Goal: Task Accomplishment & Management: Complete application form

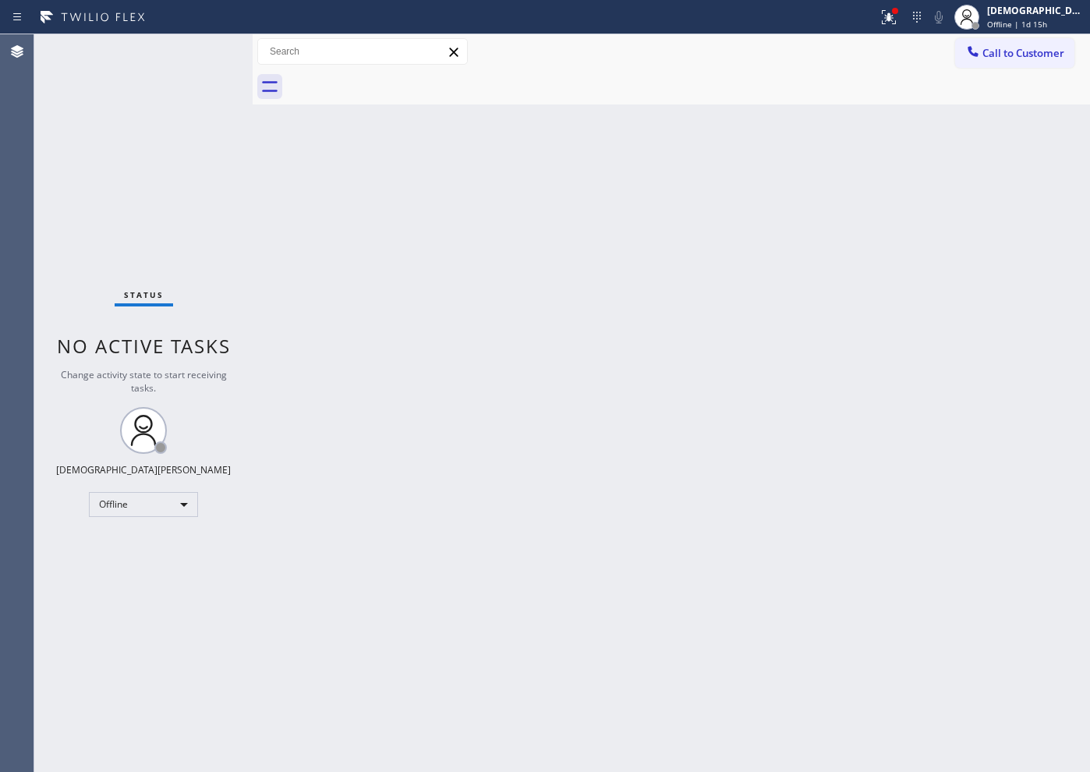
click at [90, 227] on div "Status No active tasks Change activity state to start receiving tasks. Christia…" at bounding box center [143, 403] width 218 height 738
click at [120, 505] on div "Offline" at bounding box center [143, 504] width 109 height 25
click at [123, 543] on li "Available" at bounding box center [143, 546] width 106 height 19
click at [52, 153] on div "Status No active tasks You are ready to start receiving tasks. Christian Cinco …" at bounding box center [143, 403] width 218 height 738
click at [866, 361] on div "Back to Dashboard Change Sender ID Customers Technicians Select a contact Outbo…" at bounding box center [672, 403] width 838 height 738
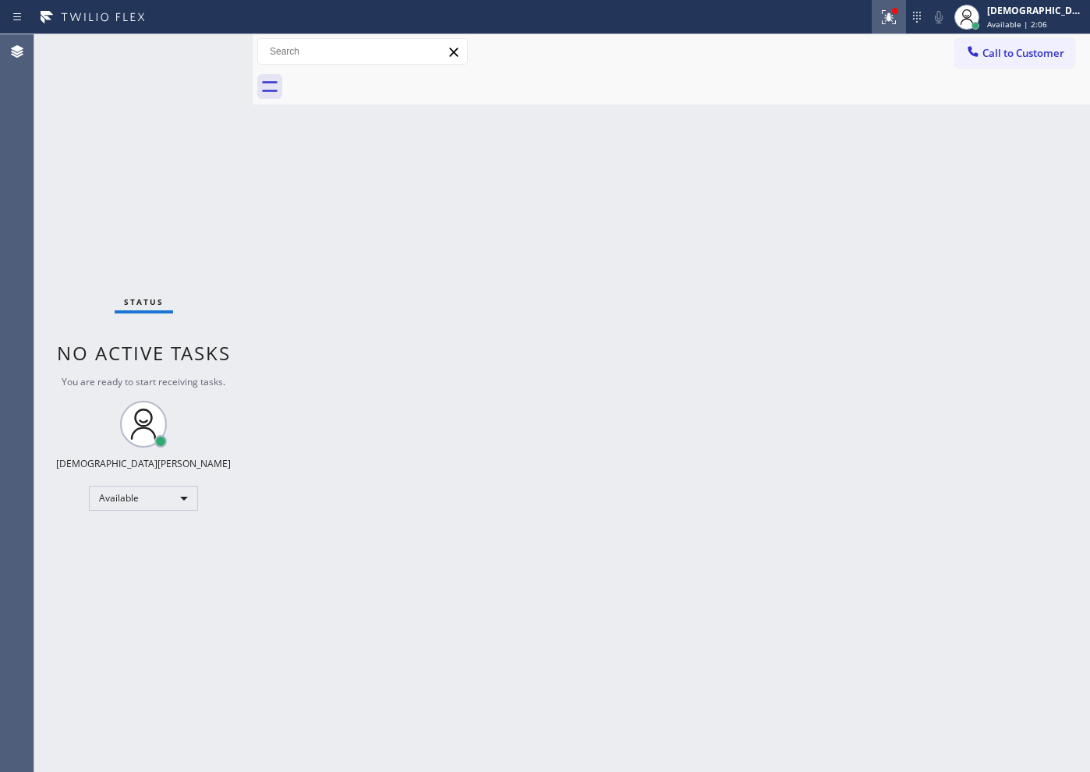
click at [871, 20] on icon at bounding box center [889, 17] width 19 height 19
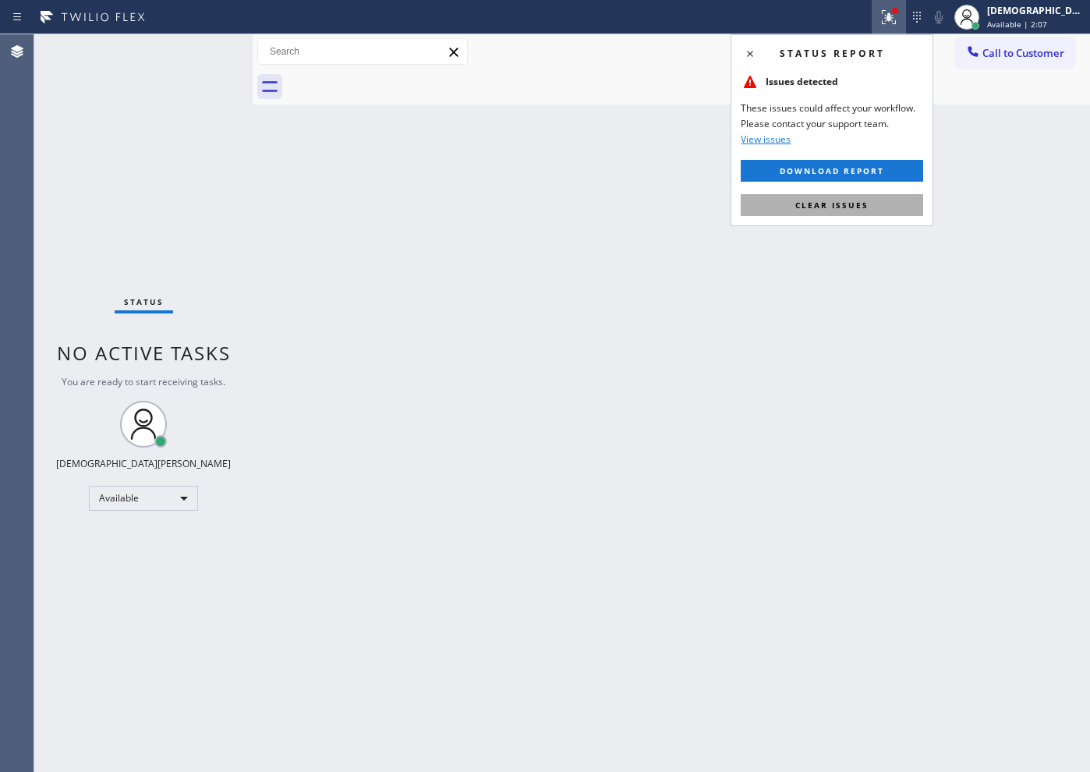
click at [871, 205] on button "Clear issues" at bounding box center [832, 205] width 183 height 22
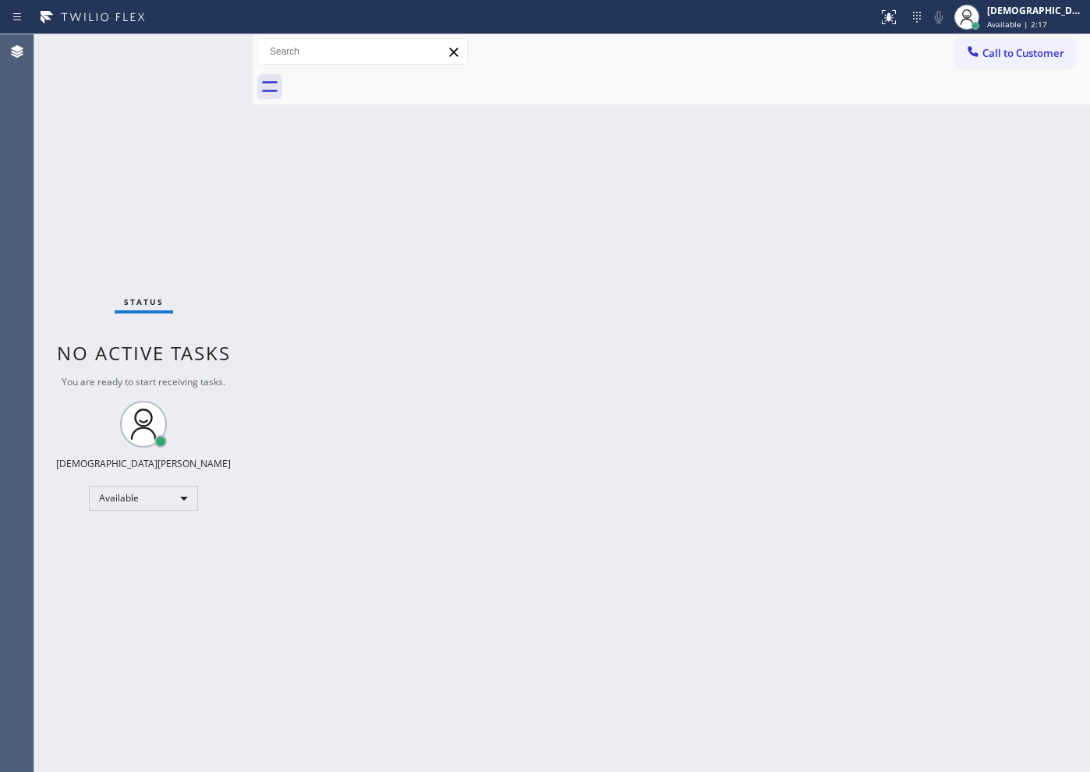
click at [77, 241] on div "Status No active tasks You are ready to start receiving tasks. Christian Cinco …" at bounding box center [143, 403] width 218 height 738
click at [59, 240] on div "Status No active tasks You are ready to start receiving tasks. Christian Cinco …" at bounding box center [143, 403] width 218 height 738
click at [65, 248] on div "Status No active tasks You are ready to start receiving tasks. Christian Cinco …" at bounding box center [143, 403] width 218 height 738
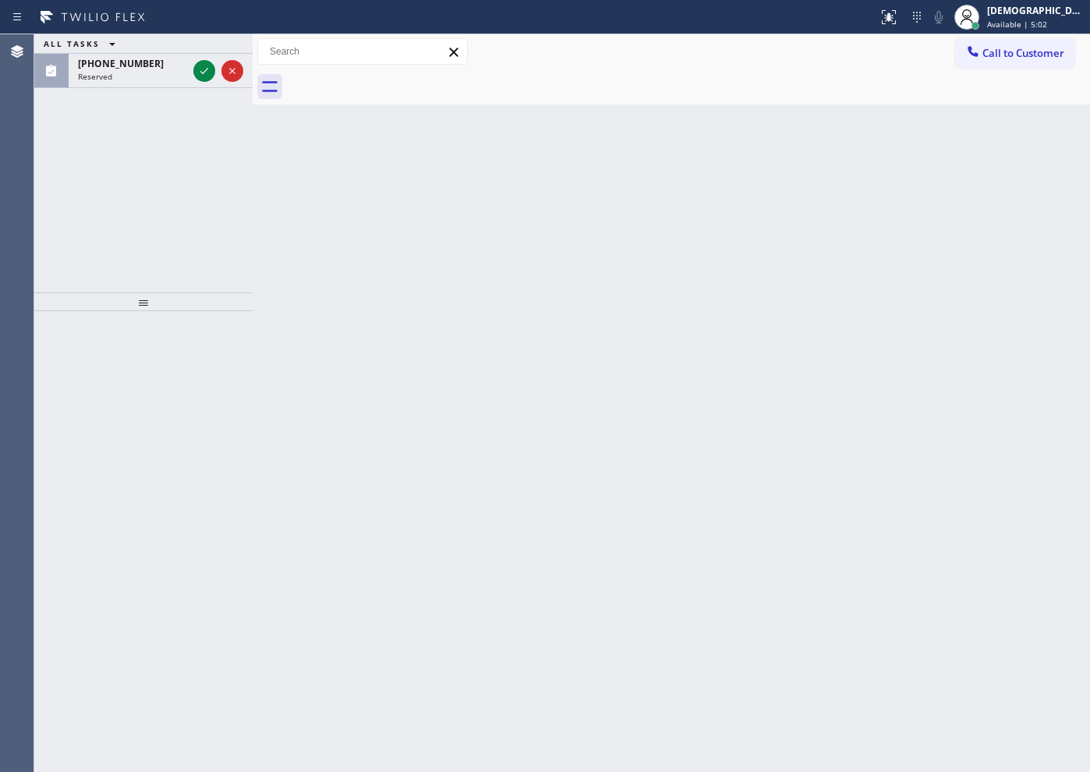
drag, startPoint x: 79, startPoint y: 192, endPoint x: 85, endPoint y: 182, distance: 11.9
click at [79, 192] on div "ALL TASKS ALL TASKS ACTIVE TASKS TASKS IN WRAP UP [PHONE_NUMBER] Reserved" at bounding box center [143, 163] width 218 height 258
click at [205, 69] on icon at bounding box center [204, 71] width 19 height 19
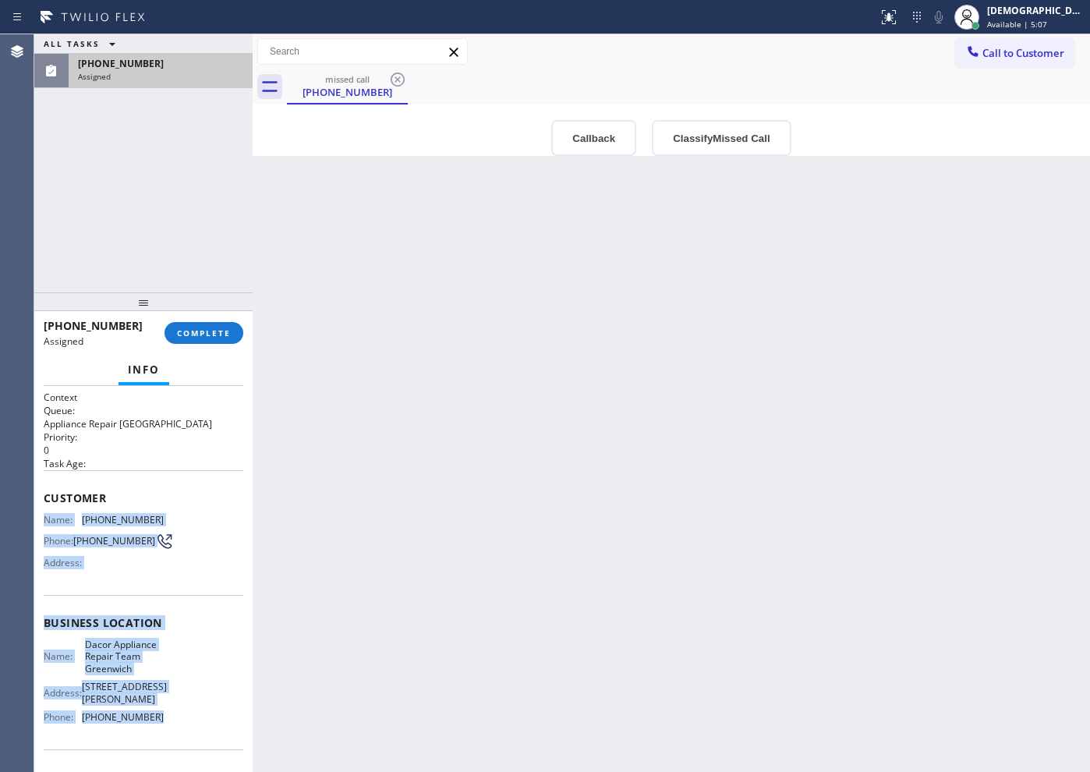
drag, startPoint x: 158, startPoint y: 717, endPoint x: 45, endPoint y: 515, distance: 231.1
click at [45, 515] on div "Context Queue: Appliance Repair High End Priority: 0 Task Age: Customer Name: […" at bounding box center [144, 629] width 200 height 477
copy div "Name: [PHONE_NUMBER] Phone: [PHONE_NUMBER] Address: Business location Name: Dac…"
click at [216, 342] on button "COMPLETE" at bounding box center [204, 333] width 79 height 22
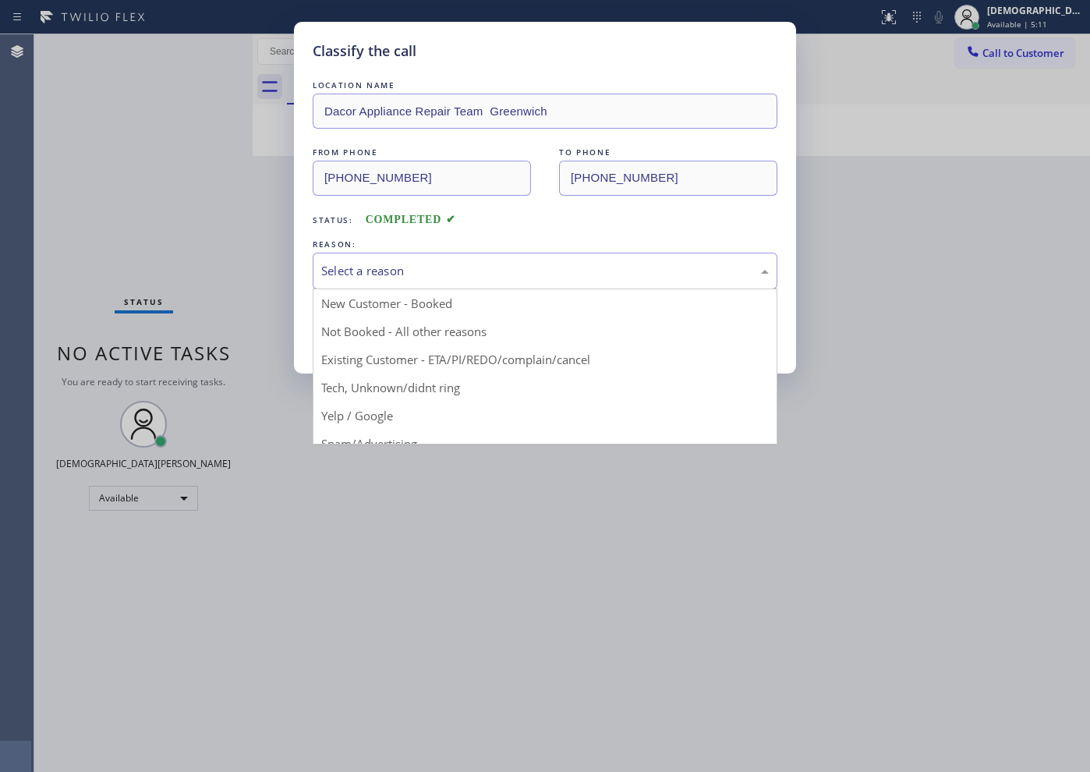
click at [389, 274] on div "Select a reason" at bounding box center [545, 271] width 448 height 18
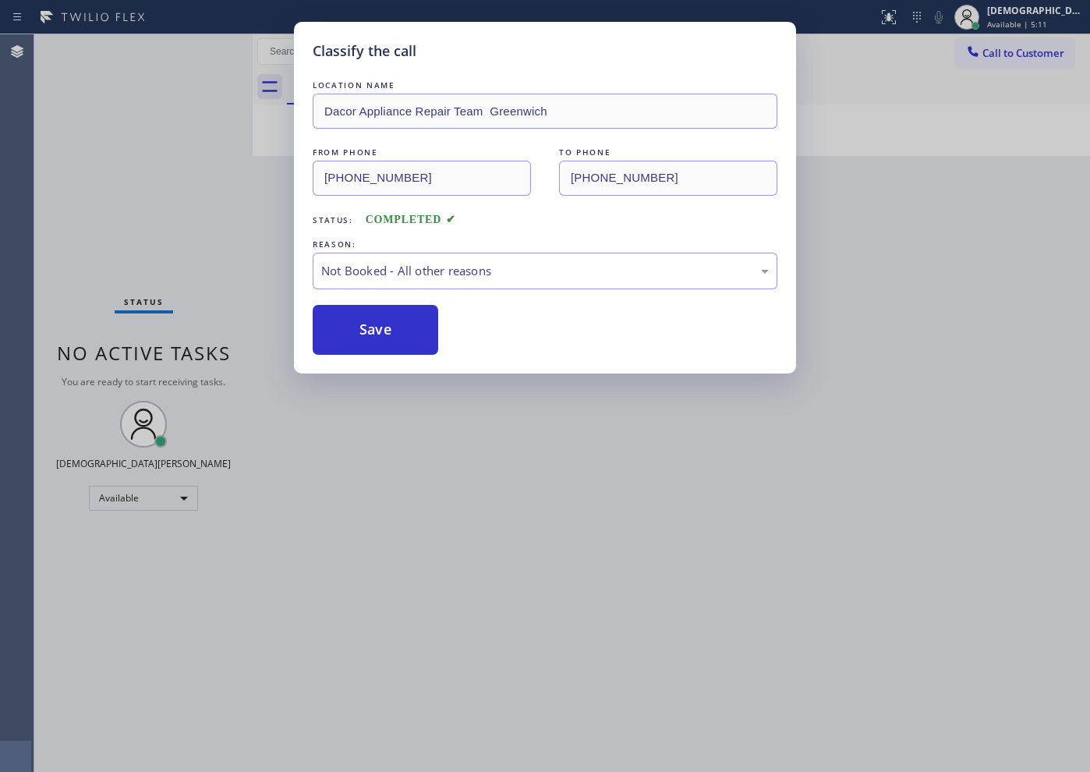
click at [378, 332] on button "Save" at bounding box center [376, 330] width 126 height 50
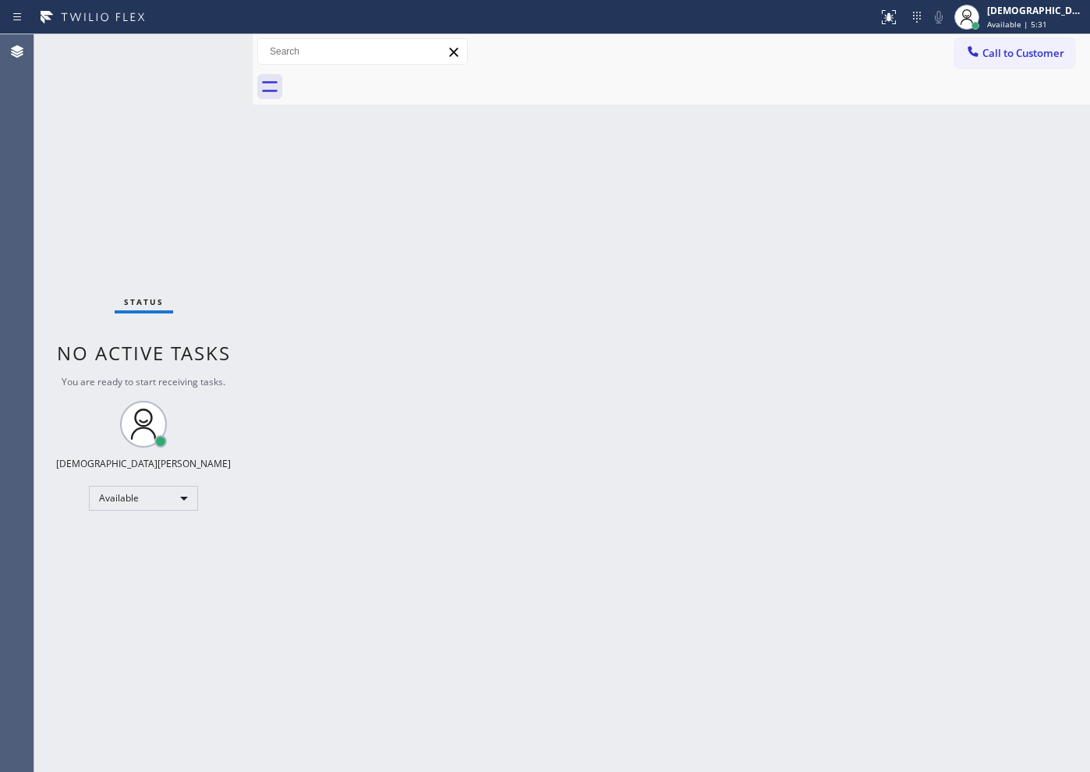
drag, startPoint x: 76, startPoint y: 173, endPoint x: 221, endPoint y: 326, distance: 210.2
click at [76, 173] on div "Status No active tasks You are ready to start receiving tasks. Christian Cinco …" at bounding box center [143, 403] width 218 height 738
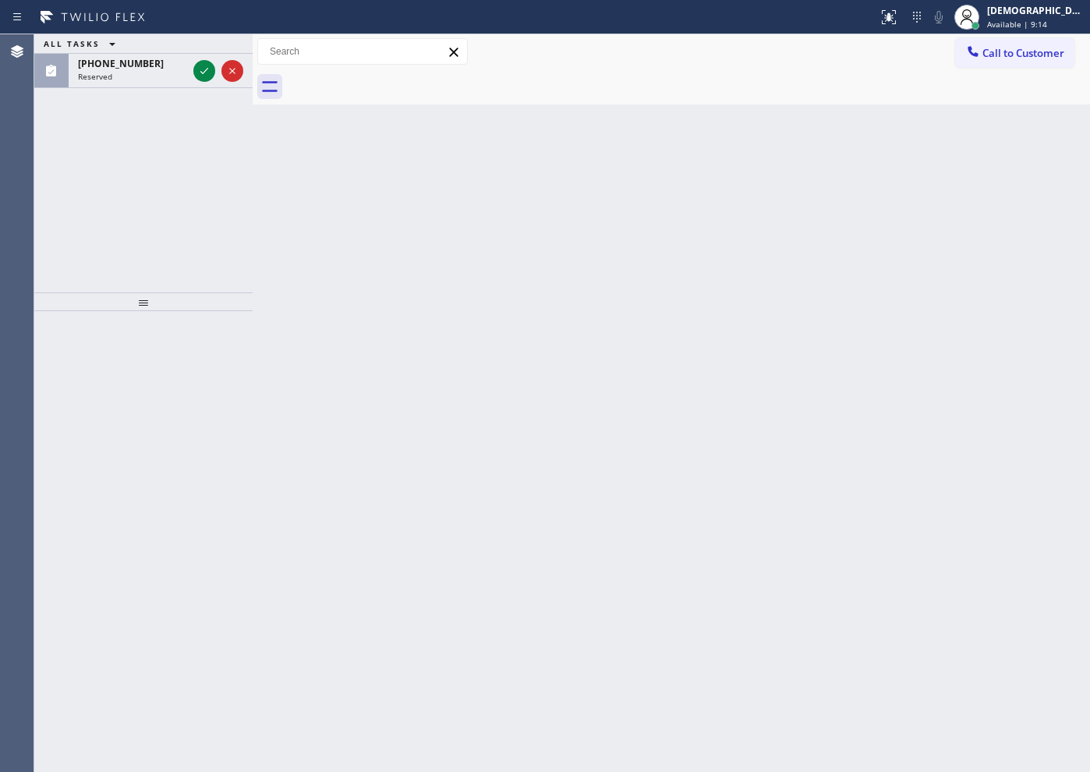
click at [88, 204] on div "ALL TASKS ALL TASKS ACTIVE TASKS TASKS IN WRAP UP [PHONE_NUMBER] Reserved" at bounding box center [143, 163] width 218 height 258
click at [198, 71] on icon at bounding box center [204, 71] width 19 height 19
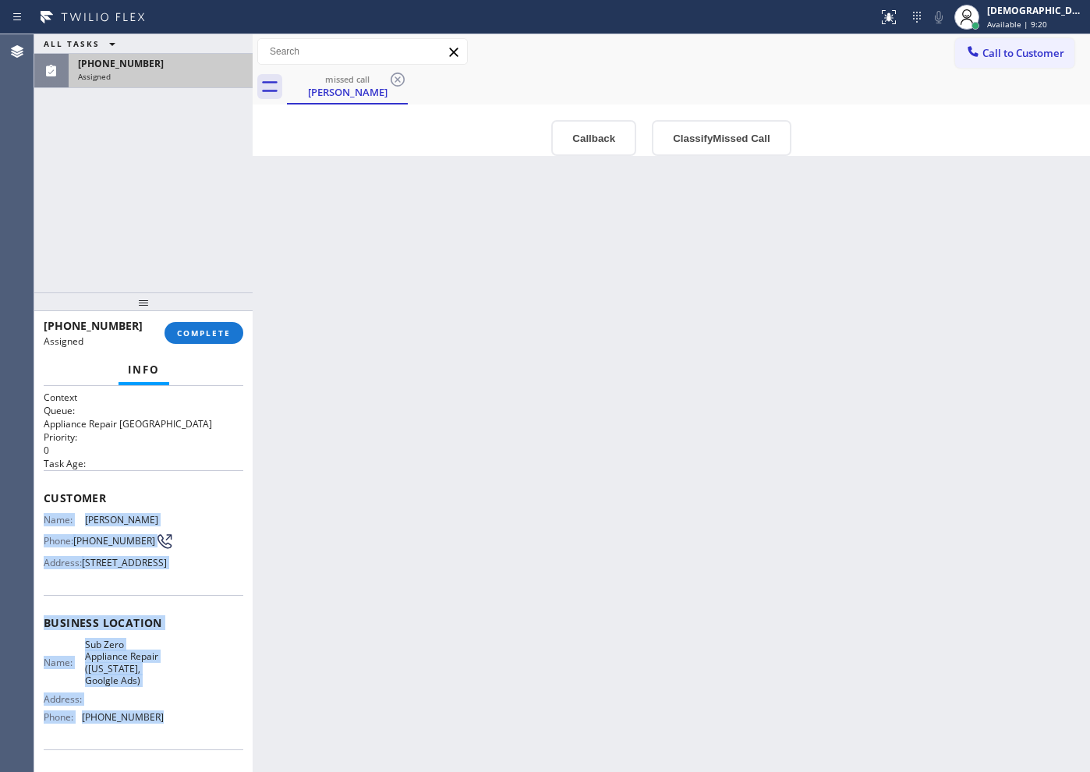
drag, startPoint x: 168, startPoint y: 670, endPoint x: 39, endPoint y: 522, distance: 196.3
click at [39, 522] on div "Context Queue: Appliance Repair High End Priority: 0 Task Age: Customer Name: […" at bounding box center [143, 579] width 218 height 386
copy div "Name: [PERSON_NAME] Phone: [PHONE_NUMBER] Address: [STREET_ADDRESS] Business lo…"
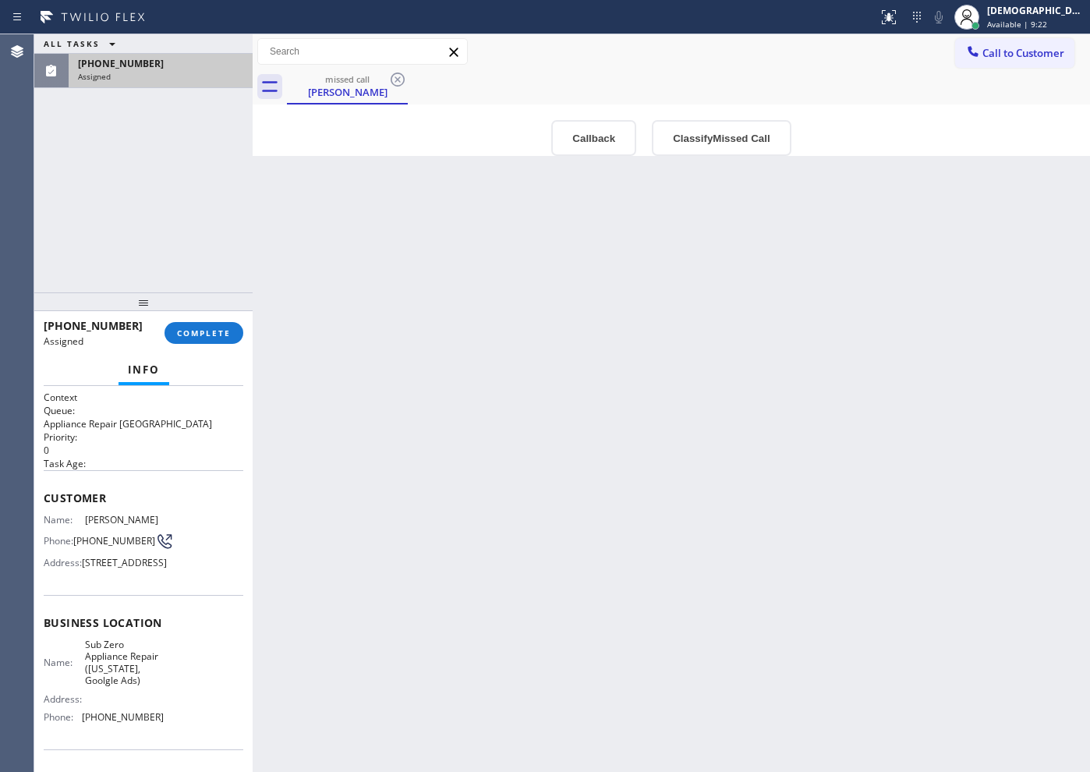
click at [202, 318] on div "[PHONE_NUMBER] Assigned COMPLETE" at bounding box center [144, 333] width 200 height 41
click at [203, 324] on button "COMPLETE" at bounding box center [204, 333] width 79 height 22
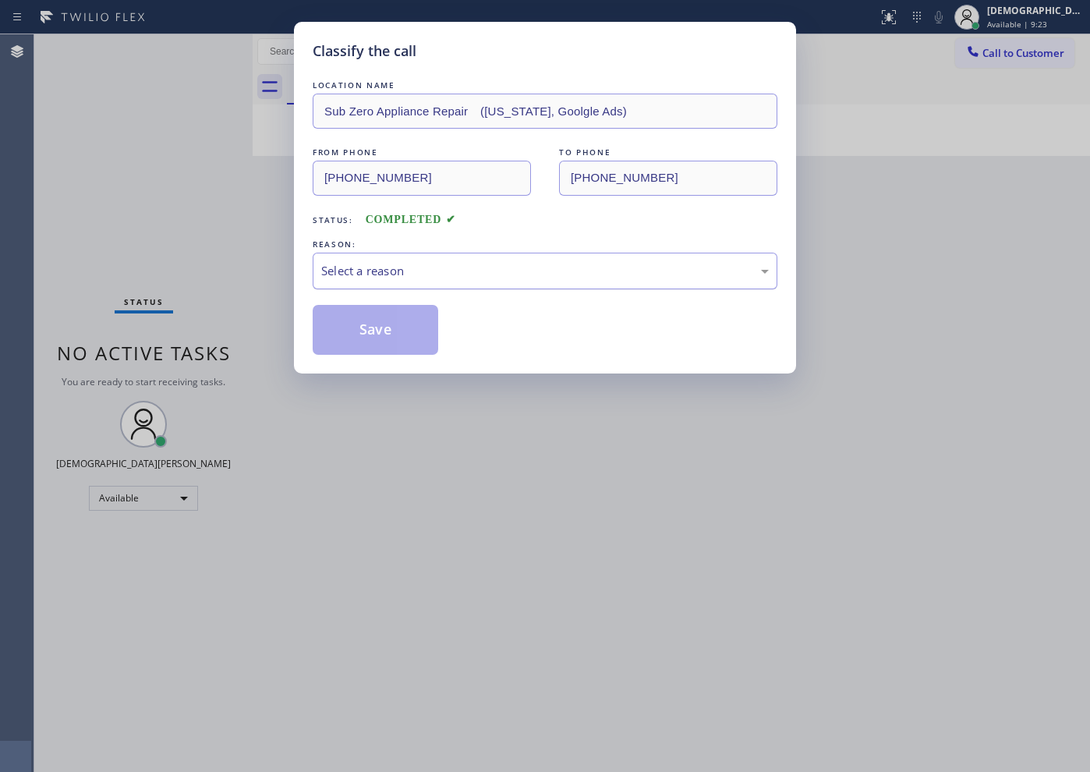
drag, startPoint x: 345, startPoint y: 269, endPoint x: 348, endPoint y: 280, distance: 11.4
click at [346, 269] on div "Select a reason" at bounding box center [545, 271] width 448 height 18
click at [349, 337] on button "Save" at bounding box center [376, 330] width 126 height 50
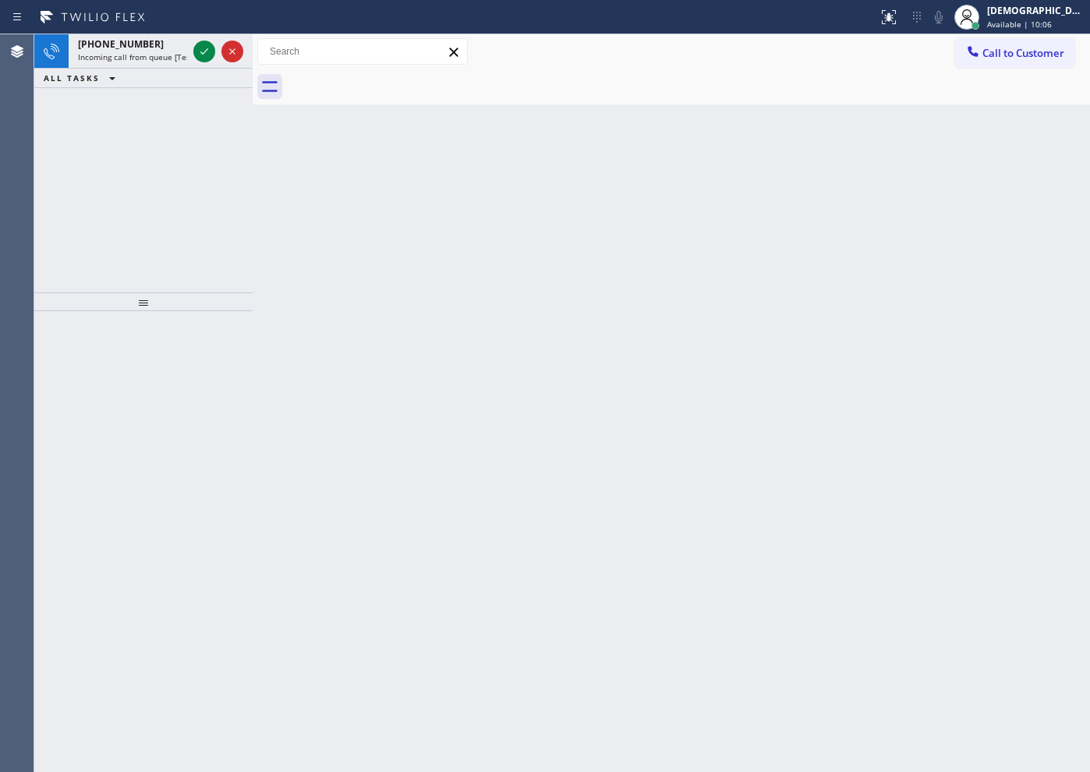
click at [84, 223] on div "[PHONE_NUMBER] Incoming call from queue [Test] All ALL TASKS ALL TASKS ACTIVE T…" at bounding box center [143, 163] width 218 height 258
click at [204, 52] on icon at bounding box center [204, 51] width 19 height 19
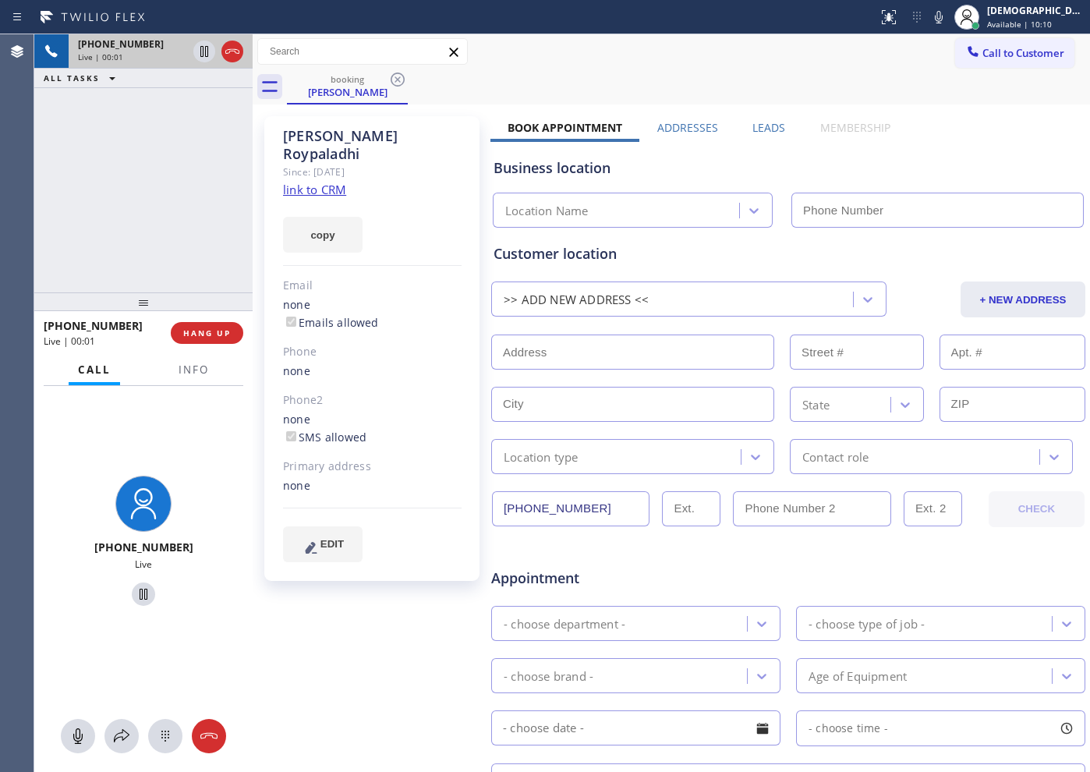
type input "[PHONE_NUMBER]"
click at [333, 182] on link "link to CRM" at bounding box center [314, 190] width 63 height 16
click at [316, 182] on link "link to CRM" at bounding box center [314, 190] width 63 height 16
click at [205, 55] on icon at bounding box center [204, 51] width 8 height 11
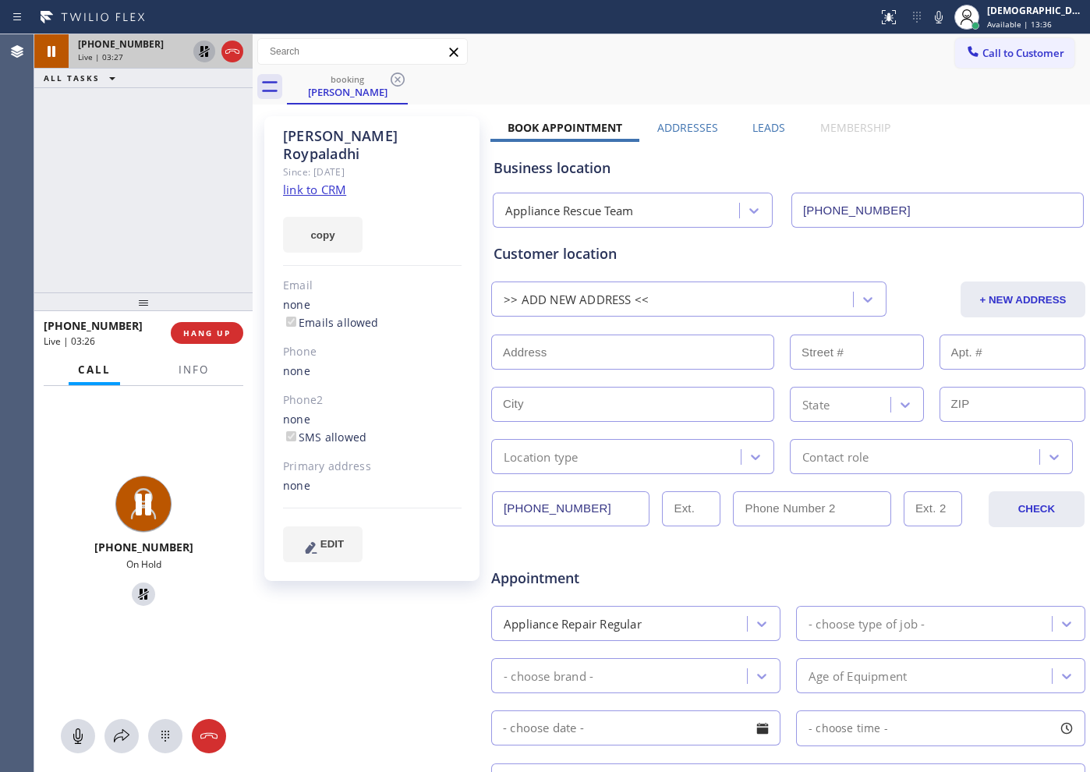
click at [204, 52] on icon at bounding box center [204, 51] width 19 height 19
click at [235, 51] on icon at bounding box center [232, 51] width 19 height 19
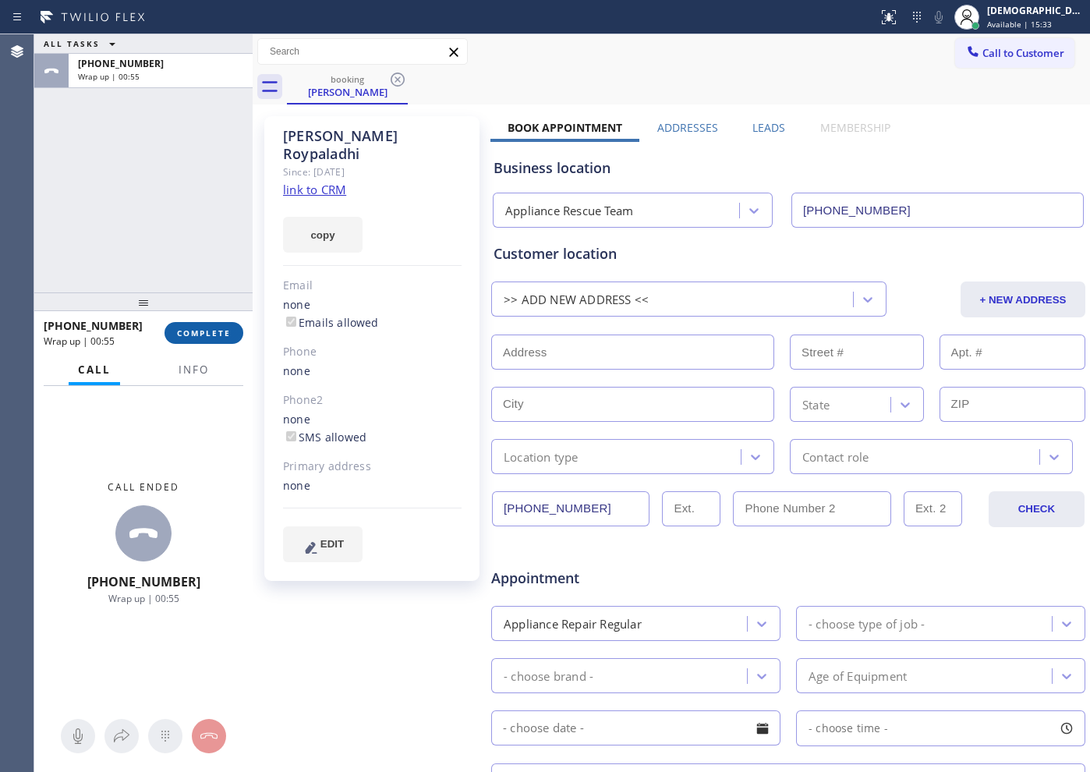
click at [220, 335] on span "COMPLETE" at bounding box center [204, 333] width 54 height 11
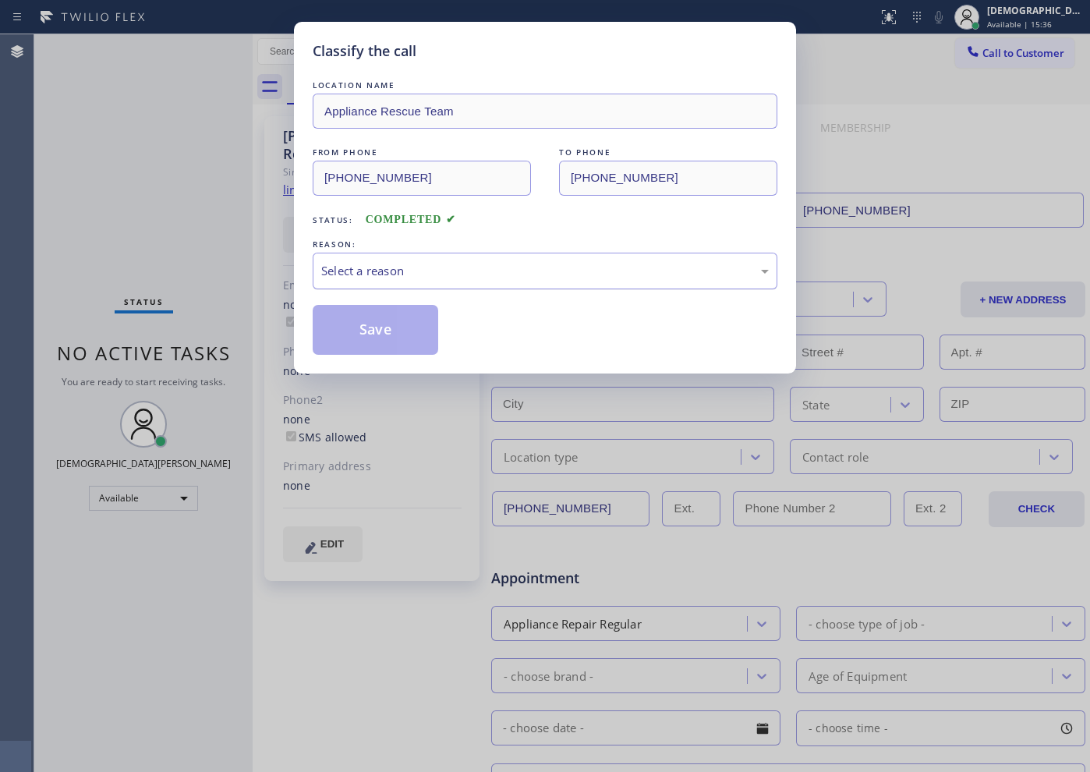
click at [501, 262] on div "Select a reason" at bounding box center [545, 271] width 448 height 18
click at [397, 264] on div "Not Booked - All other reasons" at bounding box center [545, 271] width 448 height 18
click at [384, 328] on button "Save" at bounding box center [376, 330] width 126 height 50
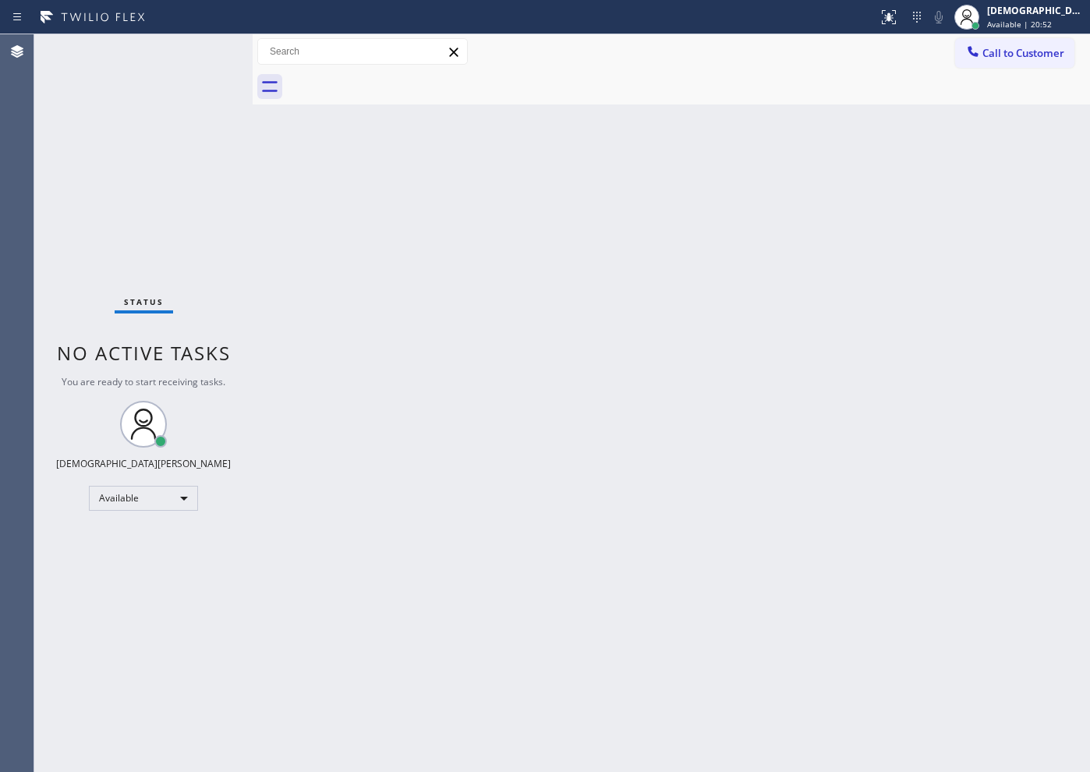
click at [45, 269] on div "Status No active tasks You are ready to start receiving tasks. Christian Cinco …" at bounding box center [143, 403] width 218 height 738
click at [164, 206] on div "Status No active tasks You are ready to start receiving tasks. Christian Cinco …" at bounding box center [143, 403] width 218 height 738
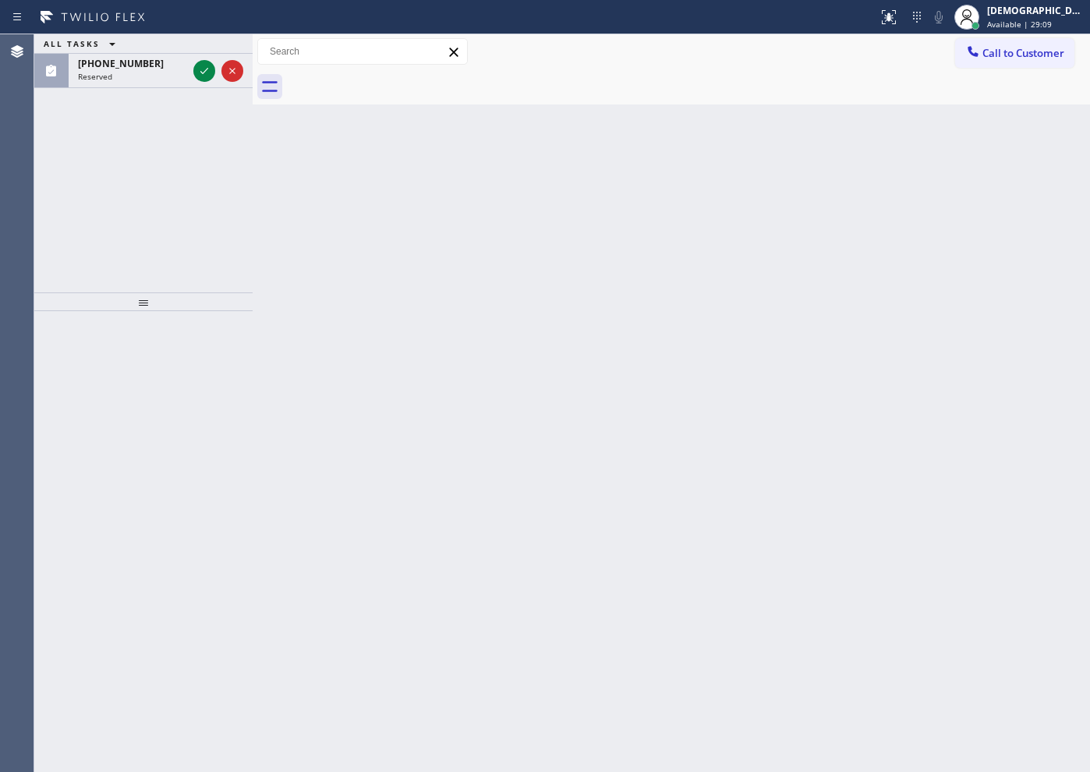
click at [69, 184] on div "ALL TASKS ALL TASKS ACTIVE TASKS TASKS IN WRAP UP [PHONE_NUMBER] Reserved" at bounding box center [143, 163] width 218 height 258
click at [209, 65] on icon at bounding box center [204, 71] width 19 height 19
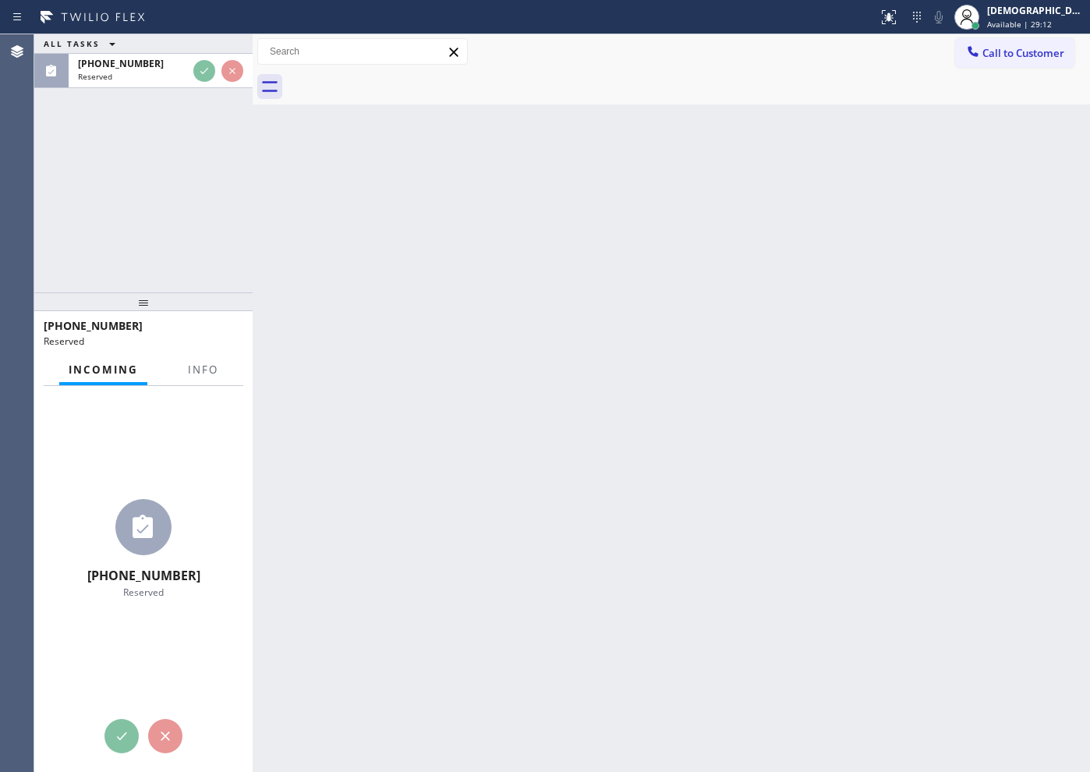
click at [196, 617] on div "[PHONE_NUMBER] Reserved Context Queue: Appliance Repair High End Priority: 0 Ta…" at bounding box center [143, 579] width 218 height 386
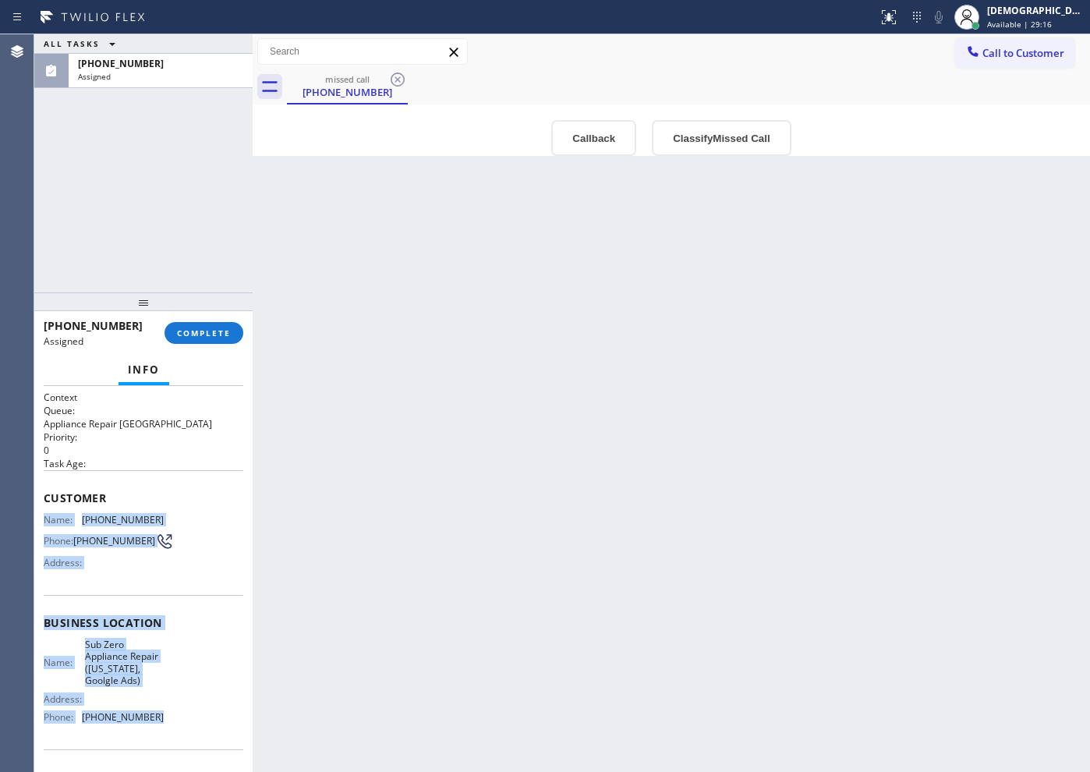
drag, startPoint x: 171, startPoint y: 736, endPoint x: 34, endPoint y: 526, distance: 250.9
click at [34, 526] on div "Context Queue: Appliance Repair High End Priority: 0 Task Age: Customer Name: […" at bounding box center [143, 579] width 218 height 386
copy div "Name: [PHONE_NUMBER] Phone: [PHONE_NUMBER] Address: Business location Name: Sub…"
click at [190, 336] on span "COMPLETE" at bounding box center [204, 333] width 54 height 11
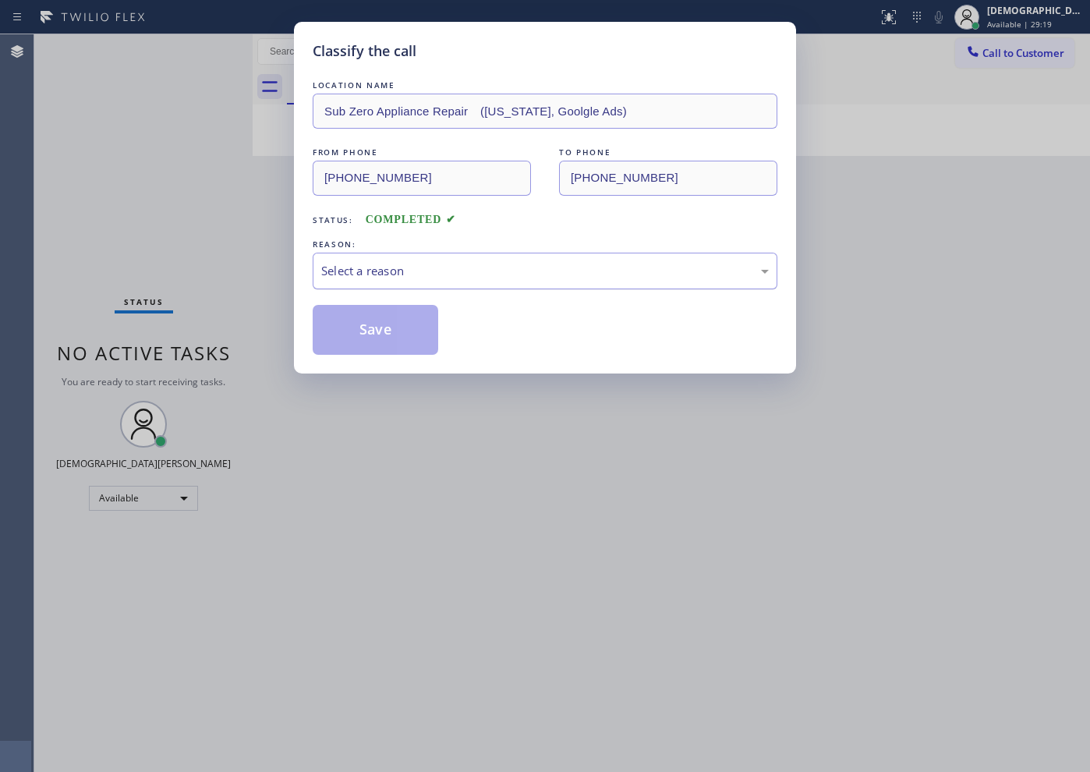
click at [357, 260] on div "Select a reason" at bounding box center [545, 271] width 465 height 37
click at [346, 333] on button "Save" at bounding box center [376, 330] width 126 height 50
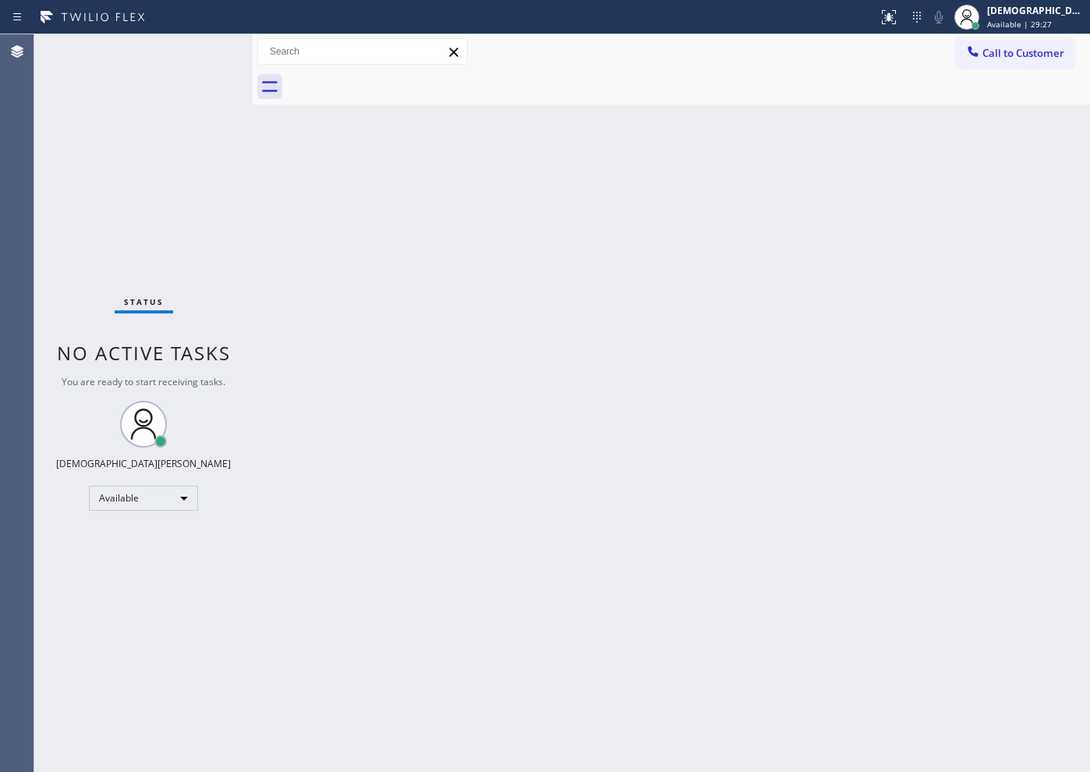
click at [81, 244] on div "Status No active tasks You are ready to start receiving tasks. Christian Cinco …" at bounding box center [143, 403] width 218 height 738
click at [207, 218] on div "Status No active tasks You are ready to start receiving tasks. Christian Cinco …" at bounding box center [143, 403] width 218 height 738
click at [195, 234] on div "Status No active tasks You are ready to start receiving tasks. Christian Cinco …" at bounding box center [143, 403] width 218 height 738
click at [179, 262] on div "Status No active tasks You are ready to start receiving tasks. Christian Cinco …" at bounding box center [143, 403] width 218 height 738
click at [201, 47] on div "Status No active tasks You are ready to start receiving tasks. Christian Cinco …" at bounding box center [143, 403] width 218 height 738
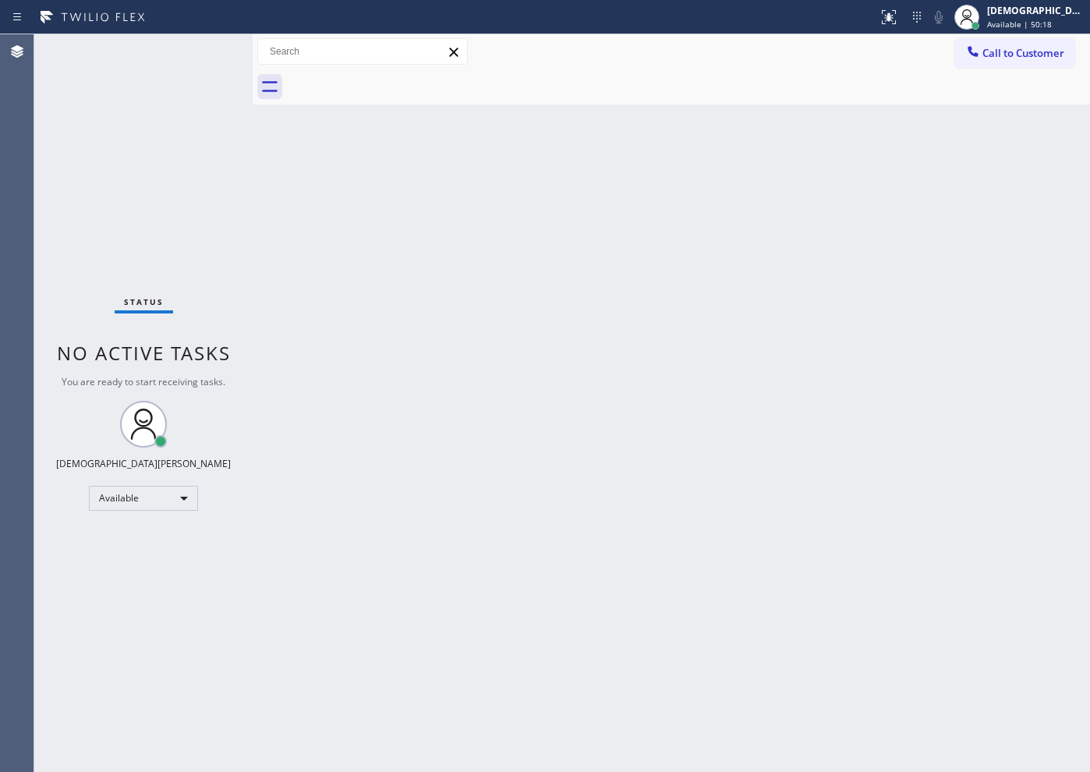
click at [79, 221] on div "Status No active tasks You are ready to start receiving tasks. Christian Cinco …" at bounding box center [143, 403] width 218 height 738
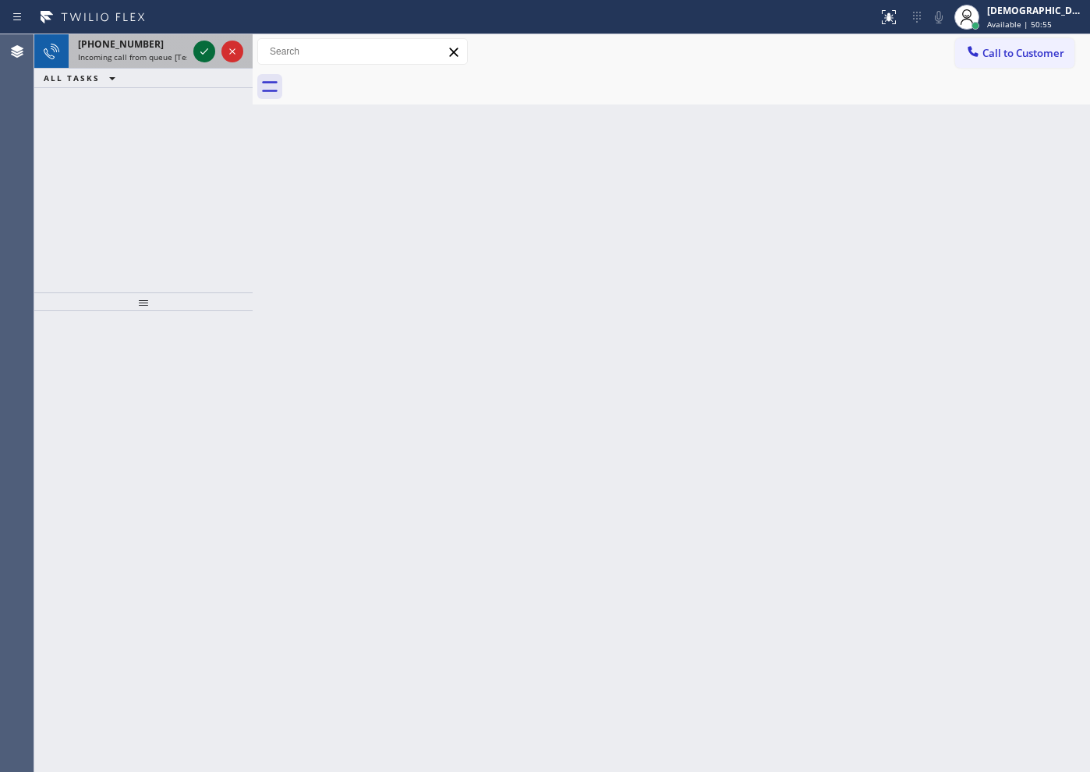
click at [202, 56] on icon at bounding box center [204, 51] width 19 height 19
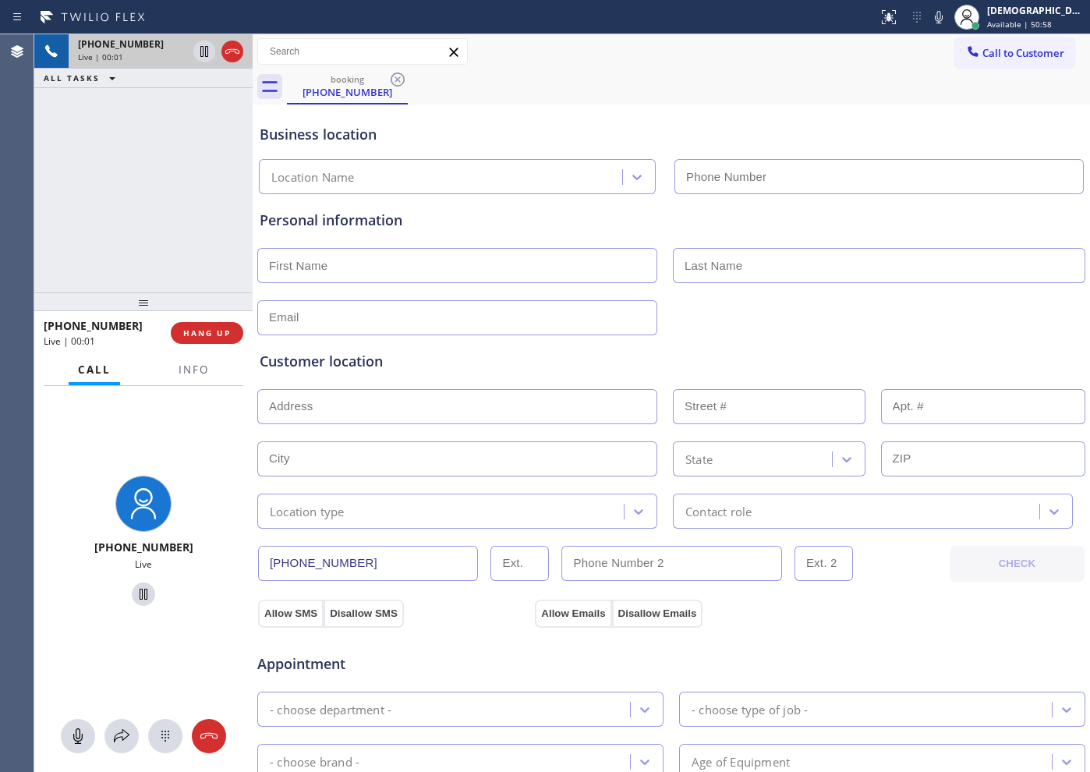
type input "[PHONE_NUMBER]"
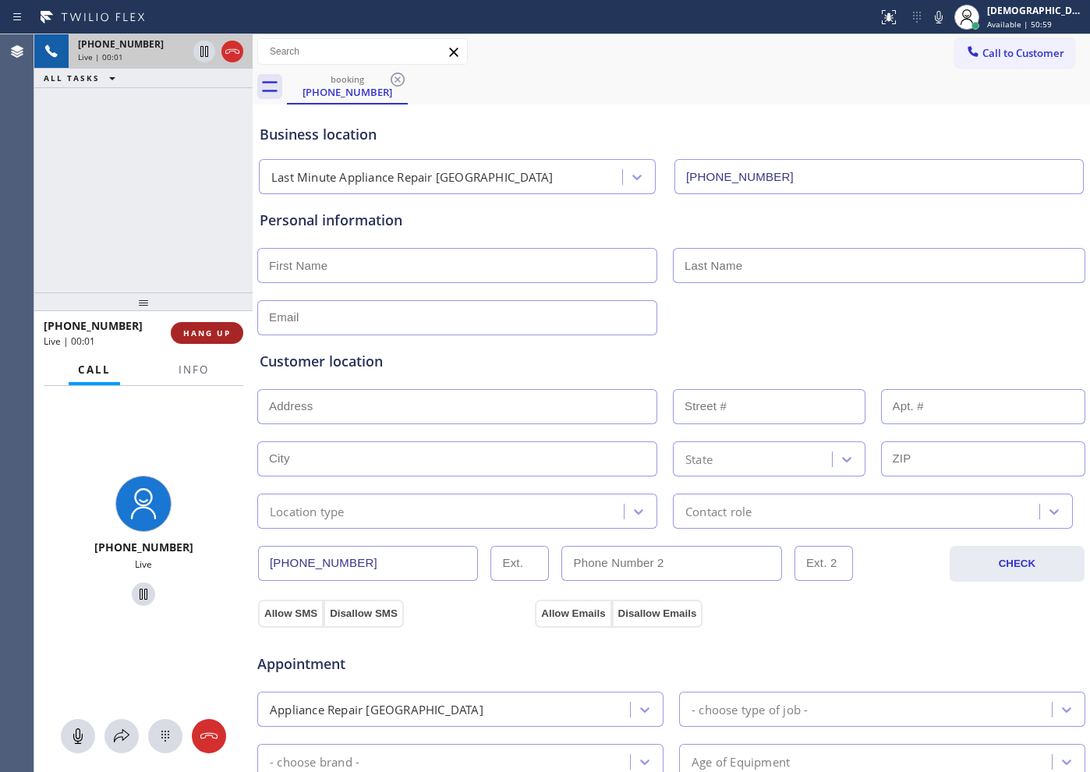
click at [224, 331] on span "HANG UP" at bounding box center [207, 333] width 48 height 11
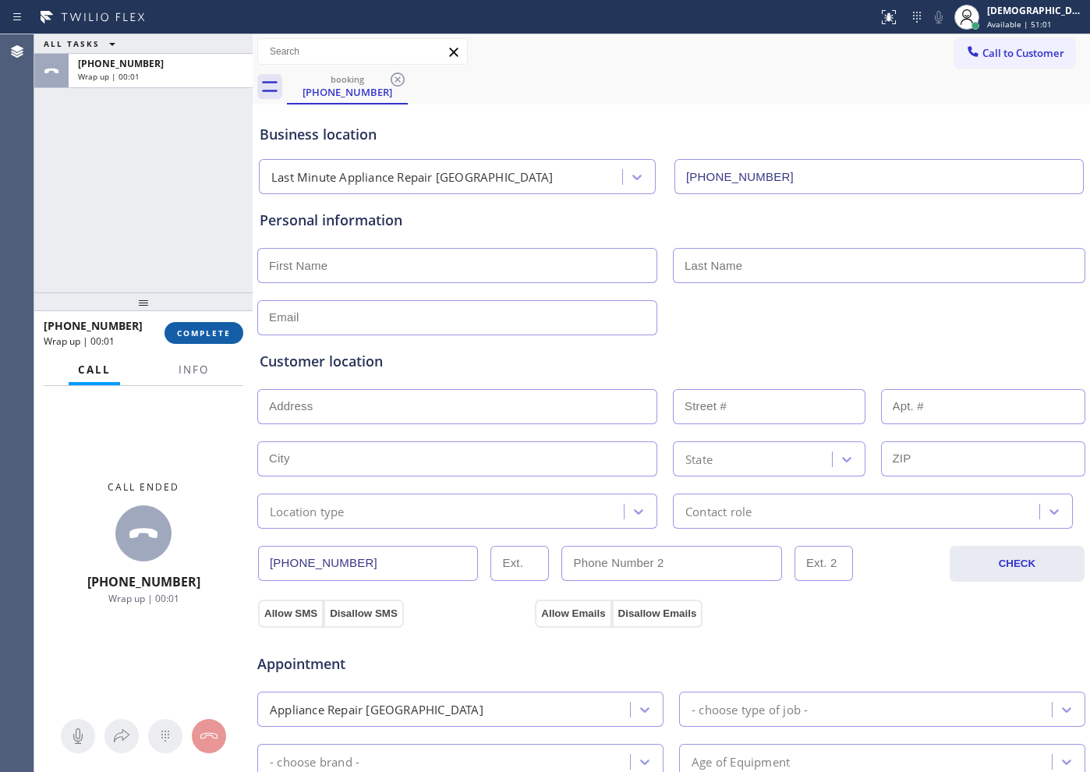
click at [211, 339] on button "COMPLETE" at bounding box center [204, 333] width 79 height 22
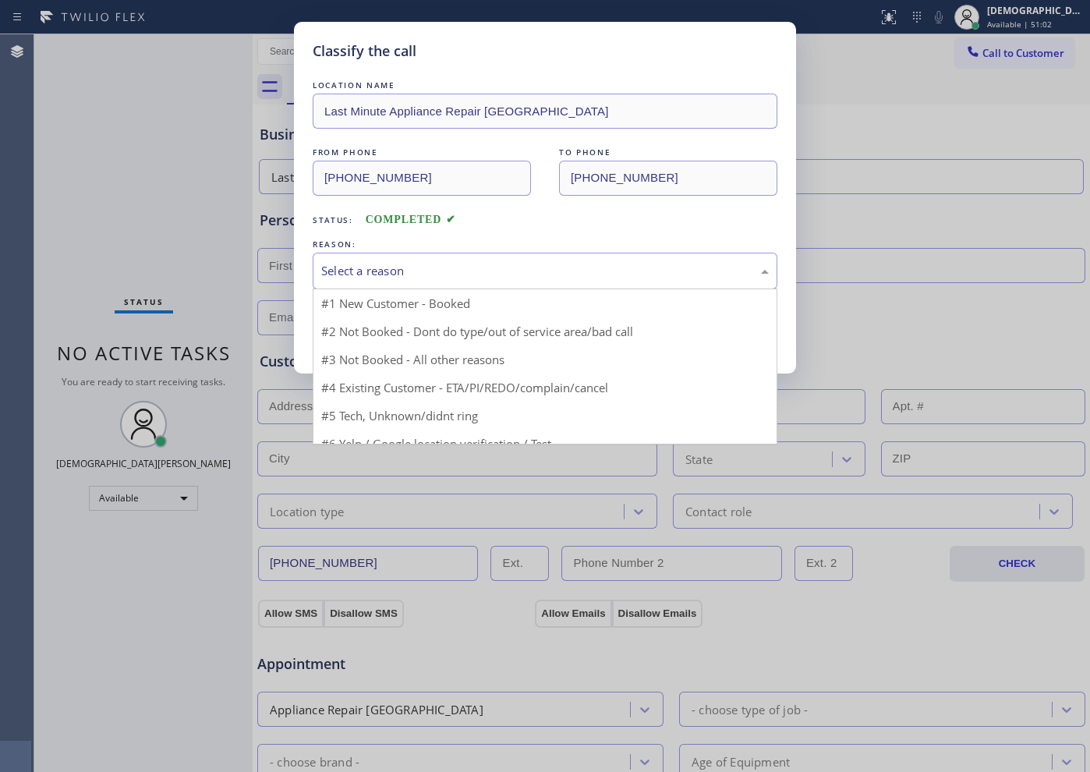
click at [366, 277] on div "Select a reason" at bounding box center [545, 271] width 448 height 18
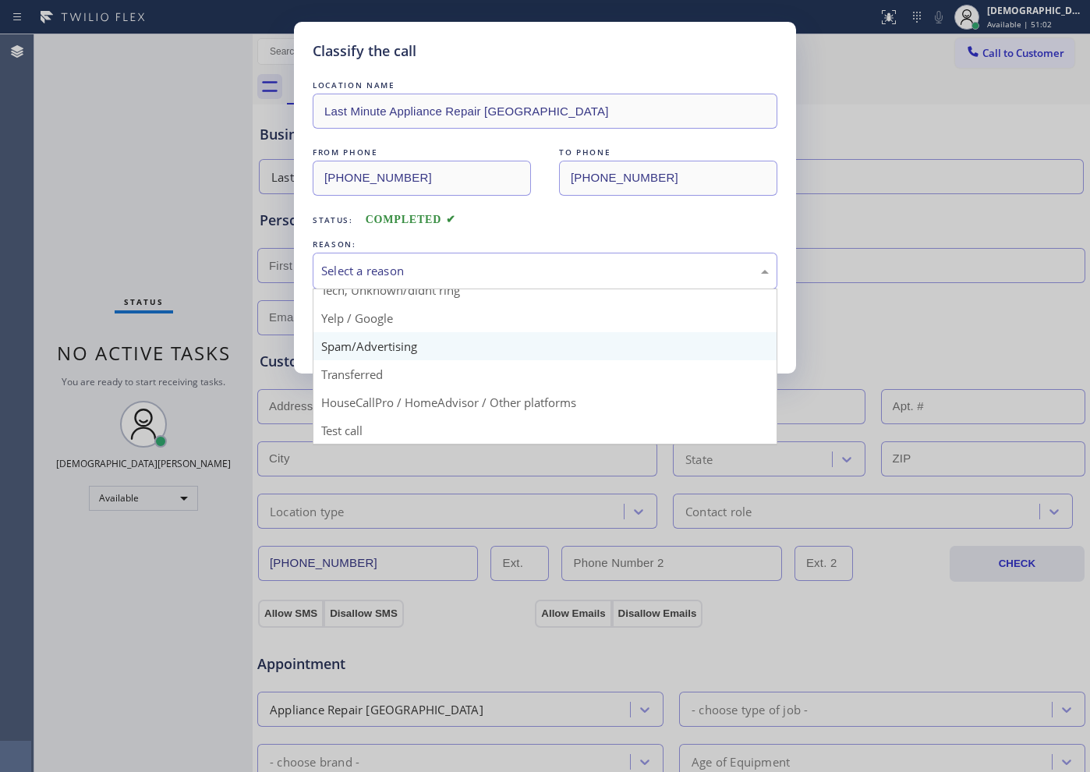
scroll to position [98, 0]
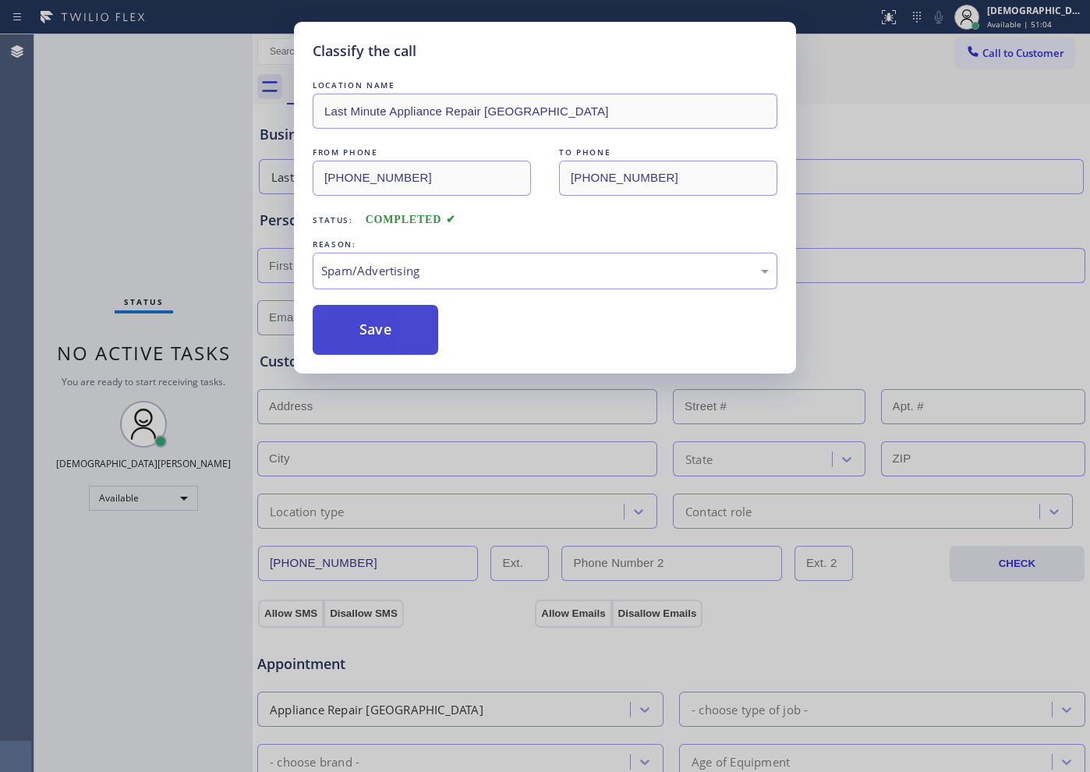
click at [385, 350] on button "Save" at bounding box center [376, 330] width 126 height 50
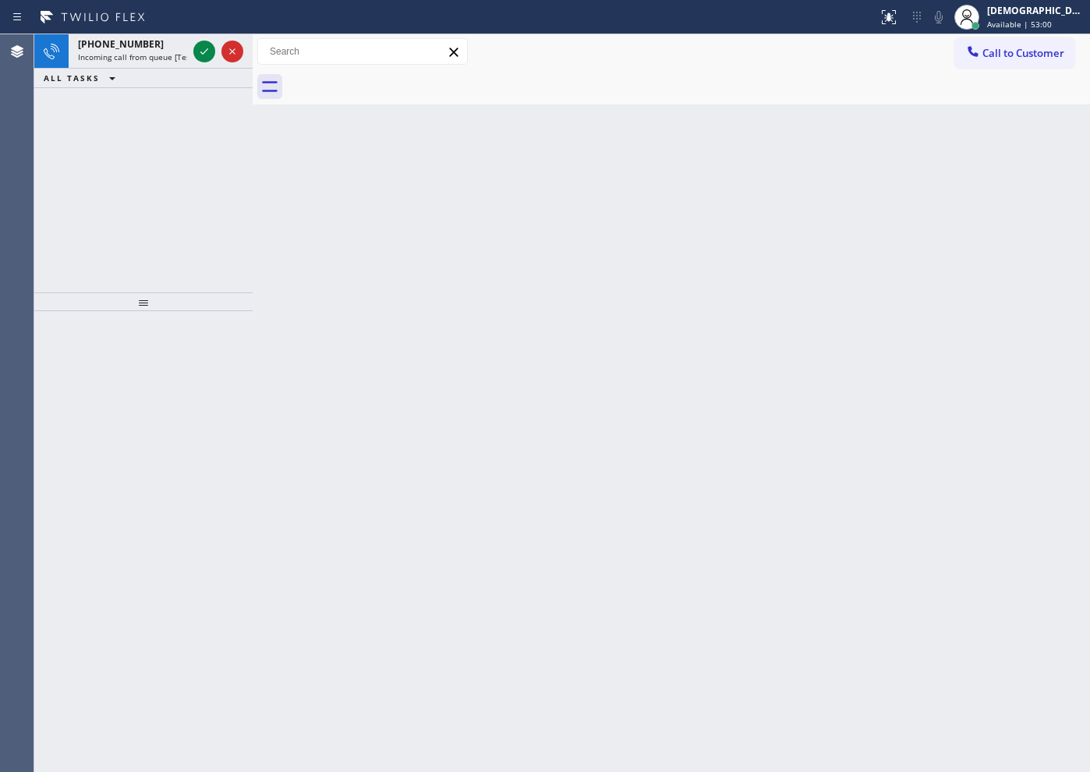
click at [54, 111] on div "[PHONE_NUMBER] Incoming call from queue [Test] All ALL TASKS ALL TASKS ACTIVE T…" at bounding box center [143, 163] width 218 height 258
click at [200, 55] on icon at bounding box center [204, 51] width 19 height 19
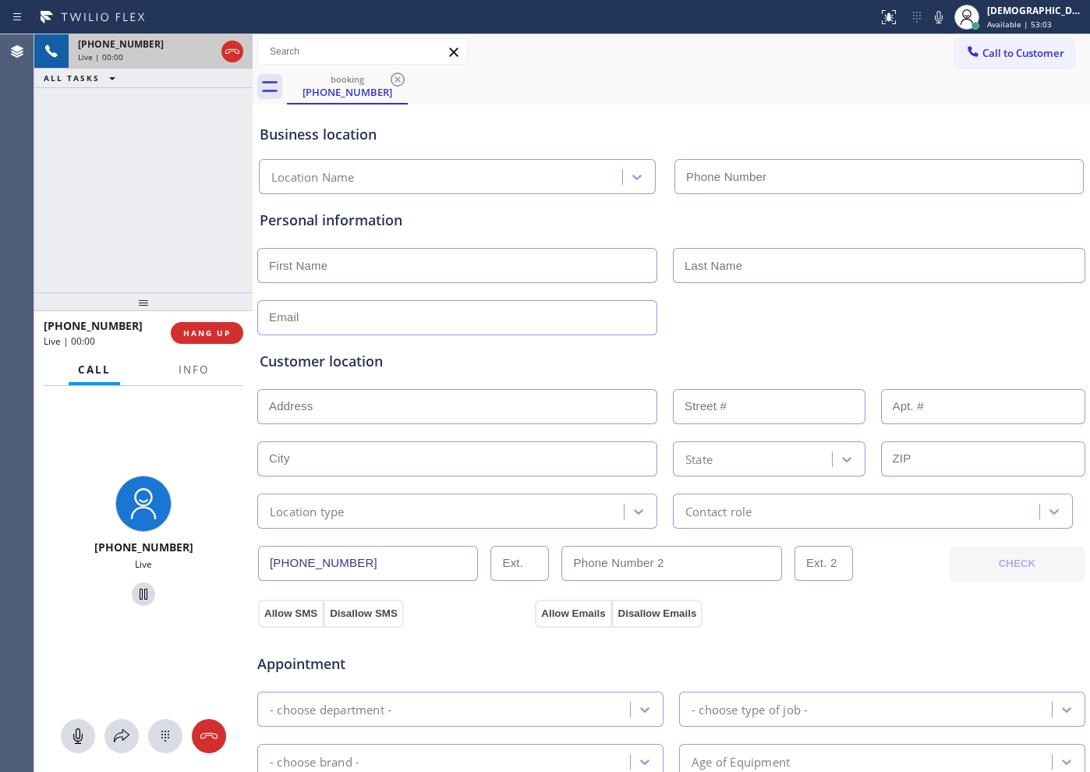
type input "[PHONE_NUMBER]"
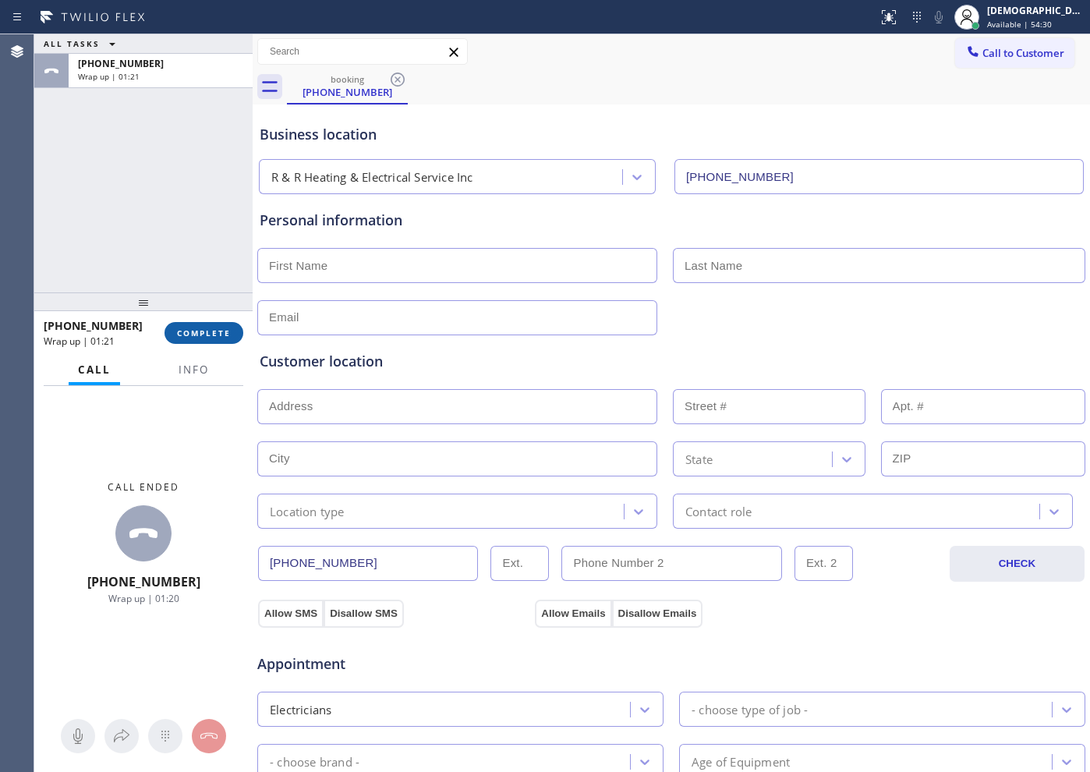
click at [230, 330] on span "COMPLETE" at bounding box center [204, 333] width 54 height 11
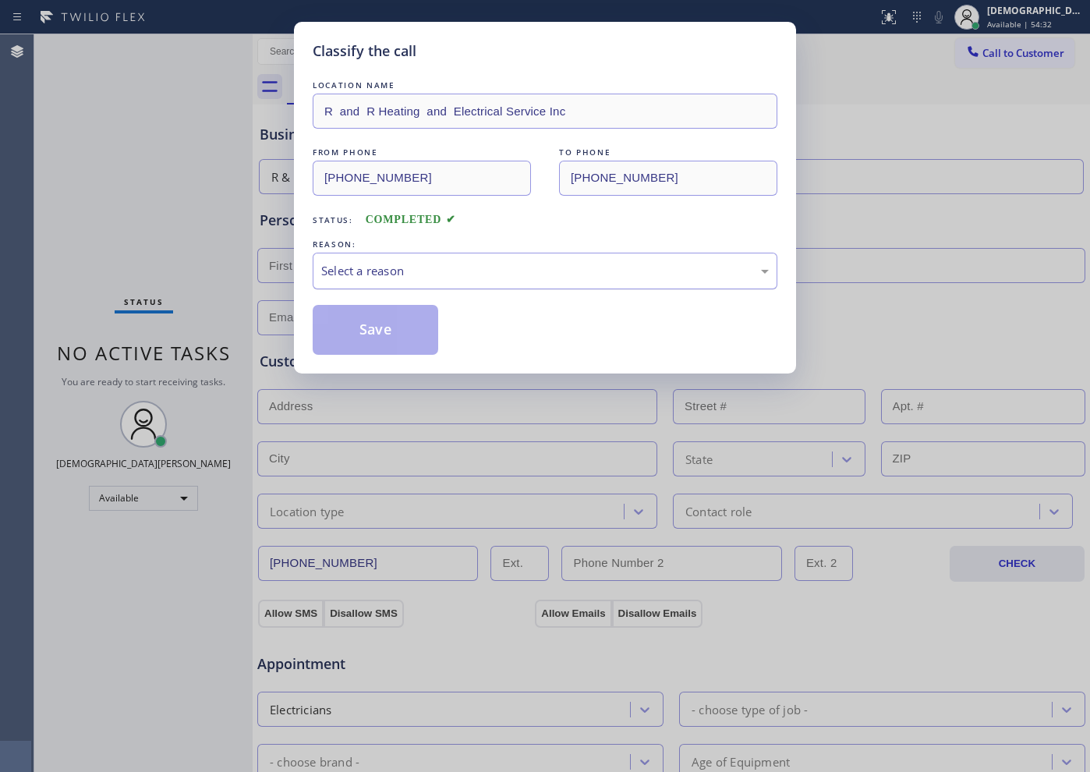
click at [381, 285] on div "Select a reason" at bounding box center [545, 271] width 465 height 37
drag, startPoint x: 367, startPoint y: 331, endPoint x: 437, endPoint y: 321, distance: 70.2
click at [437, 321] on button "Save" at bounding box center [376, 330] width 126 height 50
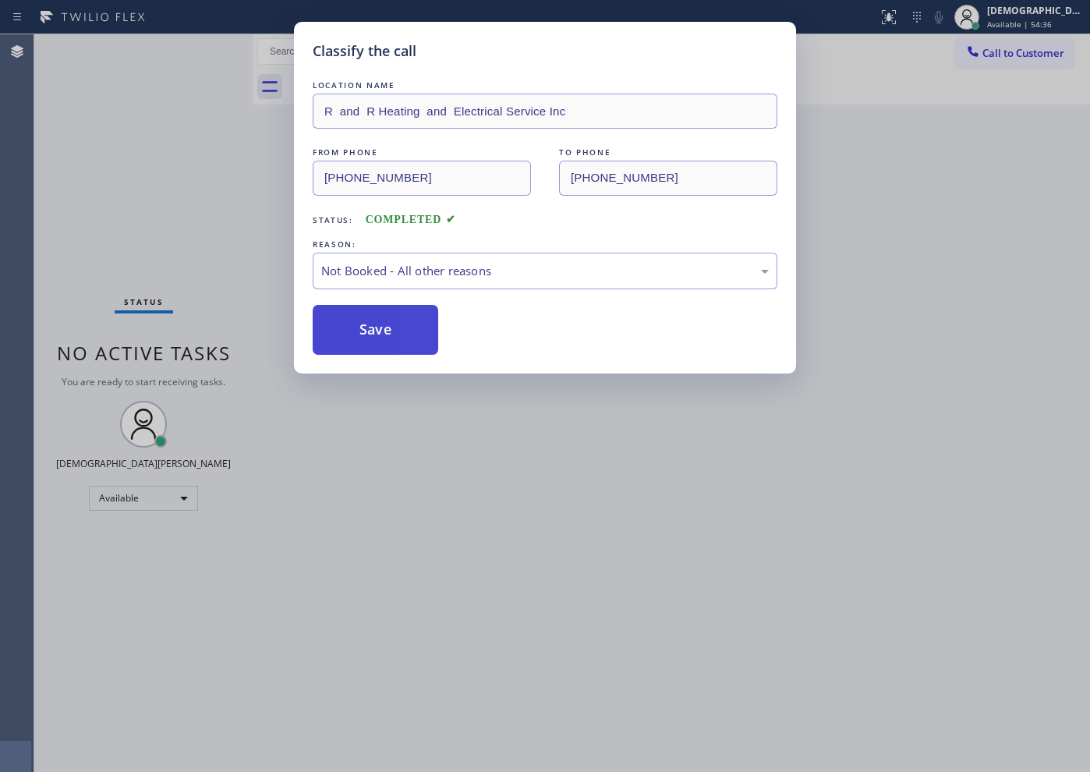
click at [435, 321] on button "Save" at bounding box center [376, 330] width 126 height 50
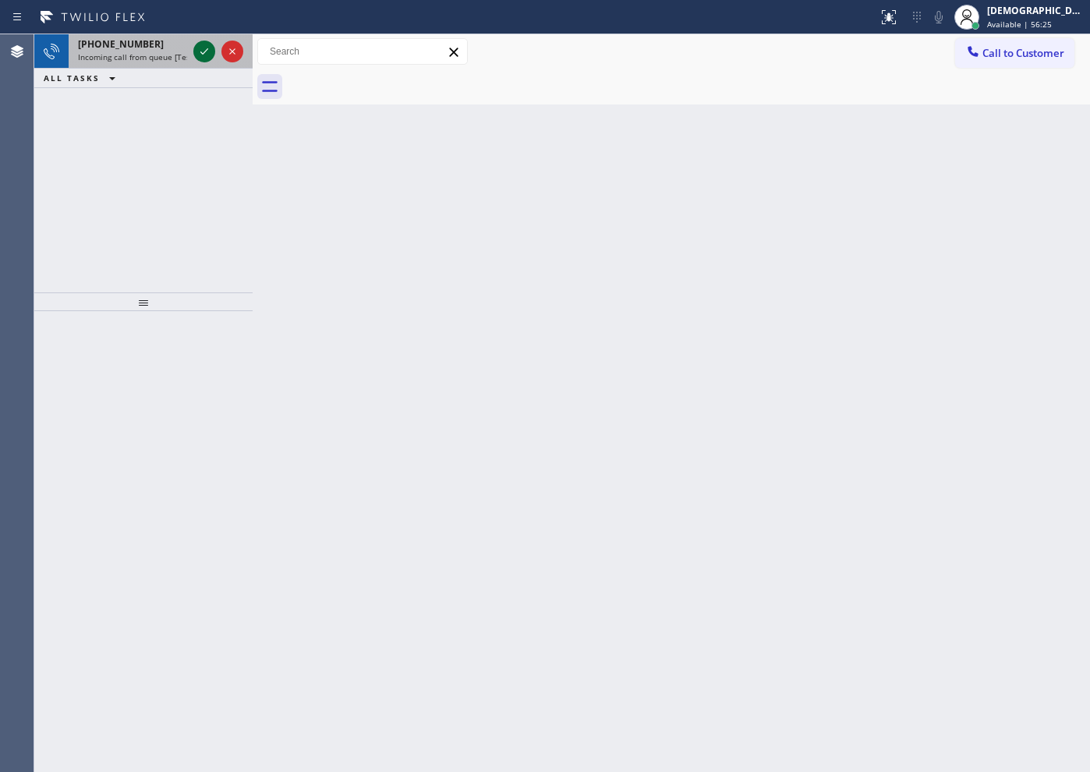
click at [197, 54] on icon at bounding box center [204, 51] width 19 height 19
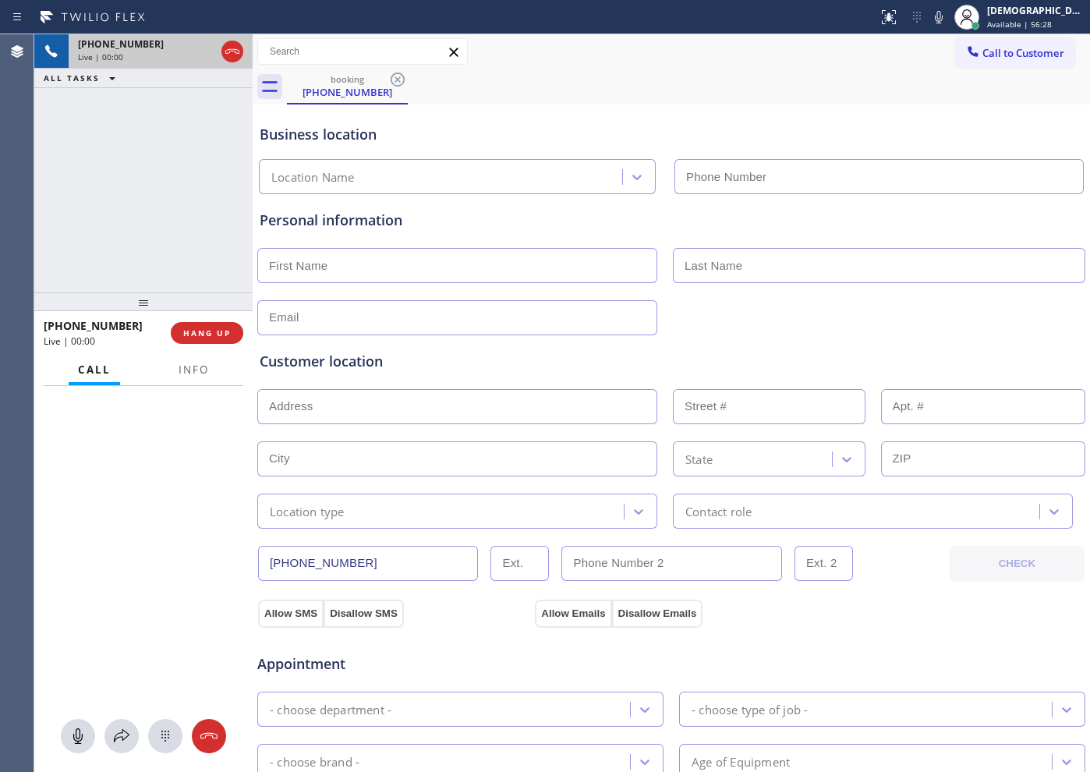
type input "[PHONE_NUMBER]"
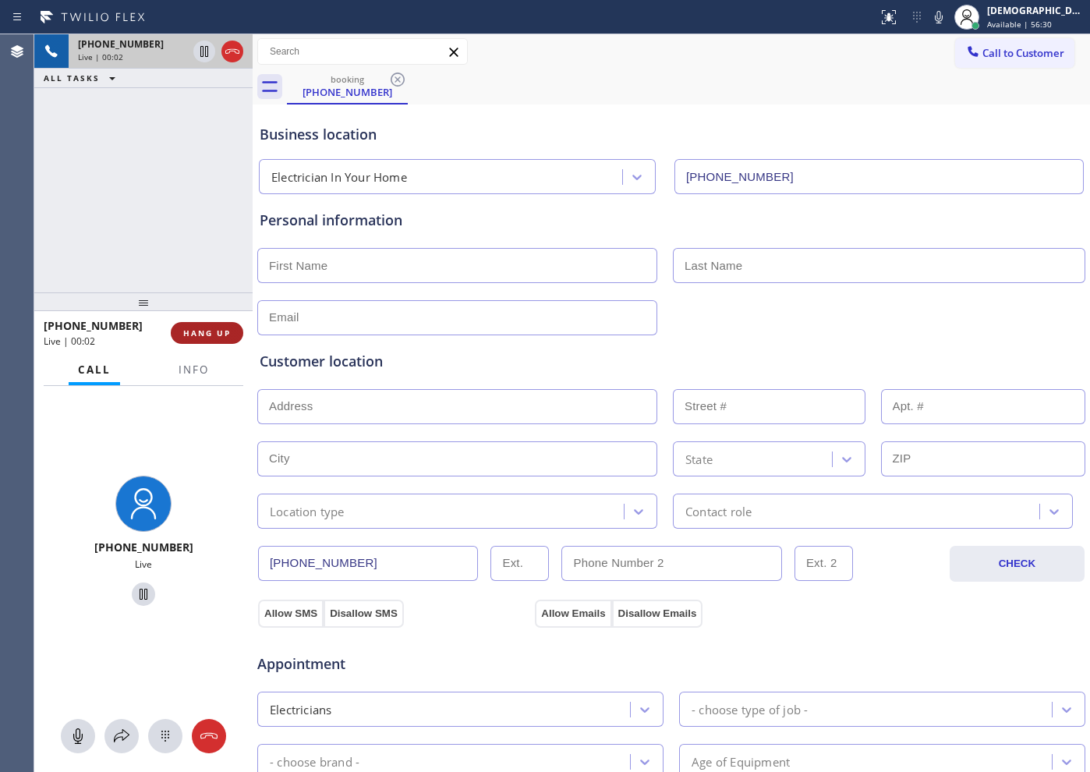
click at [206, 328] on span "HANG UP" at bounding box center [207, 333] width 48 height 11
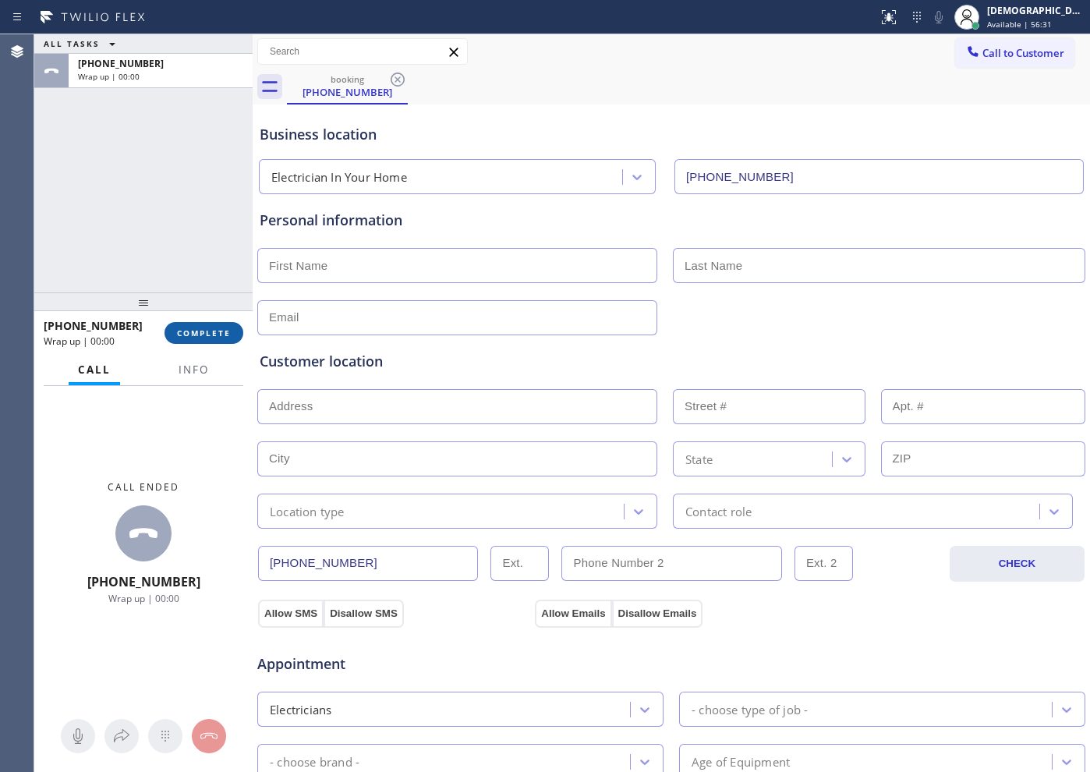
click at [181, 332] on span "COMPLETE" at bounding box center [204, 333] width 54 height 11
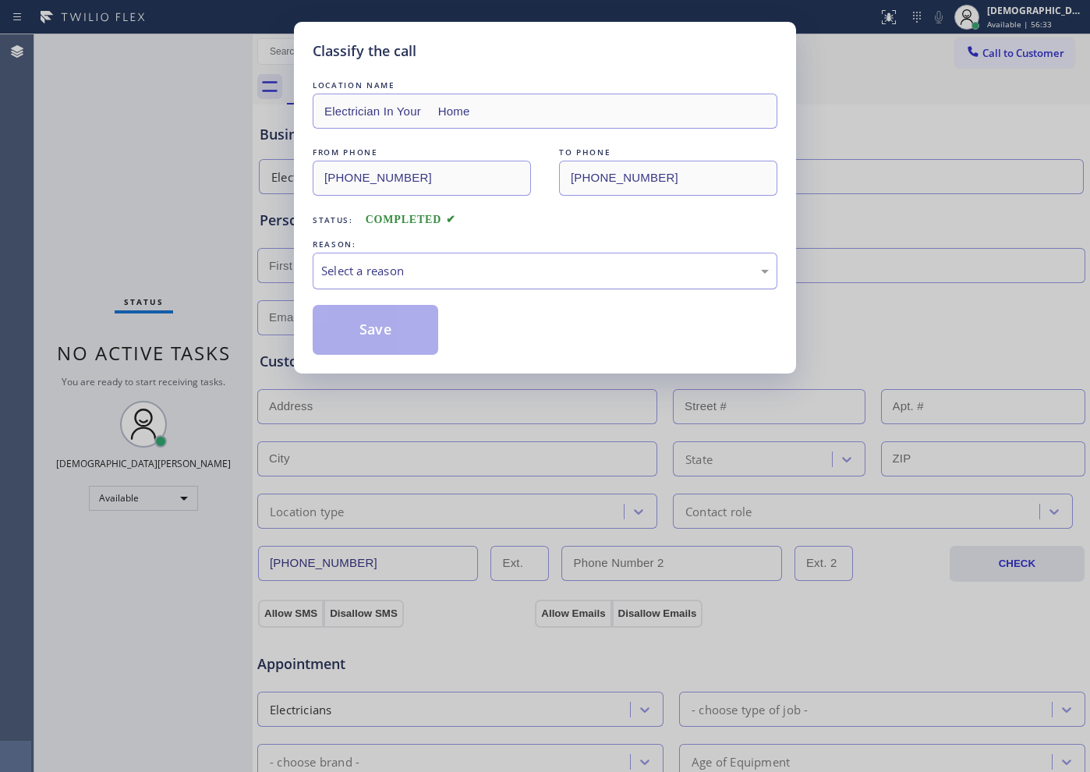
click at [361, 255] on div "Select a reason" at bounding box center [545, 271] width 465 height 37
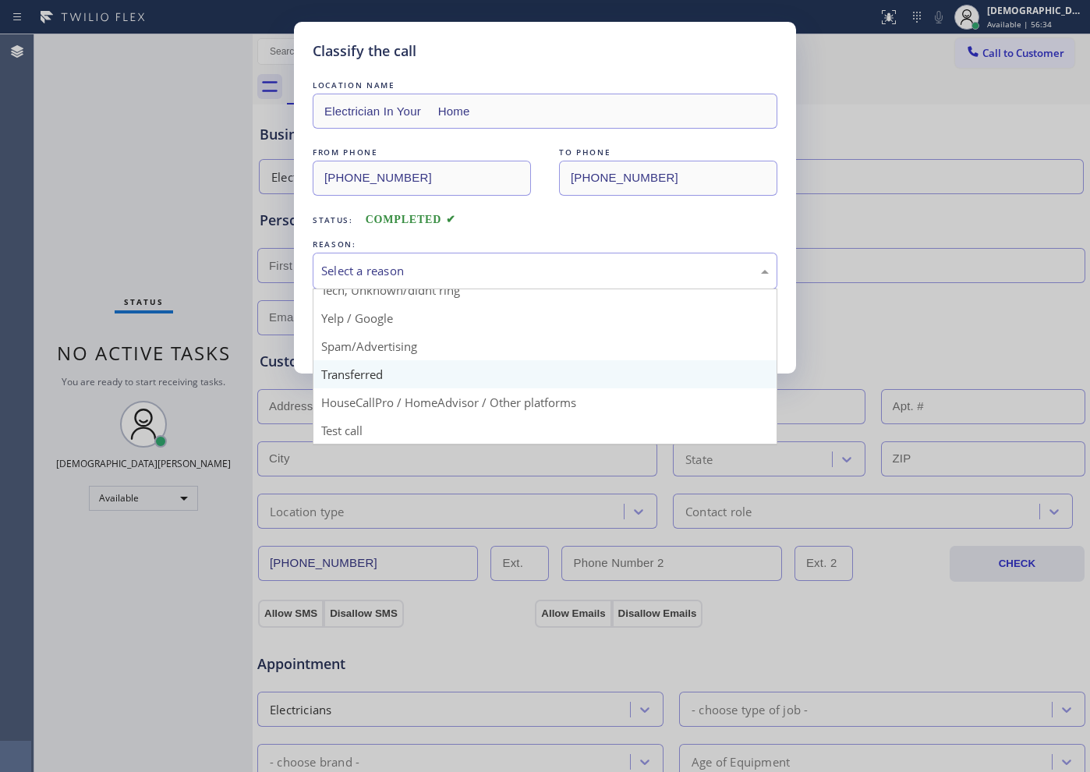
scroll to position [98, 0]
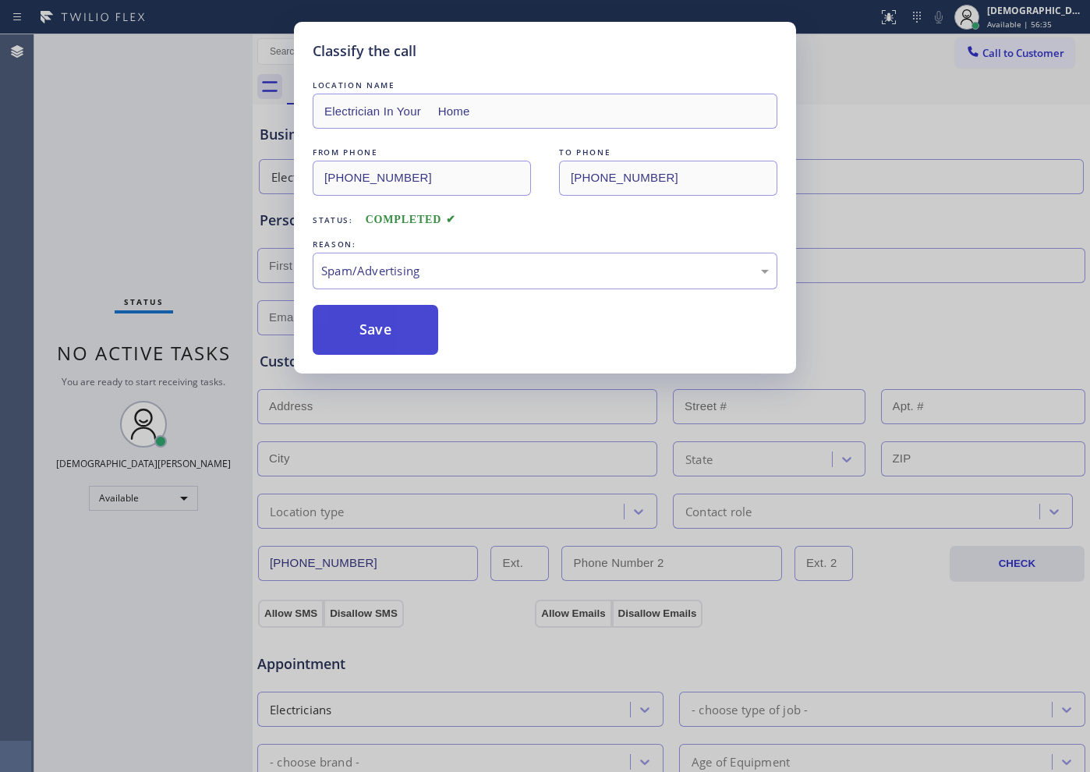
click at [379, 341] on button "Save" at bounding box center [376, 330] width 126 height 50
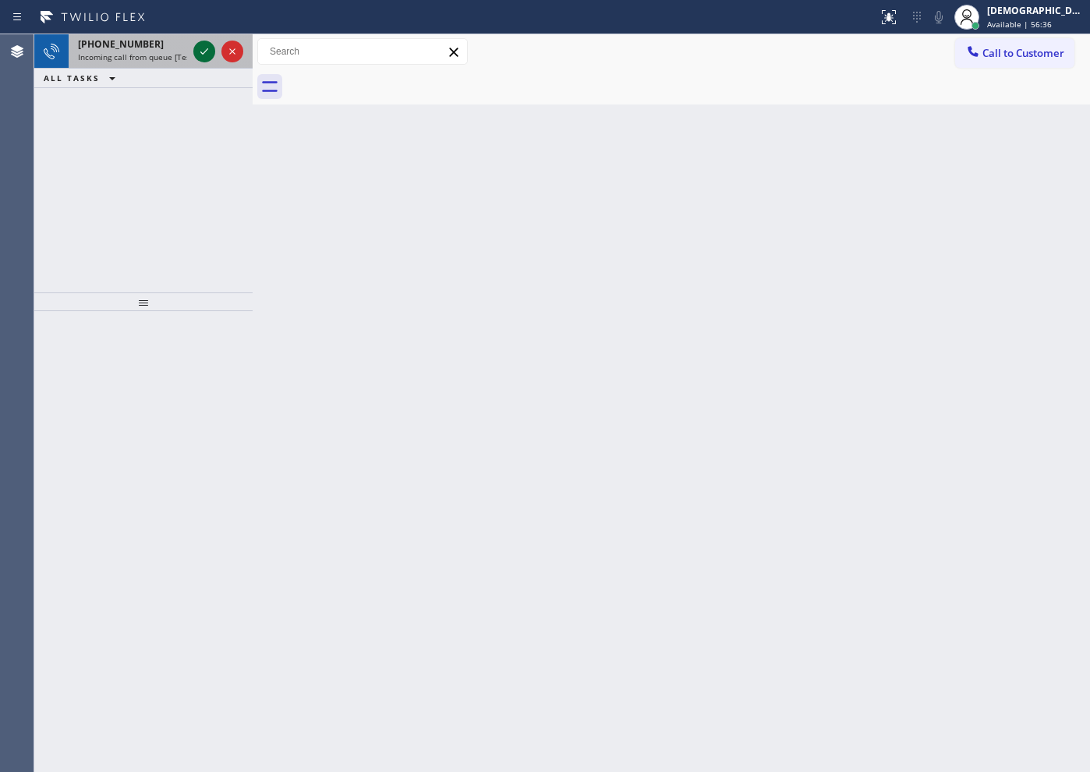
click at [196, 54] on icon at bounding box center [204, 51] width 19 height 19
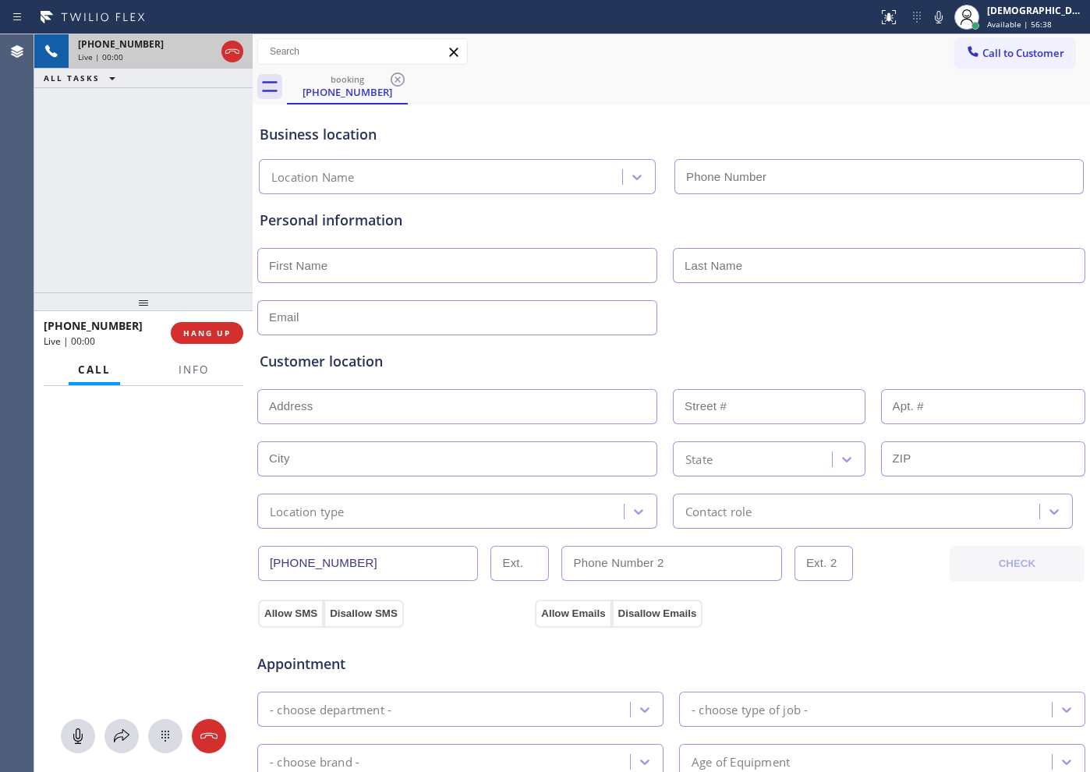
type input "[PHONE_NUMBER]"
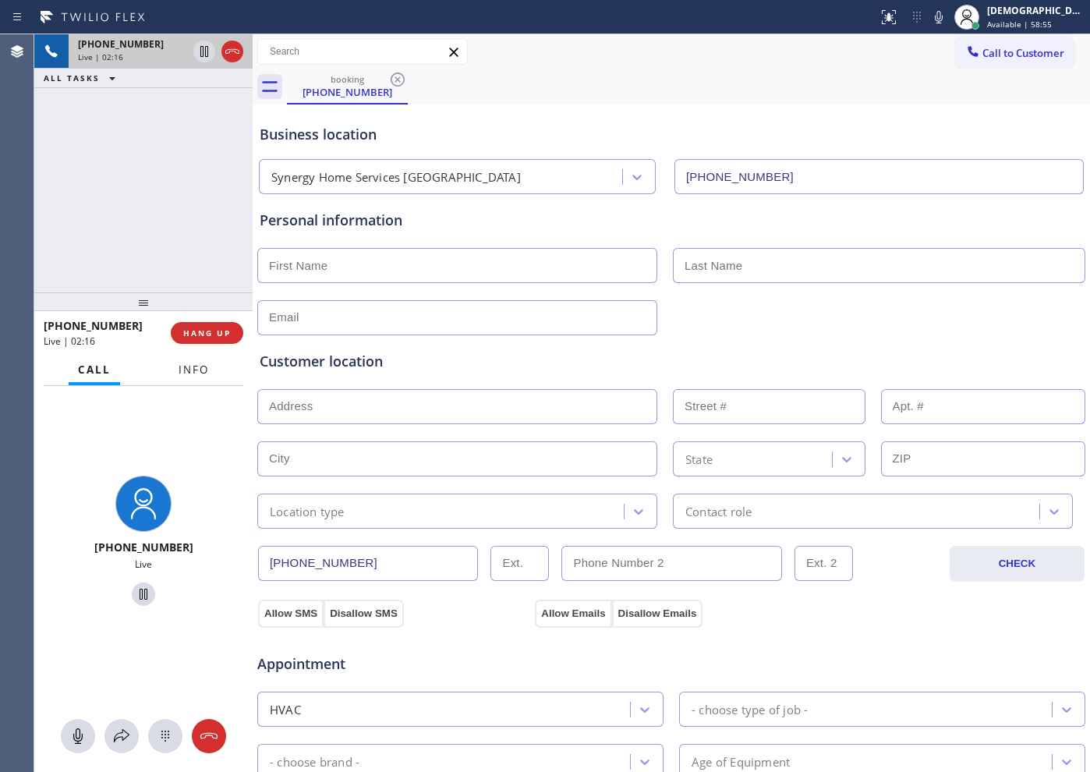
click at [204, 363] on span "Info" at bounding box center [194, 370] width 30 height 14
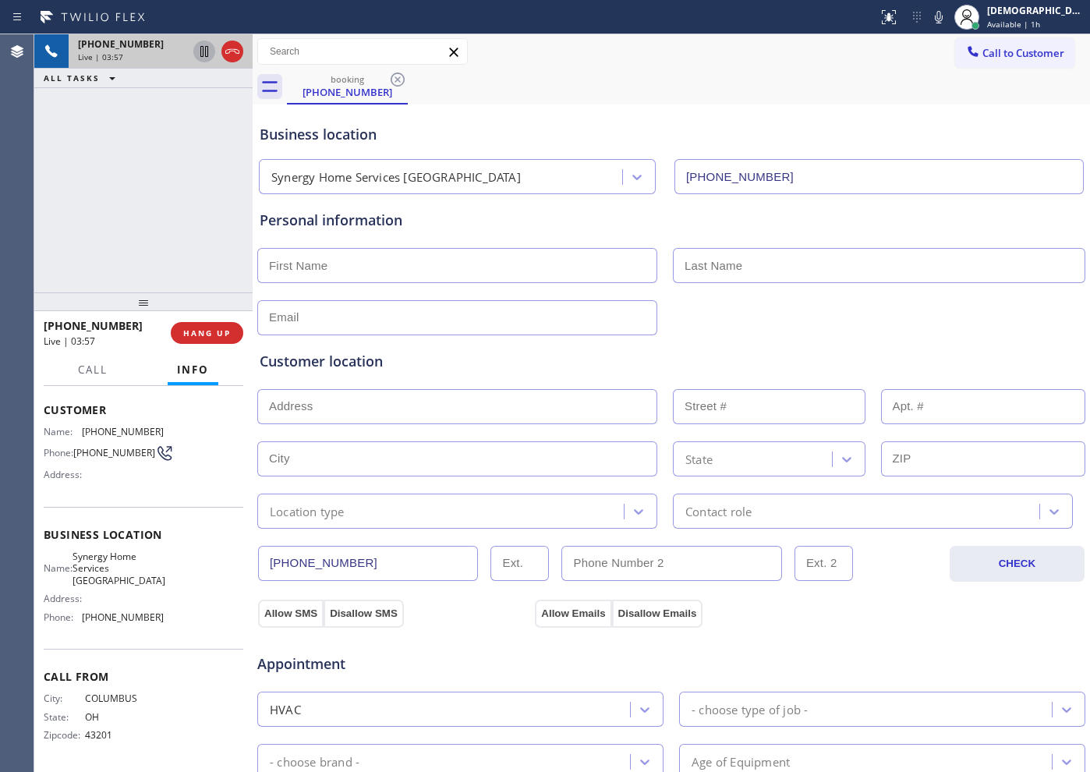
click at [199, 60] on icon at bounding box center [204, 51] width 19 height 19
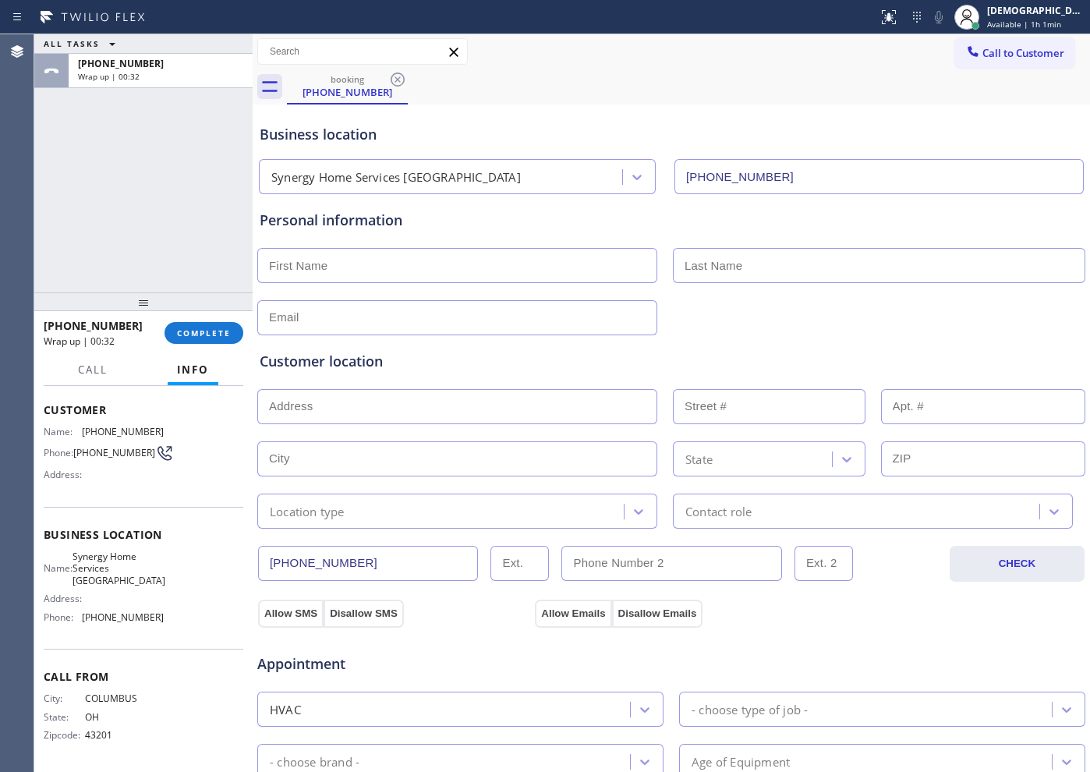
click at [126, 145] on div "ALL TASKS ALL TASKS ACTIVE TASKS TASKS IN WRAP UP [PHONE_NUMBER] Wrap up | 00:32" at bounding box center [143, 163] width 218 height 258
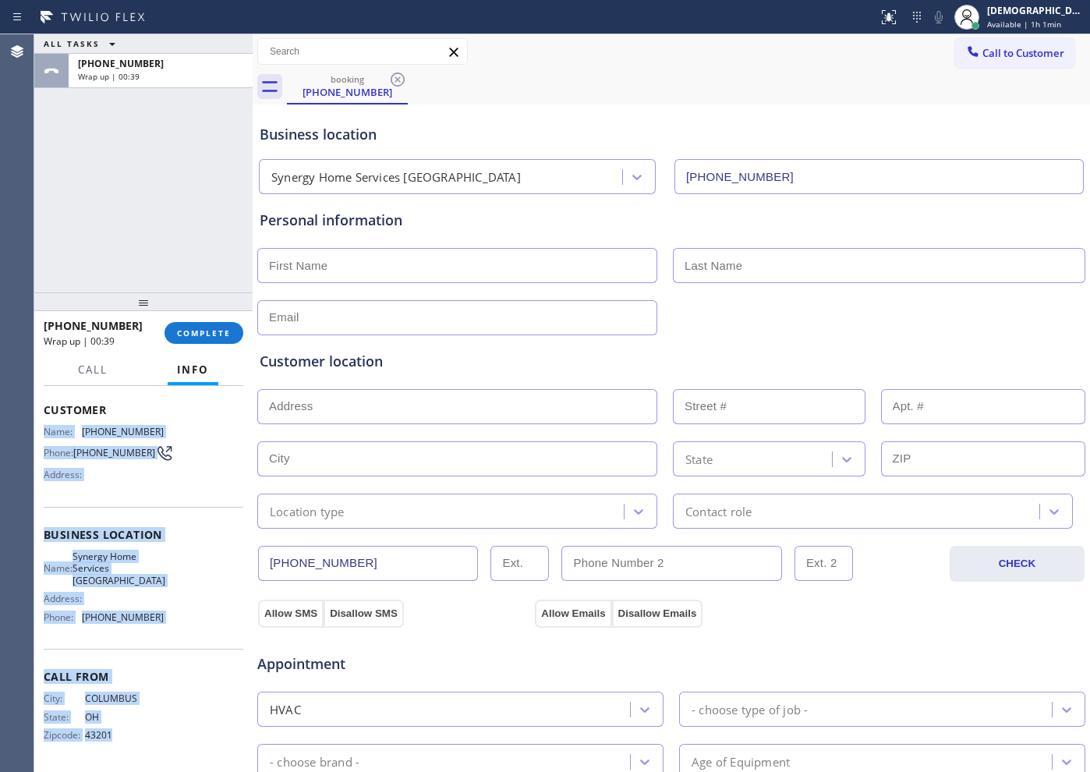
drag, startPoint x: 129, startPoint y: 746, endPoint x: 35, endPoint y: 427, distance: 332.4
click at [35, 427] on div "Context Queue: [Test] All Priority: 1 Customer Name: [PHONE_NUMBER] Phone: [PHO…" at bounding box center [143, 579] width 218 height 386
copy div "Name: [PHONE_NUMBER] Phone: [PHONE_NUMBER] Address: Business location Name: Syn…"
click at [871, 23] on span "Available | 1h 1min" at bounding box center [1024, 24] width 74 height 11
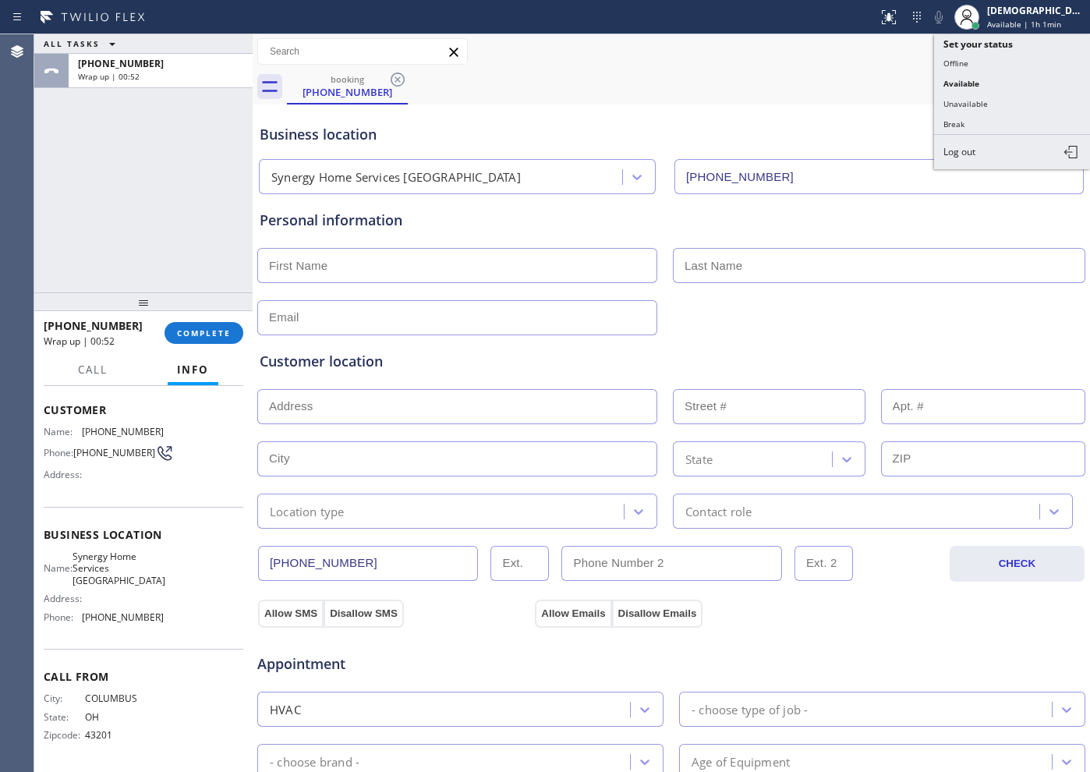
click at [830, 75] on div "booking [PHONE_NUMBER]" at bounding box center [688, 86] width 803 height 35
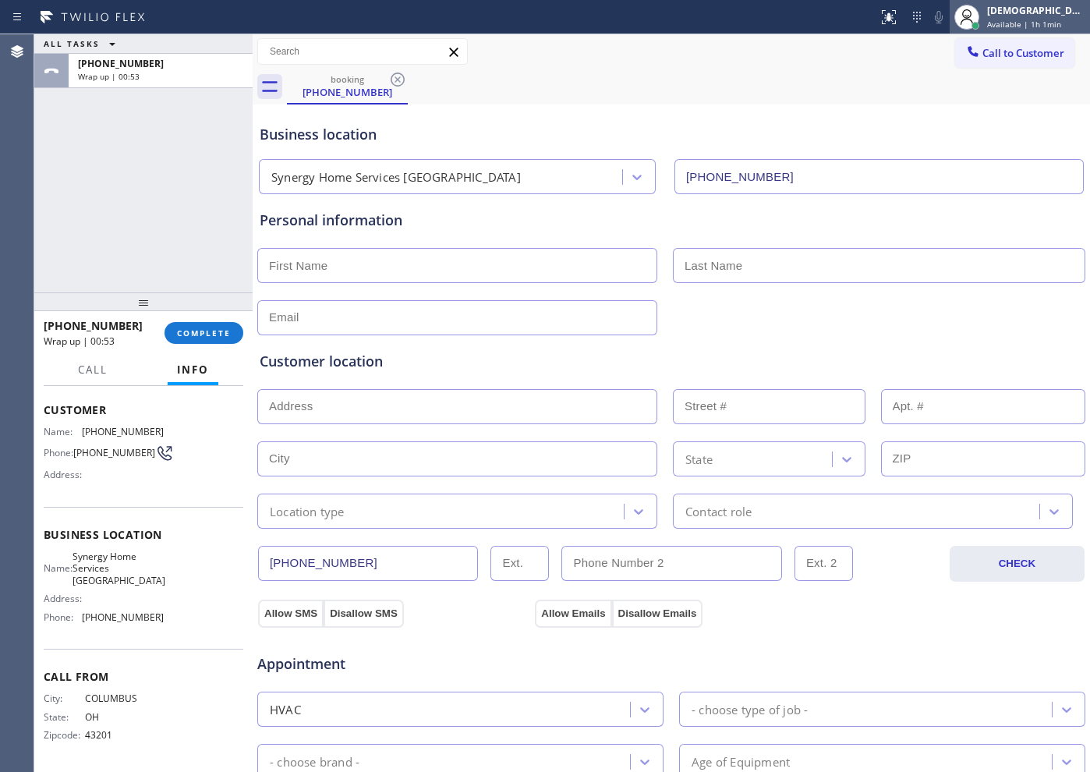
click at [871, 21] on span "Available | 1h 1min" at bounding box center [1024, 24] width 74 height 11
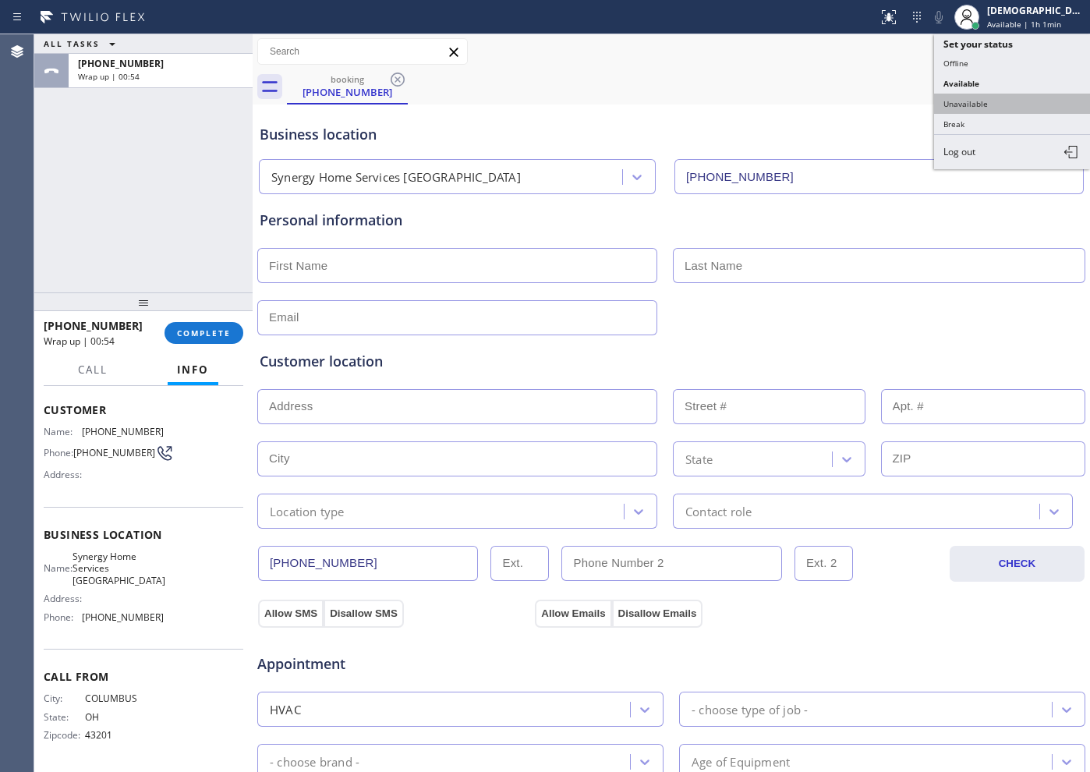
click at [871, 98] on button "Unavailable" at bounding box center [1012, 104] width 156 height 20
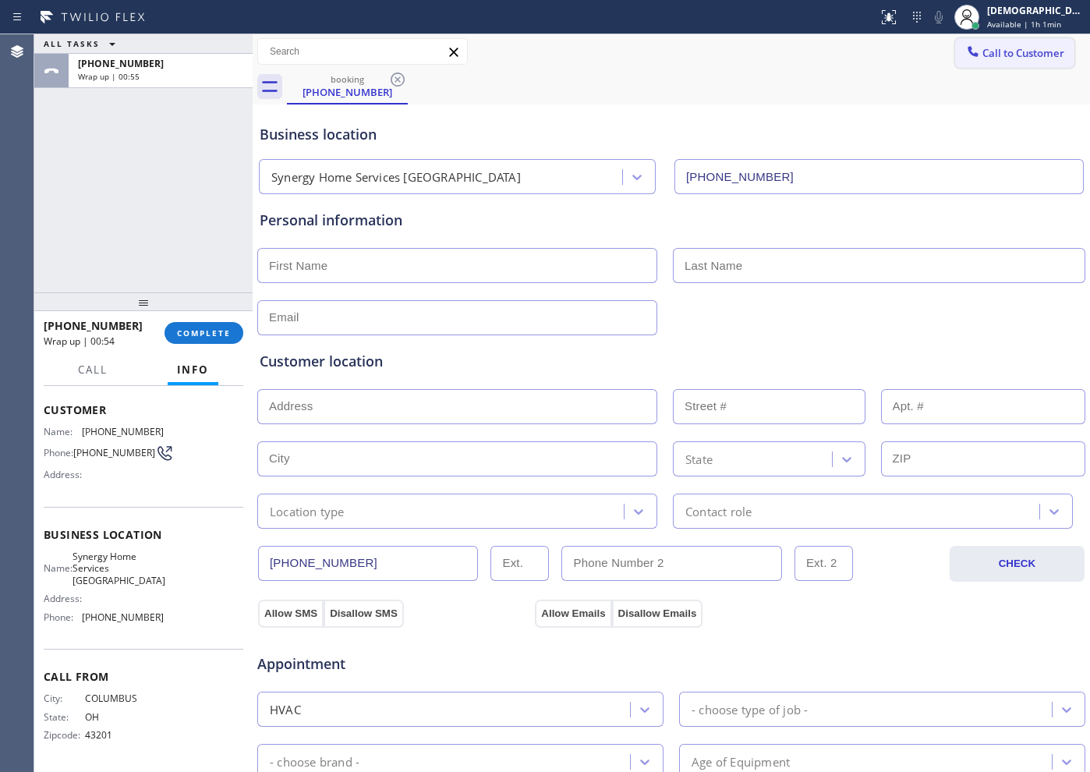
click at [871, 61] on button "Call to Customer" at bounding box center [1014, 53] width 119 height 30
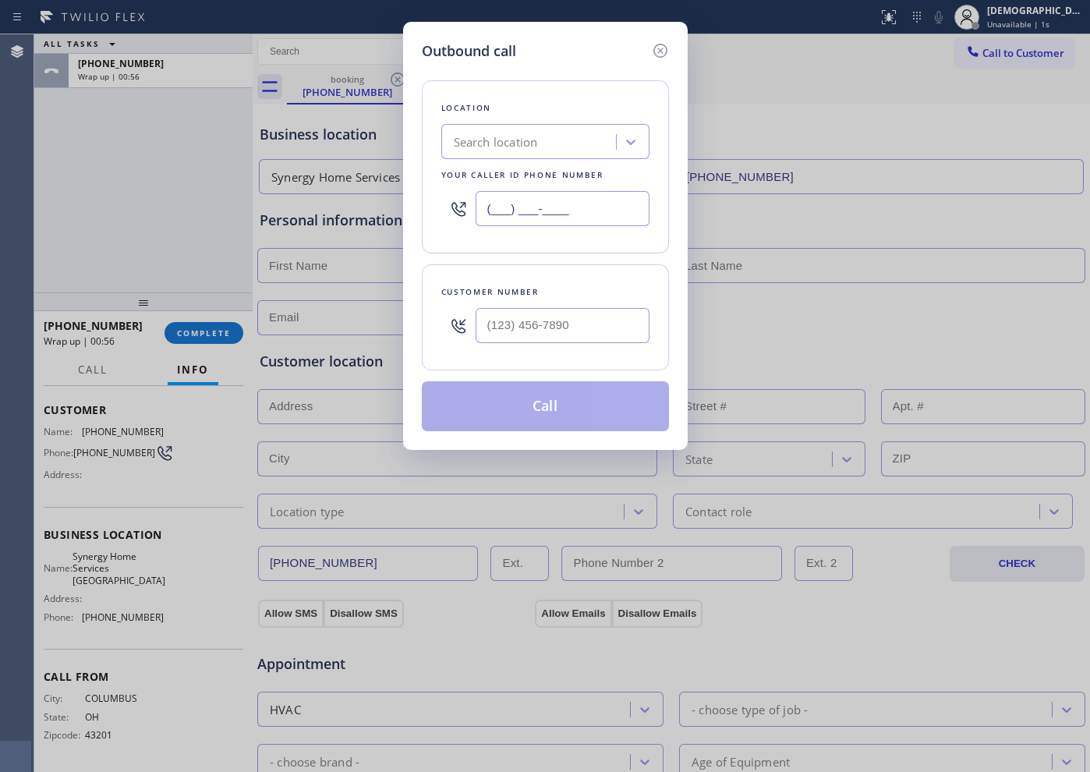
click at [559, 222] on input "(___) ___-____" at bounding box center [563, 208] width 174 height 35
paste input "516) 219-0110"
type input "[PHONE_NUMBER]"
click at [511, 317] on input "(___) ___-____" at bounding box center [563, 325] width 174 height 35
paste input "614) 562-9914"
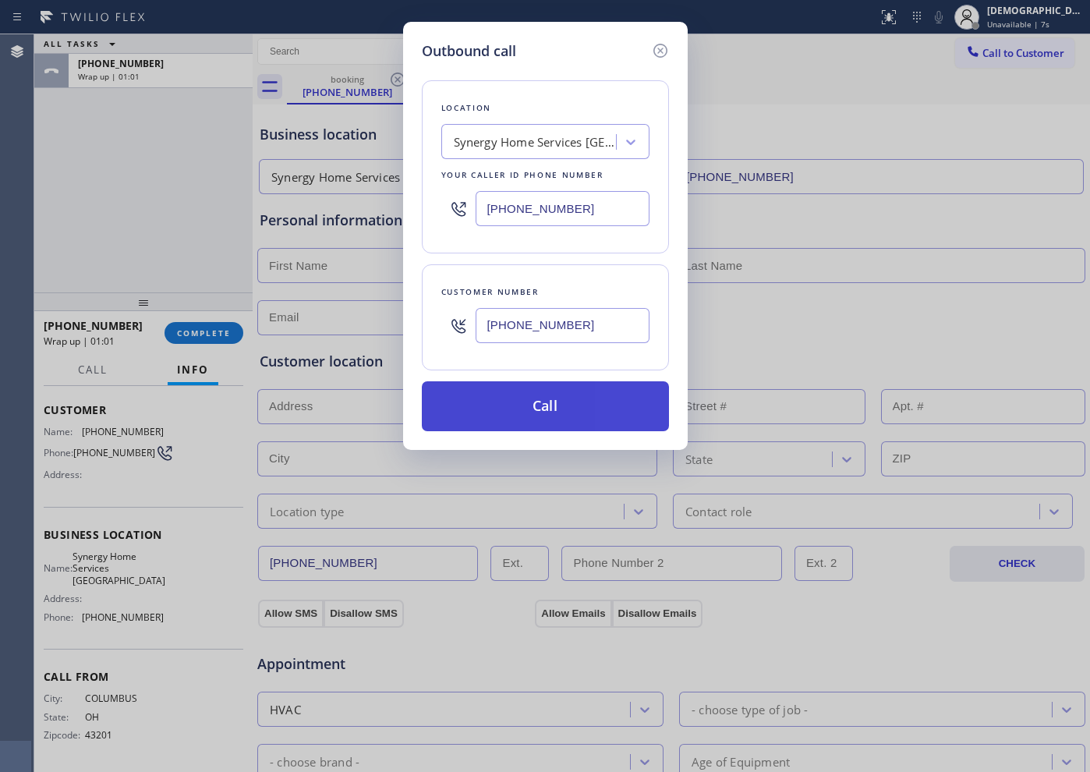
type input "[PHONE_NUMBER]"
click at [598, 392] on button "Call" at bounding box center [545, 406] width 247 height 50
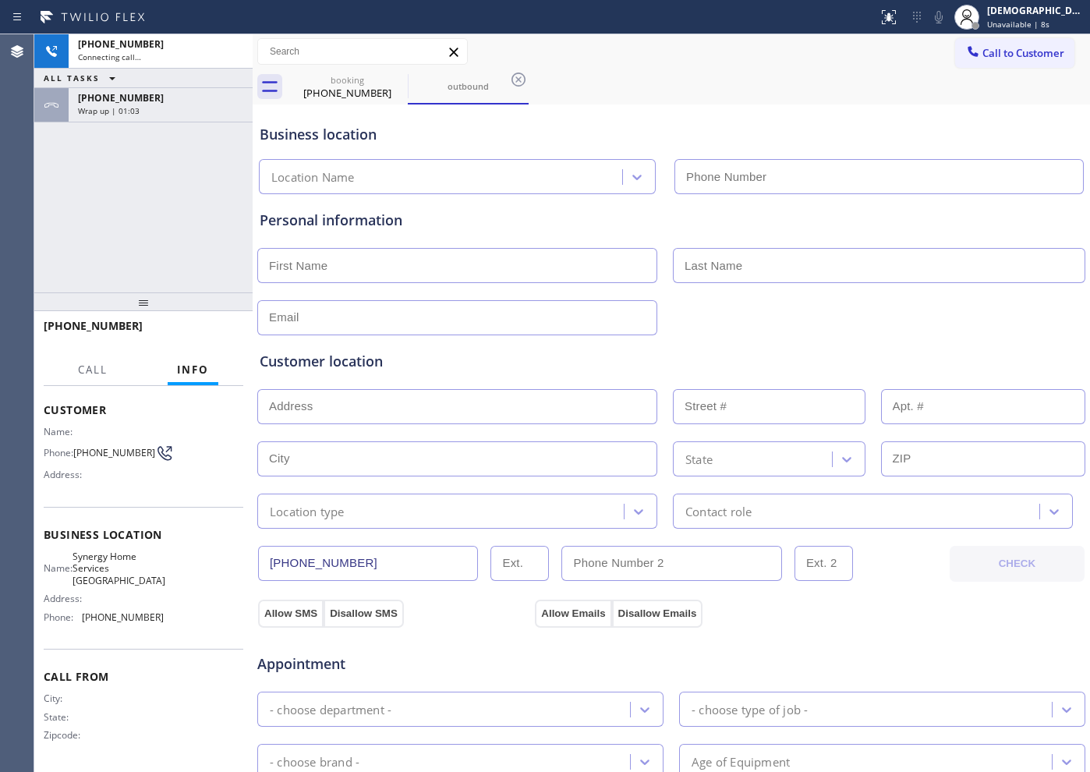
type input "[PHONE_NUMBER]"
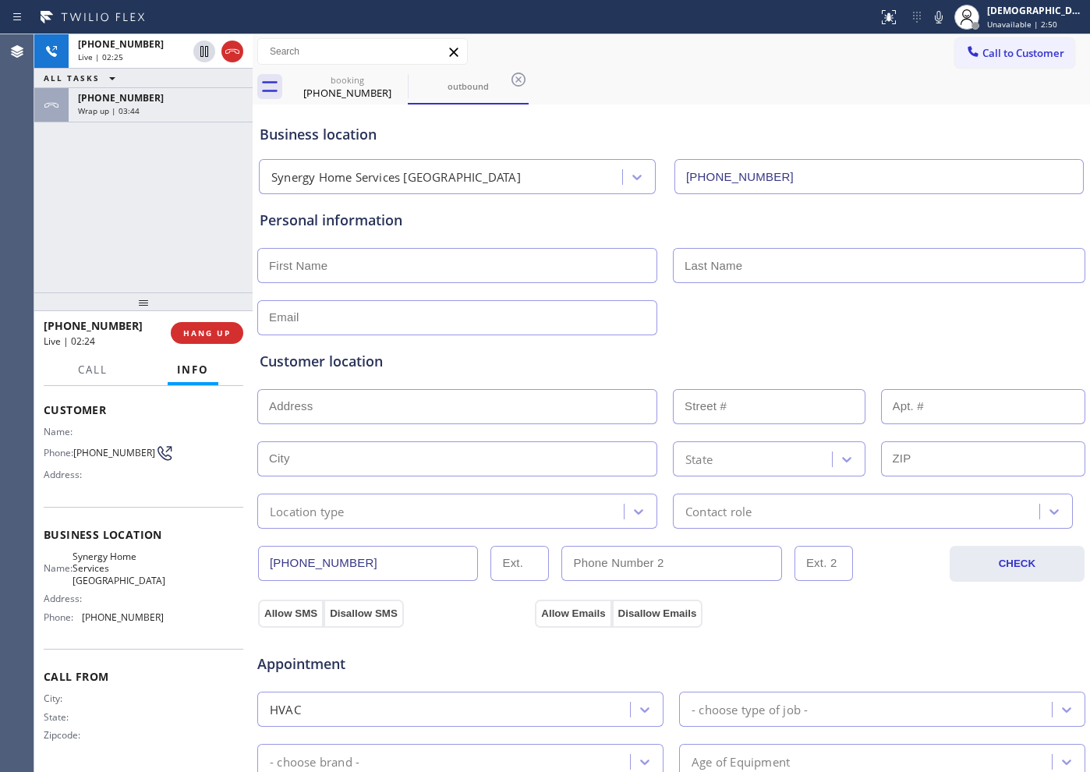
drag, startPoint x: 91, startPoint y: 181, endPoint x: 100, endPoint y: 181, distance: 8.6
click at [91, 181] on div "[PHONE_NUMBER] Live | 02:25 ALL TASKS ALL TASKS ACTIVE TASKS TASKS IN WRAP UP […" at bounding box center [143, 163] width 218 height 258
drag, startPoint x: 239, startPoint y: 49, endPoint x: 386, endPoint y: 54, distance: 147.5
click at [238, 49] on icon at bounding box center [232, 51] width 14 height 5
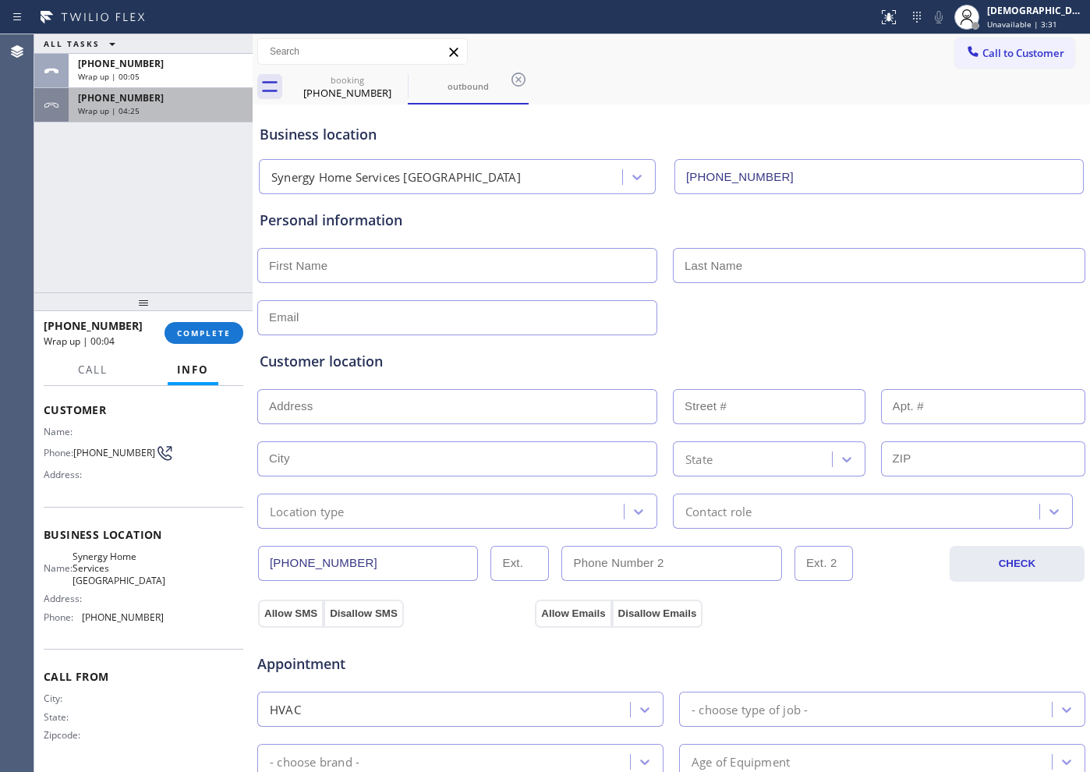
click at [133, 106] on span "Wrap up | 04:25" at bounding box center [109, 110] width 62 height 11
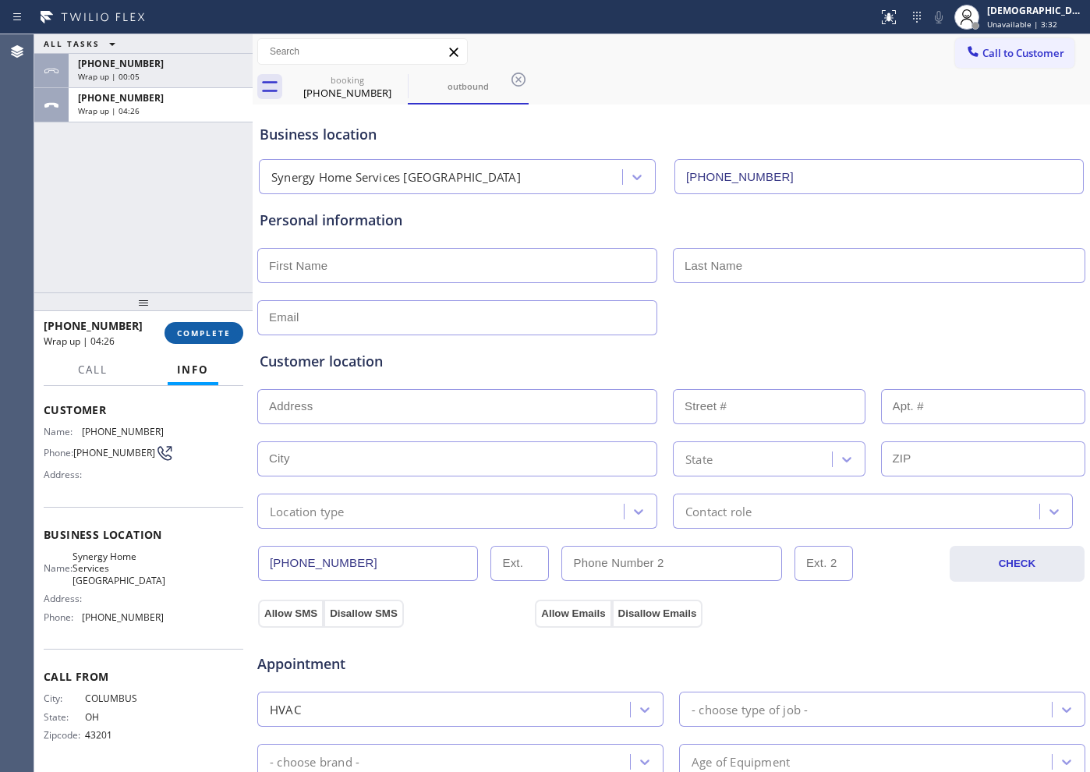
click at [205, 338] on span "COMPLETE" at bounding box center [204, 333] width 54 height 11
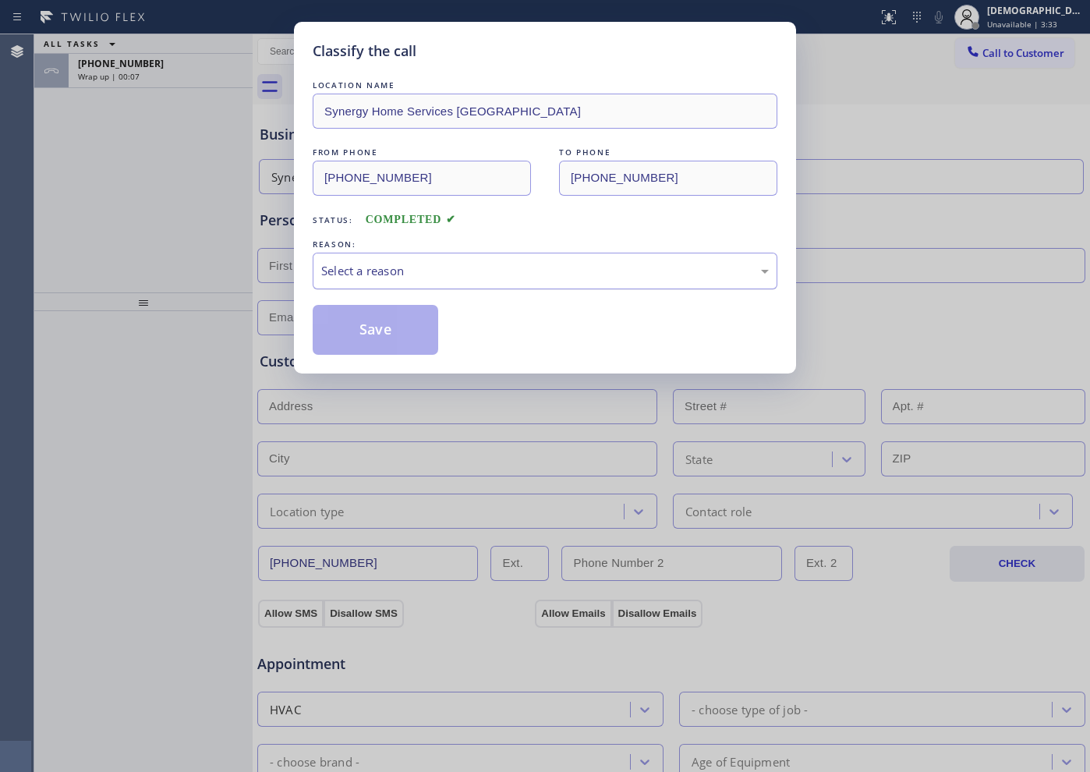
click at [468, 261] on div "Select a reason" at bounding box center [545, 271] width 465 height 37
click at [413, 328] on button "Save" at bounding box center [376, 330] width 126 height 50
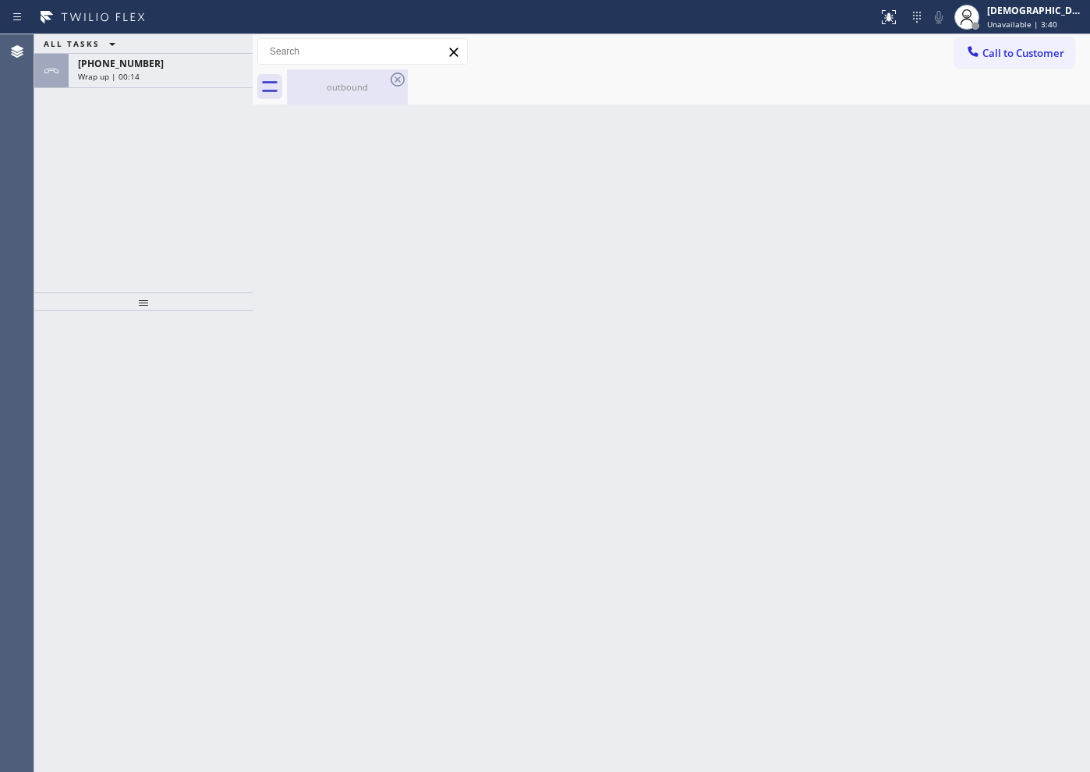
click at [356, 90] on div "outbound" at bounding box center [348, 87] width 118 height 12
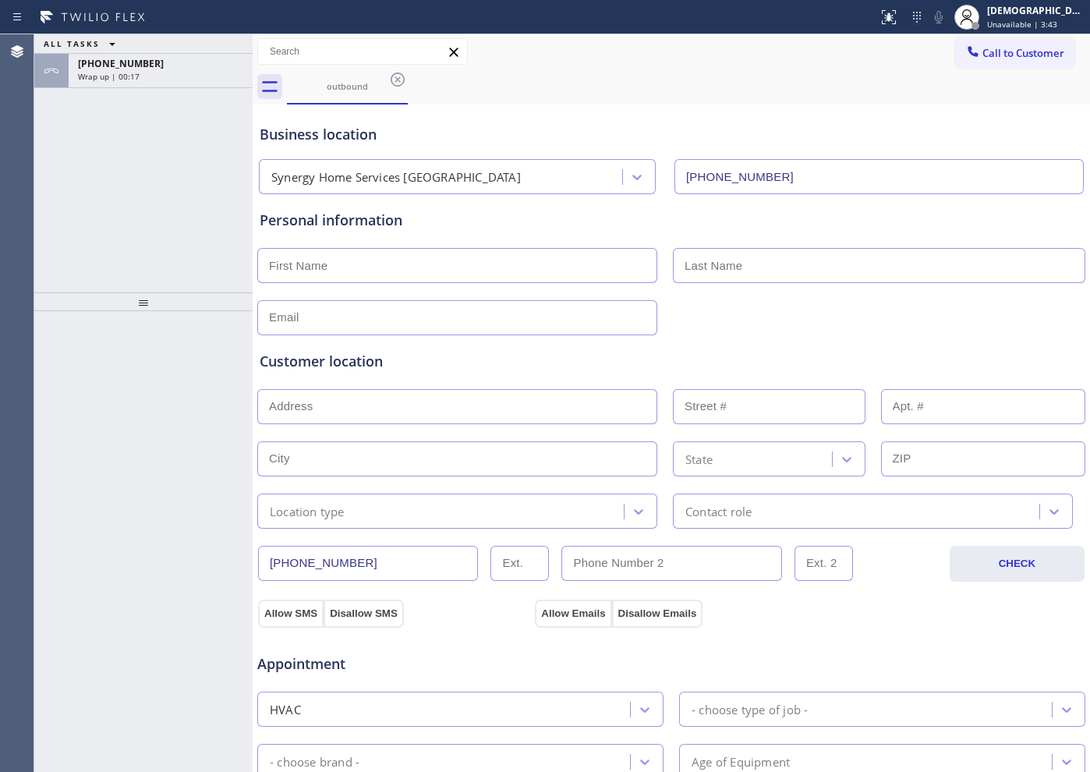
click at [377, 259] on input "text" at bounding box center [457, 265] width 400 height 35
paste input "[PERSON_NAME]"
type input "[PERSON_NAME]"
click at [708, 271] on input "text" at bounding box center [879, 265] width 413 height 35
paste input "[PERSON_NAME]"
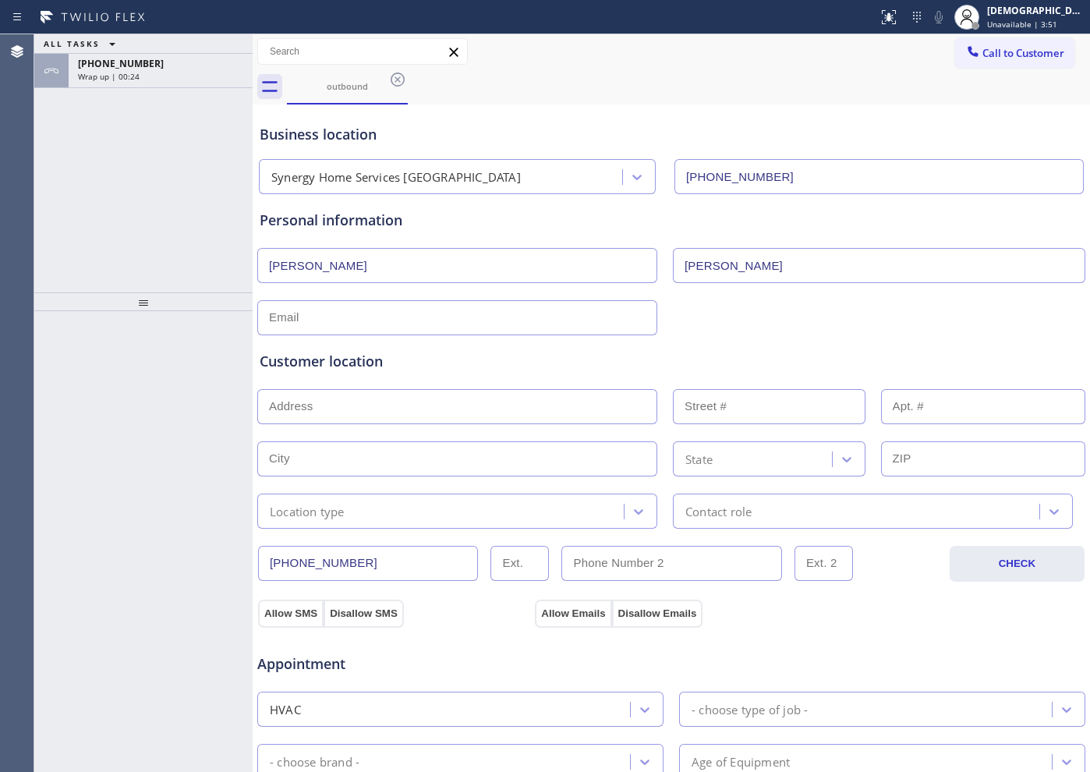
type input "[PERSON_NAME]"
click at [723, 297] on div at bounding box center [671, 316] width 831 height 38
click at [447, 324] on input "text" at bounding box center [457, 317] width 400 height 35
click at [331, 331] on div "Customer location >> ADD NEW ADDRESS << + NEW ADDRESS State Location type Conta…" at bounding box center [672, 429] width 830 height 200
click at [356, 325] on input "text" at bounding box center [457, 317] width 400 height 35
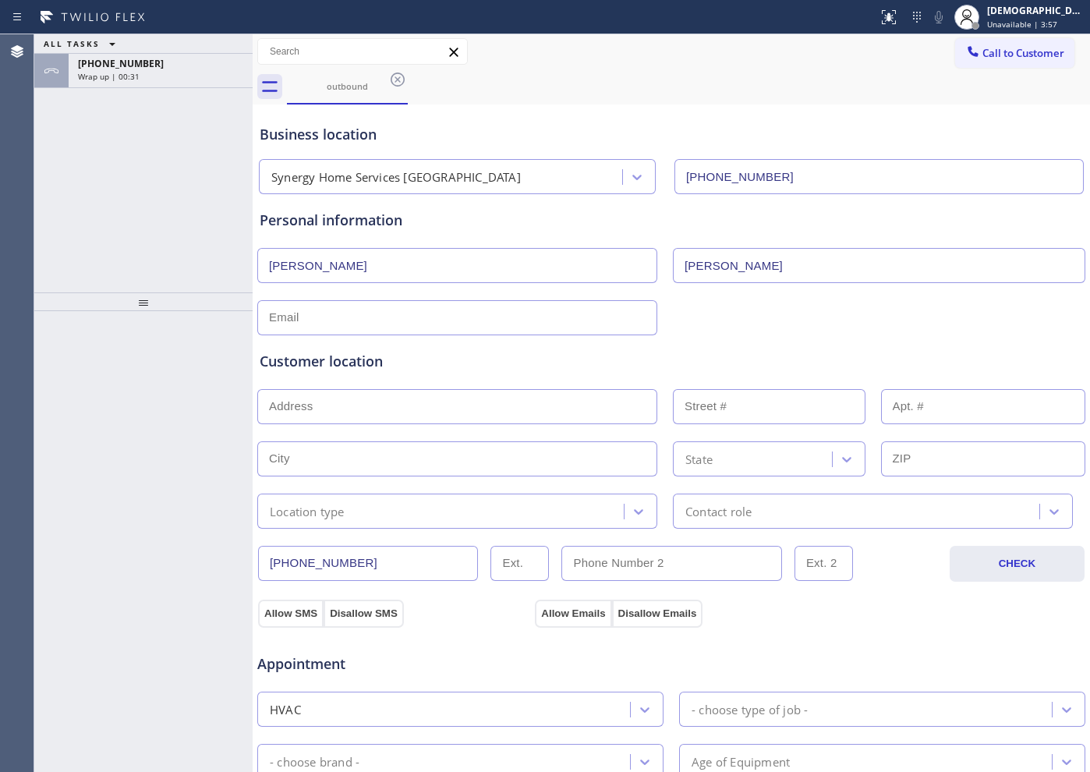
paste input "[EMAIL_ADDRESS][DOMAIN_NAME]"
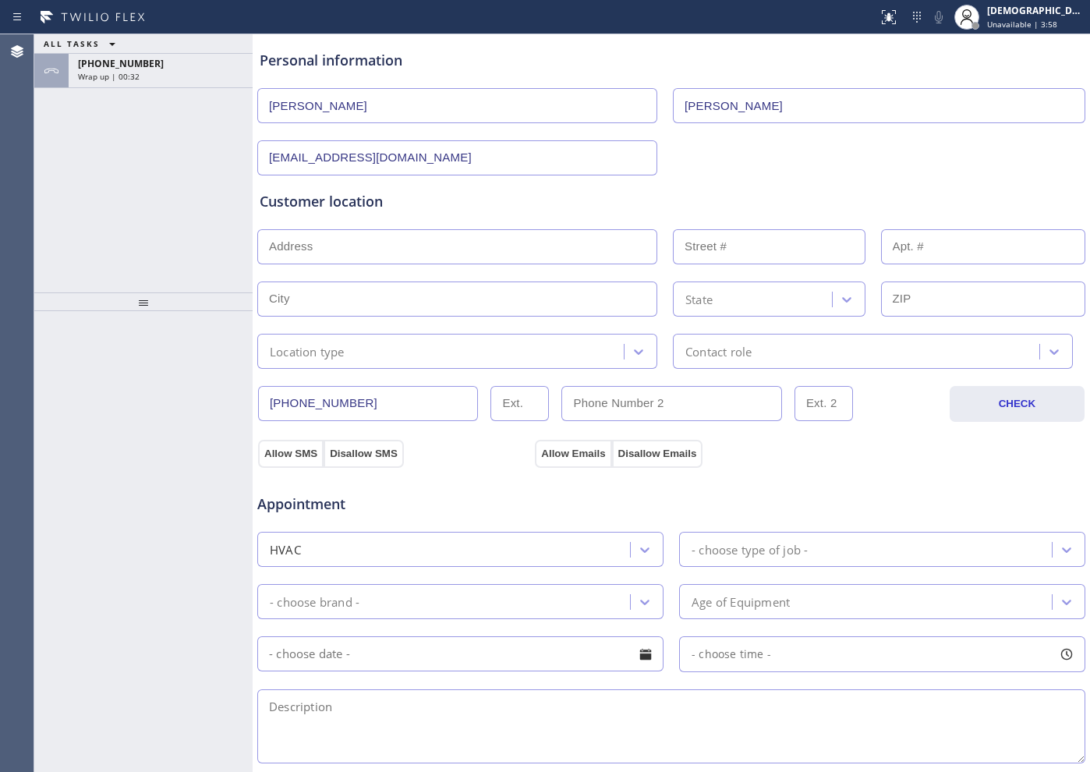
scroll to position [195, 0]
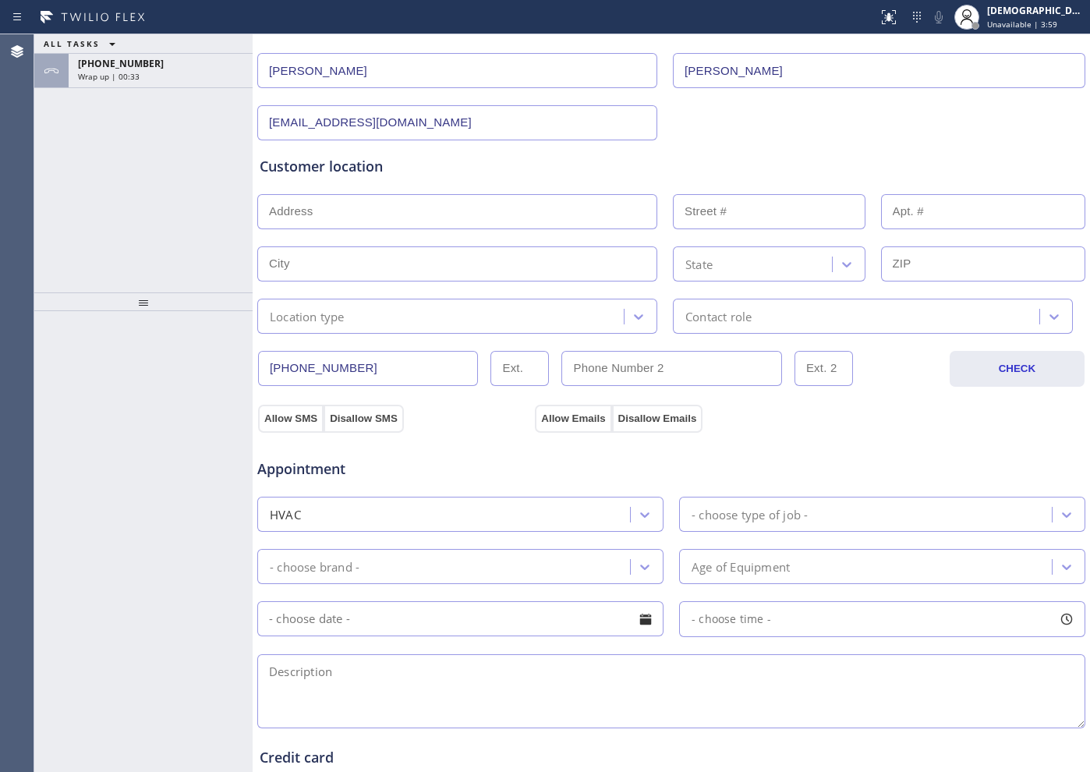
type input "[EMAIL_ADDRESS][DOMAIN_NAME]"
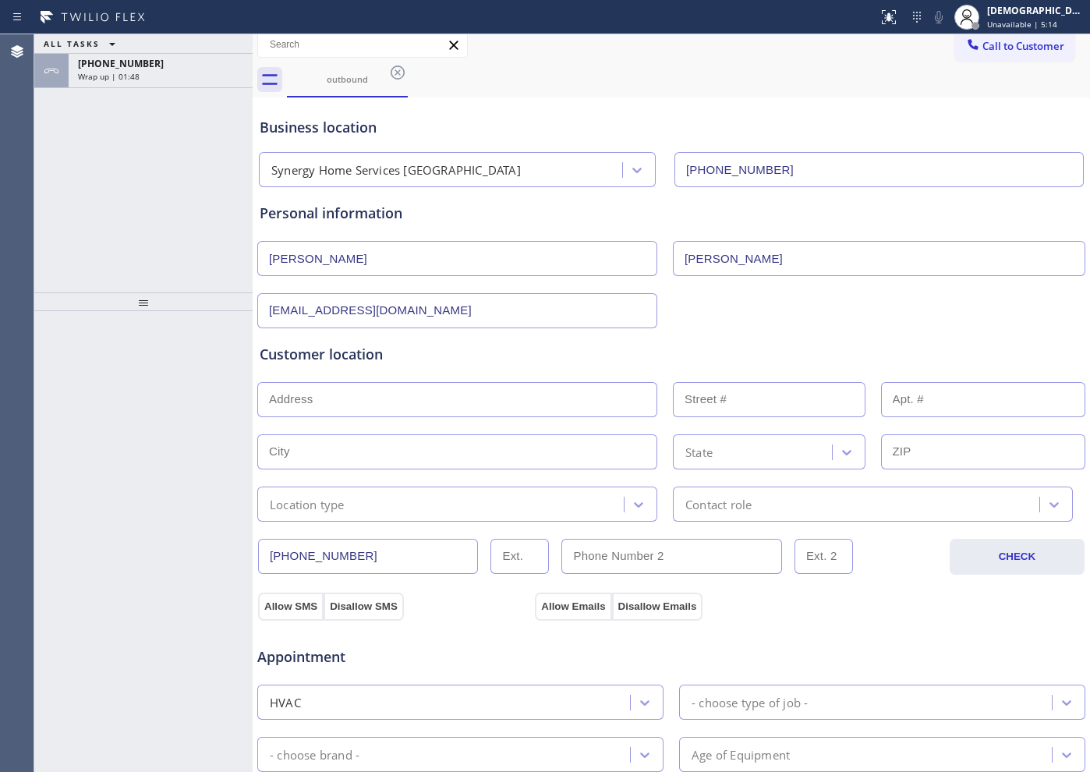
scroll to position [0, 0]
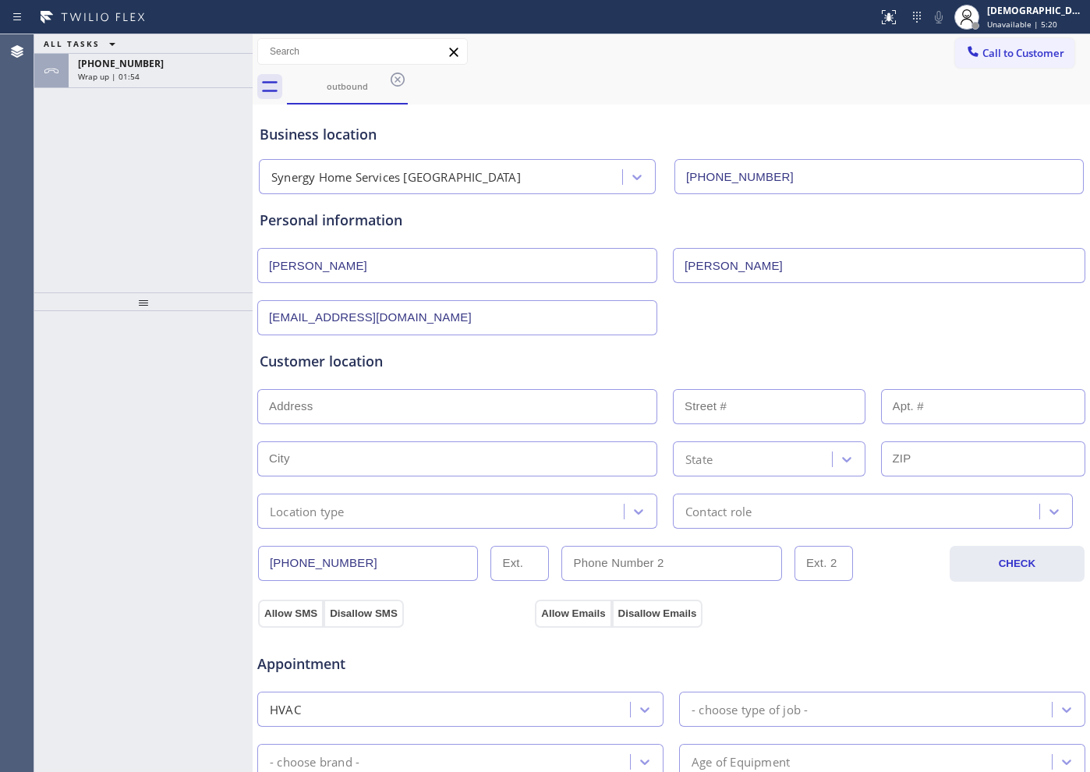
drag, startPoint x: 317, startPoint y: 395, endPoint x: 335, endPoint y: 407, distance: 22.1
click at [317, 395] on input "text" at bounding box center [457, 406] width 400 height 35
paste input "[STREET_ADDRESS][PERSON_NAME]"
click at [478, 410] on input "[STREET_ADDRESS][PERSON_NAME]" at bounding box center [457, 406] width 400 height 35
type input "[STREET_ADDRESS][PERSON_NAME]"
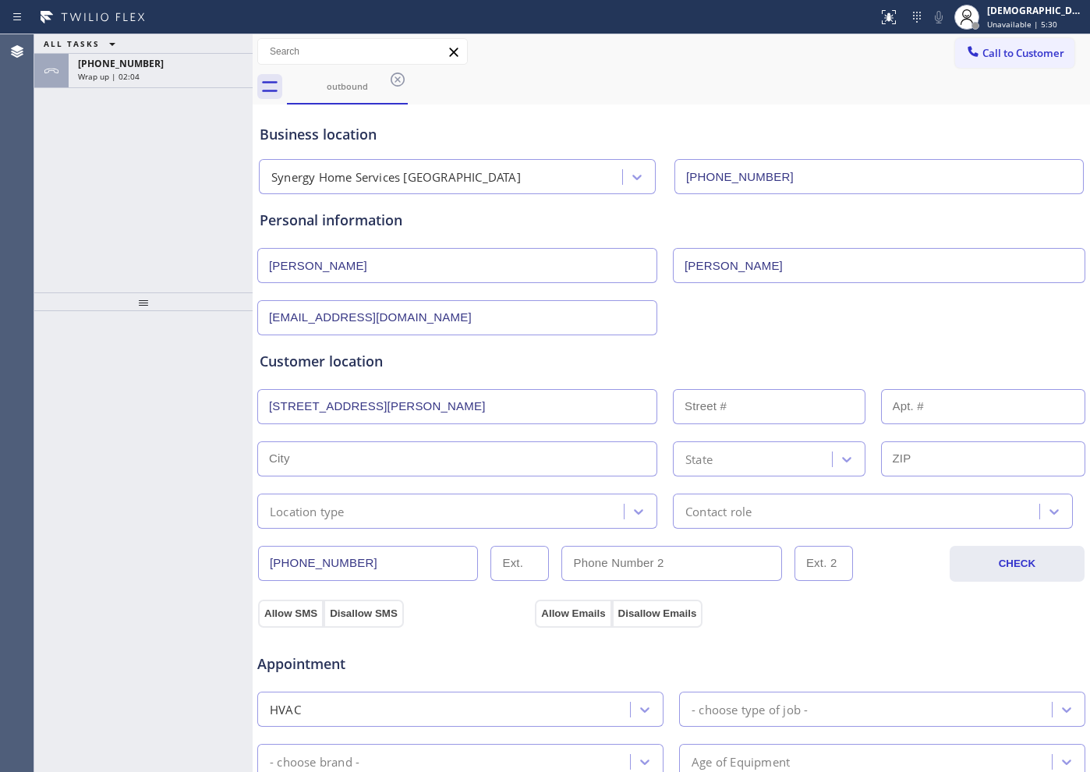
type input "130"
type input "[GEOGRAPHIC_DATA]"
type input "11530"
click at [384, 527] on div "Location type" at bounding box center [457, 511] width 400 height 35
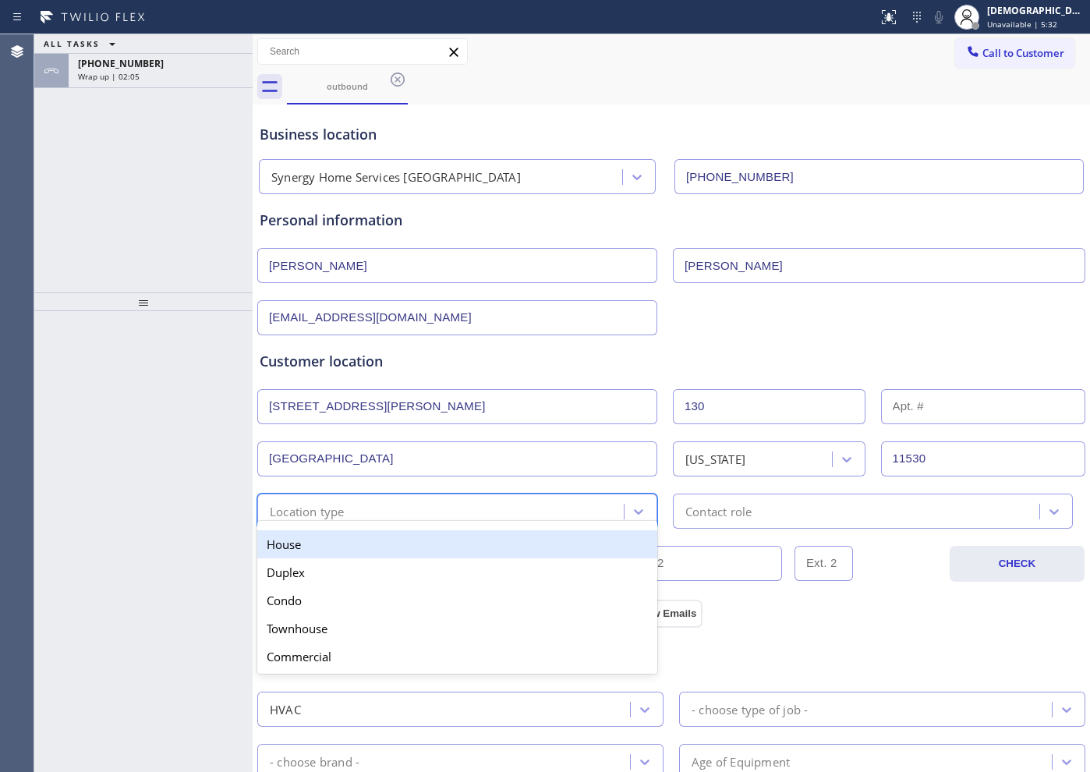
click at [389, 546] on div "House" at bounding box center [457, 544] width 400 height 28
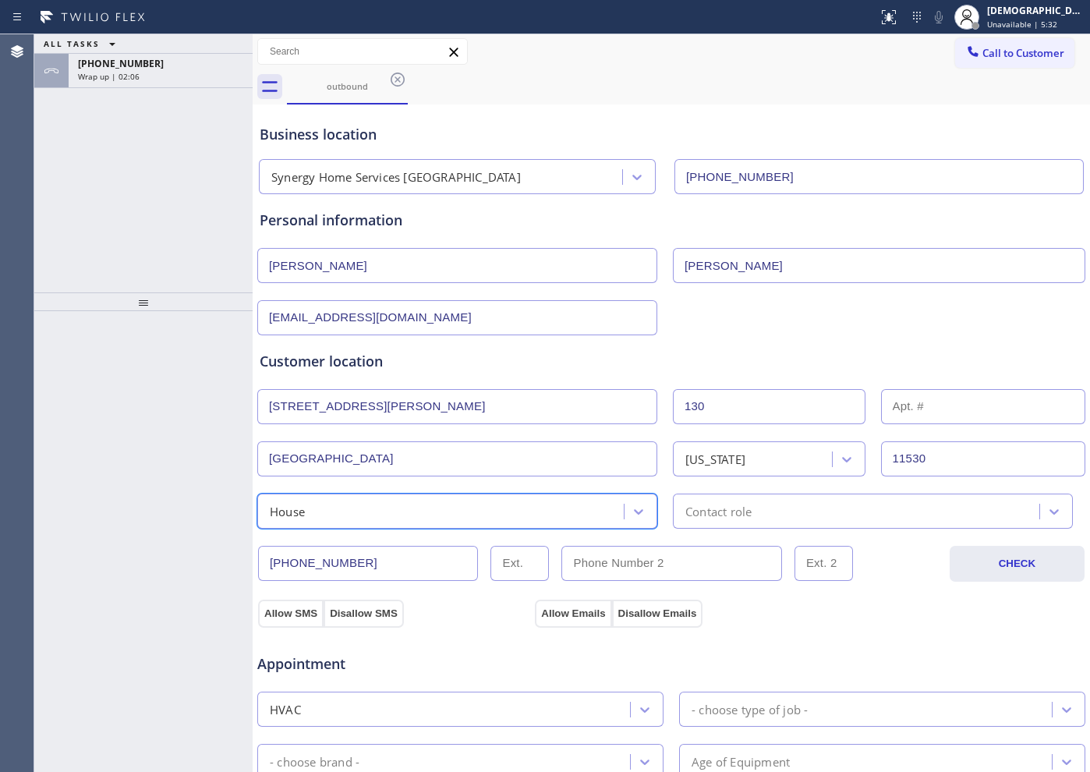
click at [678, 516] on div "Contact role" at bounding box center [859, 511] width 362 height 27
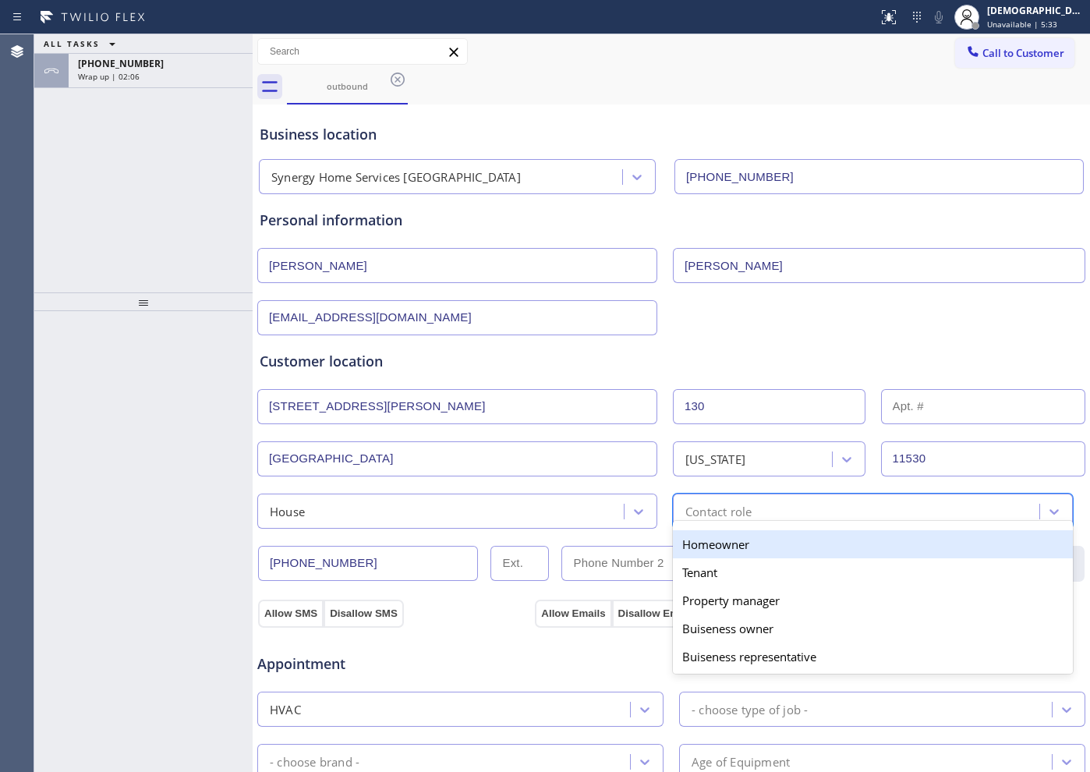
click at [695, 548] on div "Homeowner" at bounding box center [873, 544] width 400 height 28
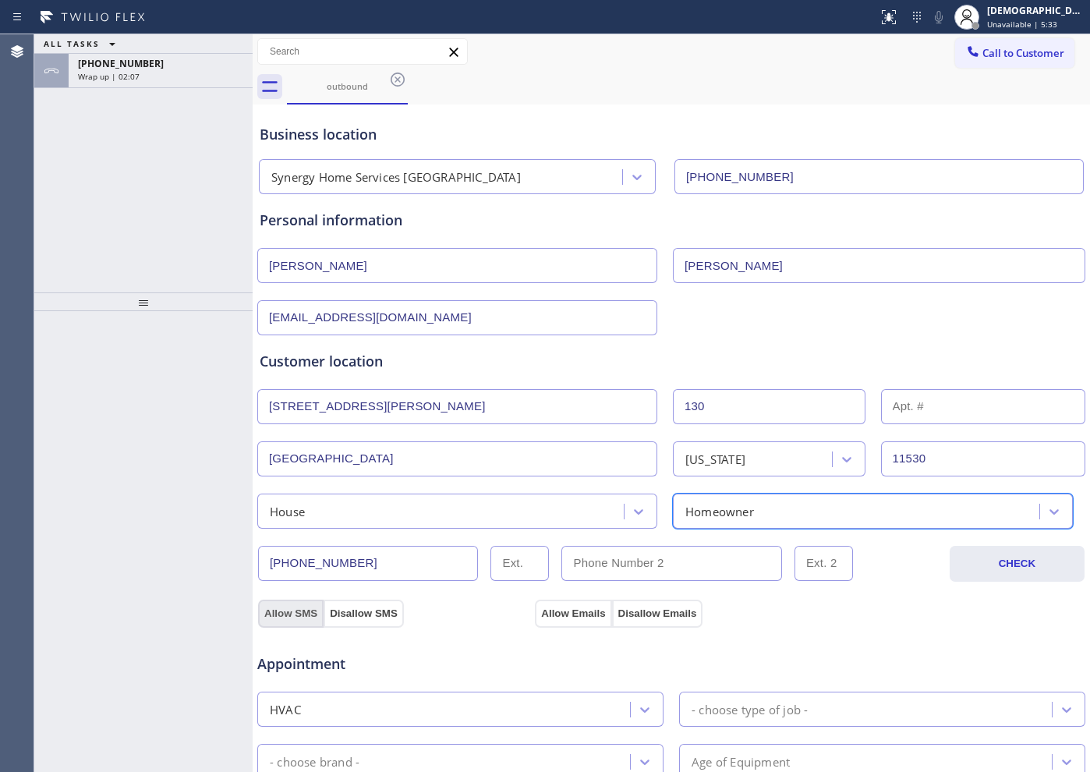
click at [289, 615] on button "Allow SMS" at bounding box center [291, 614] width 66 height 28
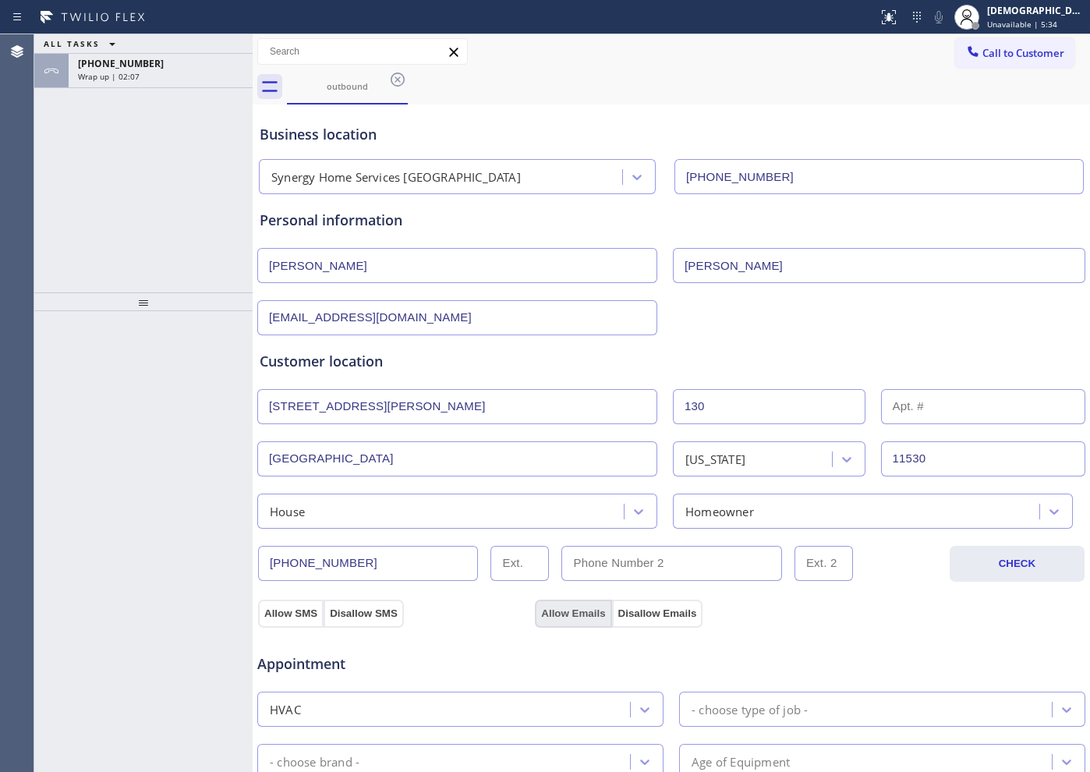
click at [557, 608] on button "Allow Emails" at bounding box center [573, 614] width 76 height 28
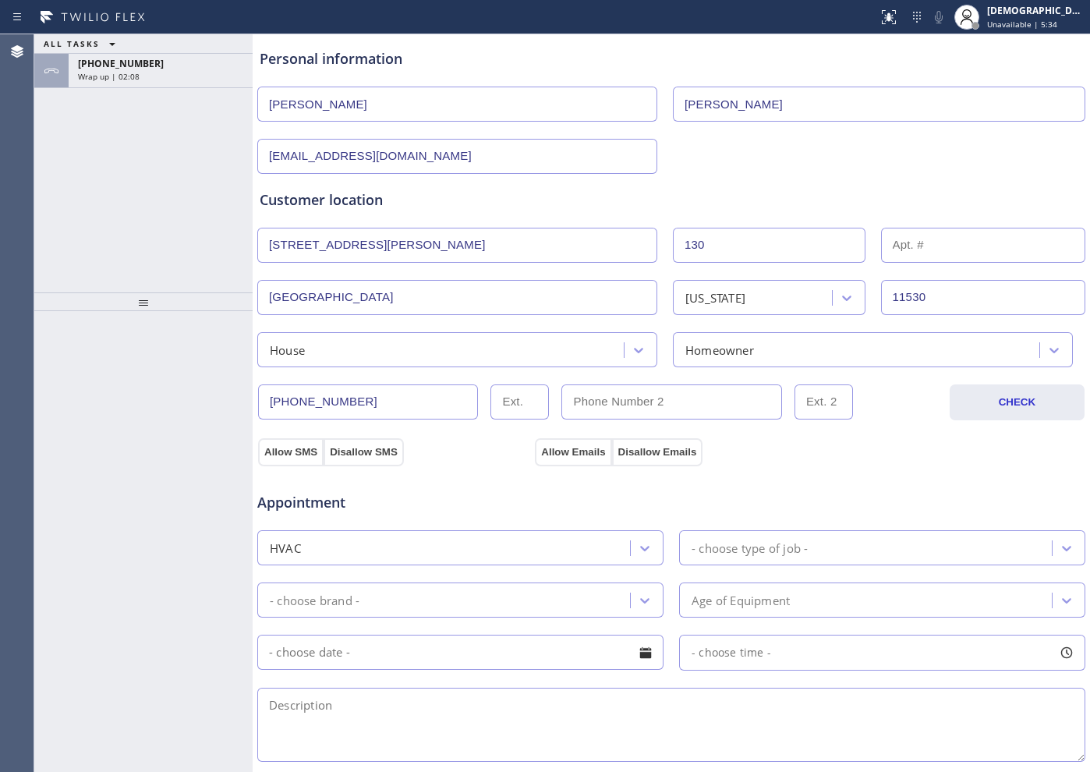
scroll to position [292, 0]
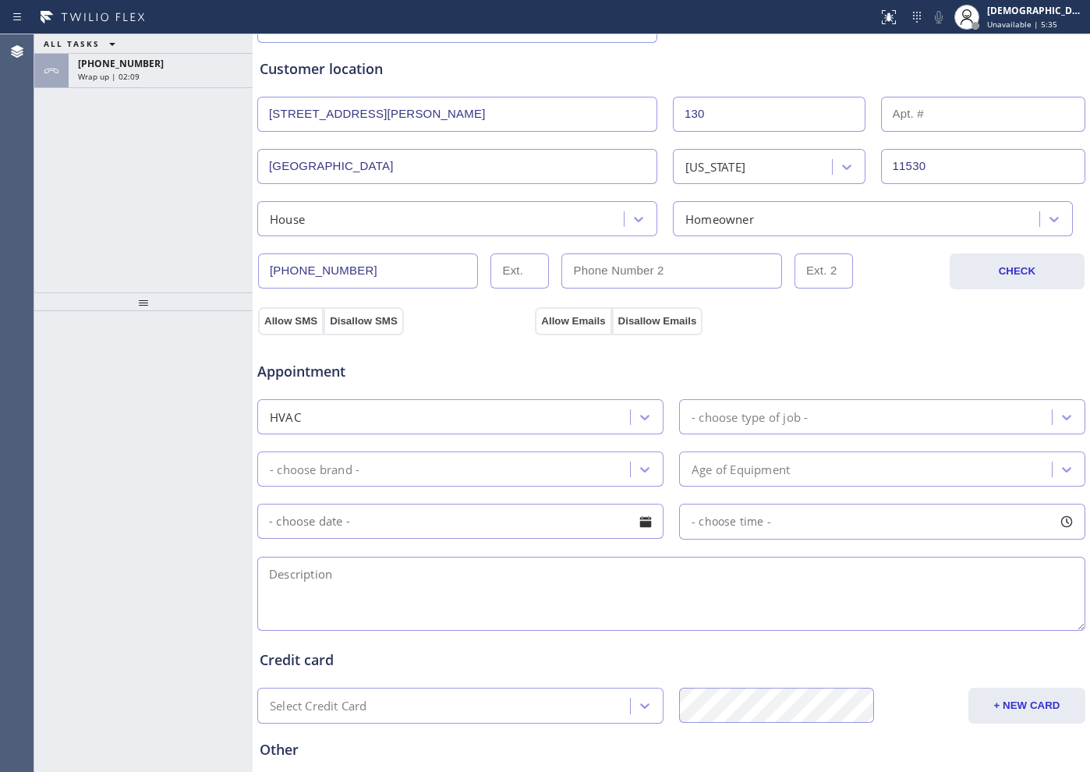
click at [567, 413] on div "HVAC" at bounding box center [446, 416] width 368 height 27
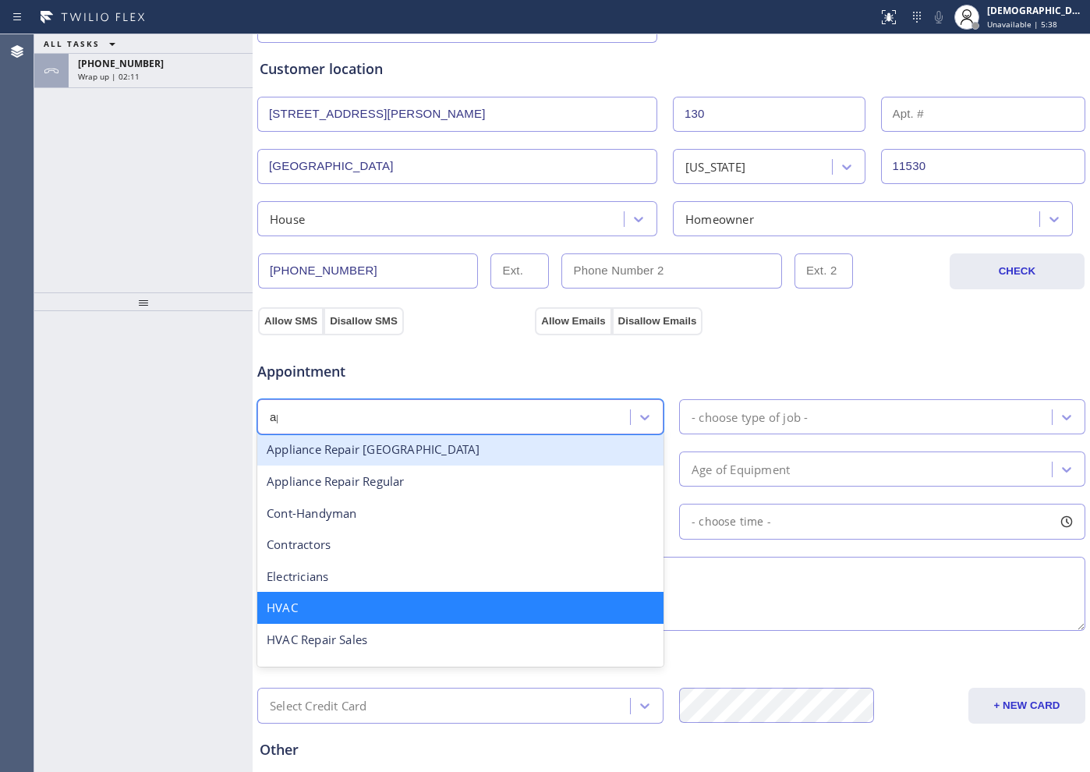
scroll to position [0, 0]
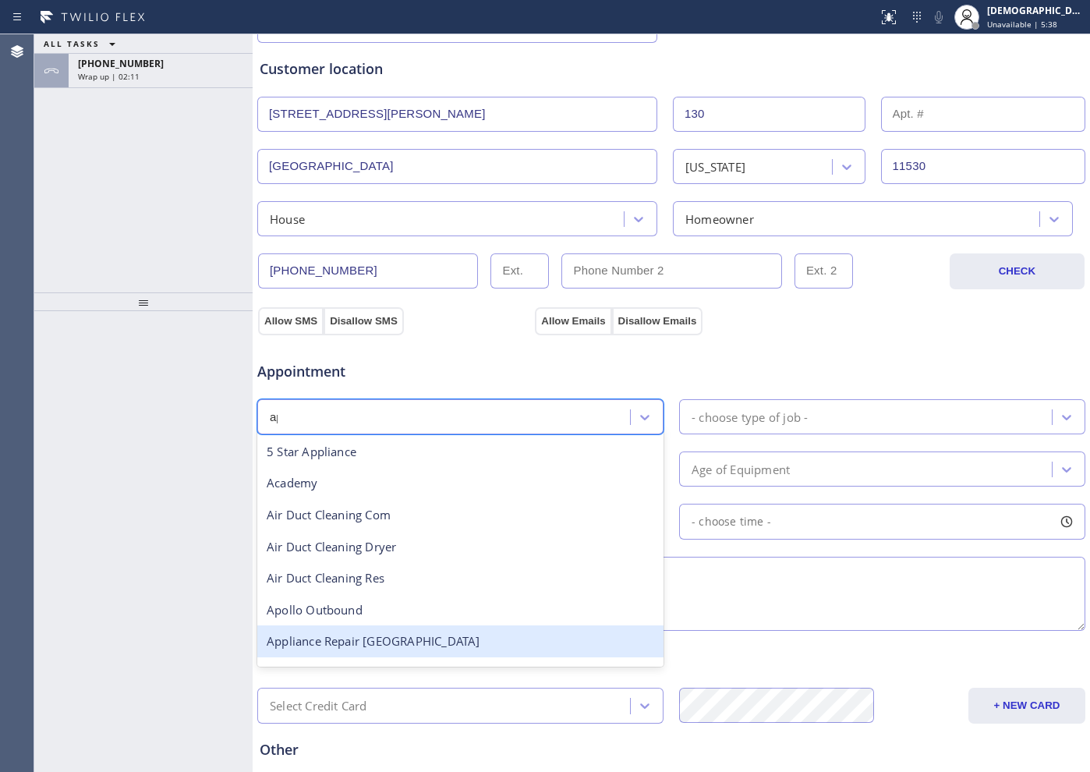
type input "app"
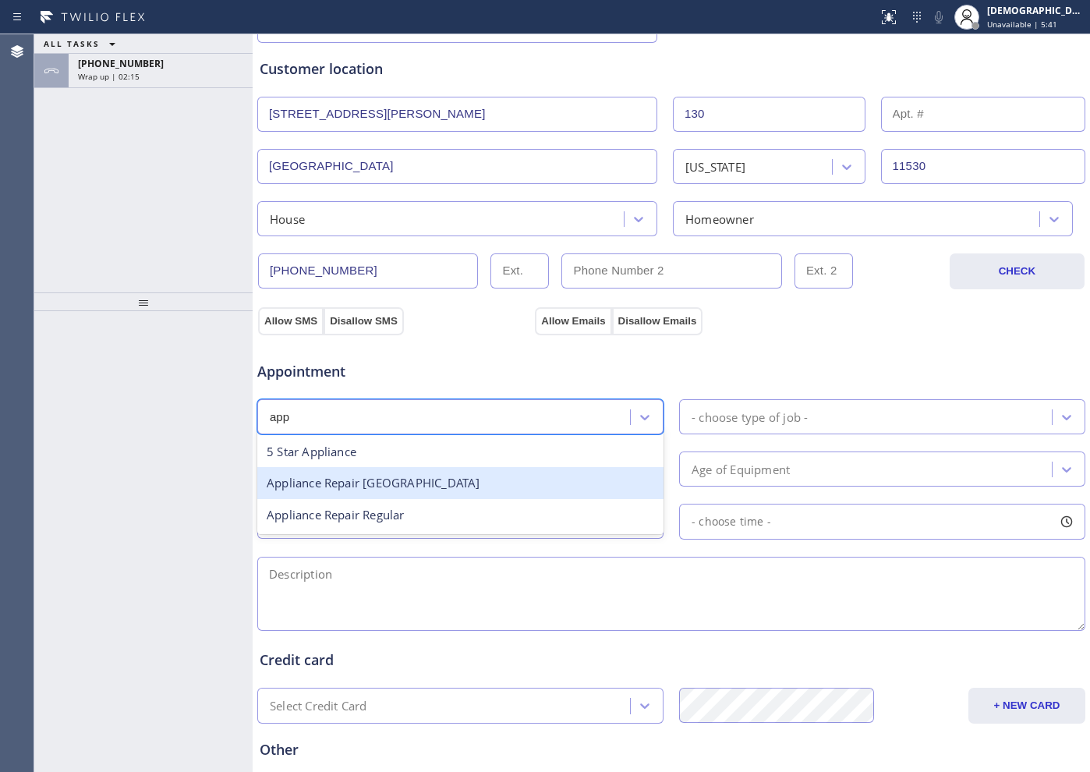
click at [452, 487] on div "Appliance Repair [GEOGRAPHIC_DATA]" at bounding box center [460, 483] width 406 height 32
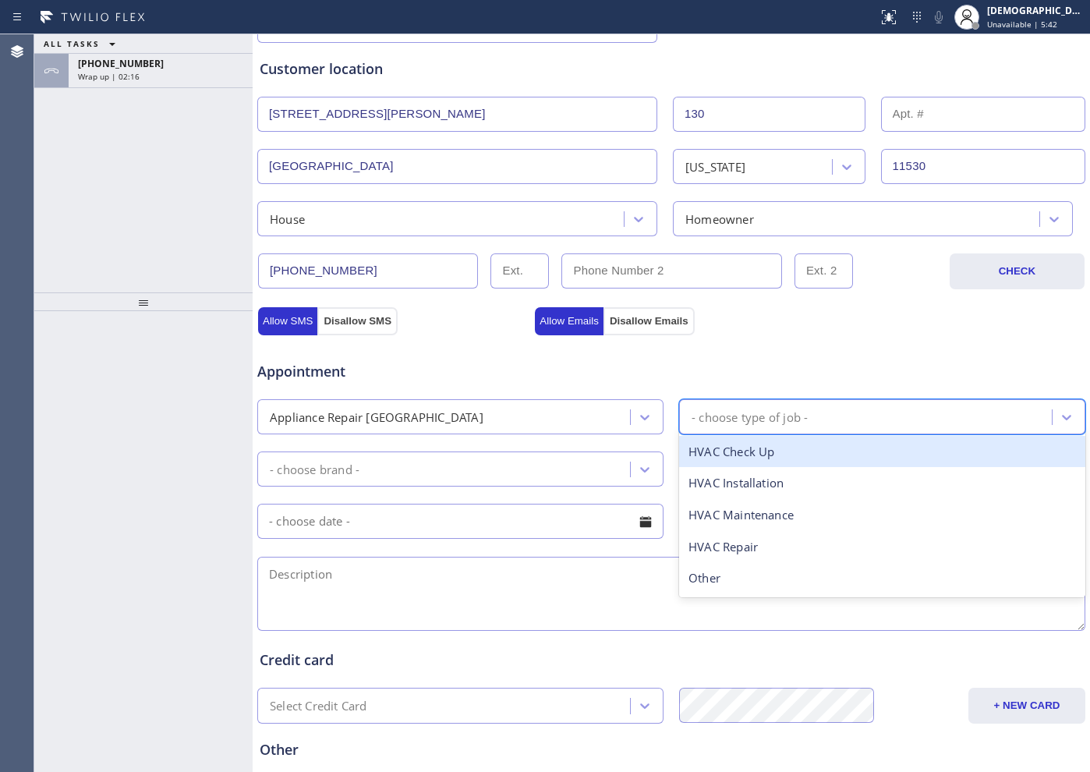
click at [728, 411] on div "- choose type of job -" at bounding box center [750, 417] width 116 height 18
type input "fr"
click at [762, 459] on div "Fridge High End" at bounding box center [882, 452] width 406 height 32
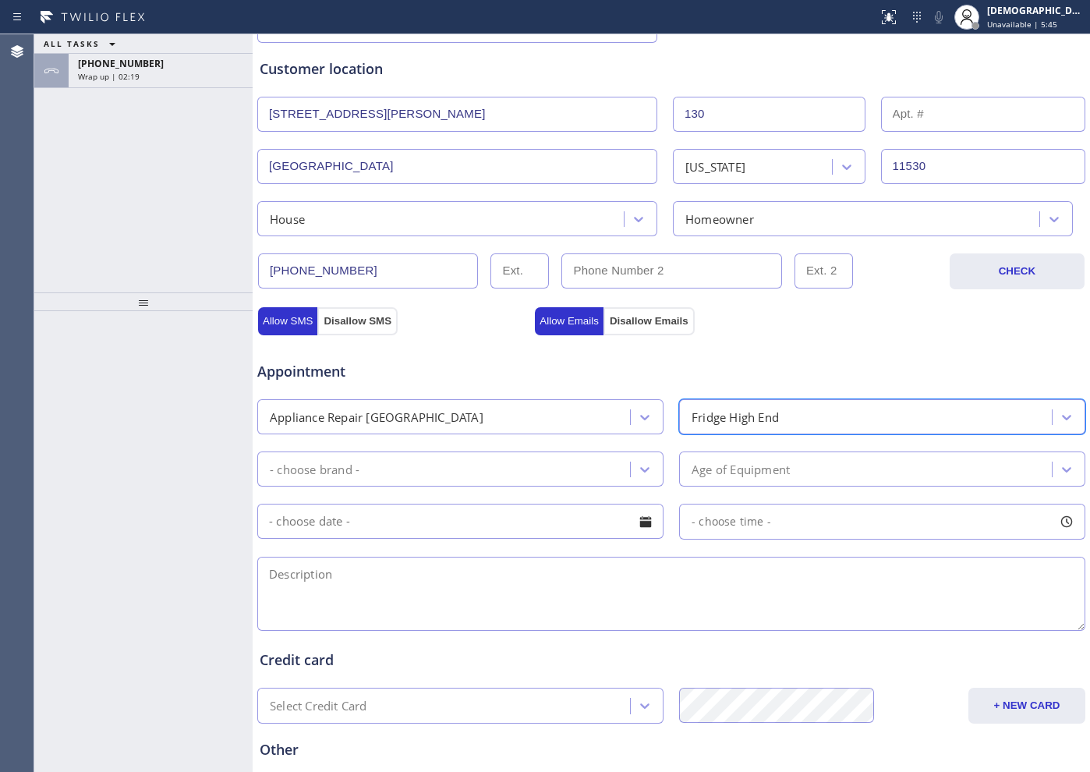
click at [445, 463] on div "- choose brand -" at bounding box center [446, 468] width 368 height 27
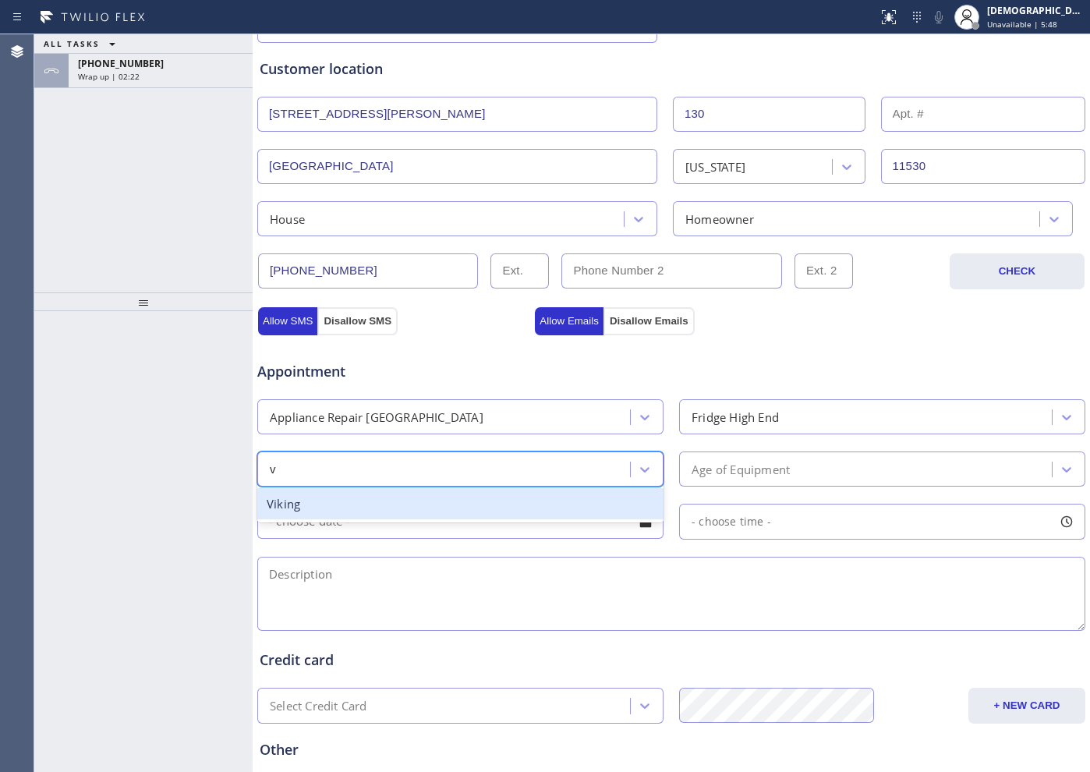
type input "v"
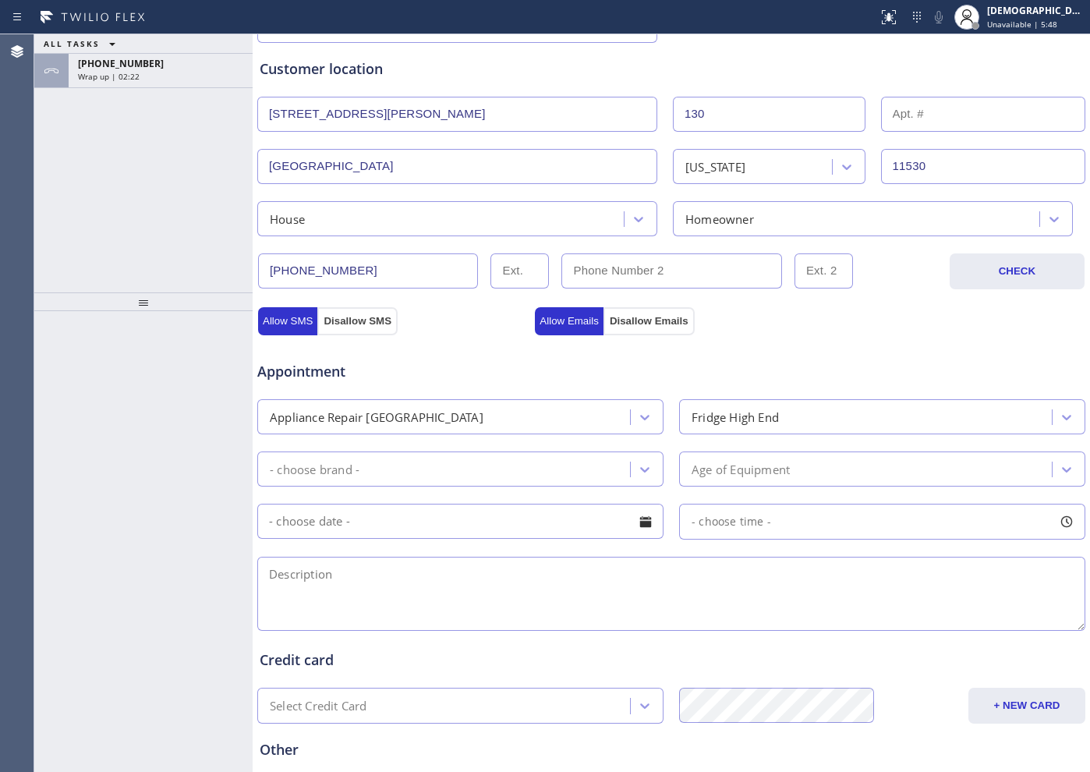
click at [458, 524] on input "text" at bounding box center [460, 521] width 406 height 35
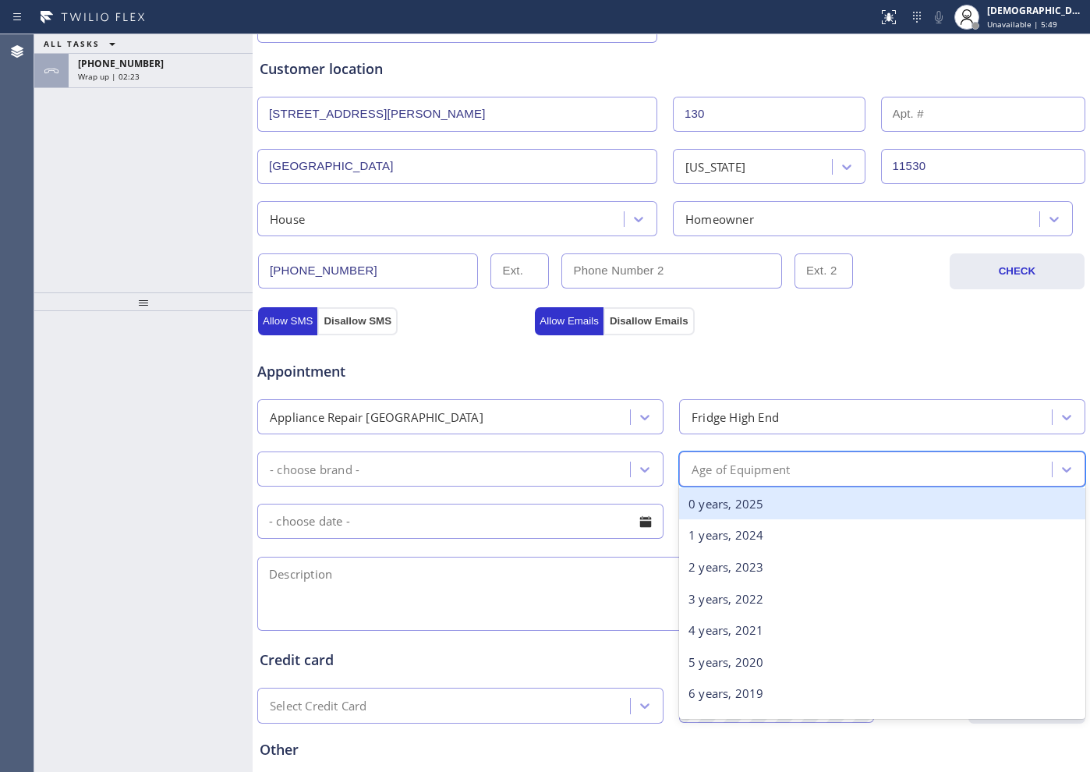
click at [717, 470] on div "Age of Equipment" at bounding box center [741, 469] width 98 height 18
type input "12"
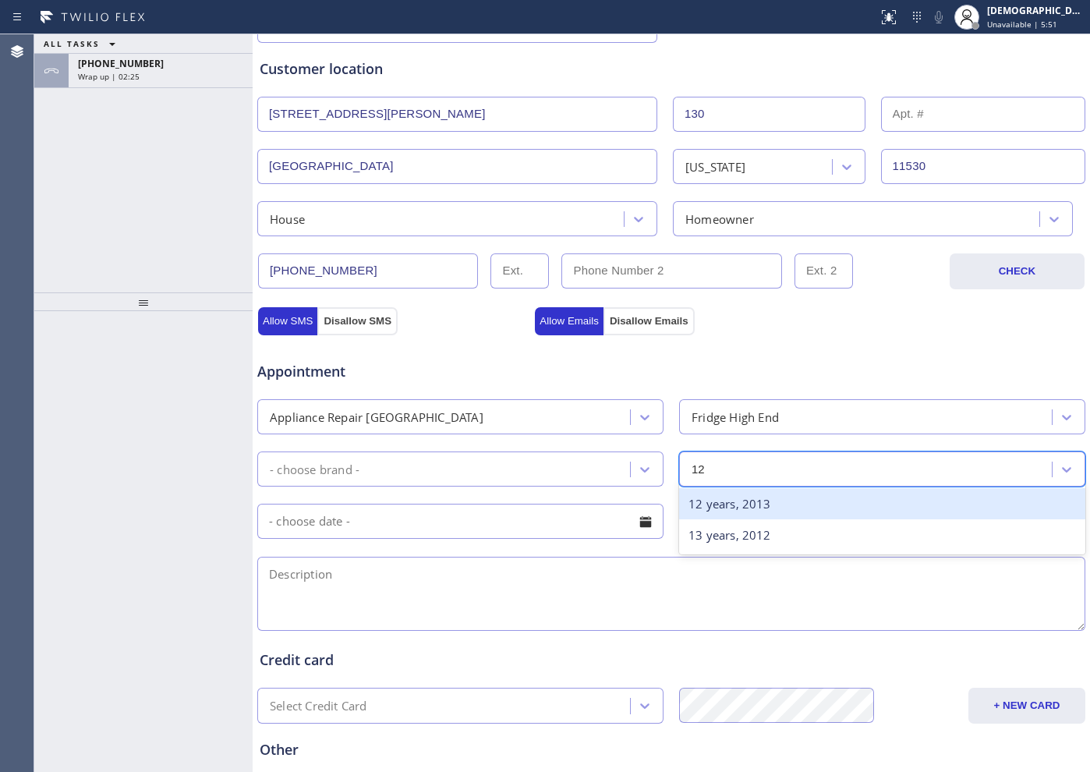
drag, startPoint x: 711, startPoint y: 501, endPoint x: 559, endPoint y: 519, distance: 153.1
click at [711, 501] on div "12 years, 2013" at bounding box center [882, 504] width 406 height 32
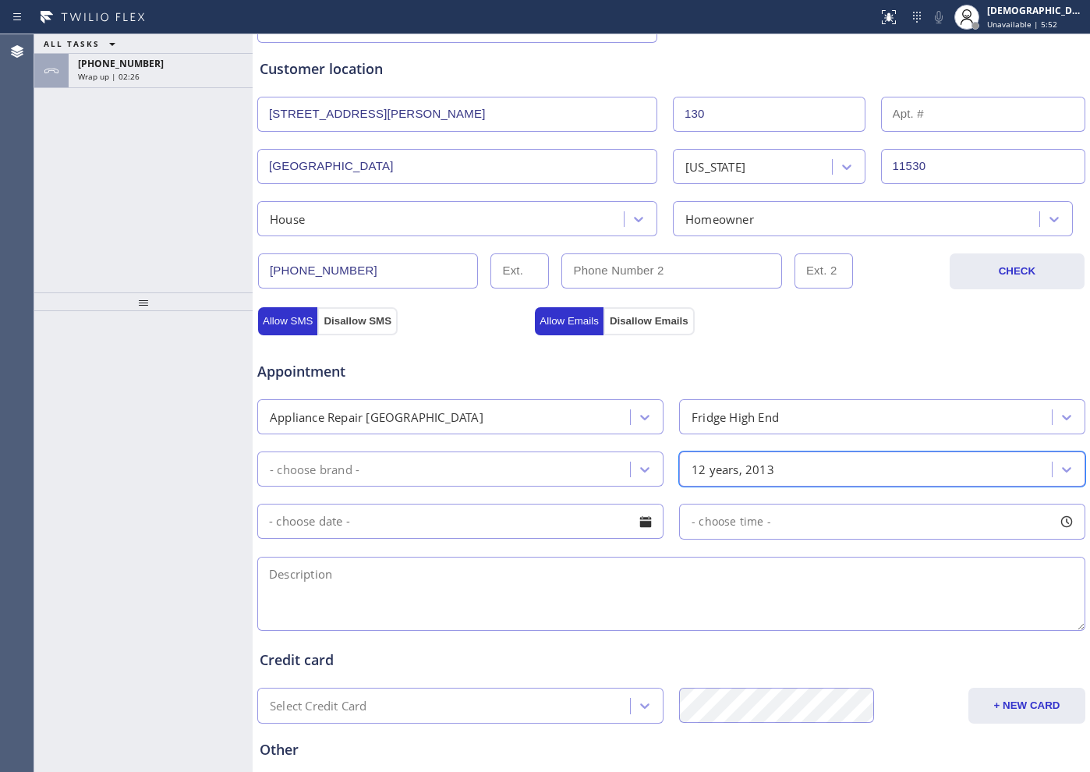
click at [453, 521] on input "text" at bounding box center [460, 521] width 406 height 35
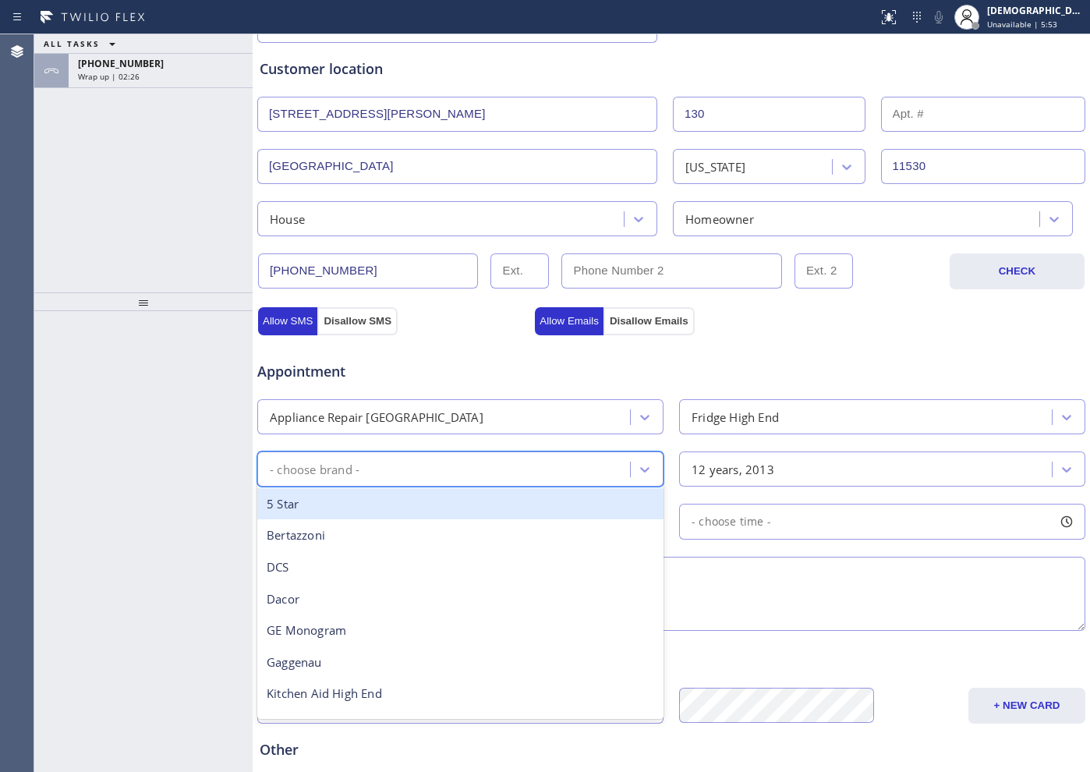
click at [393, 459] on div "- choose brand -" at bounding box center [446, 468] width 368 height 27
type input "vi"
click at [382, 495] on div "Viking" at bounding box center [460, 504] width 406 height 32
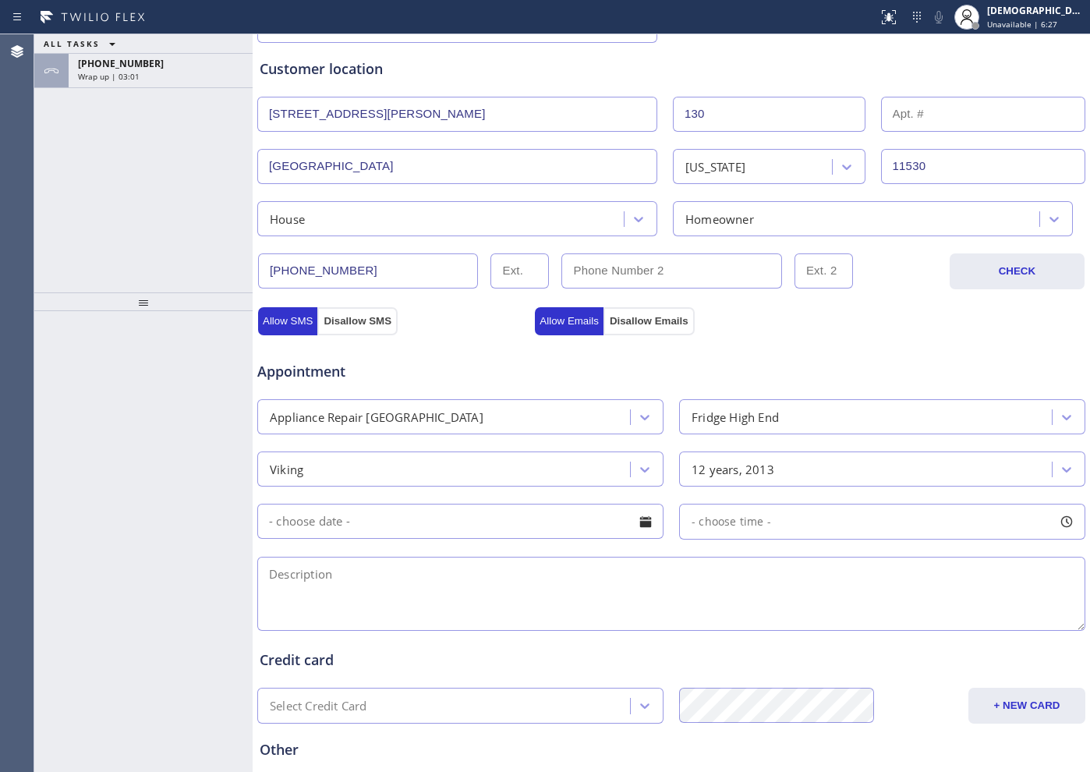
click at [406, 526] on input "text" at bounding box center [460, 521] width 406 height 35
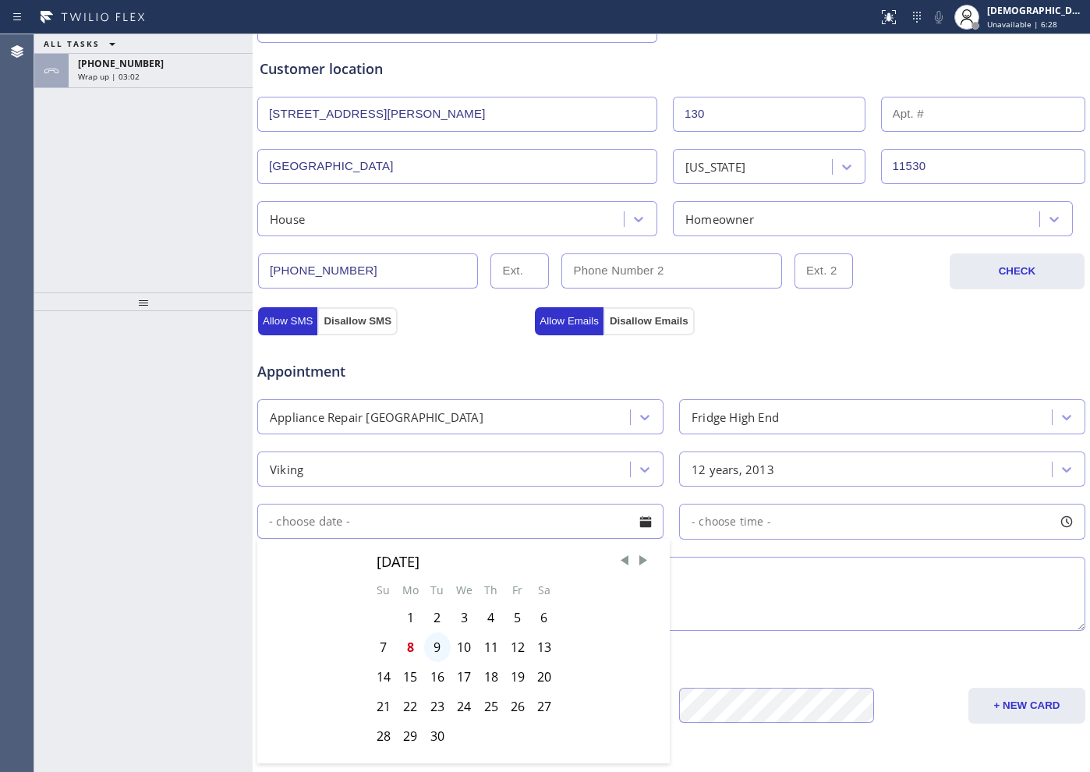
click at [429, 617] on div "9" at bounding box center [437, 648] width 27 height 30
type input "[DATE]"
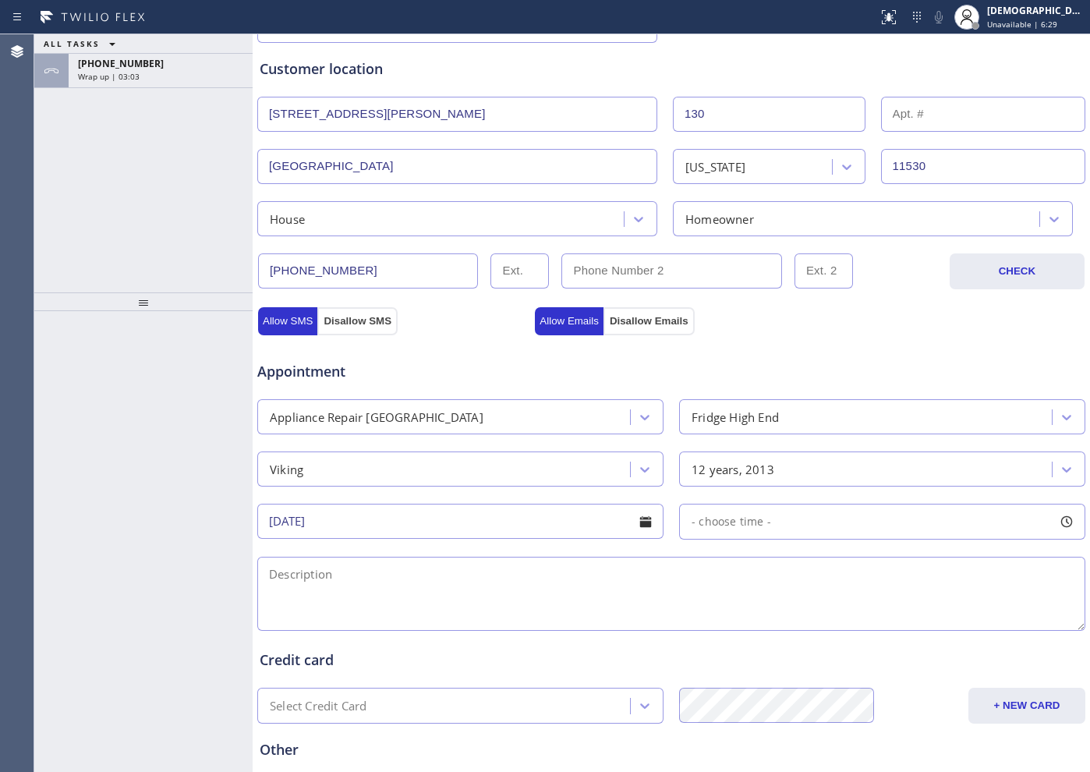
click at [483, 523] on input "[DATE]" at bounding box center [460, 521] width 406 height 35
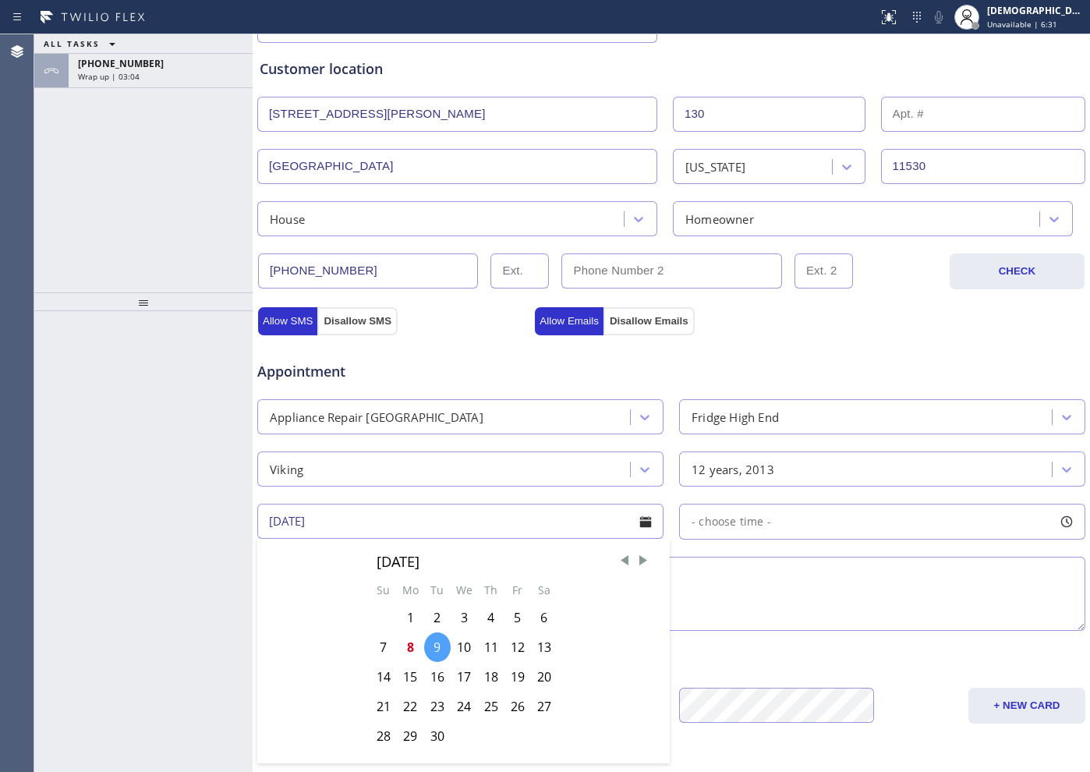
click at [431, 617] on div "9" at bounding box center [437, 648] width 27 height 30
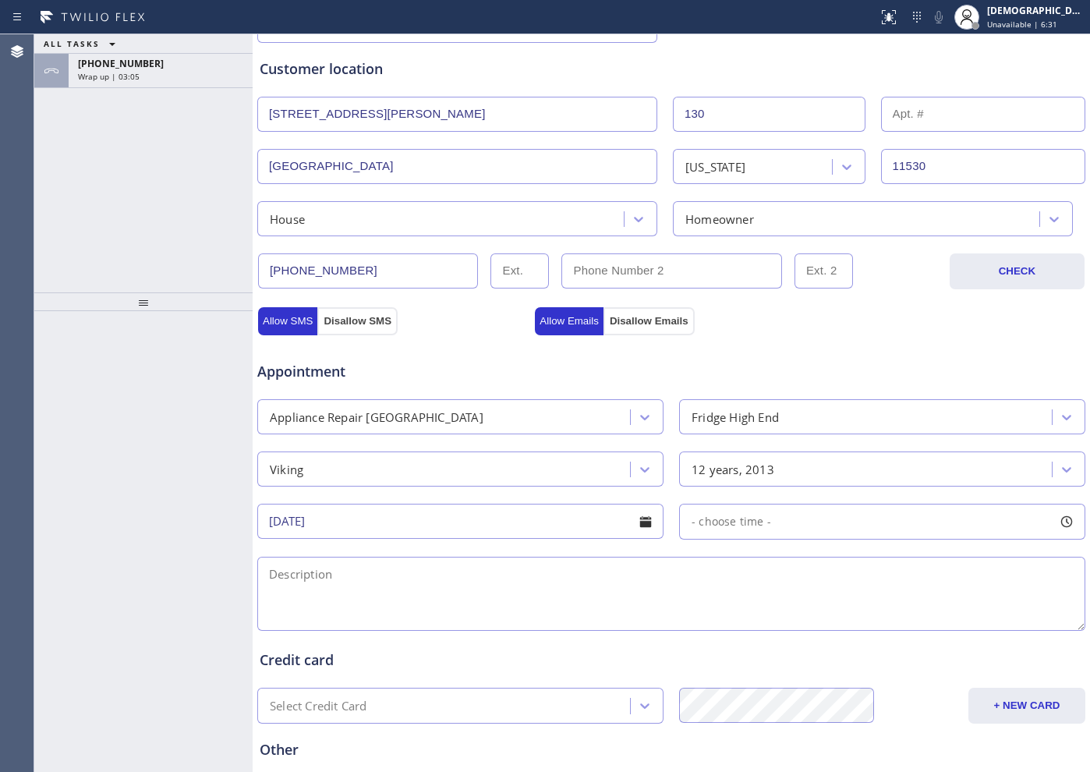
click at [712, 526] on span "- choose time -" at bounding box center [732, 521] width 80 height 15
drag, startPoint x: 693, startPoint y: 611, endPoint x: 803, endPoint y: 618, distance: 109.4
click at [803, 617] on div at bounding box center [811, 617] width 19 height 33
drag, startPoint x: 700, startPoint y: 618, endPoint x: 722, endPoint y: 618, distance: 22.6
click at [722, 617] on div at bounding box center [723, 617] width 19 height 33
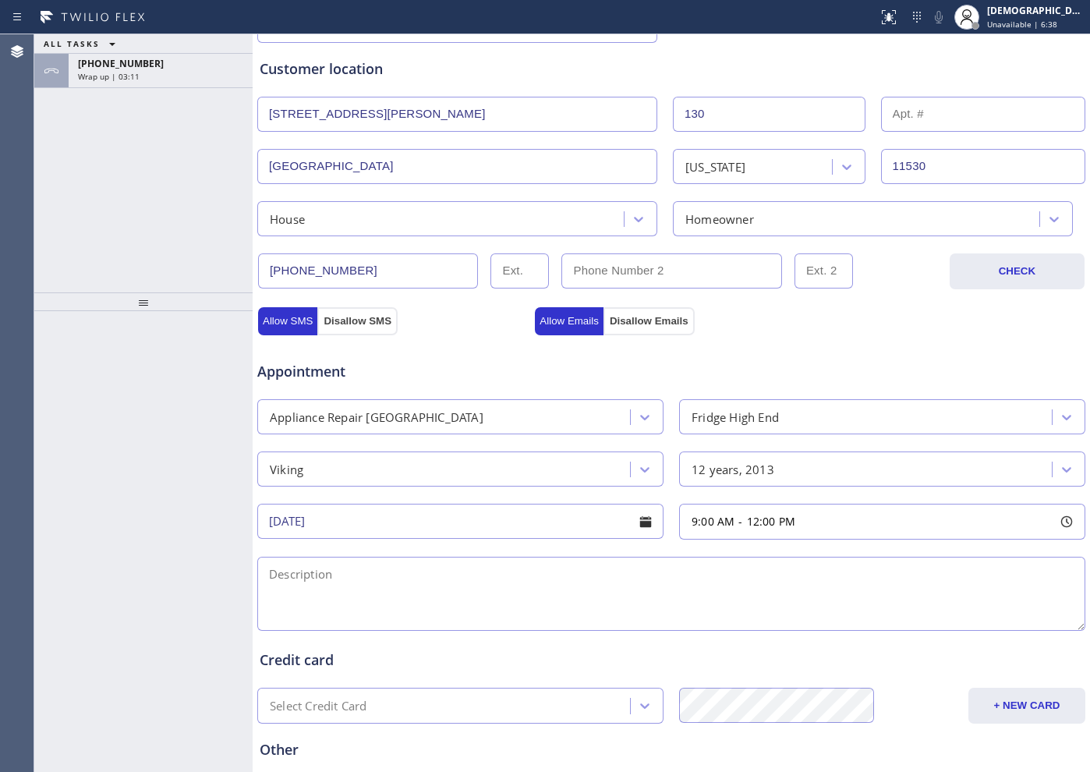
click at [374, 565] on textarea at bounding box center [671, 594] width 828 height 74
click at [375, 573] on textarea "9-12 / $" at bounding box center [671, 594] width 828 height 74
click at [445, 579] on textarea "9-12 / $99 + $30 /" at bounding box center [671, 594] width 828 height 74
click at [445, 562] on textarea "9-12 / $99 + $30 /" at bounding box center [671, 594] width 828 height 74
paste textarea "Viking / Fridge / / there is a cold air comming out from freezer and it icing /…"
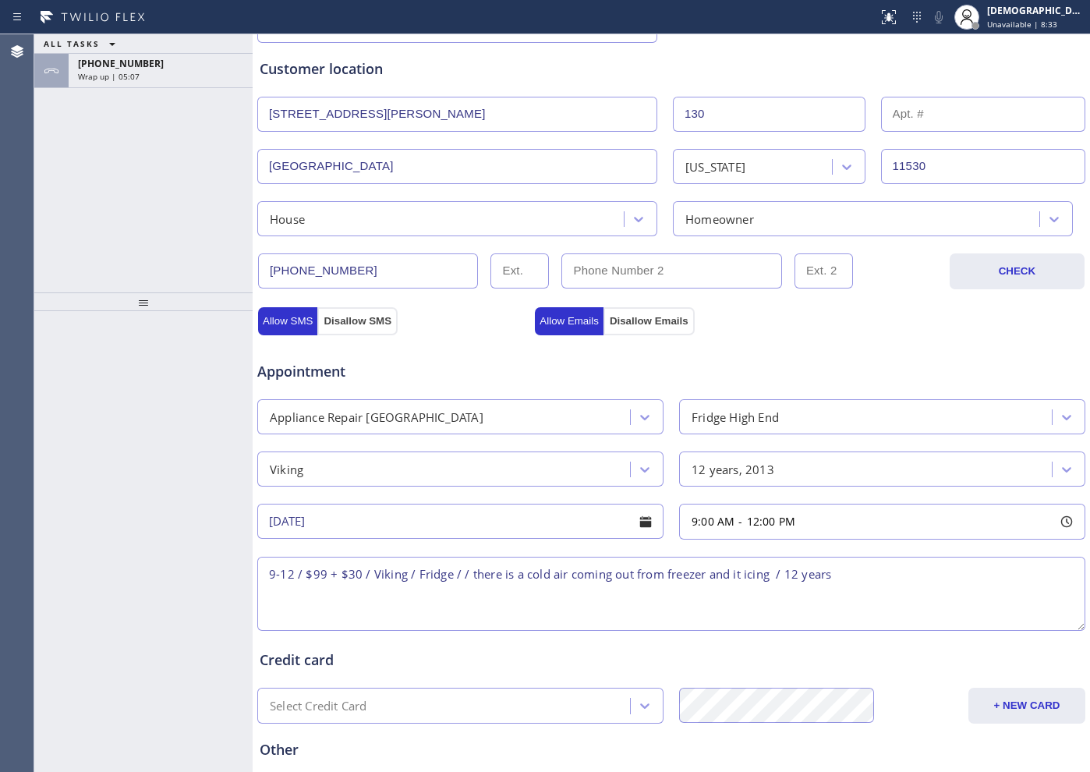
click at [739, 572] on textarea "9-12 / $99 + $30 / Viking / Fridge / / there is a cold air coming out from free…" at bounding box center [671, 594] width 828 height 74
click at [857, 572] on textarea "9-12 / $99 + $30 / Viking / Fridge / / there is a cold air coming out from free…" at bounding box center [671, 594] width 828 height 74
click at [859, 577] on textarea "9-12 / $99 + $30 / Viking / Fridge / / there is a cold air coming out from free…" at bounding box center [671, 594] width 828 height 74
paste textarea "kitchen Aid /range/oven part not heating / 12 years"
click at [528, 594] on textarea "9-12 / $99 + $30 / Viking / Fridge / / there is a cold air coming out from free…" at bounding box center [671, 594] width 828 height 74
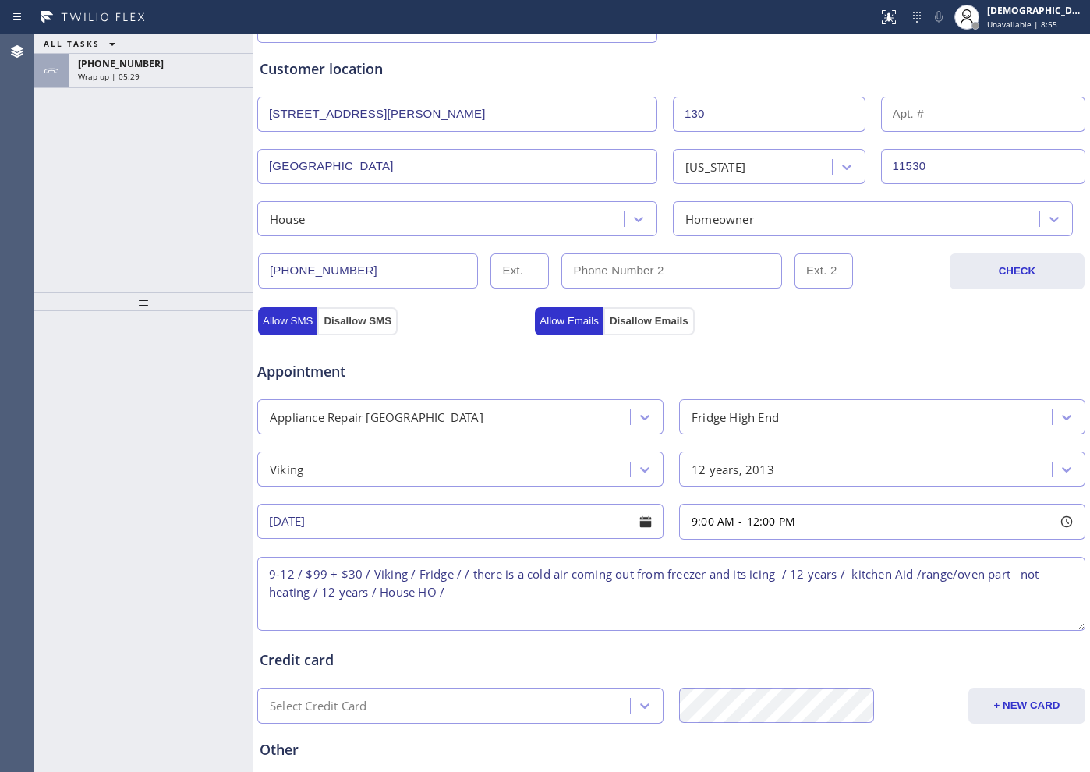
click at [506, 594] on textarea "9-12 / $99 + $30 / Viking / Fridge / / there is a cold air coming out from free…" at bounding box center [671, 594] width 828 height 74
paste textarea "[STREET_ADDRESS][PERSON_NAME]"
click at [520, 590] on textarea "9-12 / $99 + $30 / Viking / Fridge / / there is a cold air coming out from free…" at bounding box center [671, 594] width 828 height 74
click at [767, 608] on textarea "9-12 / $99 + $30 / Viking / Fridge / / there is a cold air coming out from free…" at bounding box center [671, 594] width 828 height 74
paste textarea "Please call customer 30 minutes prior to arrival"
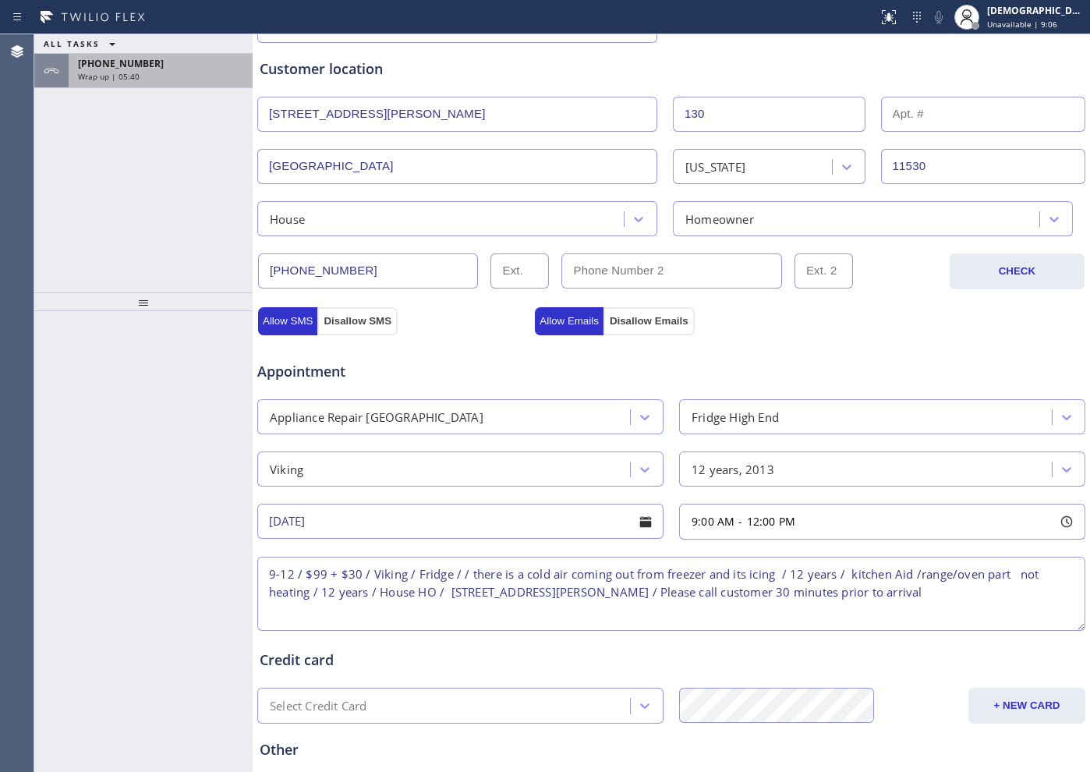
click at [108, 68] on span "[PHONE_NUMBER]" at bounding box center [121, 63] width 86 height 13
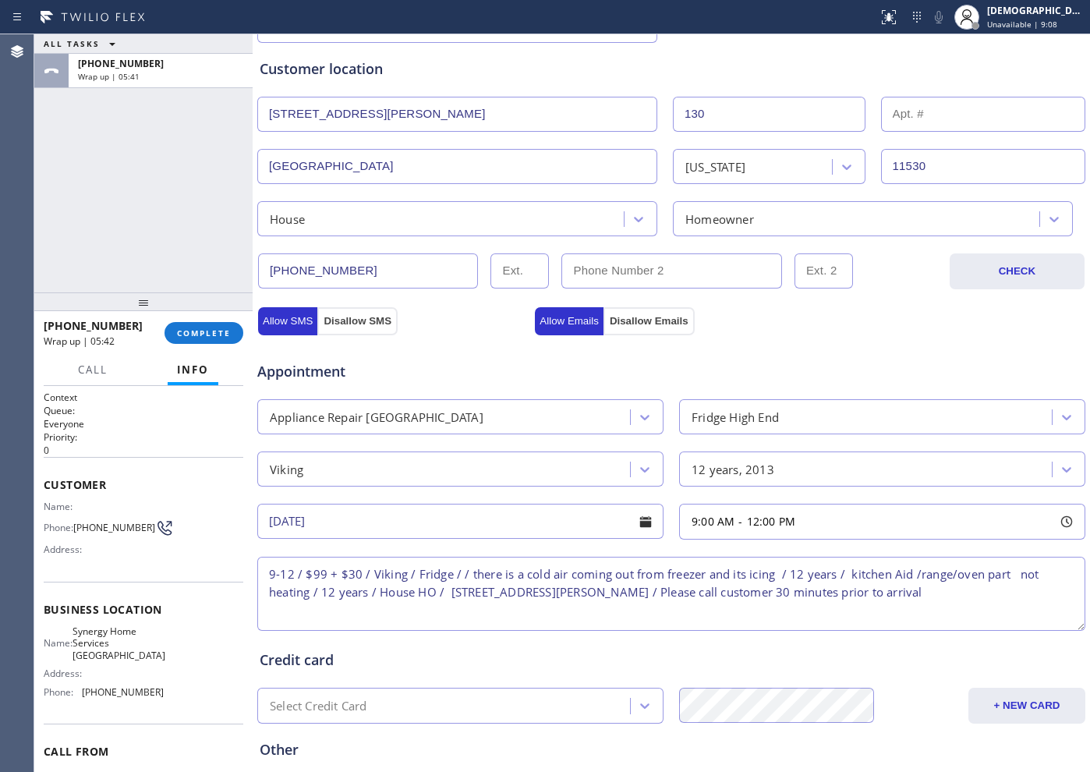
click at [871, 594] on textarea "9-12 / $99 + $30 / Viking / Fridge / / there is a cold air coming out from free…" at bounding box center [671, 594] width 828 height 74
drag, startPoint x: 142, startPoint y: 664, endPoint x: 81, endPoint y: 642, distance: 64.6
click at [81, 617] on div "Name: Synergy Home Services [GEOGRAPHIC_DATA]" at bounding box center [104, 644] width 120 height 36
copy div "Synergy Home Services [GEOGRAPHIC_DATA]"
click at [658, 594] on textarea "9-12 / $99 + $30 / Viking / Fridge / / there is a cold air coming out from free…" at bounding box center [671, 594] width 828 height 74
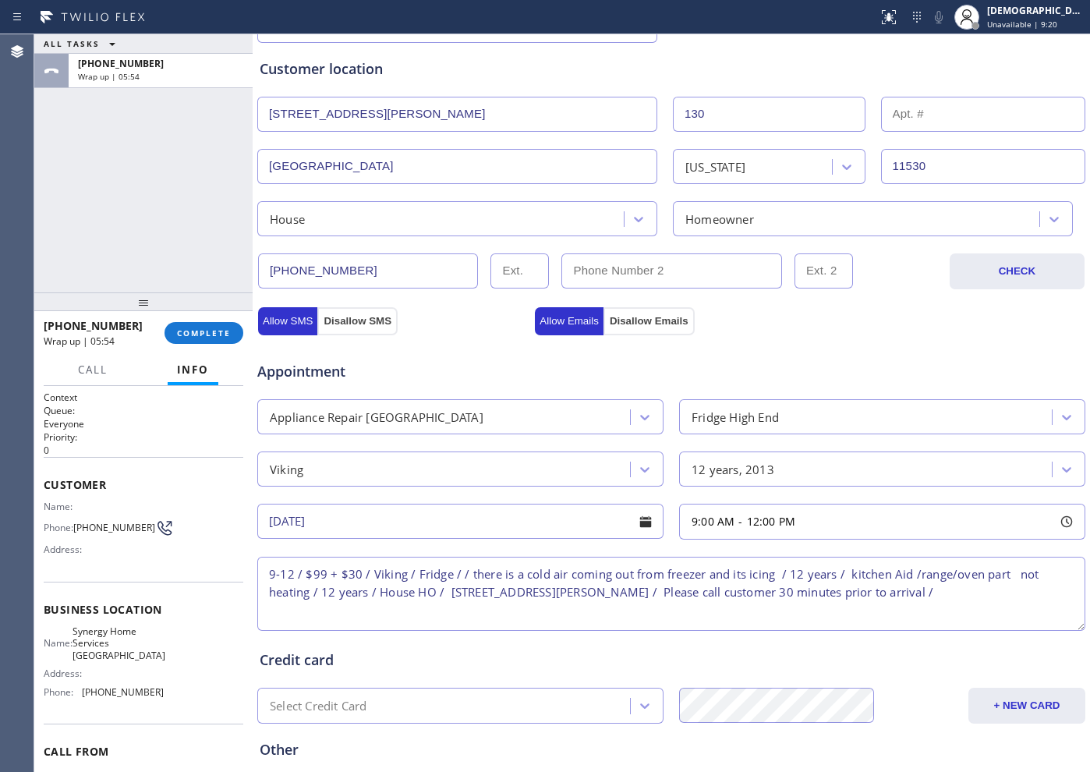
paste textarea "Synergy Home Services [GEOGRAPHIC_DATA]"
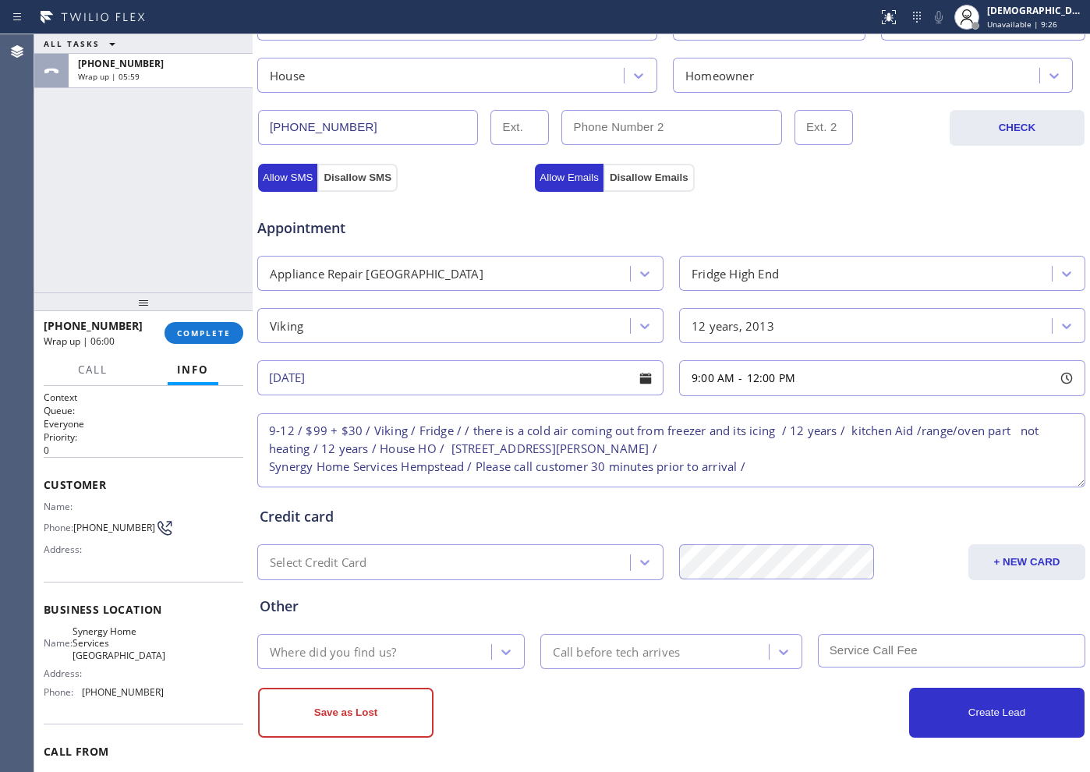
scroll to position [437, 0]
type textarea "9-12 / $99 + $30 / Viking / Fridge / / there is a cold air coming out from free…"
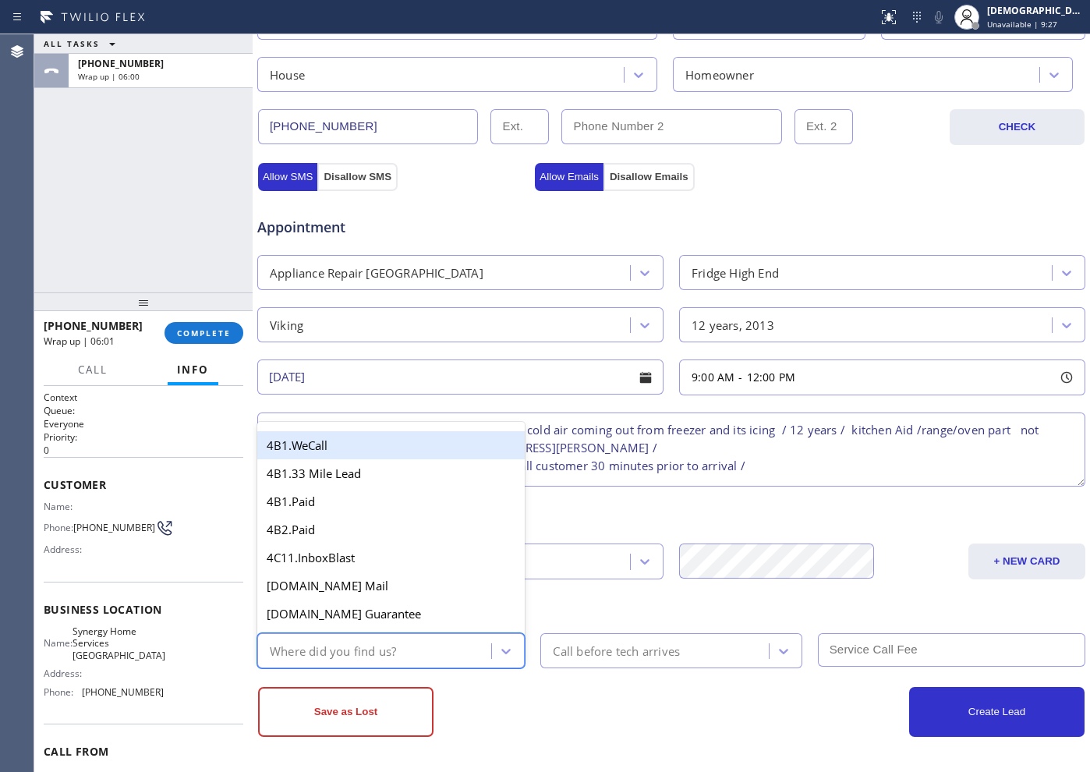
click at [395, 617] on div "Where did you find us?" at bounding box center [333, 651] width 126 height 18
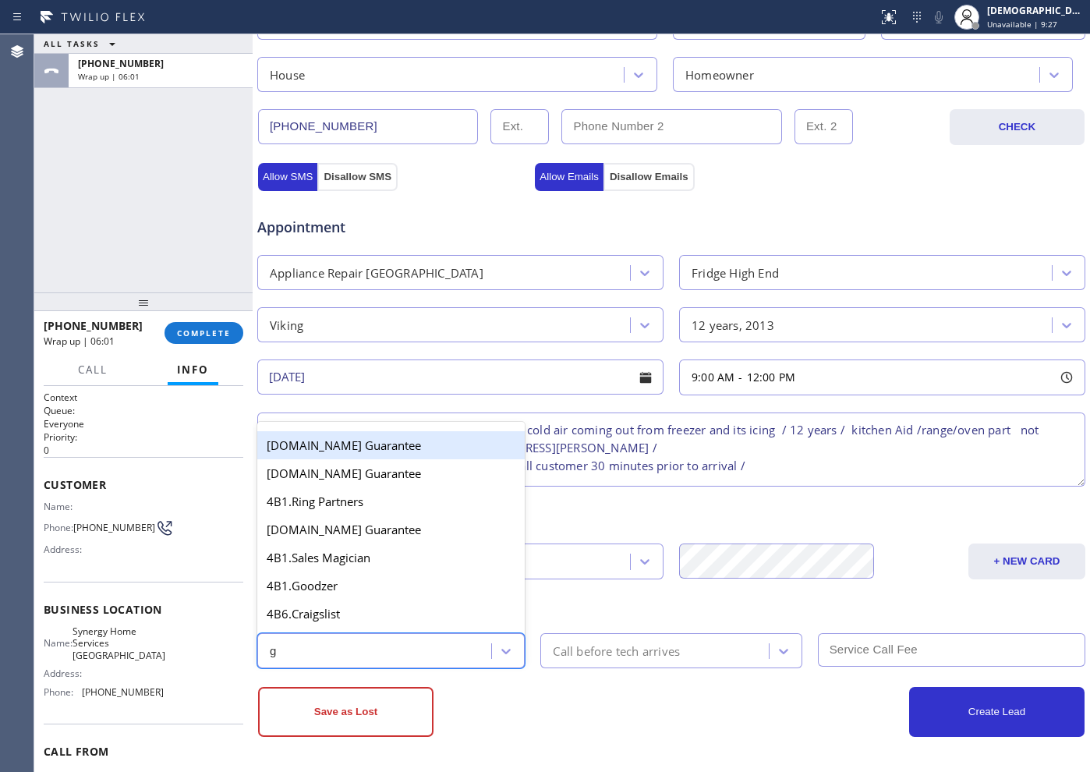
type input "go"
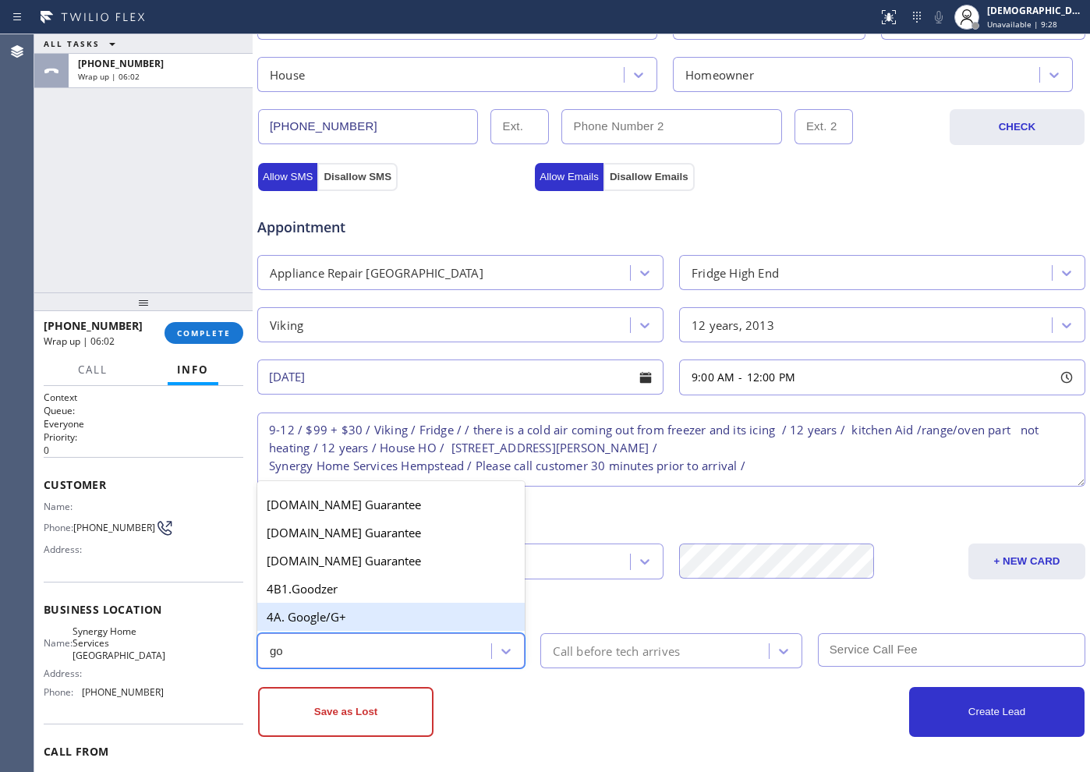
click at [367, 616] on div "4A. Google/G+" at bounding box center [391, 617] width 268 height 28
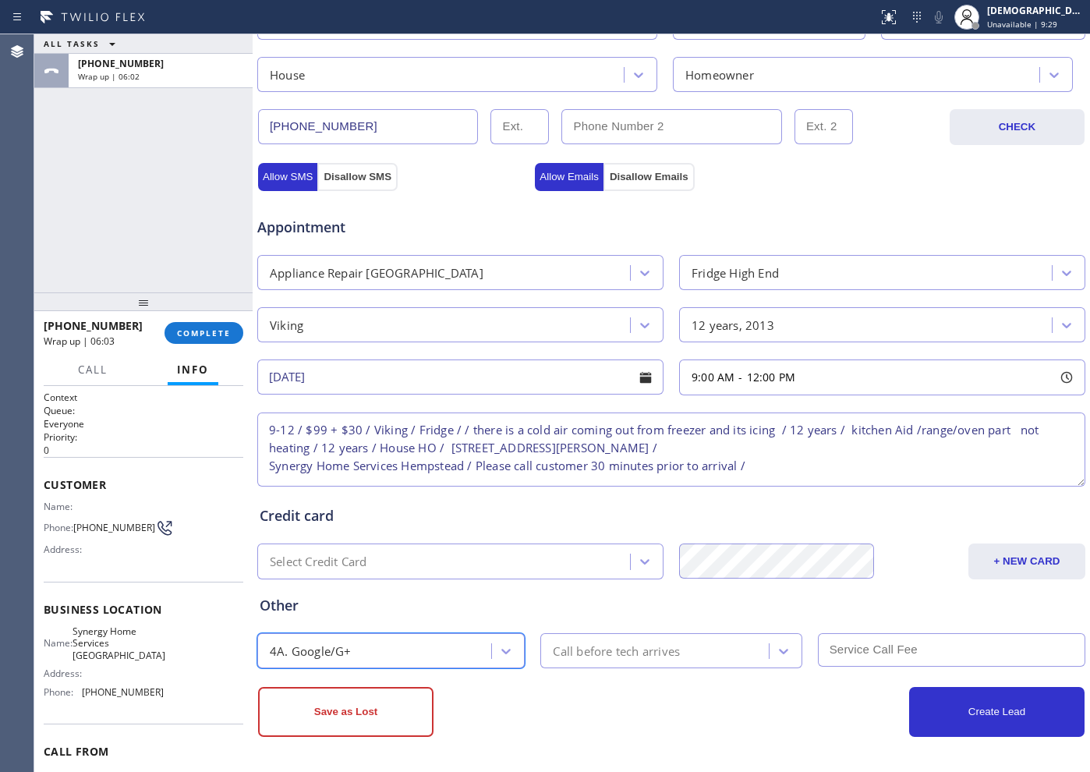
click at [631, 617] on div "Call before tech arrives" at bounding box center [616, 651] width 127 height 18
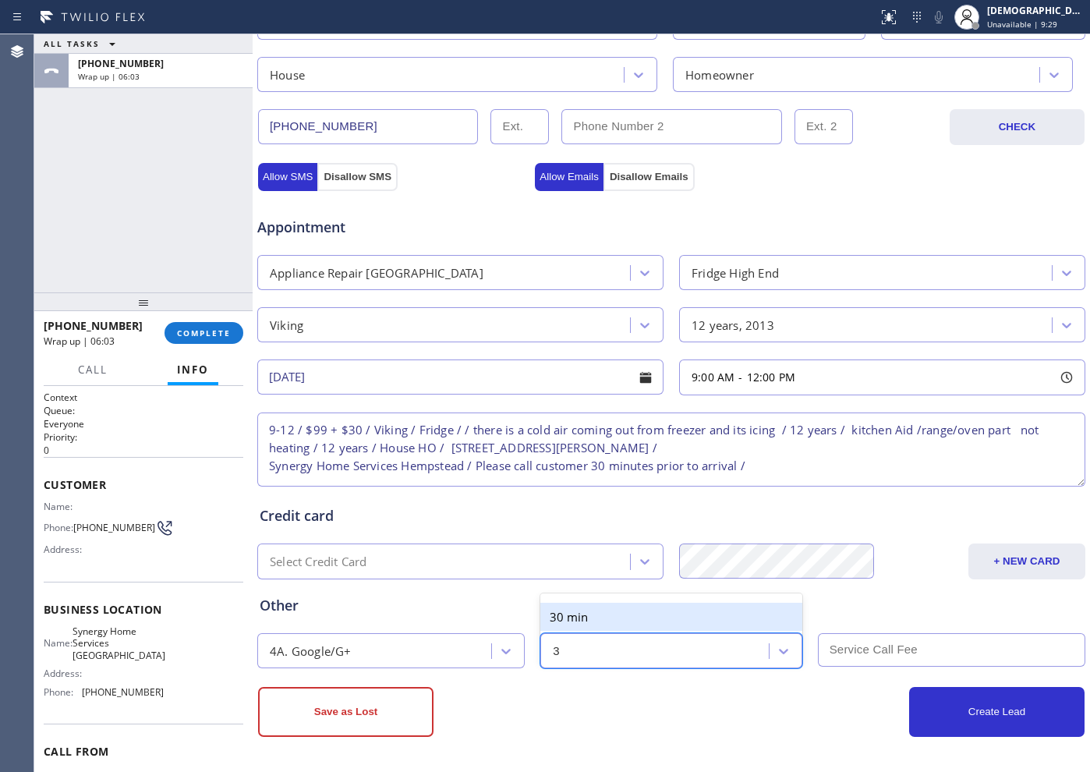
type input "30"
click at [644, 617] on div "30 min" at bounding box center [671, 617] width 261 height 28
click at [857, 617] on input "text" at bounding box center [952, 650] width 268 height 34
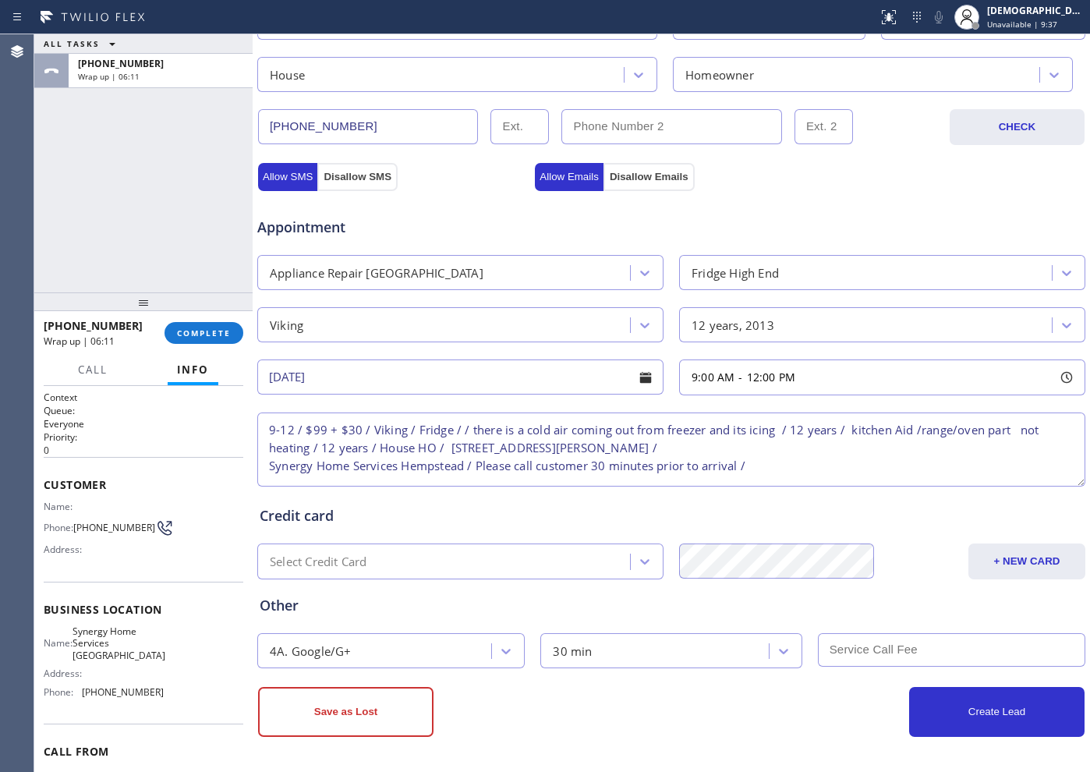
click at [871, 617] on input "text" at bounding box center [952, 650] width 268 height 34
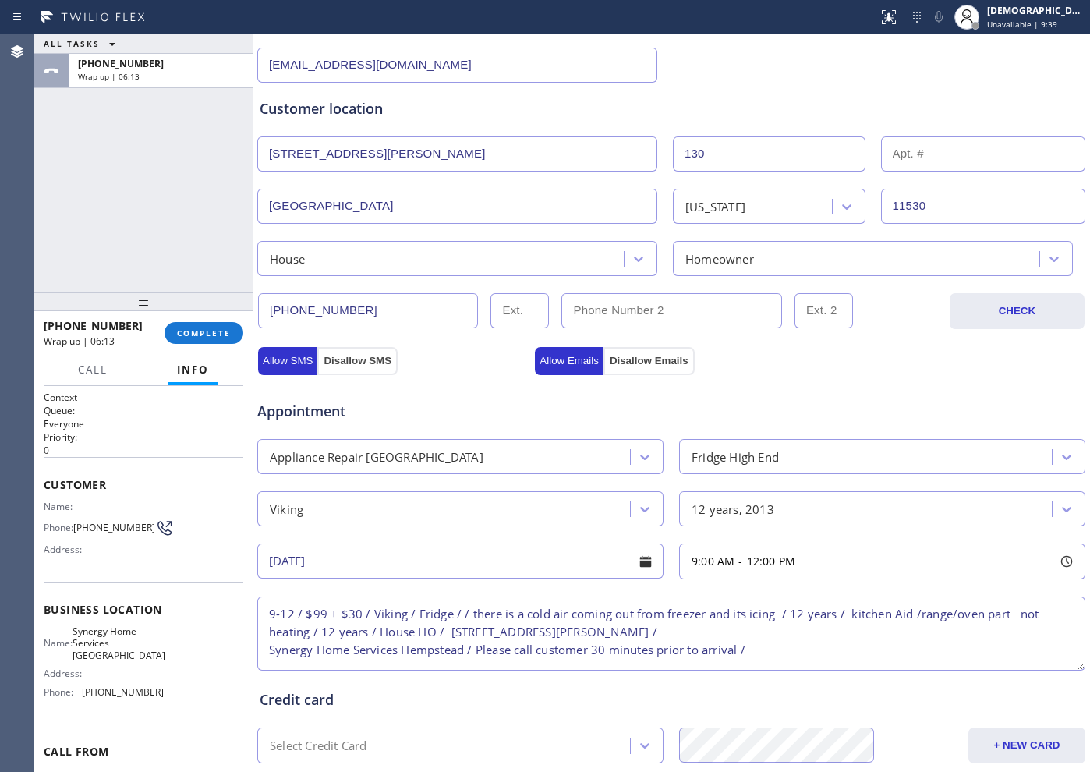
scroll to position [47, 0]
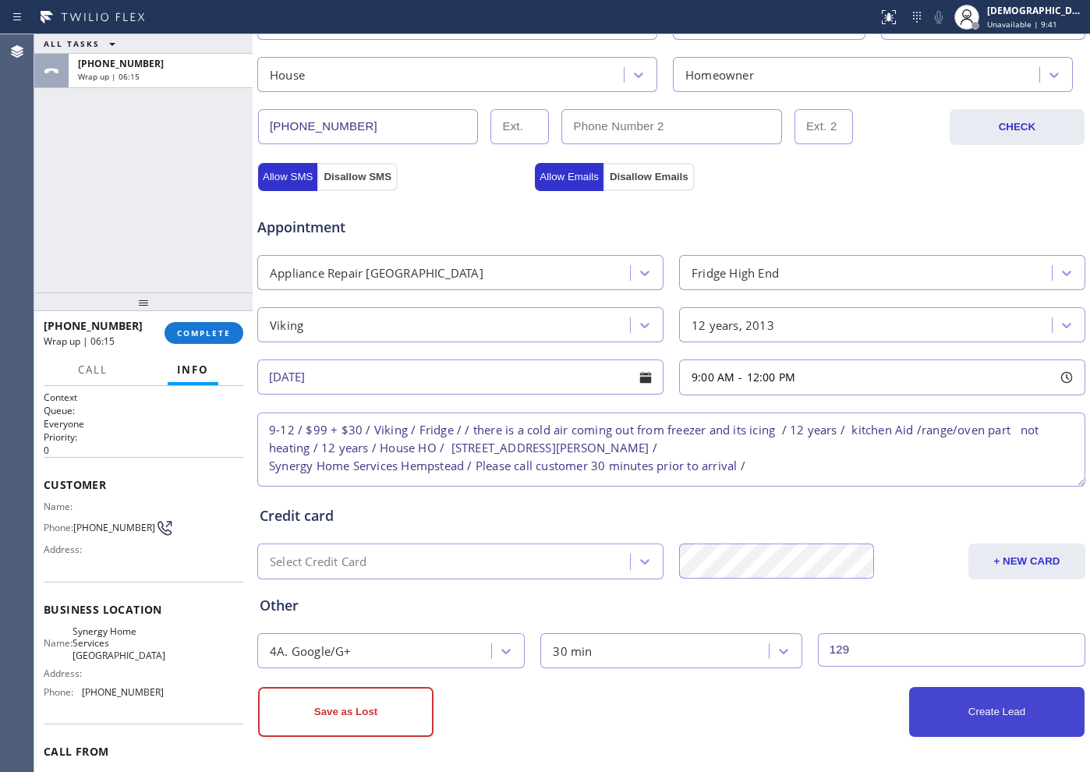
type input "129"
click at [871, 617] on button "Create Lead" at bounding box center [996, 712] width 175 height 50
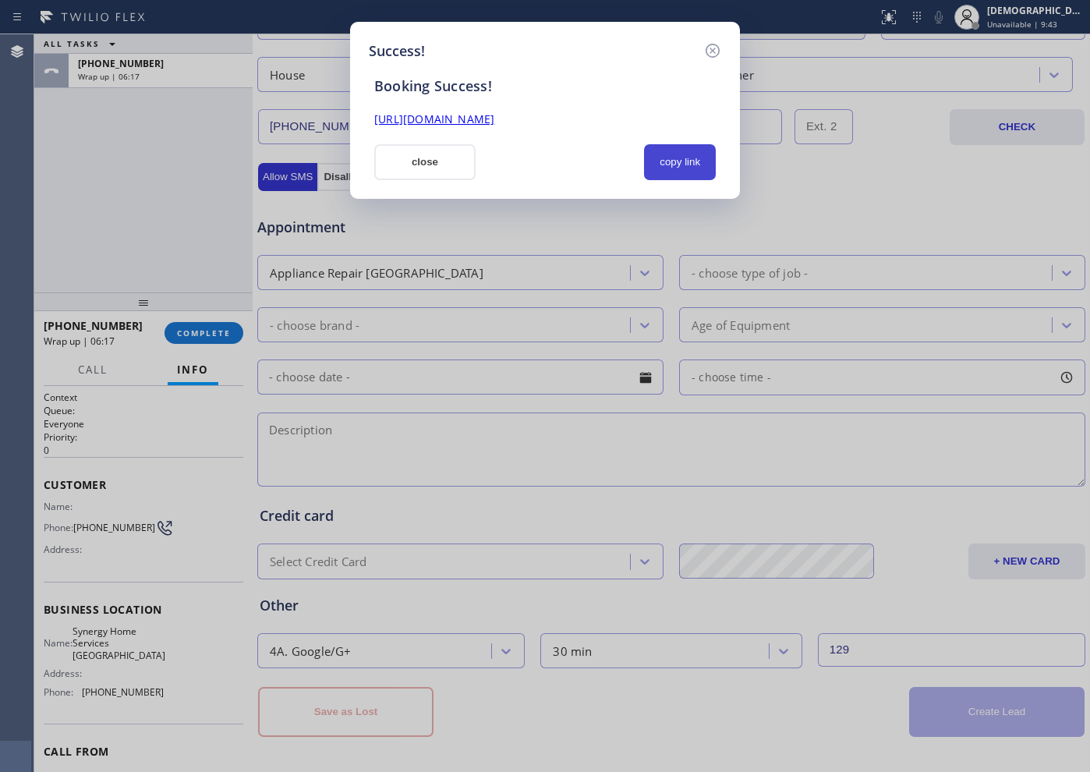
click at [652, 161] on button "copy link" at bounding box center [680, 162] width 72 height 36
click at [494, 119] on link "[URL][DOMAIN_NAME]" at bounding box center [434, 119] width 120 height 15
click at [438, 158] on button "close" at bounding box center [424, 162] width 101 height 36
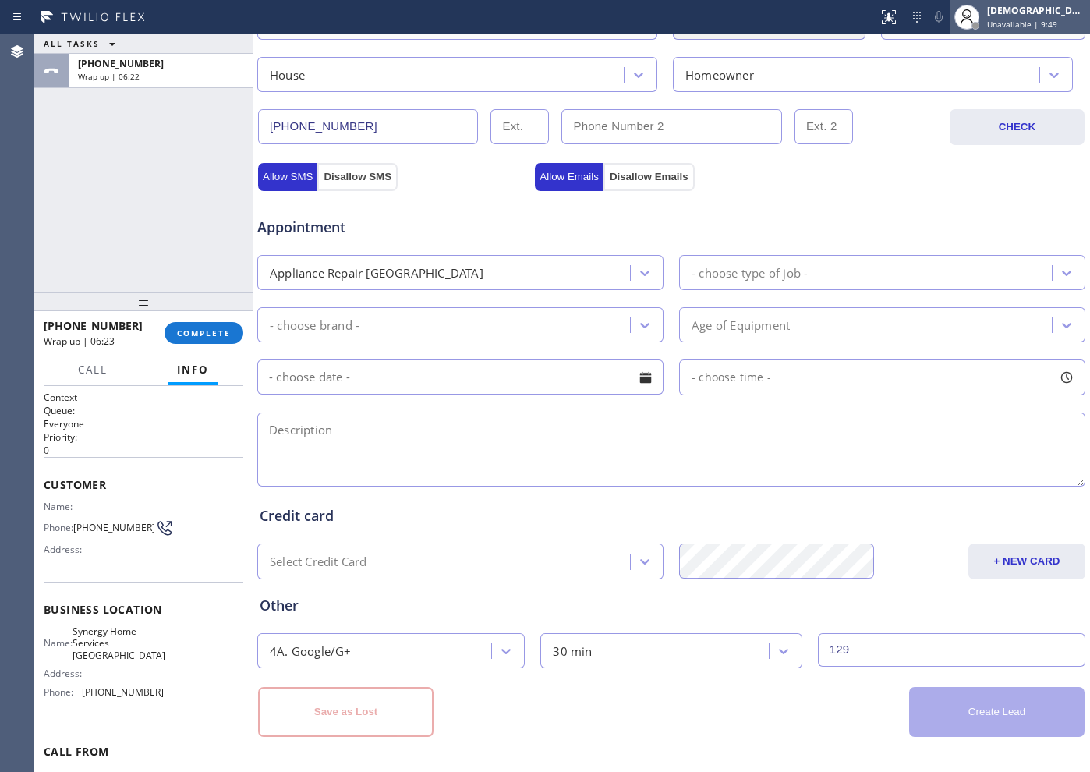
click at [871, 31] on div "[DEMOGRAPHIC_DATA][PERSON_NAME] Unavailable | 9:49" at bounding box center [1020, 17] width 140 height 34
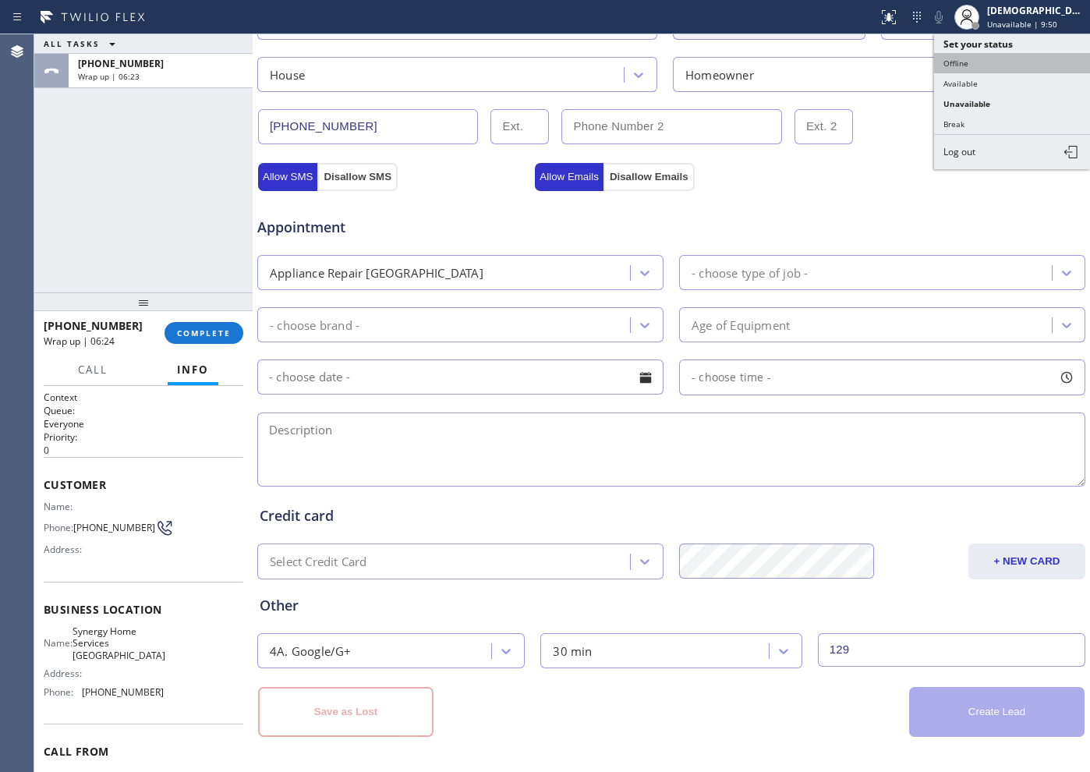
click at [871, 65] on button "Offline" at bounding box center [1012, 63] width 156 height 20
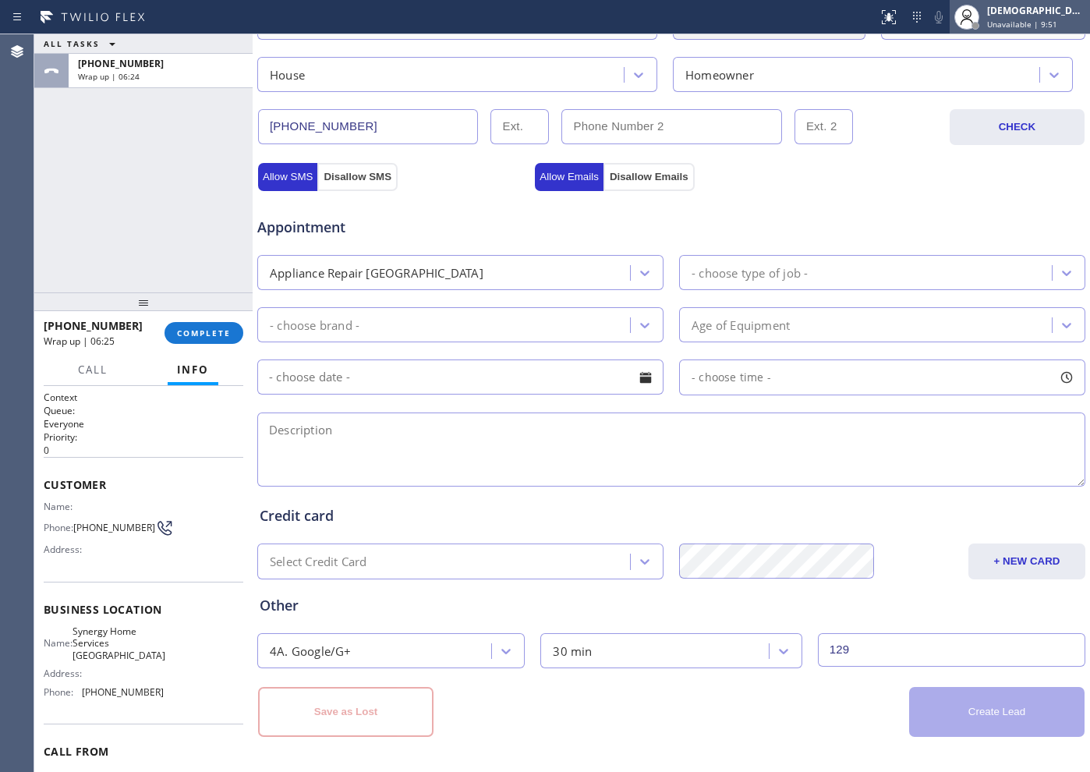
click at [871, 21] on span "Unavailable | 9:51" at bounding box center [1022, 24] width 70 height 11
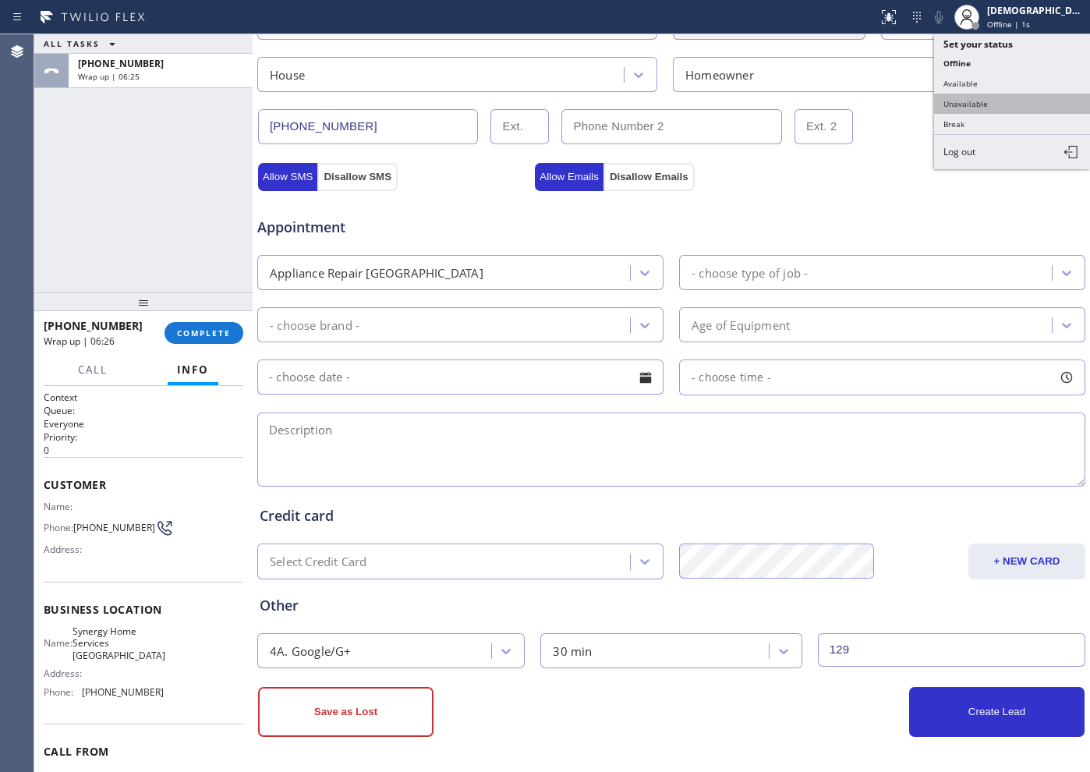
click at [871, 101] on button "Unavailable" at bounding box center [1012, 104] width 156 height 20
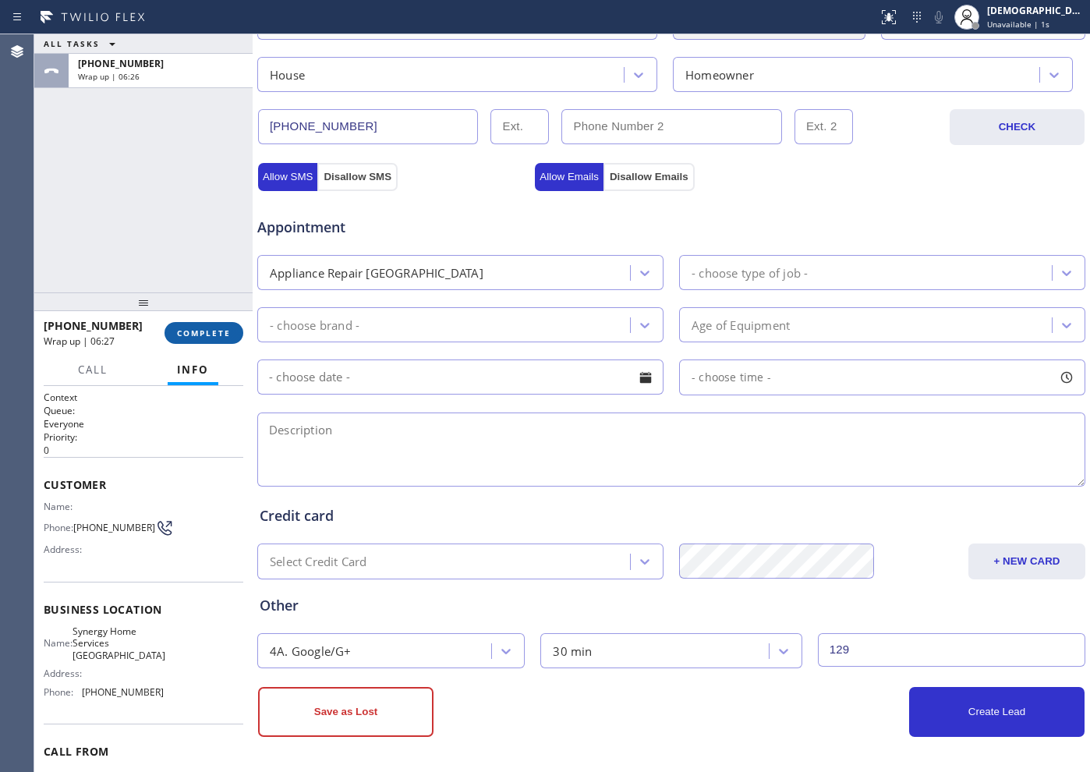
click at [201, 331] on span "COMPLETE" at bounding box center [204, 333] width 54 height 11
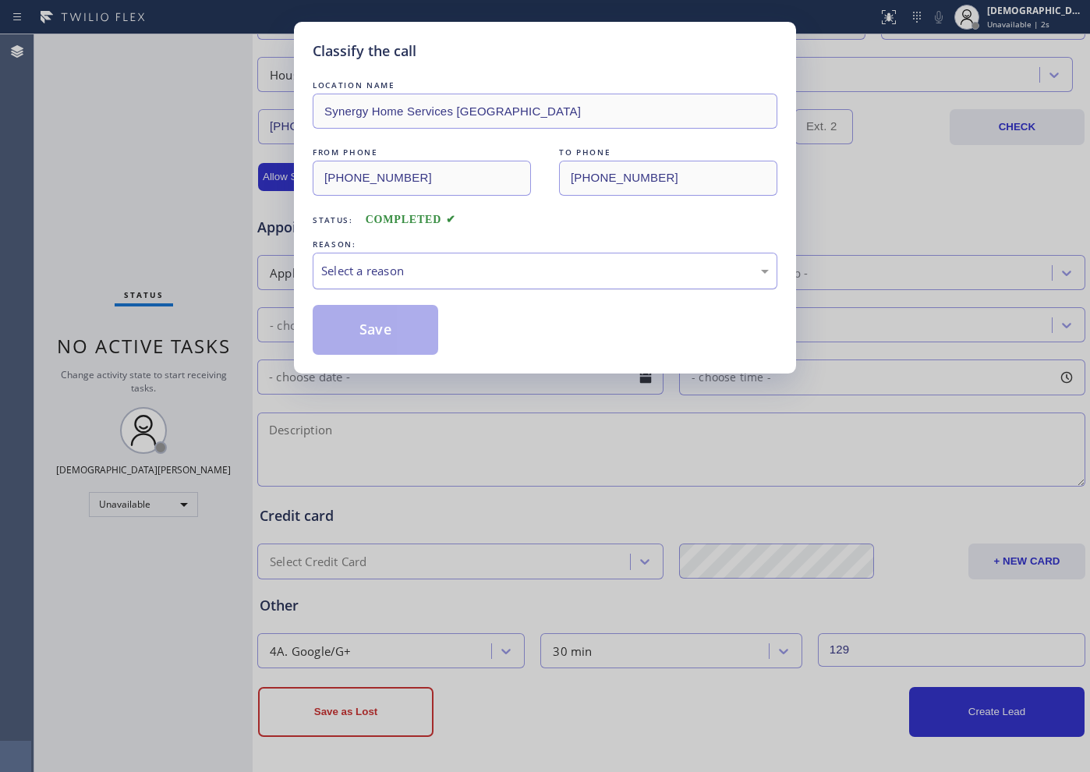
click at [399, 268] on div "Select a reason" at bounding box center [545, 271] width 448 height 18
click at [346, 335] on button "Save" at bounding box center [376, 330] width 126 height 50
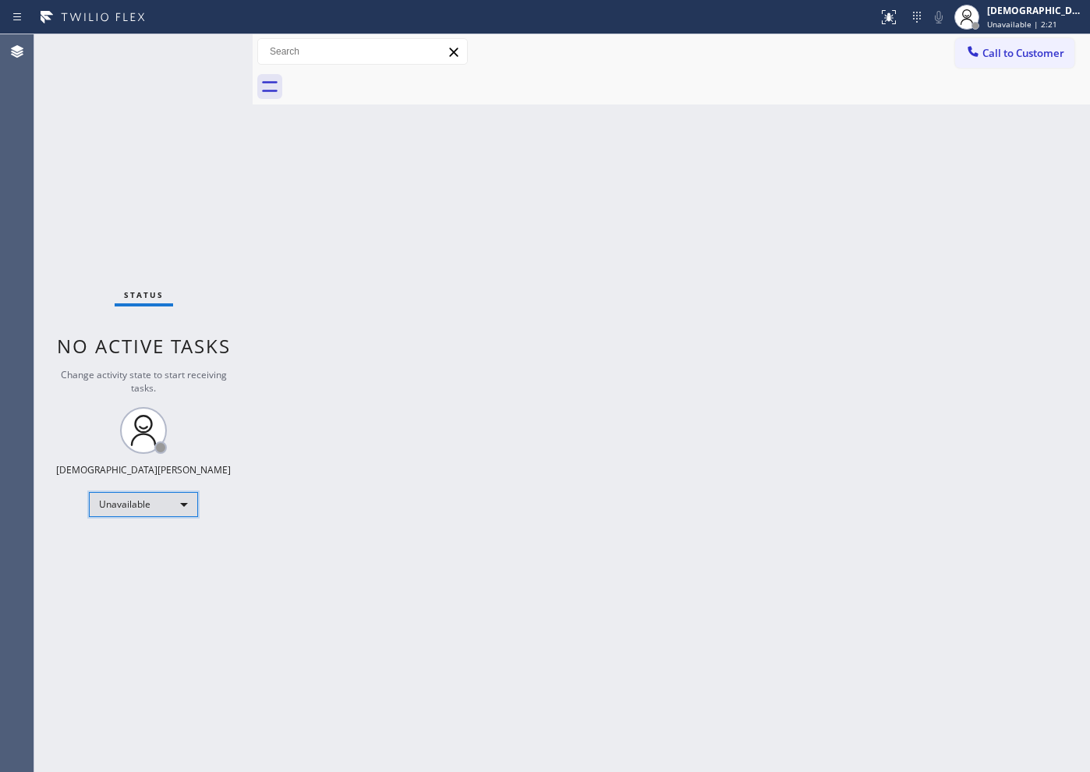
click at [124, 504] on div "Unavailable" at bounding box center [143, 504] width 109 height 25
click at [115, 537] on li "Available" at bounding box center [143, 546] width 106 height 19
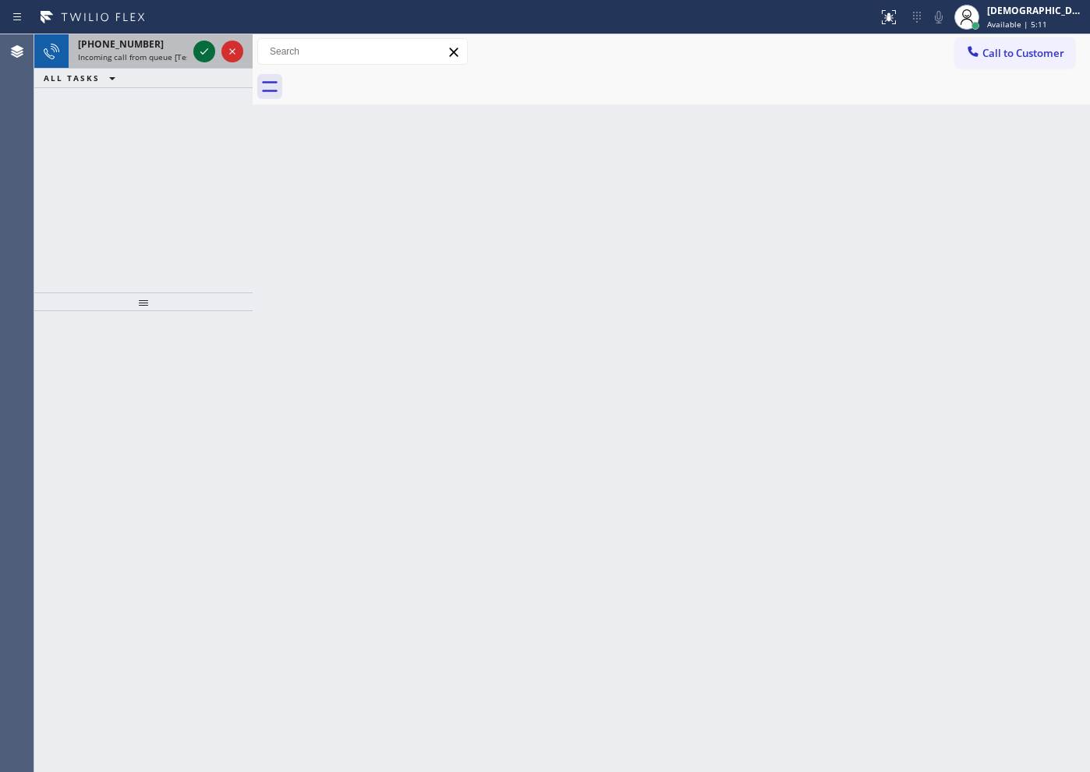
click at [199, 55] on icon at bounding box center [204, 51] width 19 height 19
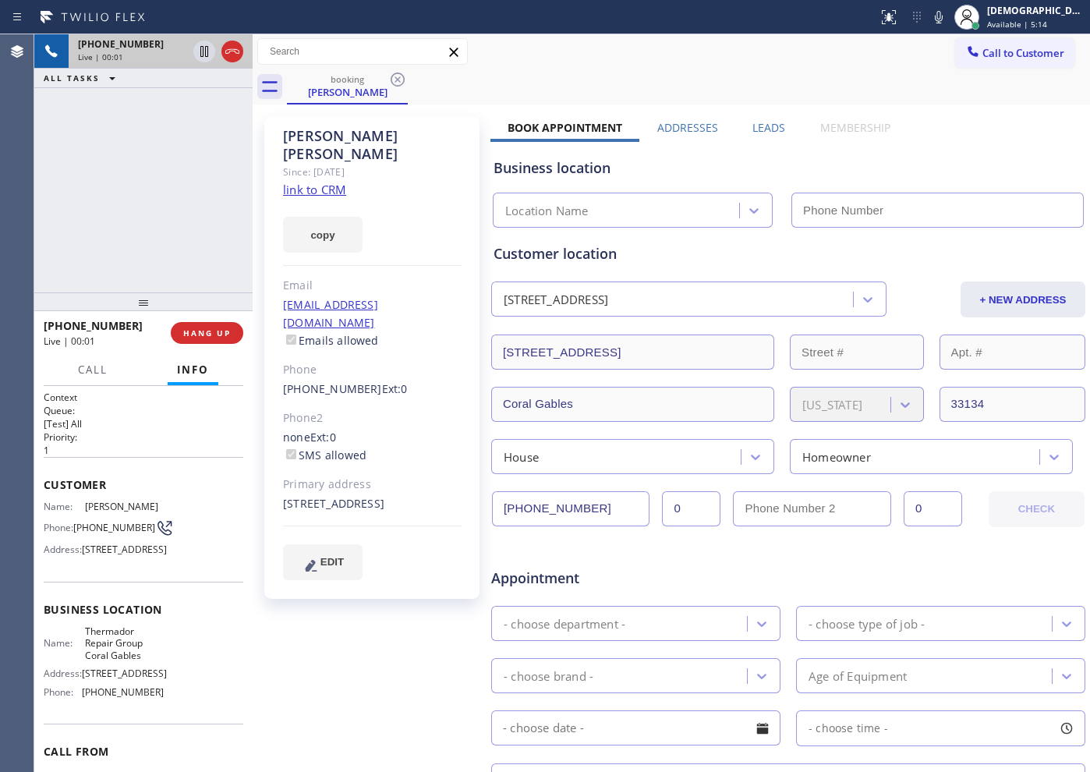
type input "[PHONE_NUMBER]"
click at [336, 182] on link "link to CRM" at bounding box center [314, 190] width 63 height 16
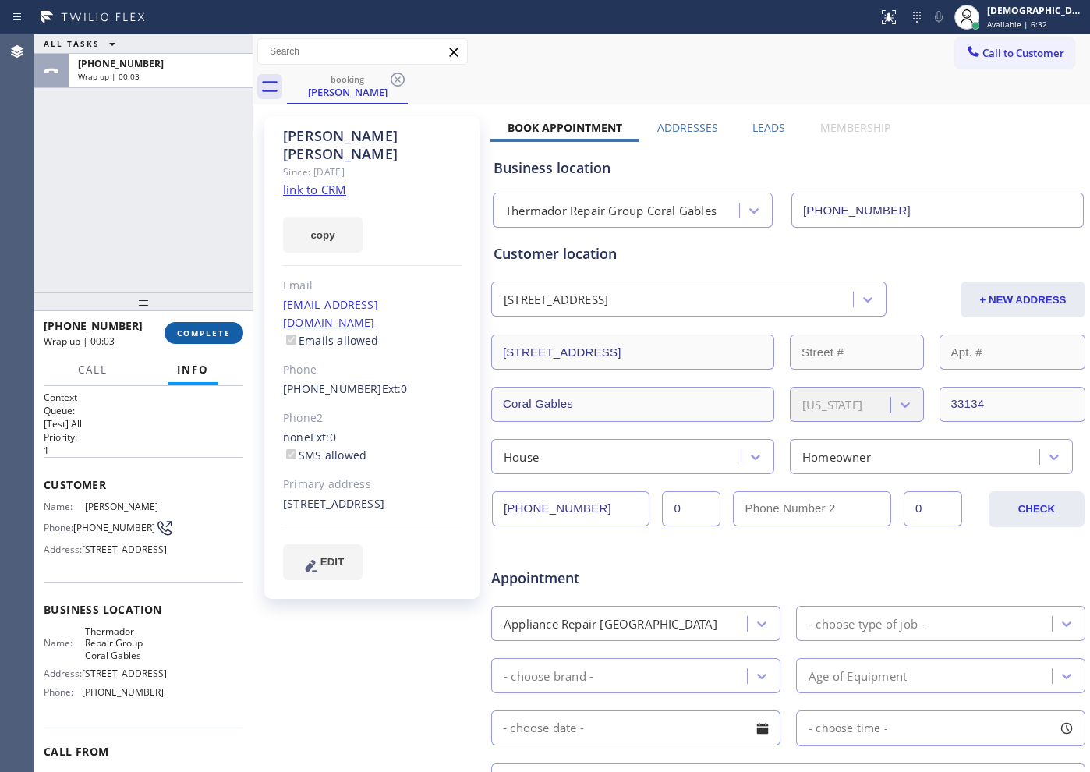
click at [191, 330] on span "COMPLETE" at bounding box center [204, 333] width 54 height 11
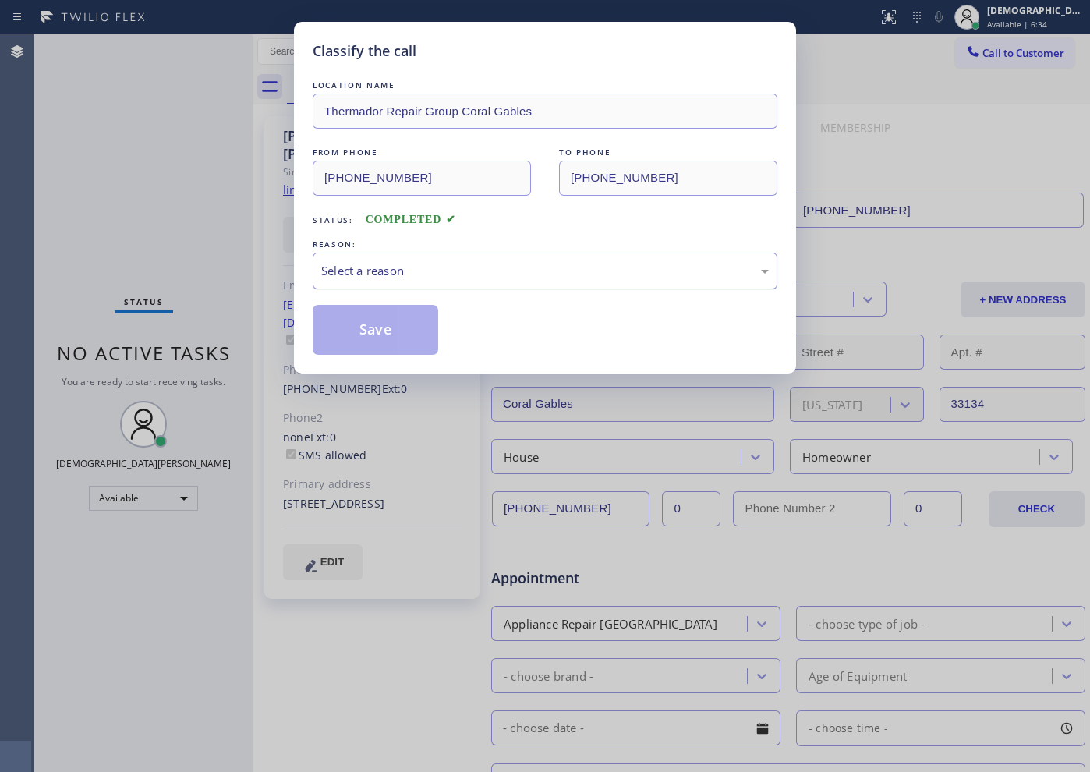
click at [412, 254] on div "Select a reason" at bounding box center [545, 271] width 465 height 37
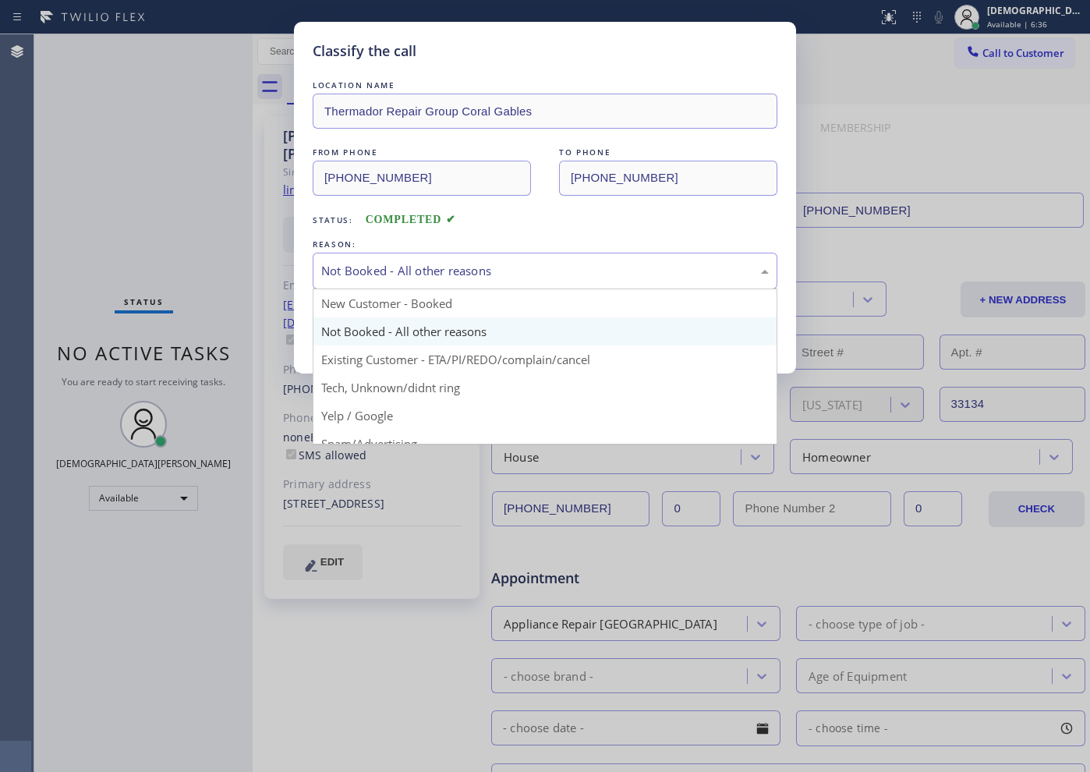
click at [400, 262] on div "Not Booked - All other reasons" at bounding box center [545, 271] width 448 height 18
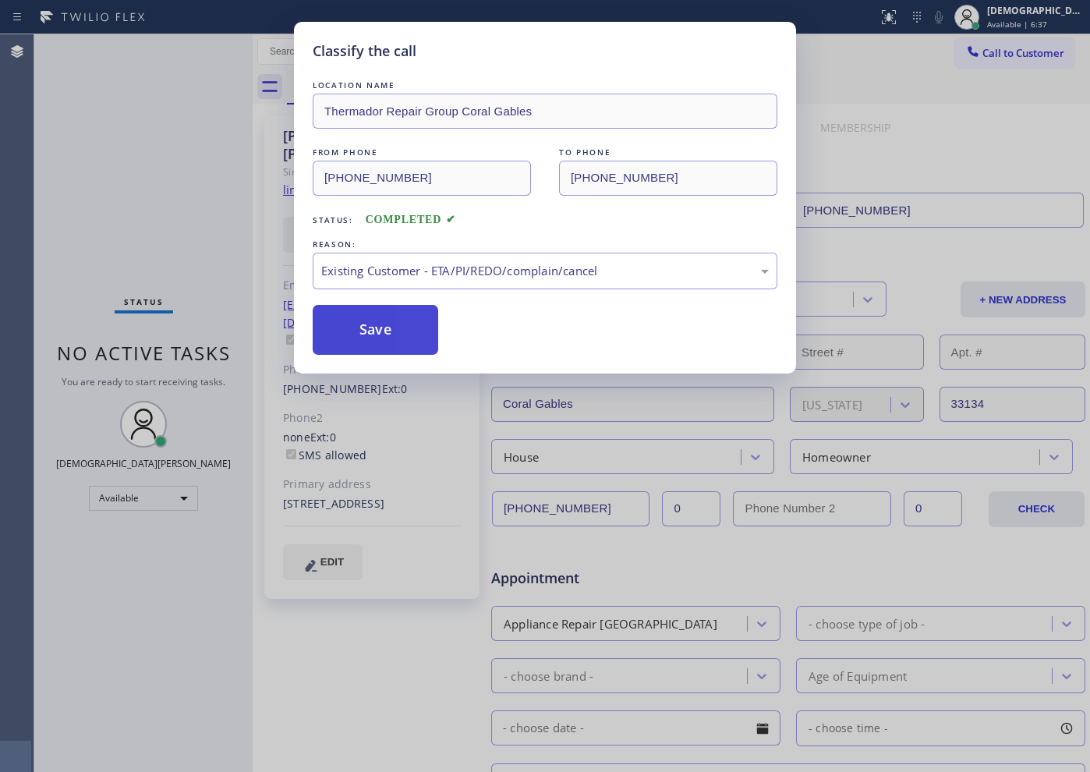
click at [385, 353] on button "Save" at bounding box center [376, 330] width 126 height 50
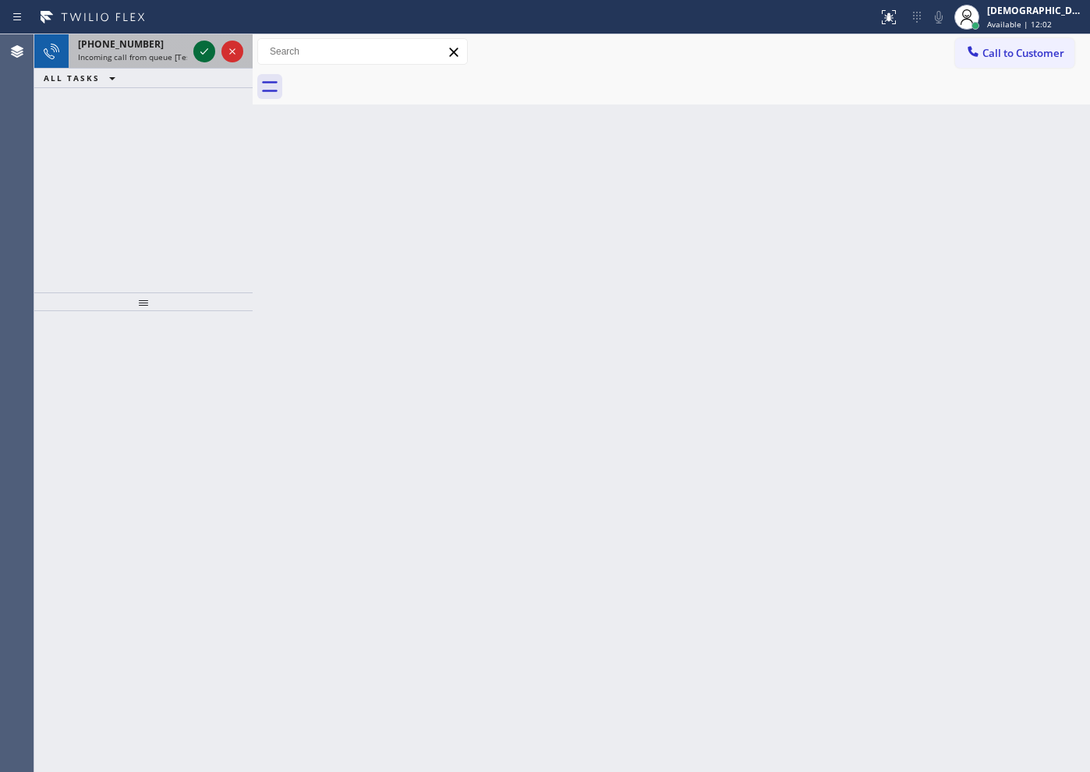
click at [200, 49] on icon at bounding box center [204, 51] width 19 height 19
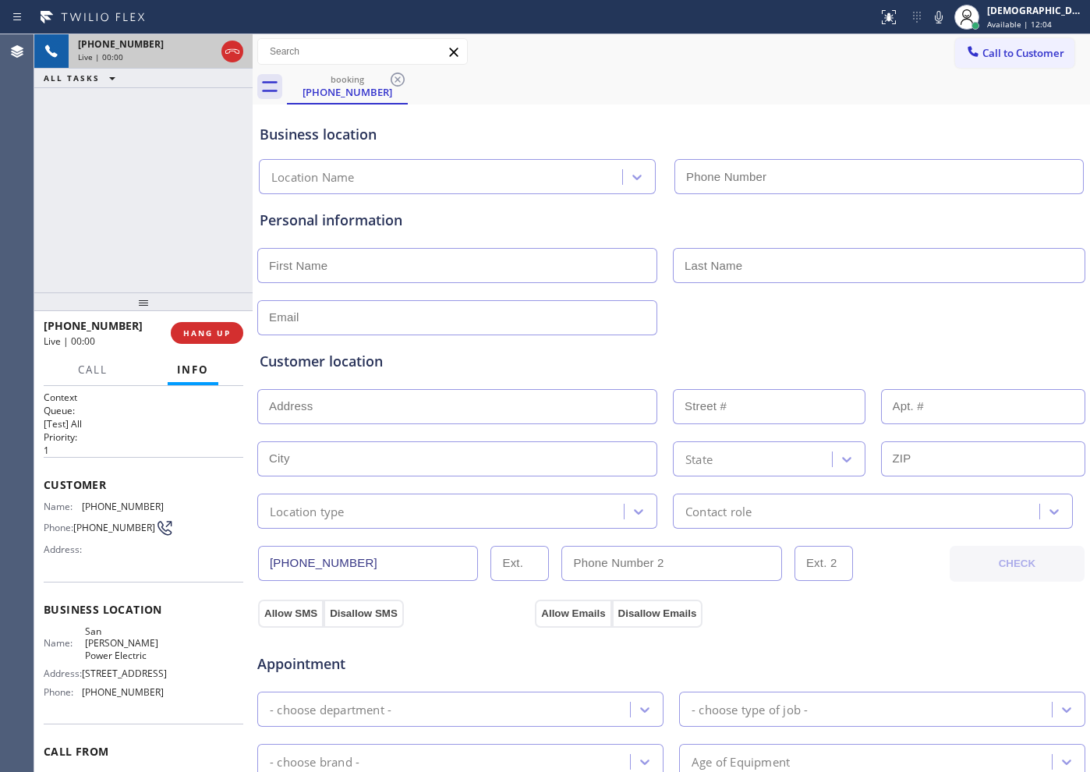
type input "[PHONE_NUMBER]"
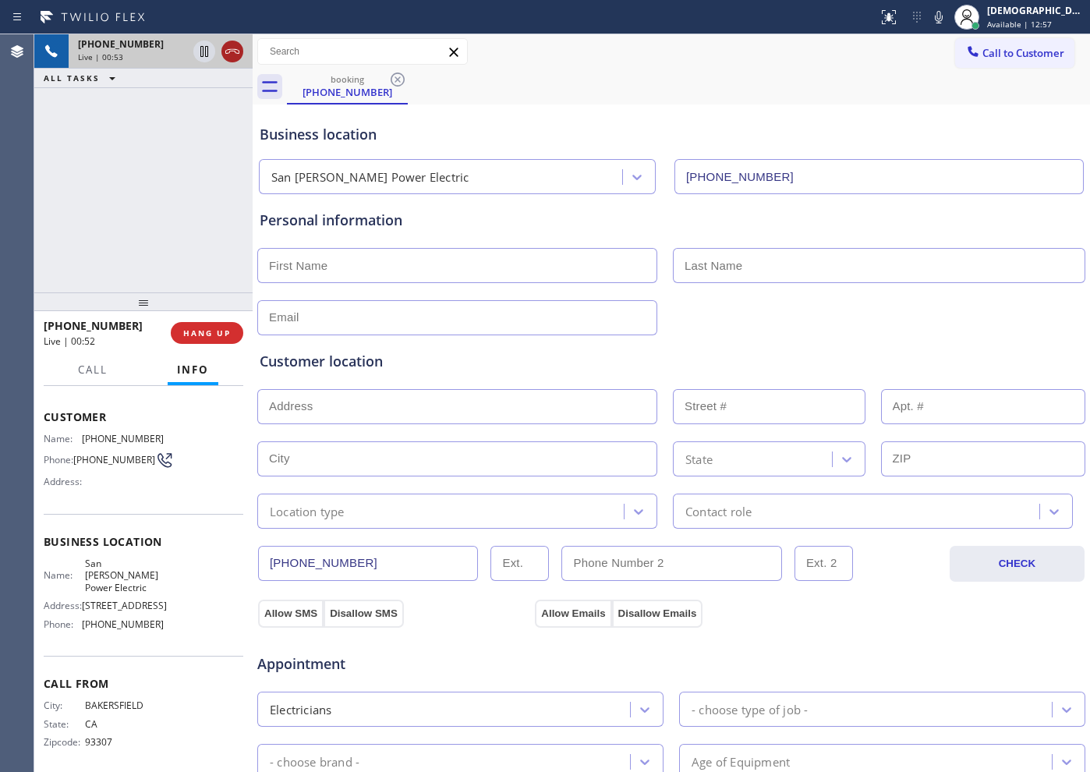
click at [230, 51] on icon at bounding box center [232, 51] width 19 height 19
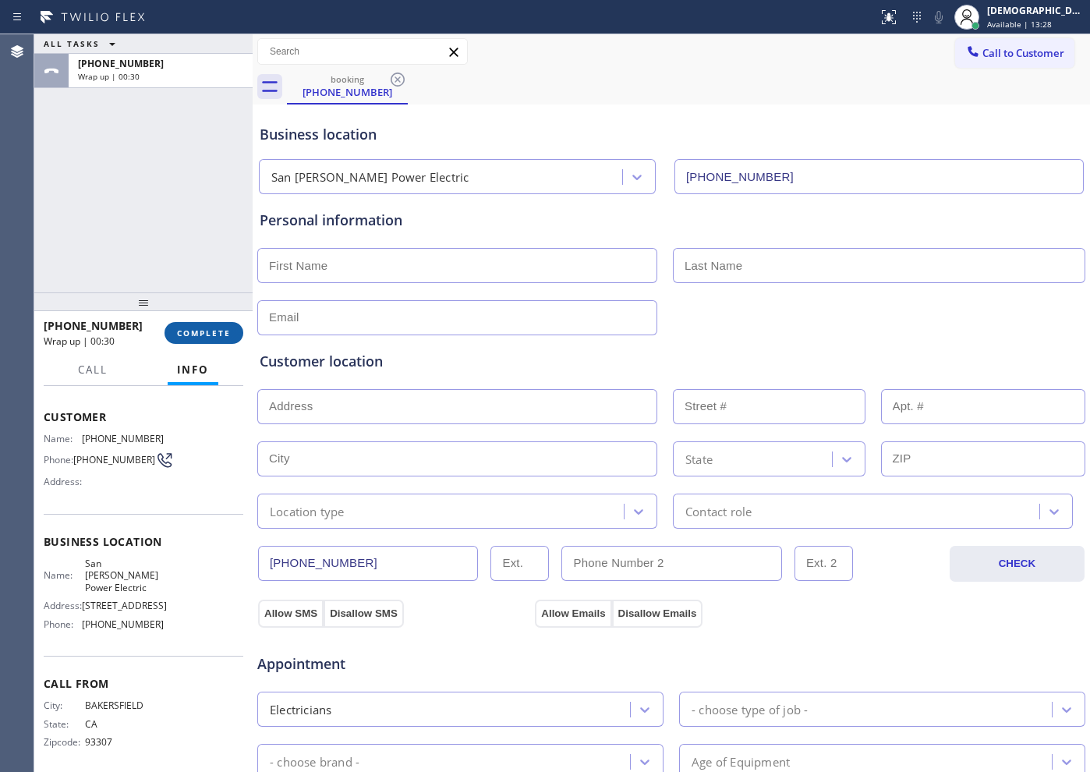
click at [225, 336] on span "COMPLETE" at bounding box center [204, 333] width 54 height 11
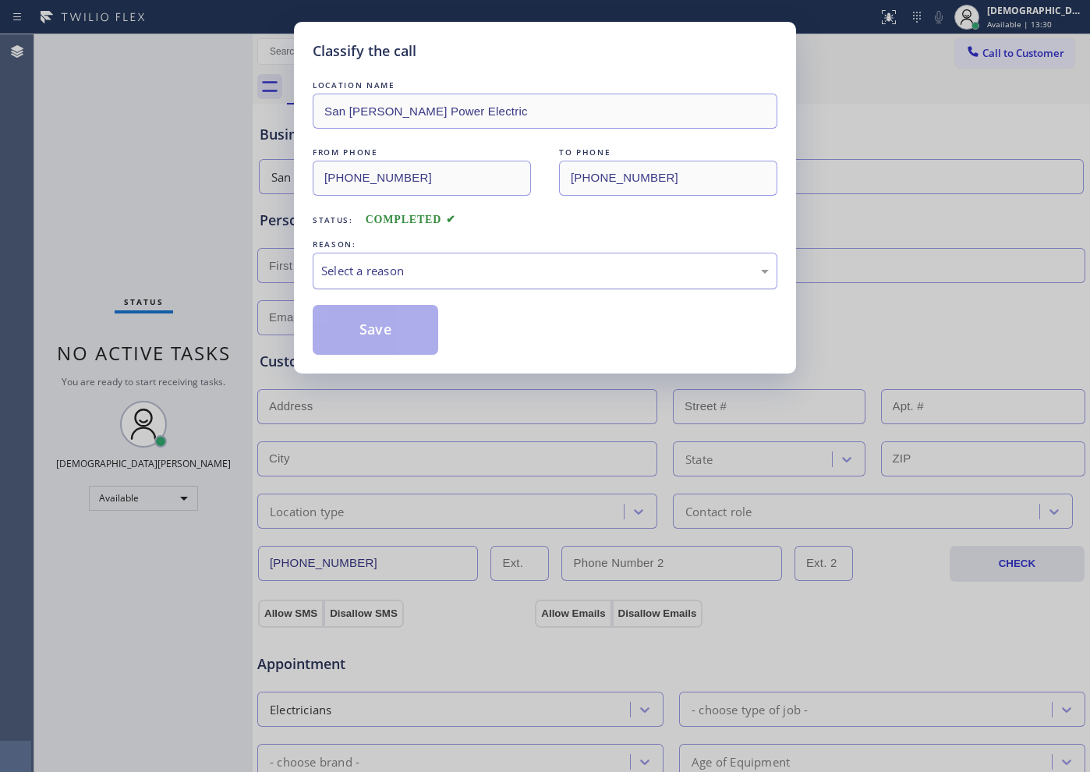
drag, startPoint x: 452, startPoint y: 262, endPoint x: 436, endPoint y: 283, distance: 26.2
click at [451, 262] on div "Select a reason" at bounding box center [545, 271] width 448 height 18
click at [398, 317] on button "Save" at bounding box center [376, 330] width 126 height 50
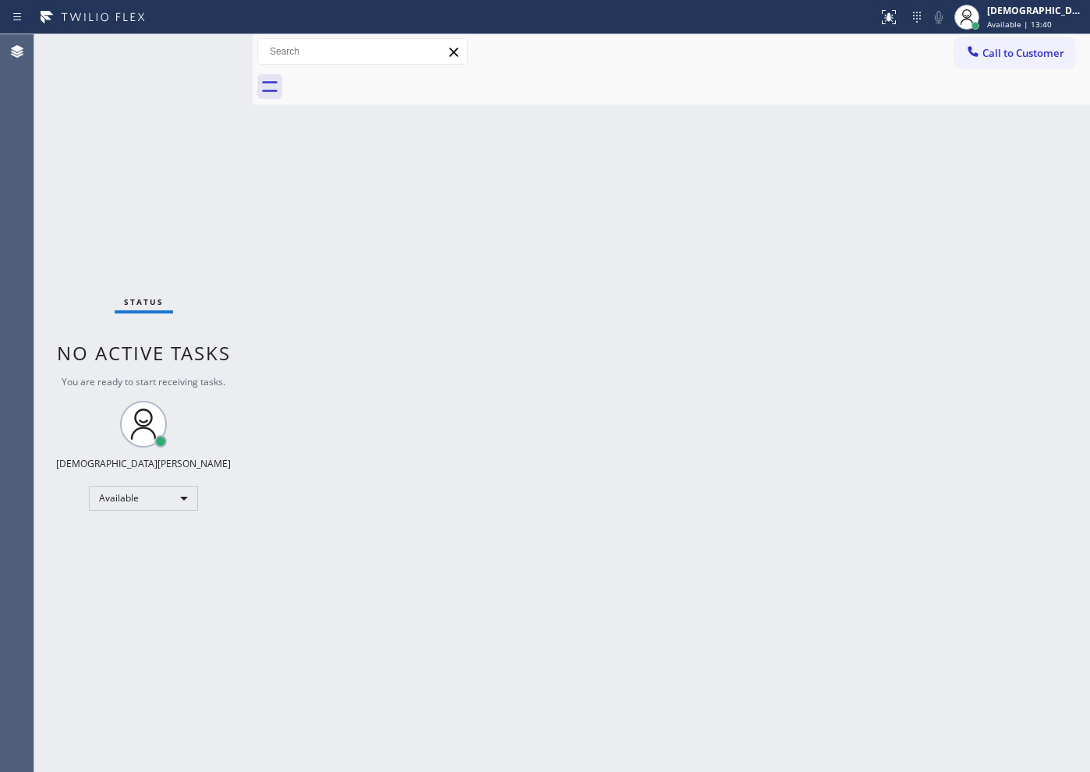
click at [83, 158] on div "Status No active tasks You are ready to start receiving tasks. Christian Cinco …" at bounding box center [143, 403] width 218 height 738
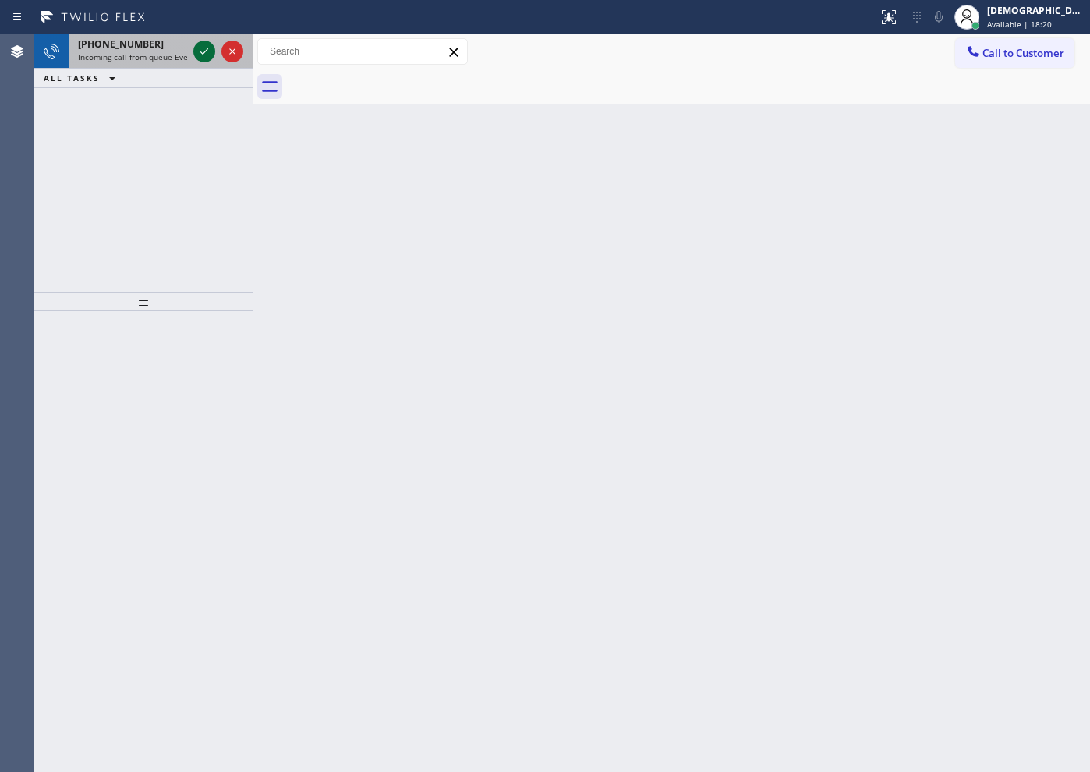
click at [200, 54] on icon at bounding box center [204, 51] width 19 height 19
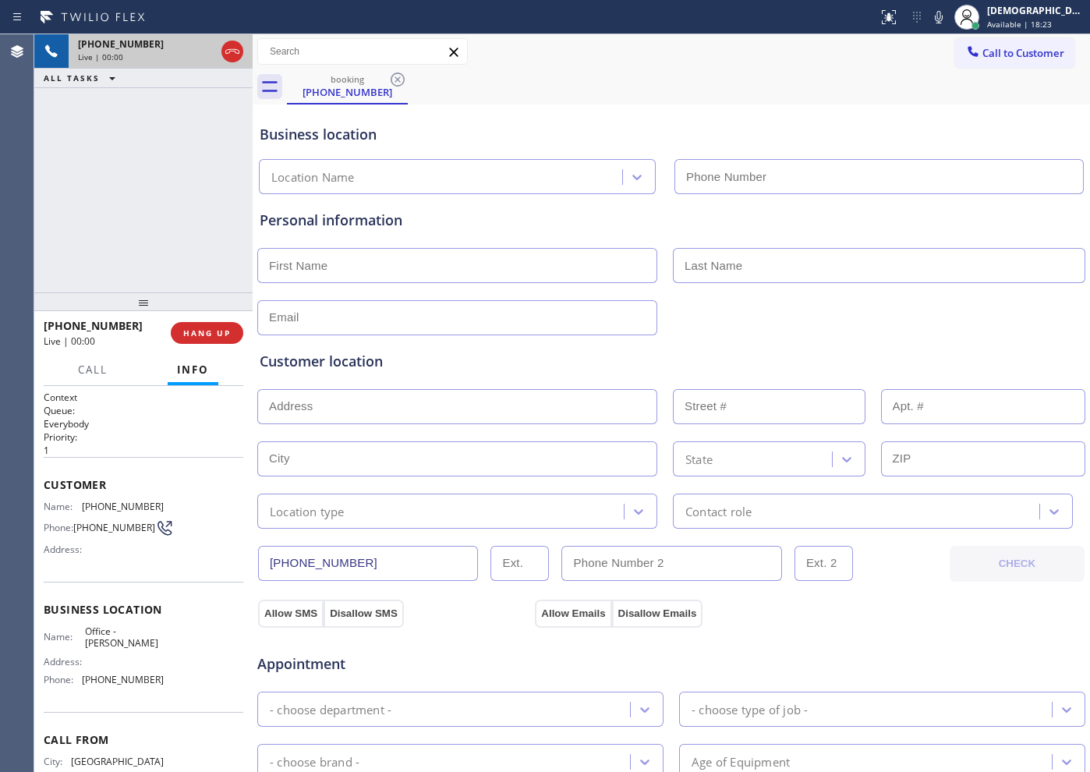
type input "[PHONE_NUMBER]"
click at [236, 55] on icon at bounding box center [232, 51] width 19 height 19
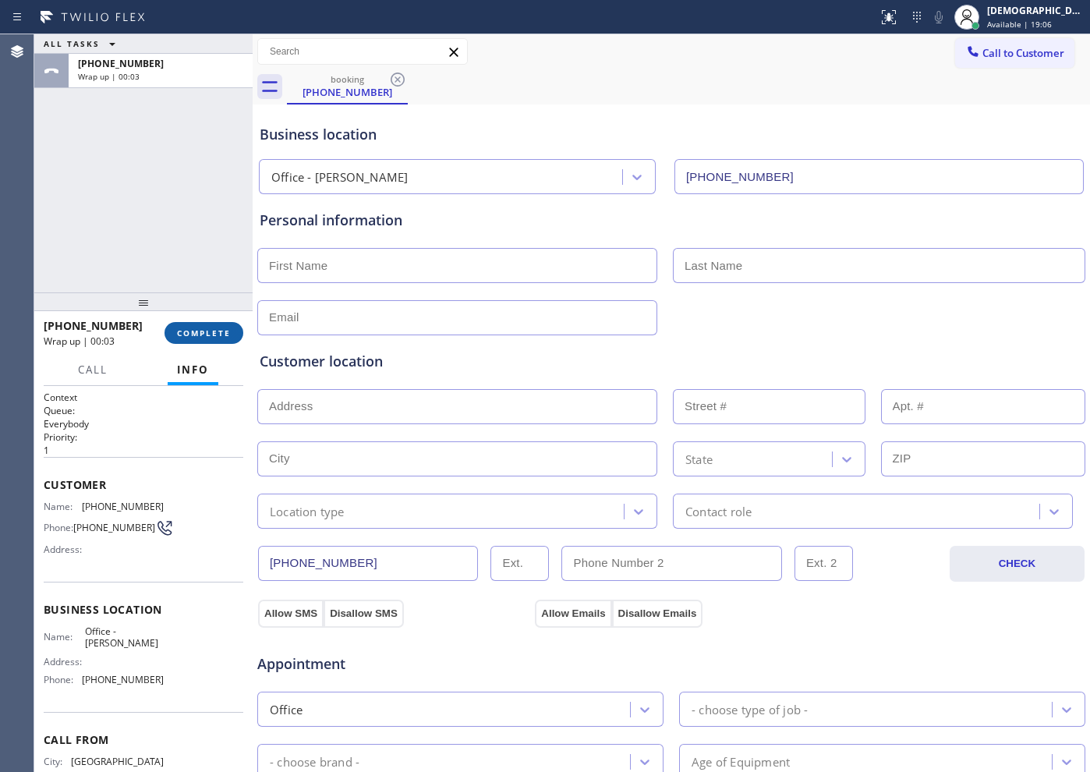
click at [191, 330] on span "COMPLETE" at bounding box center [204, 333] width 54 height 11
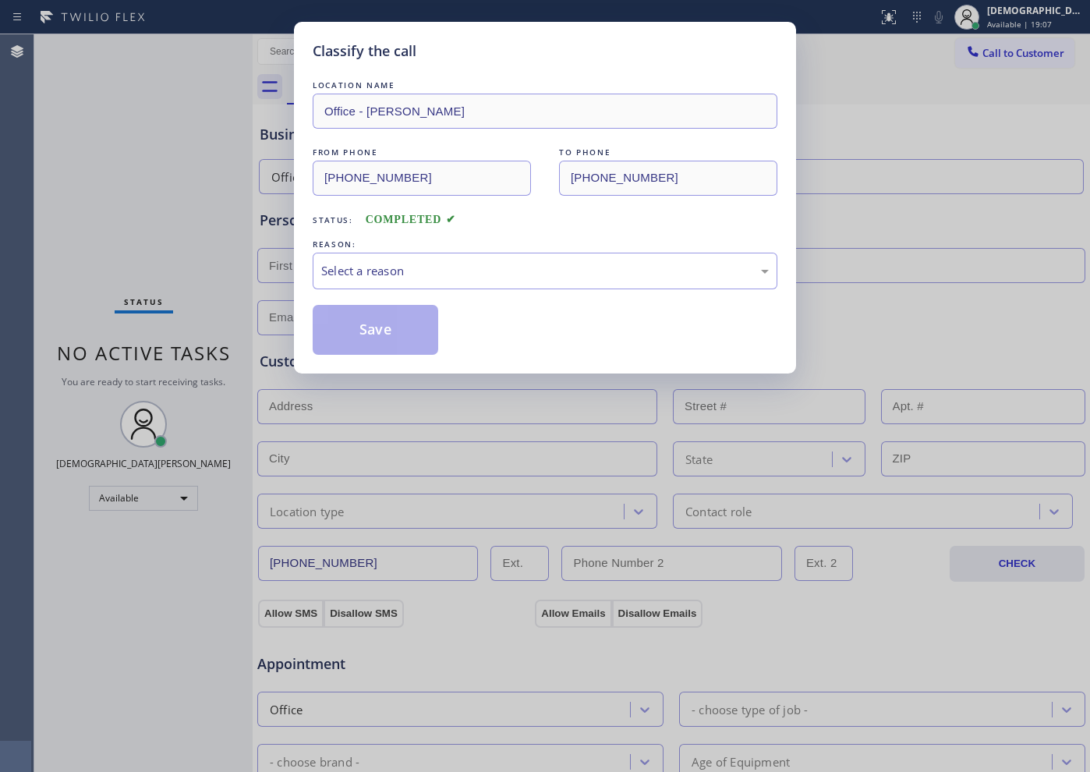
click at [312, 271] on div "Classify the call LOCATION NAME Office - [PERSON_NAME] FROM PHONE [PHONE_NUMBER…" at bounding box center [545, 198] width 502 height 352
click at [323, 277] on div "Select a reason" at bounding box center [545, 271] width 448 height 18
click at [332, 334] on button "Save" at bounding box center [376, 330] width 126 height 50
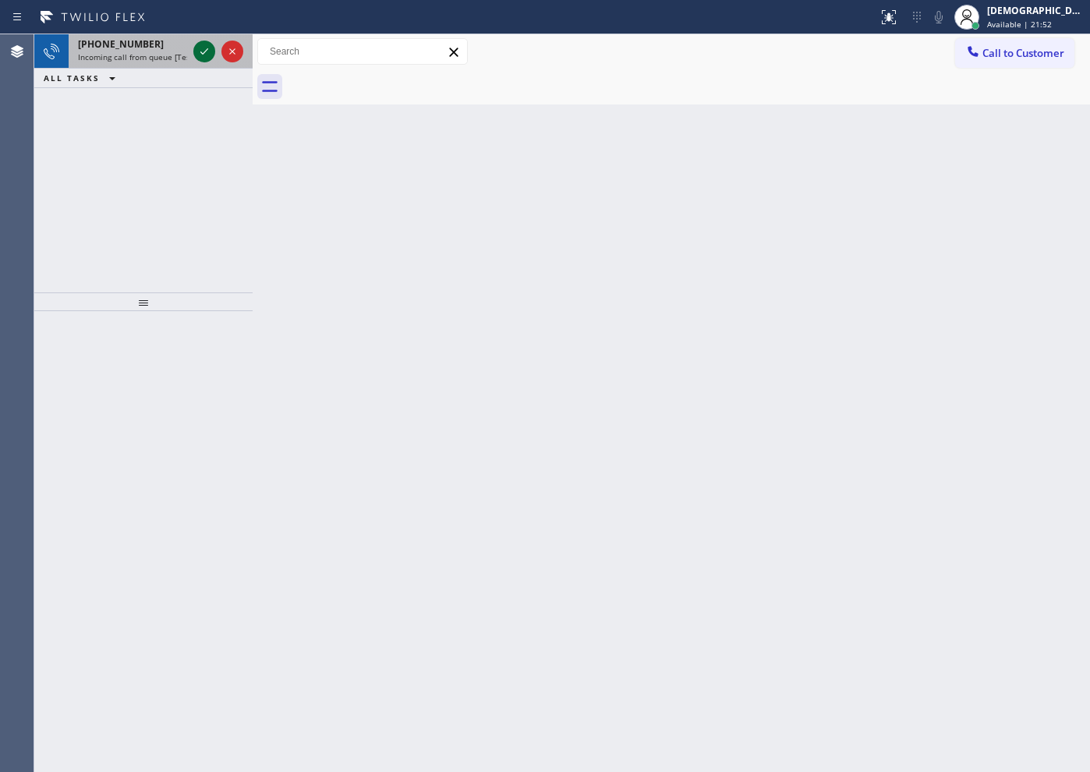
click at [196, 51] on icon at bounding box center [204, 51] width 19 height 19
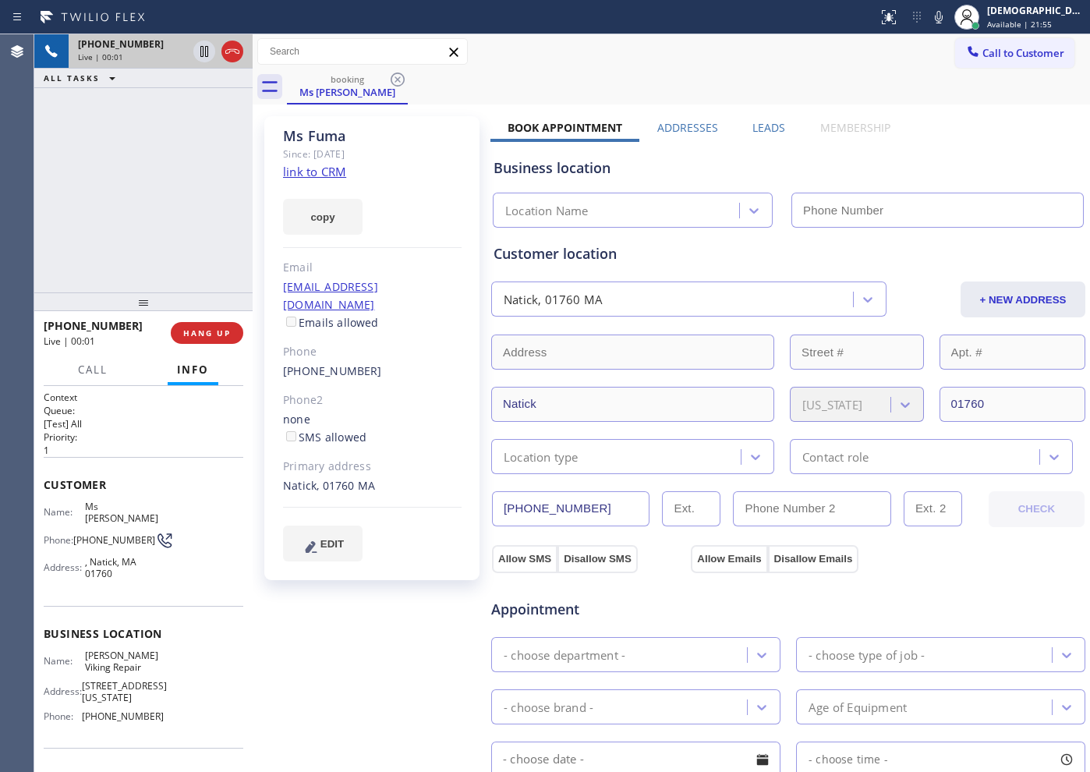
type input "[PHONE_NUMBER]"
click at [289, 174] on link "link to CRM" at bounding box center [314, 172] width 63 height 16
click at [233, 51] on icon at bounding box center [232, 51] width 19 height 19
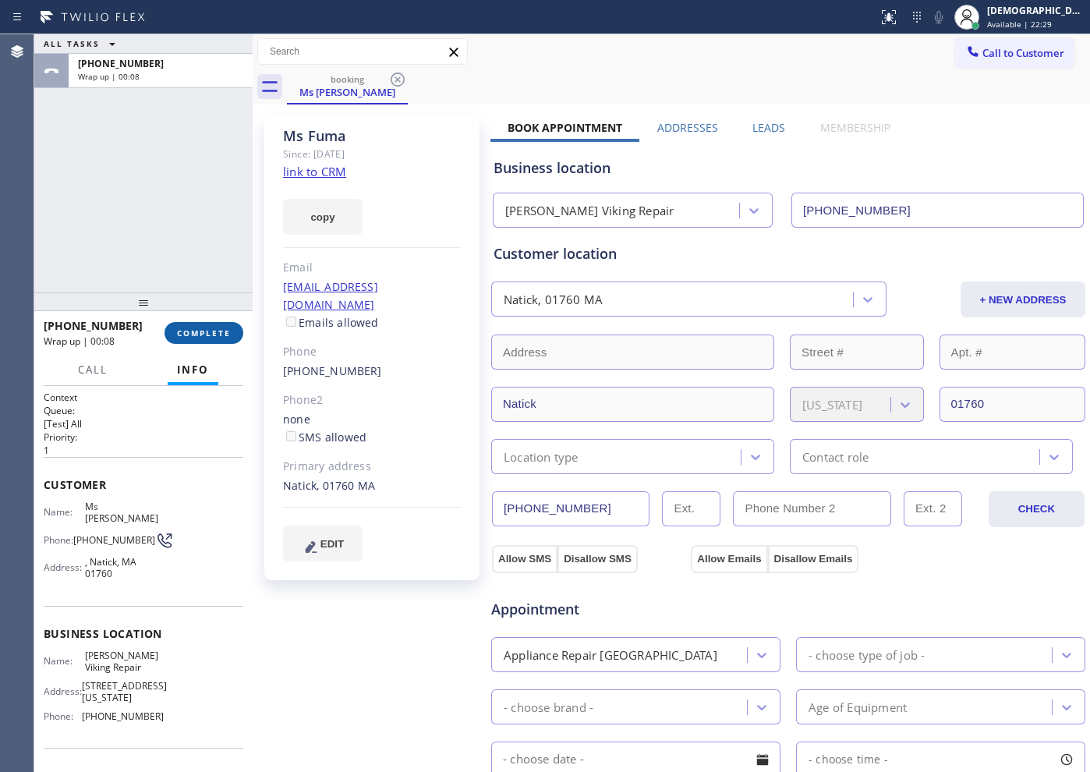
click at [195, 330] on span "COMPLETE" at bounding box center [204, 333] width 54 height 11
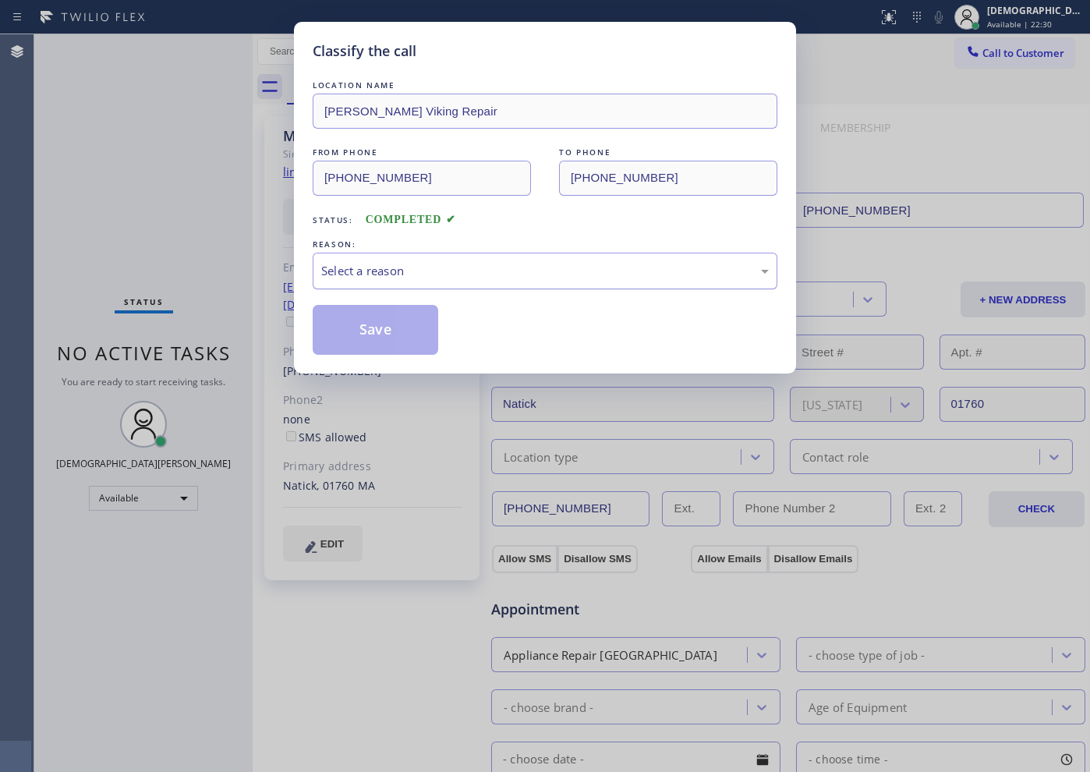
click at [345, 268] on div "Select a reason" at bounding box center [545, 271] width 448 height 18
click at [345, 329] on button "Save" at bounding box center [376, 330] width 126 height 50
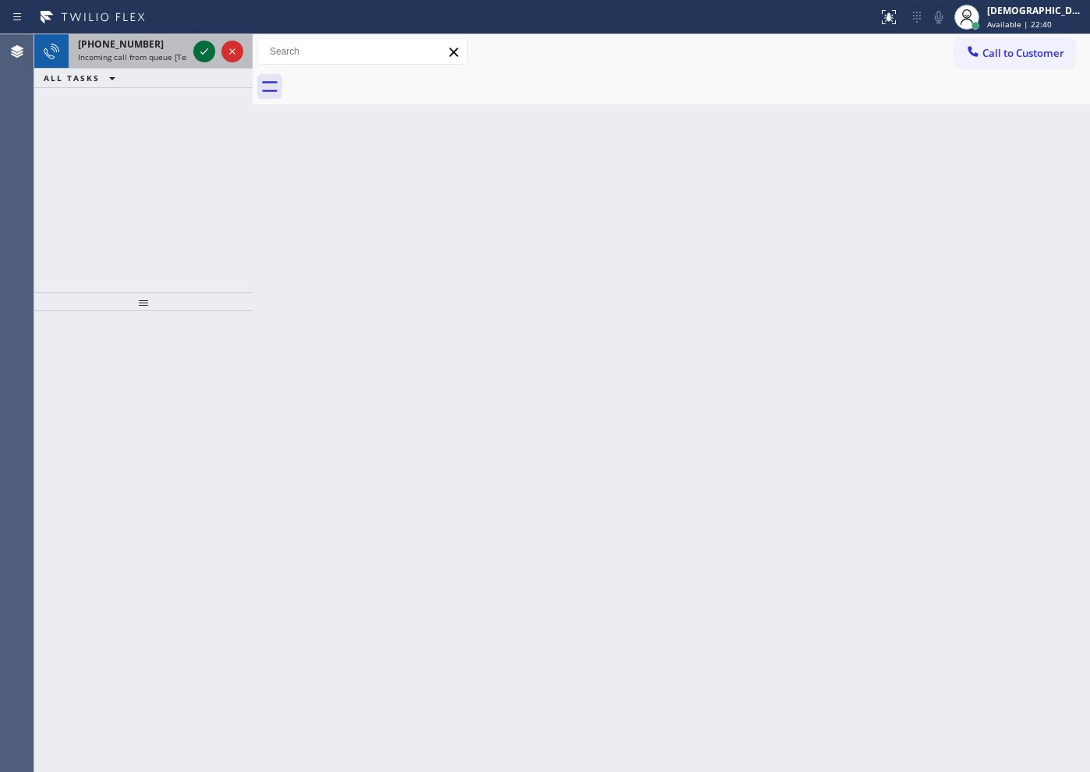
click at [206, 57] on icon at bounding box center [204, 51] width 19 height 19
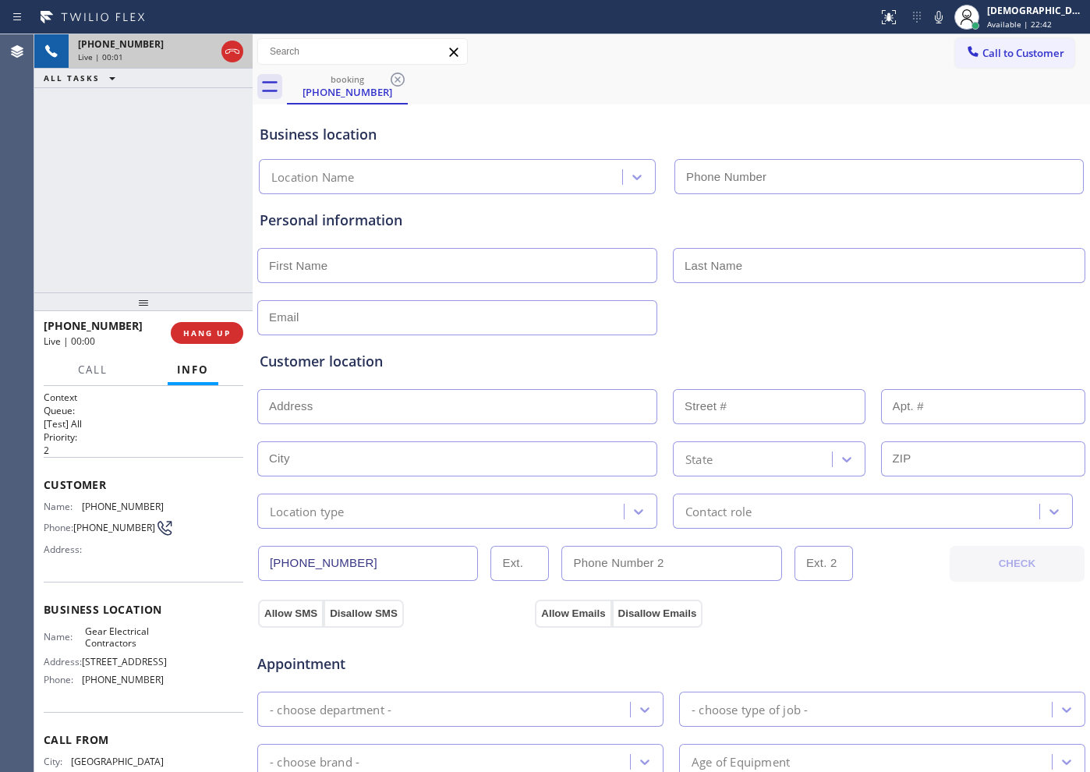
type input "[PHONE_NUMBER]"
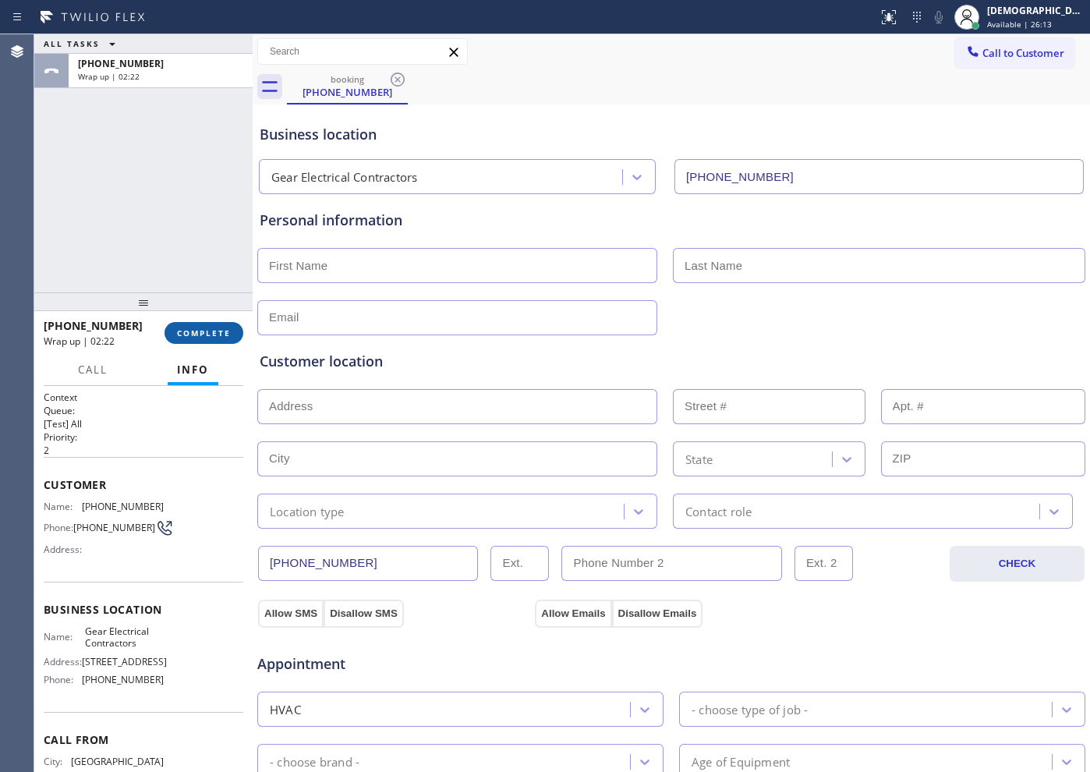
click at [214, 333] on span "COMPLETE" at bounding box center [204, 333] width 54 height 11
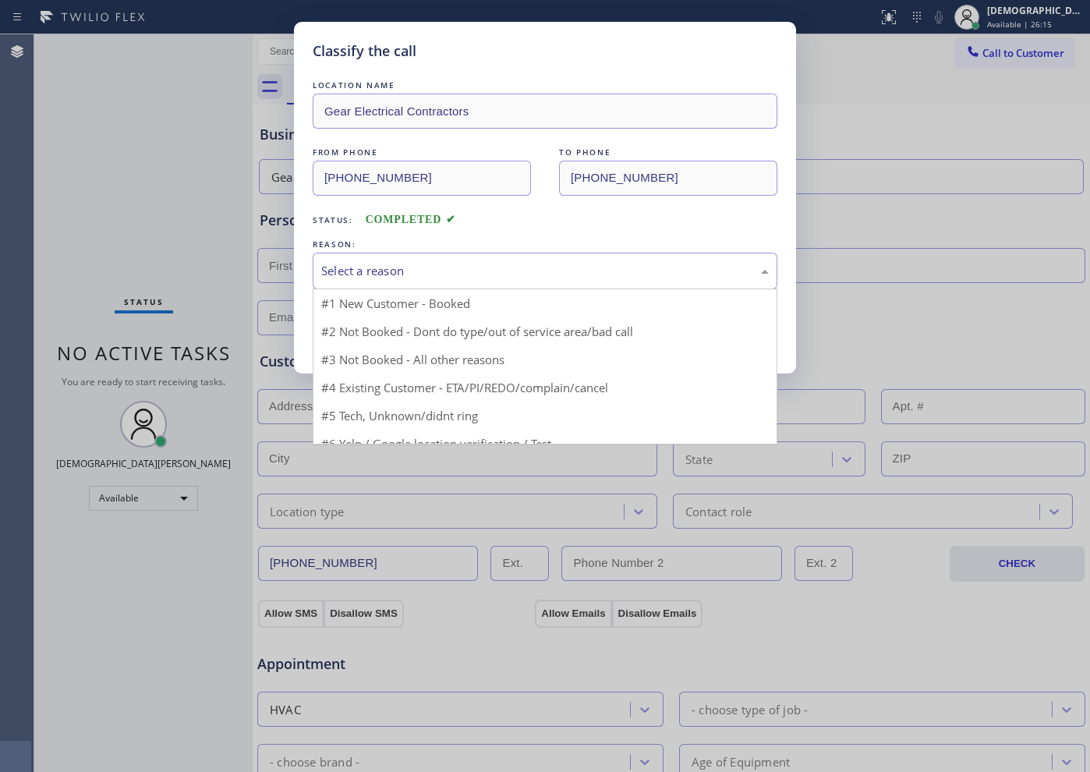
click at [373, 268] on div "Select a reason" at bounding box center [545, 271] width 448 height 18
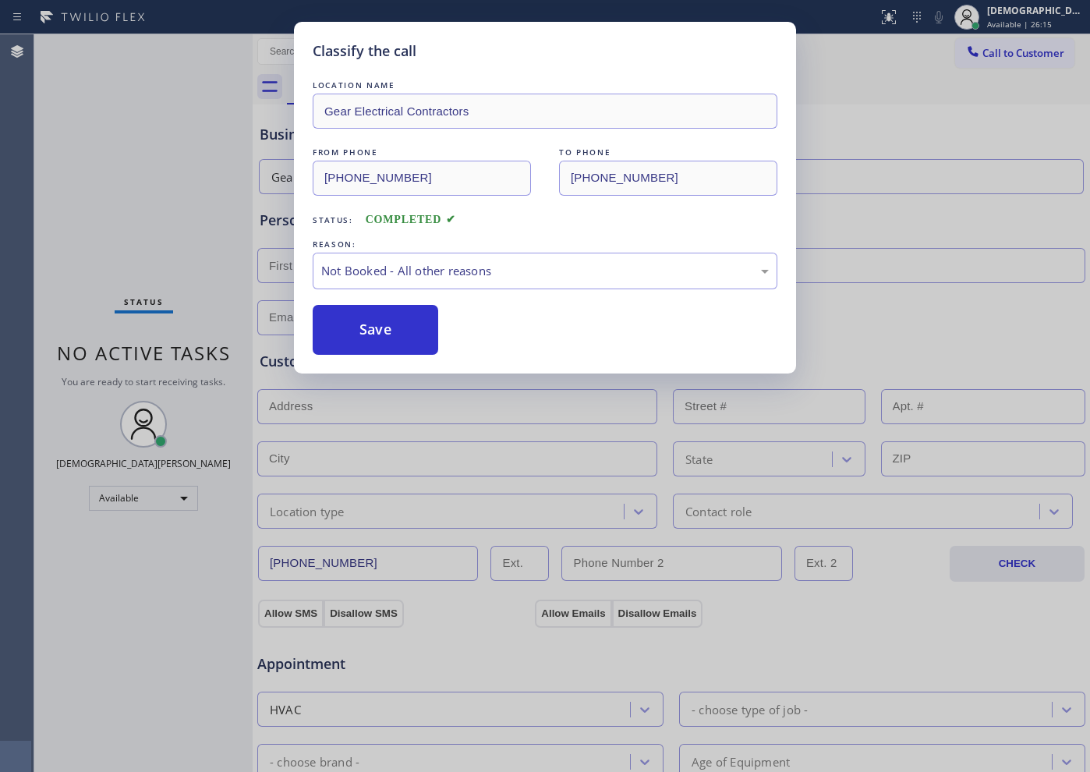
click at [362, 328] on button "Save" at bounding box center [376, 330] width 126 height 50
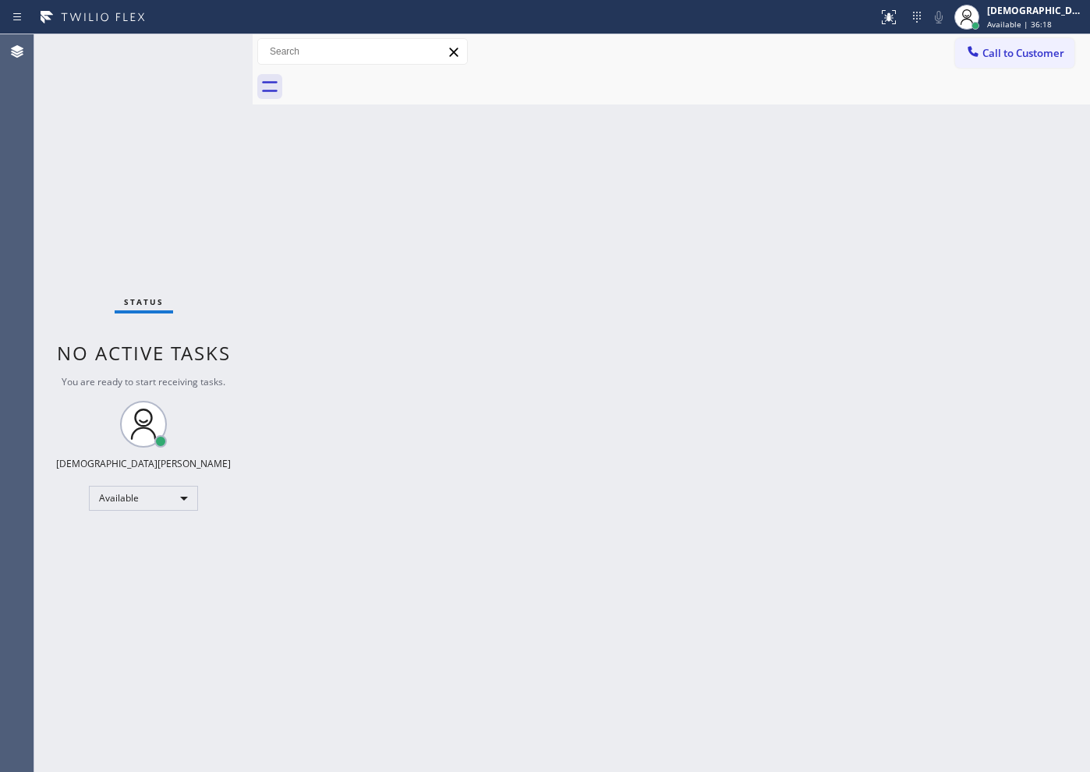
click at [188, 53] on div "Status No active tasks You are ready to start receiving tasks. Christian Cinco …" at bounding box center [143, 403] width 218 height 738
click at [82, 184] on div "Status No active tasks You are ready to start receiving tasks. Christian Cinco …" at bounding box center [143, 403] width 218 height 738
drag, startPoint x: 65, startPoint y: 237, endPoint x: 188, endPoint y: 175, distance: 138.1
click at [66, 237] on div "Status No active tasks You are ready to start receiving tasks. Christian Cinco …" at bounding box center [143, 403] width 218 height 738
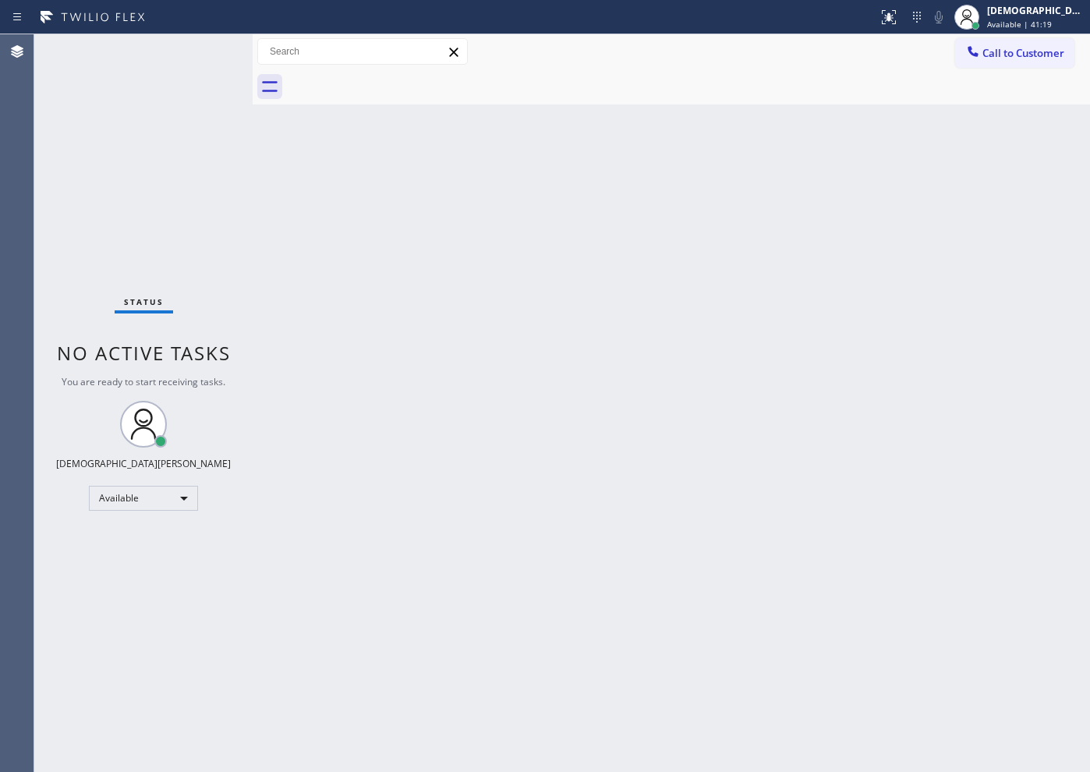
click at [77, 151] on div "Status No active tasks You are ready to start receiving tasks. Christian Cinco …" at bounding box center [143, 403] width 218 height 738
click at [78, 212] on div "Status No active tasks You are ready to start receiving tasks. Christian Cinco …" at bounding box center [143, 403] width 218 height 738
click at [126, 508] on div "Available" at bounding box center [143, 498] width 109 height 25
click at [129, 569] on li "Break" at bounding box center [143, 578] width 106 height 19
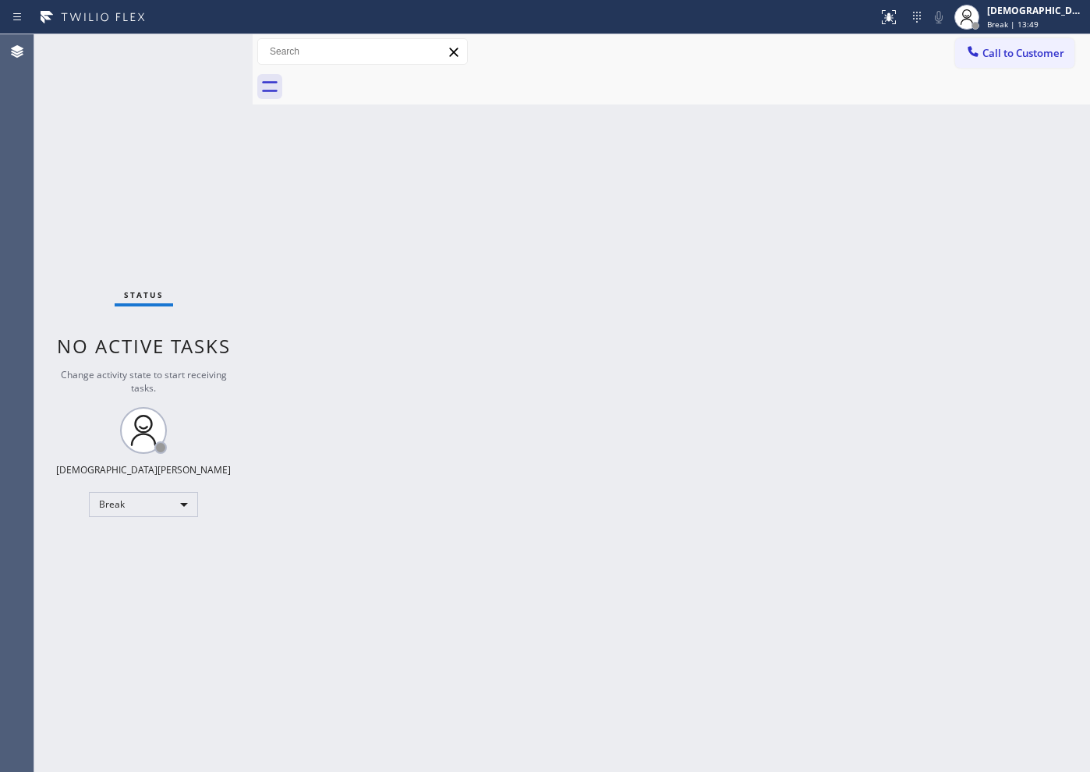
click at [104, 193] on div "Status No active tasks Change activity state to start receiving tasks. Christia…" at bounding box center [143, 403] width 218 height 738
click at [94, 172] on div "Status No active tasks Change activity state to start receiving tasks. Christia…" at bounding box center [143, 403] width 218 height 738
click at [188, 506] on div "Break" at bounding box center [143, 504] width 109 height 25
click at [160, 546] on li "Available" at bounding box center [143, 546] width 106 height 19
click at [94, 218] on div "Status No active tasks You are ready to start receiving tasks. Christian Cinco …" at bounding box center [143, 403] width 218 height 738
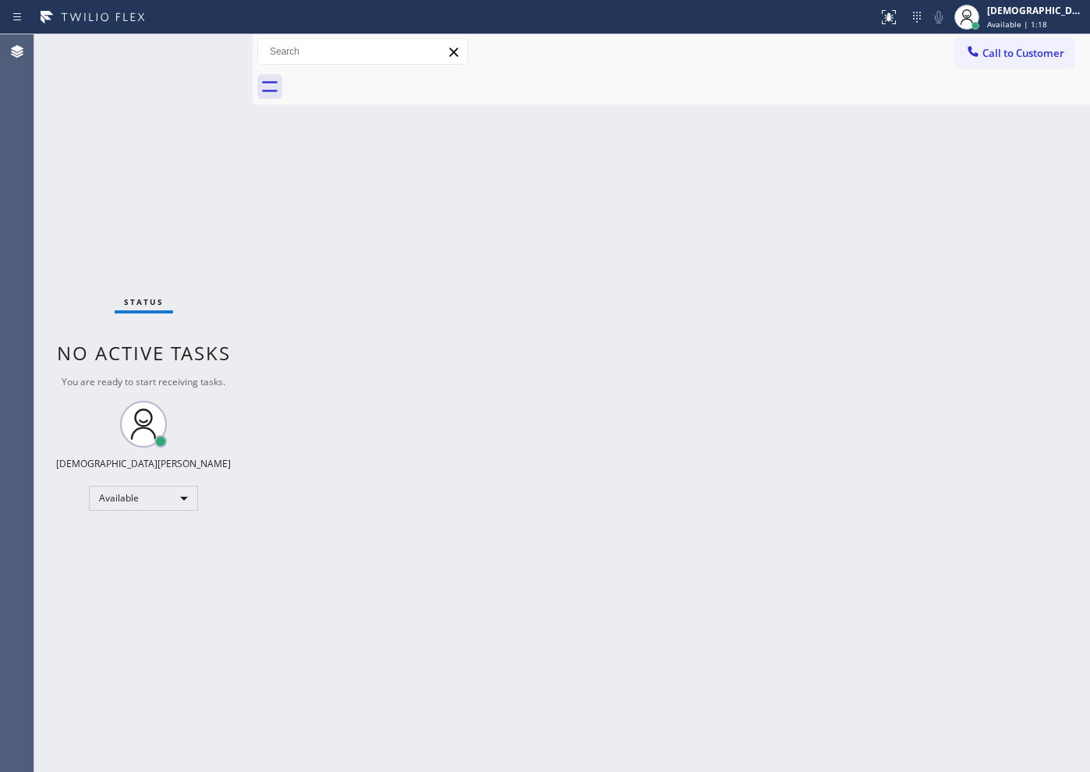
click at [86, 185] on div "Status No active tasks You are ready to start receiving tasks. Christian Cinco …" at bounding box center [143, 403] width 218 height 738
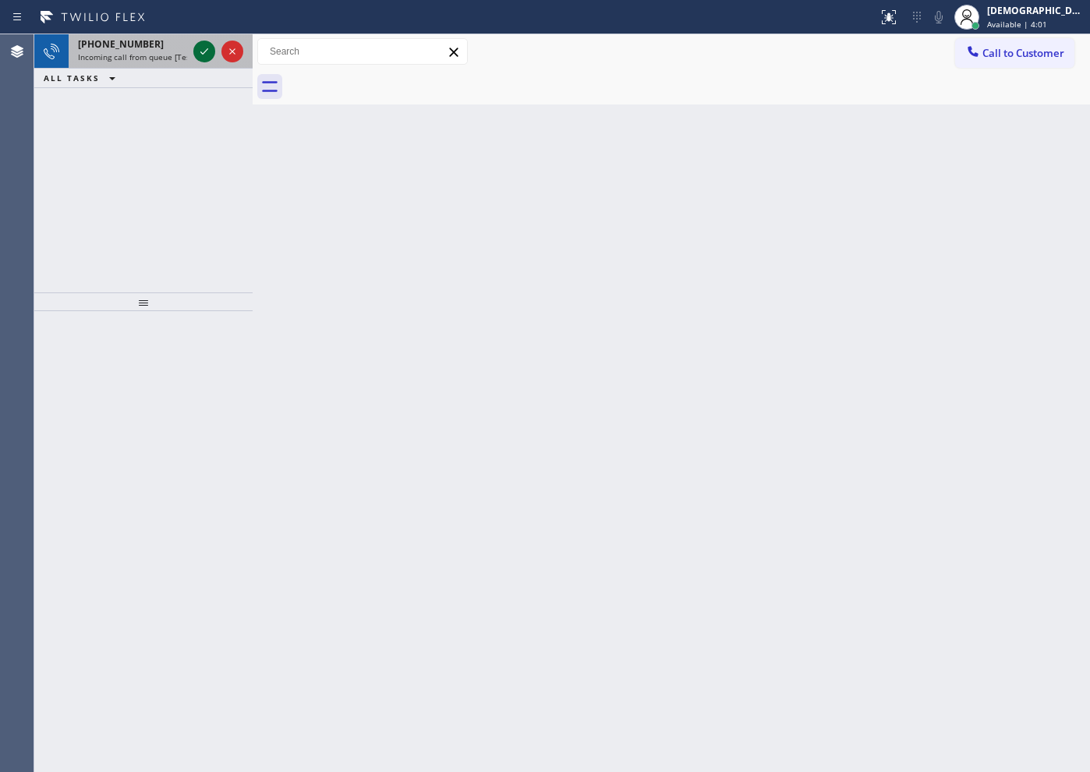
click at [204, 54] on icon at bounding box center [204, 51] width 19 height 19
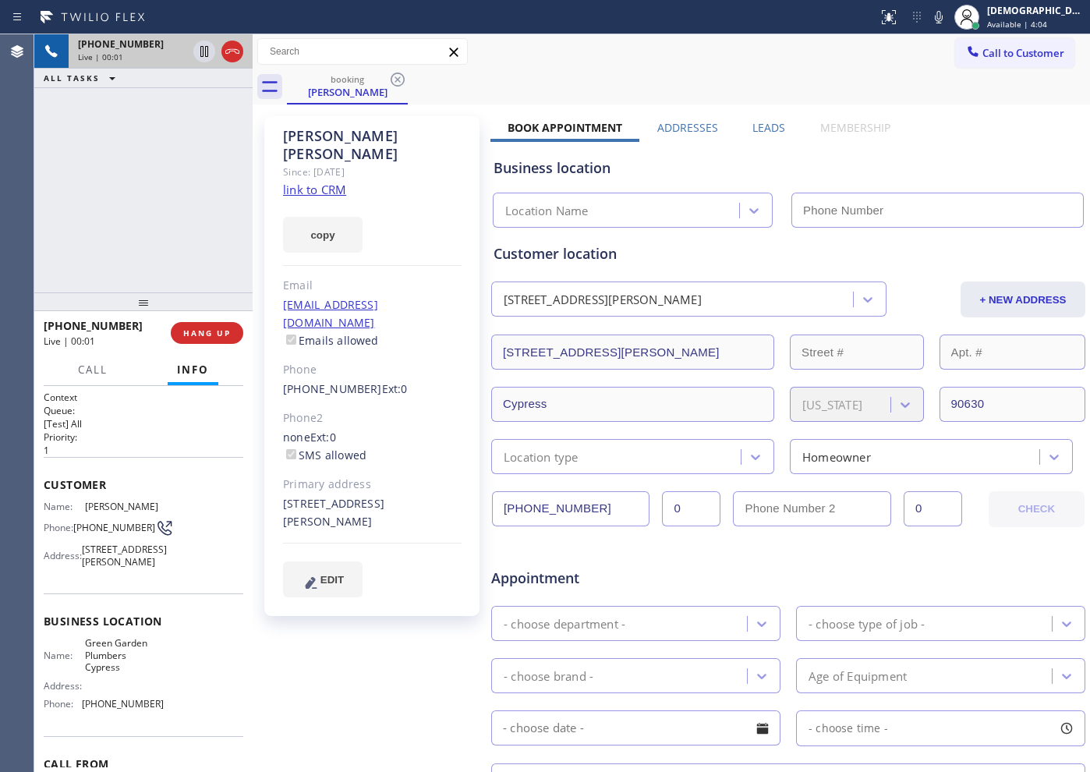
type input "[PHONE_NUMBER]"
click at [307, 182] on link "link to CRM" at bounding box center [314, 190] width 63 height 16
click at [237, 55] on icon at bounding box center [232, 51] width 19 height 19
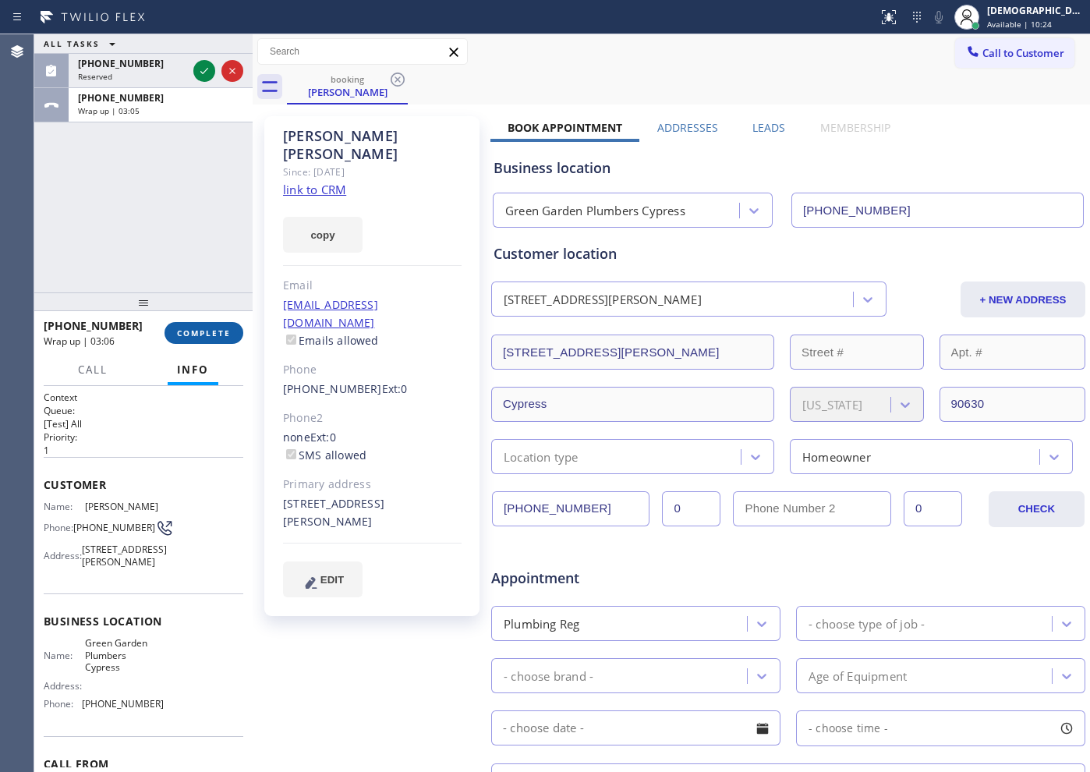
click at [209, 331] on span "COMPLETE" at bounding box center [204, 333] width 54 height 11
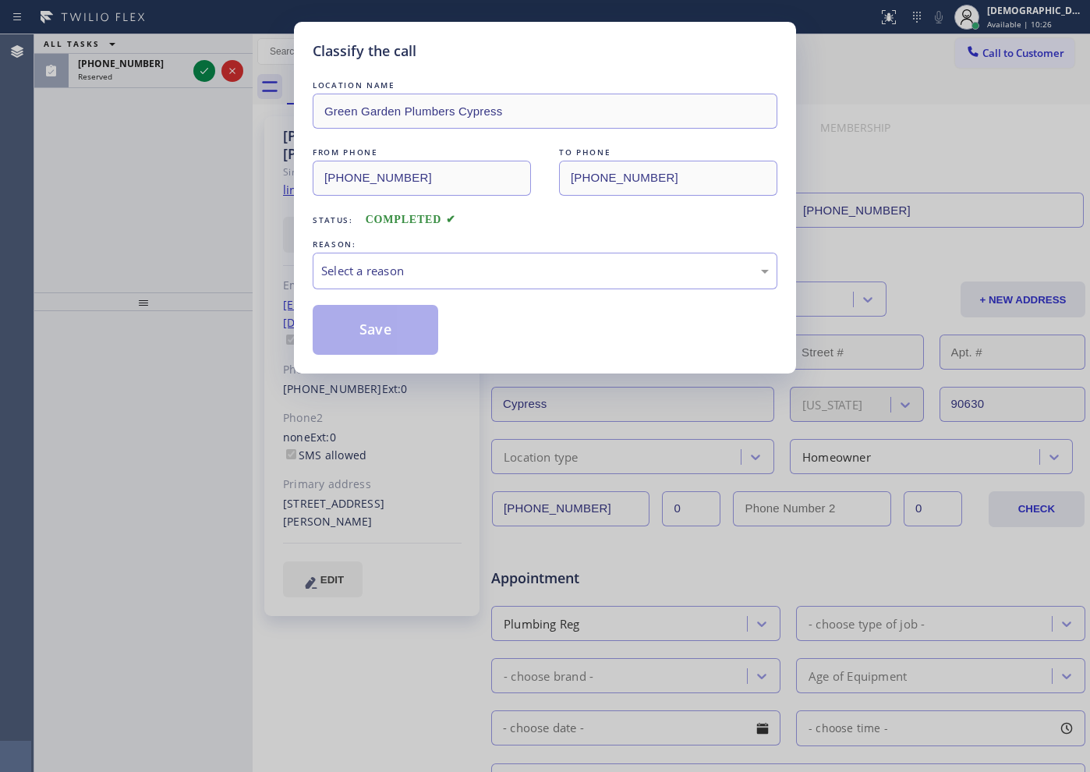
click at [430, 240] on div "REASON:" at bounding box center [545, 244] width 465 height 16
click at [427, 254] on div "Select a reason" at bounding box center [545, 271] width 465 height 37
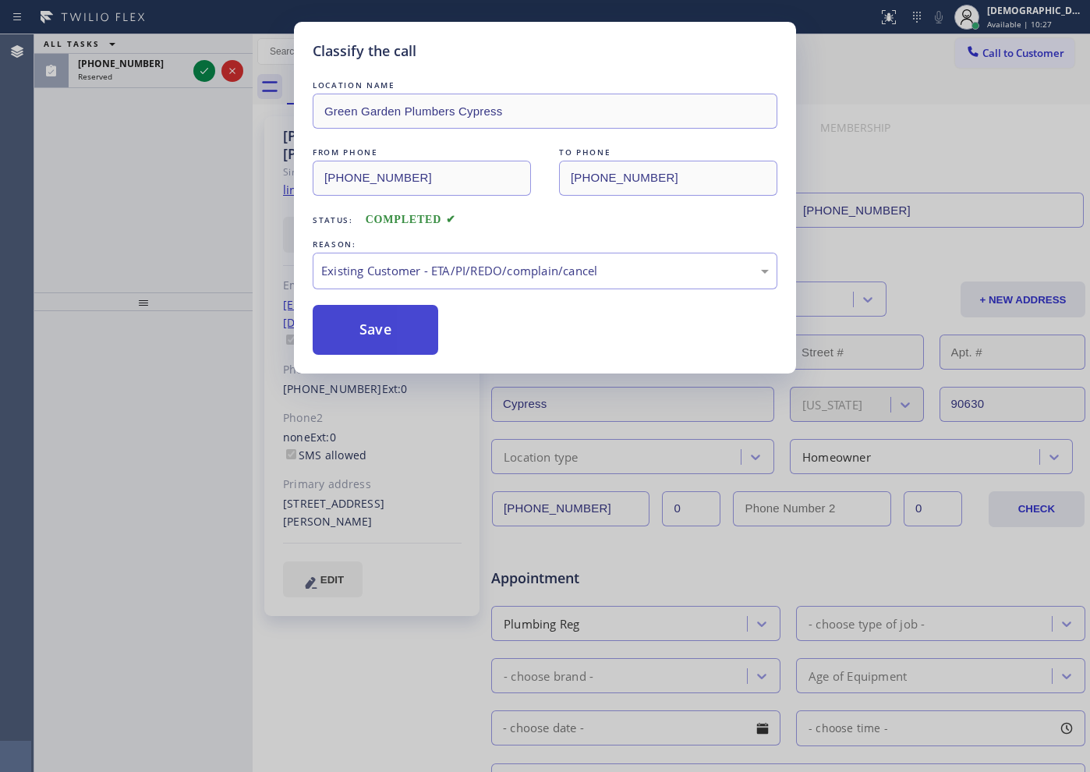
click at [390, 350] on button "Save" at bounding box center [376, 330] width 126 height 50
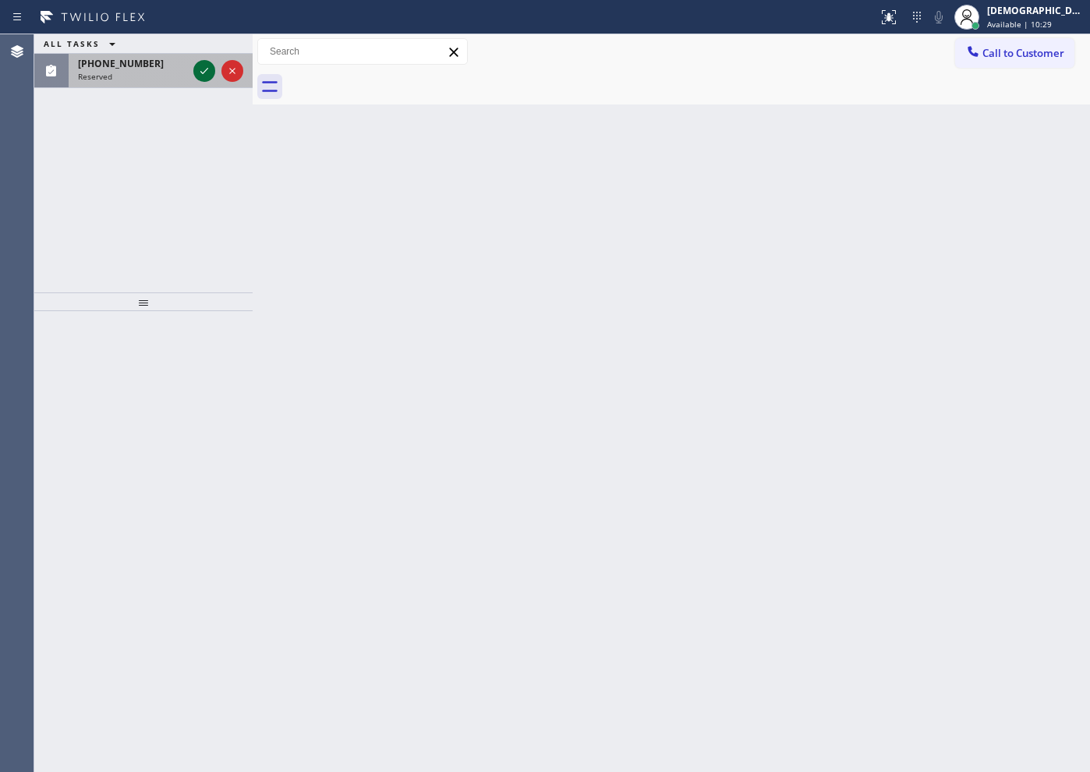
click at [210, 70] on icon at bounding box center [204, 71] width 19 height 19
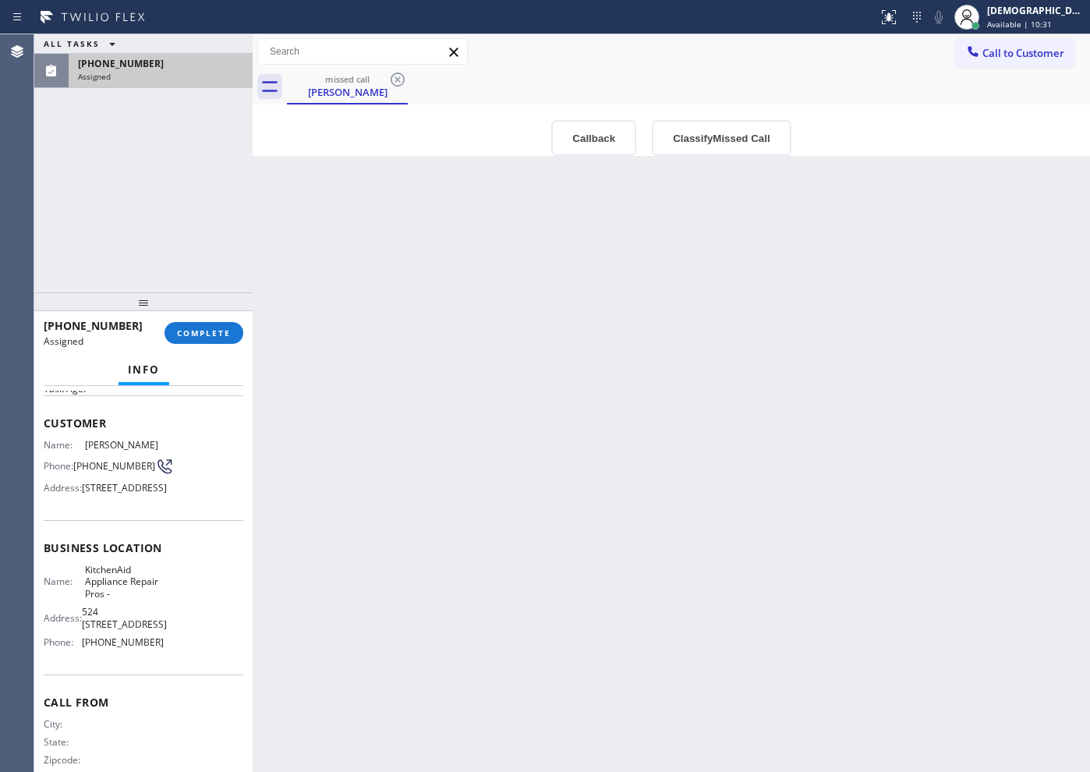
scroll to position [32, 0]
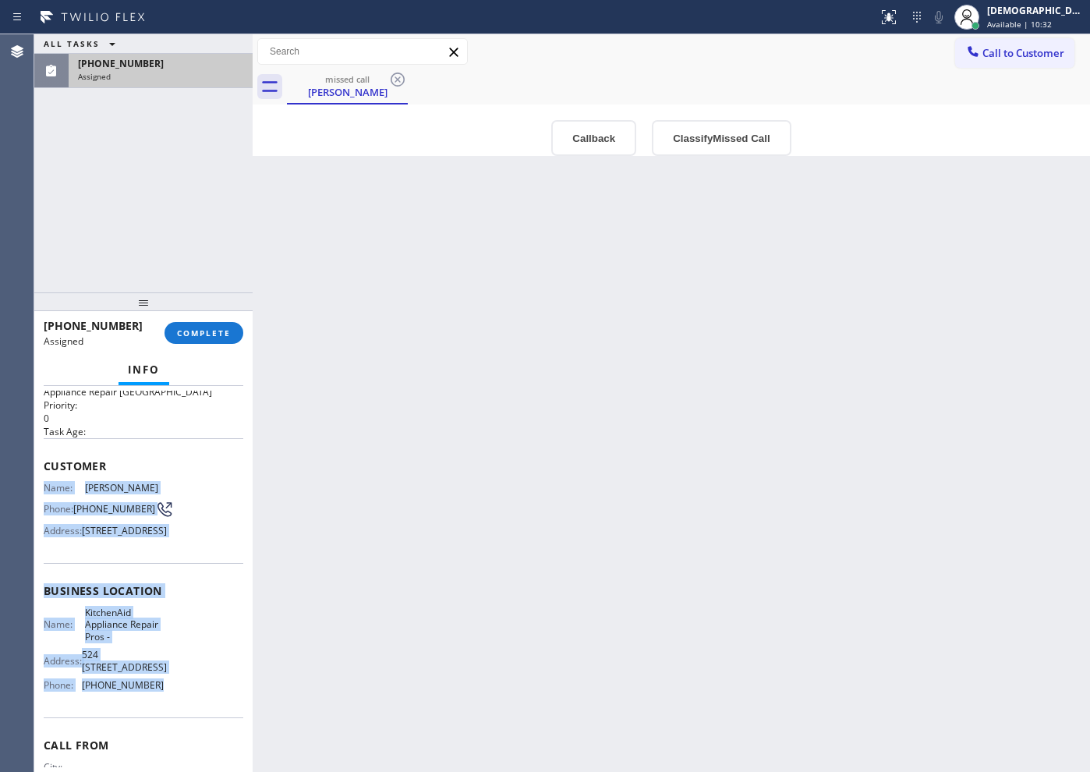
drag, startPoint x: 186, startPoint y: 623, endPoint x: 37, endPoint y: 487, distance: 202.6
click at [37, 487] on div "Context Queue: Appliance Repair High End Priority: 0 Task Age: Customer Name: […" at bounding box center [143, 579] width 218 height 386
copy div "Name: [PERSON_NAME] Phone: [PHONE_NUMBER] Address: [STREET_ADDRESS] Business lo…"
click at [198, 338] on span "COMPLETE" at bounding box center [204, 333] width 54 height 11
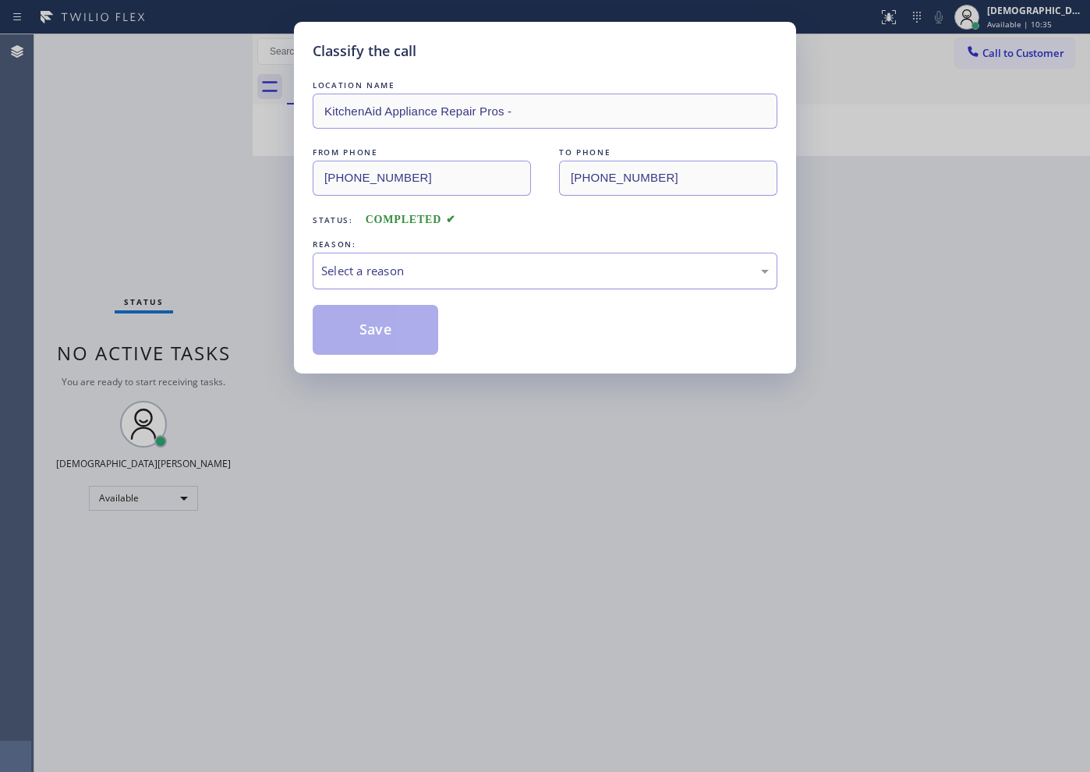
click at [317, 270] on div "Select a reason" at bounding box center [545, 271] width 465 height 37
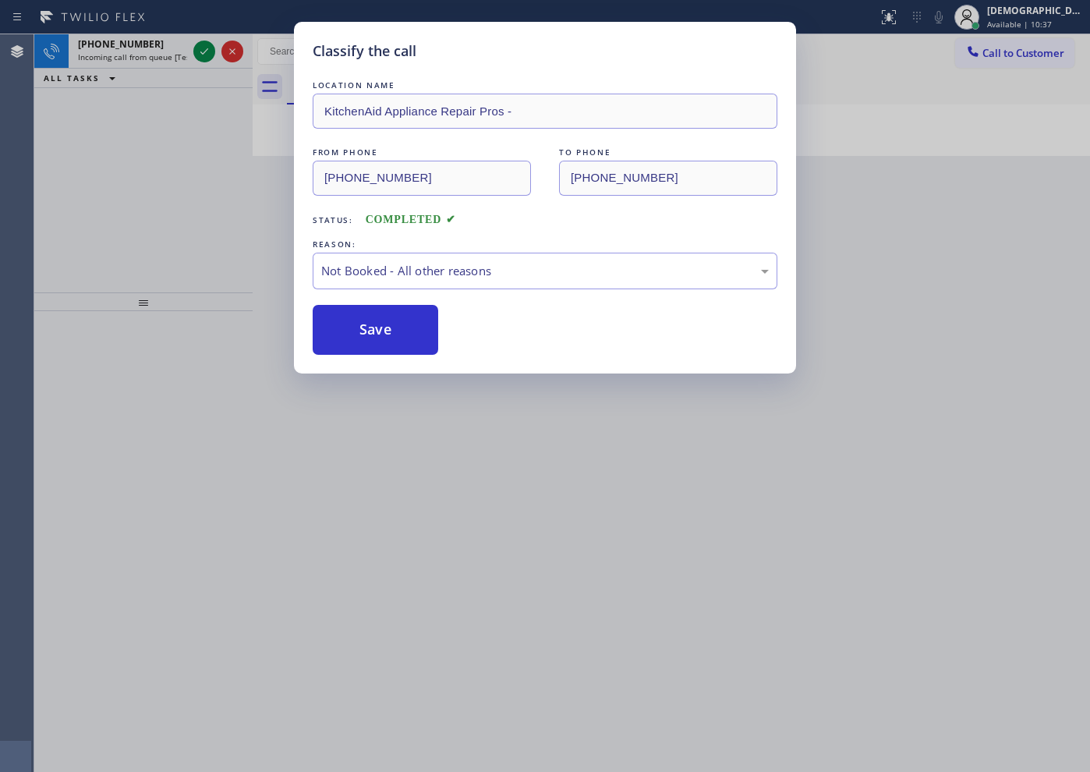
click at [348, 324] on button "Save" at bounding box center [376, 330] width 126 height 50
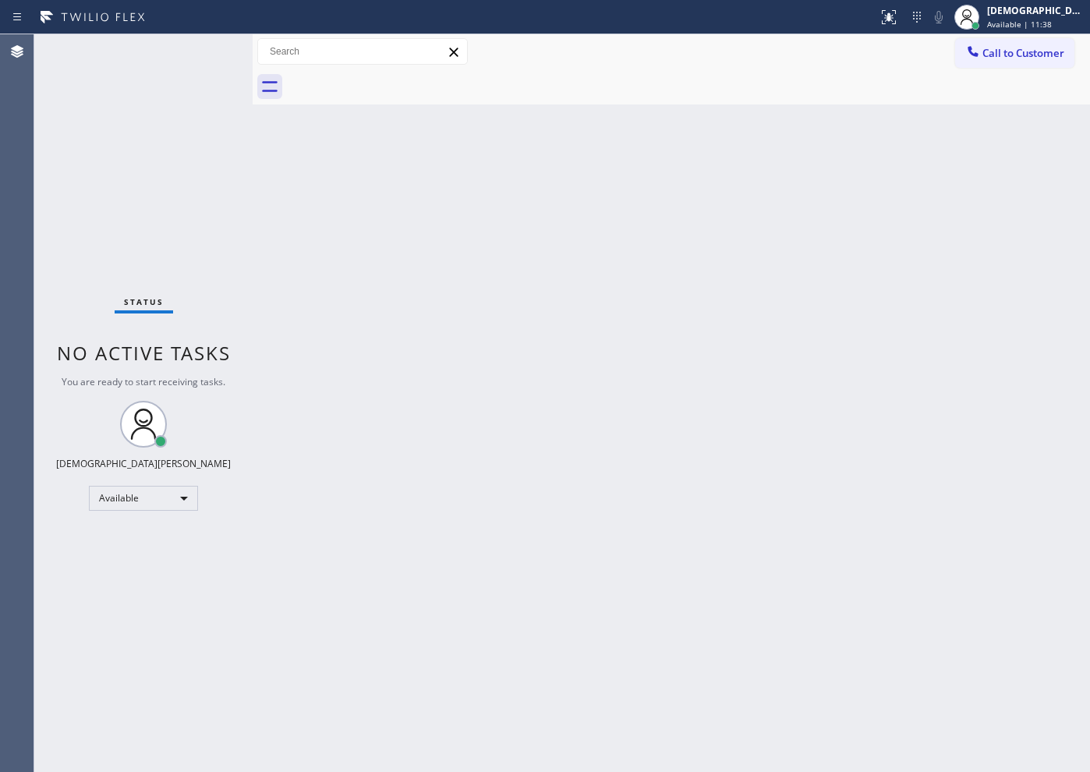
click at [116, 207] on div "Status No active tasks You are ready to start receiving tasks. Christian Cinco …" at bounding box center [143, 403] width 218 height 738
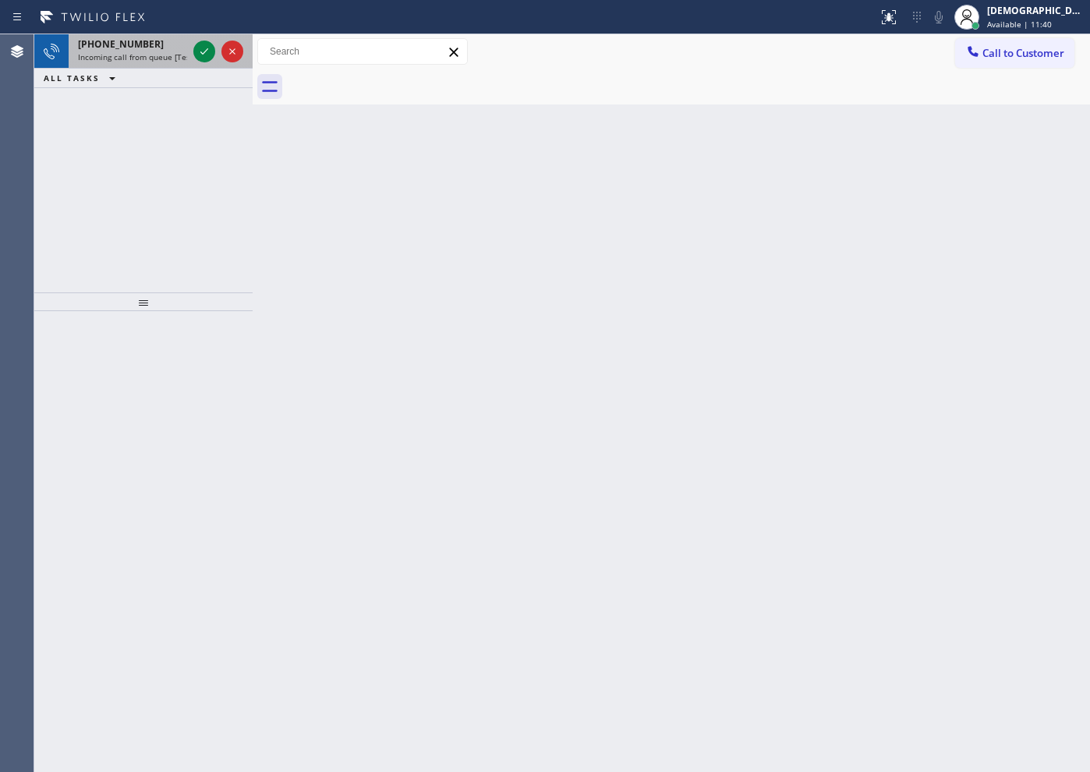
click at [200, 62] on div at bounding box center [218, 51] width 56 height 34
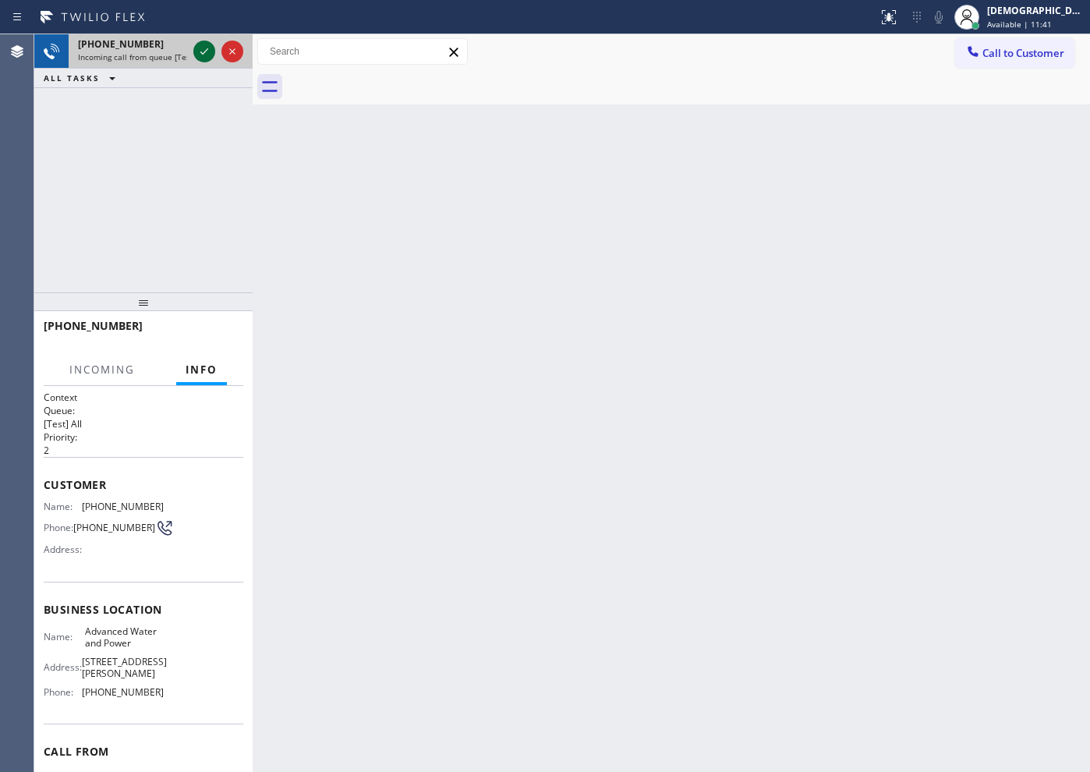
click at [202, 60] on icon at bounding box center [204, 51] width 19 height 19
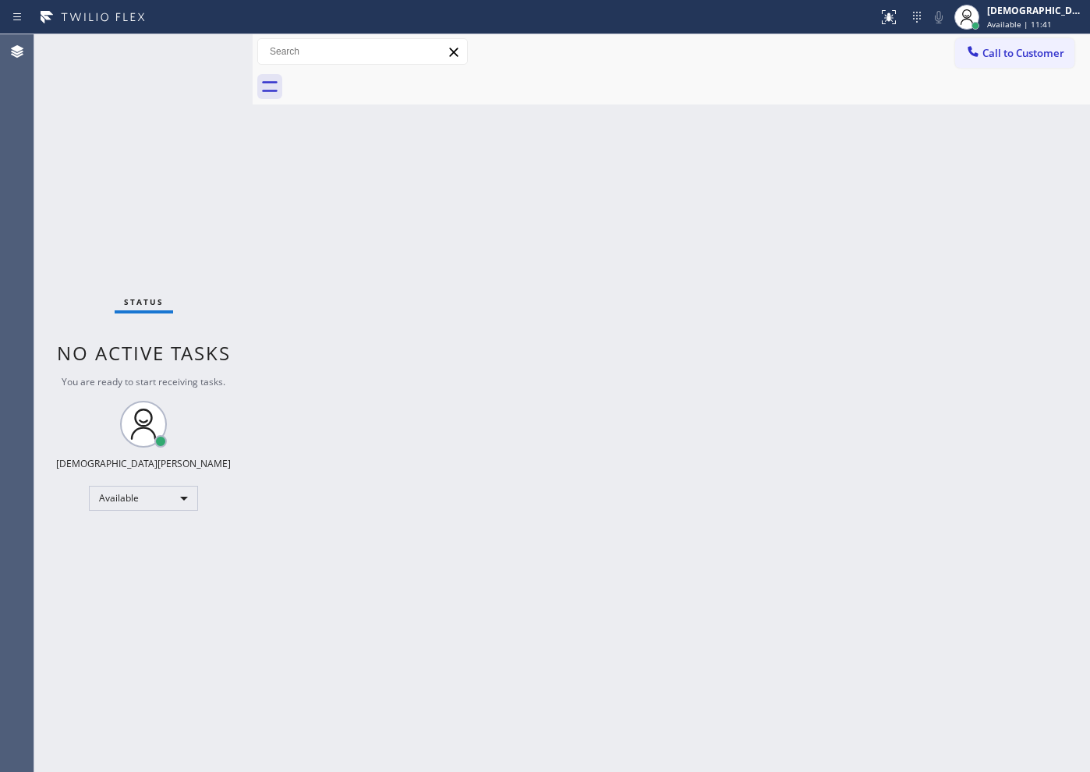
click at [205, 57] on div "Status No active tasks You are ready to start receiving tasks. Christian Cinco …" at bounding box center [143, 403] width 218 height 738
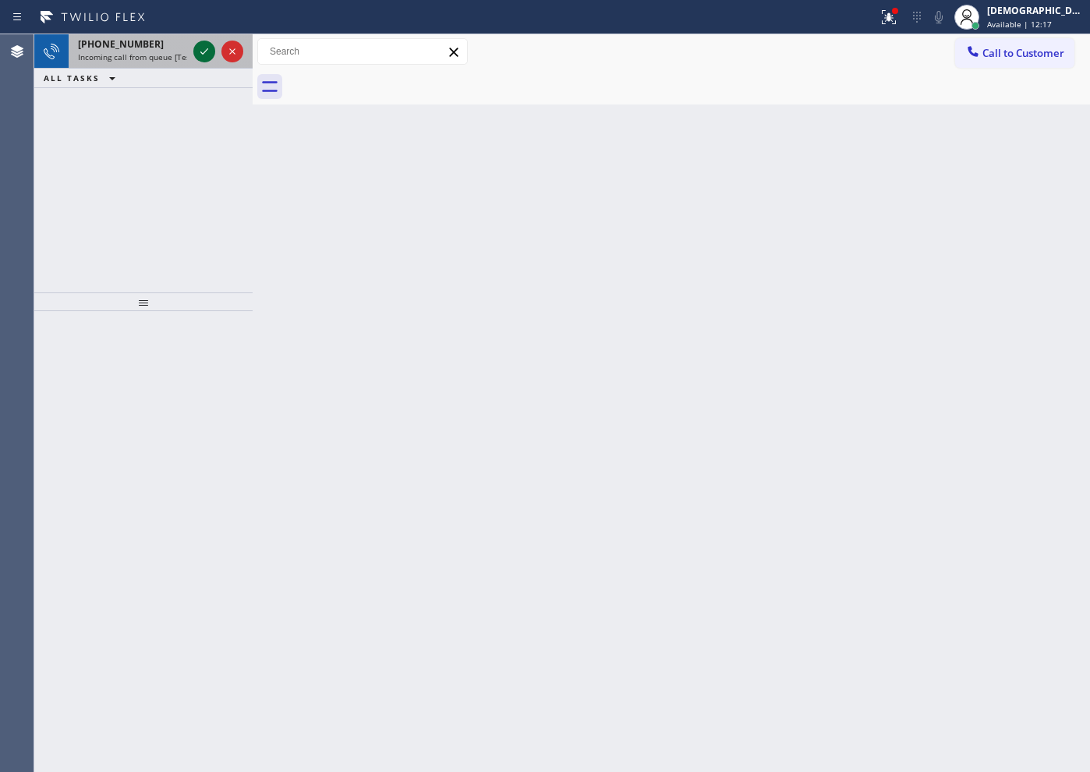
click at [210, 59] on icon at bounding box center [204, 51] width 19 height 19
click at [94, 252] on div "[PHONE_NUMBER] Incoming call from queue [Test] All ALL TASKS ALL TASKS ACTIVE T…" at bounding box center [143, 163] width 218 height 258
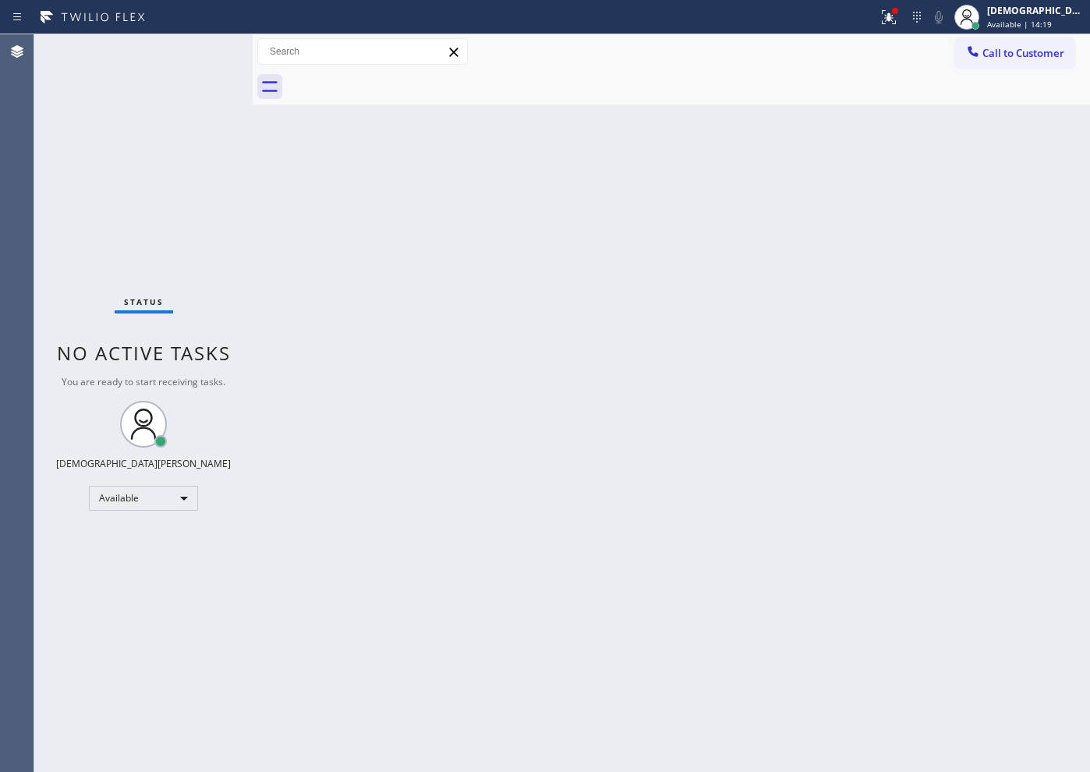
click at [107, 186] on div "Status No active tasks You are ready to start receiving tasks. Christian Cinco …" at bounding box center [143, 403] width 218 height 738
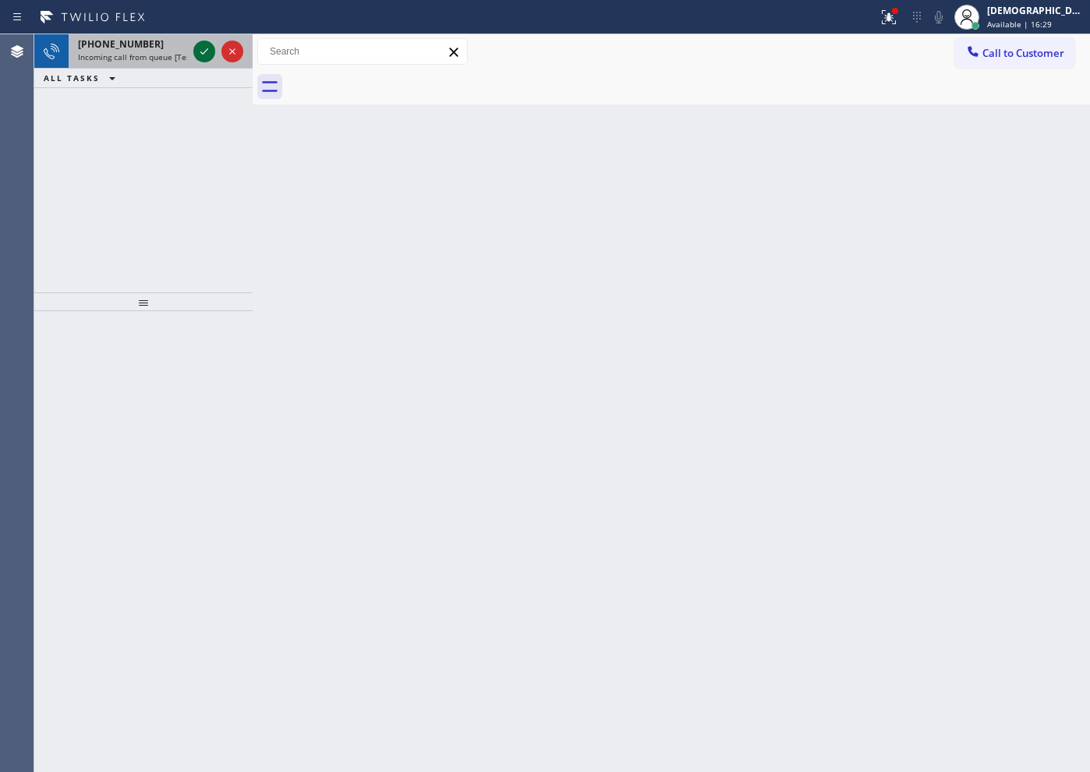
click at [200, 50] on icon at bounding box center [204, 51] width 19 height 19
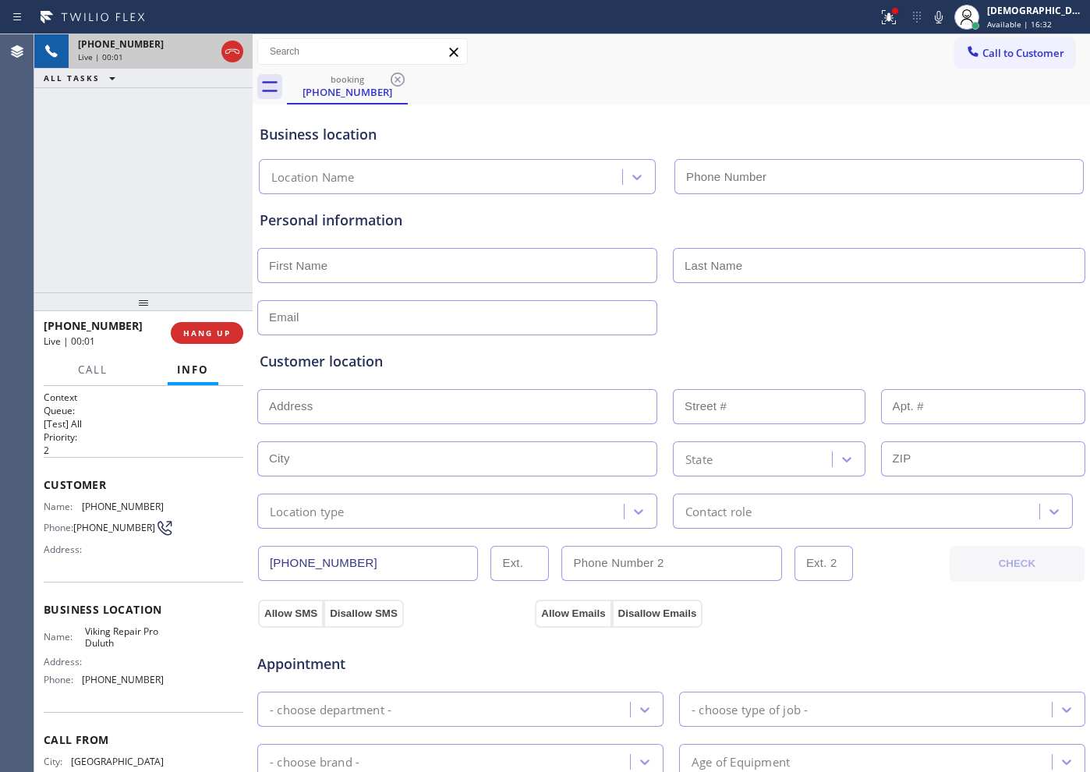
type input "[PHONE_NUMBER]"
click at [242, 48] on div at bounding box center [233, 51] width 22 height 19
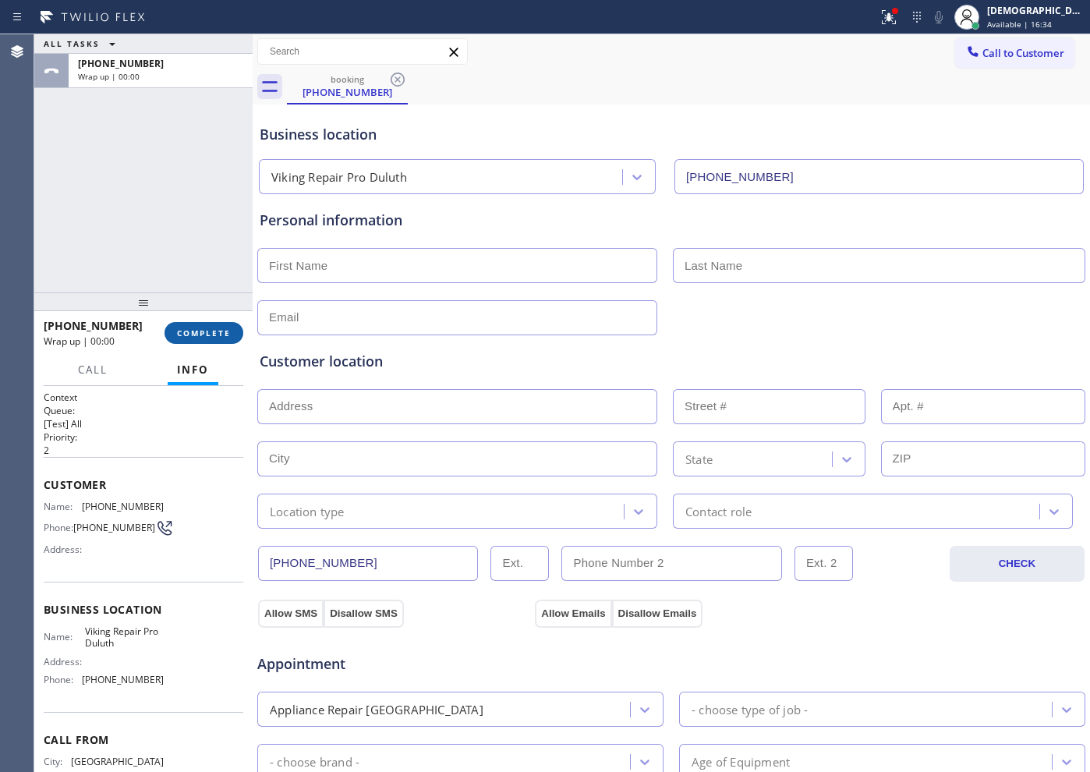
click at [195, 329] on span "COMPLETE" at bounding box center [204, 333] width 54 height 11
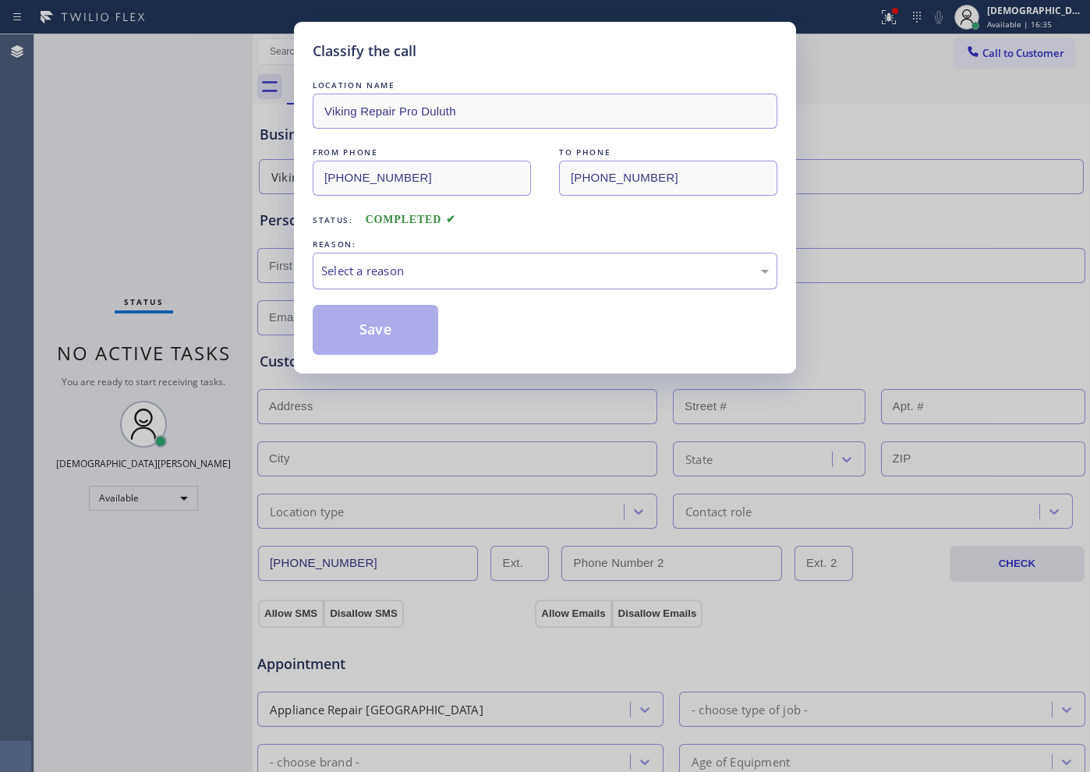
click at [385, 271] on div "Select a reason" at bounding box center [545, 271] width 448 height 18
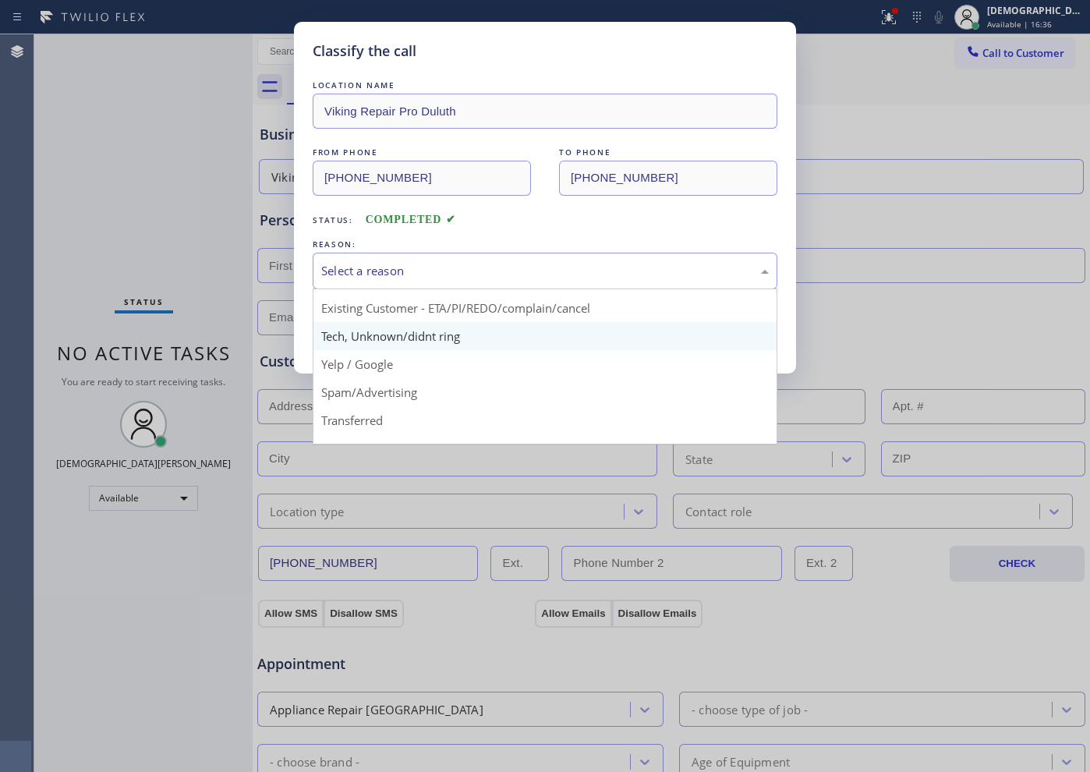
scroll to position [97, 0]
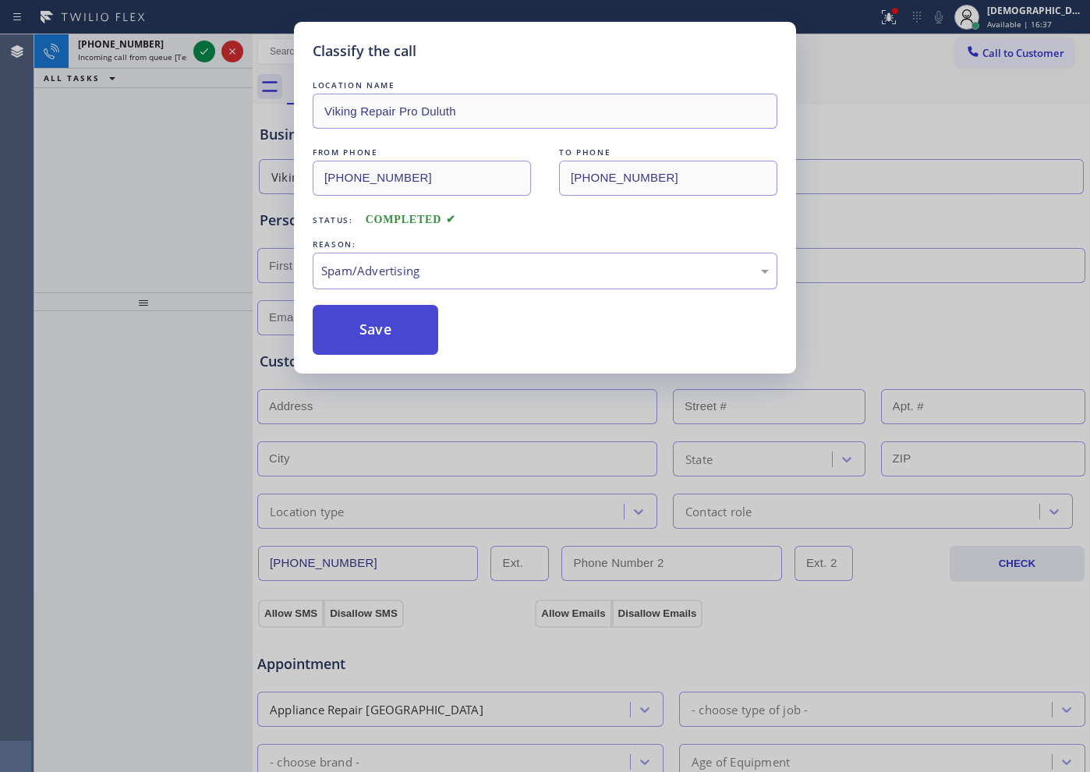
click at [367, 338] on button "Save" at bounding box center [376, 330] width 126 height 50
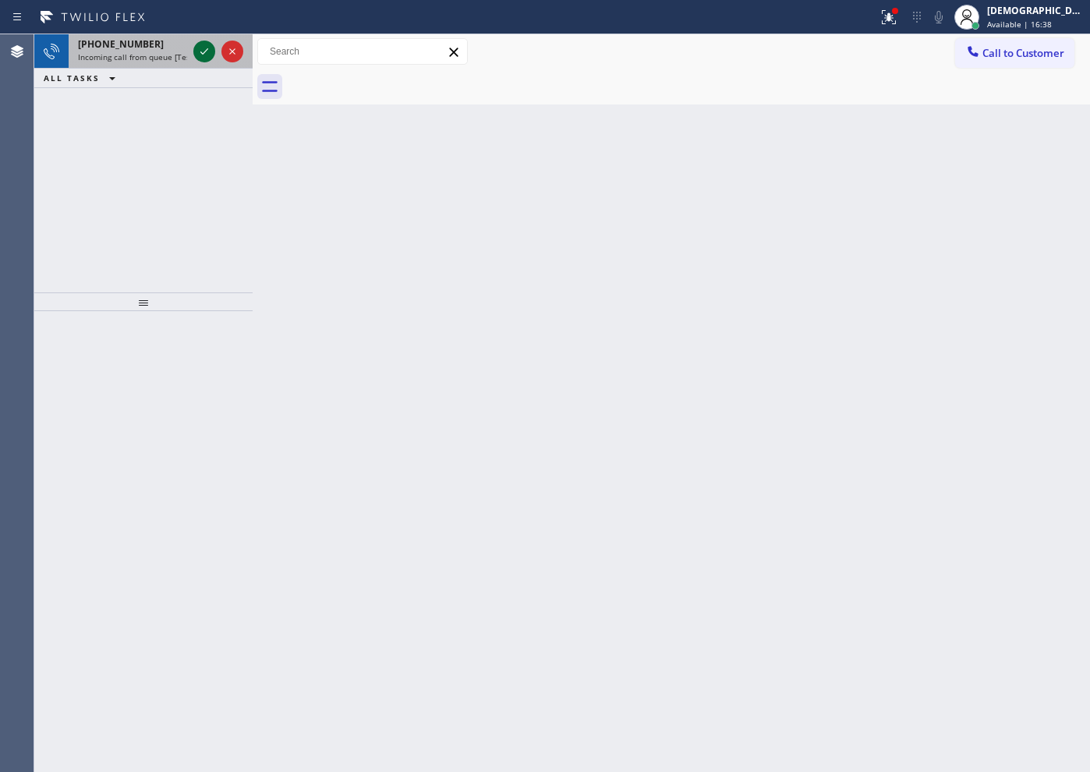
click at [203, 49] on icon at bounding box center [204, 51] width 19 height 19
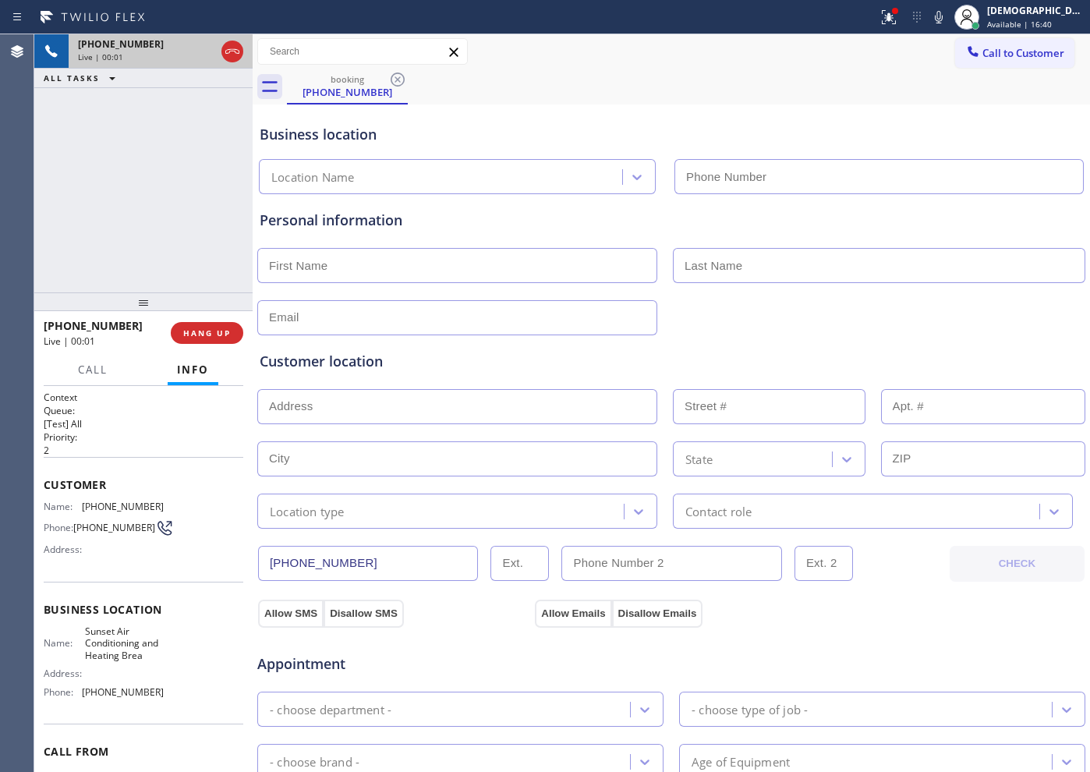
type input "[PHONE_NUMBER]"
click at [232, 50] on icon at bounding box center [232, 51] width 19 height 19
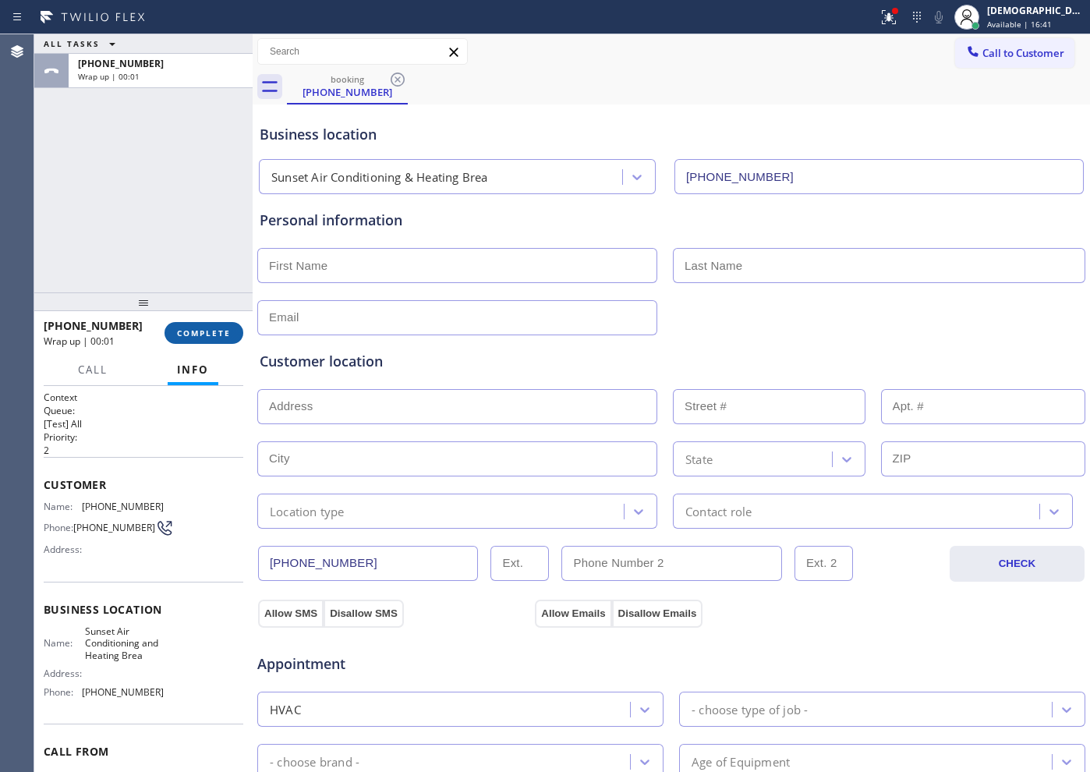
click at [227, 332] on span "COMPLETE" at bounding box center [204, 333] width 54 height 11
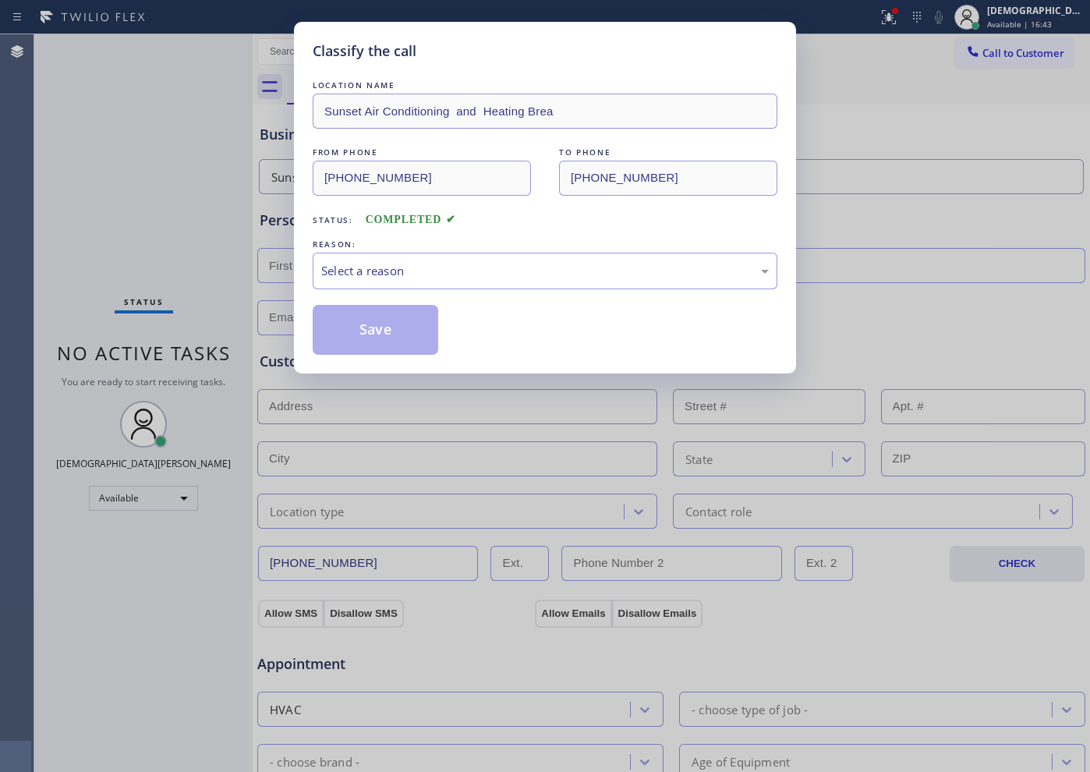
click at [443, 249] on div "REASON:" at bounding box center [545, 244] width 465 height 16
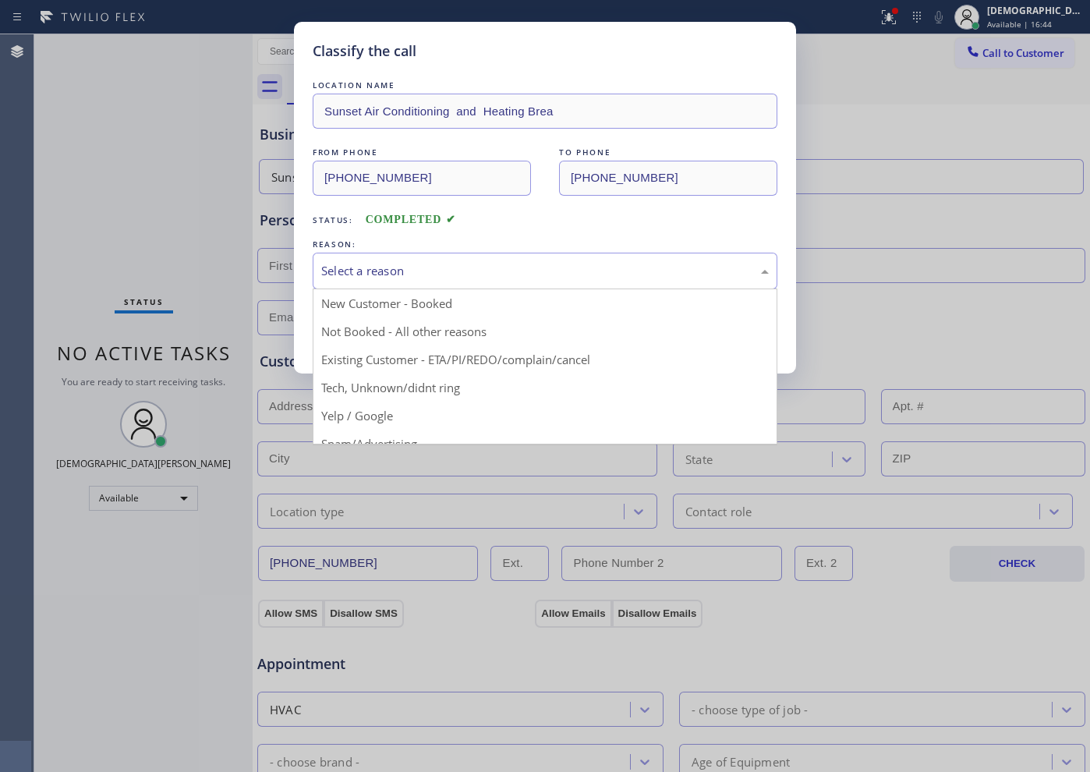
click at [478, 264] on div "Select a reason" at bounding box center [545, 271] width 448 height 18
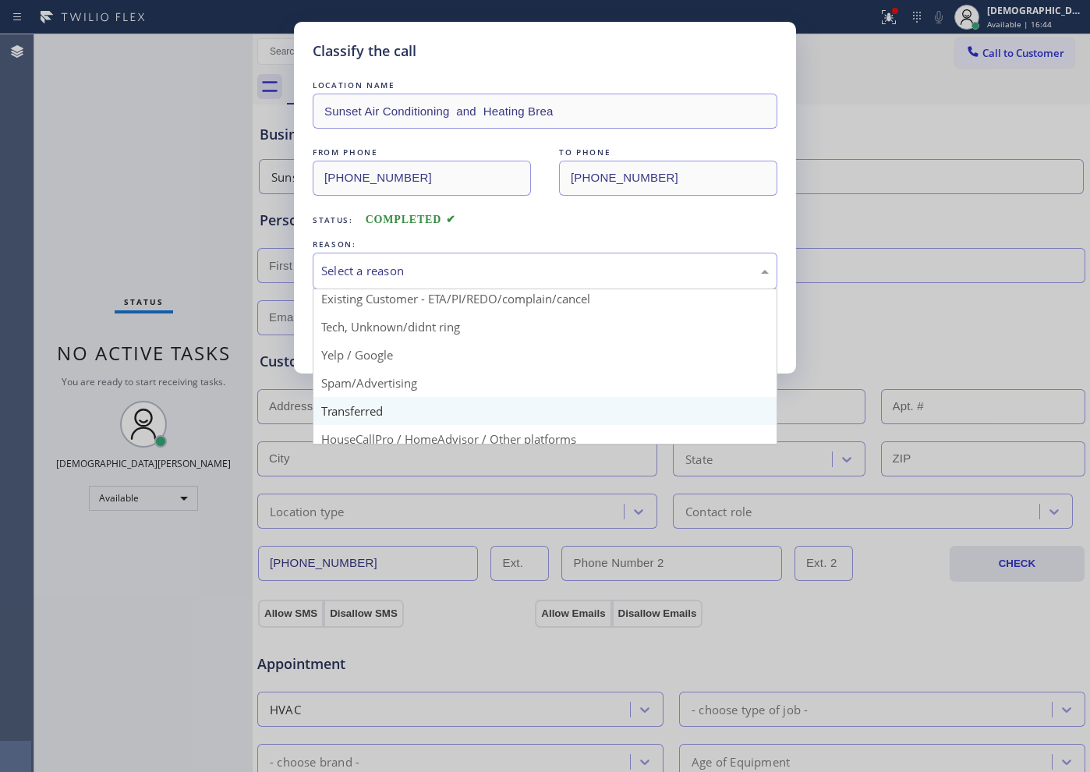
scroll to position [98, 0]
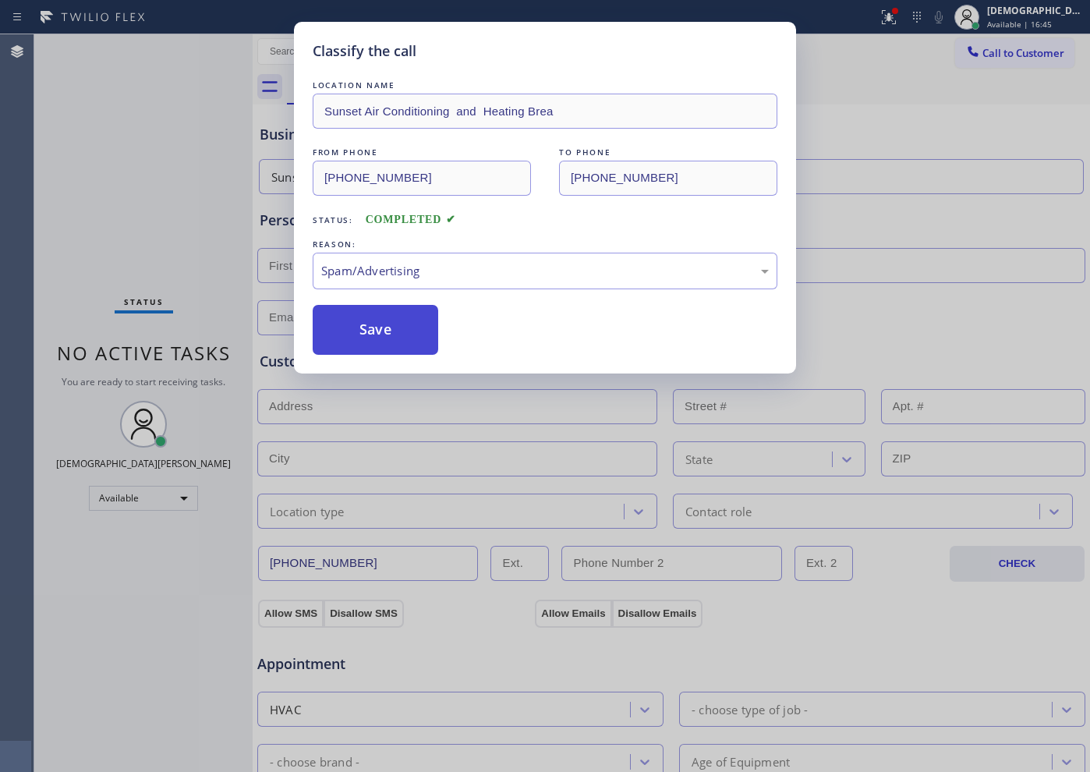
click at [399, 340] on button "Save" at bounding box center [376, 330] width 126 height 50
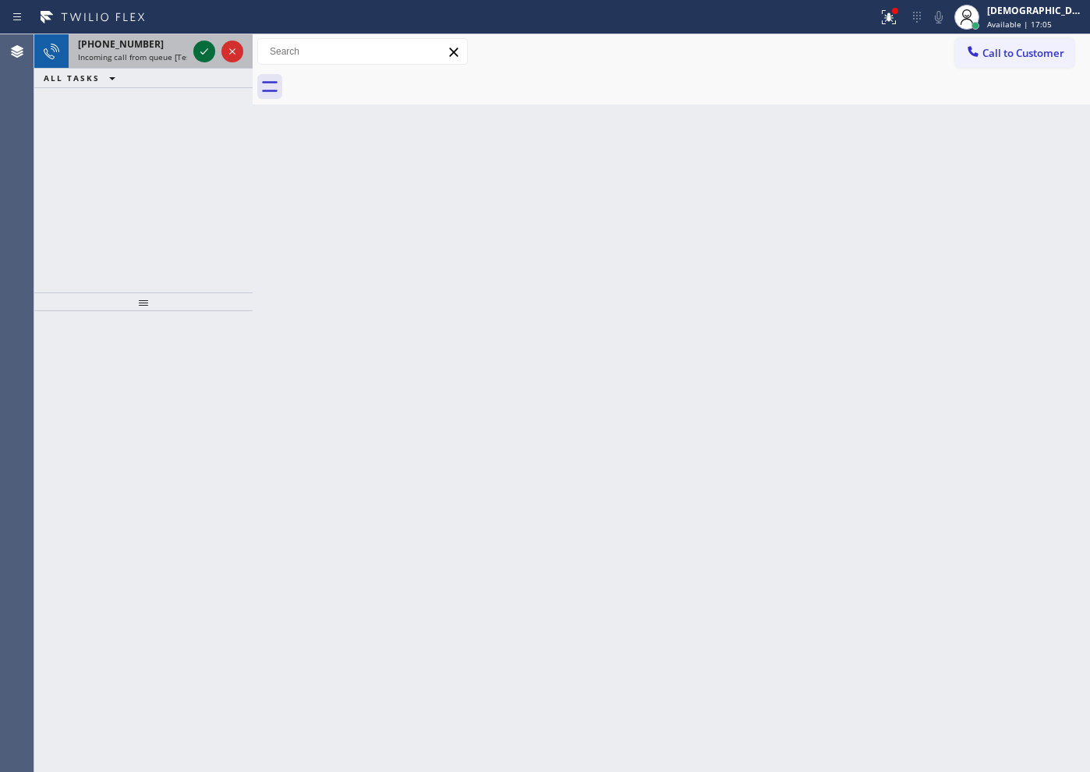
click at [207, 48] on icon at bounding box center [204, 51] width 8 height 6
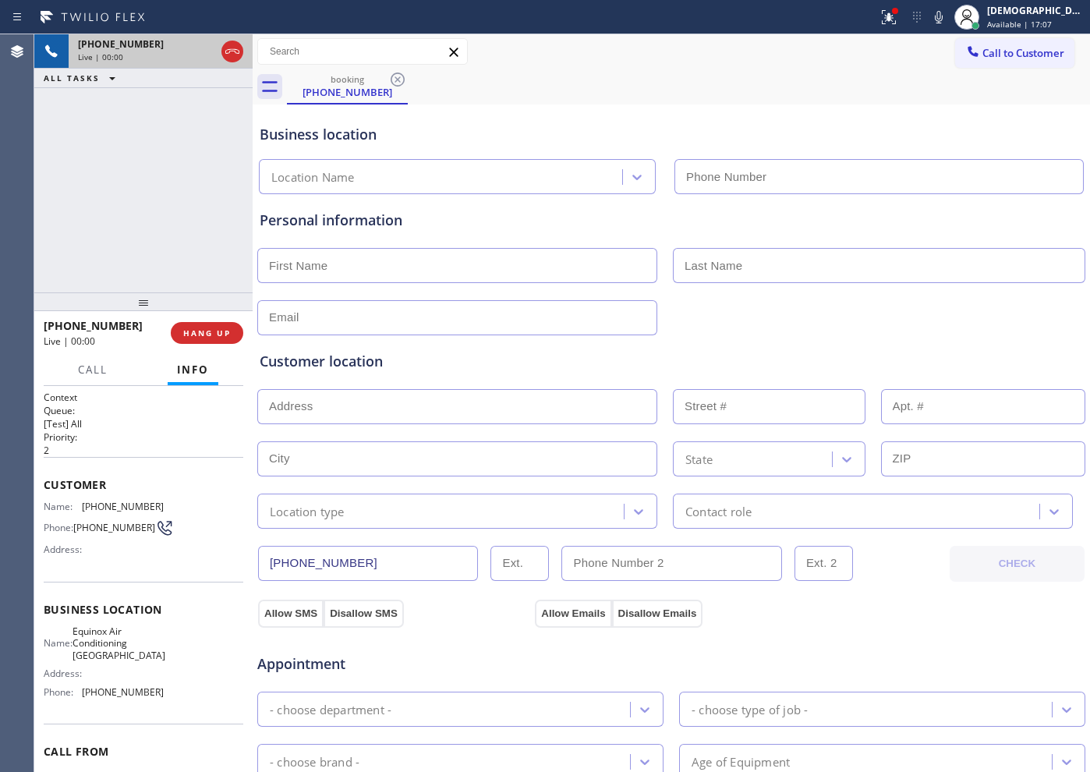
type input "[PHONE_NUMBER]"
click at [225, 50] on icon at bounding box center [232, 51] width 19 height 19
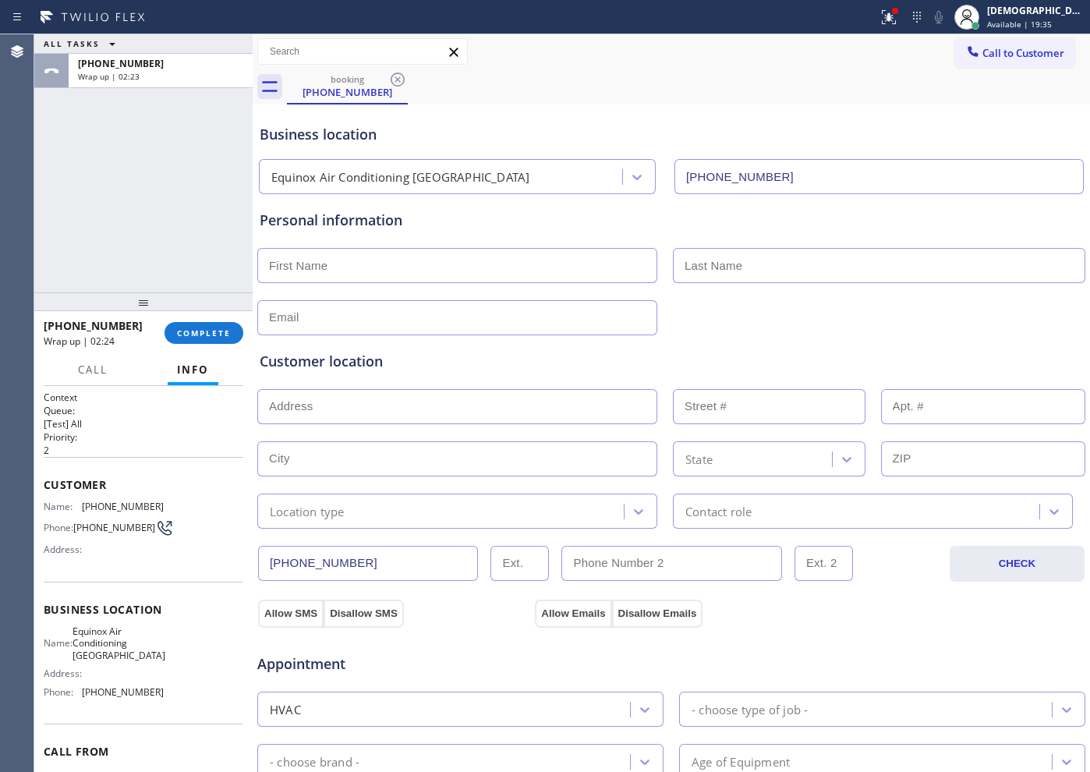
click at [175, 321] on div "[PHONE_NUMBER] Wrap up | 02:24 COMPLETE" at bounding box center [144, 333] width 200 height 41
click at [199, 341] on button "COMPLETE" at bounding box center [204, 333] width 79 height 22
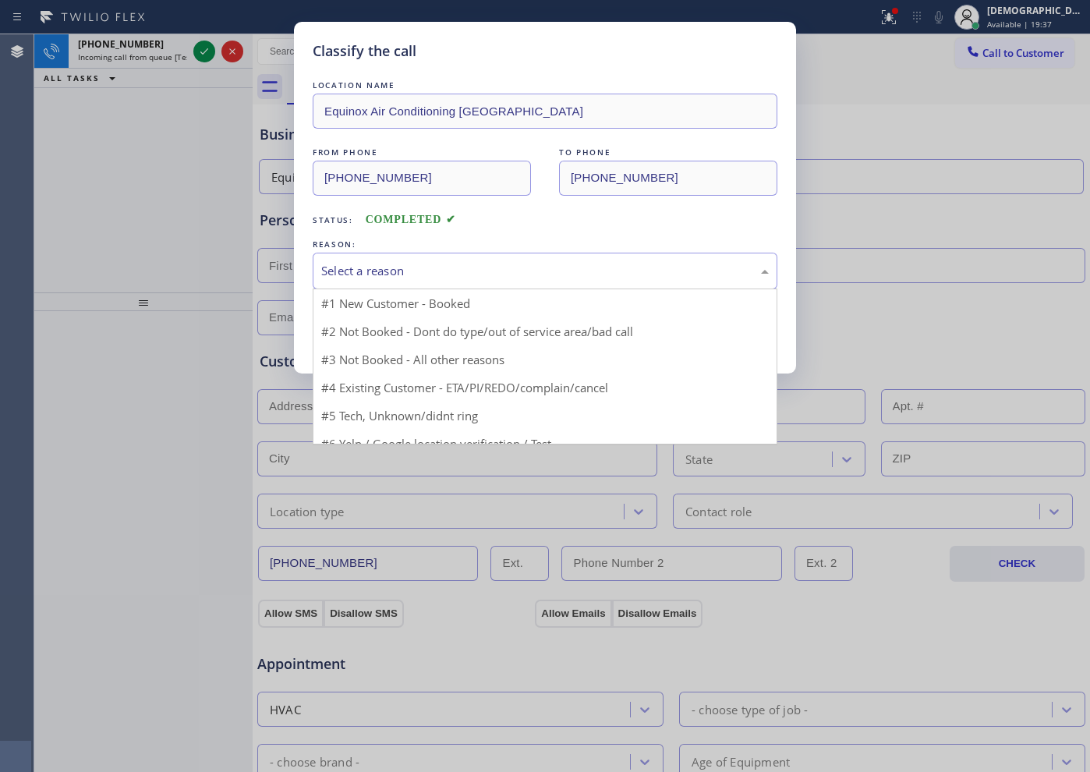
click at [378, 282] on div "Select a reason" at bounding box center [545, 271] width 465 height 37
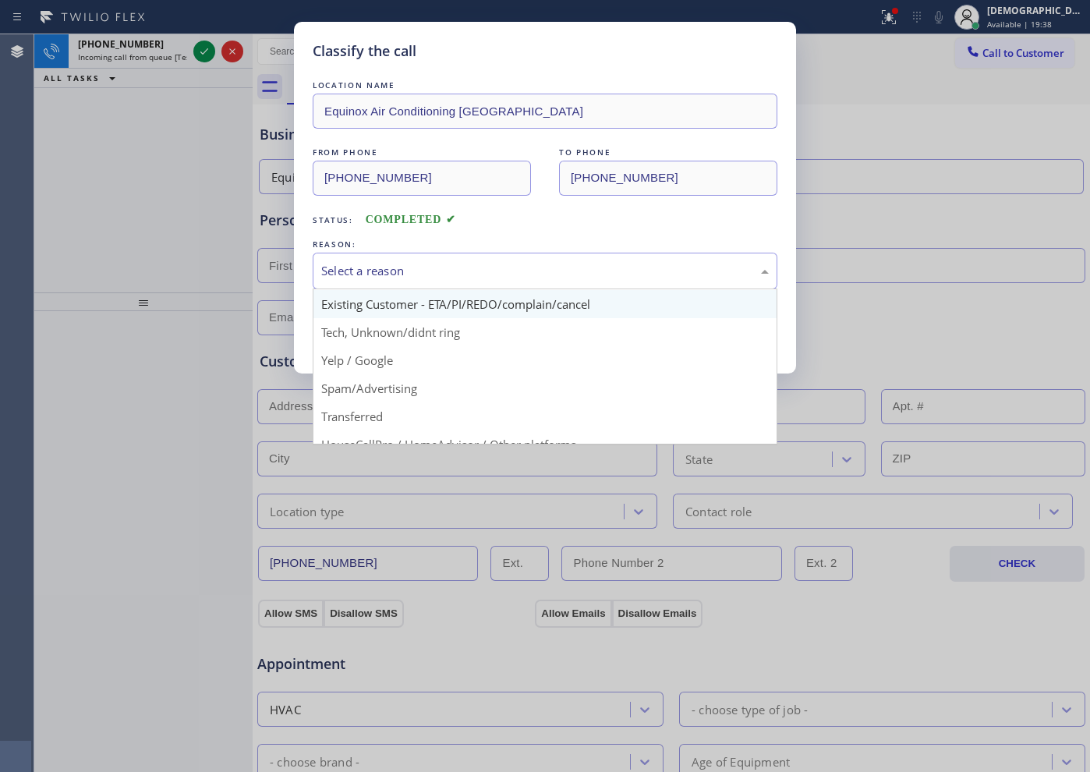
scroll to position [98, 0]
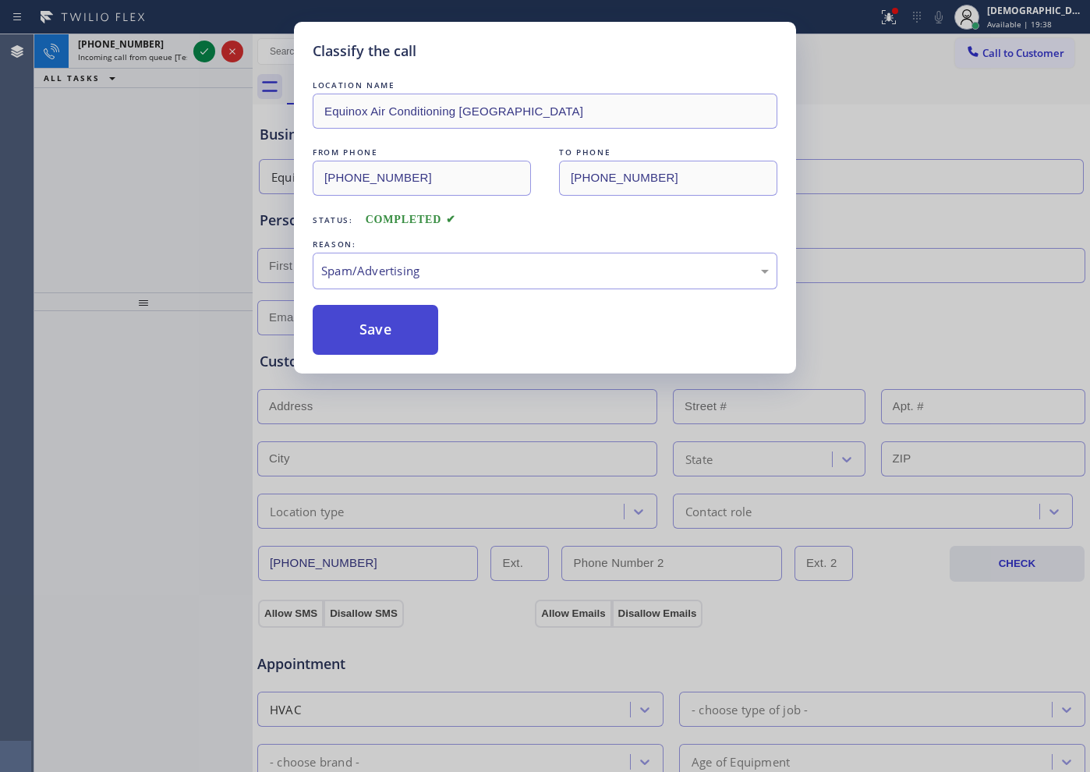
click at [353, 324] on button "Save" at bounding box center [376, 330] width 126 height 50
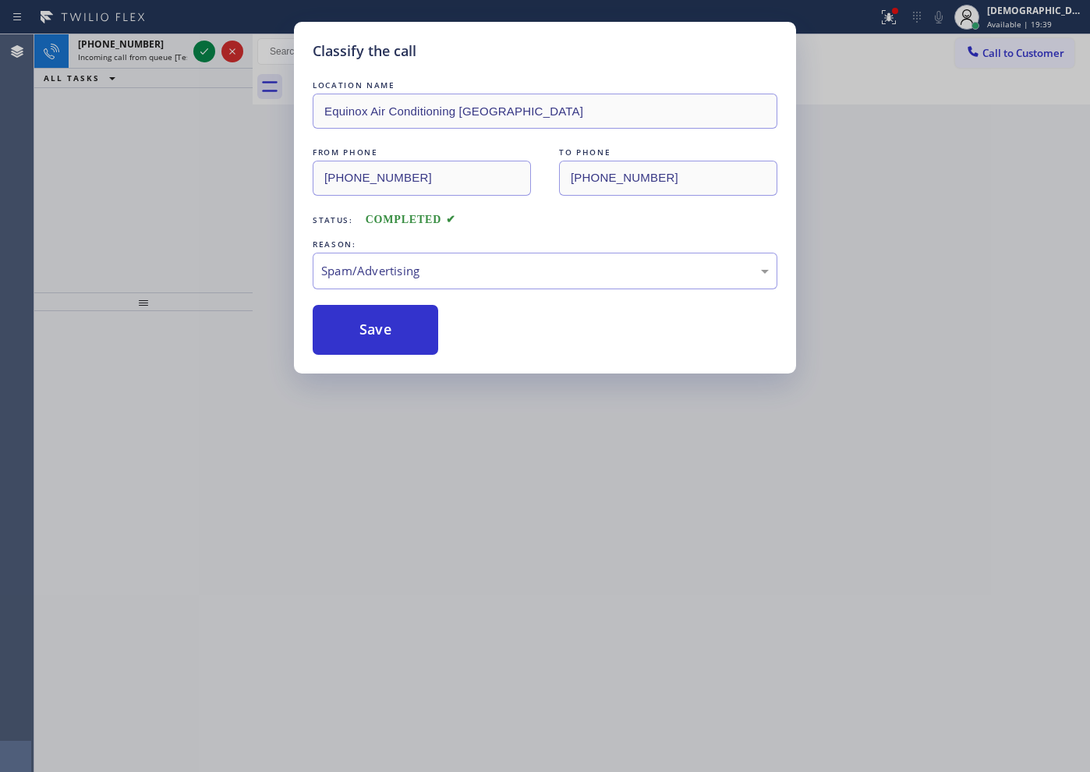
drag, startPoint x: 190, startPoint y: 41, endPoint x: 196, endPoint y: 49, distance: 10.0
click at [190, 42] on div "Classify the call LOCATION NAME Equinox Air Conditioning [GEOGRAPHIC_DATA] FROM…" at bounding box center [545, 386] width 1090 height 772
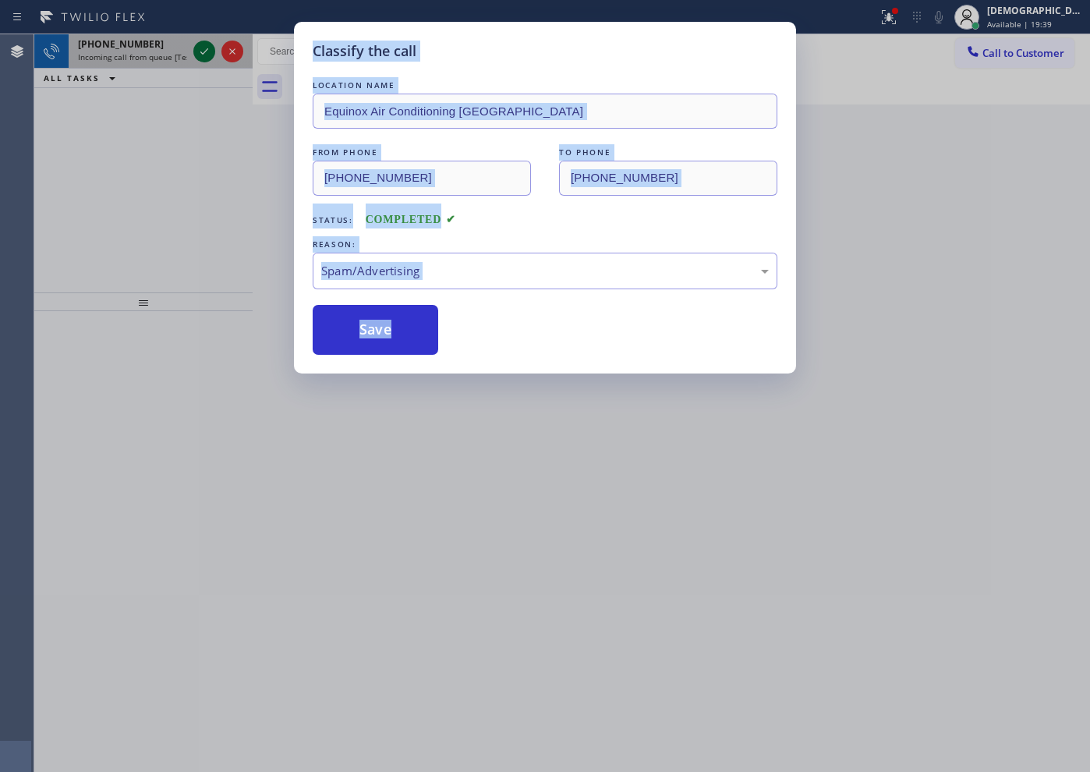
click at [204, 55] on div "Classify the call LOCATION NAME Dacor Appliance Repair Team Greenwich FROM PHON…" at bounding box center [562, 403] width 1056 height 738
click at [204, 55] on icon at bounding box center [204, 51] width 19 height 19
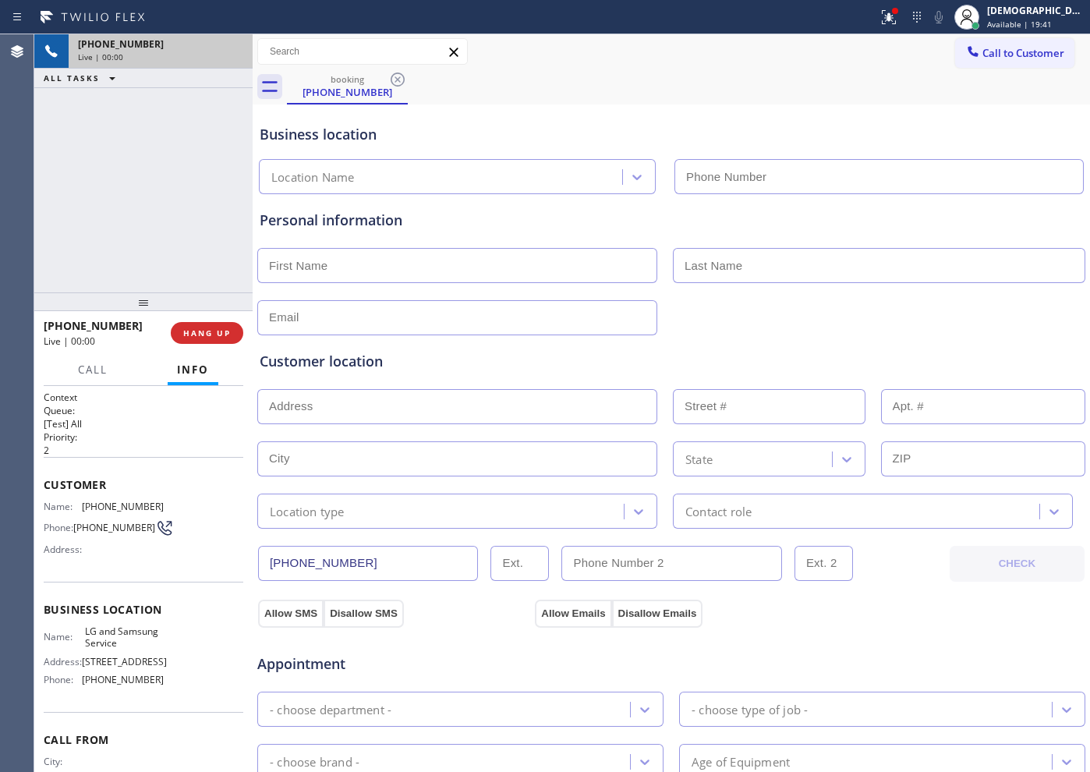
type input "[PHONE_NUMBER]"
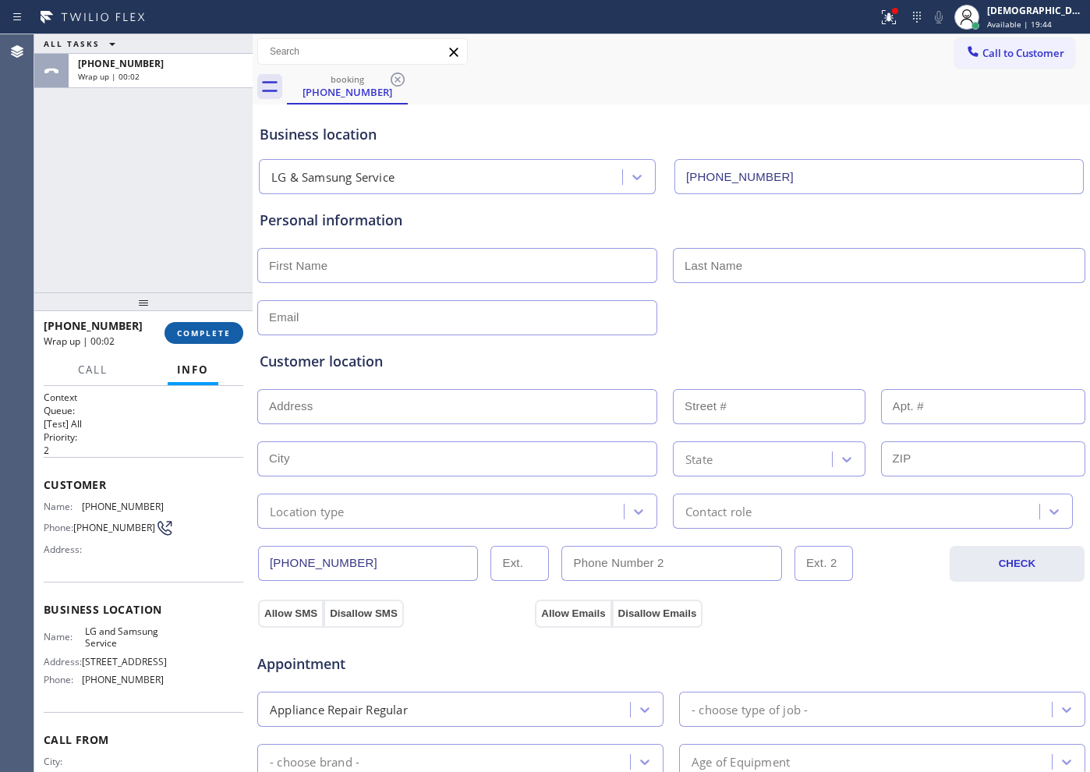
click at [179, 332] on span "COMPLETE" at bounding box center [204, 333] width 54 height 11
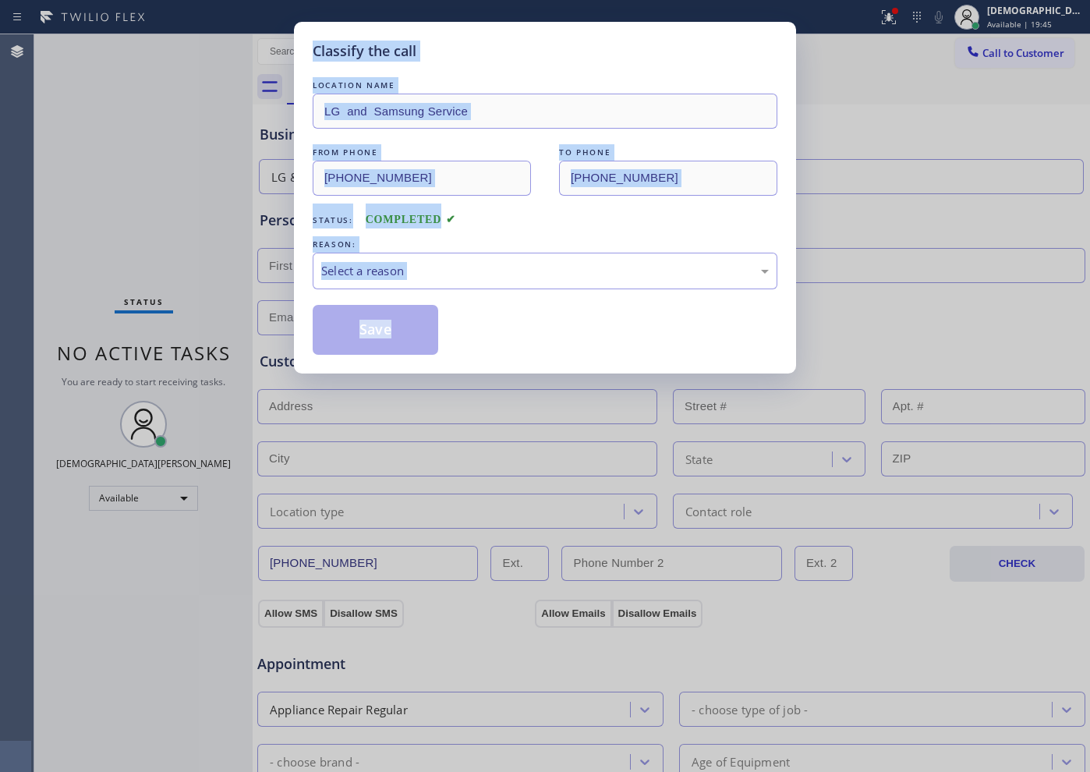
click at [455, 325] on div "Save" at bounding box center [545, 330] width 465 height 50
click at [433, 265] on div "Select a reason" at bounding box center [545, 271] width 448 height 18
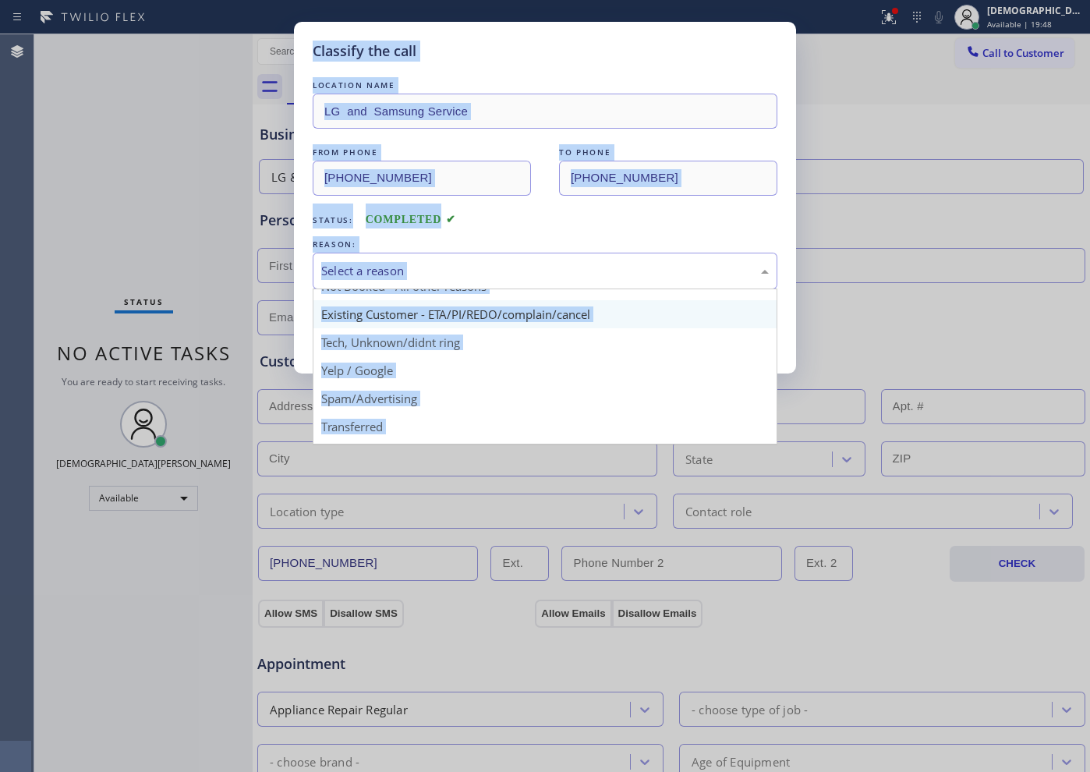
scroll to position [1, 0]
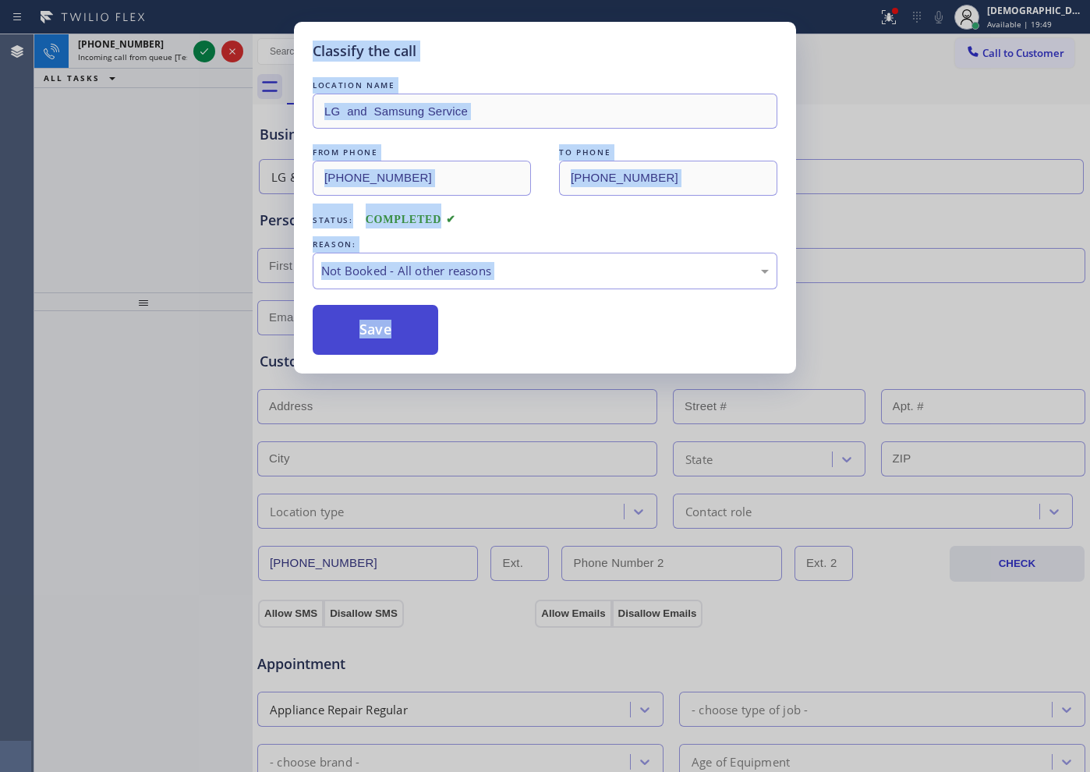
click at [383, 326] on button "Save" at bounding box center [376, 330] width 126 height 50
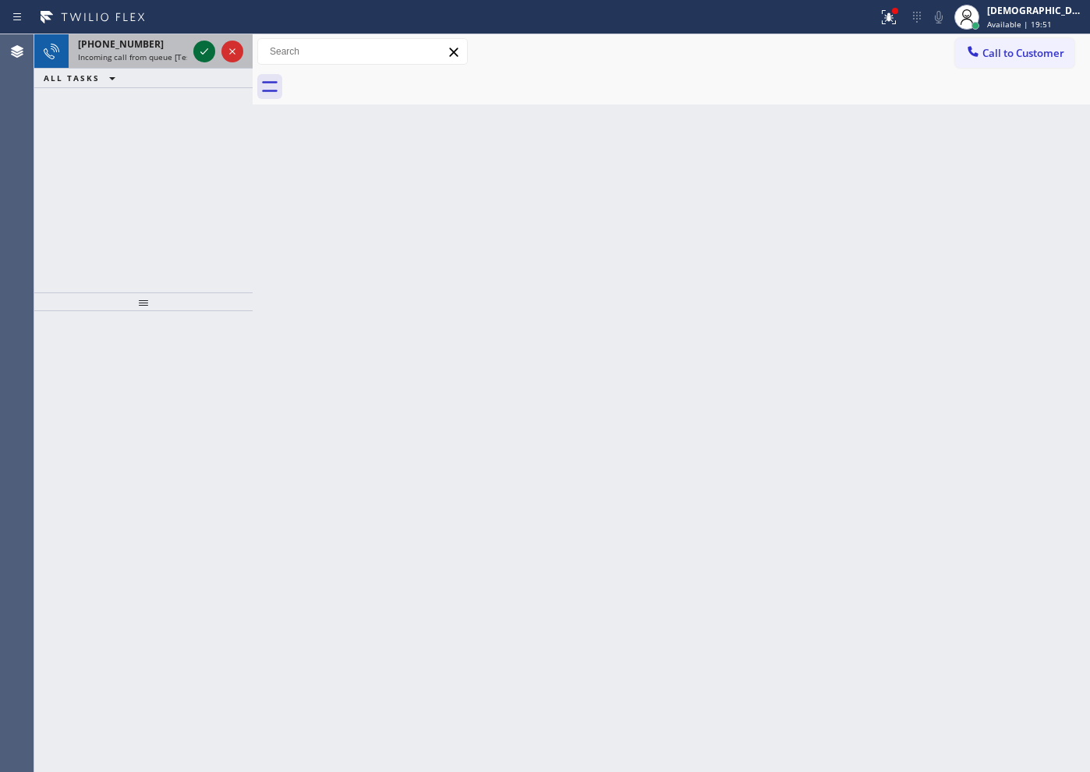
click at [207, 55] on icon at bounding box center [204, 51] width 19 height 19
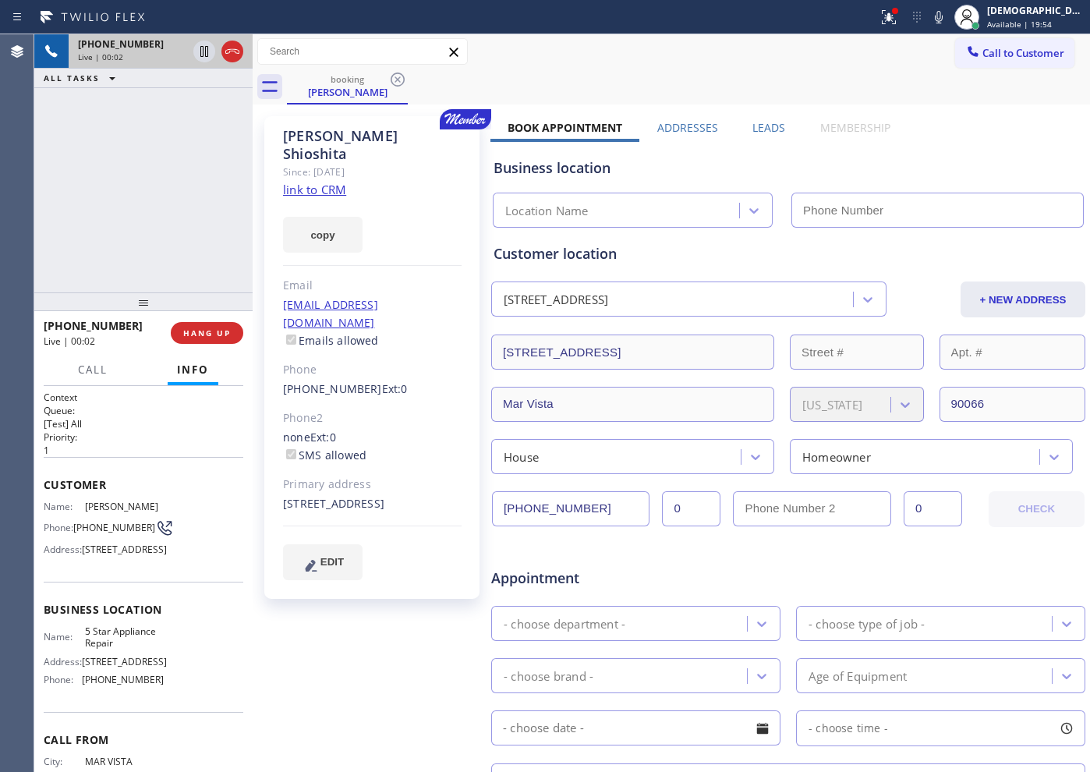
type input "[PHONE_NUMBER]"
click at [328, 182] on link "link to CRM" at bounding box center [314, 190] width 63 height 16
drag, startPoint x: 385, startPoint y: 133, endPoint x: 318, endPoint y: 134, distance: 67.1
click at [318, 134] on div "[PERSON_NAME]" at bounding box center [372, 145] width 179 height 36
copy div "Shioshita"
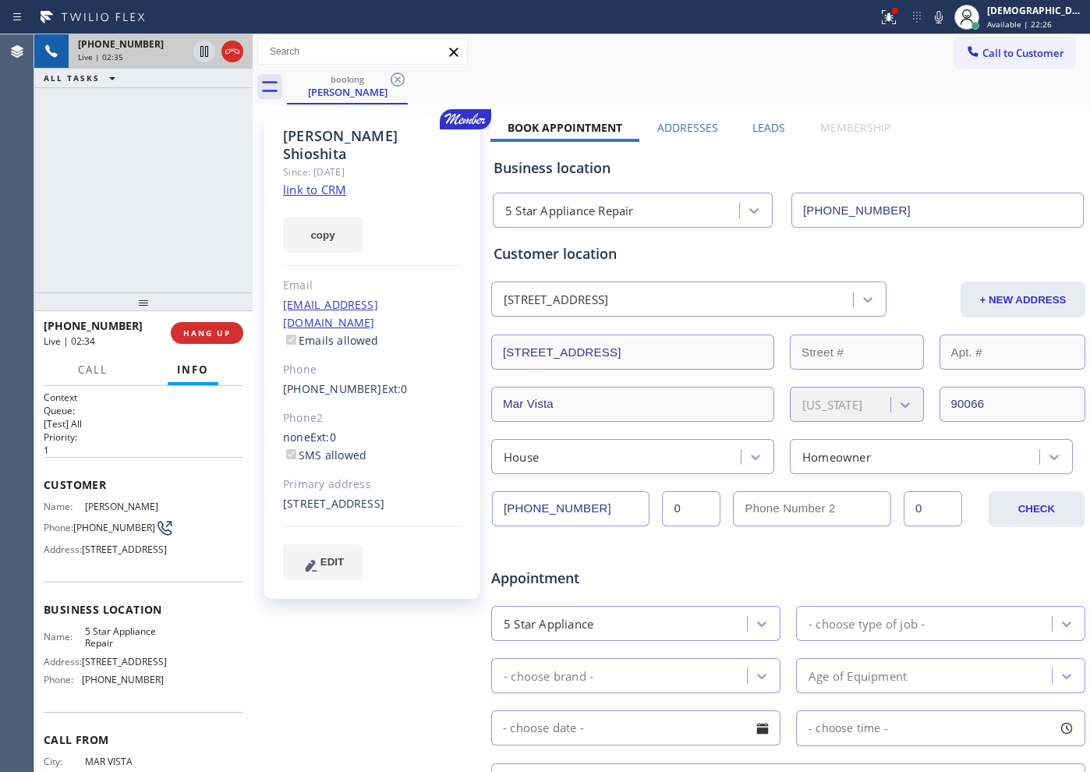
drag, startPoint x: 599, startPoint y: 509, endPoint x: 490, endPoint y: 508, distance: 109.2
click at [490, 508] on div "[PERSON_NAME] Since: [DATE] link to CRM copy Email [EMAIL_ADDRESS][DOMAIN_NAME]…" at bounding box center [672, 613] width 830 height 1011
click at [229, 61] on button at bounding box center [233, 52] width 22 height 22
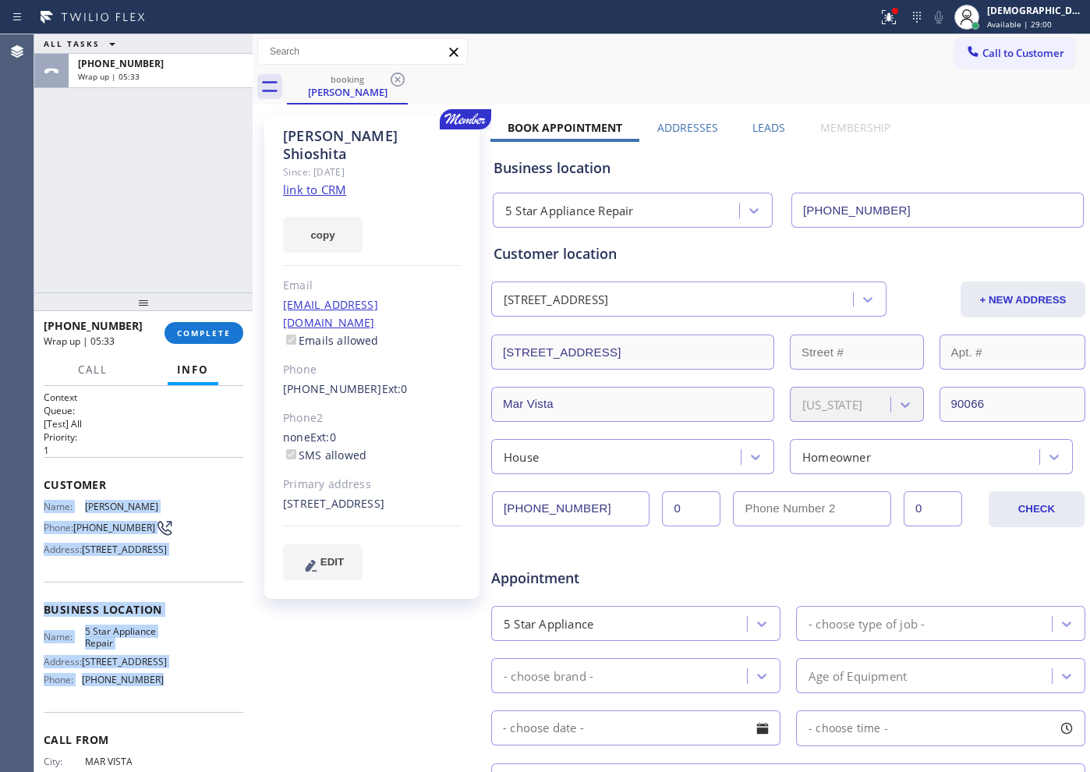
drag, startPoint x: 168, startPoint y: 631, endPoint x: 43, endPoint y: 507, distance: 175.9
click at [43, 507] on div "Context Queue: [Test] All Priority: 1 Customer Name: [PERSON_NAME] Phone: [PHON…" at bounding box center [143, 579] width 218 height 386
copy div "Name: [PERSON_NAME] Phone: [PHONE_NUMBER] Address: [STREET_ADDRESS] Business lo…"
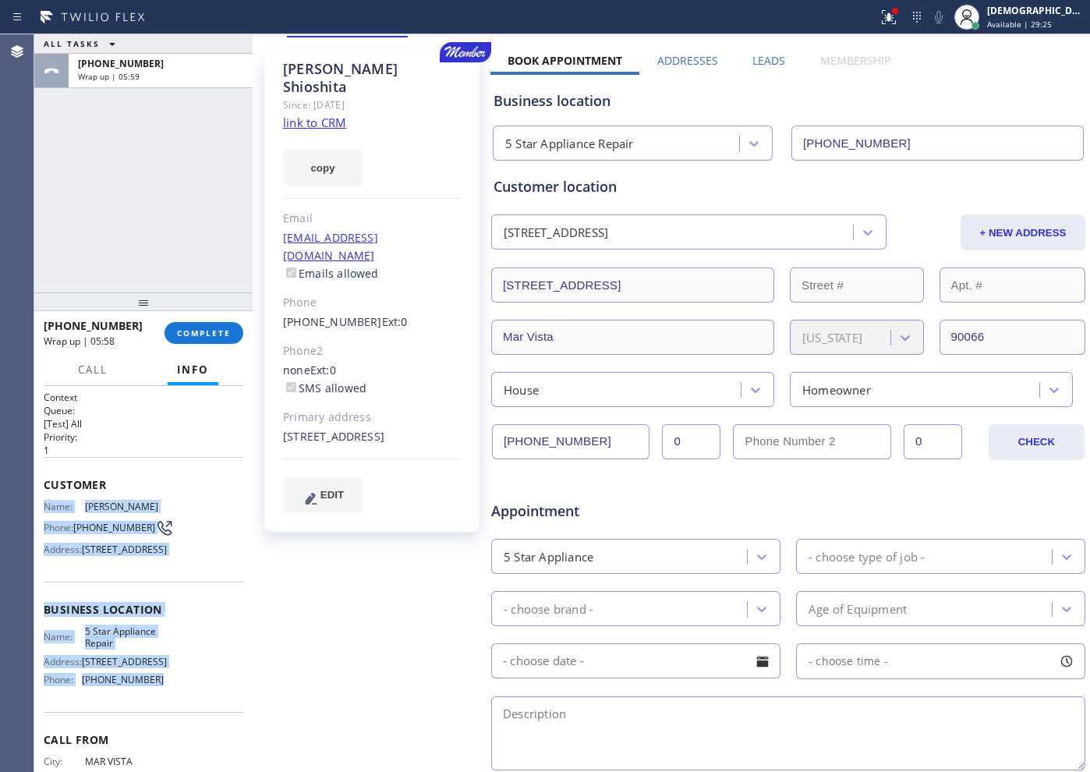
scroll to position [195, 0]
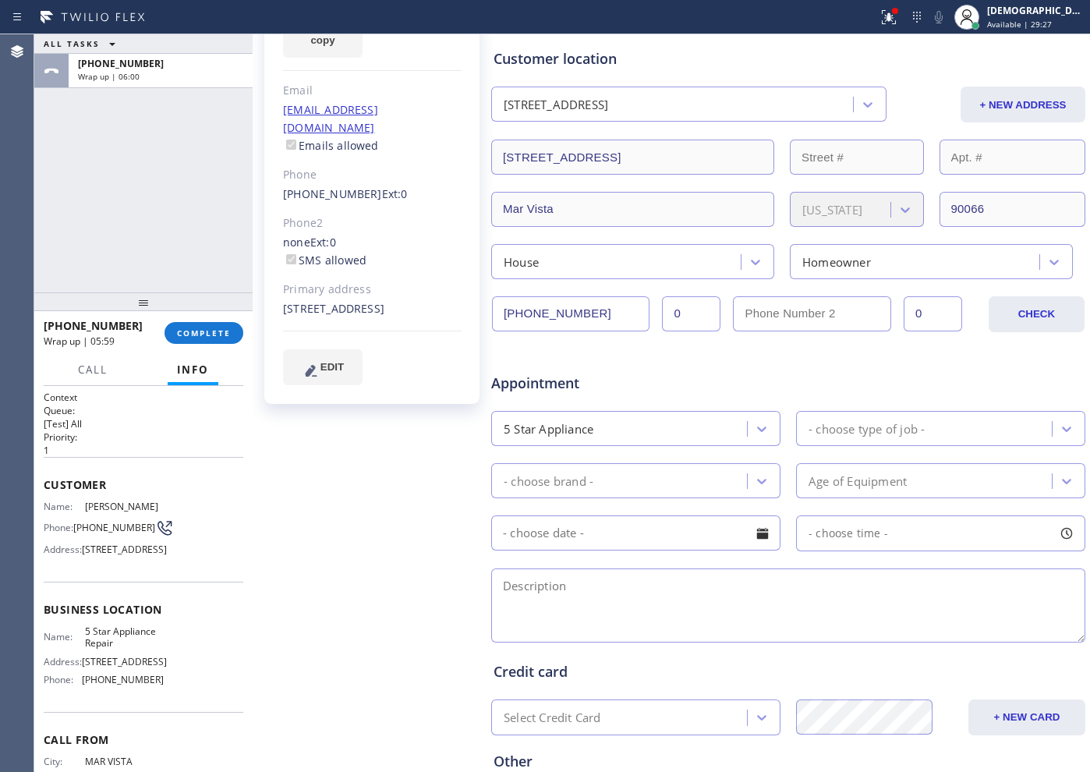
click at [668, 422] on div "5 Star Appliance" at bounding box center [621, 428] width 251 height 27
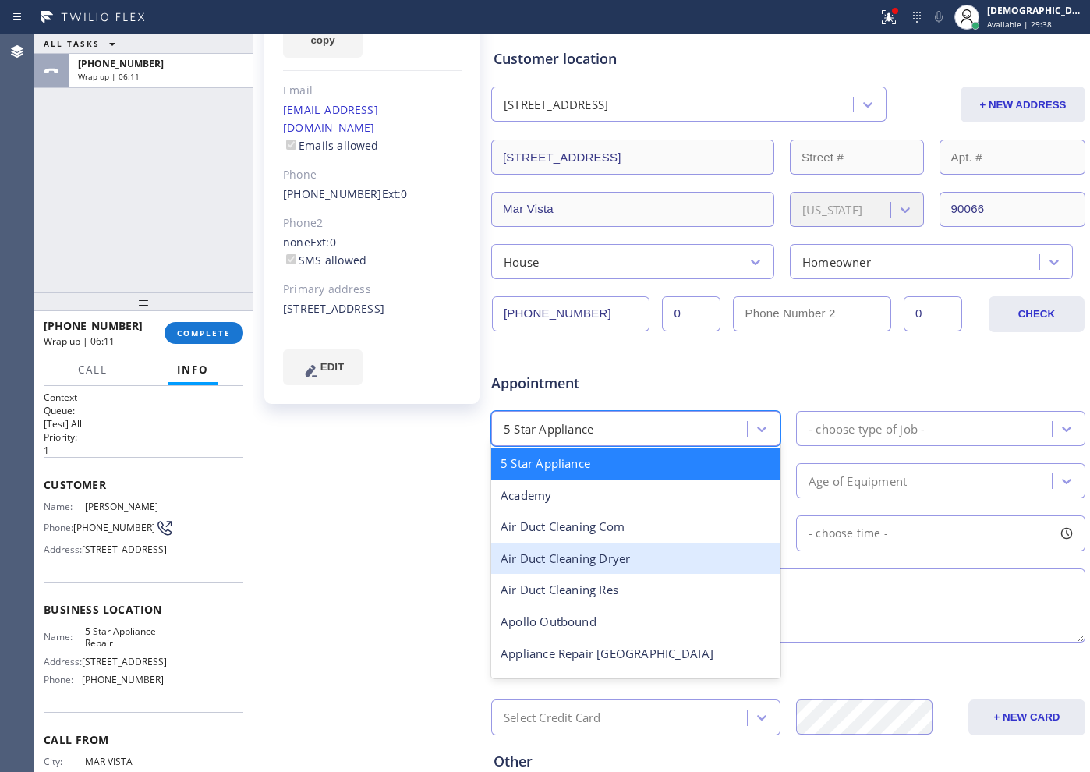
scroll to position [97, 0]
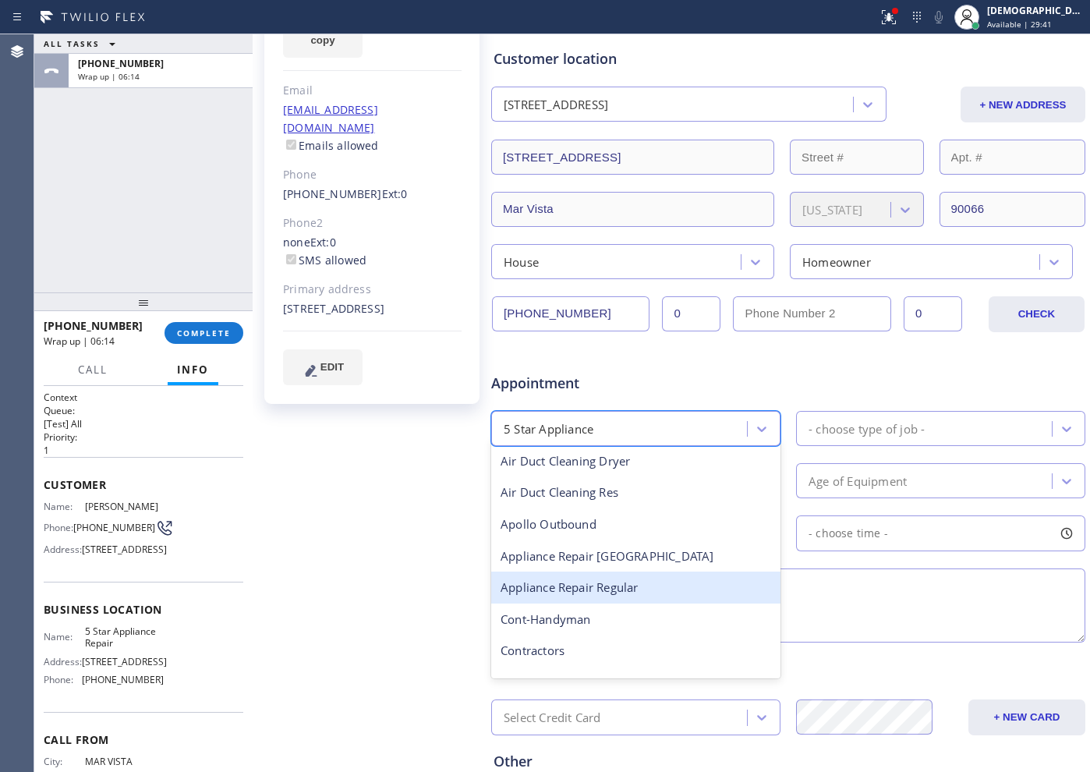
click at [660, 575] on div "Appliance Repair Regular" at bounding box center [635, 588] width 289 height 32
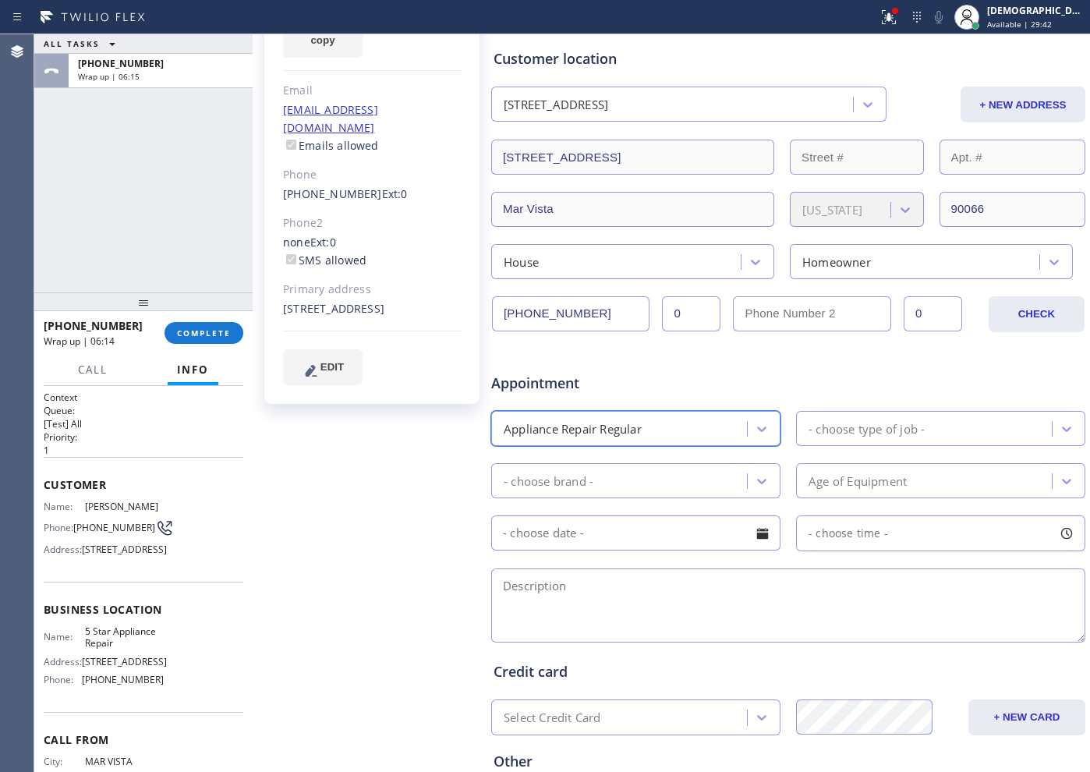
click at [845, 427] on div "- choose type of job -" at bounding box center [867, 429] width 116 height 18
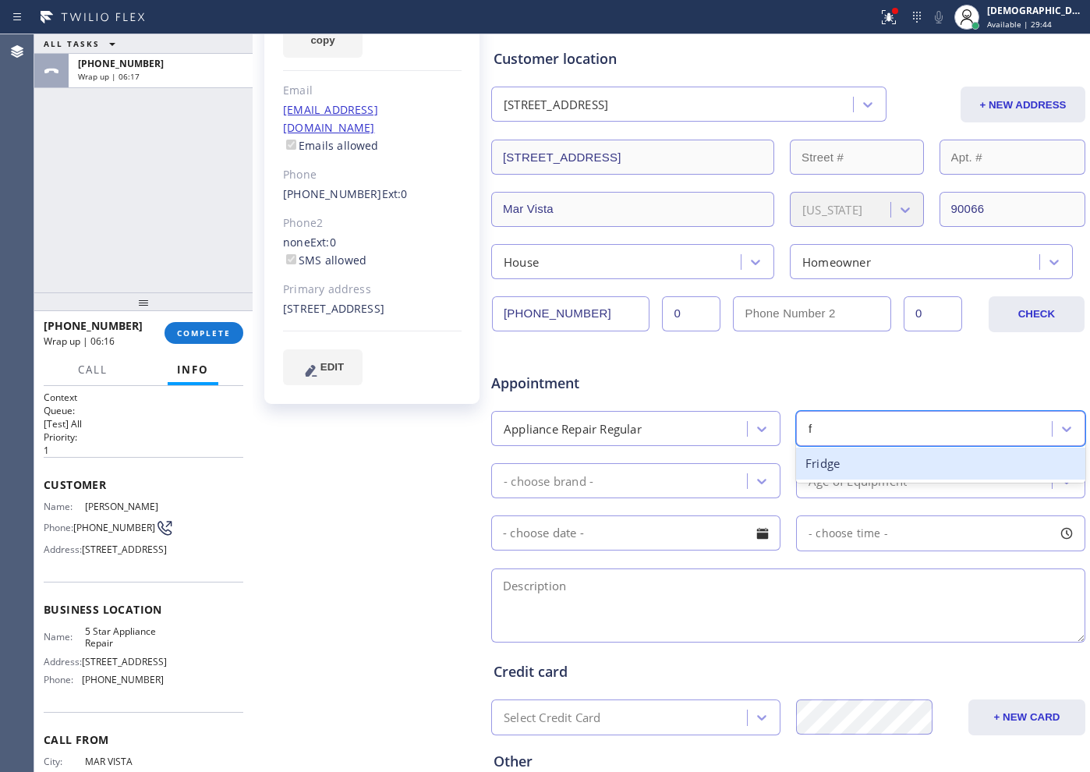
type input "fr"
drag, startPoint x: 842, startPoint y: 463, endPoint x: 661, endPoint y: 473, distance: 181.2
click at [842, 463] on div "Fridge" at bounding box center [940, 464] width 289 height 32
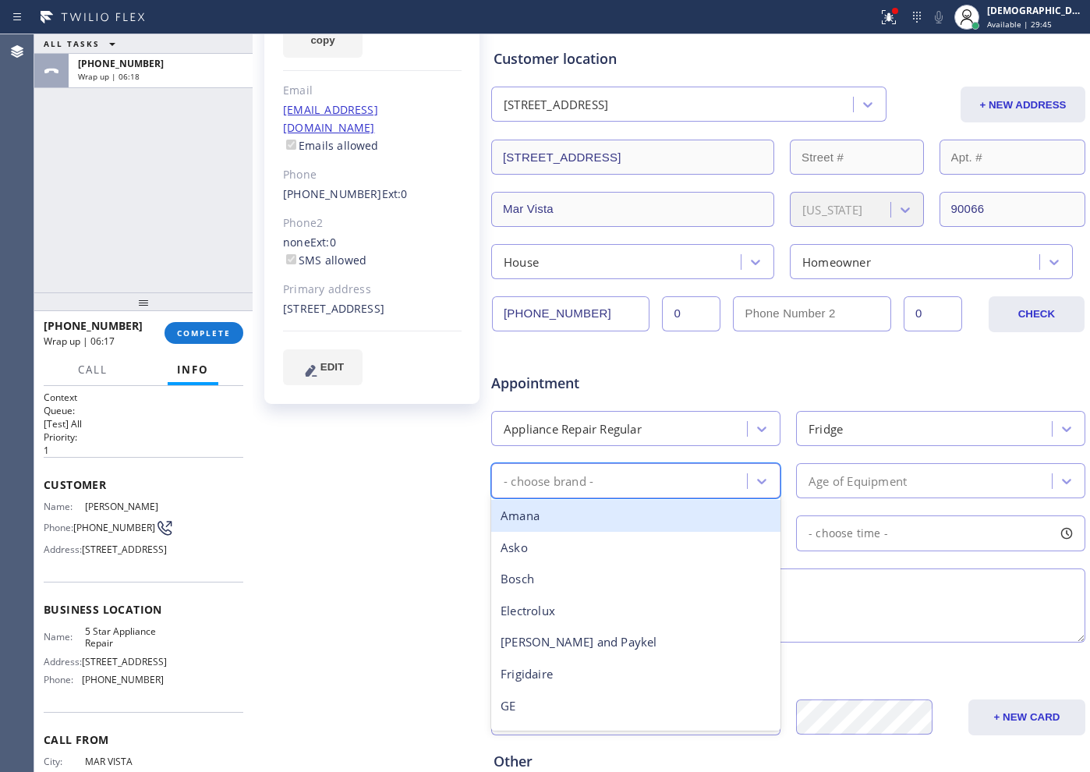
click at [608, 465] on div "- choose brand -" at bounding box center [635, 480] width 289 height 35
type input "b"
click at [581, 519] on div "Bosch" at bounding box center [635, 516] width 289 height 32
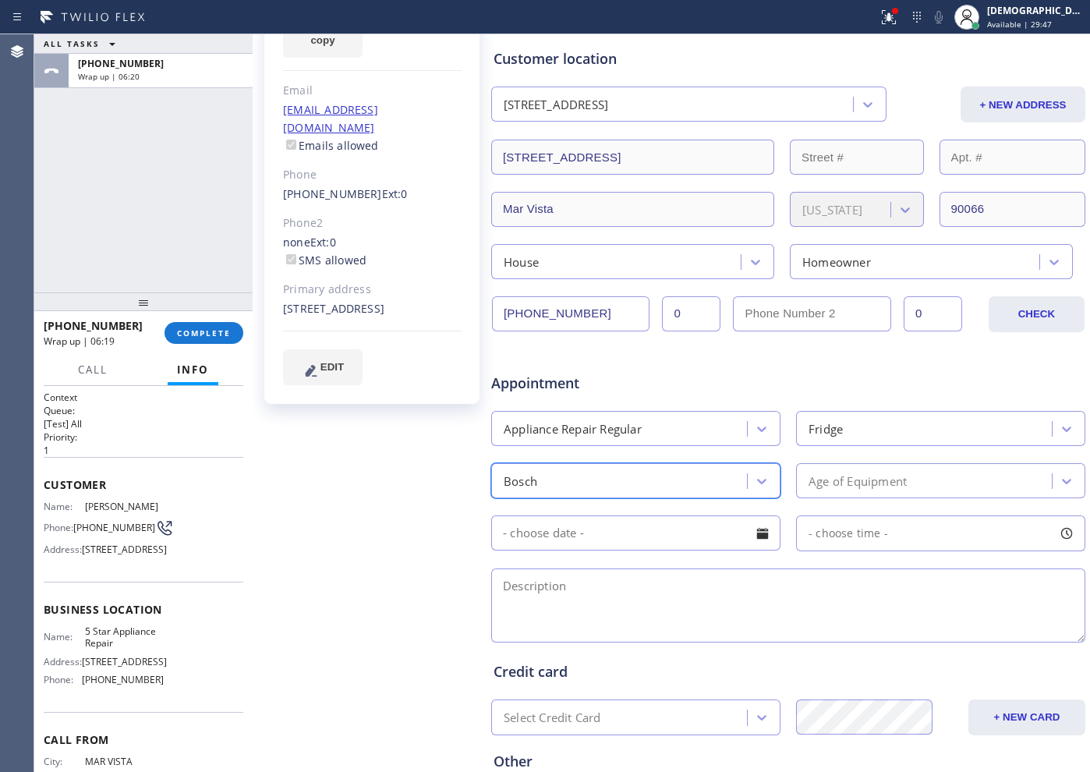
click at [836, 484] on div "Age of Equipment" at bounding box center [858, 481] width 98 height 18
click at [831, 480] on div "Age of Equipment" at bounding box center [858, 481] width 98 height 18
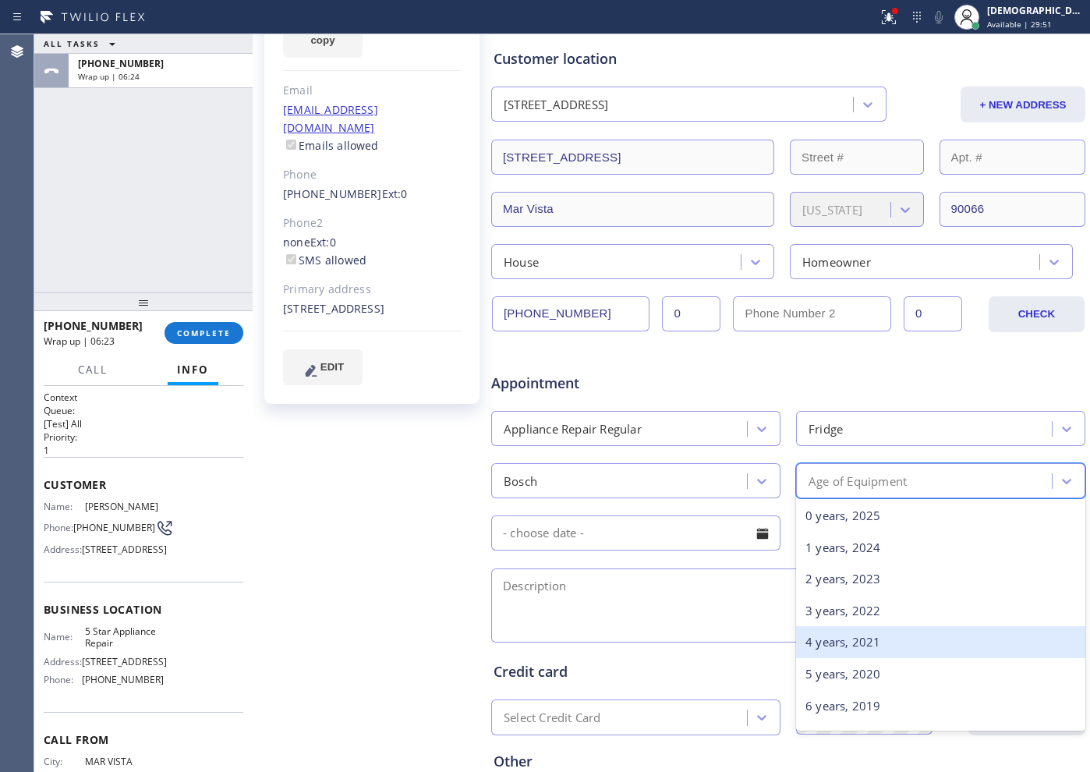
scroll to position [195, 0]
drag, startPoint x: 843, startPoint y: 639, endPoint x: 801, endPoint y: 617, distance: 47.4
click at [842, 617] on div "10 years, 2015" at bounding box center [940, 638] width 289 height 32
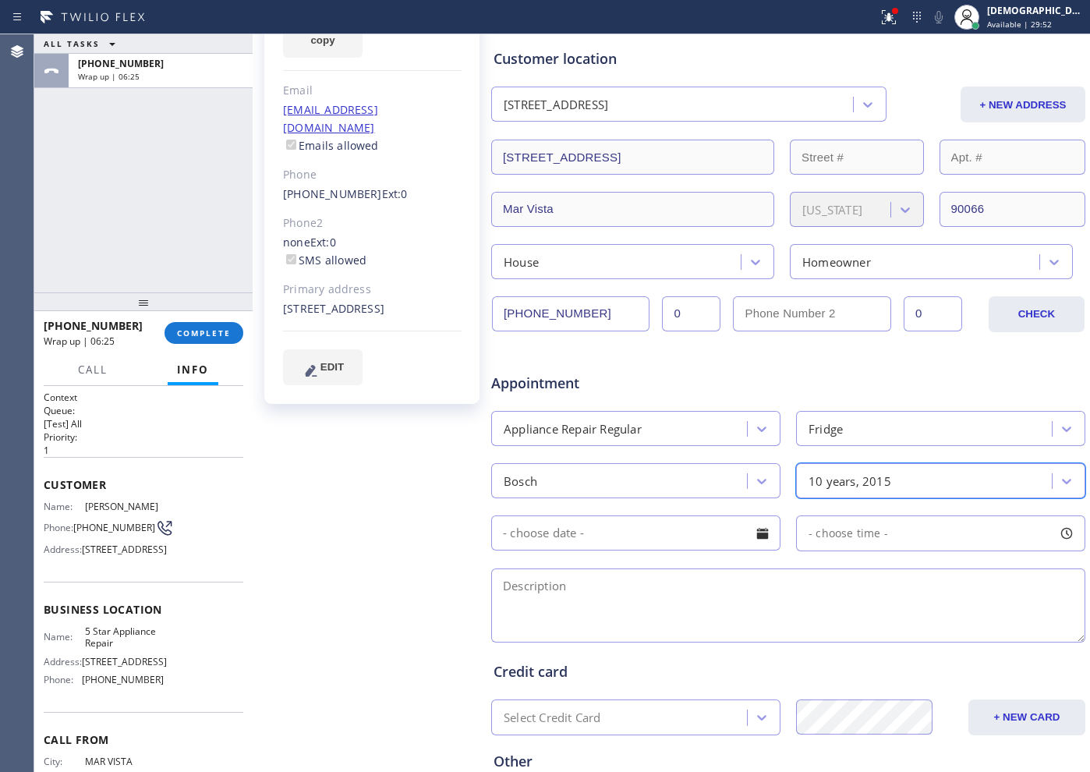
click at [559, 530] on input "text" at bounding box center [635, 533] width 289 height 35
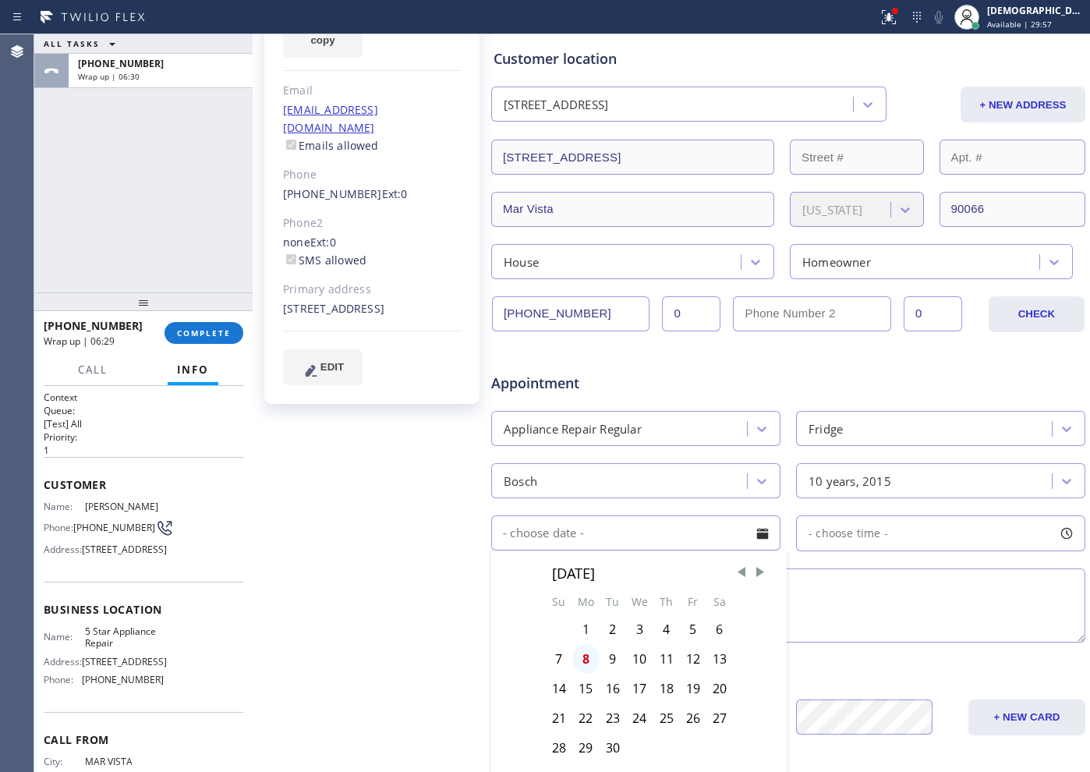
click at [588, 617] on div "8" at bounding box center [585, 659] width 27 height 30
type input "[DATE]"
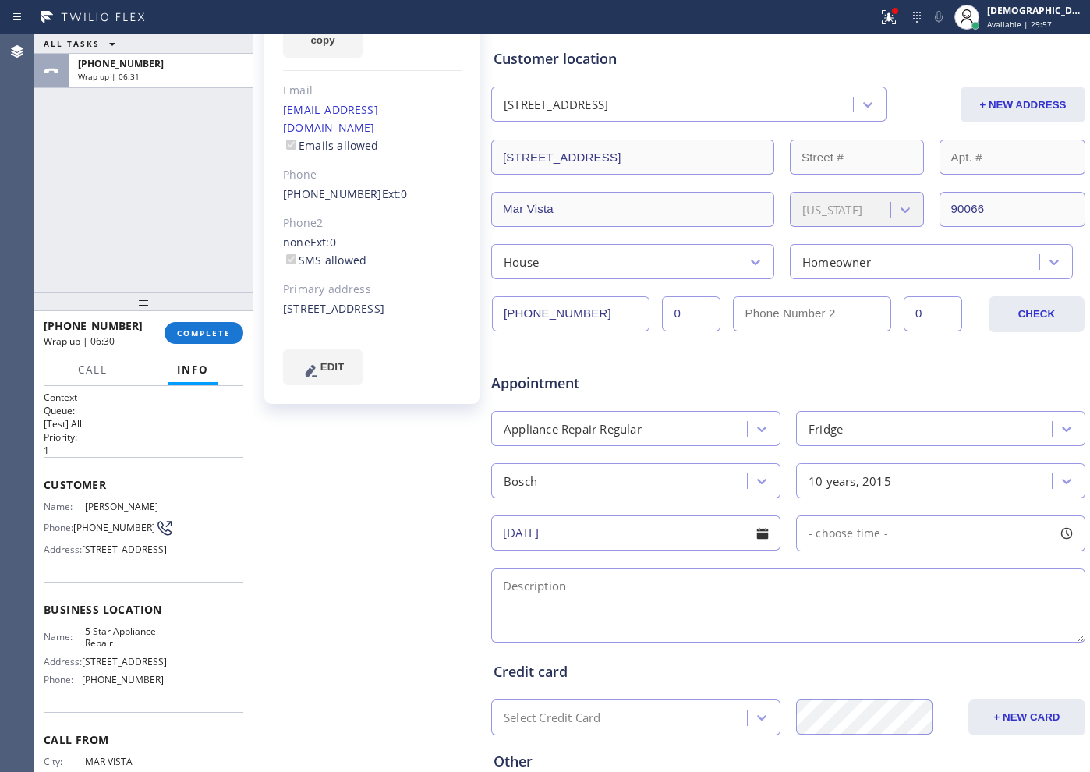
click at [809, 530] on span "- choose time -" at bounding box center [849, 533] width 80 height 15
drag, startPoint x: 804, startPoint y: 632, endPoint x: 895, endPoint y: 640, distance: 91.7
click at [871, 617] on div at bounding box center [907, 628] width 19 height 33
drag, startPoint x: 809, startPoint y: 630, endPoint x: 842, endPoint y: 632, distance: 33.6
click at [842, 617] on div at bounding box center [850, 628] width 19 height 33
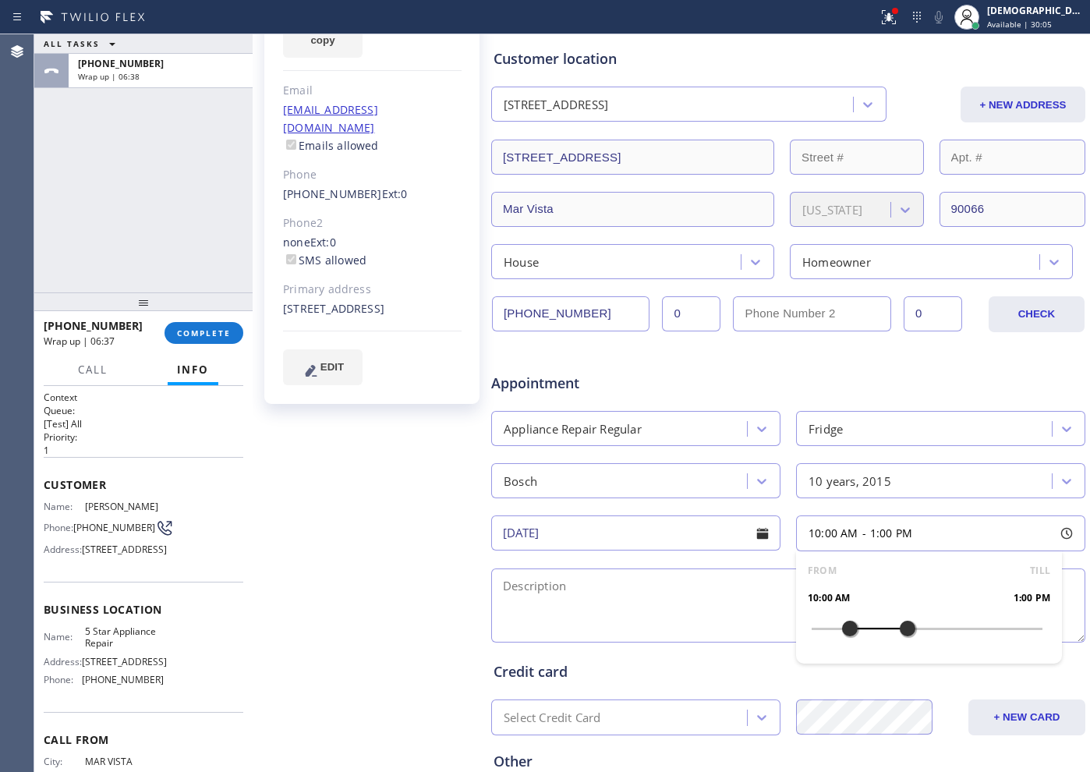
click at [597, 597] on textarea at bounding box center [788, 606] width 594 height 74
click at [707, 582] on textarea "10-1 / Member / No SCF /" at bounding box center [788, 606] width 594 height 74
paste textarea "Bosch/ Fridge / has a condensation problem / and its dripping watter/ 10 years"
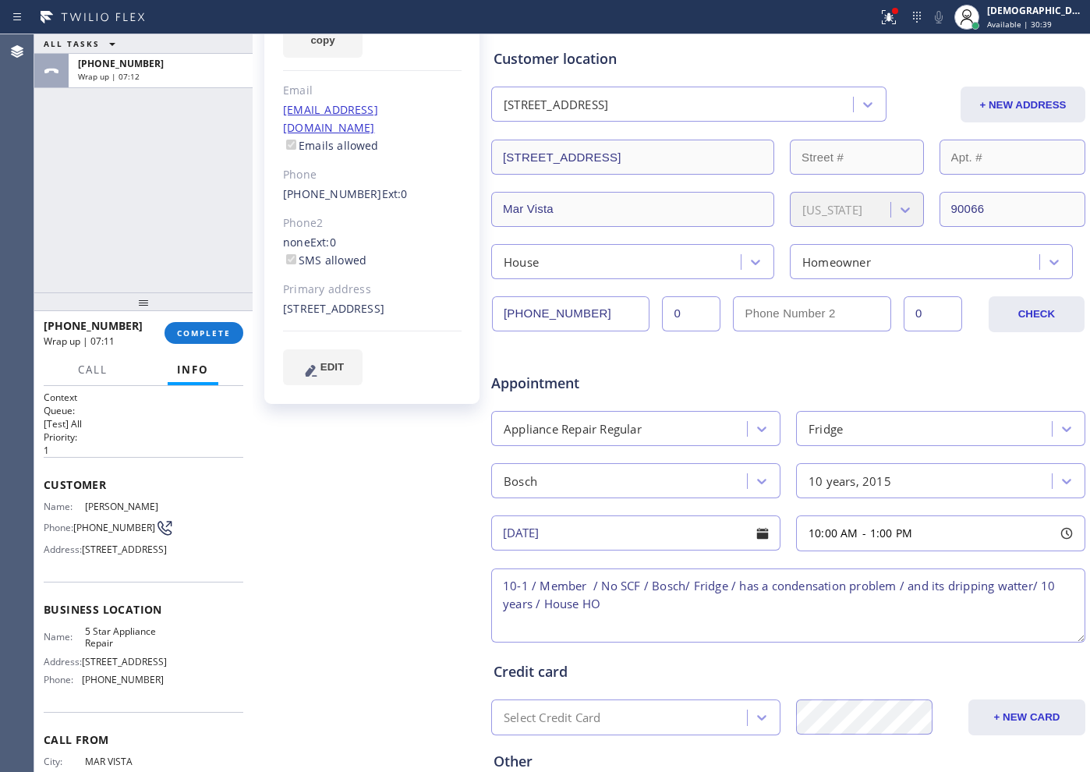
click at [622, 601] on textarea "10-1 / Member / No SCF / Bosch/ Fridge / has a condensation problem / and its d…" at bounding box center [788, 606] width 594 height 74
paste textarea "[STREET_ADDRESS]"
click at [505, 617] on textarea "10-1 / Member / No SCF / Bosch/ Fridge / has a condensation problem / and its d…" at bounding box center [788, 606] width 594 height 74
click at [871, 601] on textarea "10-1 / Member / No SCF / Bosch/ Fridge / has a condensation problem / and its d…" at bounding box center [788, 606] width 594 height 74
click at [159, 562] on div "Name: [PERSON_NAME] Phone: [PHONE_NUMBER] Address: [STREET_ADDRESS]" at bounding box center [144, 532] width 200 height 62
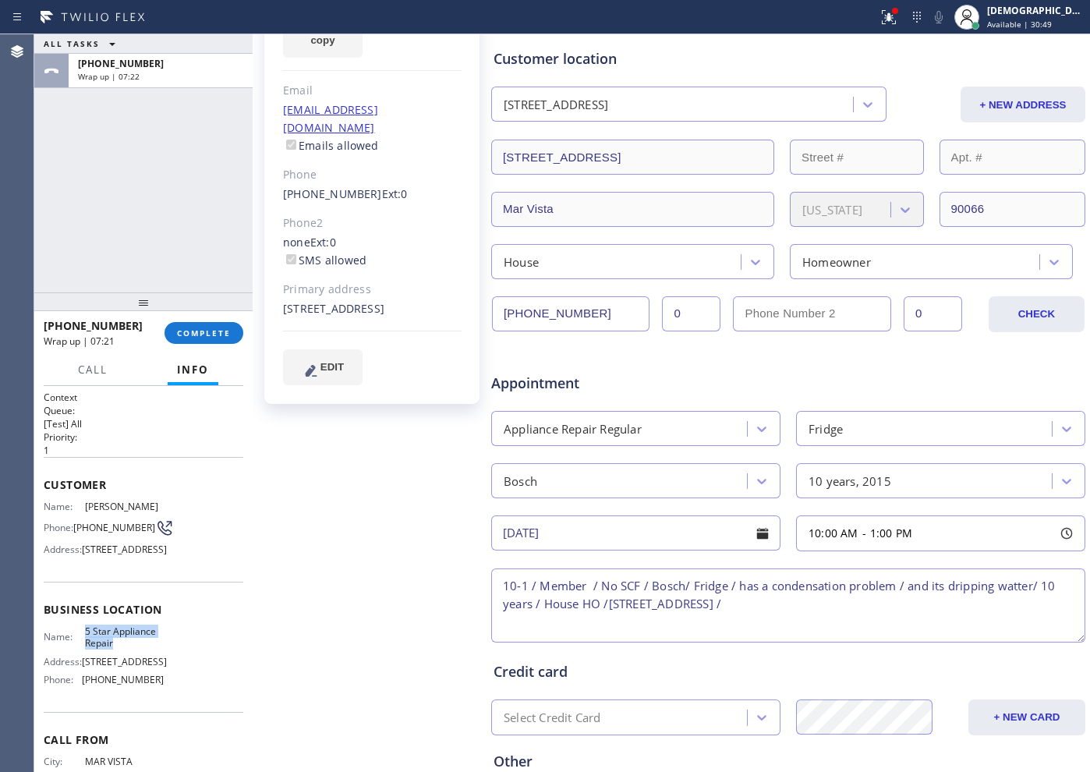
drag, startPoint x: 108, startPoint y: 690, endPoint x: 83, endPoint y: 676, distance: 28.6
click at [85, 617] on span "5 Star Appliance Repair" at bounding box center [124, 638] width 78 height 24
copy span "5 Star Appliance Repair"
click at [871, 601] on textarea "10-1 / Member / No SCF / Bosch/ Fridge / has a condensation problem / and its d…" at bounding box center [788, 606] width 594 height 74
paste textarea "5 Star Appliance Repair"
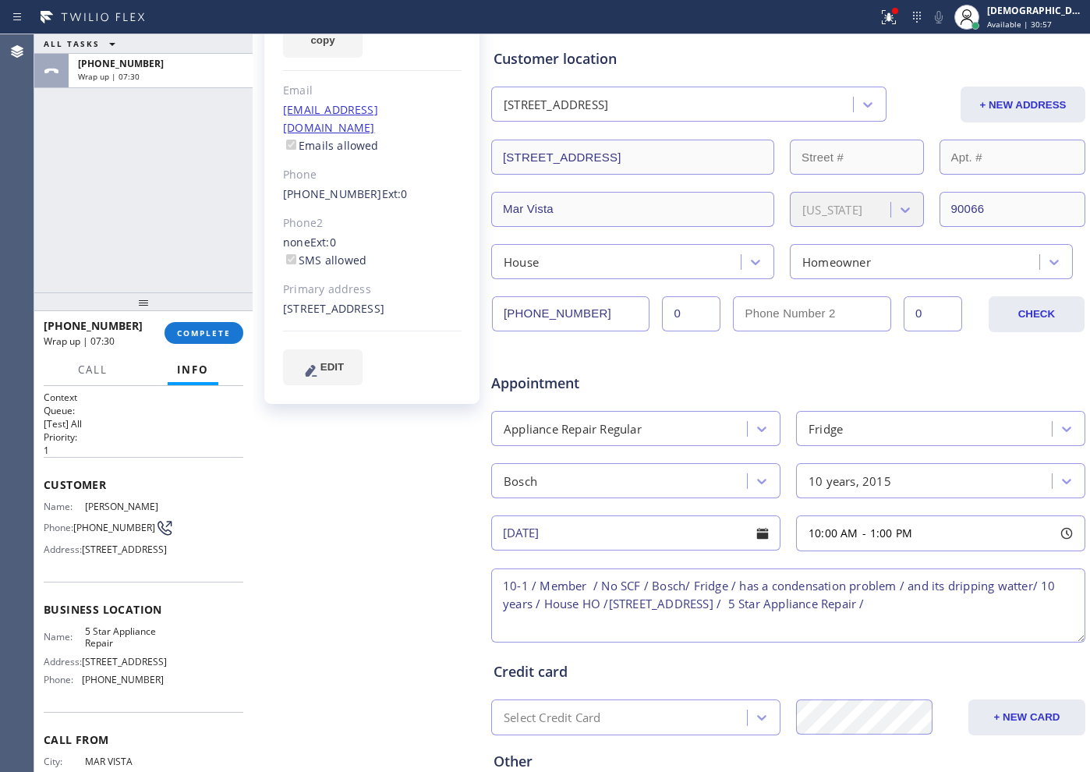
click at [871, 609] on textarea "10-1 / Member / No SCF / Bosch/ Fridge / has a condensation problem / and its d…" at bounding box center [788, 606] width 594 height 74
paste textarea "Please call customer 30 minutes prior to arrival"
click at [754, 617] on textarea "10-1 / Member / No SCF / Bosch/ Fridge / has a condensation problem / and its d…" at bounding box center [788, 606] width 594 height 74
paste textarea "10% off towards labor cost"
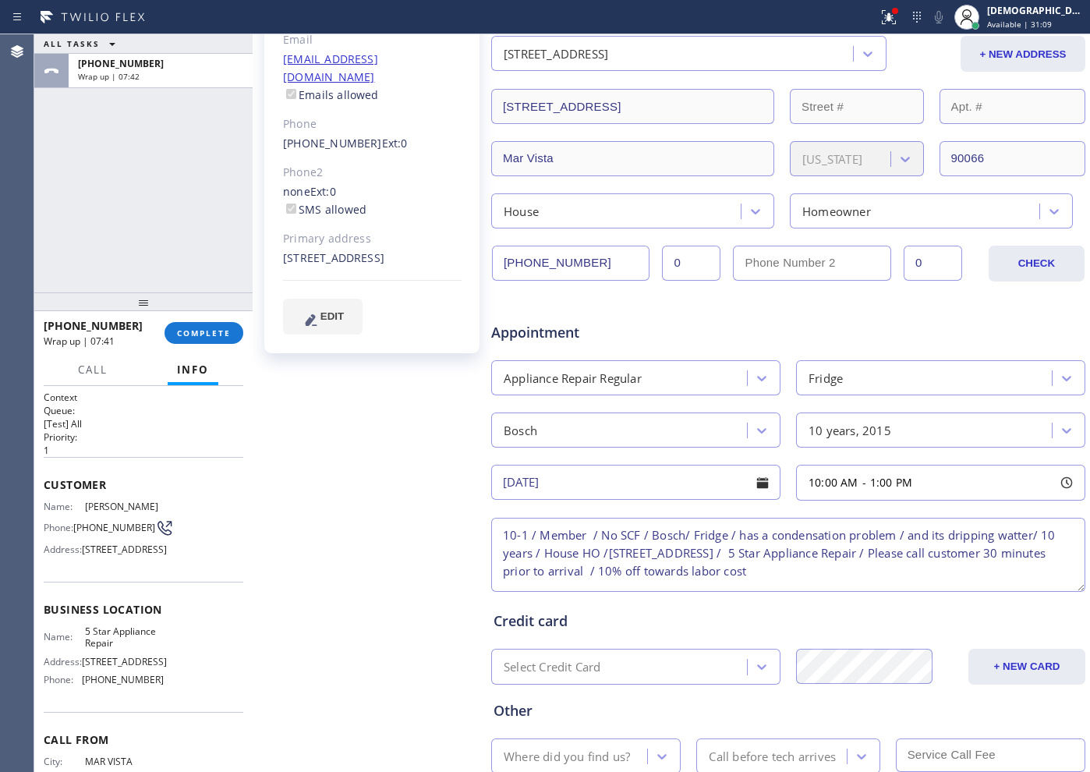
scroll to position [351, 0]
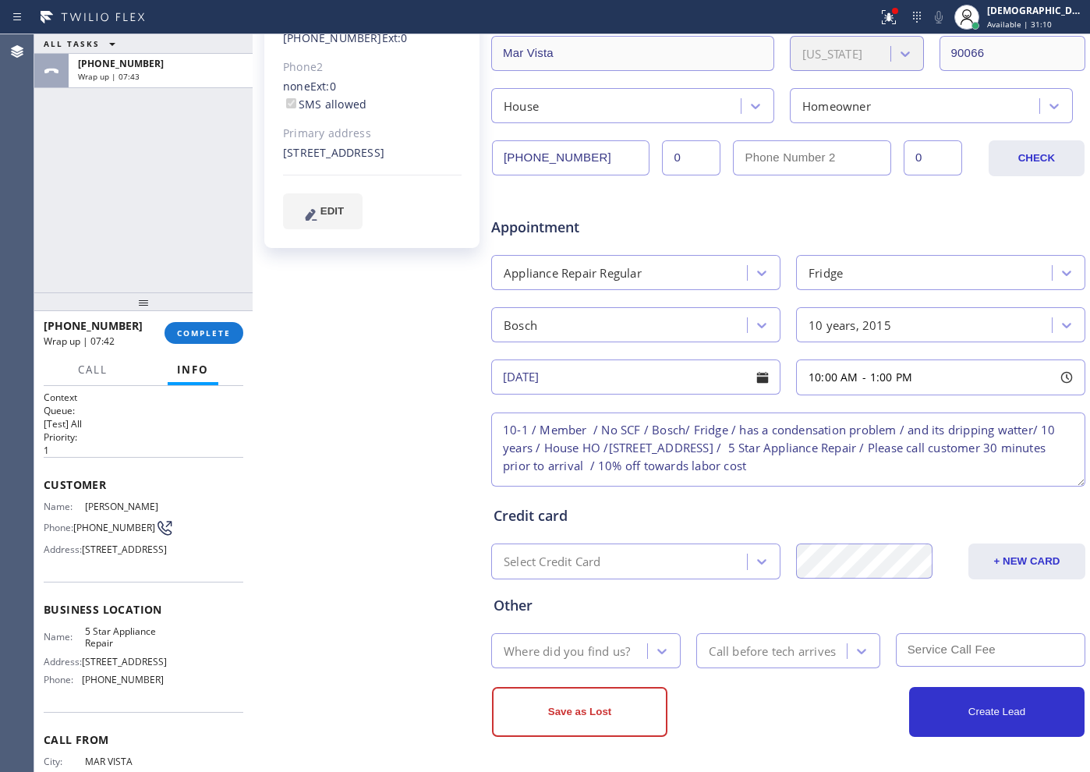
type textarea "10-1 / Member / No SCF / Bosch/ Fridge / has a condensation problem / and its d…"
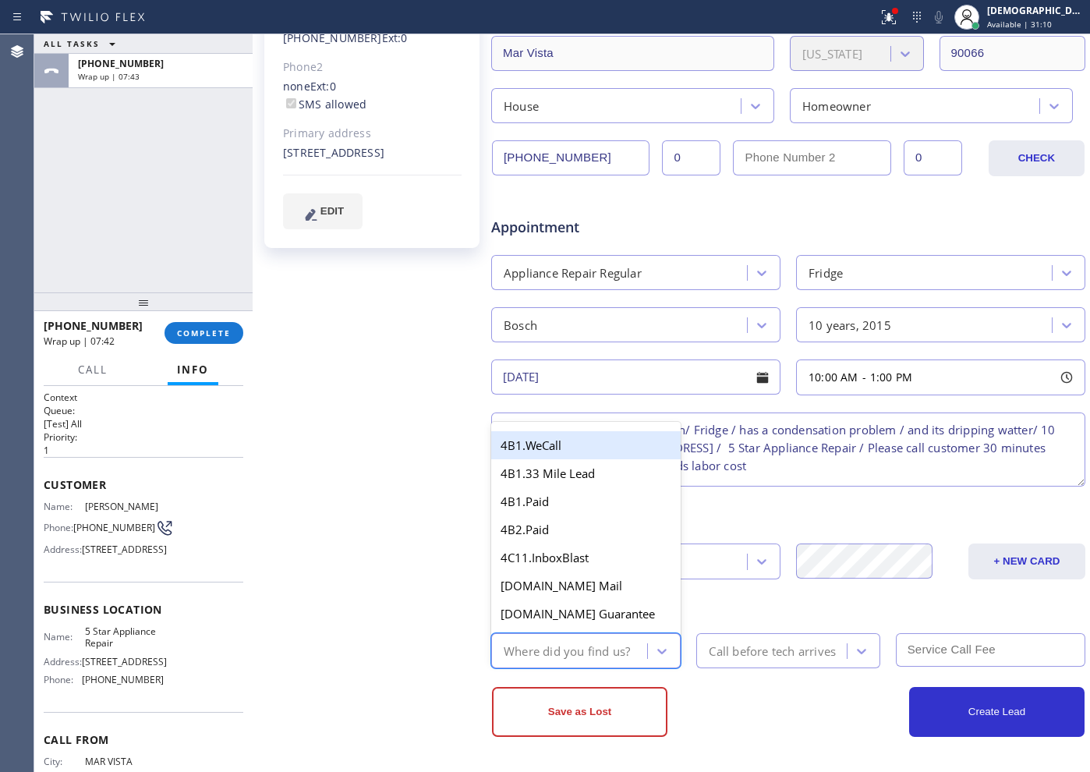
click at [569, 617] on div "Where did you find us?" at bounding box center [567, 651] width 126 height 18
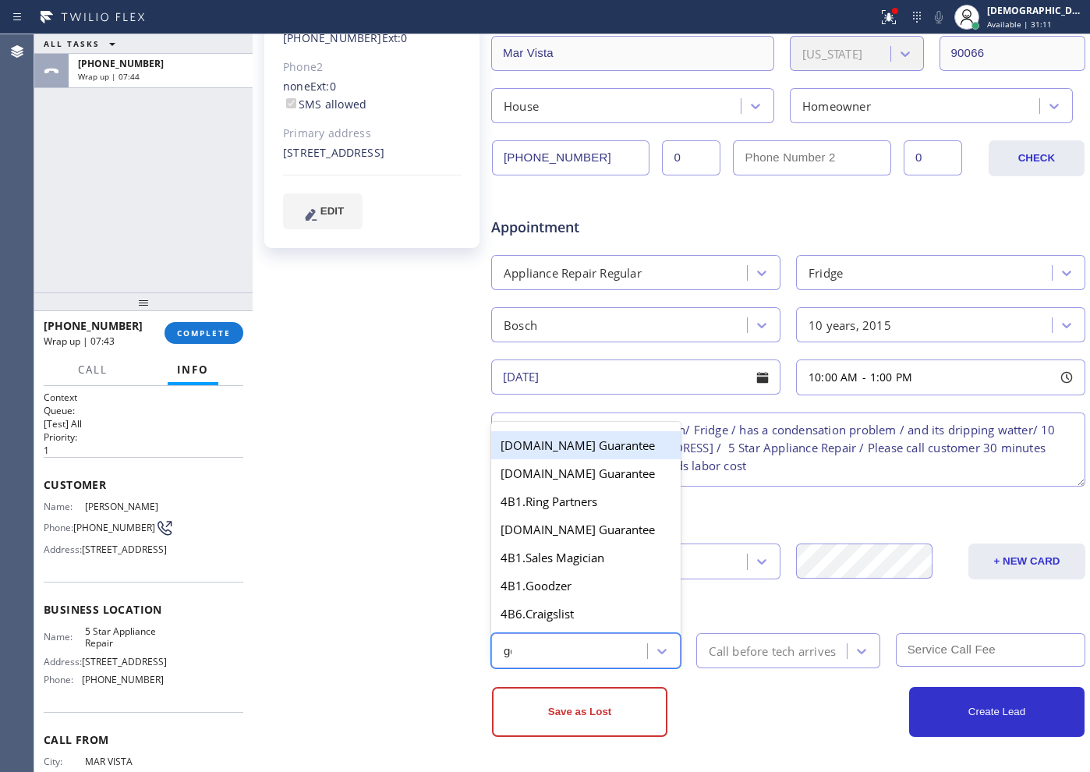
type input "goo"
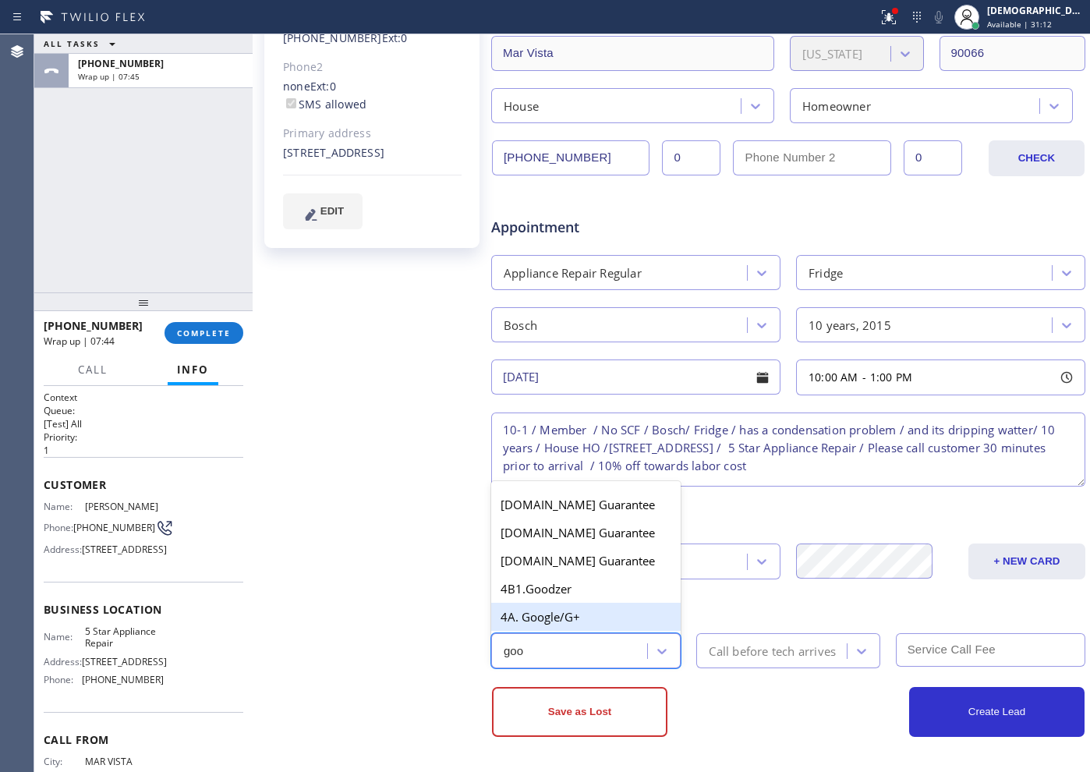
click at [553, 617] on div "4A. Google/G+" at bounding box center [586, 617] width 190 height 28
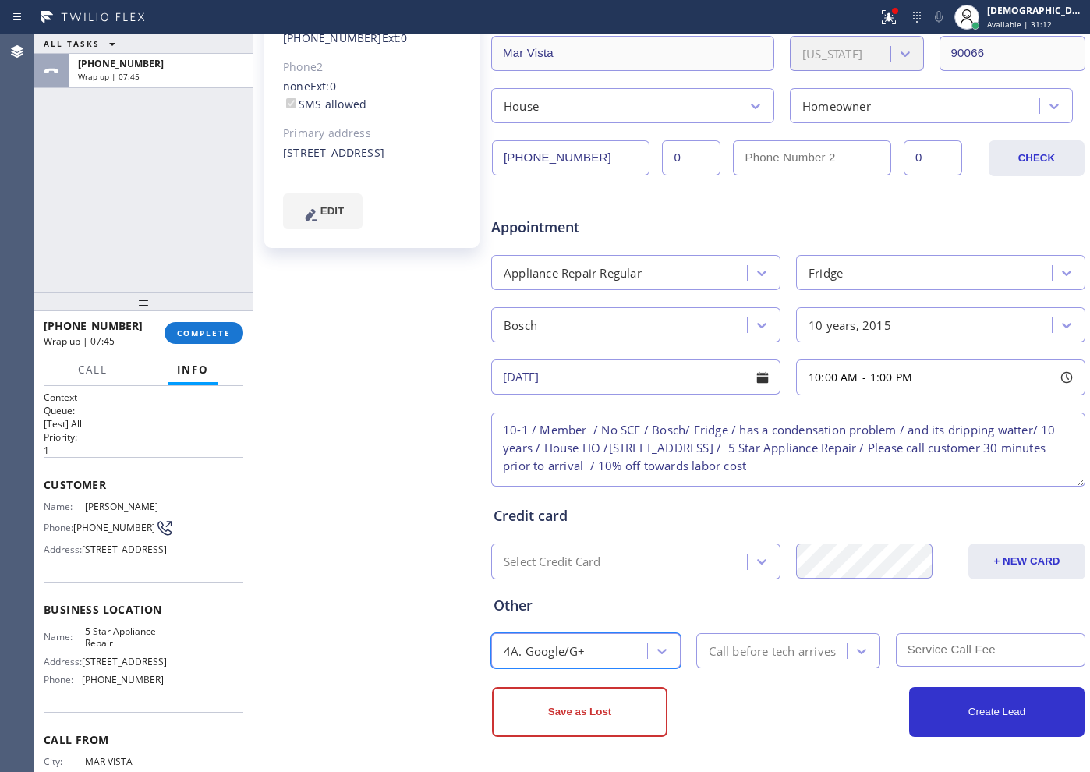
click at [734, 617] on div "Call before tech arrives" at bounding box center [772, 651] width 127 height 18
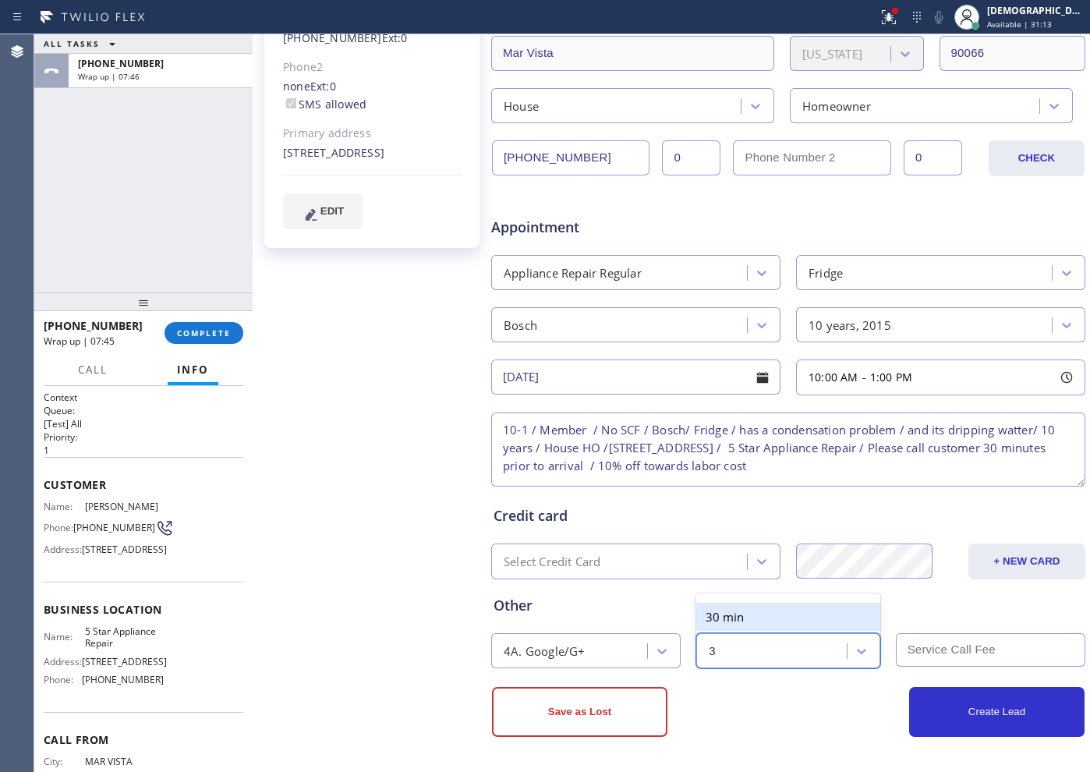
type input "30"
click at [721, 617] on div "30 min" at bounding box center [787, 617] width 183 height 28
click at [871, 617] on input "text" at bounding box center [991, 650] width 190 height 34
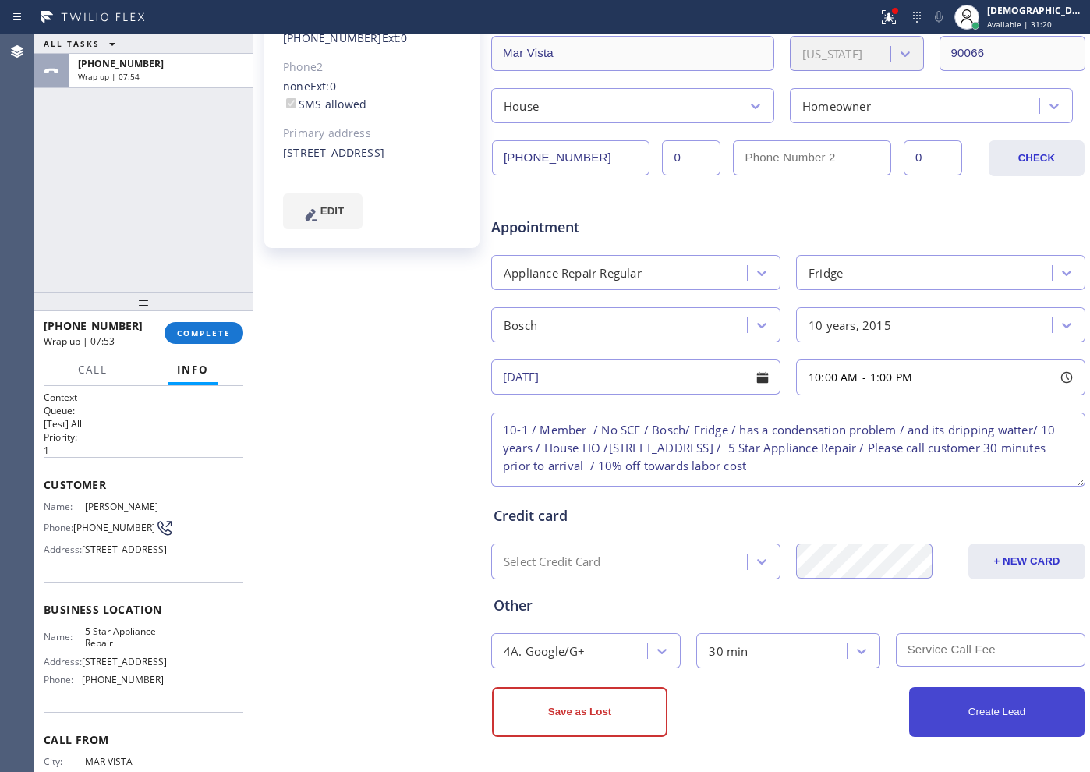
click at [871, 617] on button "Create Lead" at bounding box center [996, 712] width 175 height 50
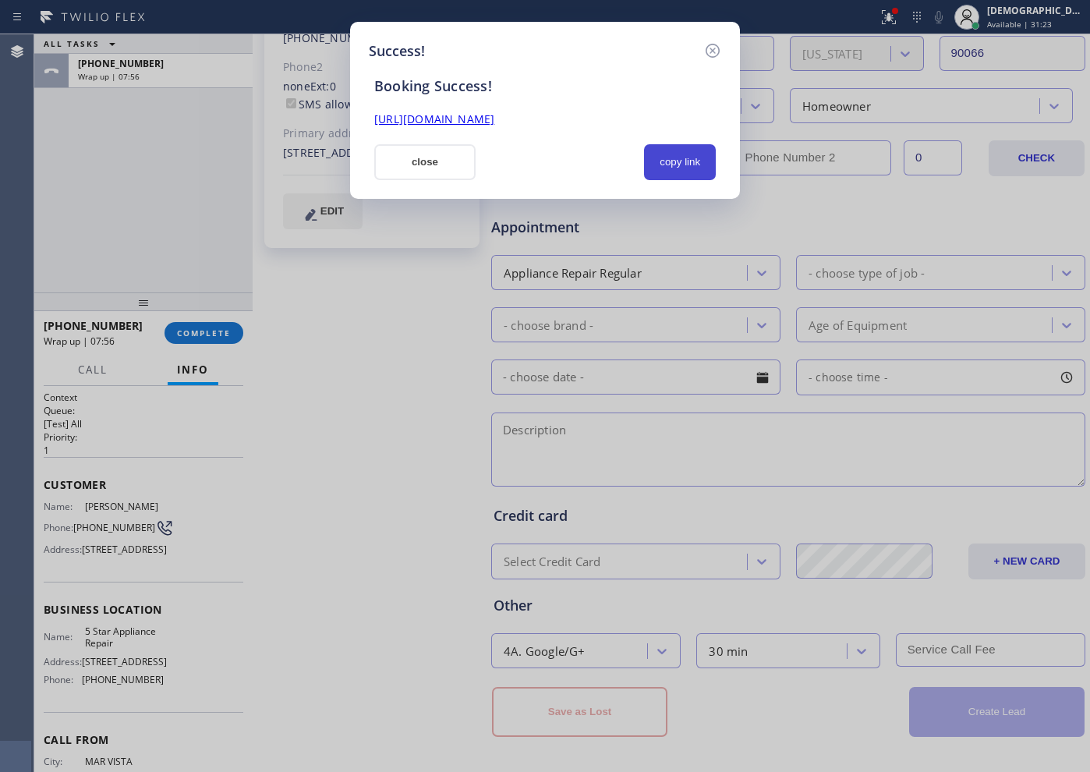
click at [711, 167] on button "copy link" at bounding box center [680, 162] width 72 height 36
click at [494, 122] on link "[URL][DOMAIN_NAME]" at bounding box center [434, 119] width 120 height 15
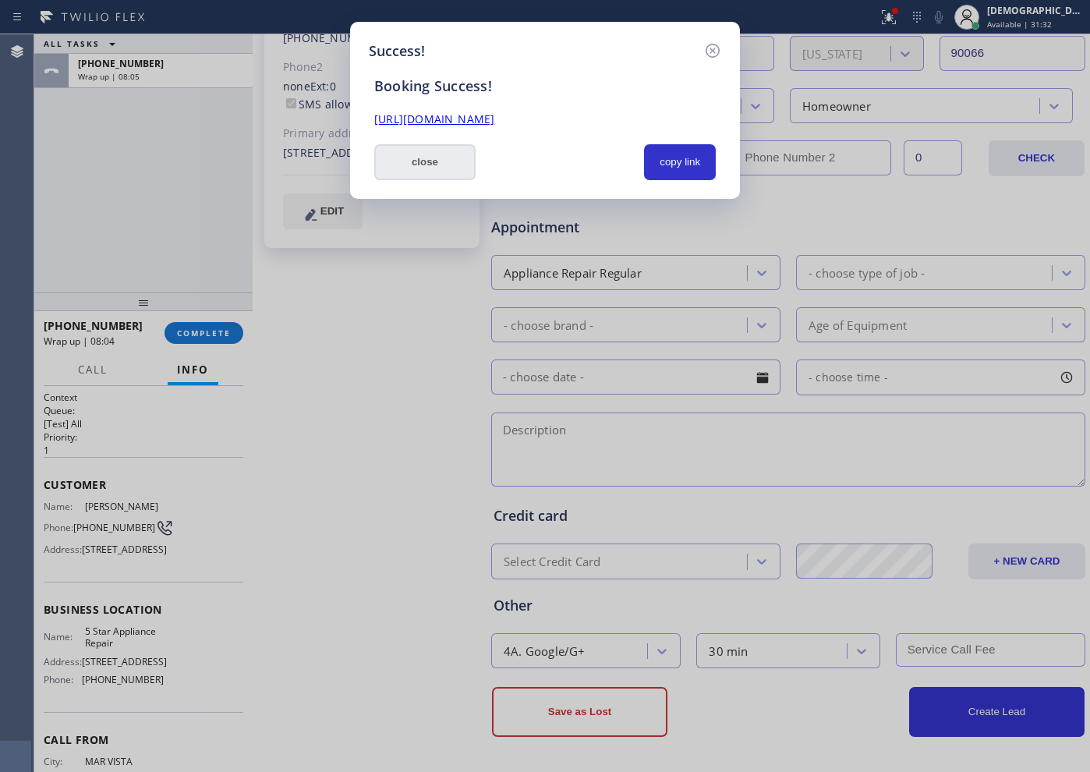
click at [457, 165] on button "close" at bounding box center [424, 162] width 101 height 36
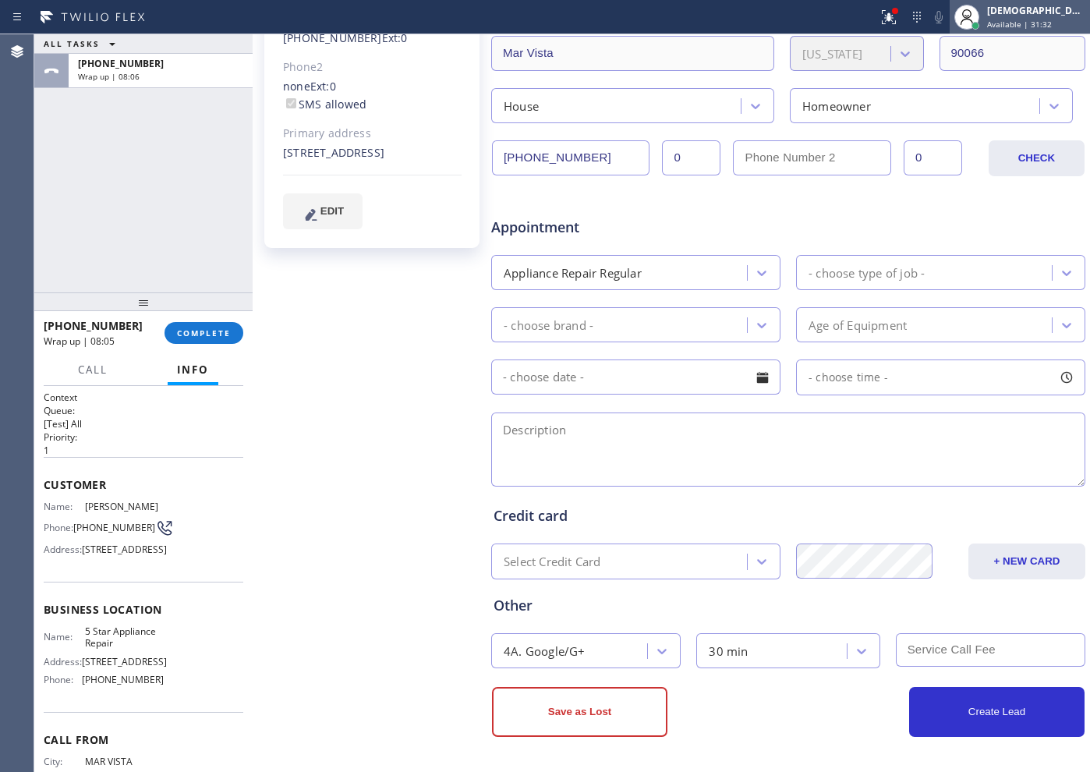
click at [871, 17] on div "[DEMOGRAPHIC_DATA] Cinco Available | 31:32" at bounding box center [1037, 16] width 106 height 27
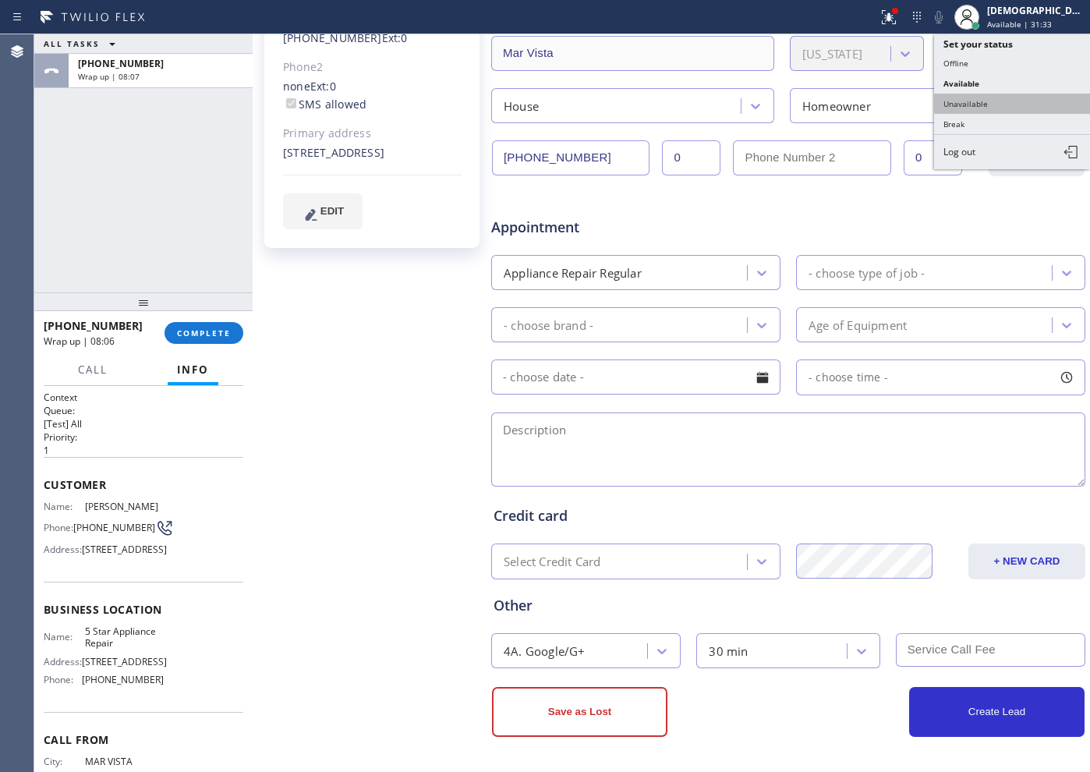
click at [871, 104] on button "Unavailable" at bounding box center [1012, 104] width 156 height 20
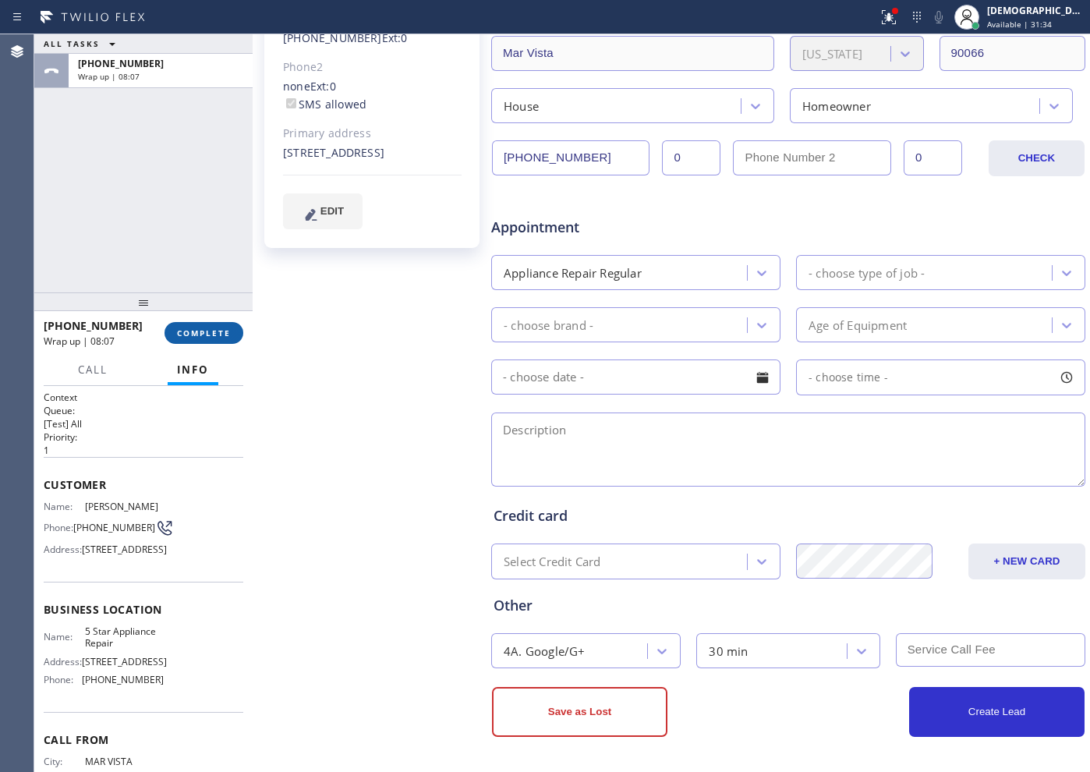
click at [196, 322] on button "COMPLETE" at bounding box center [204, 333] width 79 height 22
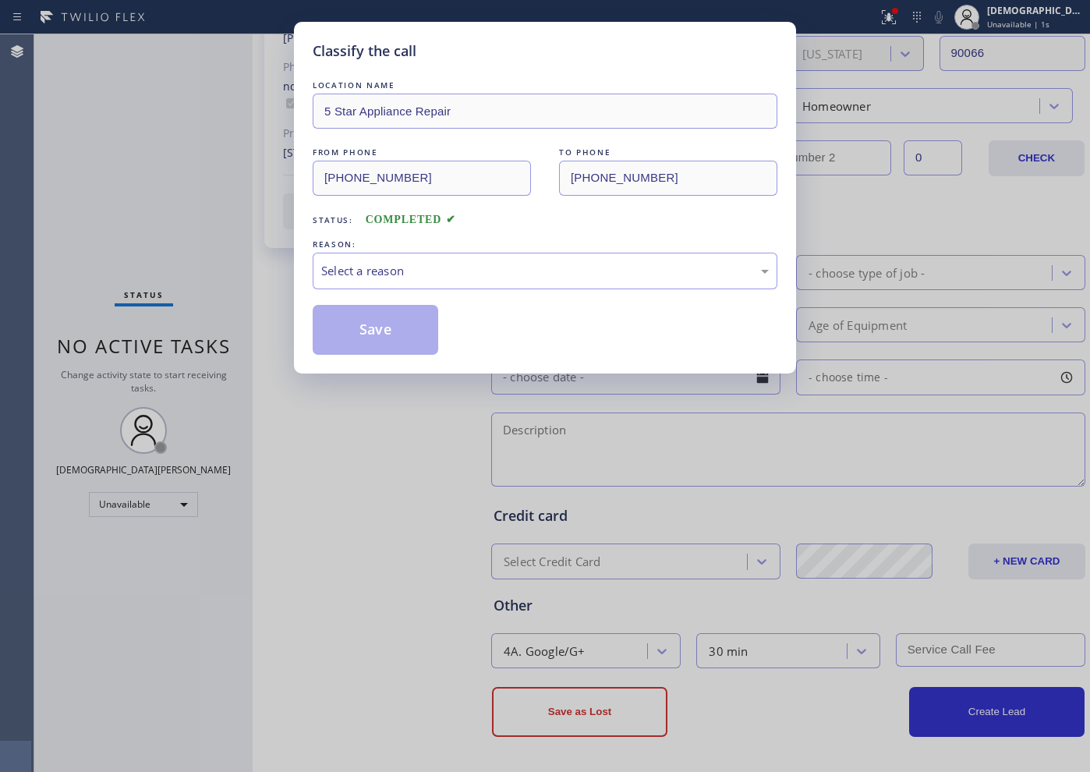
click at [353, 290] on div "LOCATION NAME 5 Star Appliance Repair FROM PHONE [PHONE_NUMBER] TO PHONE [PHONE…" at bounding box center [545, 216] width 465 height 278
click at [358, 281] on div "Select a reason" at bounding box center [545, 271] width 465 height 37
click at [356, 319] on button "Save" at bounding box center [376, 330] width 126 height 50
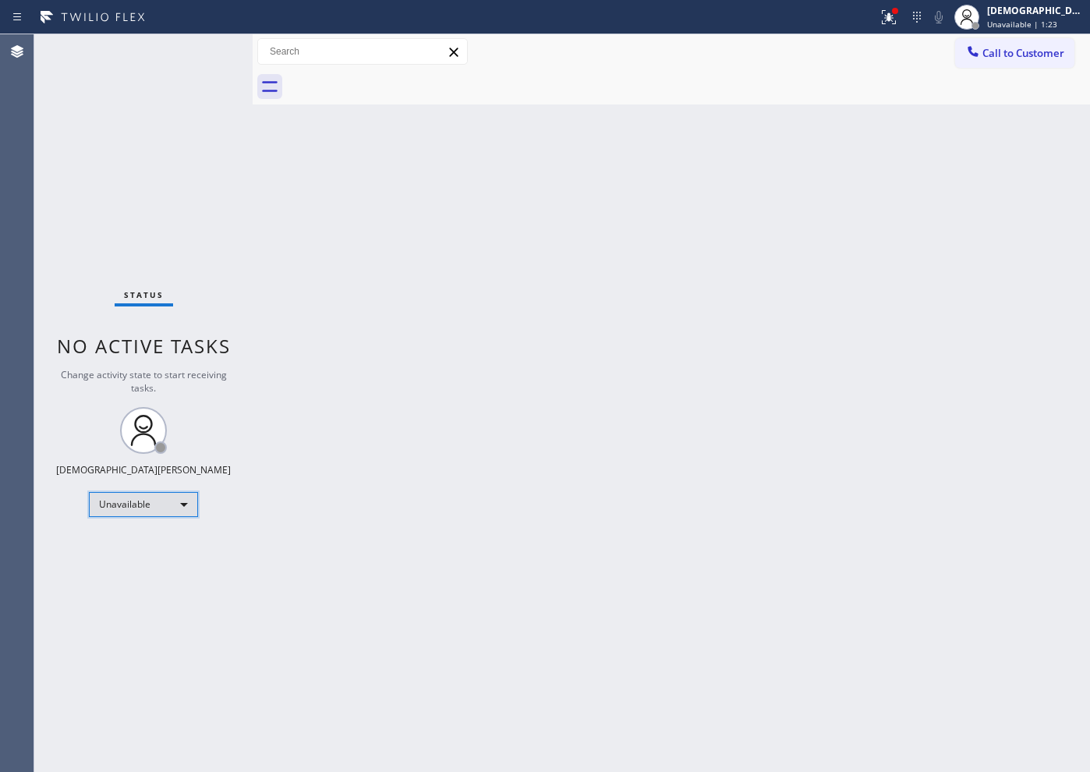
click at [119, 508] on div "Unavailable" at bounding box center [143, 504] width 109 height 25
click at [113, 541] on li "Available" at bounding box center [143, 546] width 106 height 19
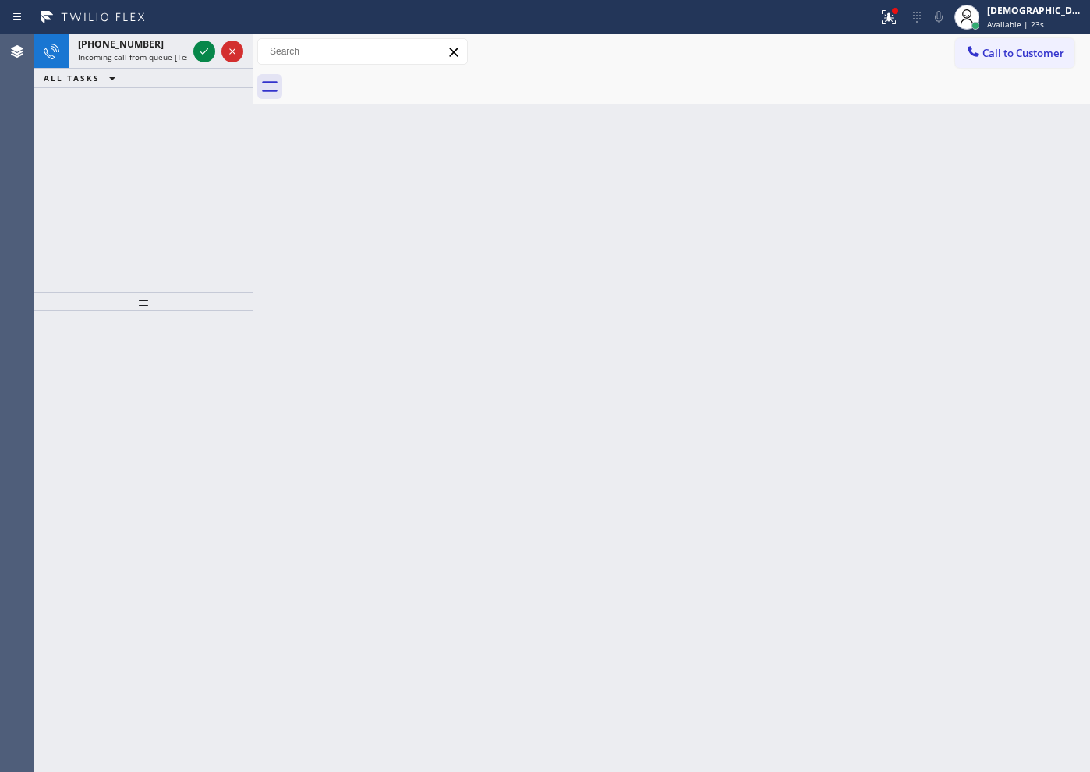
drag, startPoint x: 66, startPoint y: 218, endPoint x: 110, endPoint y: 178, distance: 60.2
click at [66, 218] on div "[PHONE_NUMBER] Incoming call from queue [Test] All ALL TASKS ALL TASKS ACTIVE T…" at bounding box center [143, 163] width 218 height 258
click at [197, 41] on div at bounding box center [218, 51] width 56 height 34
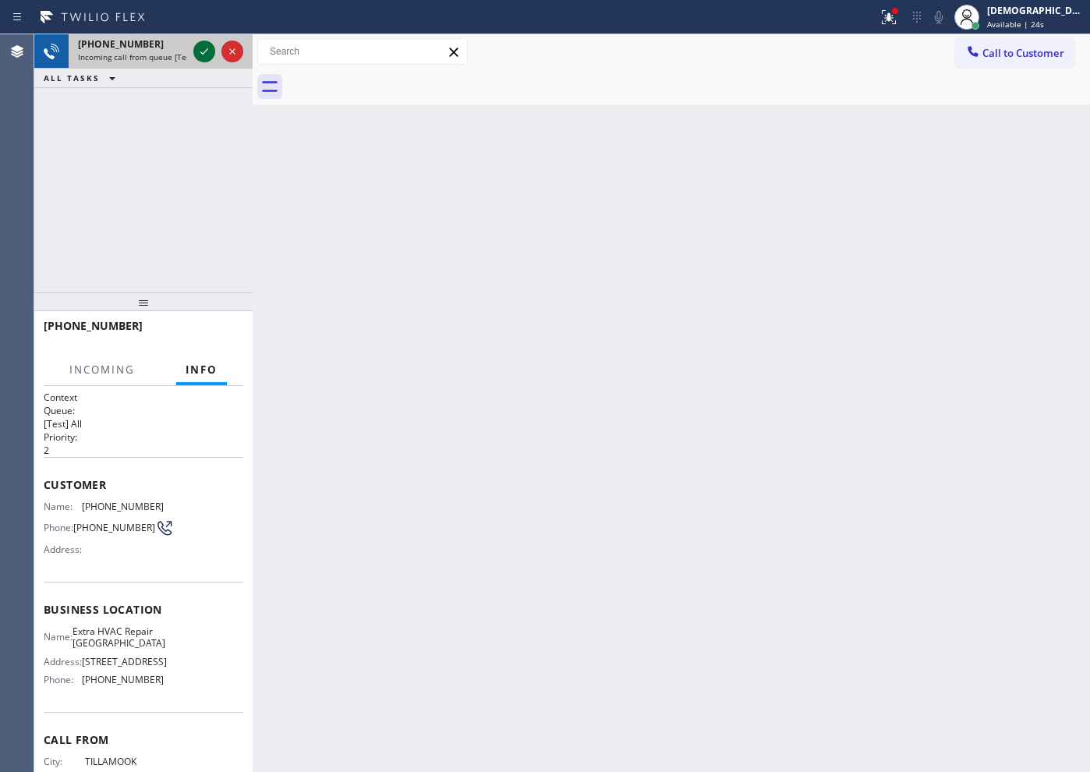
click at [200, 51] on icon at bounding box center [204, 51] width 19 height 19
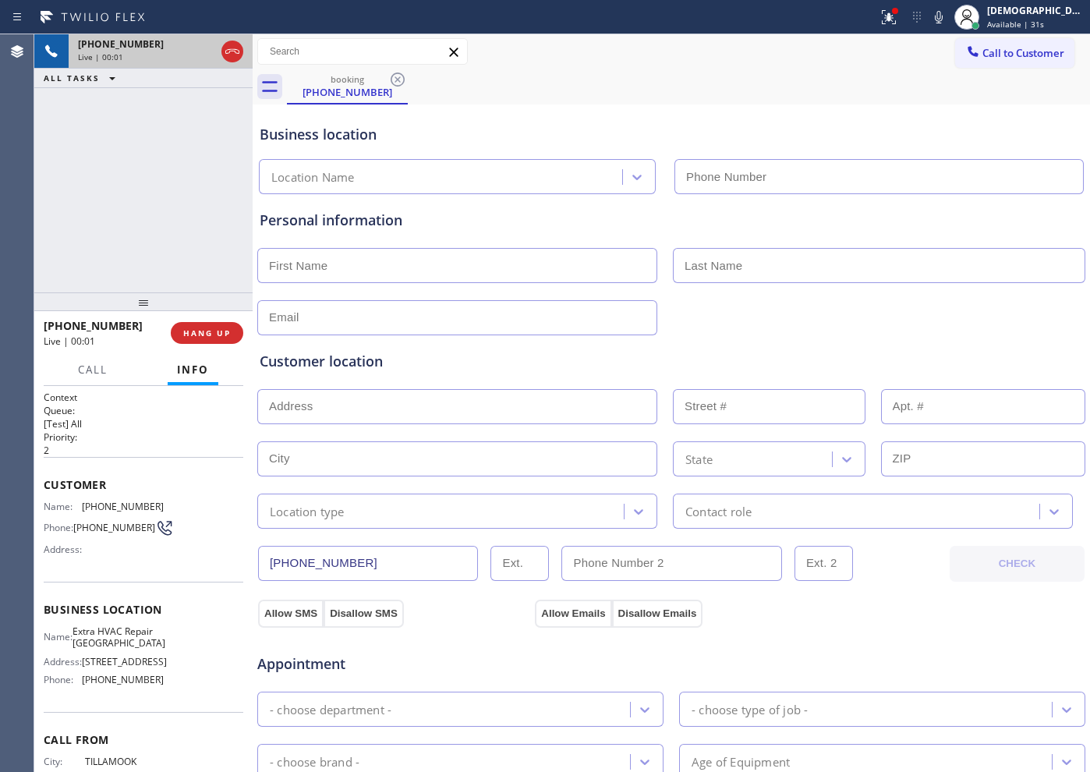
type input "[PHONE_NUMBER]"
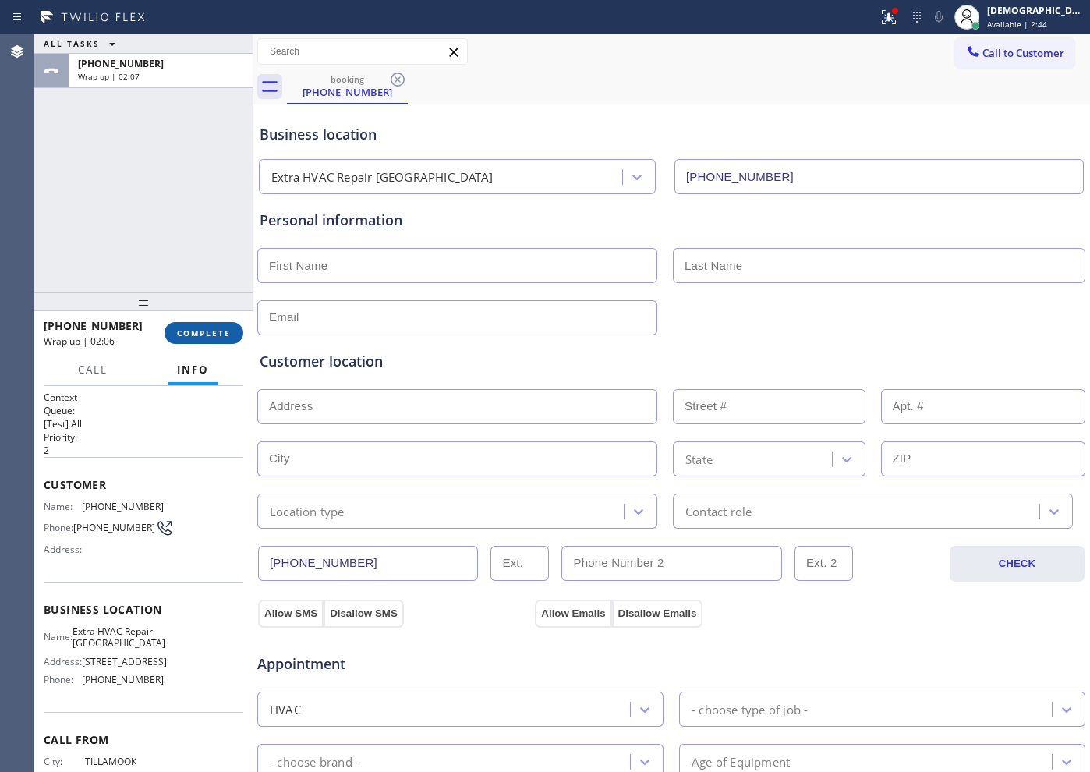
click at [191, 331] on span "COMPLETE" at bounding box center [204, 333] width 54 height 11
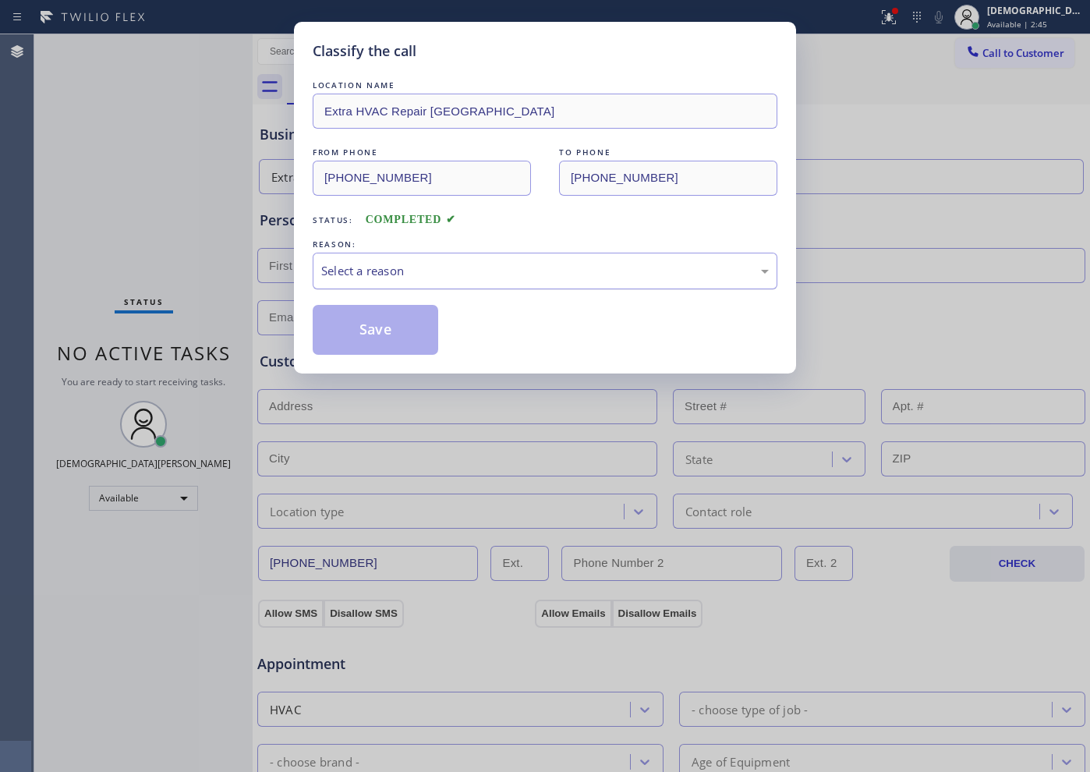
click at [475, 258] on div "Select a reason" at bounding box center [545, 271] width 465 height 37
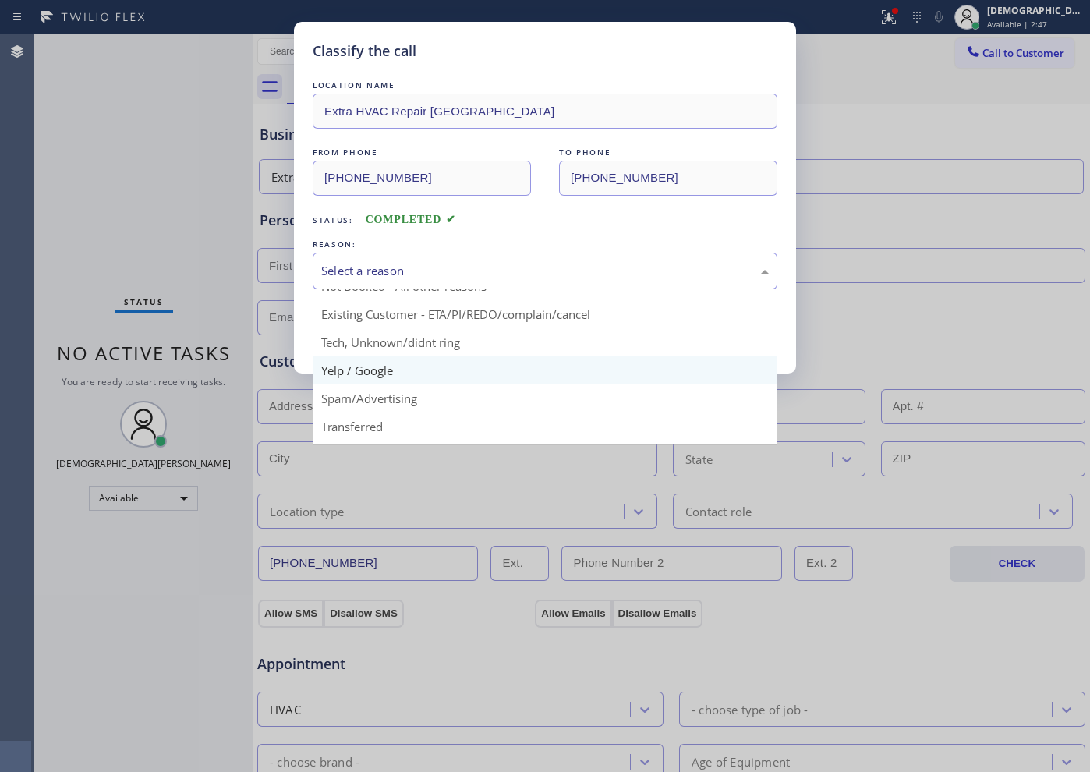
scroll to position [98, 0]
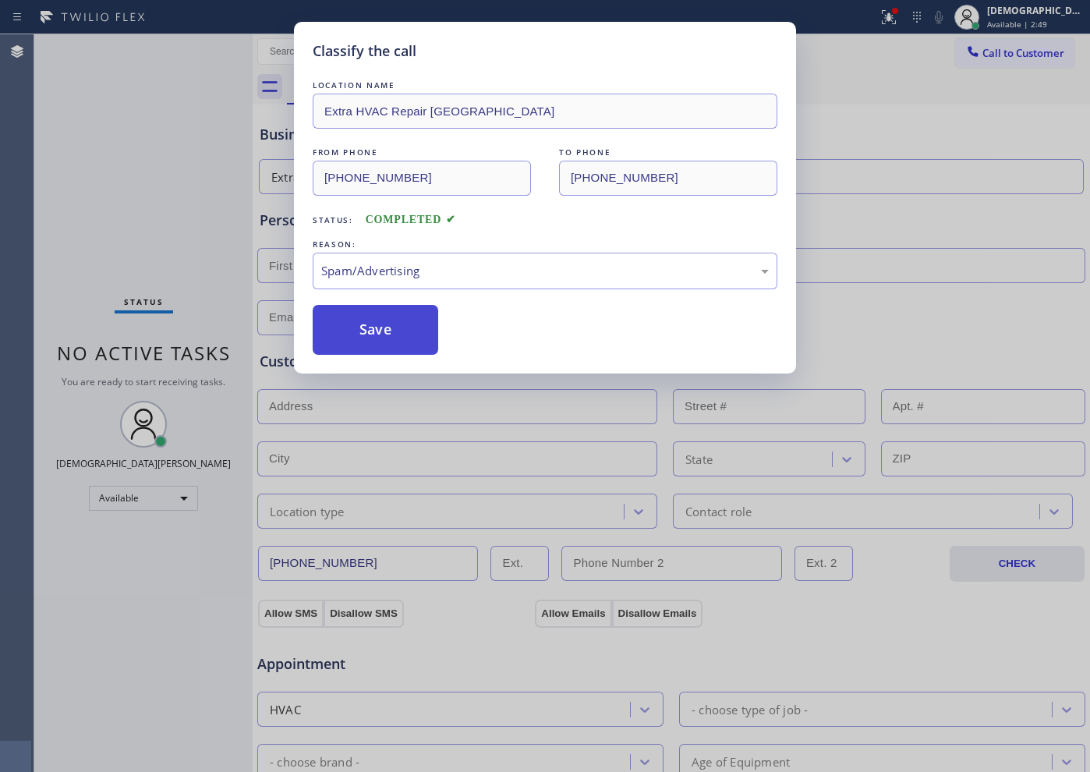
click at [391, 335] on button "Save" at bounding box center [376, 330] width 126 height 50
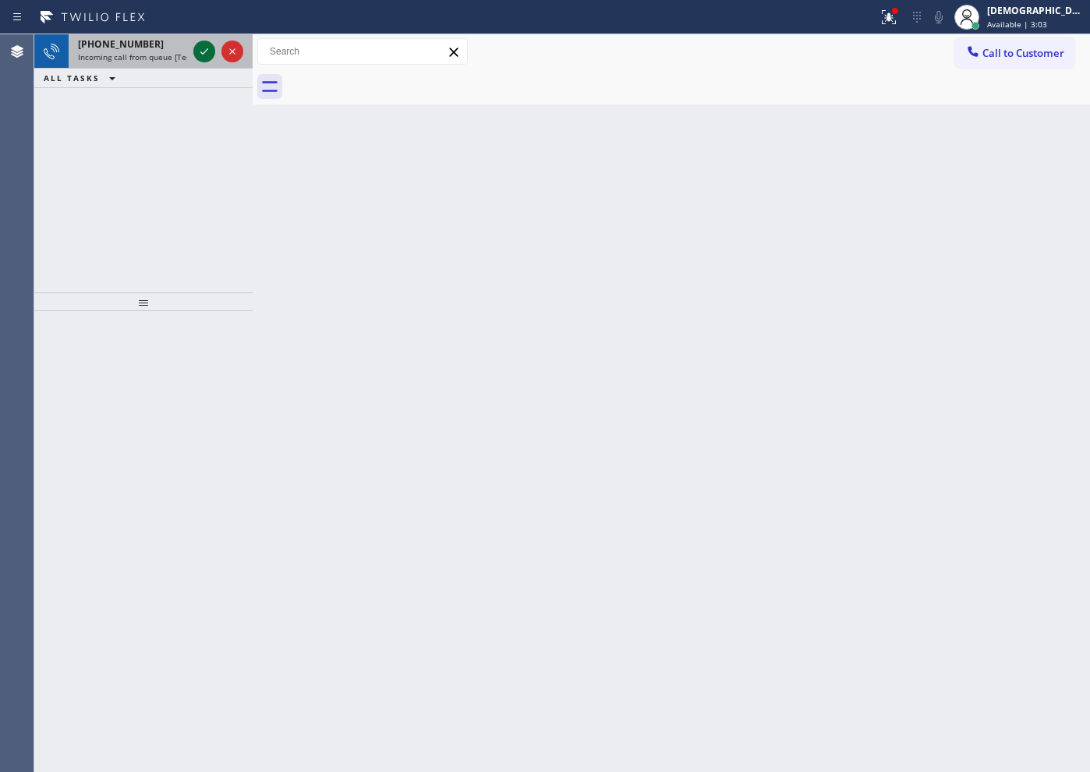
click at [193, 56] on div at bounding box center [204, 51] width 22 height 19
click at [206, 54] on icon at bounding box center [204, 51] width 19 height 19
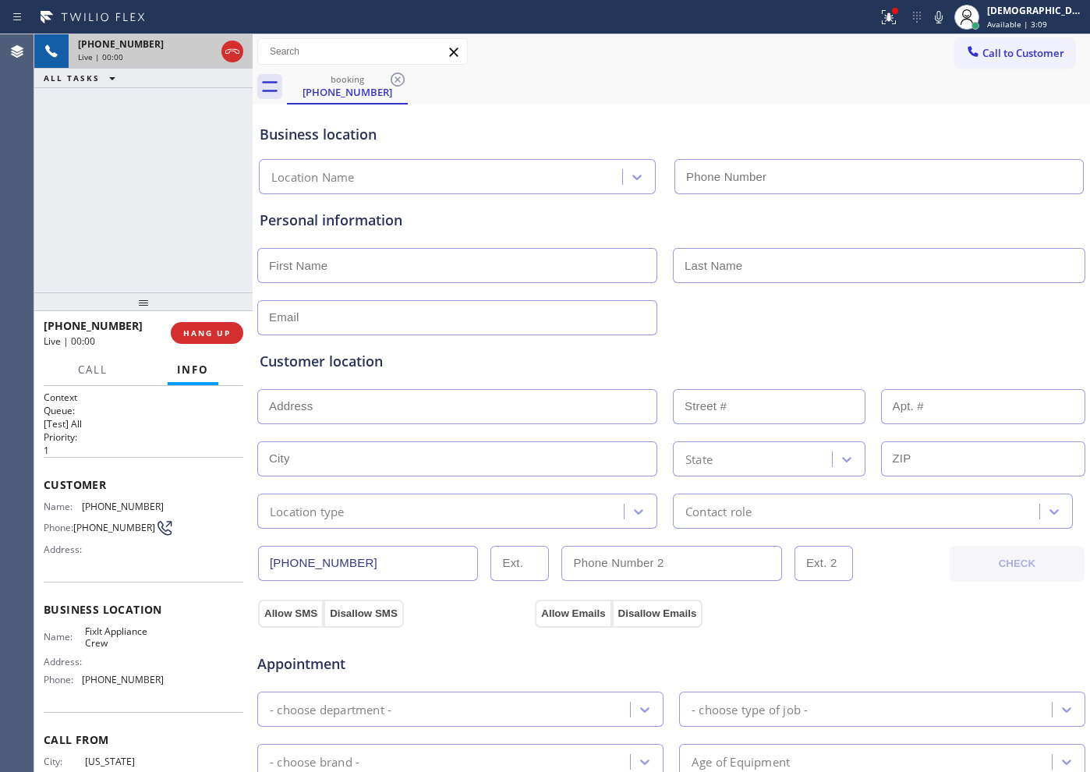
type input "[PHONE_NUMBER]"
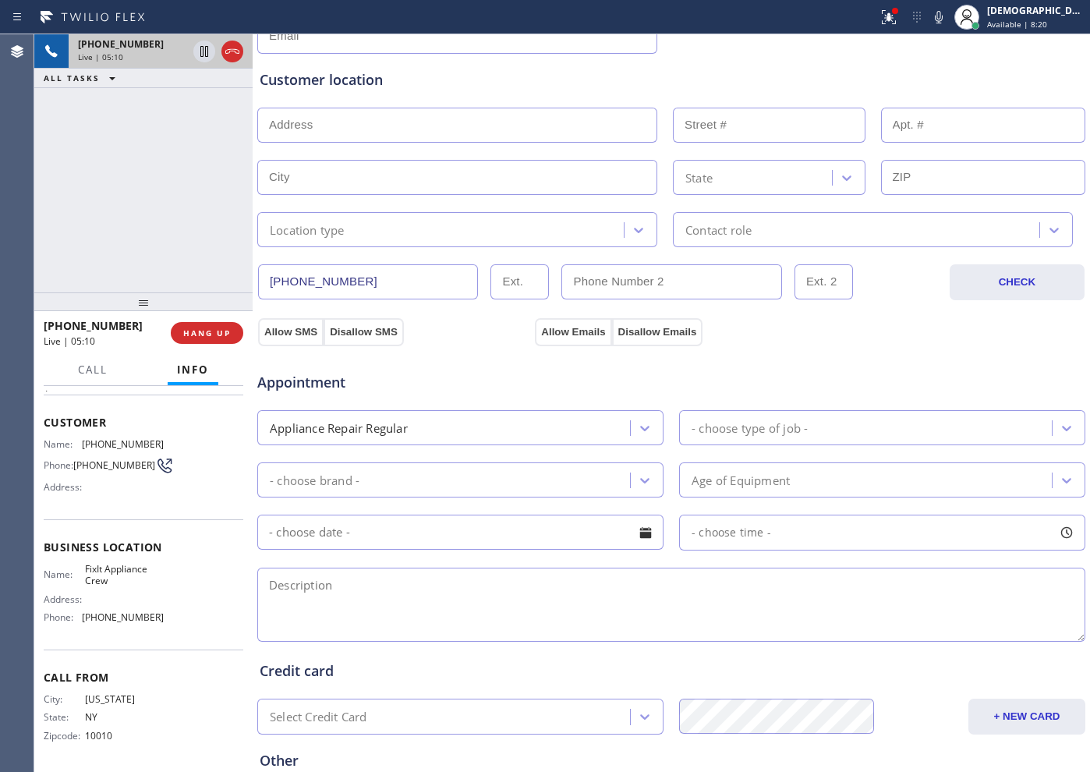
scroll to position [242, 0]
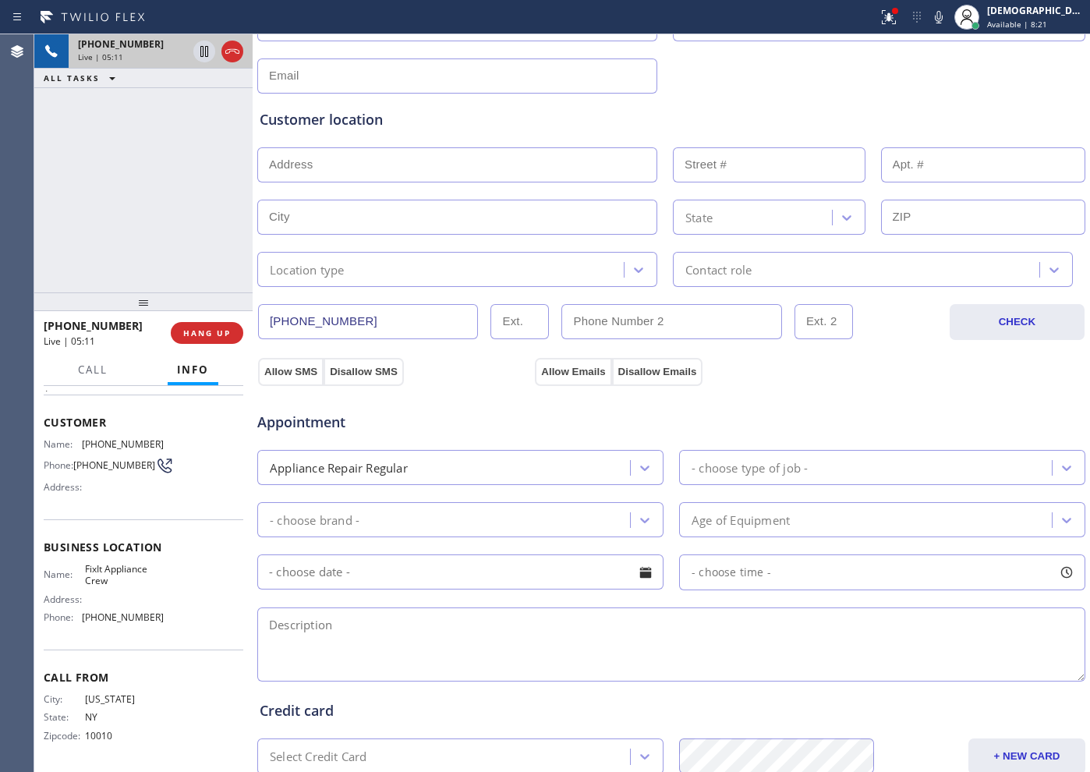
drag, startPoint x: 356, startPoint y: 319, endPoint x: 253, endPoint y: 317, distance: 103.0
click at [253, 317] on div "[PHONE_NUMBER] Live | 05:11 ALL TASKS ALL TASKS ACTIVE TASKS TASKS IN WRAP UP […" at bounding box center [562, 403] width 1056 height 738
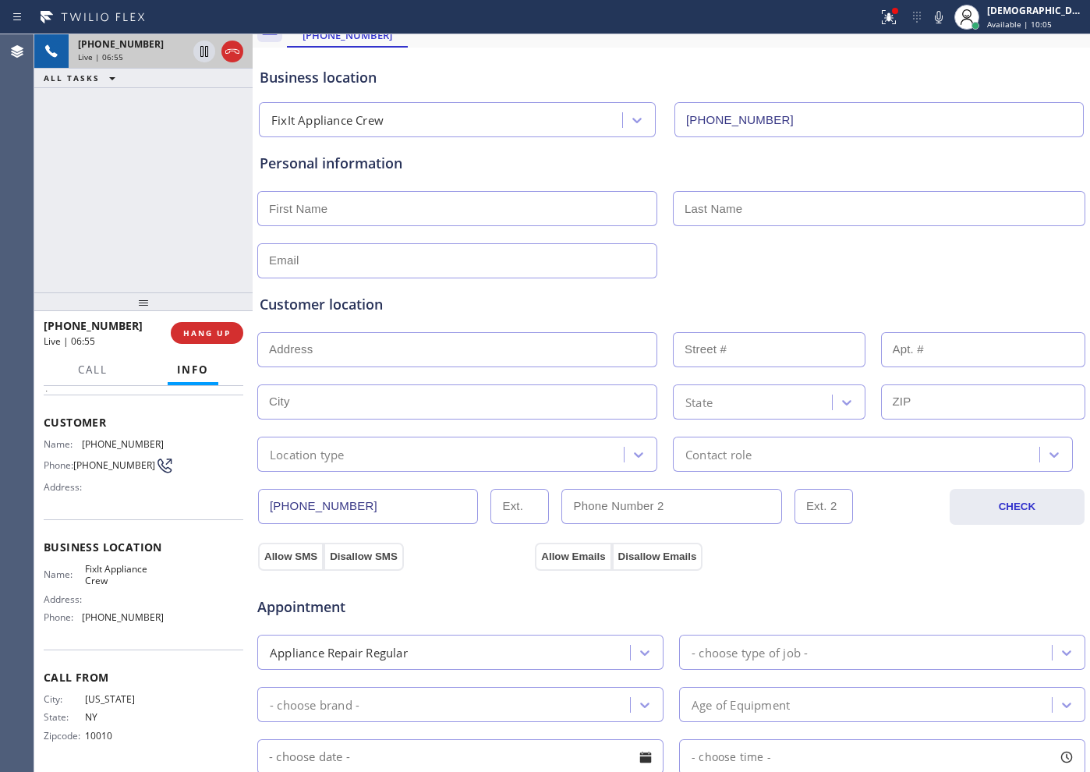
scroll to position [0, 0]
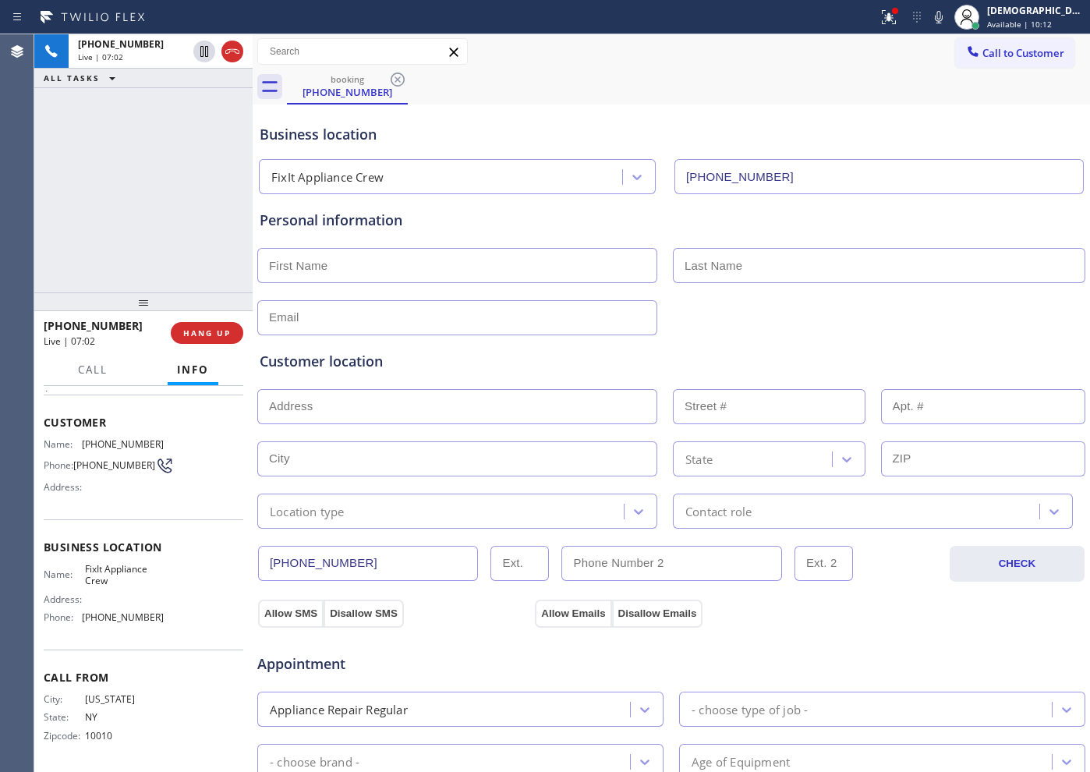
drag, startPoint x: 229, startPoint y: 46, endPoint x: 707, endPoint y: 165, distance: 492.8
click at [229, 46] on icon at bounding box center [232, 51] width 19 height 19
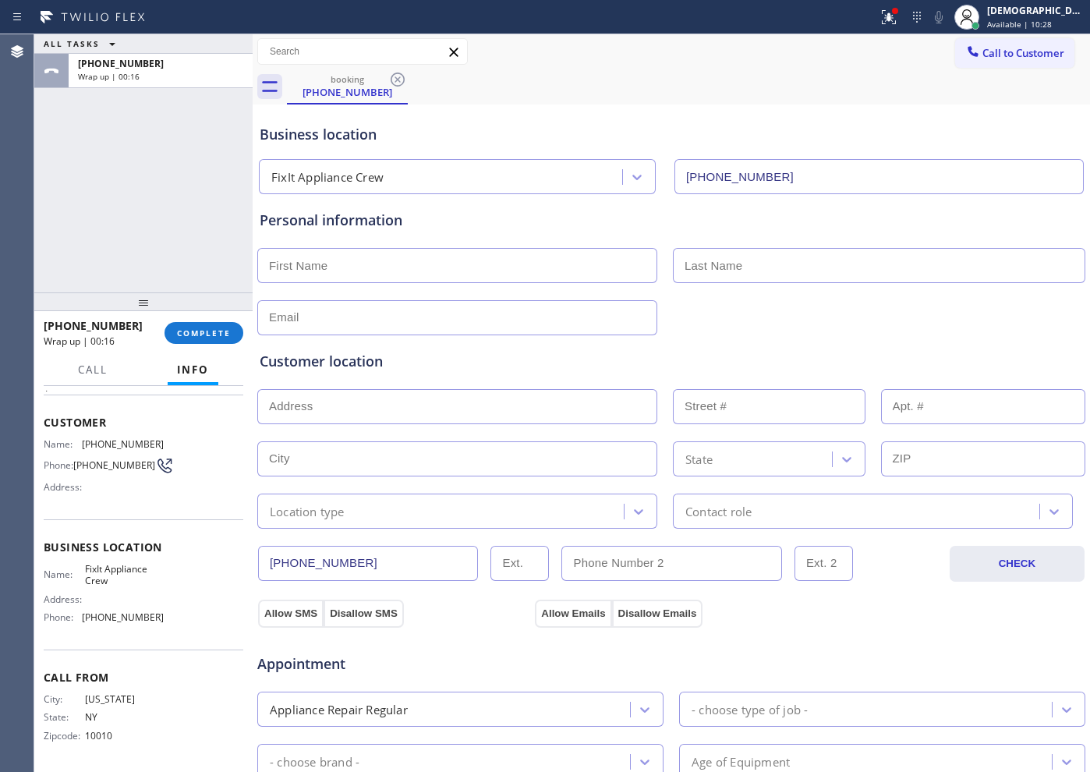
click at [291, 261] on input "text" at bounding box center [457, 265] width 400 height 35
paste input "[PERSON_NAME]"
click at [314, 266] on input "[PERSON_NAME]" at bounding box center [457, 265] width 400 height 35
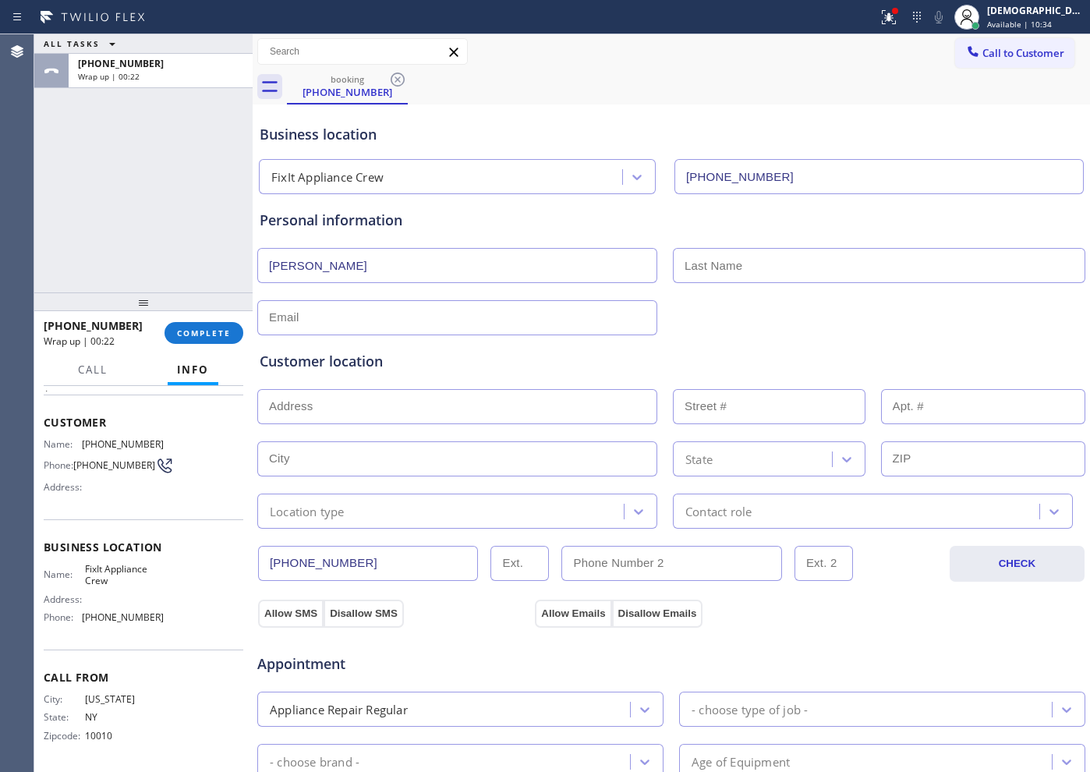
type input "[PERSON_NAME]"
click at [871, 265] on input "text" at bounding box center [879, 265] width 413 height 35
paste input "[PERSON_NAME]"
click at [747, 261] on input "[PERSON_NAME]" at bounding box center [879, 265] width 413 height 35
click at [679, 268] on input "[PERSON_NAME]" at bounding box center [879, 265] width 413 height 35
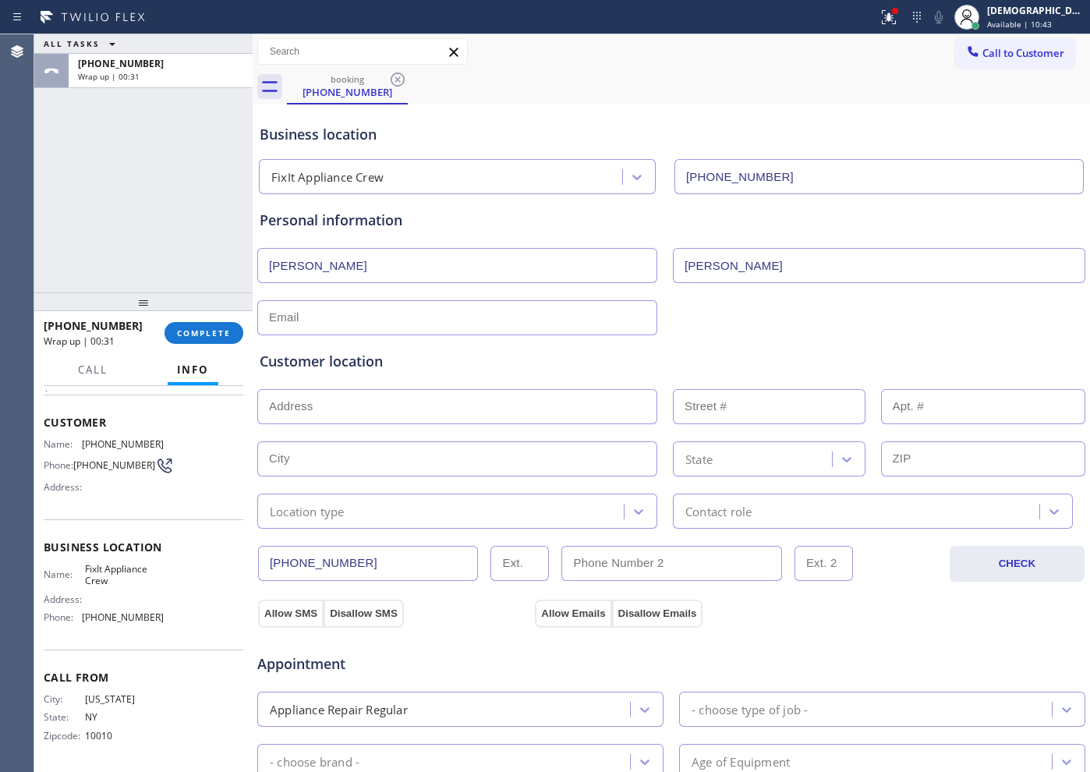
type input "[PERSON_NAME]"
click at [451, 325] on input "text" at bounding box center [457, 317] width 400 height 35
click at [346, 322] on input "[EMAIL_ADDRESS]" at bounding box center [457, 317] width 400 height 35
click at [346, 319] on input "[EMAIL_ADDRESS]" at bounding box center [457, 317] width 400 height 35
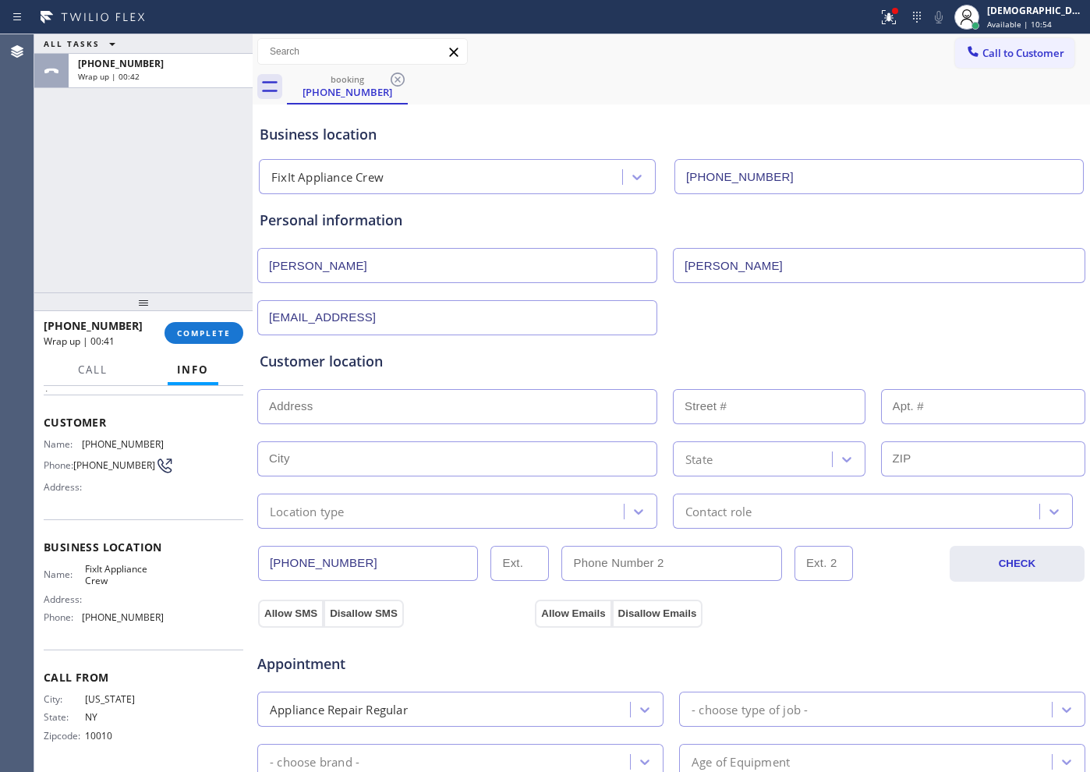
click at [347, 319] on input "[EMAIL_ADDRESS]" at bounding box center [457, 317] width 400 height 35
paste input "[PERSON_NAME][EMAIL_ADDRESS][DOMAIN_NAME]"
type input "[PERSON_NAME][EMAIL_ADDRESS][DOMAIN_NAME]"
click at [438, 400] on input "text" at bounding box center [457, 406] width 400 height 35
paste input "[STREET_ADDRESS][PERSON_NAME][US_STATE]"
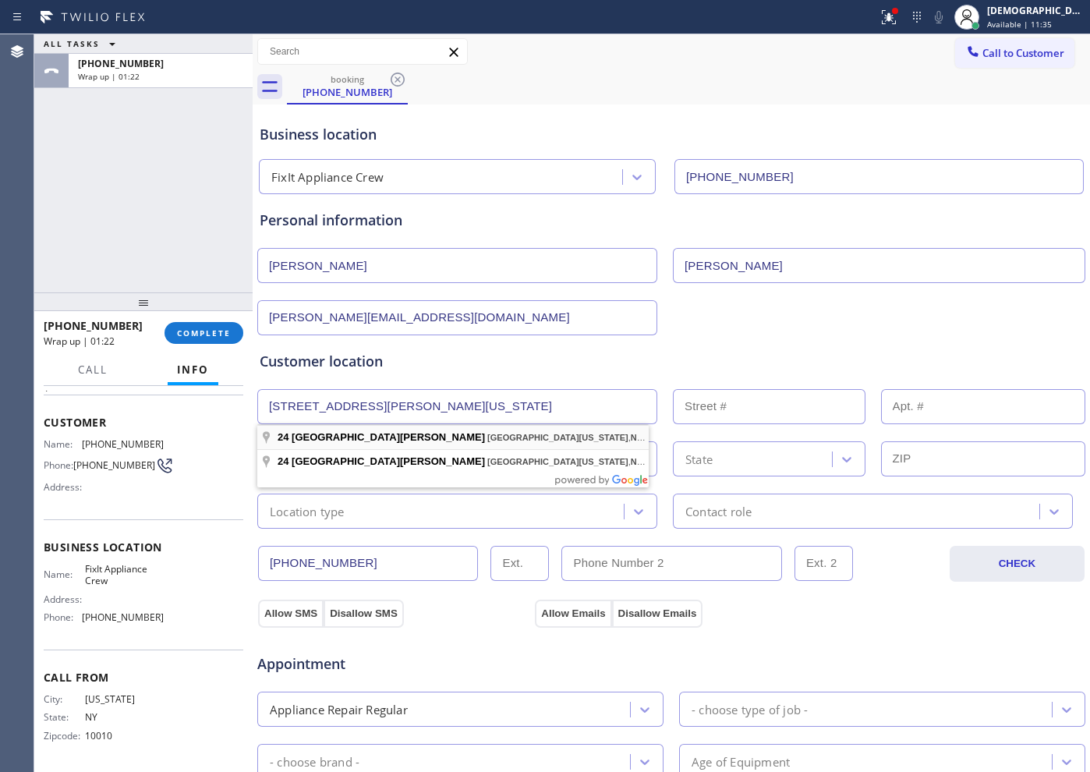
type input "[STREET_ADDRESS][PERSON_NAME]"
type input "24"
type input "[GEOGRAPHIC_DATA][US_STATE]"
type input "11050"
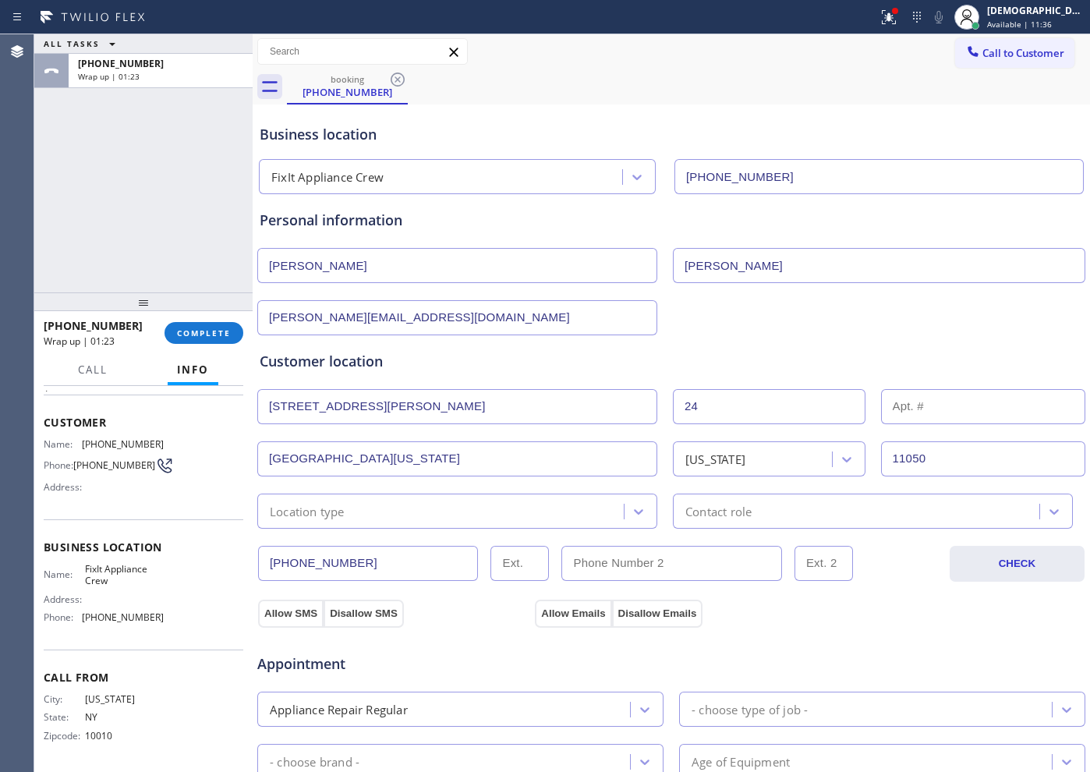
click at [394, 516] on div "Location type" at bounding box center [443, 511] width 362 height 27
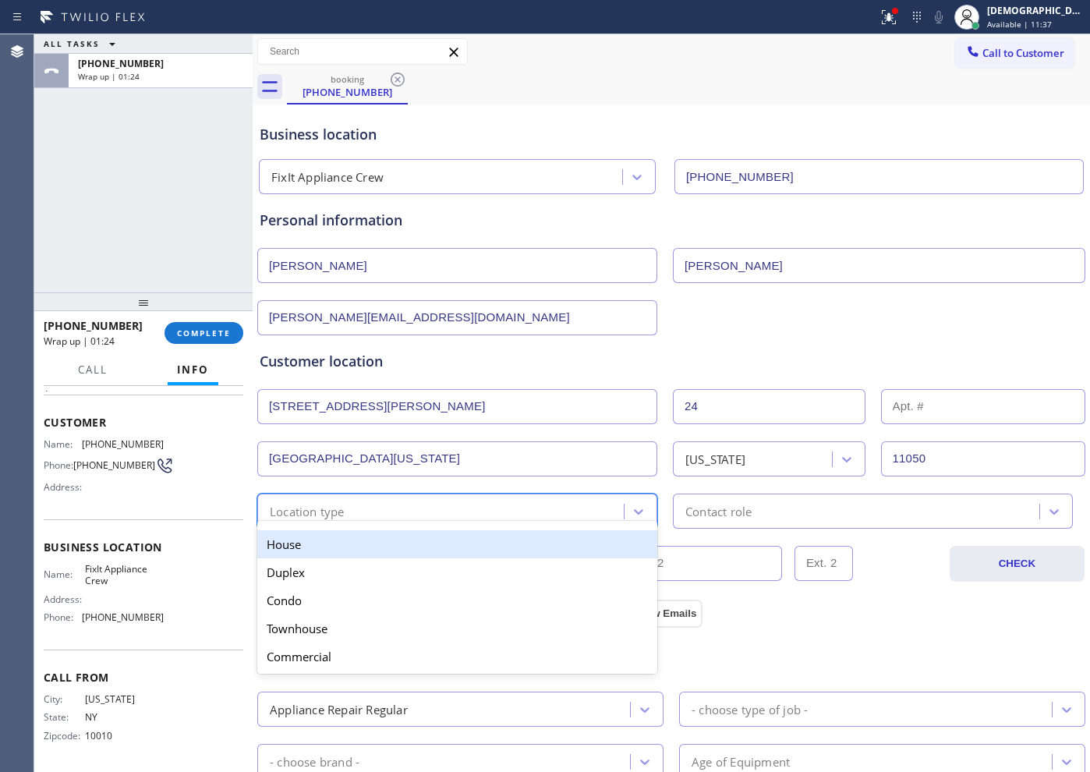
click at [367, 547] on div "House" at bounding box center [457, 544] width 400 height 28
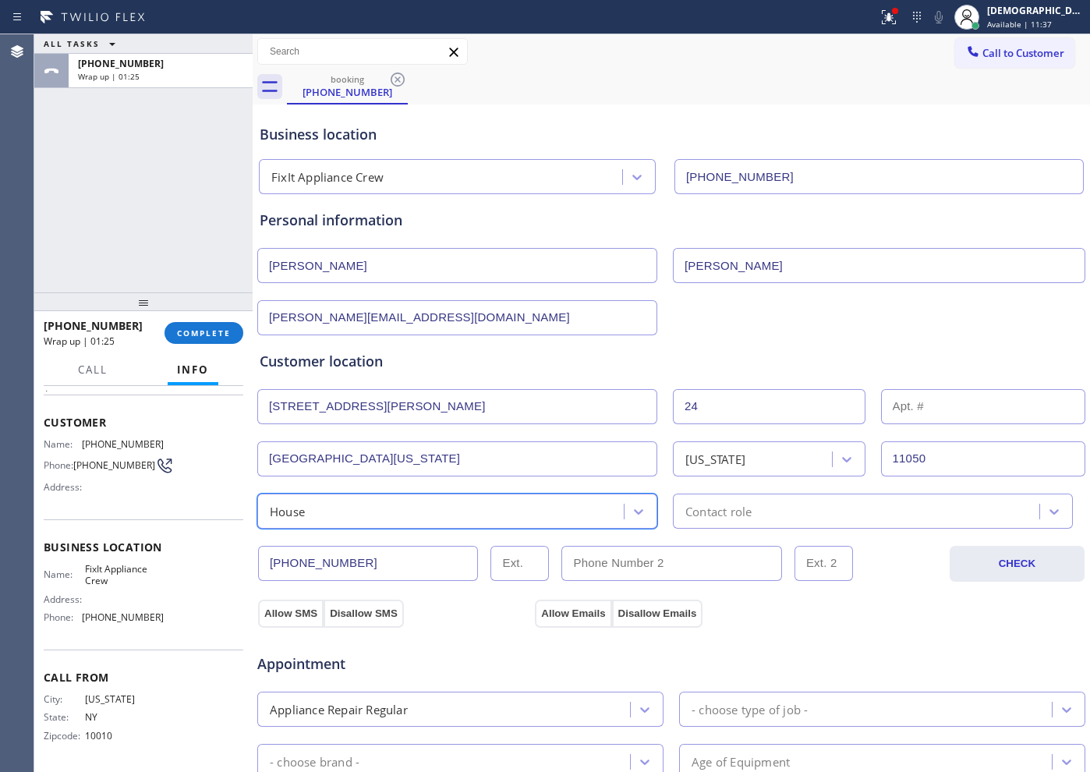
click at [694, 512] on div "Contact role" at bounding box center [719, 511] width 66 height 18
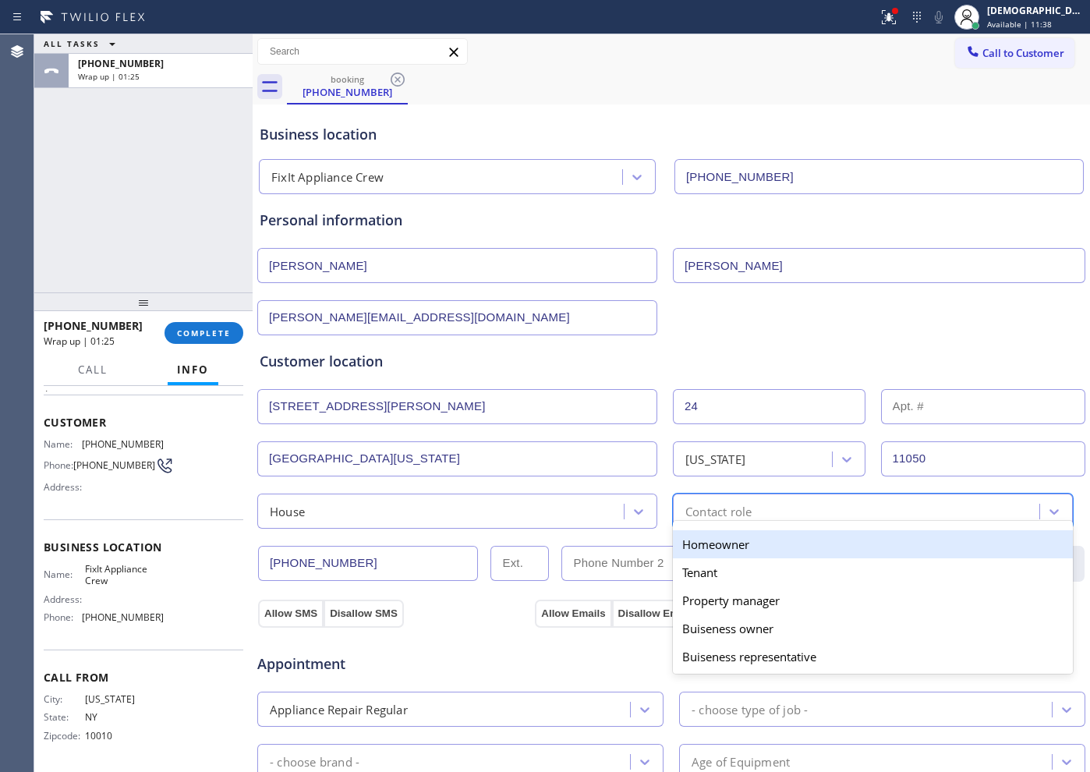
click at [695, 541] on div "Homeowner" at bounding box center [873, 544] width 400 height 28
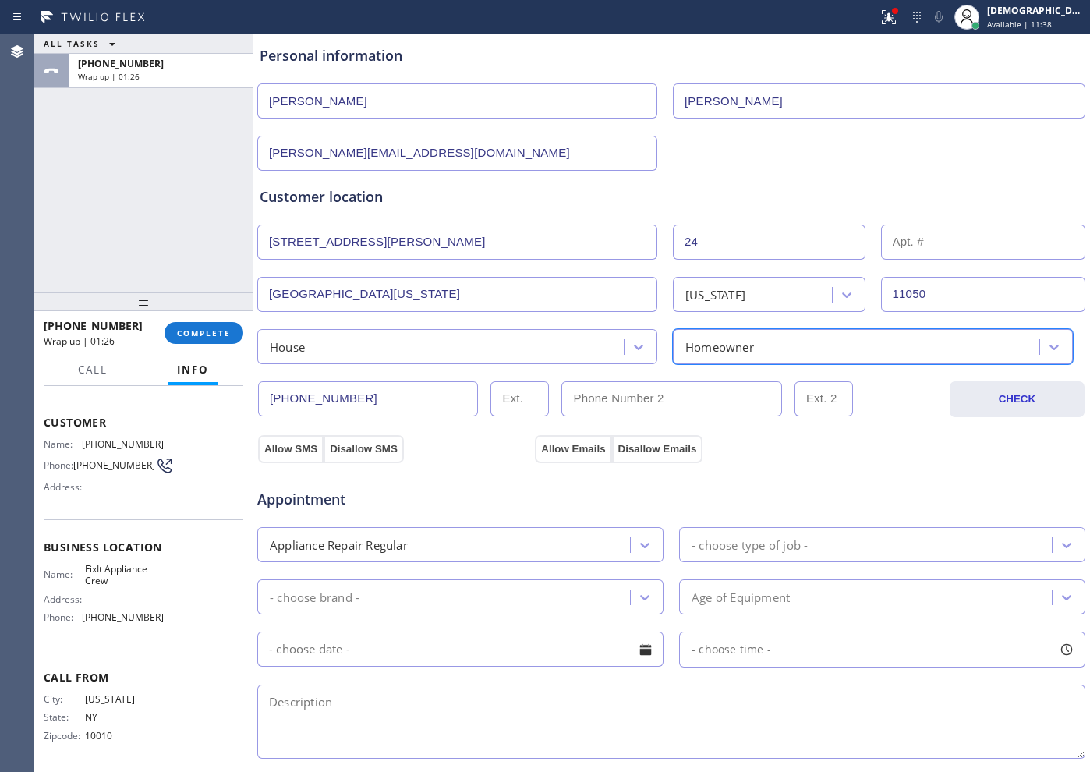
scroll to position [195, 0]
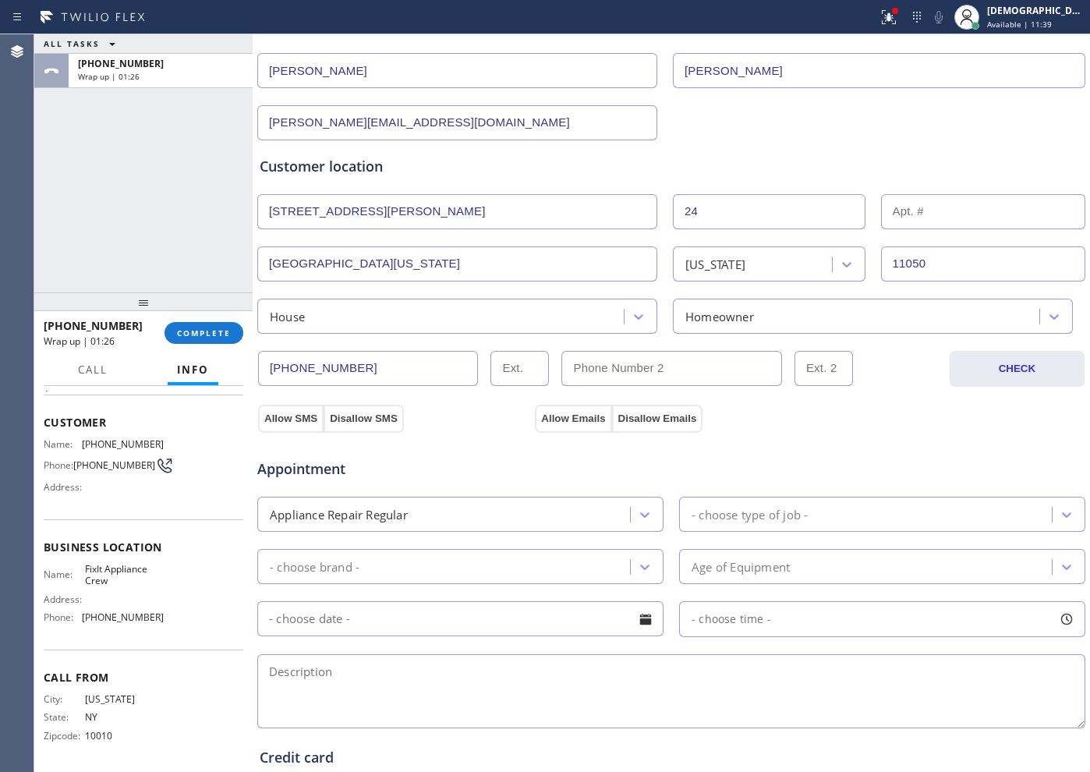
click at [283, 428] on div "Appointment Appliance Repair Regular - choose type of job - - choose brand - Ag…" at bounding box center [672, 579] width 830 height 306
click at [289, 424] on button "Allow SMS" at bounding box center [291, 419] width 66 height 28
click at [590, 421] on button "Allow Emails" at bounding box center [573, 419] width 76 height 28
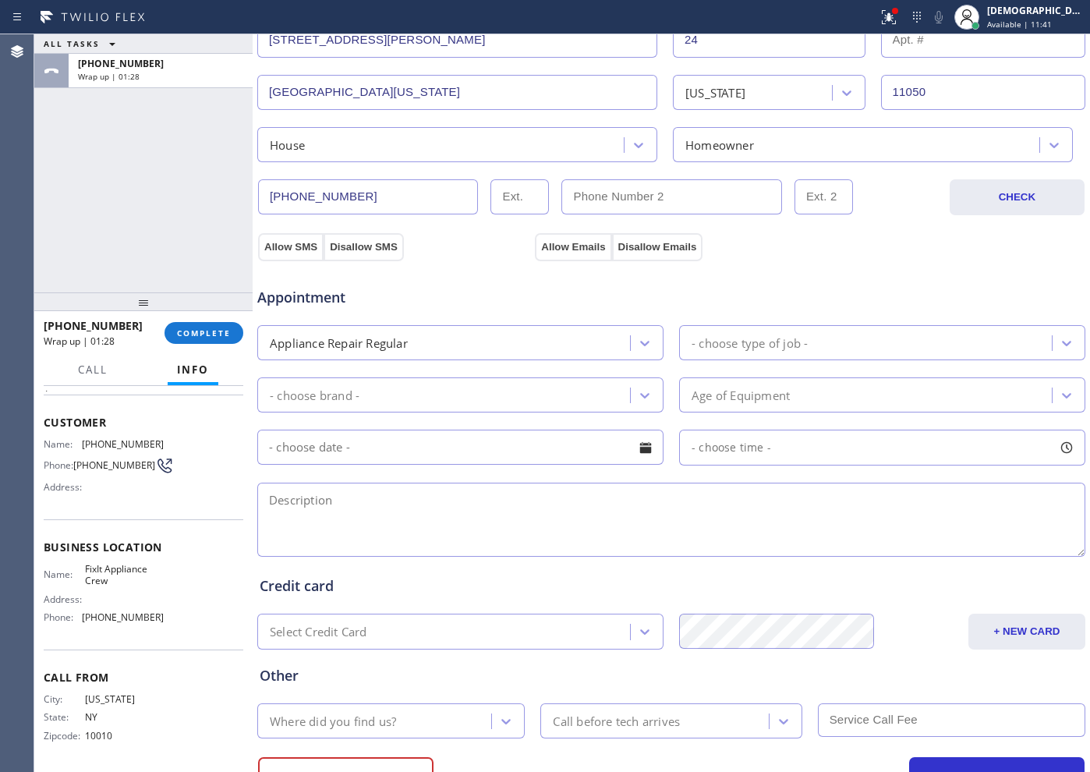
scroll to position [390, 0]
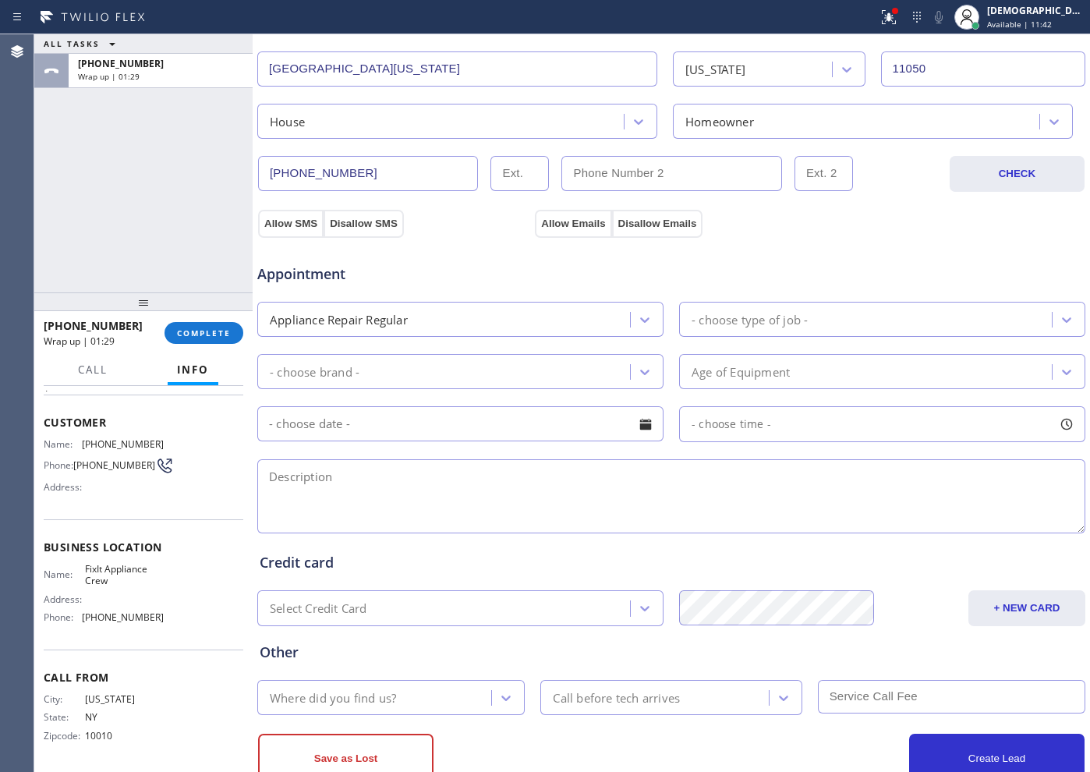
click at [764, 325] on div "- choose type of job -" at bounding box center [750, 319] width 116 height 18
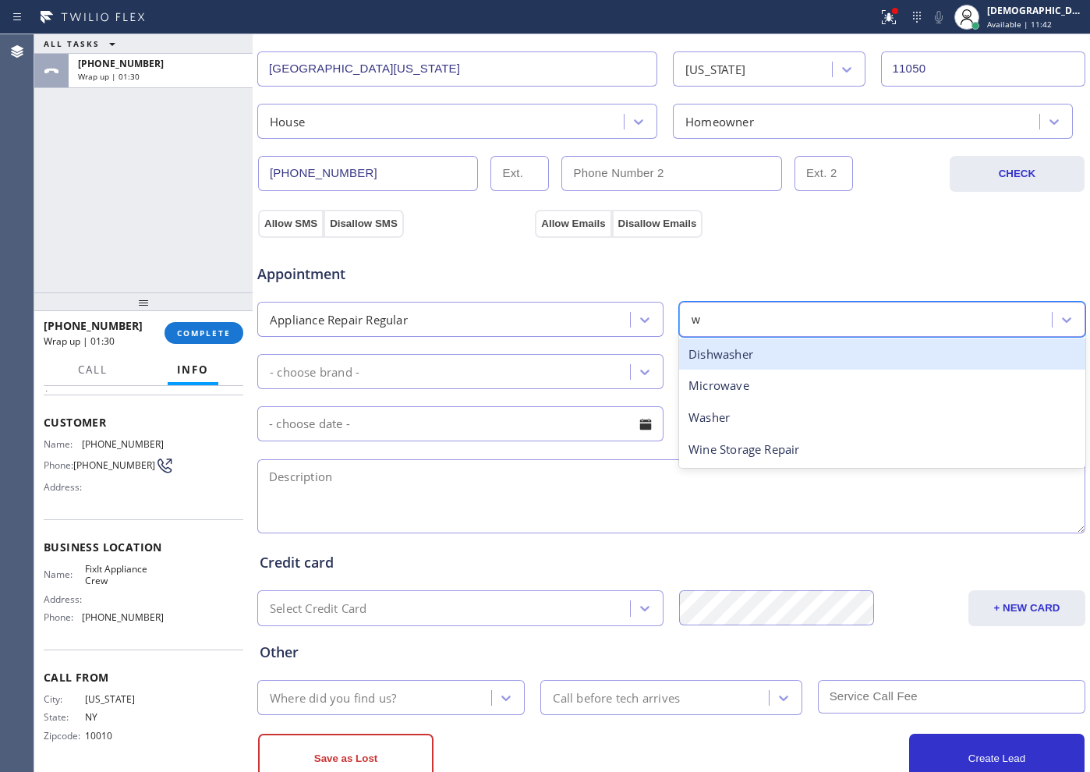
type input "wa"
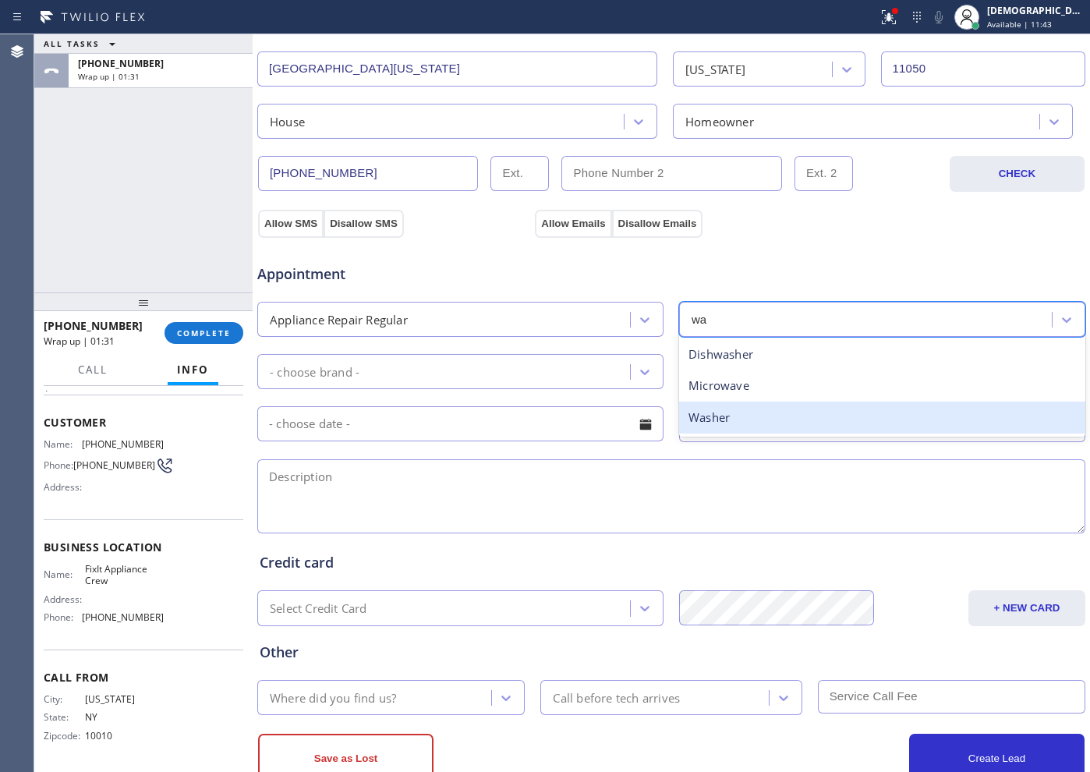
click at [700, 416] on div "Washer" at bounding box center [882, 418] width 406 height 32
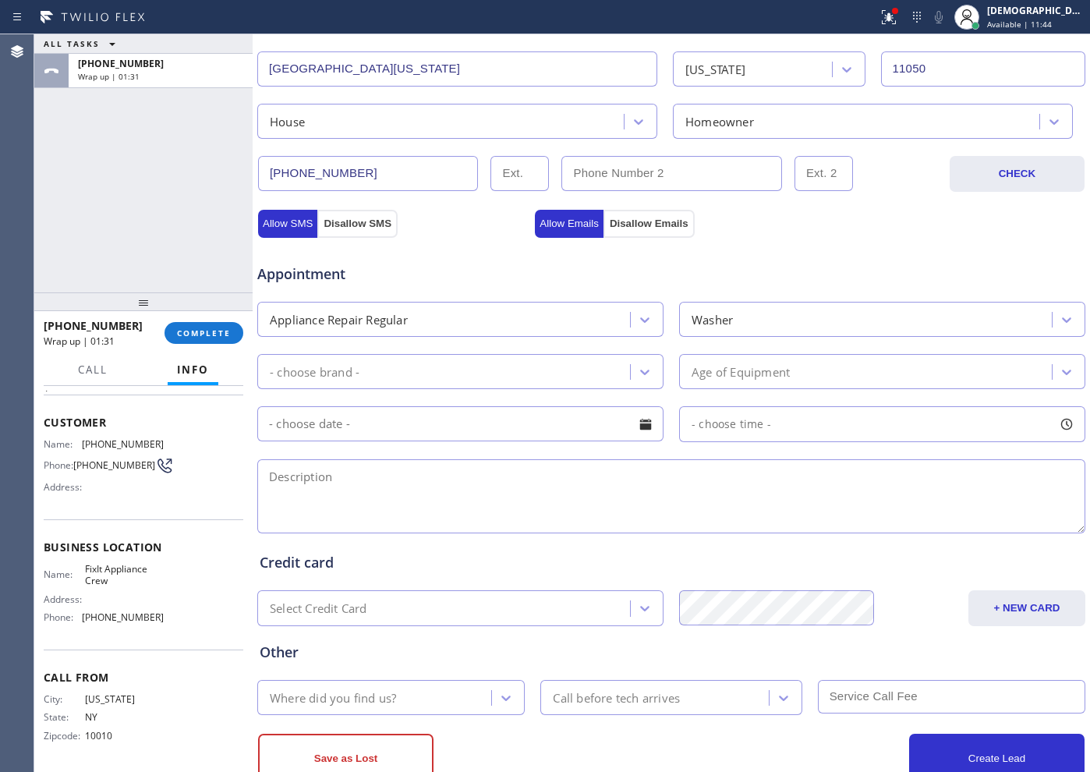
click at [452, 352] on div "- choose brand - Age of Equipment" at bounding box center [671, 370] width 831 height 38
click at [439, 375] on div "- choose brand -" at bounding box center [446, 371] width 368 height 27
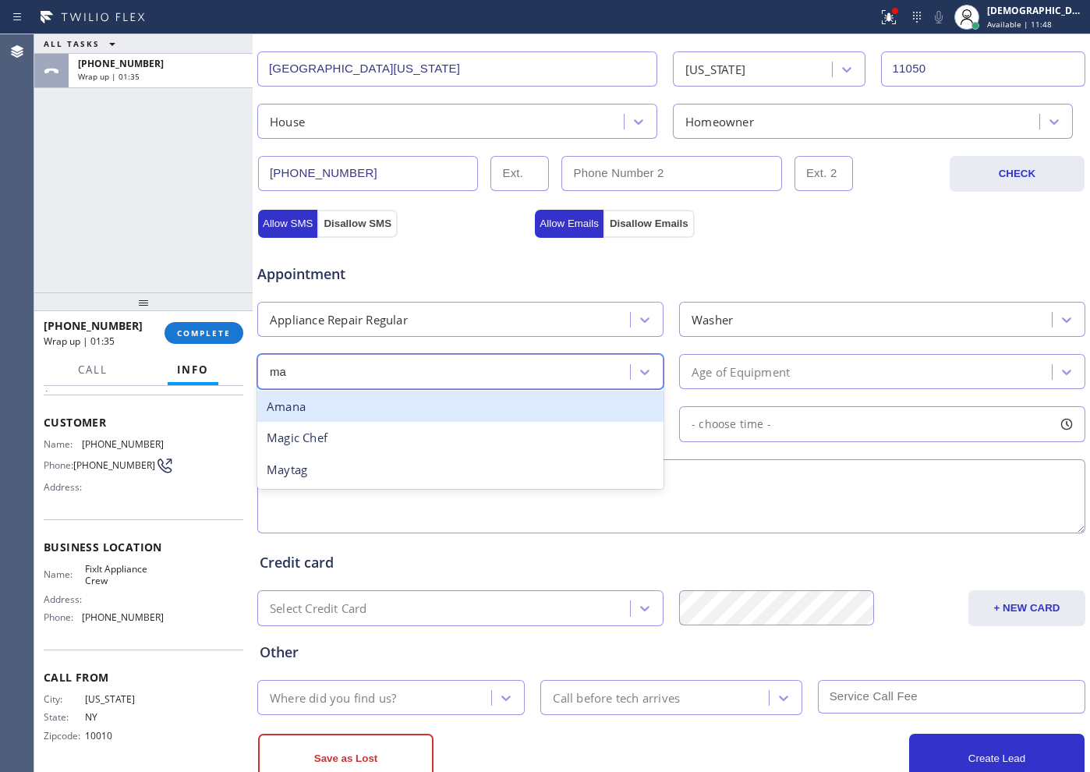
type input "may"
click at [321, 413] on div "Maytag" at bounding box center [460, 407] width 406 height 32
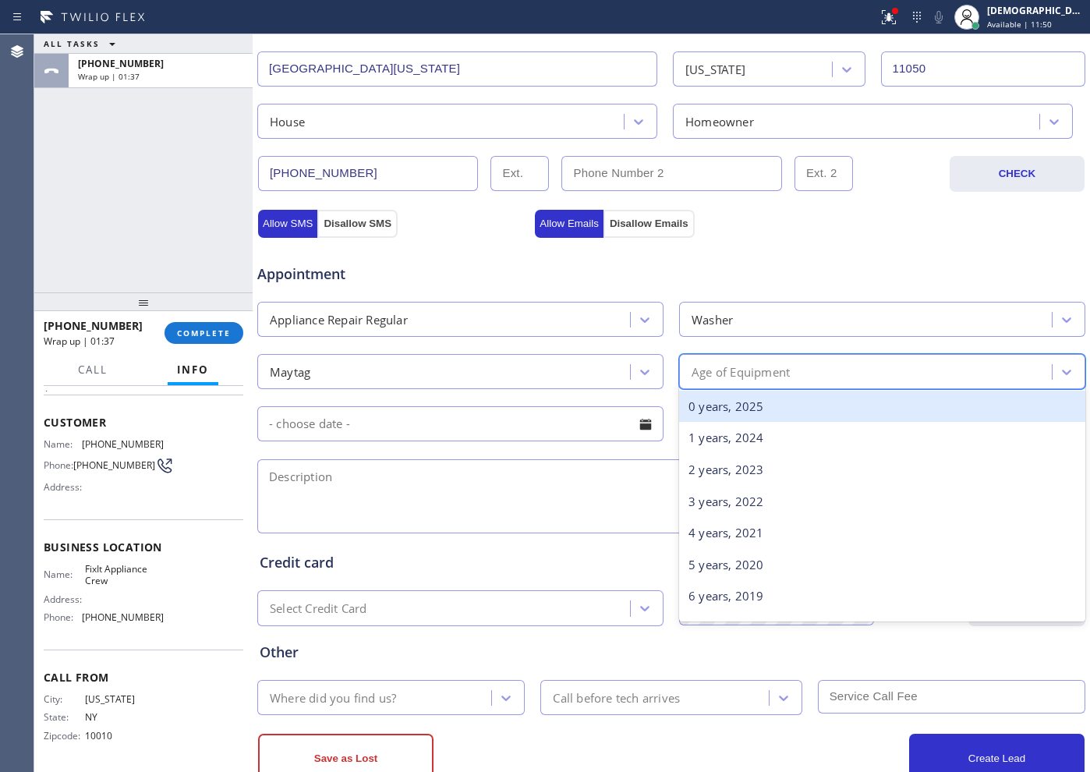
click at [721, 383] on div "Age of Equipment" at bounding box center [868, 371] width 368 height 27
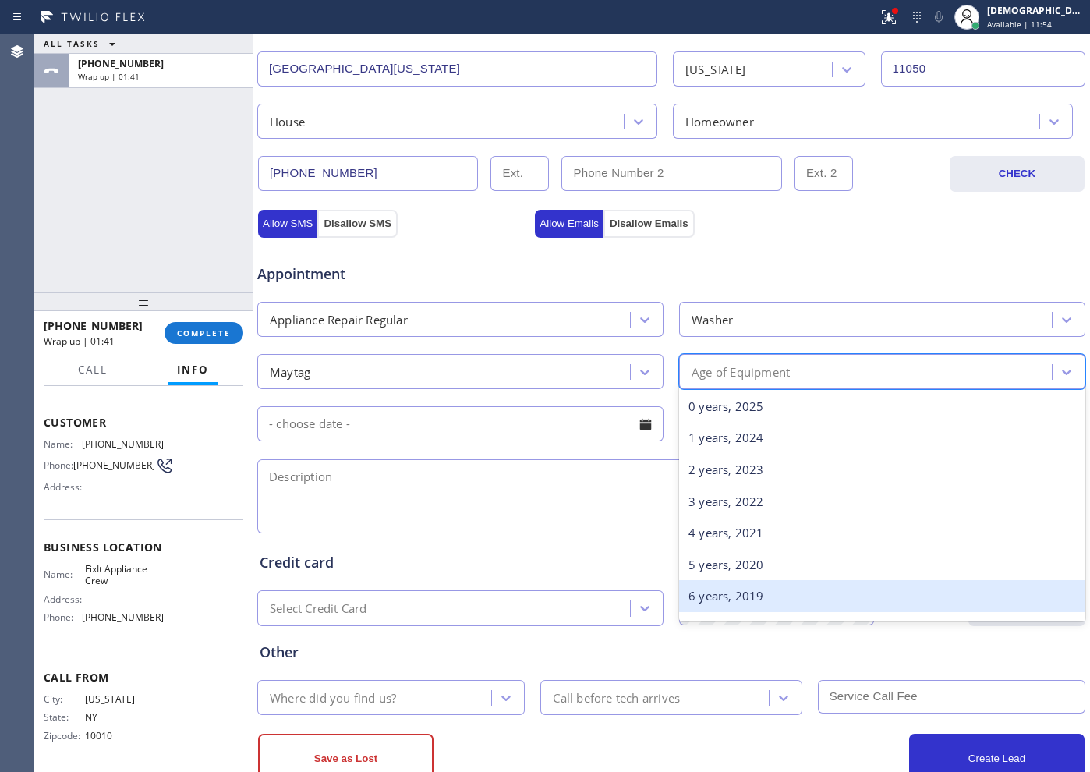
scroll to position [97, 0]
click at [762, 582] on div "9 years, 2016" at bounding box center [882, 594] width 406 height 32
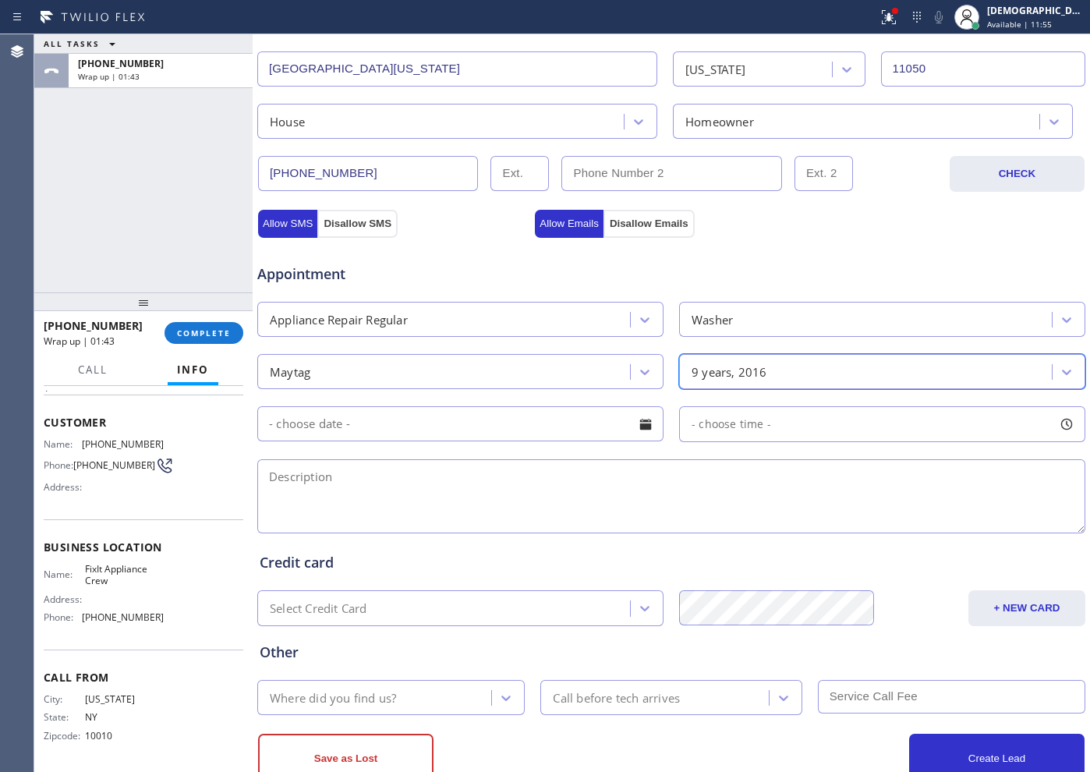
click at [391, 420] on input "text" at bounding box center [460, 423] width 406 height 35
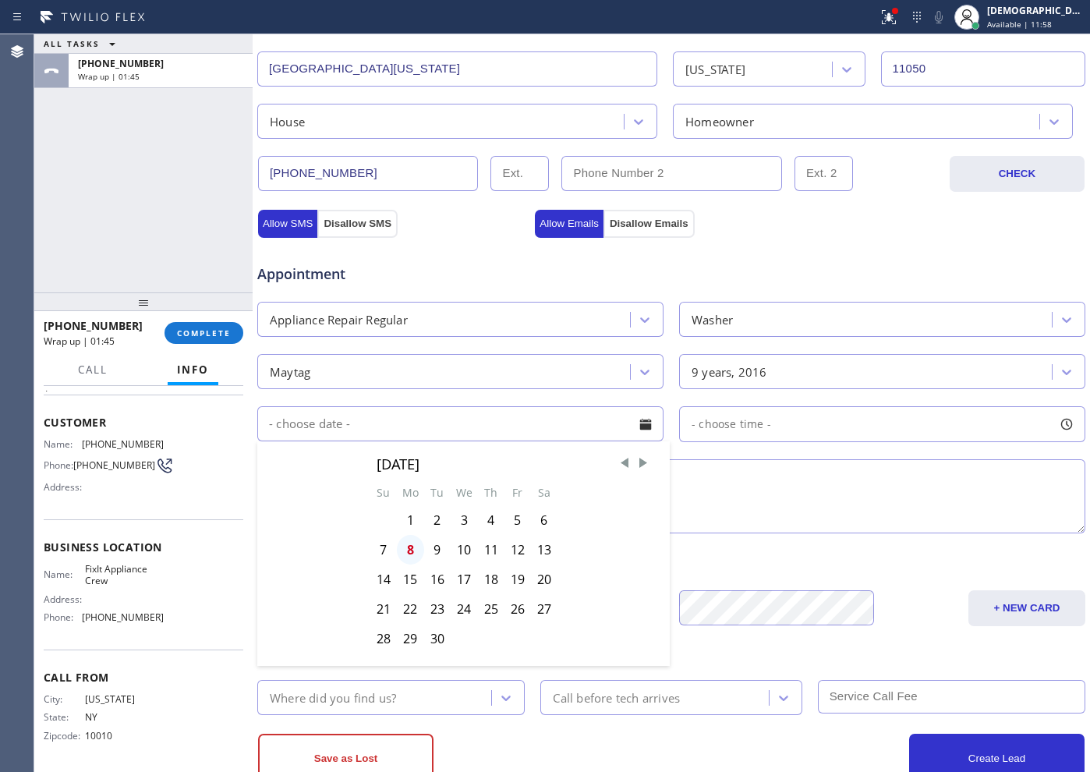
drag, startPoint x: 414, startPoint y: 551, endPoint x: 595, endPoint y: 502, distance: 187.5
click at [415, 551] on div "8" at bounding box center [410, 550] width 27 height 30
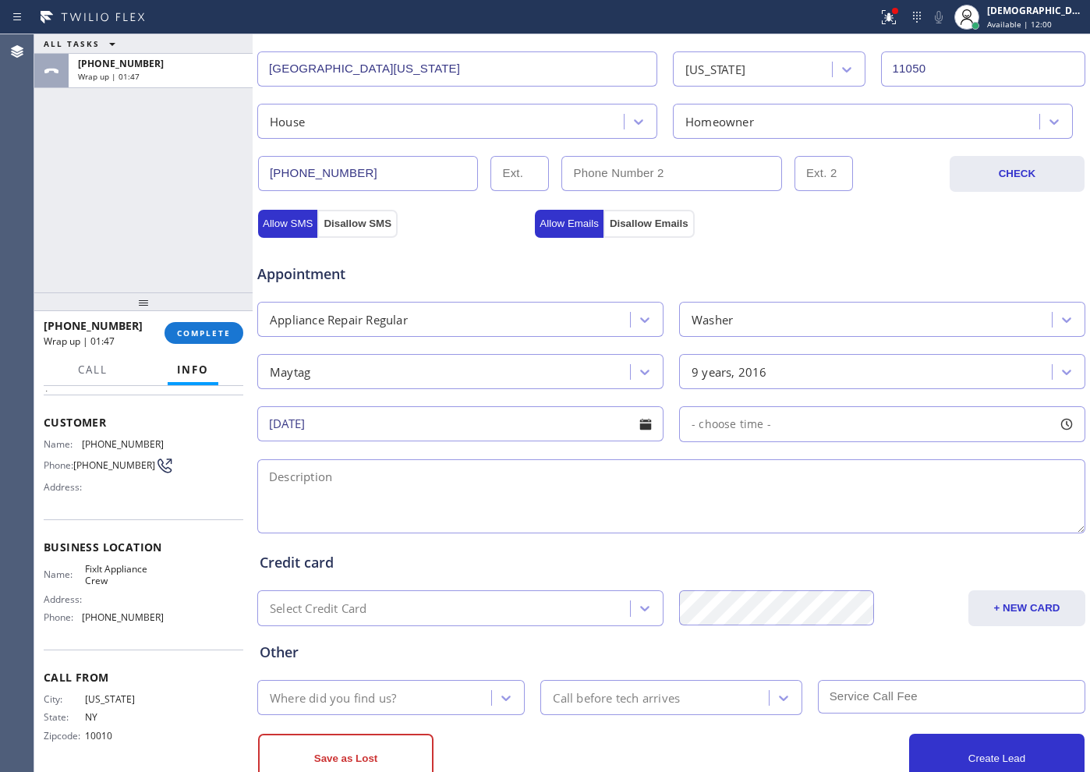
click at [507, 439] on input "[DATE]" at bounding box center [460, 423] width 406 height 35
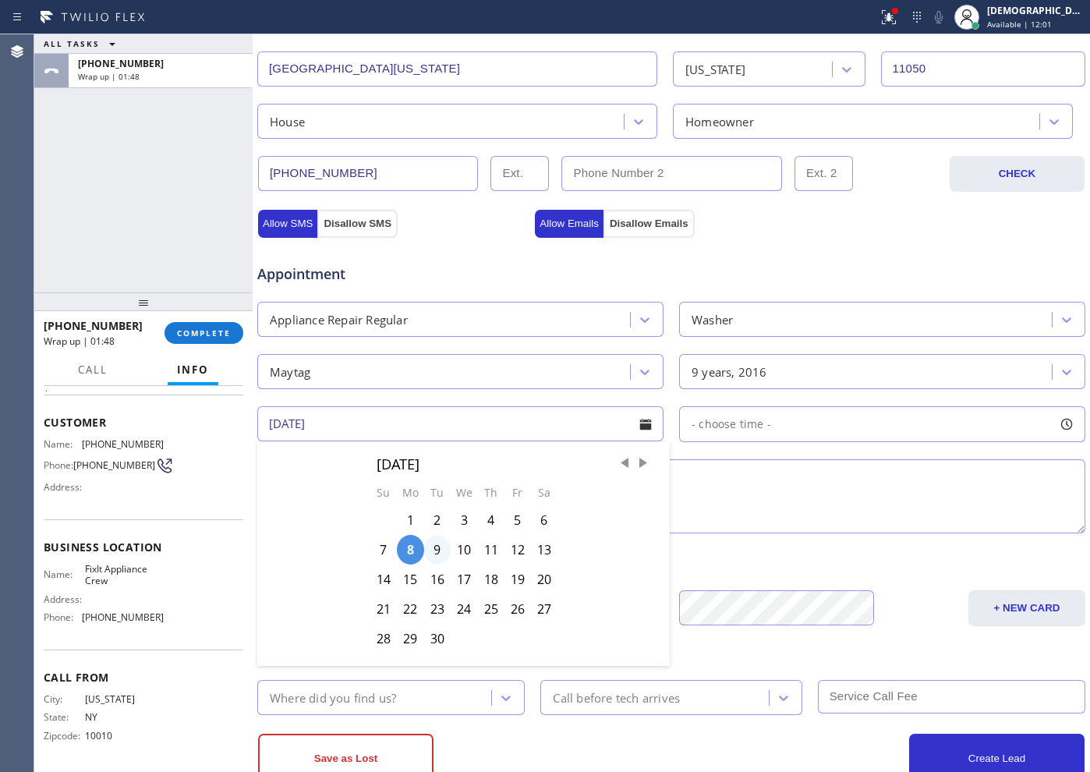
click at [437, 548] on div "9" at bounding box center [437, 550] width 27 height 30
type input "[DATE]"
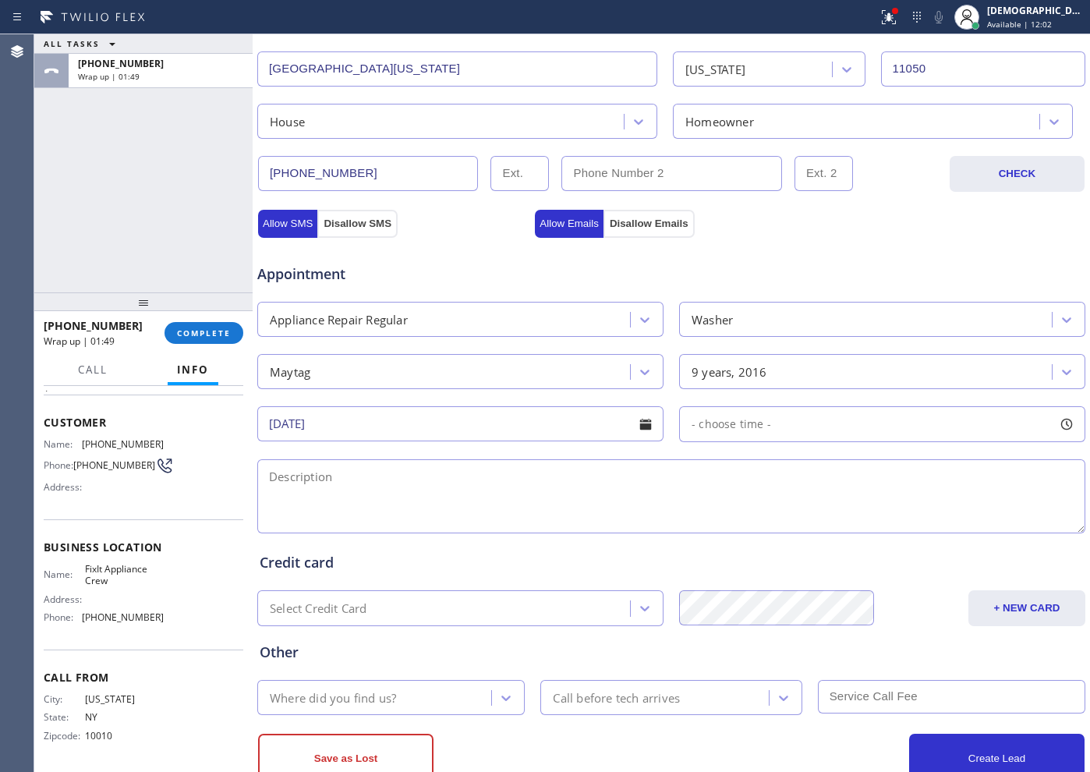
click at [767, 420] on div "- choose time -" at bounding box center [882, 424] width 406 height 36
drag, startPoint x: 701, startPoint y: 517, endPoint x: 955, endPoint y: 523, distance: 253.6
drag, startPoint x: 707, startPoint y: 518, endPoint x: 884, endPoint y: 518, distance: 176.3
click at [871, 518] on div at bounding box center [897, 519] width 19 height 33
click at [472, 498] on textarea at bounding box center [671, 496] width 828 height 74
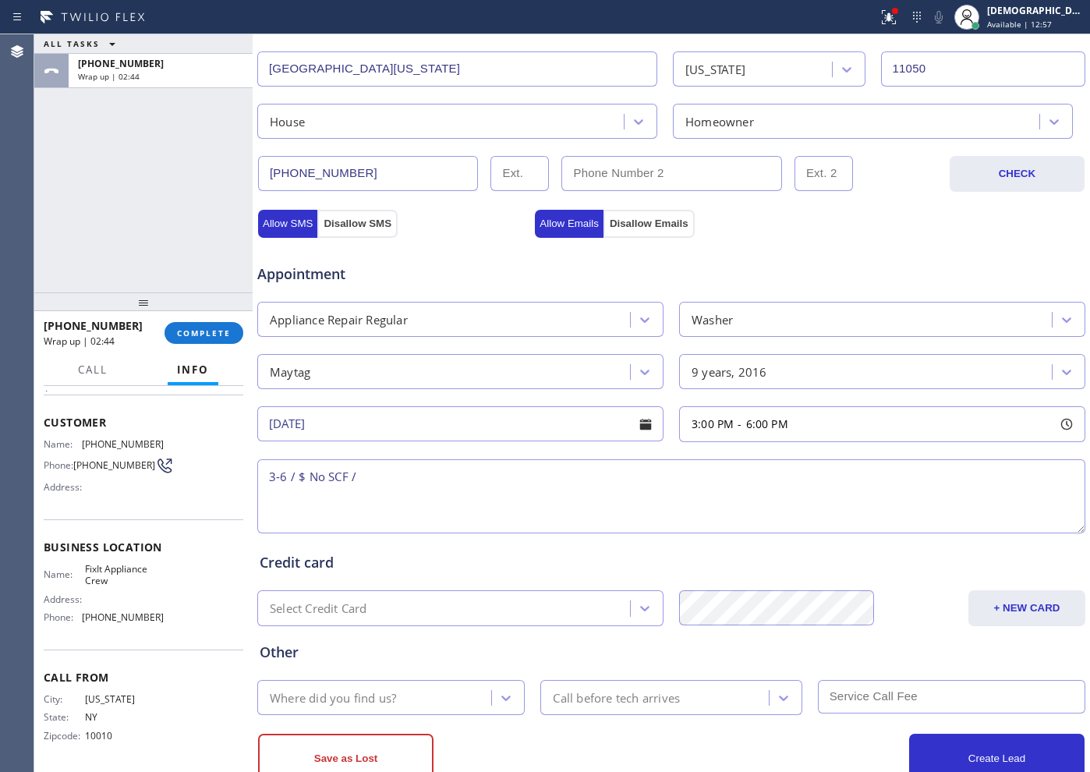
click at [391, 485] on textarea "3-6 / $ No SCF /" at bounding box center [671, 496] width 828 height 74
paste textarea "Mayag/ Washer / its not extracting / SBS / 9 years"
click at [380, 480] on textarea "3-6 / $ No SCF / Mayag/ Washer / its not extracting / SBS / 9 years" at bounding box center [671, 496] width 828 height 74
click at [650, 477] on textarea "3-6 / $ No SCF / Maytag/ Washer / its not extracting / SBS / 9 years" at bounding box center [671, 496] width 828 height 74
click at [791, 477] on textarea "3-6 / $ No SCF / Maytag/ Washer / its not extracting / SBS / 9 years / House HO…" at bounding box center [671, 496] width 828 height 74
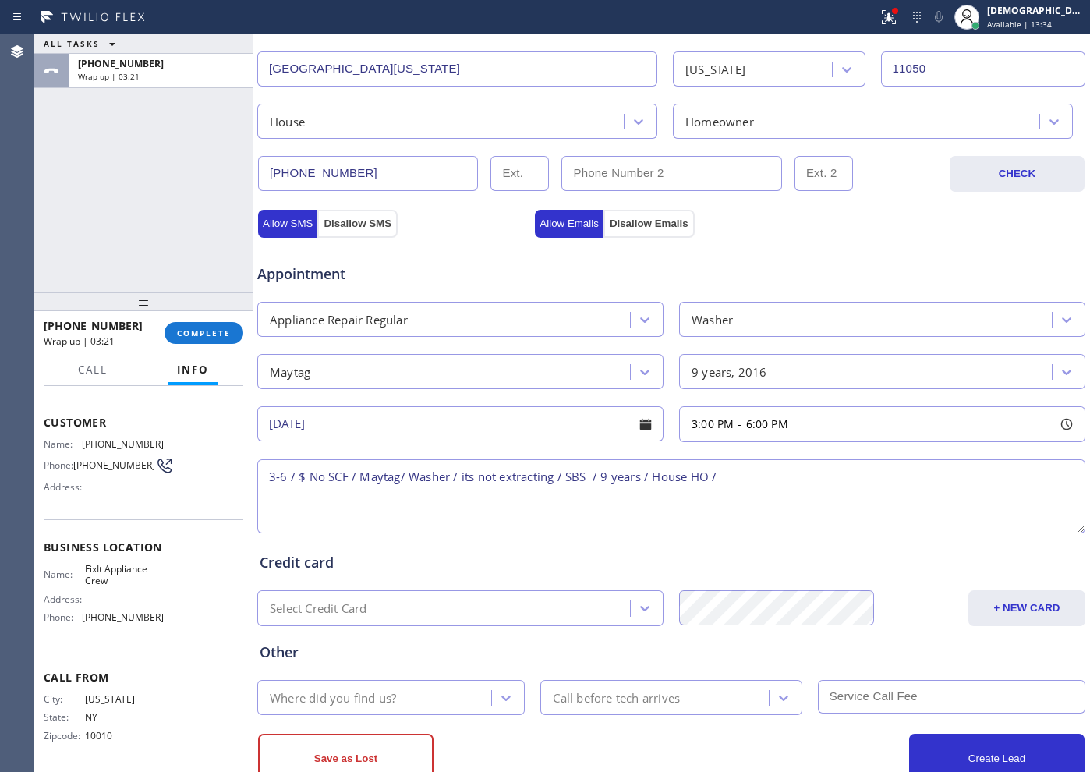
paste textarea "[STREET_ADDRESS][PERSON_NAME][US_STATE]"
click at [806, 483] on textarea "3-6 / $ No SCF / Maytag/ Washer / its not extracting / SBS / 9 years / House HO…" at bounding box center [671, 496] width 828 height 74
click at [126, 589] on div "Name: FixIt Appliance Crew Address: Phone: [PHONE_NUMBER]" at bounding box center [104, 596] width 120 height 67
drag, startPoint x: 111, startPoint y: 580, endPoint x: 73, endPoint y: 575, distance: 37.8
click at [73, 575] on div "Name: FixIt Appliance Crew" at bounding box center [104, 575] width 120 height 24
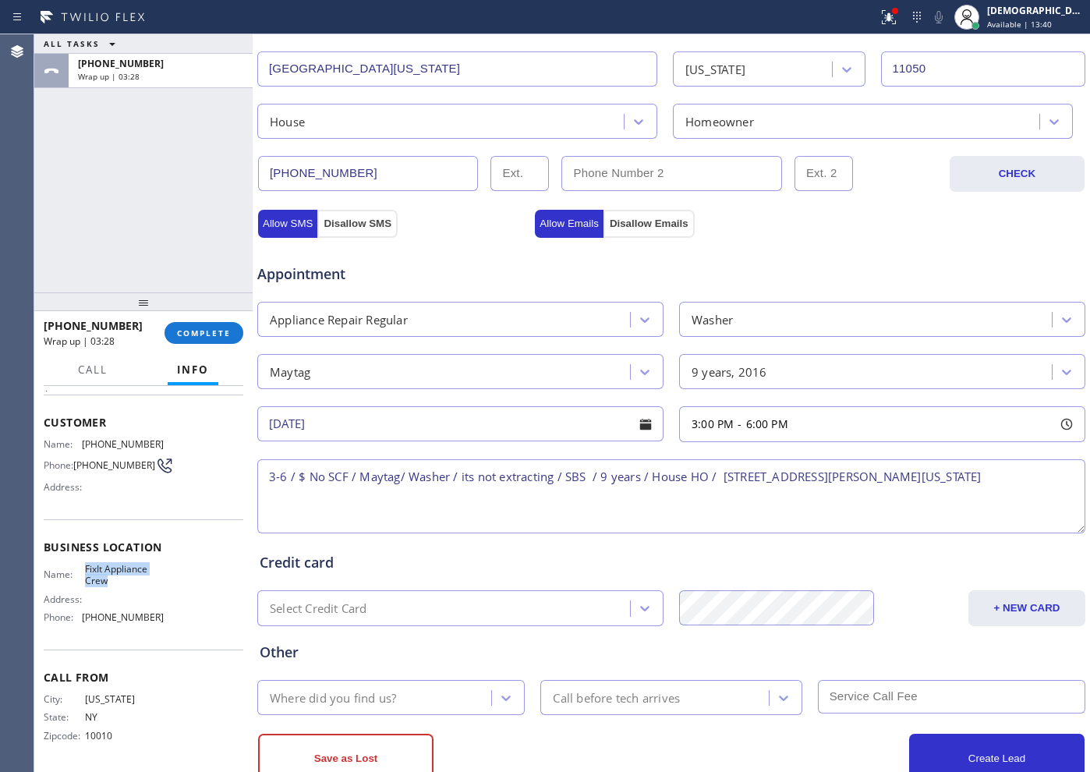
copy div "FixIt Appliance Crew"
click at [871, 480] on textarea "3-6 / $ No SCF / Maytag/ Washer / its not extracting / SBS / 9 years / House HO…" at bounding box center [671, 496] width 828 height 74
paste textarea "FixIt Appliance Crew"
click at [413, 493] on textarea "3-6 / $ No SCF / Maytag/ Washer / its not extracting / SBS / 9 years / House HO…" at bounding box center [671, 496] width 828 height 74
paste textarea "Please call customer 30 minutes prior to arrival"
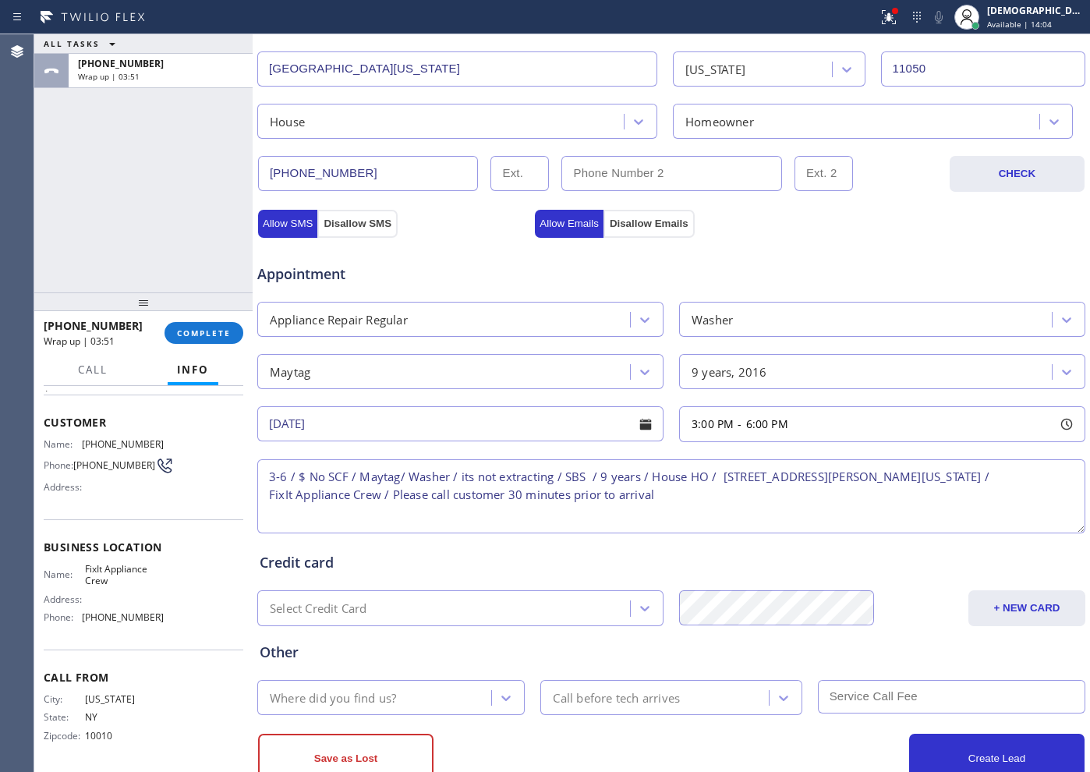
type textarea "3-6 / $ No SCF / Maytag/ Washer / its not extracting / SBS / 9 years / House HO…"
click at [415, 617] on div "Where did you find us?" at bounding box center [376, 697] width 229 height 27
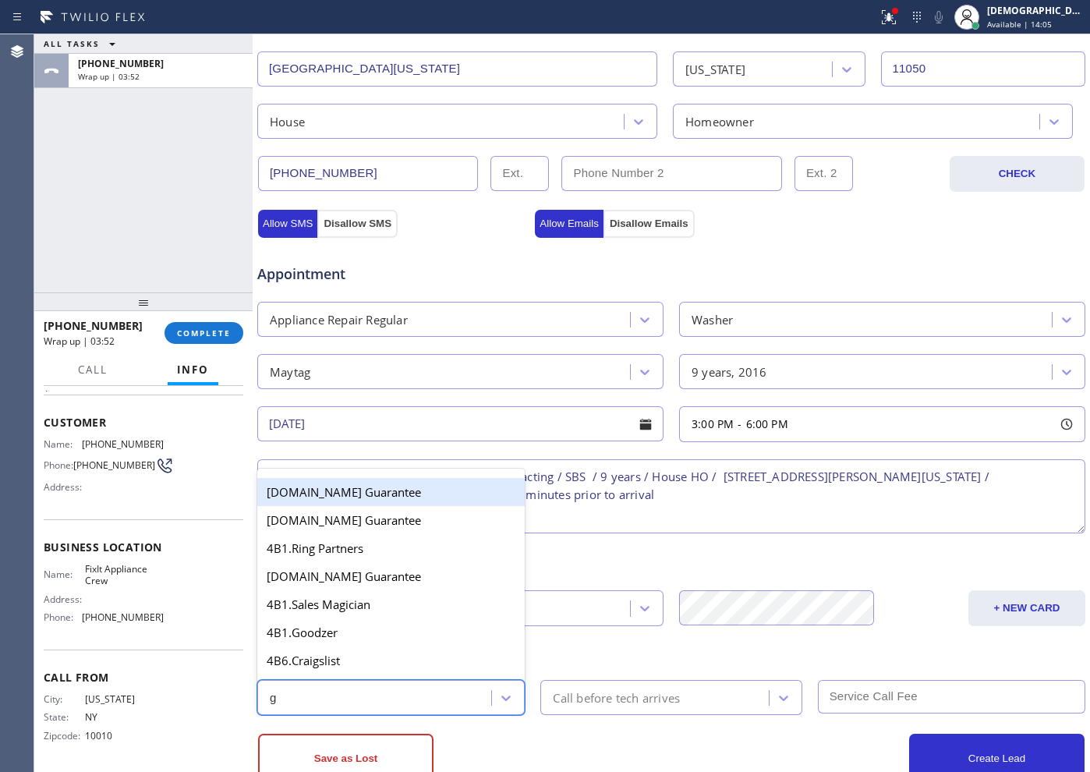
type input "go"
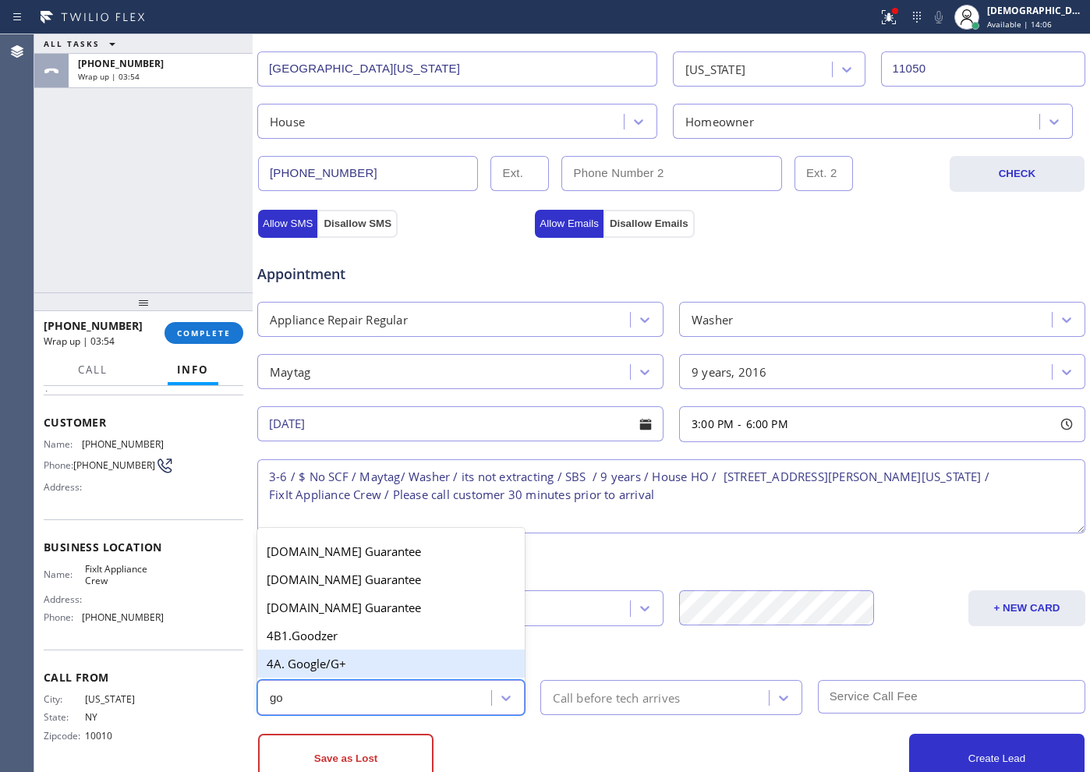
click at [377, 617] on div "4A. Google/G+" at bounding box center [391, 664] width 268 height 28
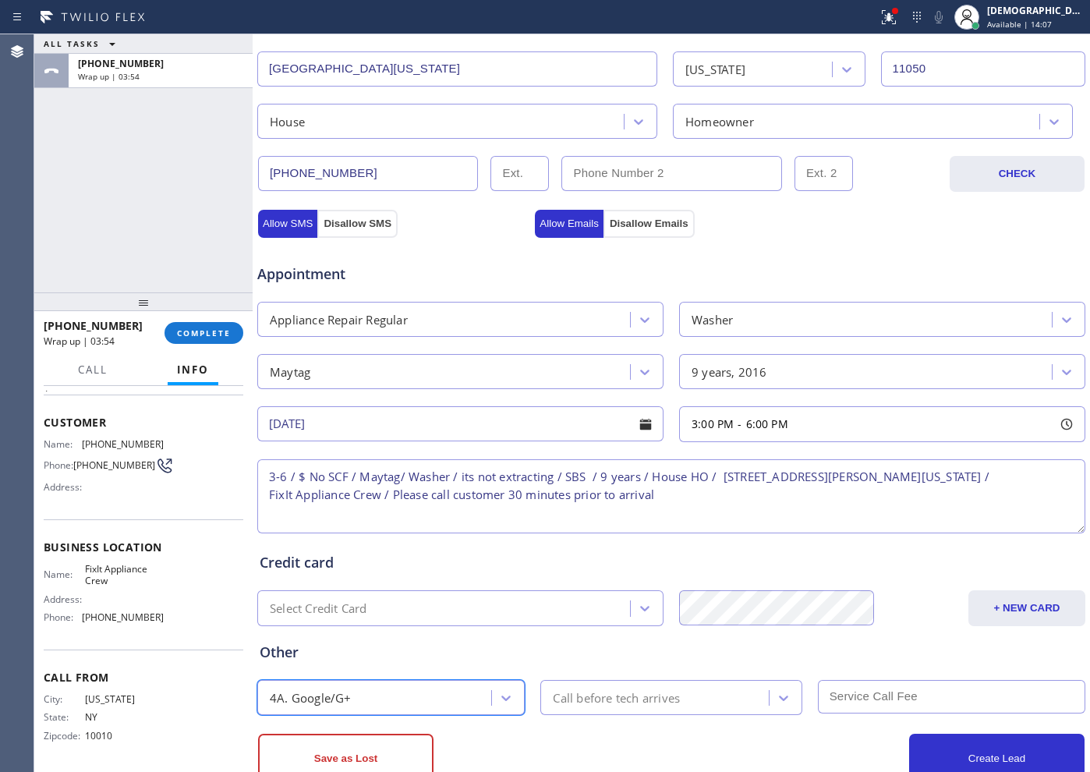
click at [588, 617] on div "Call before tech arrives" at bounding box center [616, 698] width 127 height 18
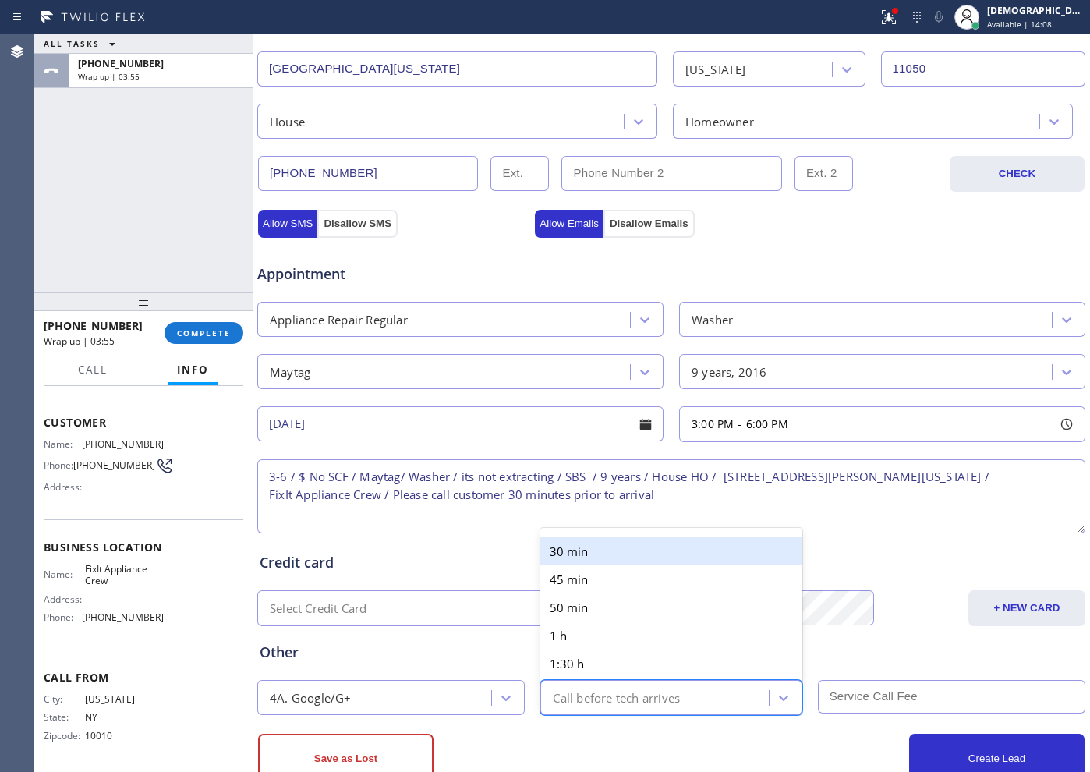
type input "30"
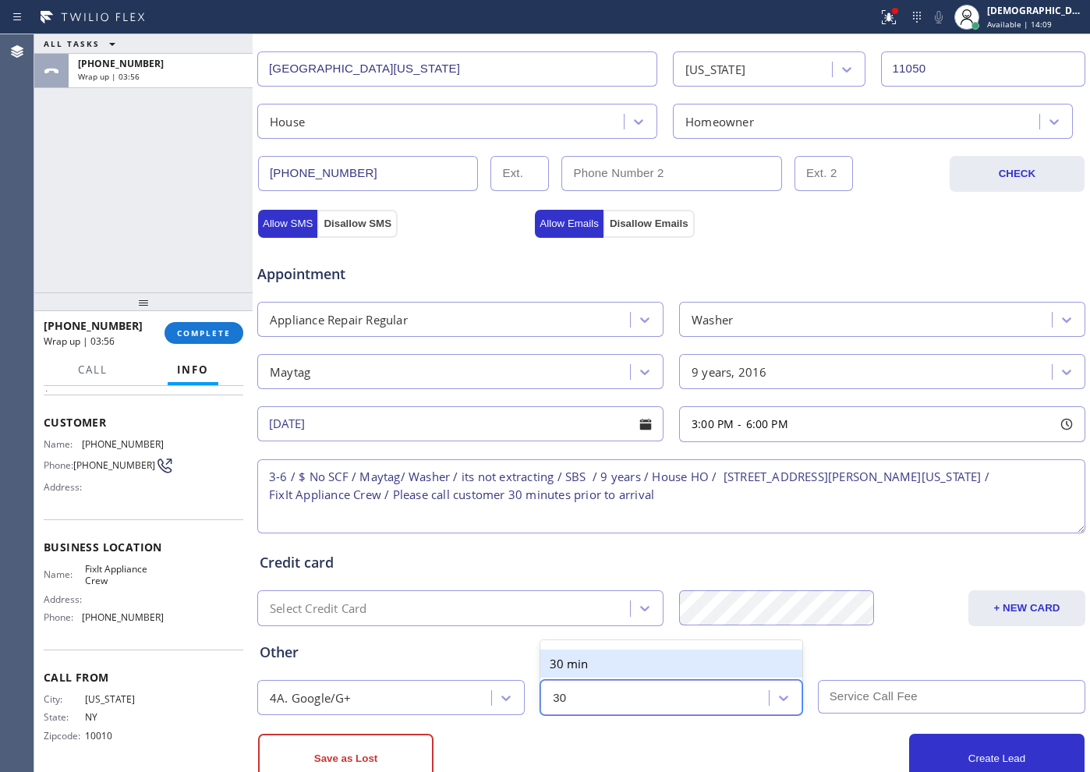
click at [629, 617] on div "30 min" at bounding box center [671, 664] width 261 height 28
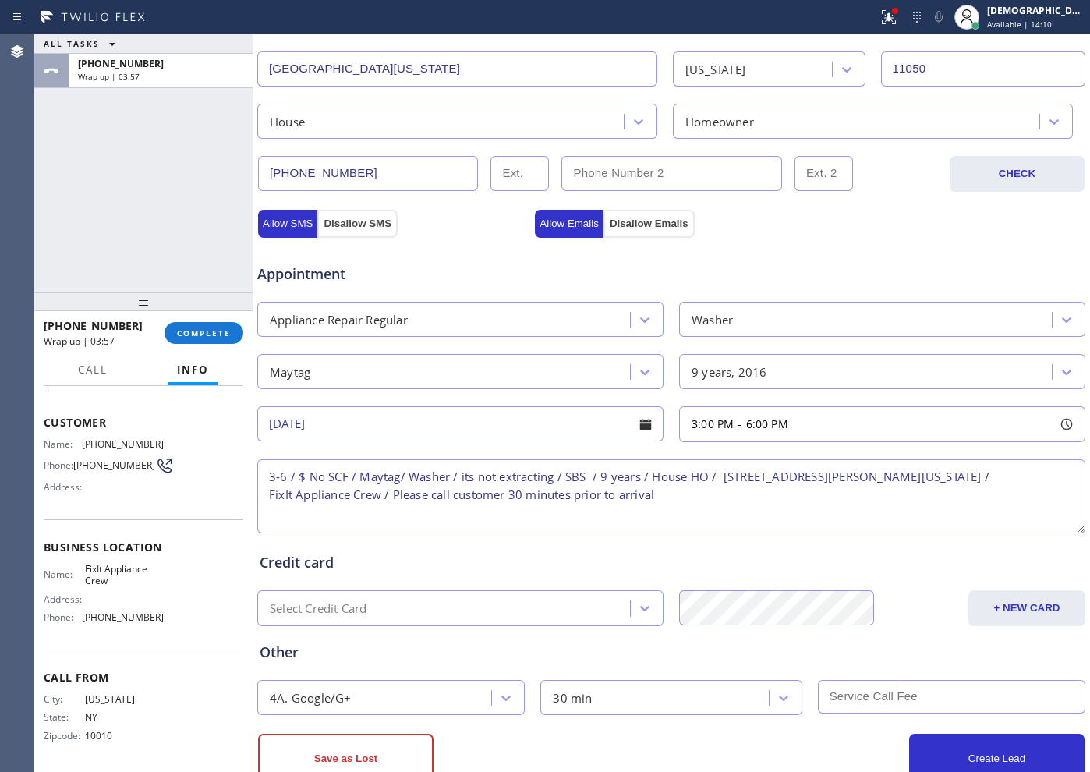
click at [863, 617] on input "text" at bounding box center [952, 697] width 268 height 34
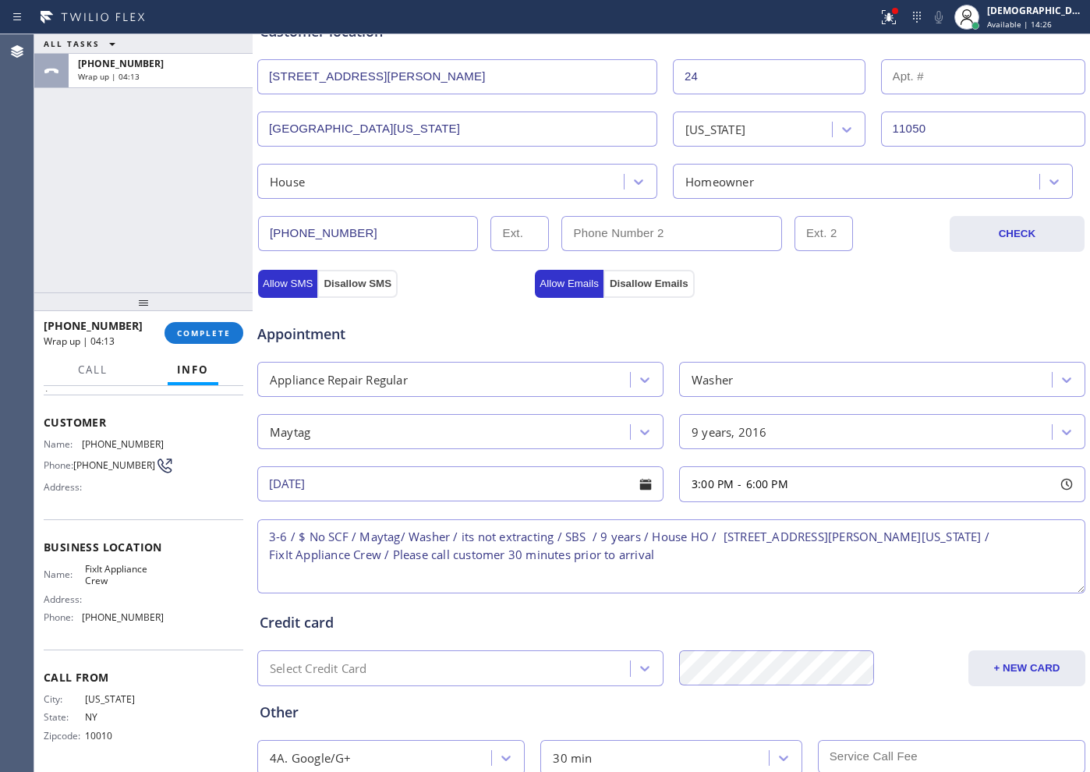
scroll to position [390, 0]
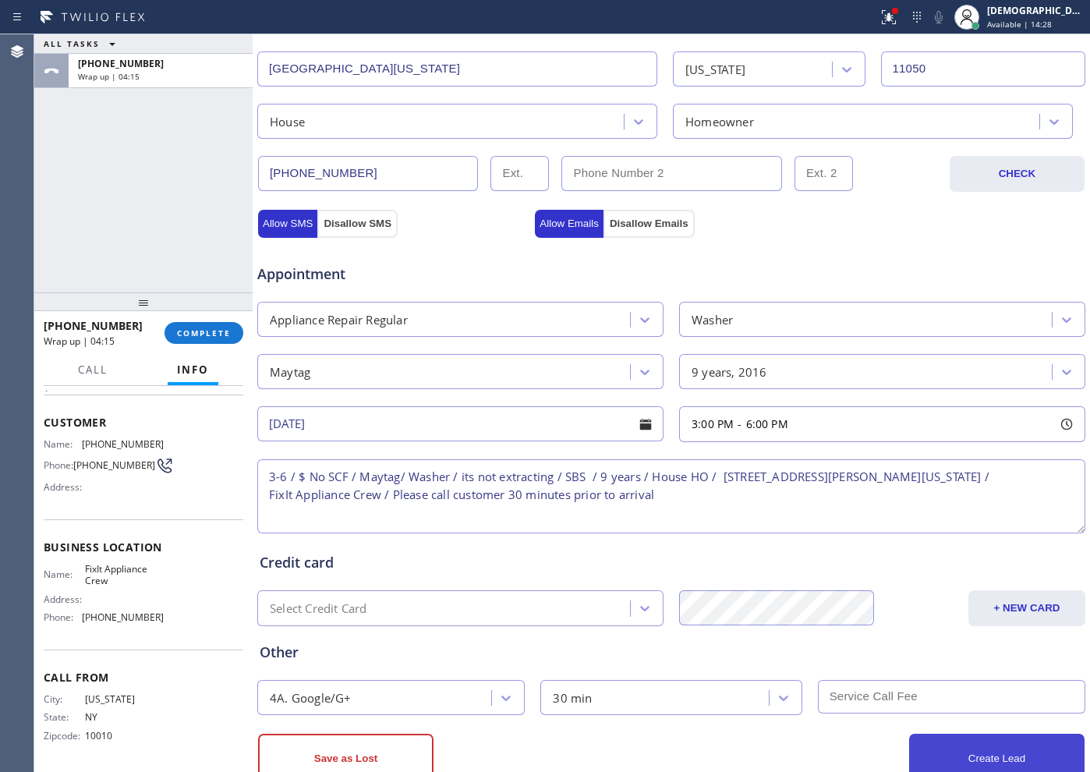
click at [871, 617] on button "Create Lead" at bounding box center [996, 759] width 175 height 50
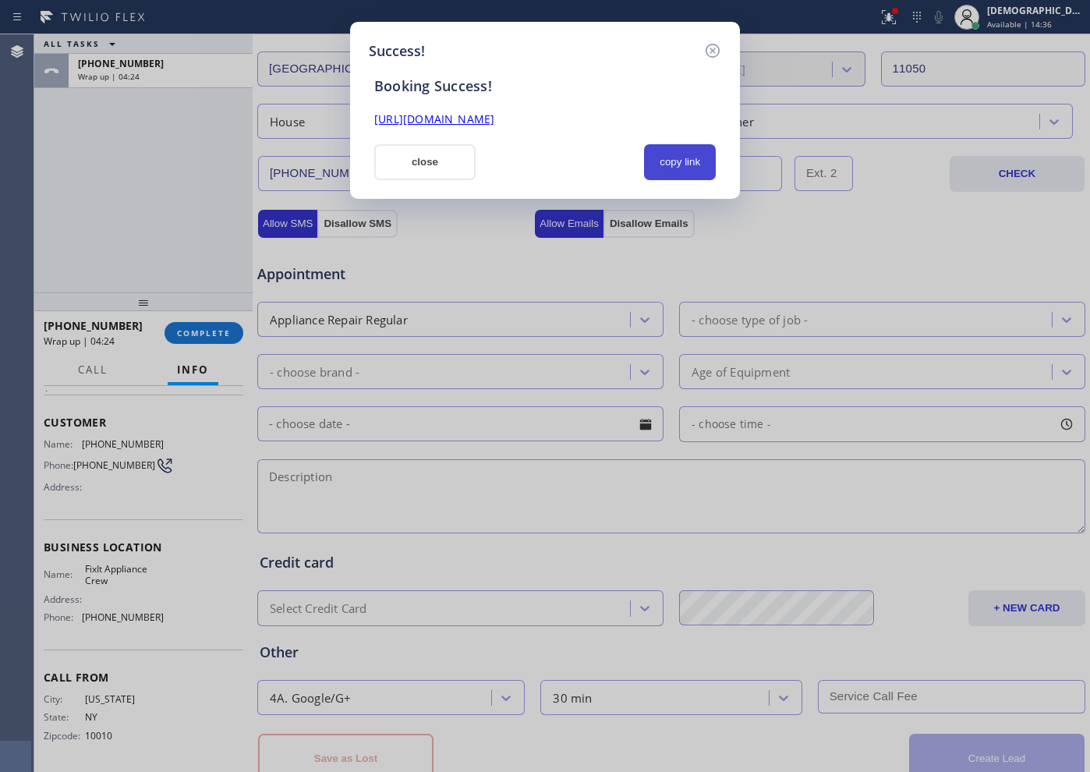
click at [689, 163] on button "copy link" at bounding box center [680, 162] width 72 height 36
click at [494, 119] on link "[URL][DOMAIN_NAME]" at bounding box center [434, 119] width 120 height 15
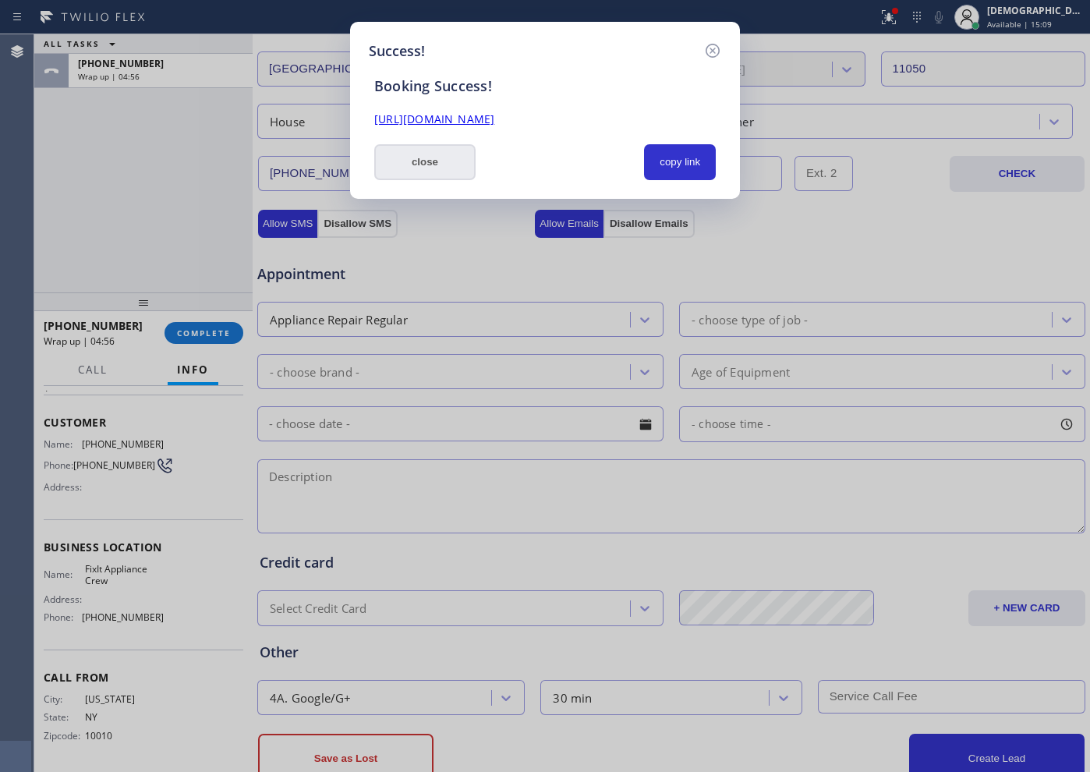
click at [385, 172] on button "close" at bounding box center [424, 162] width 101 height 36
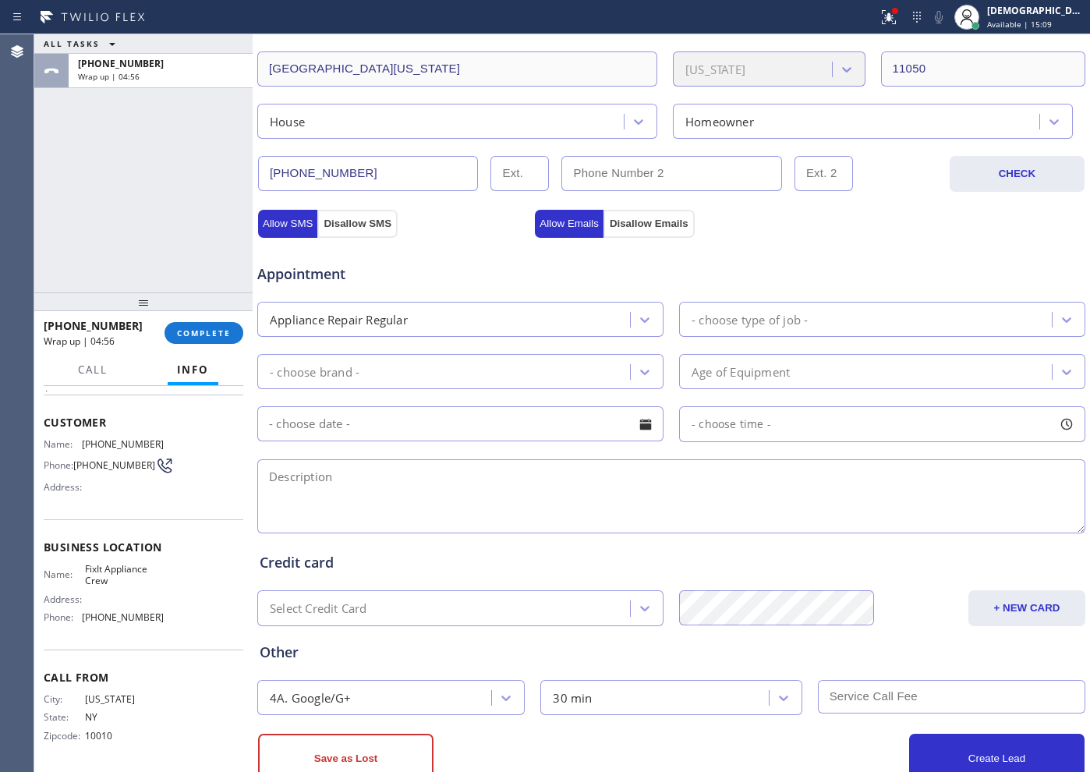
click at [193, 347] on div "[PHONE_NUMBER] Wrap up | 04:56 COMPLETE" at bounding box center [144, 333] width 200 height 41
click at [209, 331] on span "COMPLETE" at bounding box center [204, 333] width 54 height 11
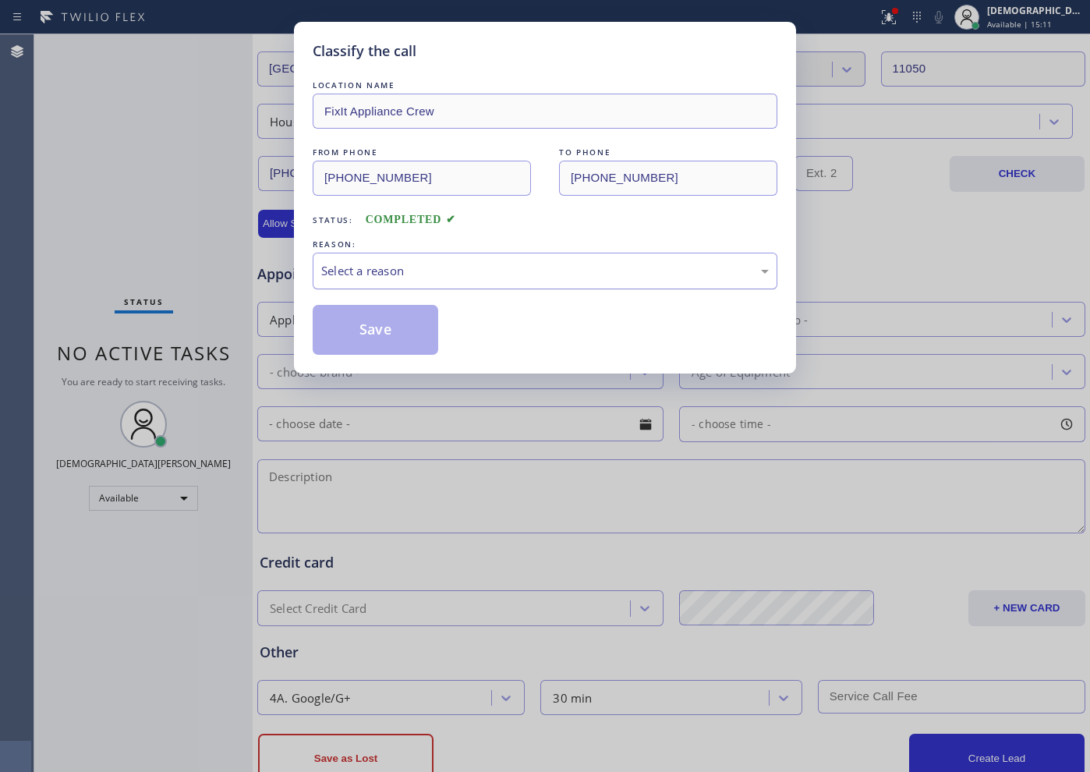
click at [334, 273] on div "Select a reason" at bounding box center [545, 271] width 448 height 18
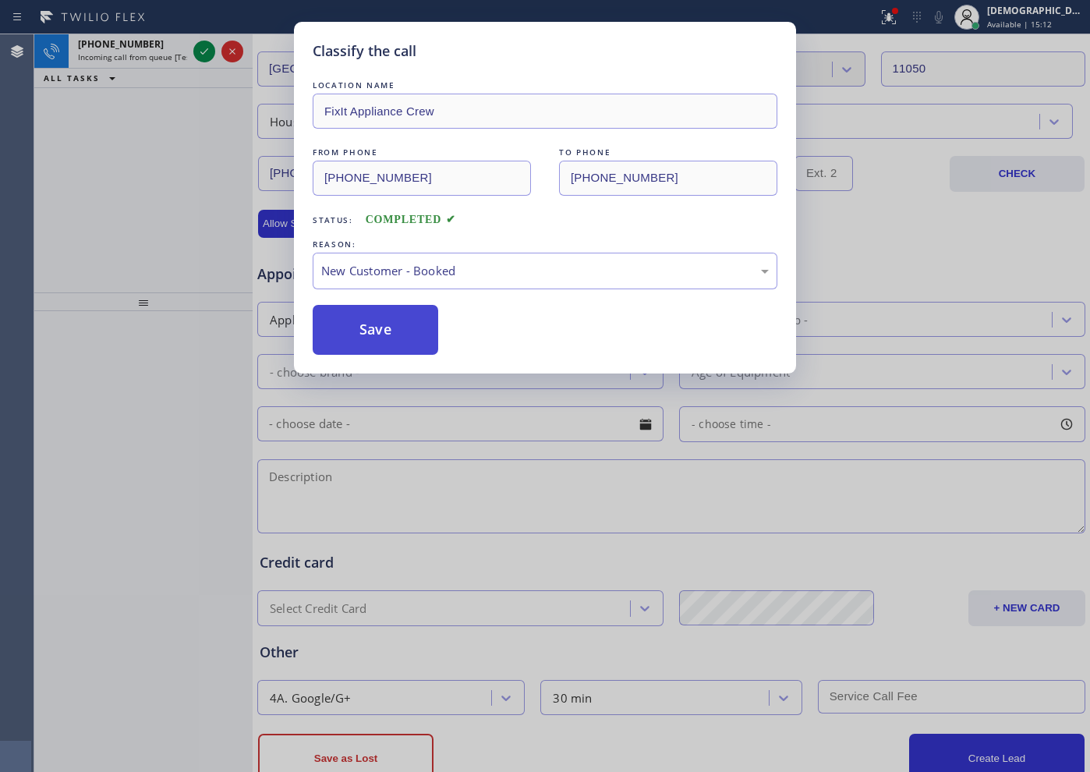
click at [336, 321] on button "Save" at bounding box center [376, 330] width 126 height 50
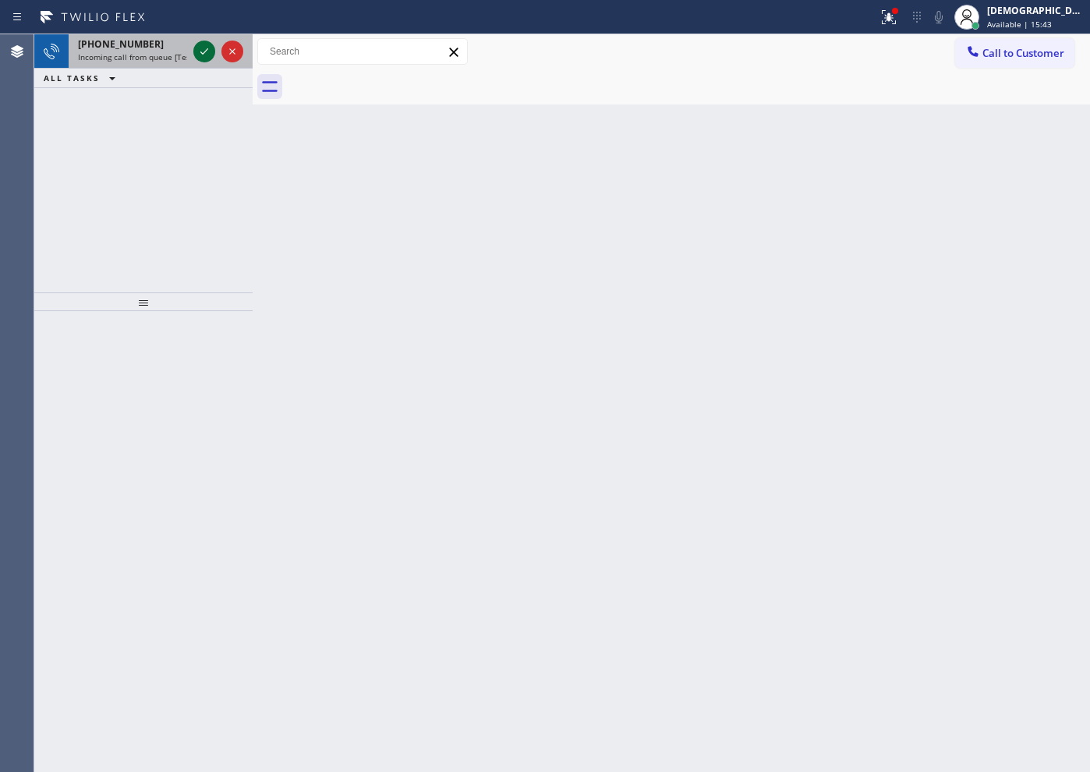
click at [199, 51] on icon at bounding box center [204, 51] width 19 height 19
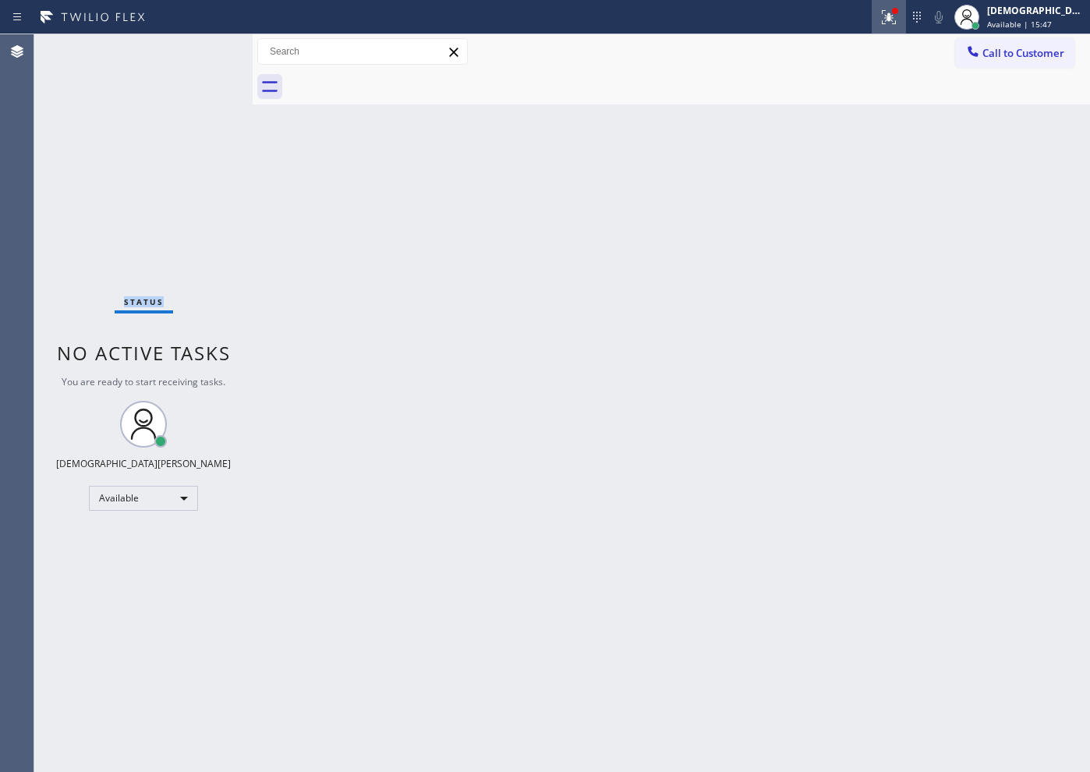
click at [871, 27] on button at bounding box center [889, 17] width 34 height 34
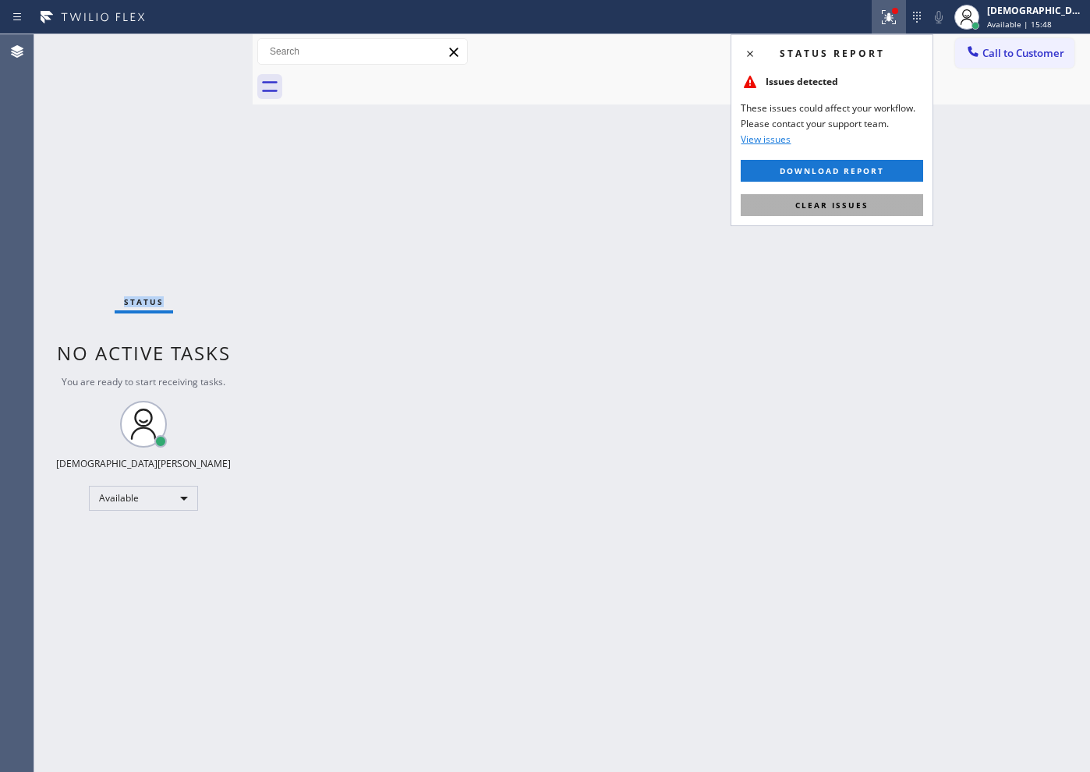
click at [849, 210] on button "Clear issues" at bounding box center [832, 205] width 183 height 22
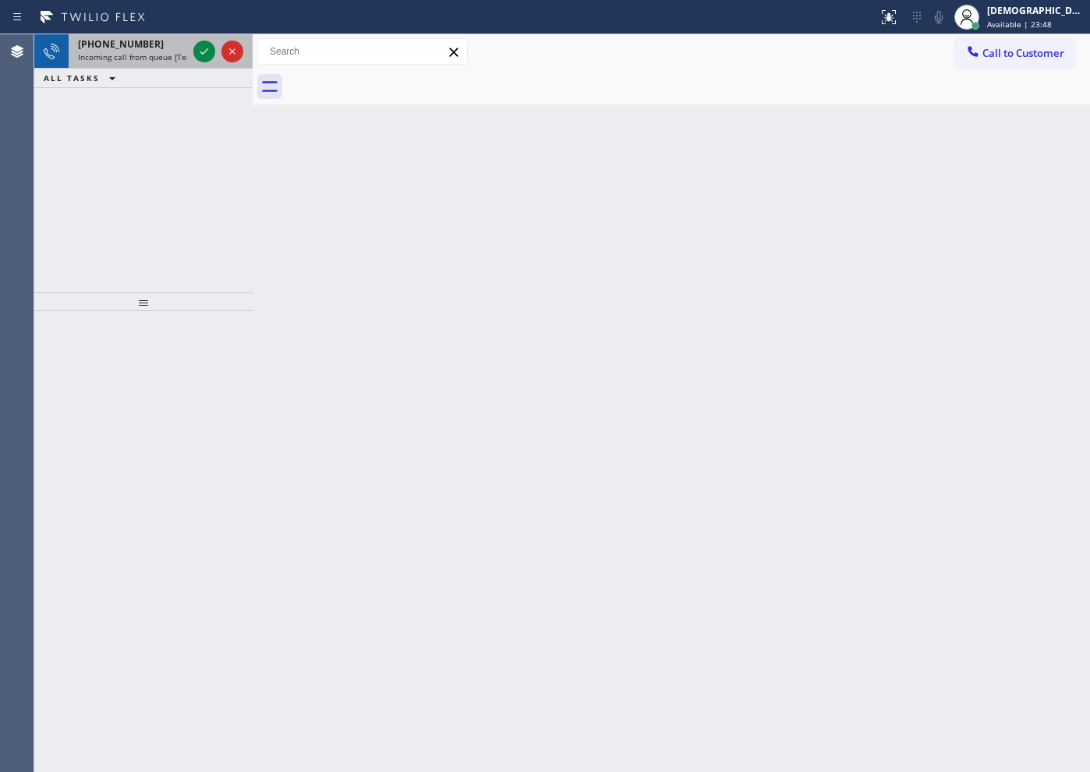
click at [193, 51] on div at bounding box center [218, 51] width 56 height 34
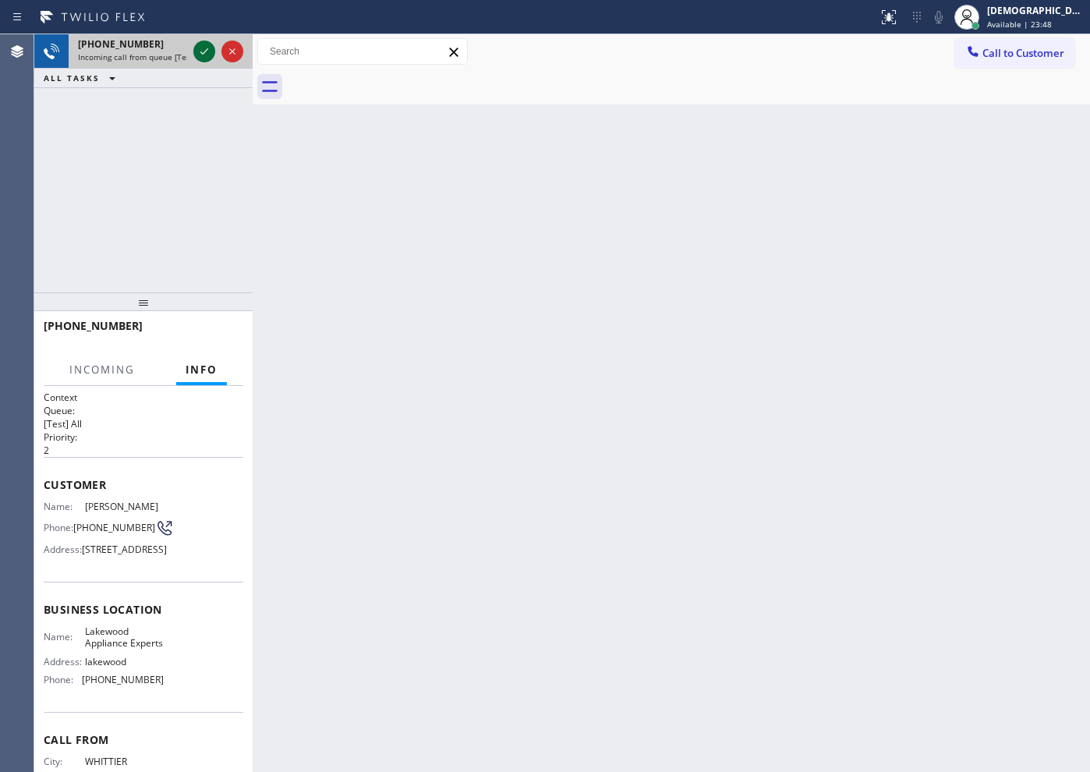
click at [193, 51] on div at bounding box center [218, 51] width 56 height 34
click at [196, 51] on icon at bounding box center [204, 51] width 19 height 19
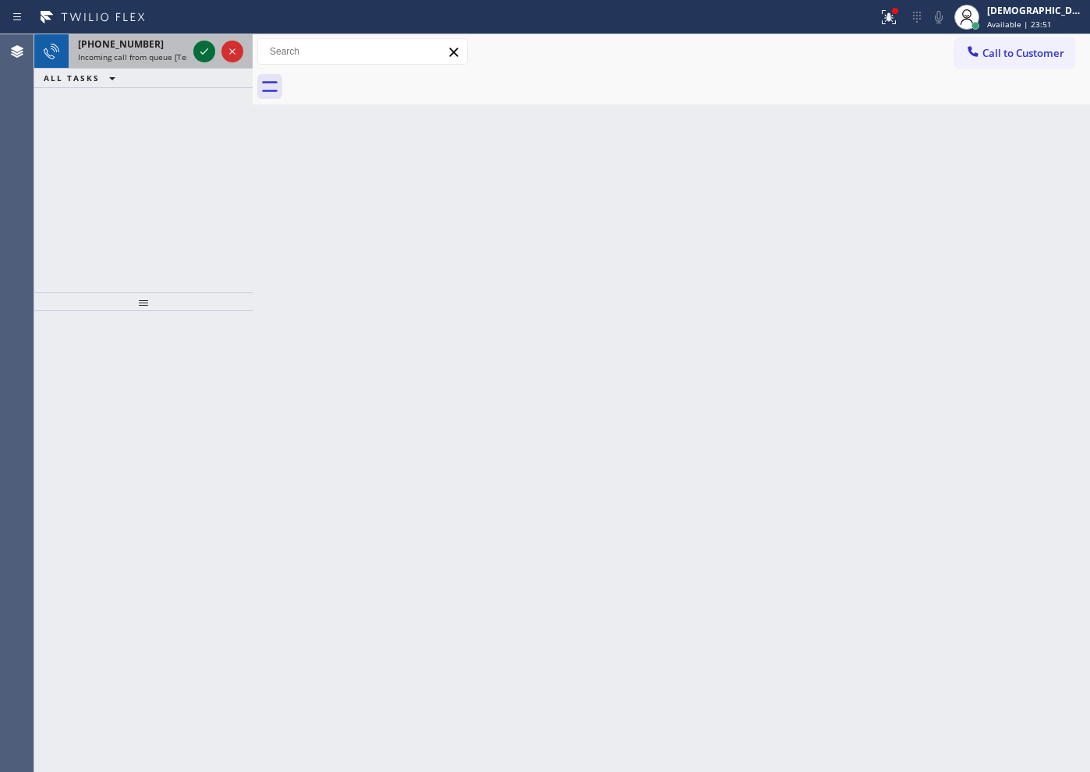
click at [202, 55] on icon at bounding box center [204, 51] width 19 height 19
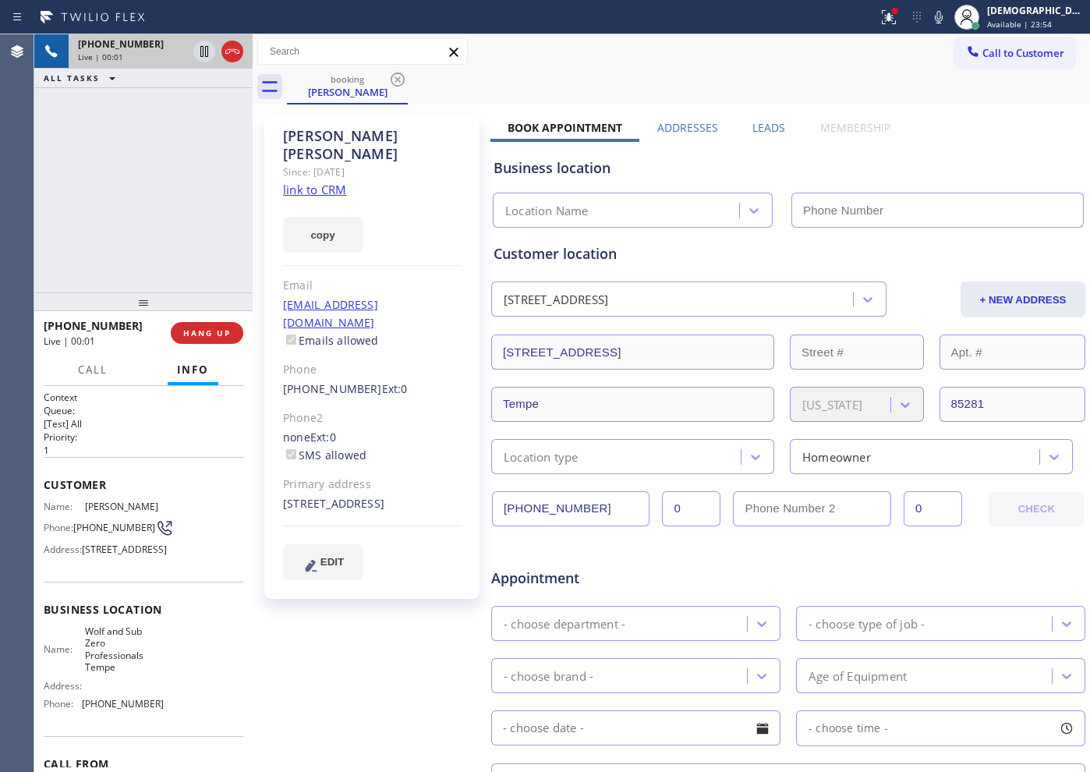
type input "[PHONE_NUMBER]"
click at [319, 182] on link "link to CRM" at bounding box center [314, 190] width 63 height 16
click at [230, 58] on icon at bounding box center [232, 51] width 19 height 19
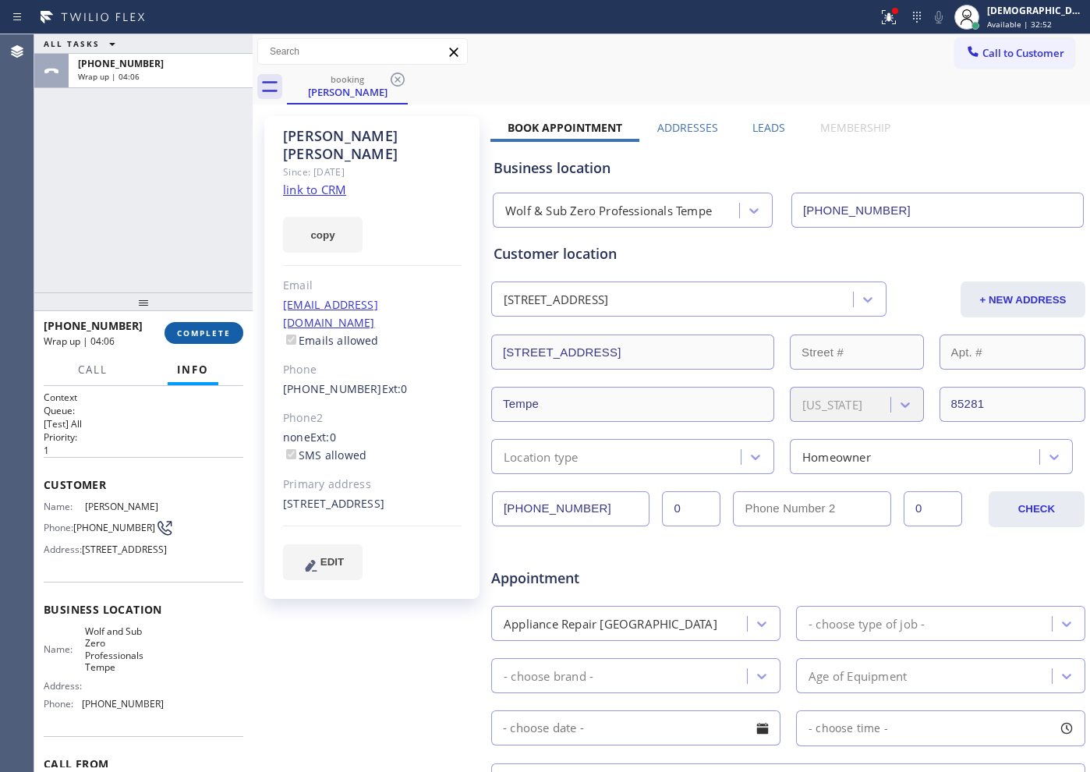
click at [195, 335] on span "COMPLETE" at bounding box center [204, 333] width 54 height 11
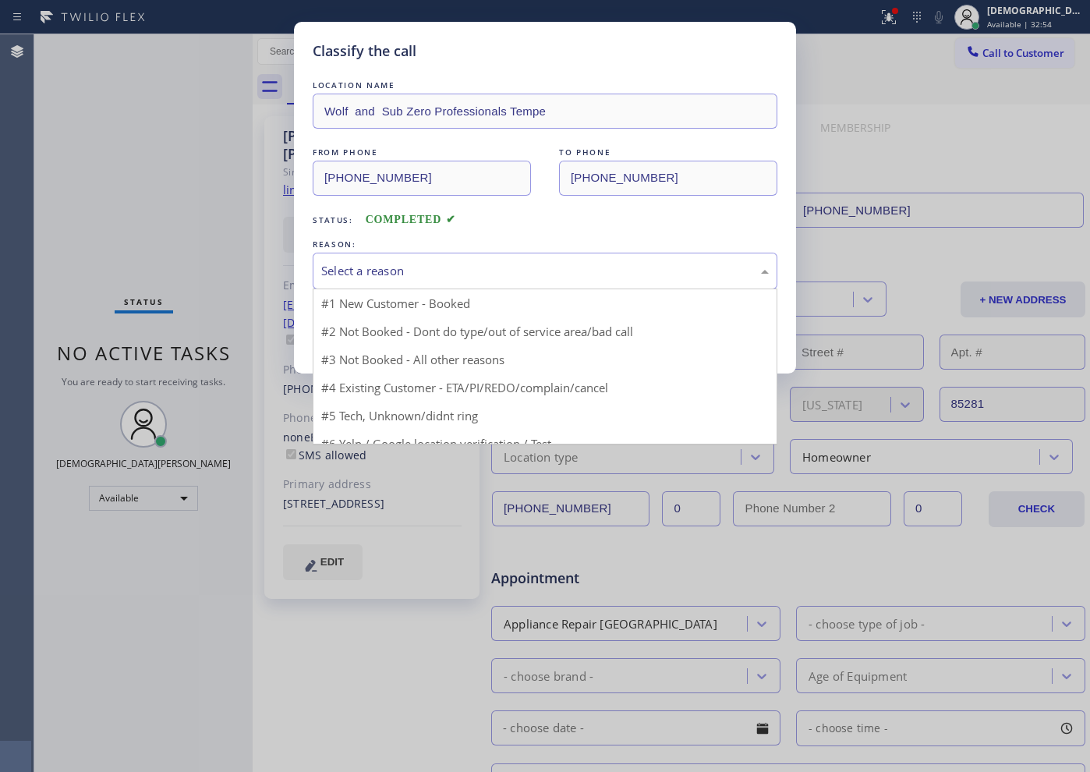
click at [472, 273] on div "Select a reason" at bounding box center [545, 271] width 448 height 18
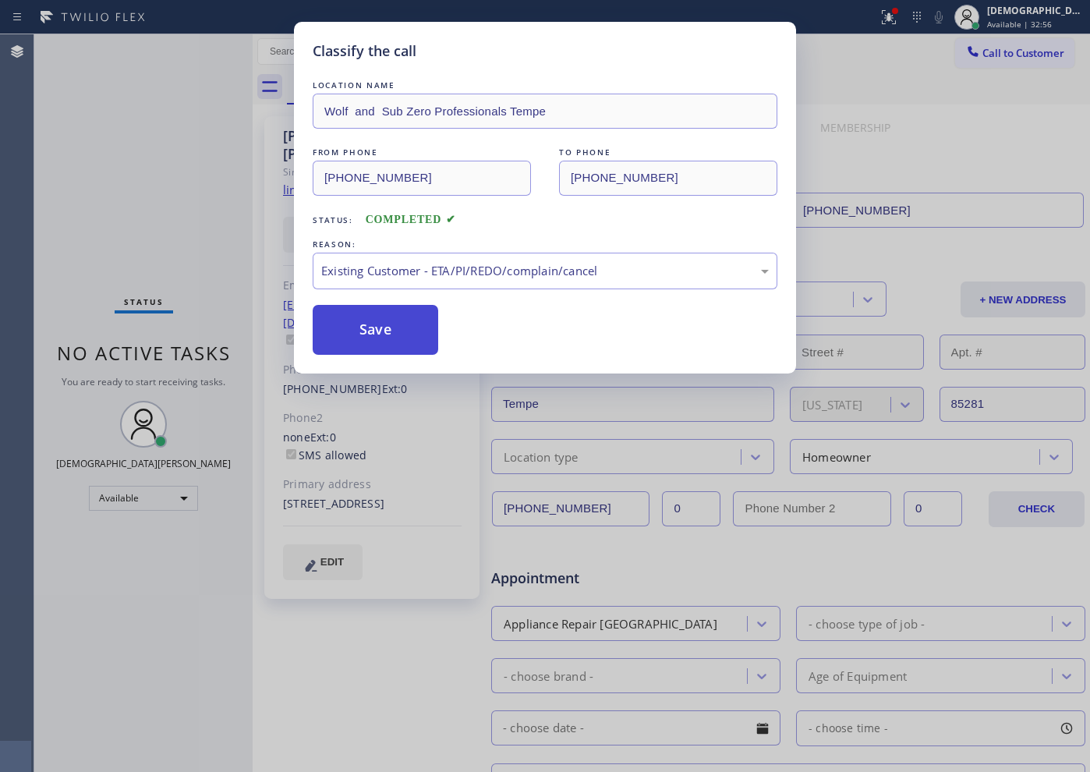
click at [413, 346] on button "Save" at bounding box center [376, 330] width 126 height 50
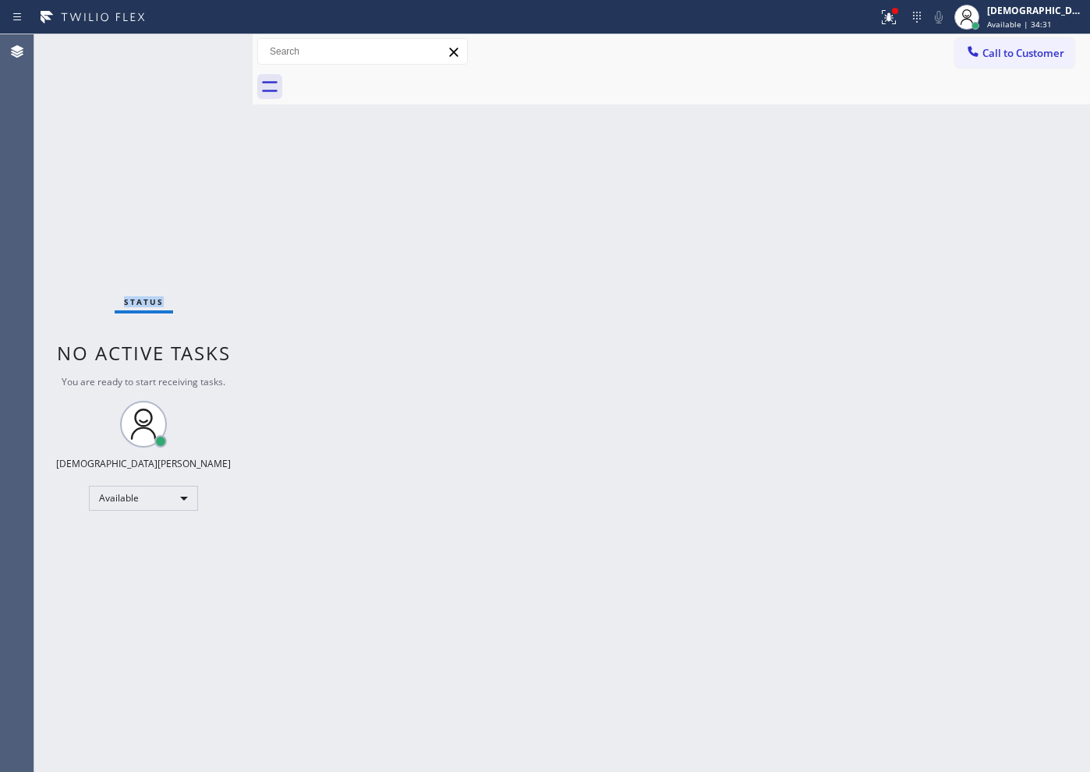
drag, startPoint x: 76, startPoint y: 115, endPoint x: 89, endPoint y: 123, distance: 15.1
click at [76, 115] on div "Status No active tasks You are ready to start receiving tasks. Christian Cinco …" at bounding box center [143, 403] width 218 height 738
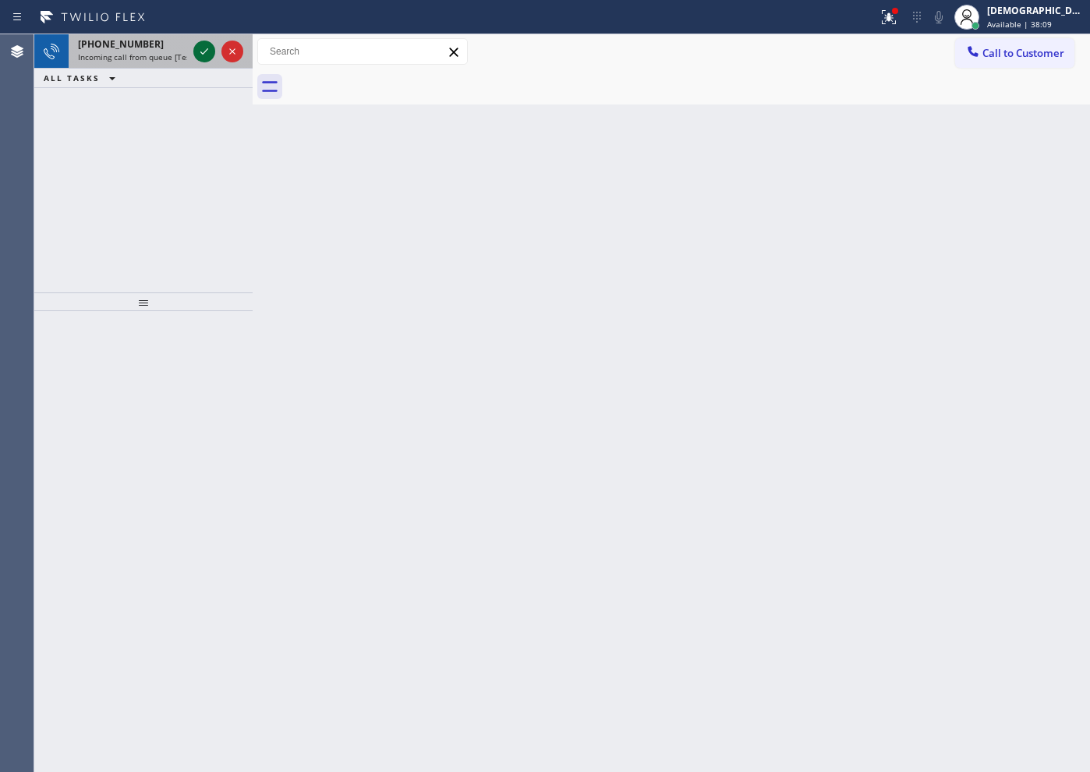
click at [203, 58] on icon at bounding box center [204, 51] width 19 height 19
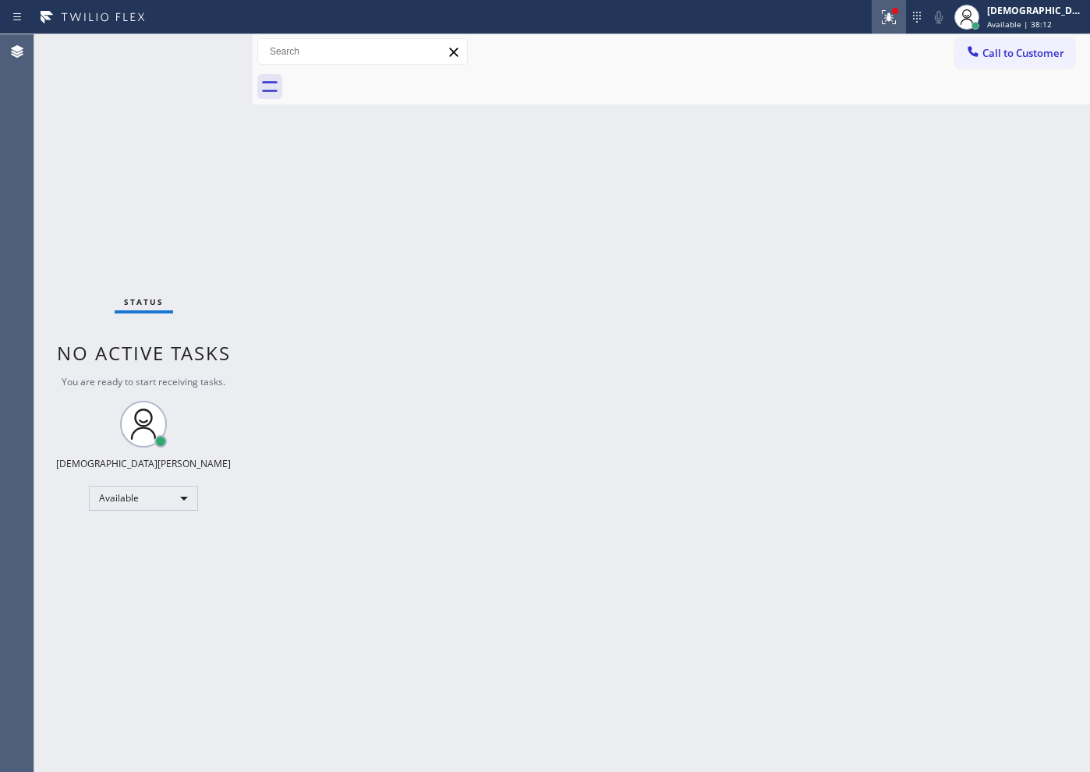
click at [871, 27] on button at bounding box center [889, 17] width 34 height 34
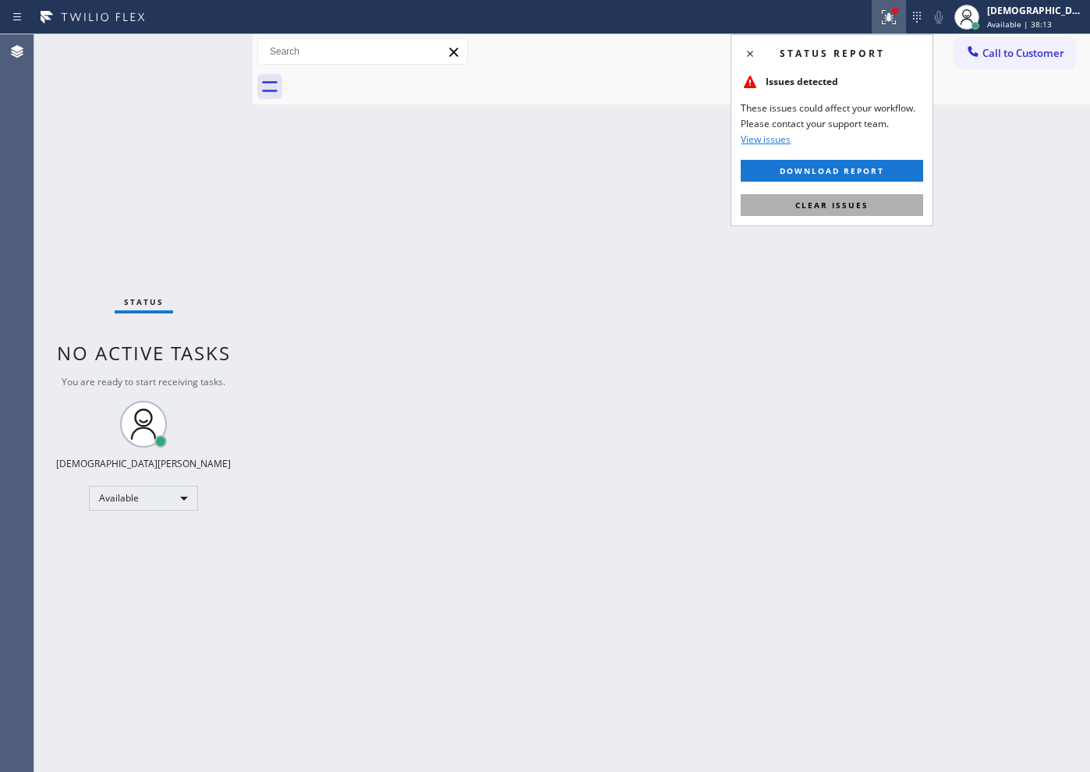
click at [869, 196] on button "Clear issues" at bounding box center [832, 205] width 183 height 22
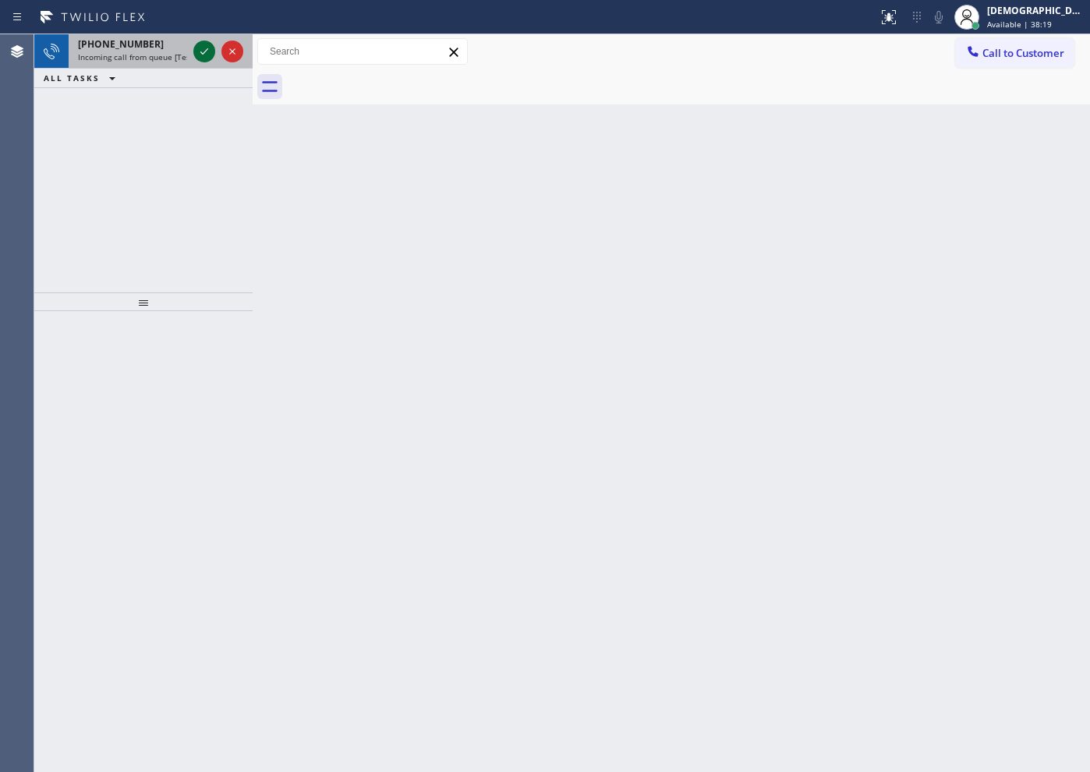
click at [207, 58] on icon at bounding box center [204, 51] width 19 height 19
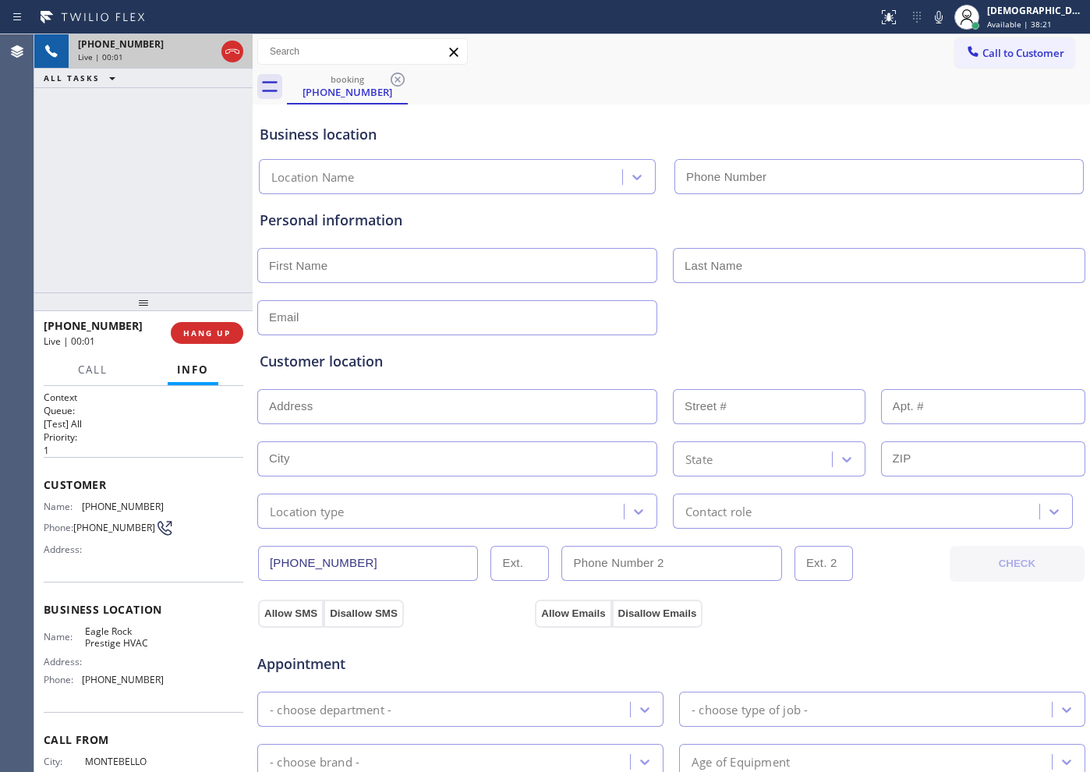
type input "[PHONE_NUMBER]"
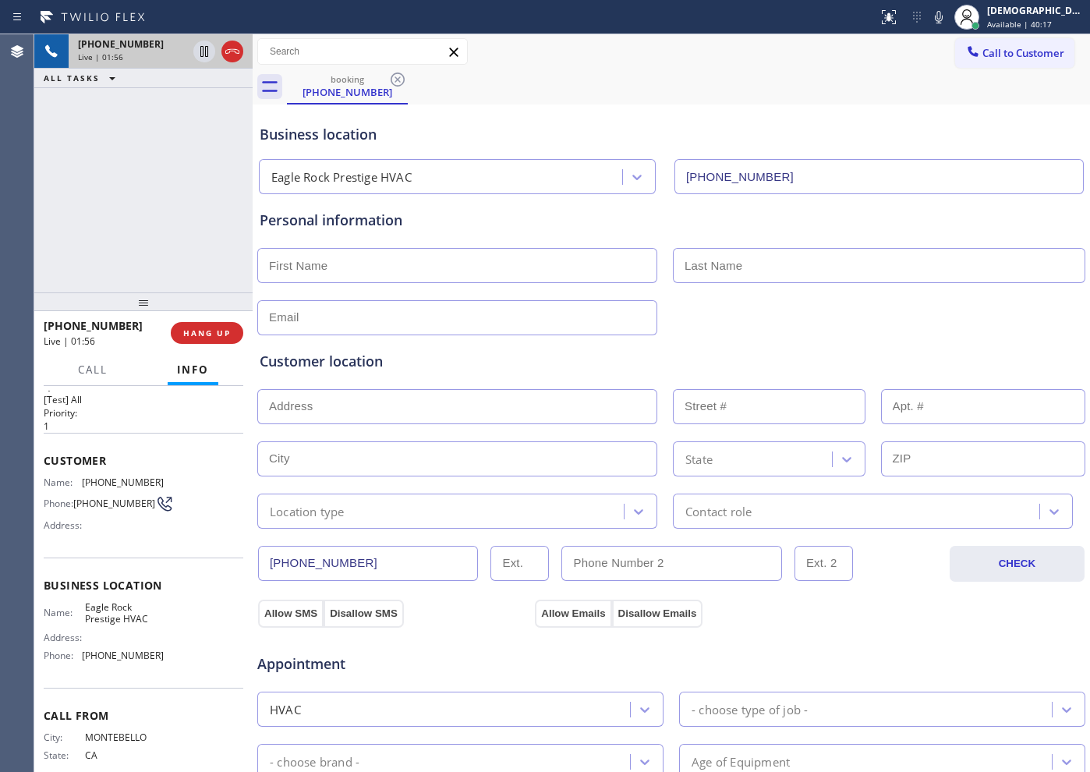
scroll to position [68, 0]
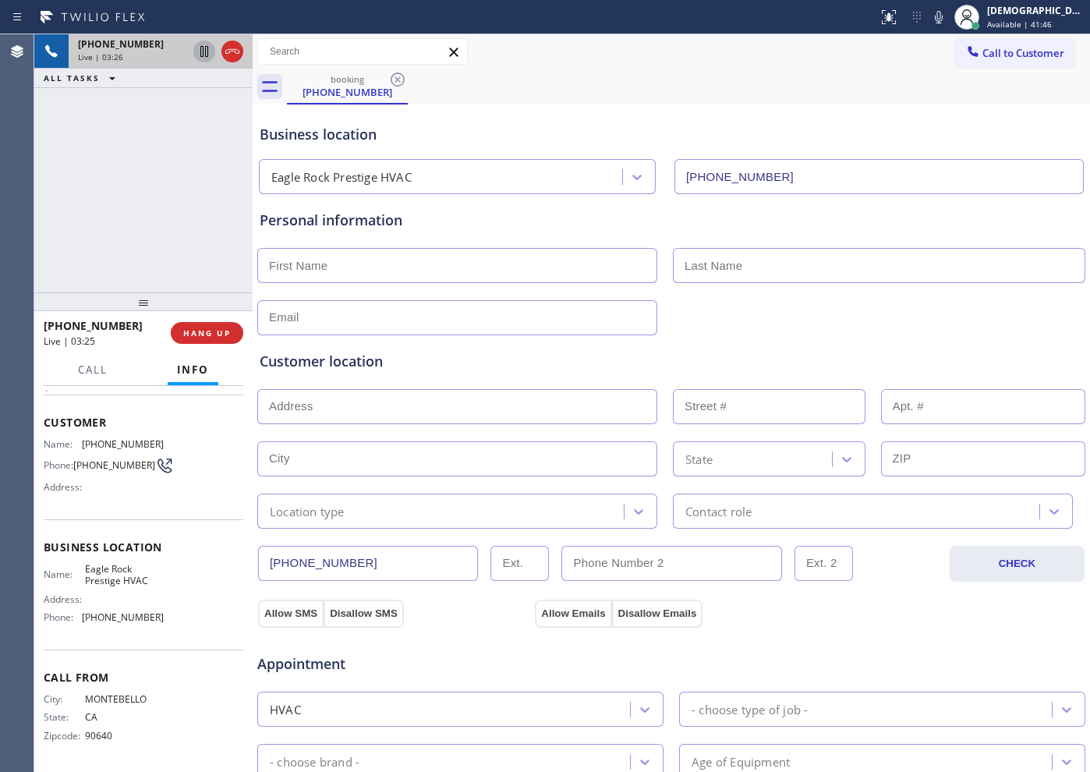
click at [200, 57] on icon at bounding box center [204, 51] width 19 height 19
click at [76, 204] on div "[PHONE_NUMBER] Live | 04:26 ALL TASKS ALL TASKS ACTIVE TASKS TASKS IN WRAP UP" at bounding box center [143, 163] width 218 height 258
click at [204, 55] on icon at bounding box center [204, 51] width 19 height 19
click at [201, 52] on icon at bounding box center [204, 51] width 8 height 11
drag, startPoint x: 108, startPoint y: 213, endPoint x: 120, endPoint y: 172, distance: 43.0
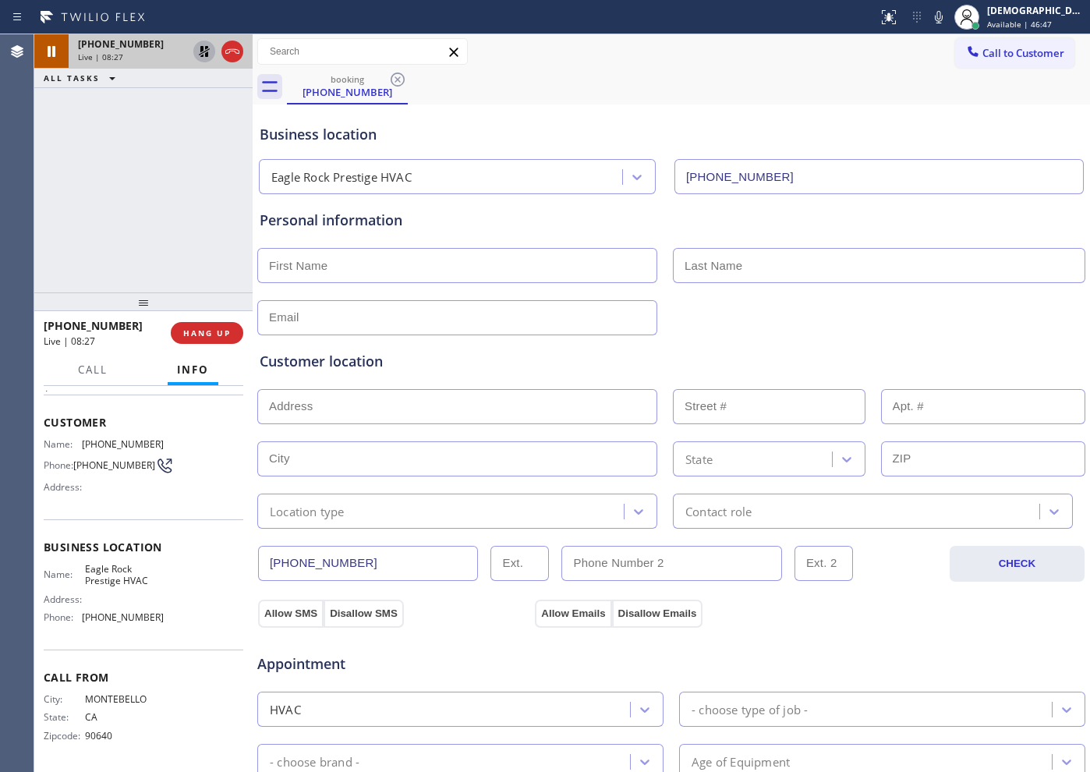
click at [110, 208] on div "[PHONE_NUMBER] Live | 08:27 ALL TASKS ALL TASKS ACTIVE TASKS TASKS IN WRAP UP" at bounding box center [143, 163] width 218 height 258
click at [204, 58] on icon at bounding box center [204, 51] width 19 height 19
drag, startPoint x: 361, startPoint y: 561, endPoint x: 252, endPoint y: 573, distance: 109.9
click at [252, 573] on div "[PHONE_NUMBER] Live | 10:08 ALL TASKS ALL TASKS ACTIVE TASKS TASKS IN WRAP UP […" at bounding box center [562, 403] width 1056 height 738
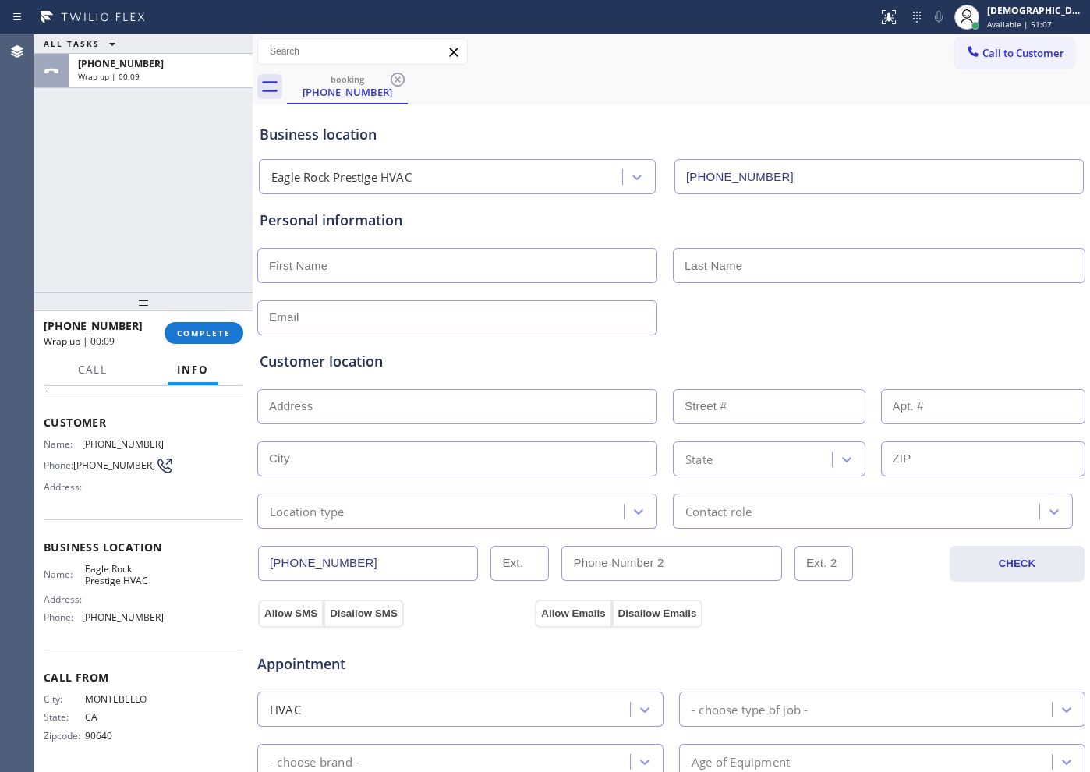
click at [383, 266] on input "text" at bounding box center [457, 265] width 400 height 35
paste input "[PERSON_NAME]"
type input "[PERSON_NAME]"
click at [735, 257] on input "text" at bounding box center [879, 265] width 413 height 35
paste input "Shae"
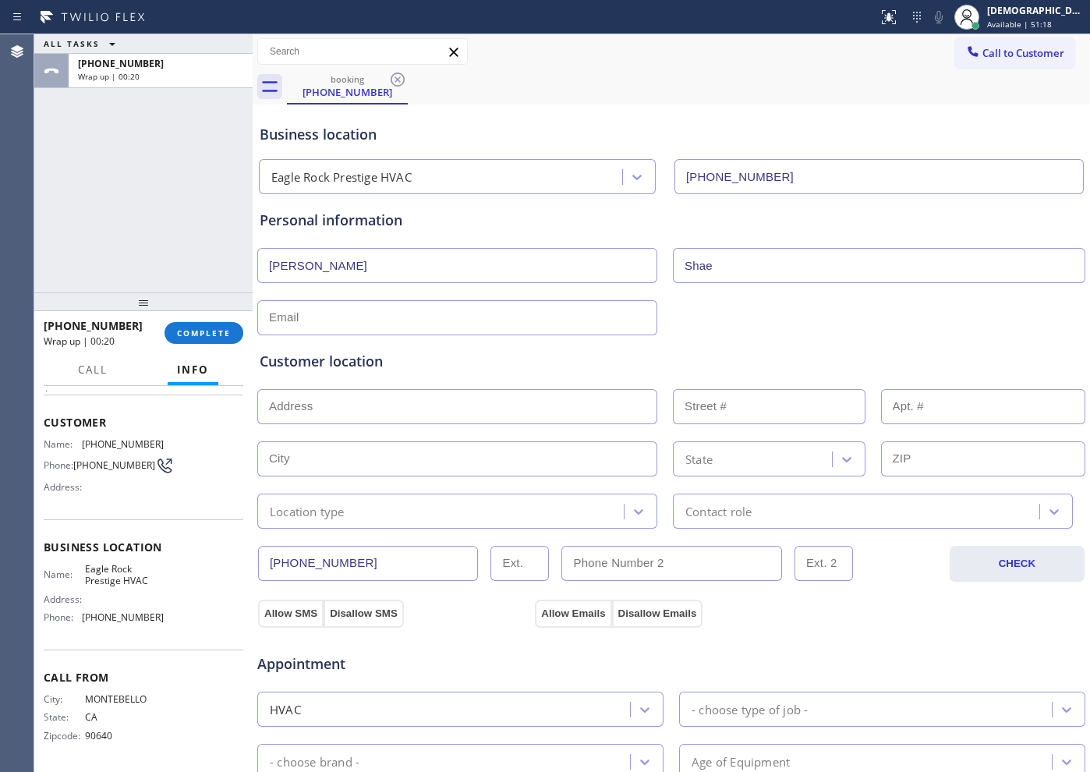
type input "Shae"
click at [520, 319] on input "text" at bounding box center [457, 317] width 400 height 35
type input "[EMAIL_ADDRESS][DOMAIN_NAME]"
click at [303, 402] on input "text" at bounding box center [457, 406] width 400 height 35
paste input "[STREET_ADDRESS]"
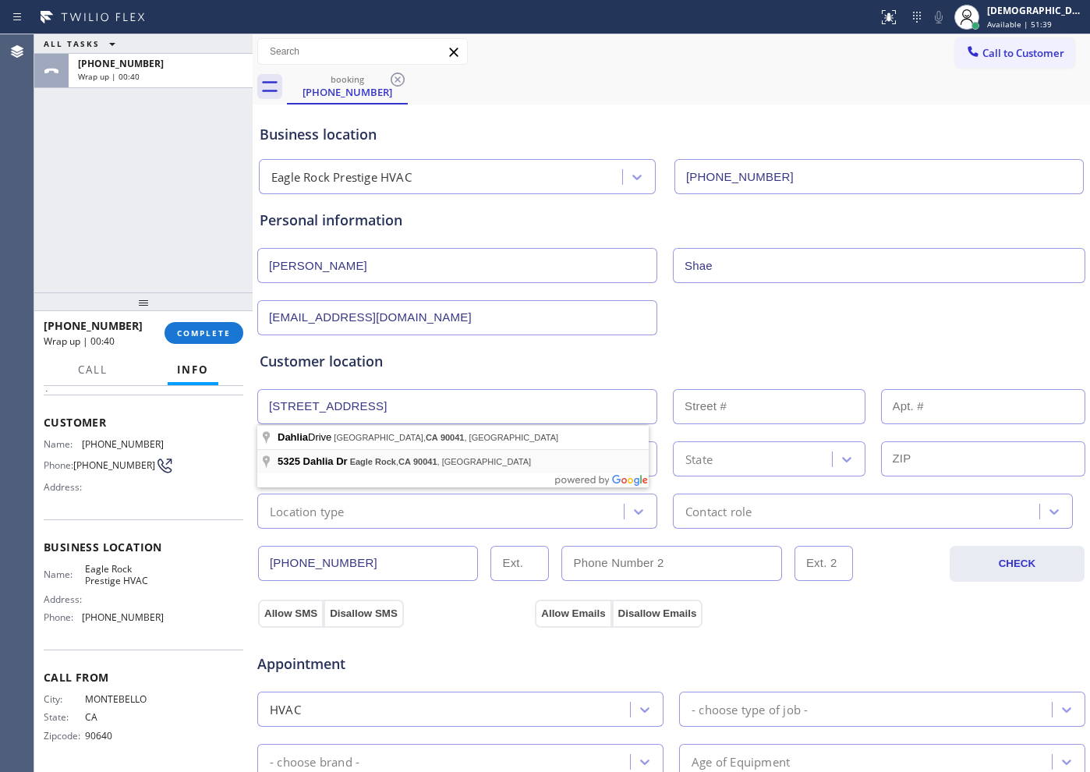
type input "[STREET_ADDRESS]"
type input "5325"
type input "[GEOGRAPHIC_DATA]"
type input "90041"
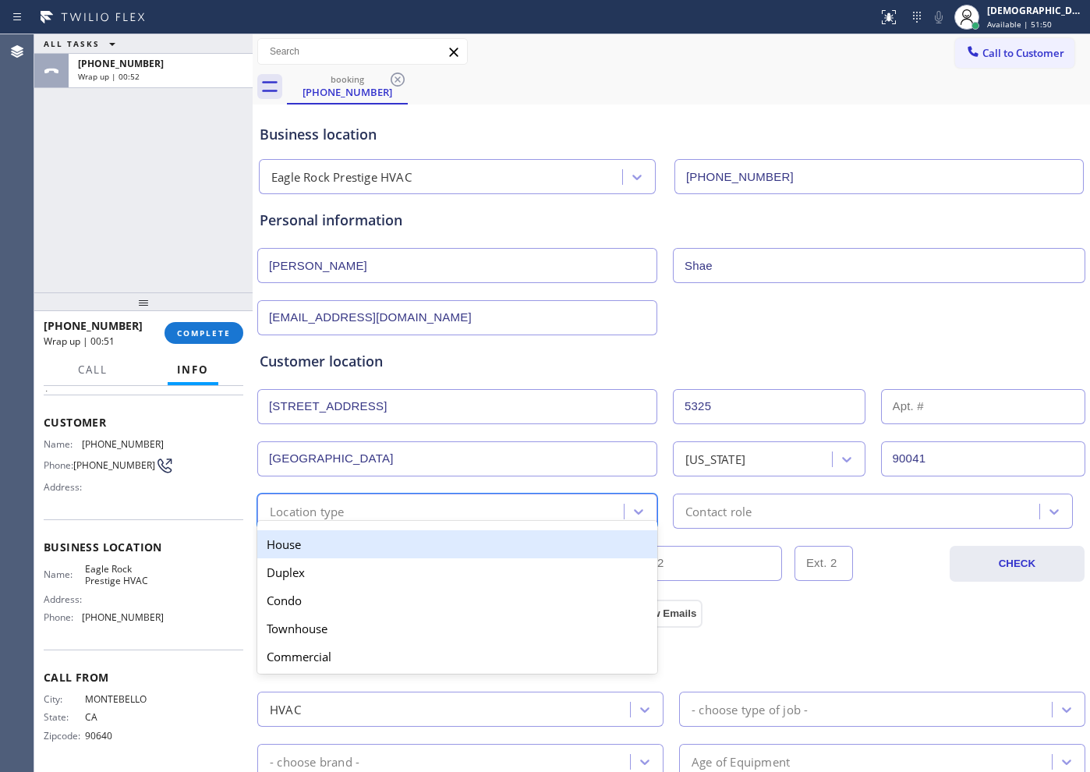
click at [362, 509] on div "Location type" at bounding box center [443, 511] width 362 height 27
click at [353, 552] on div "House" at bounding box center [457, 544] width 400 height 28
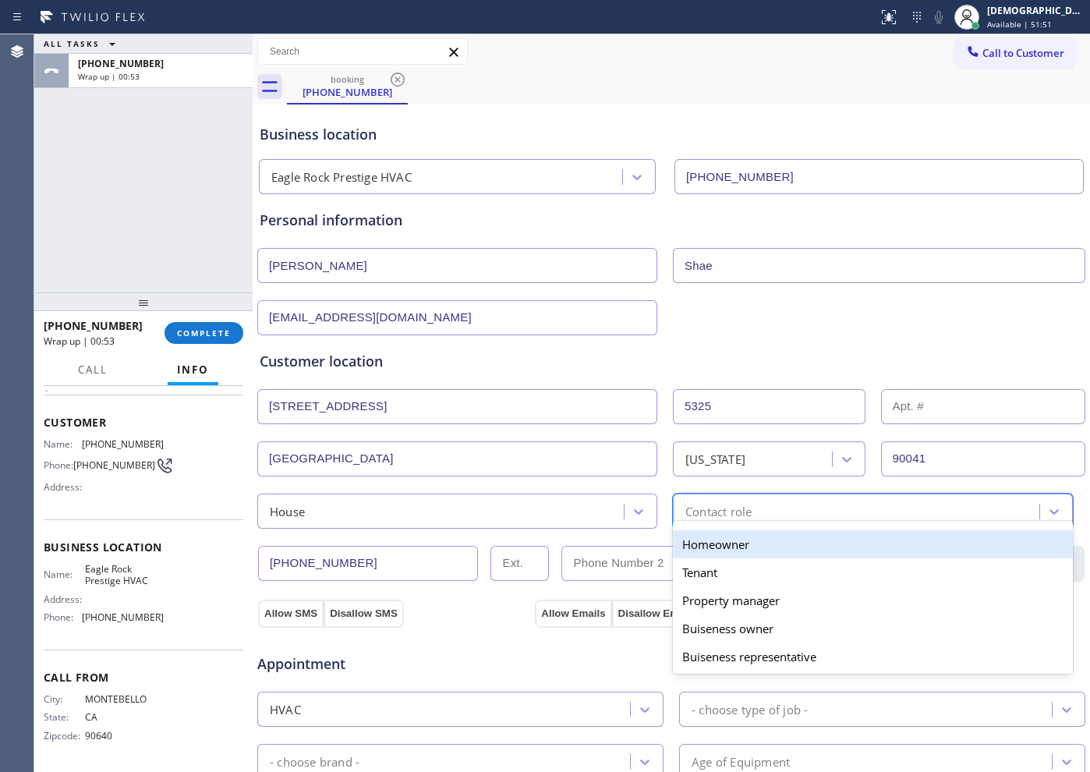
drag, startPoint x: 693, startPoint y: 507, endPoint x: 690, endPoint y: 528, distance: 21.2
click at [694, 507] on div "Contact role" at bounding box center [719, 511] width 66 height 18
click at [691, 537] on div "Homeowner" at bounding box center [873, 544] width 400 height 28
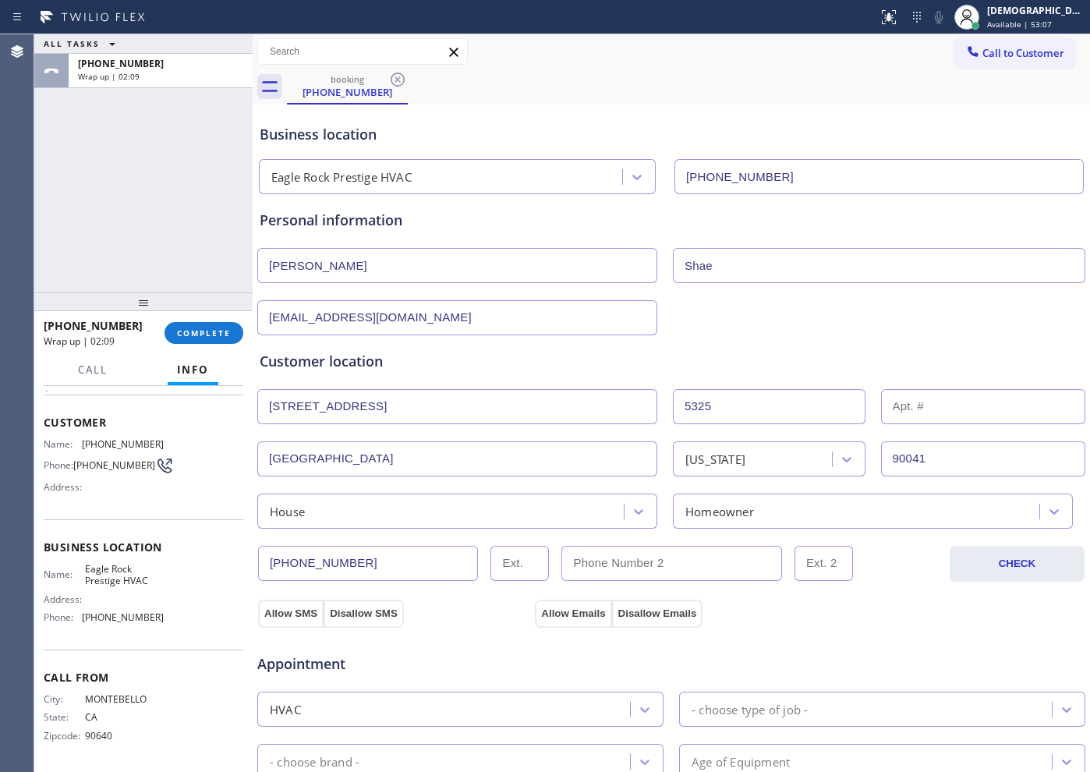
click at [90, 183] on div "ALL TASKS ALL TASKS ACTIVE TASKS TASKS IN WRAP UP [PHONE_NUMBER] Wrap up | 02:09" at bounding box center [143, 163] width 218 height 258
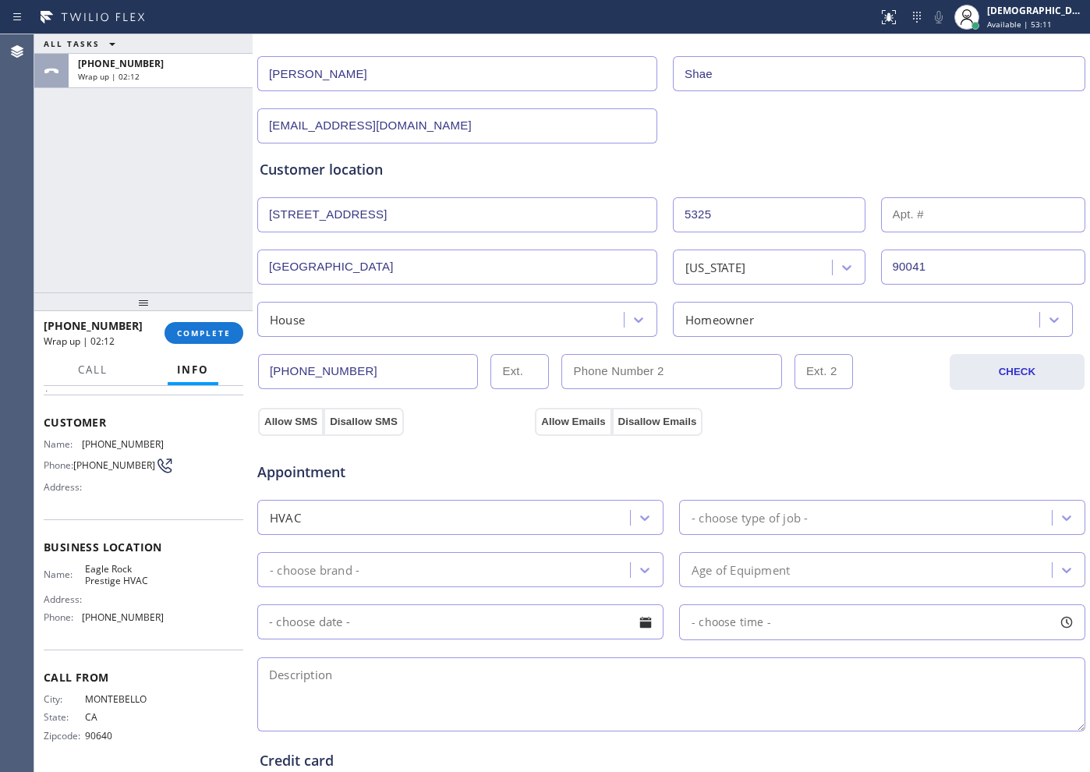
scroll to position [195, 0]
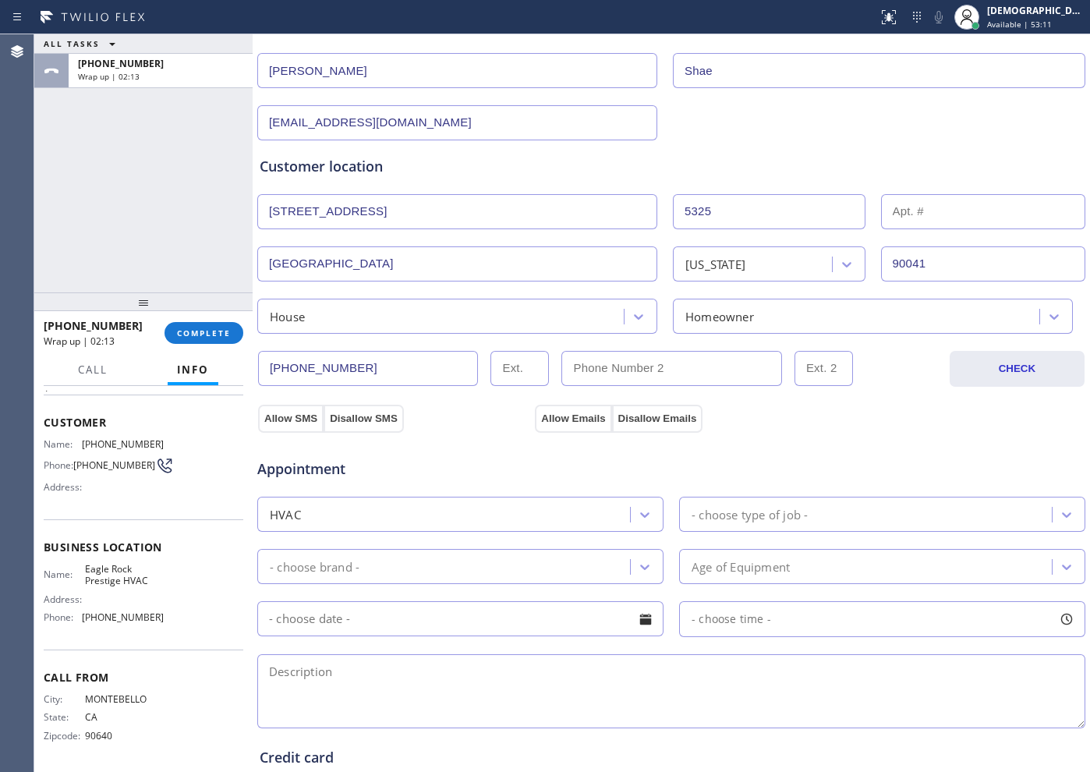
drag, startPoint x: 283, startPoint y: 424, endPoint x: 405, endPoint y: 438, distance: 122.4
click at [283, 424] on button "Allow SMS" at bounding box center [291, 419] width 66 height 28
click at [558, 440] on div "Appointment" at bounding box center [671, 460] width 831 height 40
click at [551, 421] on button "Allow Emails" at bounding box center [573, 419] width 76 height 28
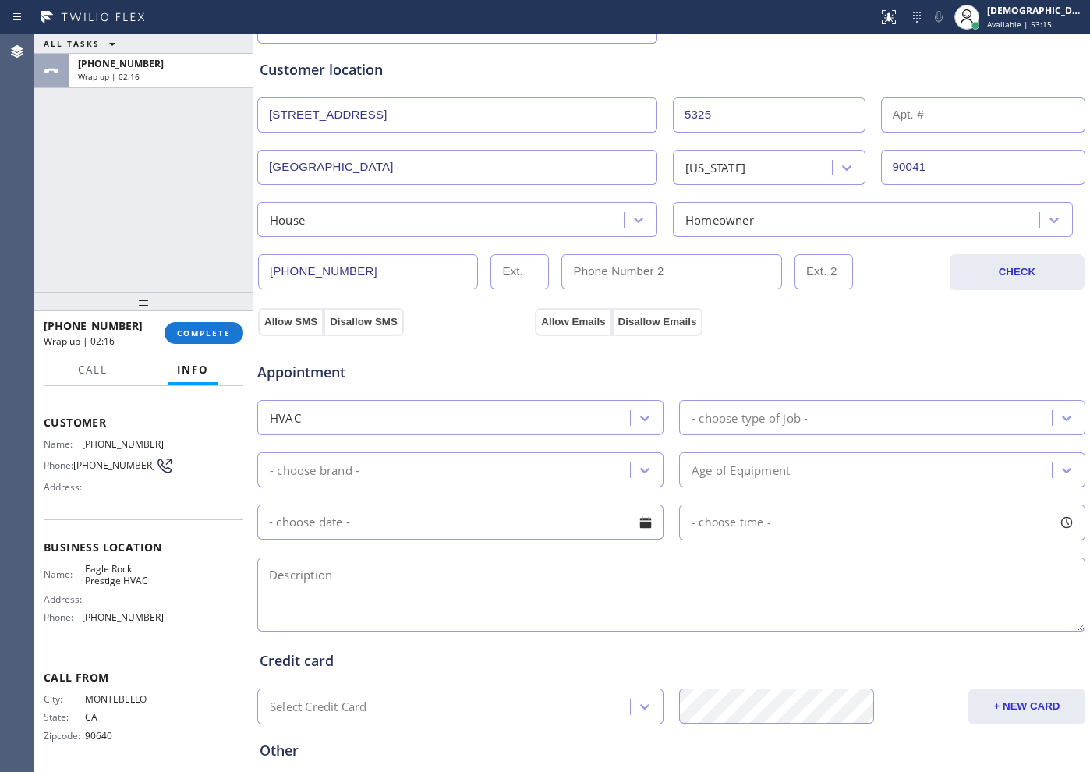
scroll to position [292, 0]
click at [734, 413] on div "- choose type of job -" at bounding box center [750, 417] width 116 height 18
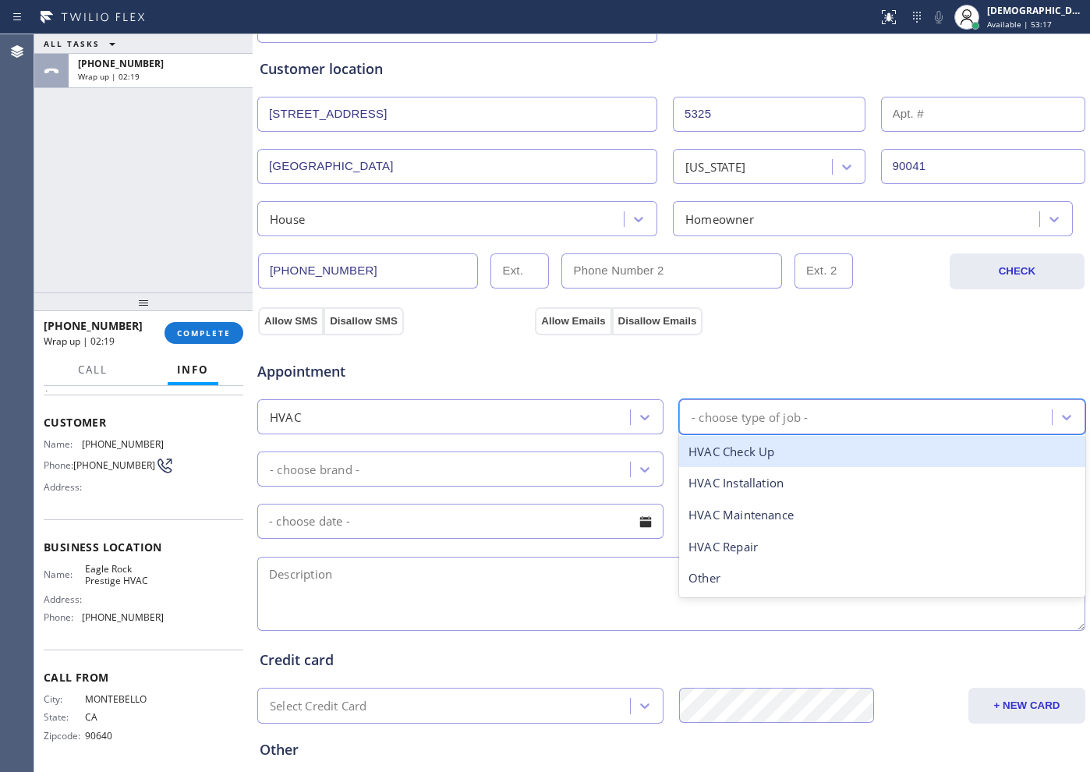
click at [777, 459] on div "HVAC Check Up" at bounding box center [882, 452] width 406 height 32
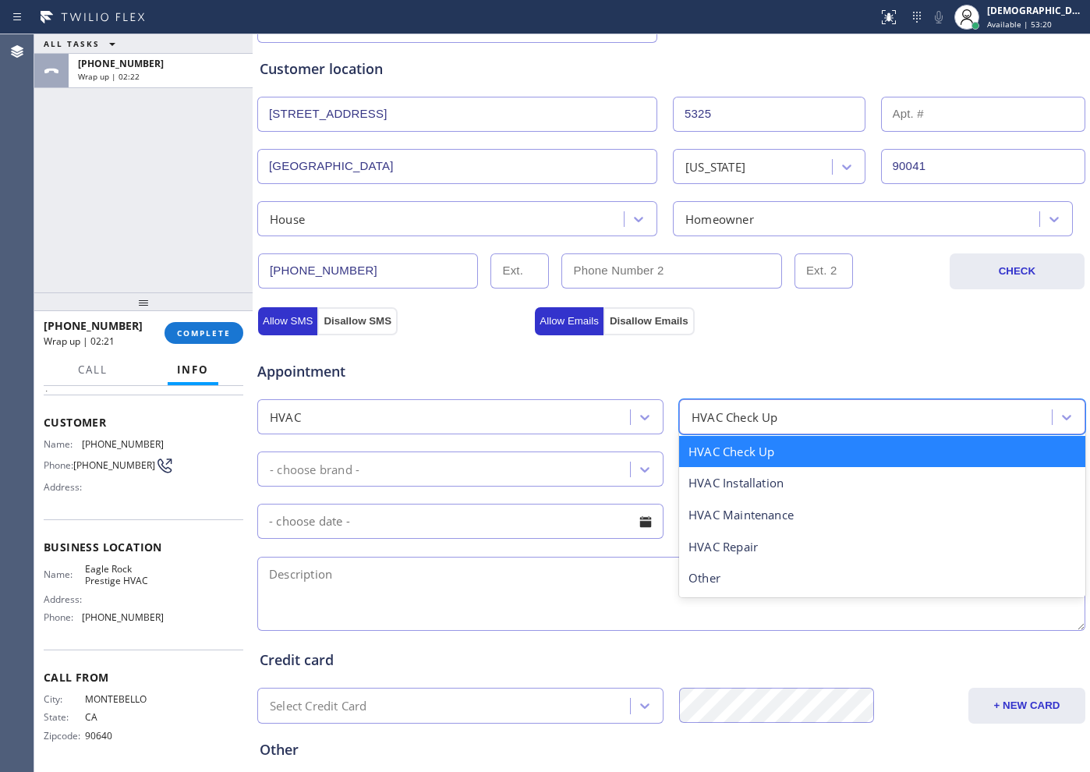
click at [785, 412] on div "HVAC Check Up" at bounding box center [868, 416] width 368 height 27
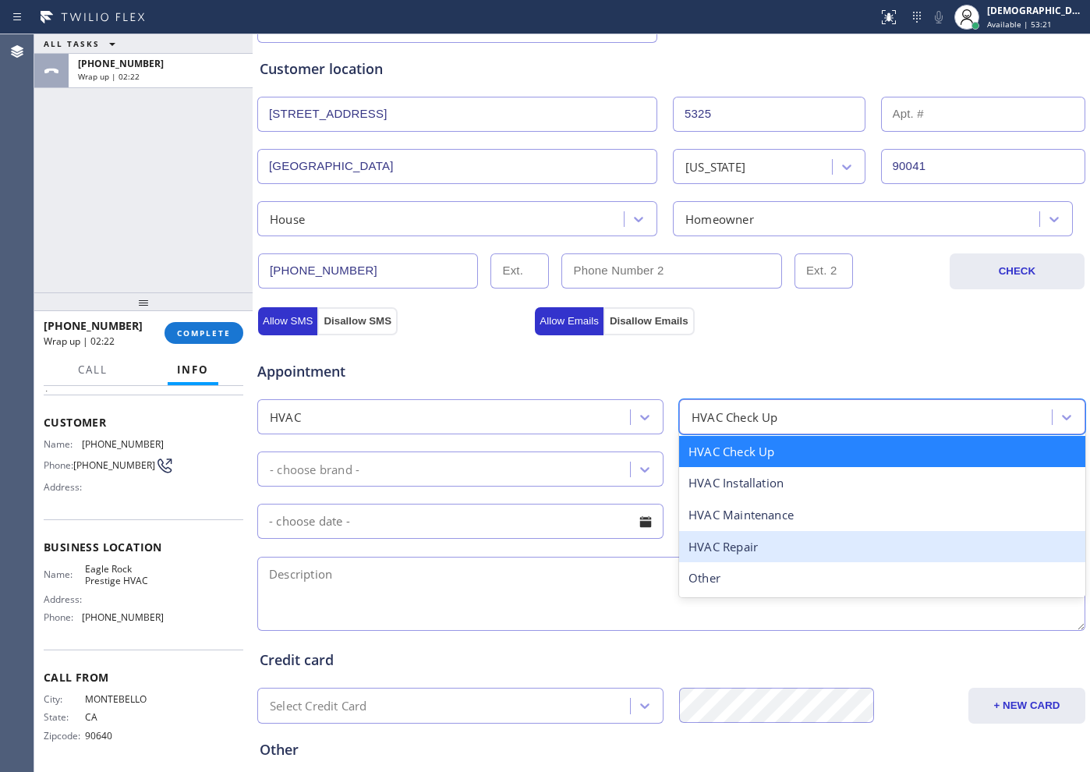
drag, startPoint x: 779, startPoint y: 551, endPoint x: 587, endPoint y: 504, distance: 197.7
click at [774, 551] on div "HVAC Repair" at bounding box center [882, 547] width 406 height 32
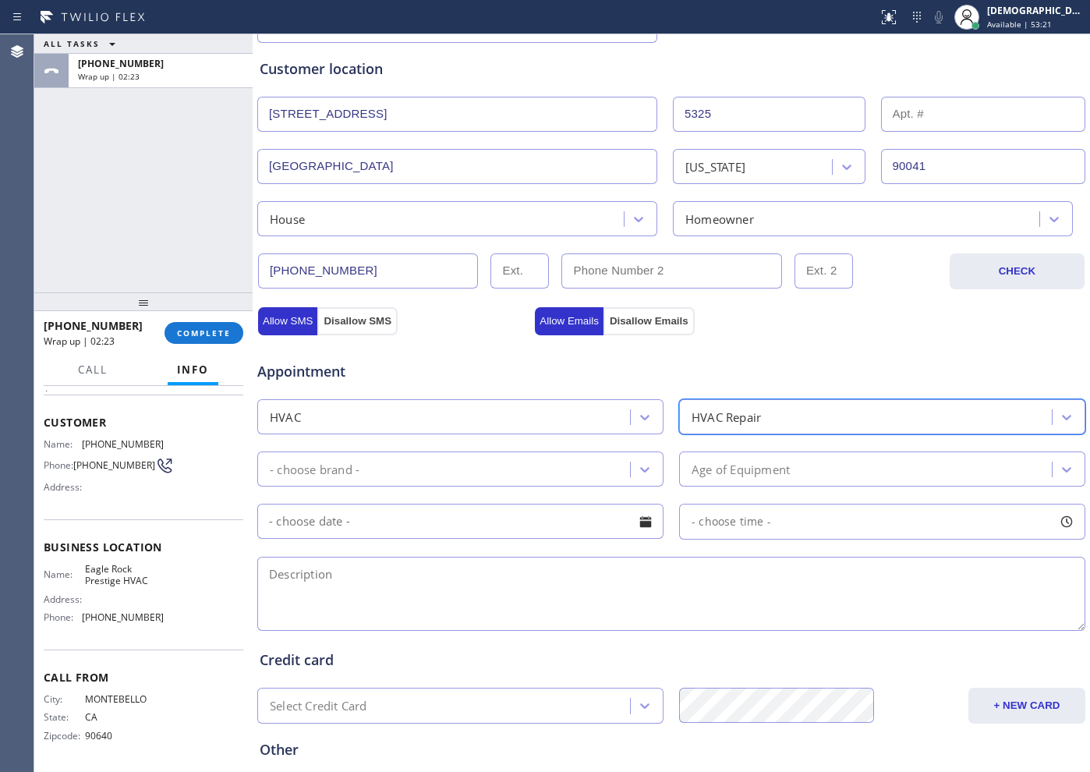
click at [456, 463] on div "- choose brand -" at bounding box center [446, 468] width 368 height 27
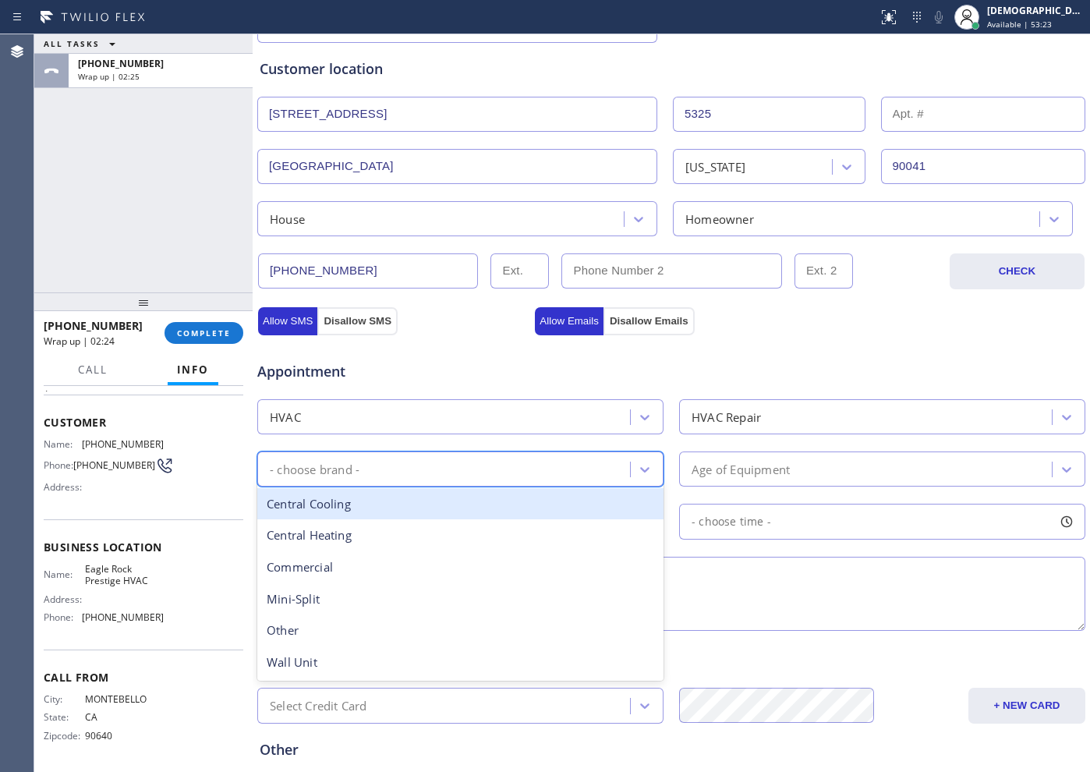
click at [449, 505] on div "Central Cooling" at bounding box center [460, 504] width 406 height 32
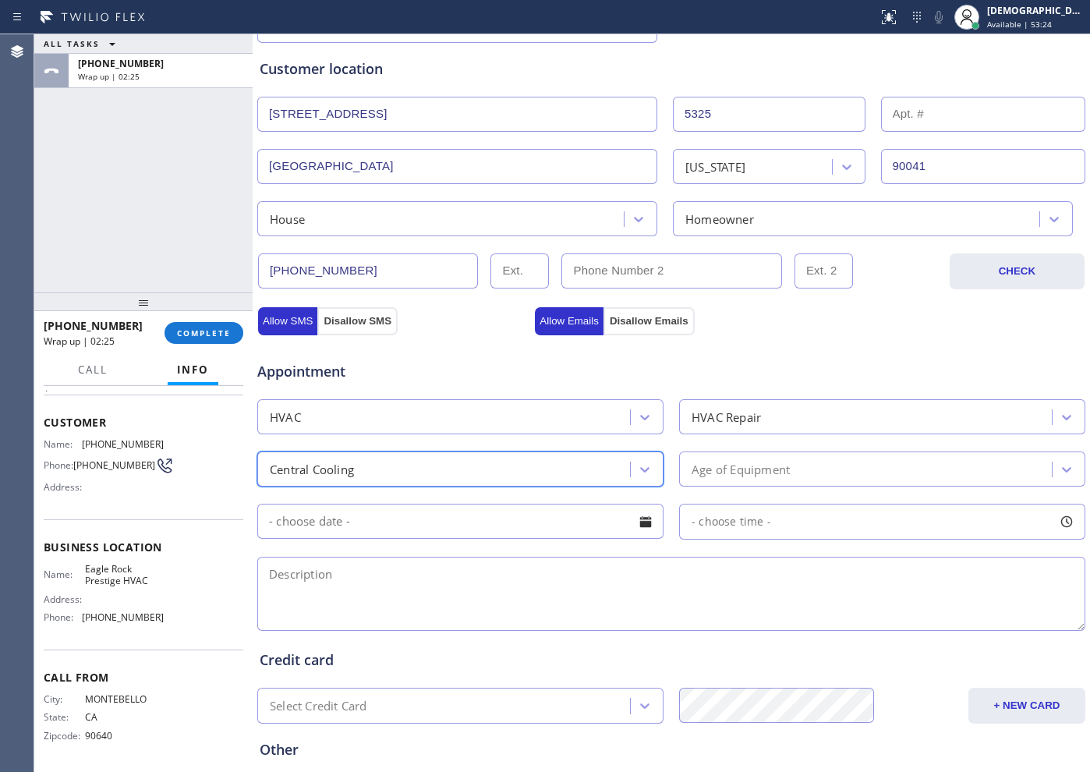
click at [745, 484] on div "Age of Equipment" at bounding box center [882, 469] width 406 height 35
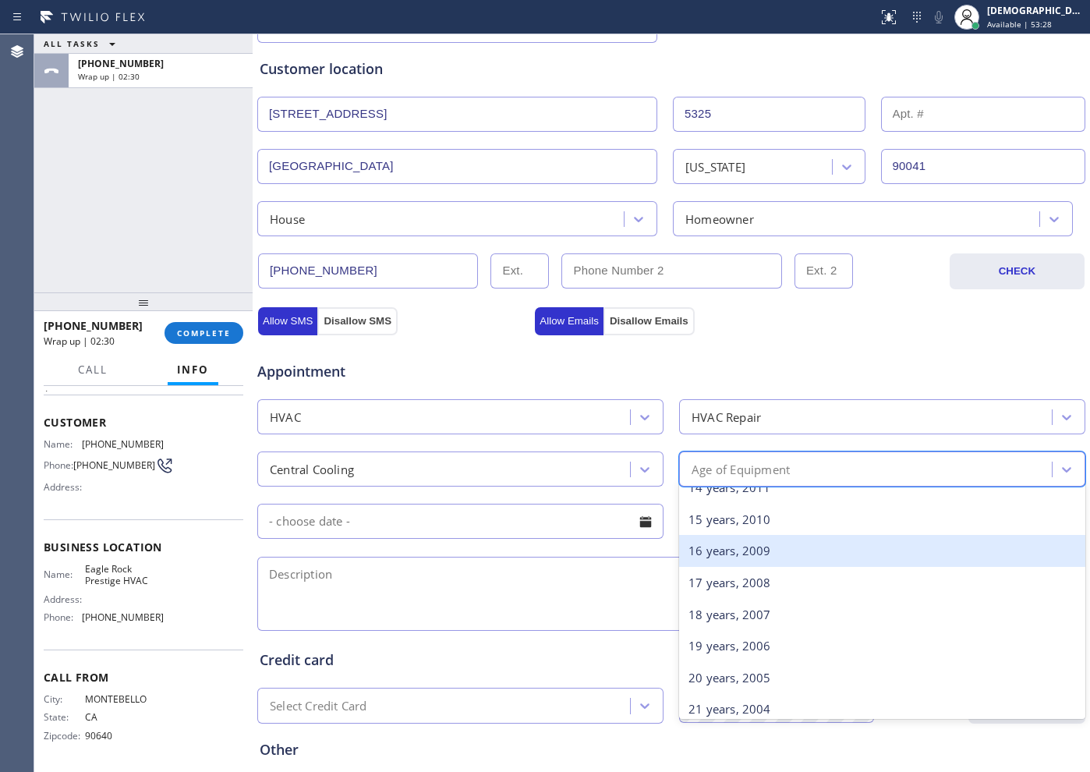
scroll to position [487, 0]
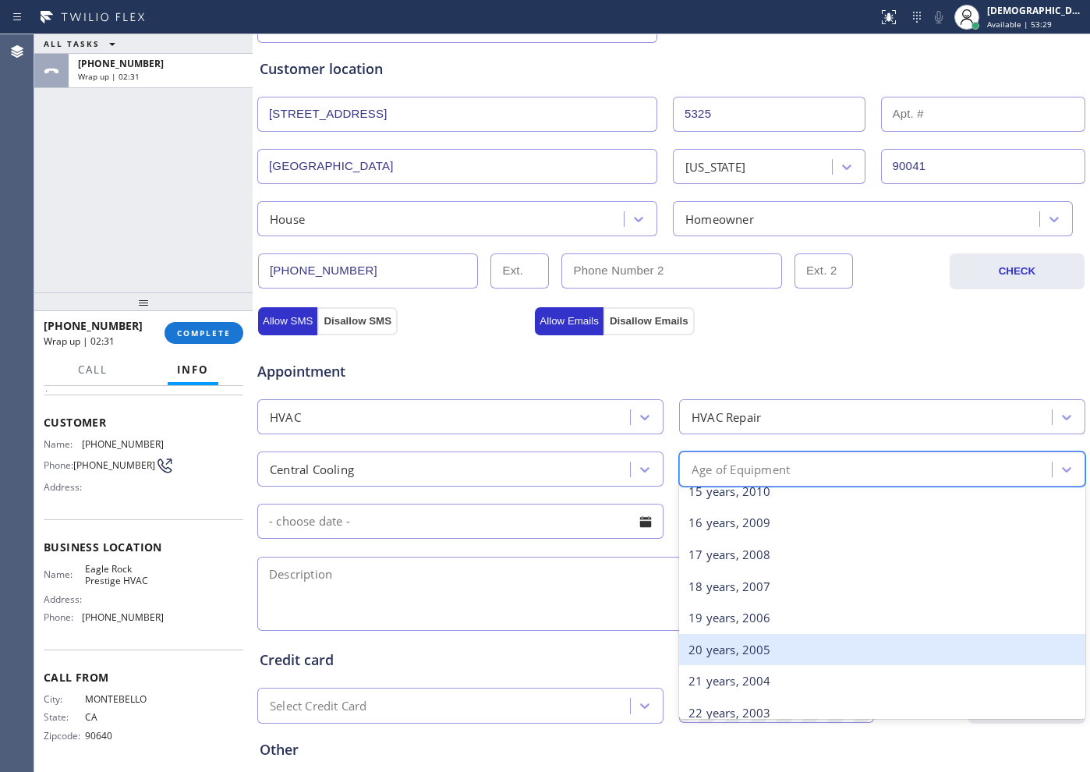
click at [725, 617] on div "20 years, 2005" at bounding box center [882, 650] width 406 height 32
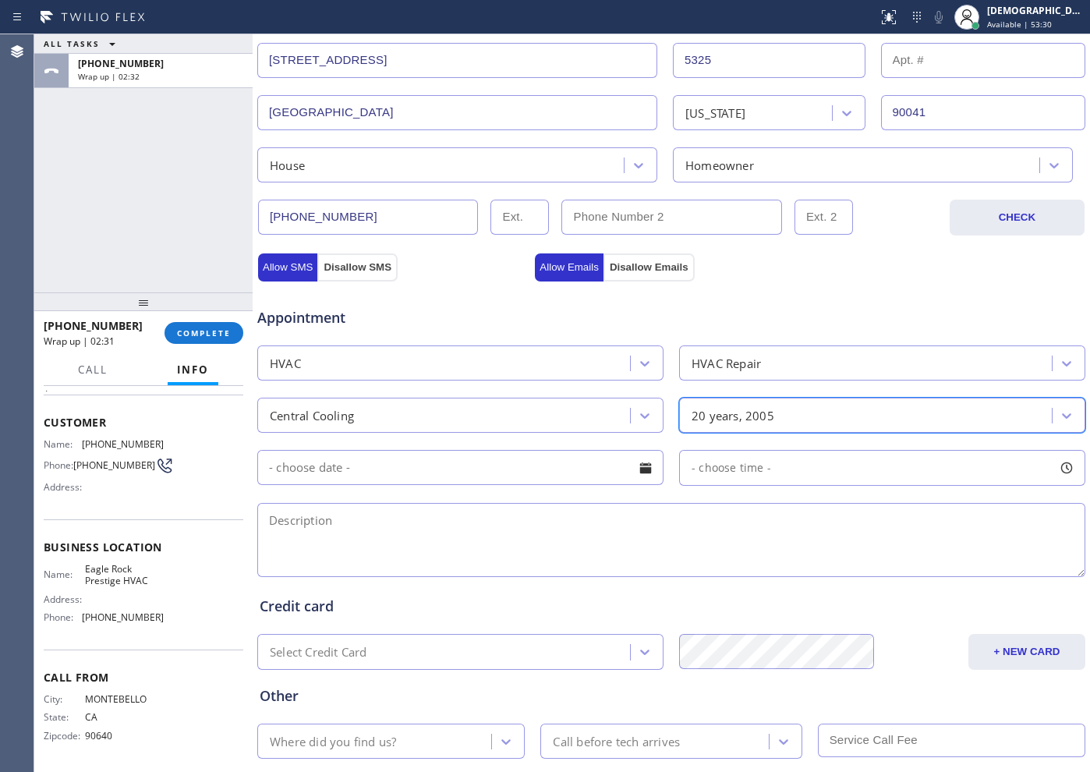
scroll to position [437, 0]
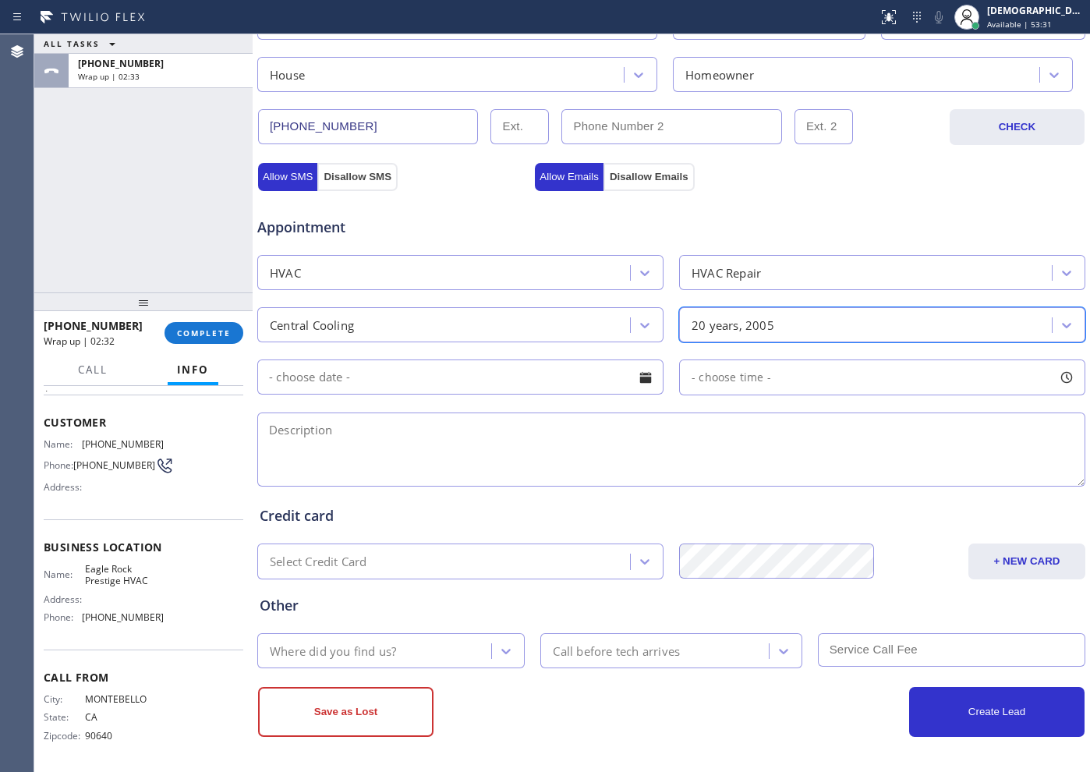
click at [498, 388] on input "text" at bounding box center [460, 377] width 406 height 35
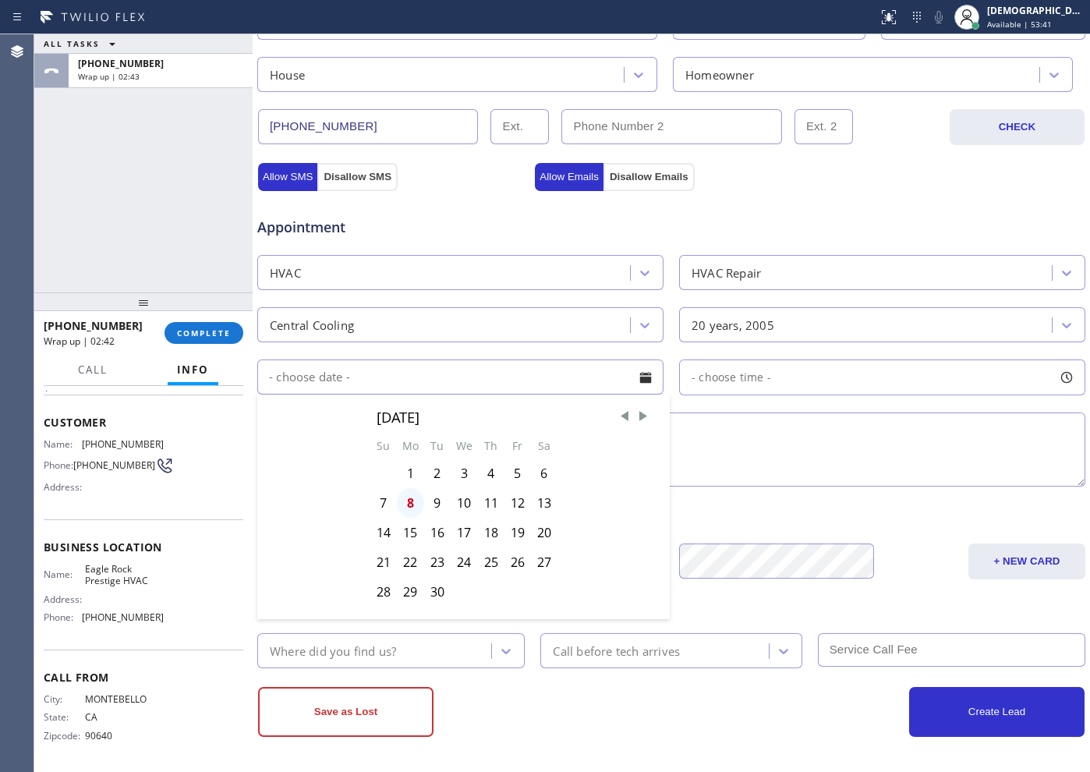
click at [409, 505] on div "8" at bounding box center [410, 503] width 27 height 30
type input "[DATE]"
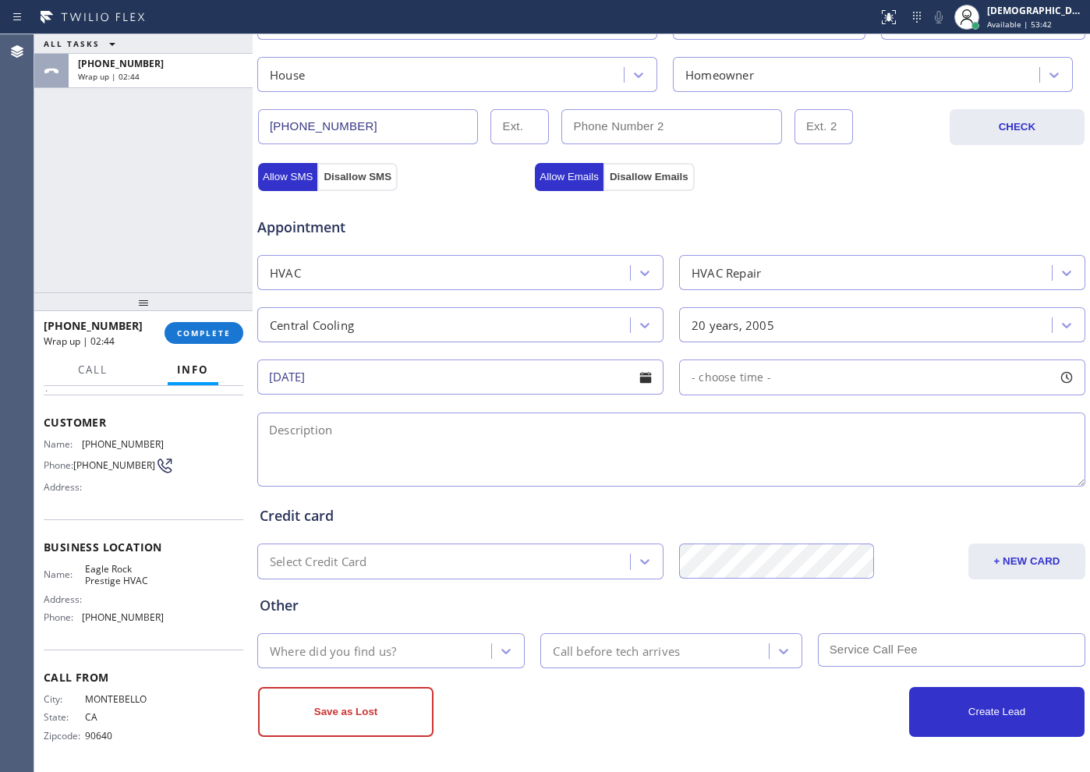
click at [731, 383] on span "- choose time -" at bounding box center [732, 377] width 80 height 15
drag, startPoint x: 686, startPoint y: 471, endPoint x: 969, endPoint y: 471, distance: 283.9
click at [871, 471] on div at bounding box center [985, 472] width 19 height 33
drag, startPoint x: 685, startPoint y: 469, endPoint x: 856, endPoint y: 464, distance: 170.9
click at [860, 464] on div at bounding box center [869, 472] width 19 height 33
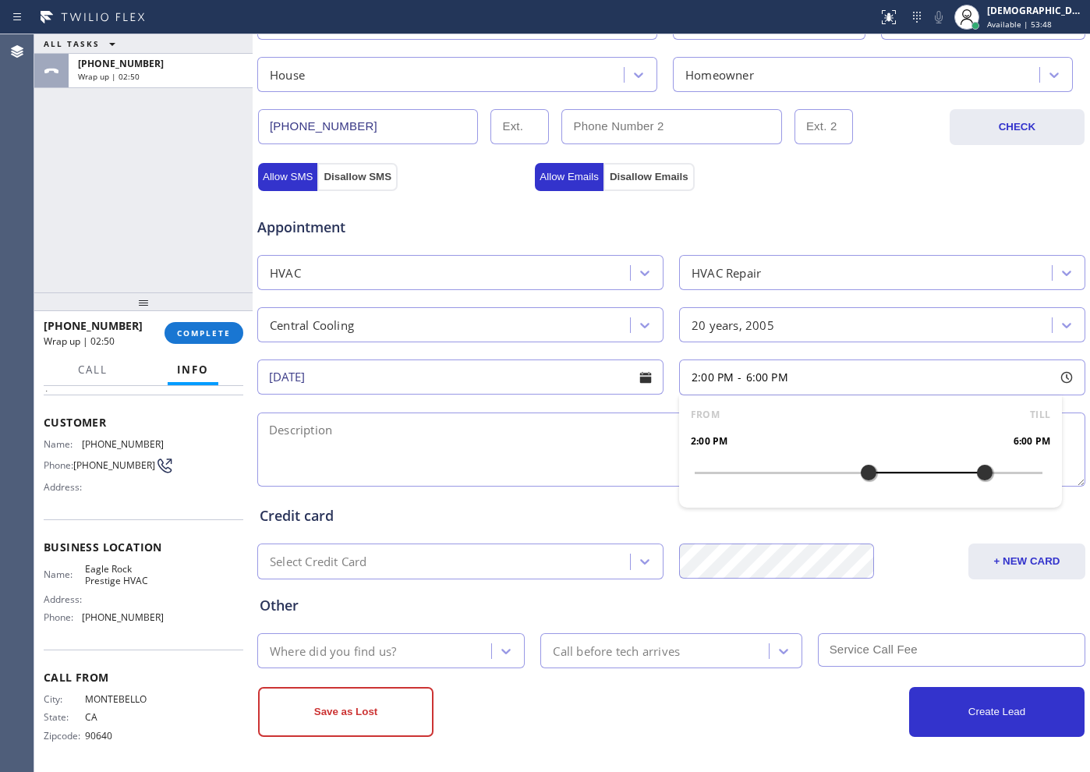
click at [417, 426] on textarea at bounding box center [671, 450] width 828 height 74
click at [404, 434] on textarea "2-6 / No SCF /" at bounding box center [671, 450] width 828 height 74
paste textarea "2 central air / not blowing cool air / condenser located outside ground level /…"
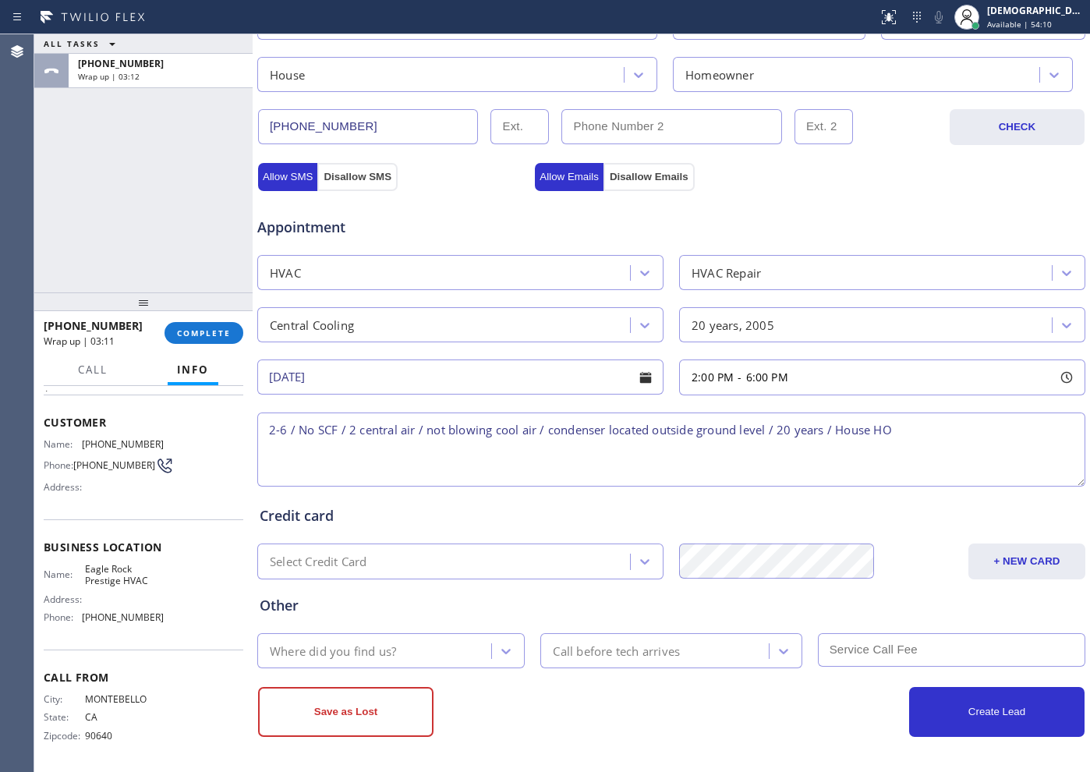
click at [871, 420] on textarea "2-6 / No SCF / 2 central air / not blowing cool air / condenser located outside…" at bounding box center [671, 450] width 828 height 74
paste textarea "[STREET_ADDRESS]"
click at [133, 594] on div "Address:" at bounding box center [104, 600] width 120 height 12
drag, startPoint x: 147, startPoint y: 584, endPoint x: 83, endPoint y: 572, distance: 64.4
click at [85, 572] on span "Eagle Rock Prestige HVAC" at bounding box center [124, 575] width 78 height 24
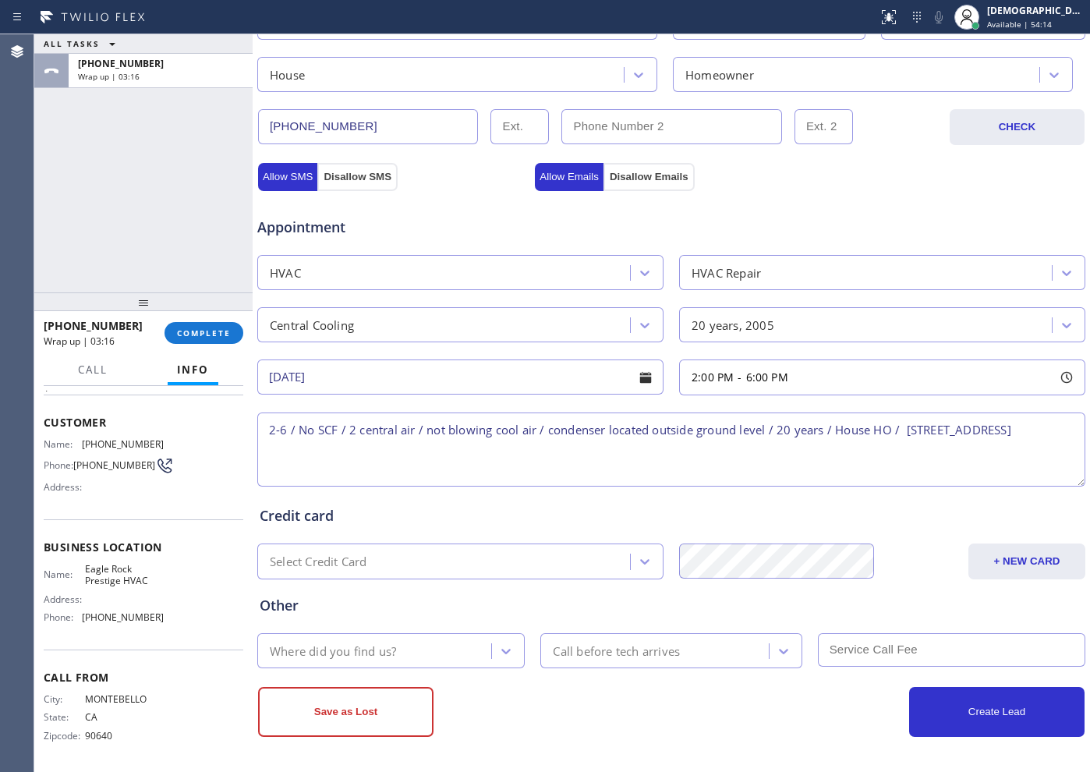
click at [496, 448] on textarea "2-6 / No SCF / 2 central air / not blowing cool air / condenser located outside…" at bounding box center [671, 450] width 828 height 74
paste textarea "Eagle Rock Prestige HVAC"
click at [517, 459] on textarea "2-6 / No SCF / 2 central air / not blowing cool air / condenser located outside…" at bounding box center [671, 450] width 828 height 74
paste textarea "Please call customer 30 minutes prior to arrival"
type textarea "2-6 / No SCF / 2 central air / not blowing cool air / condenser located outside…"
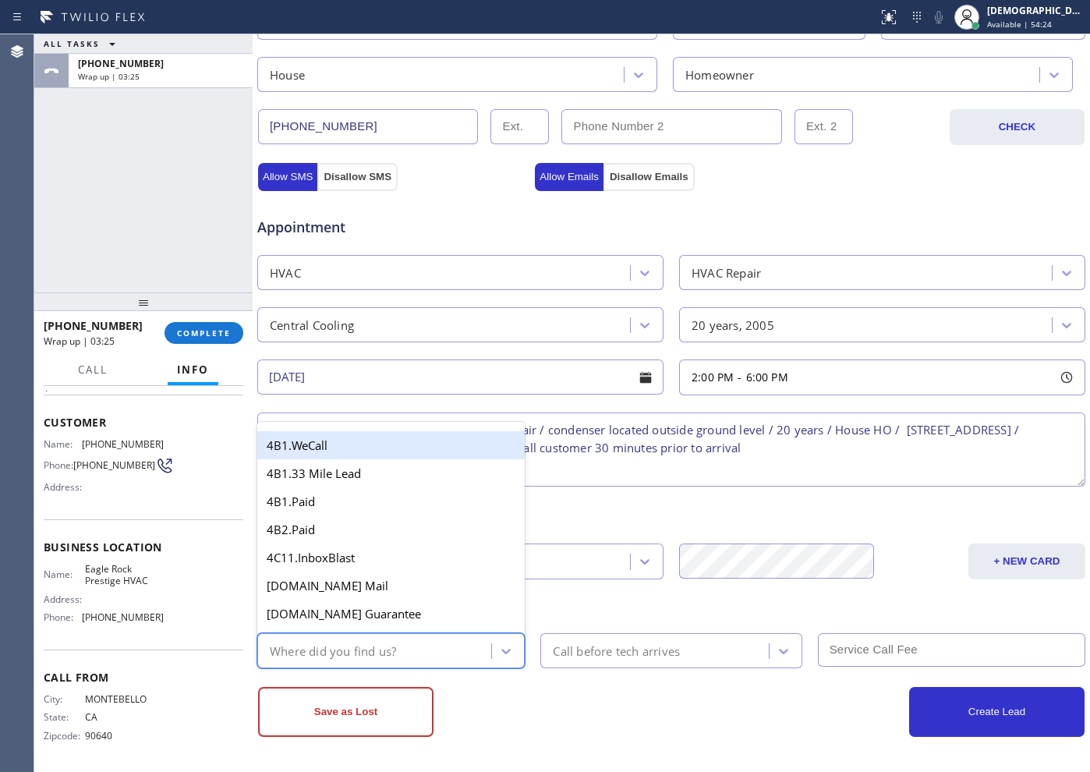
click at [393, 617] on div "Where did you find us?" at bounding box center [333, 651] width 126 height 18
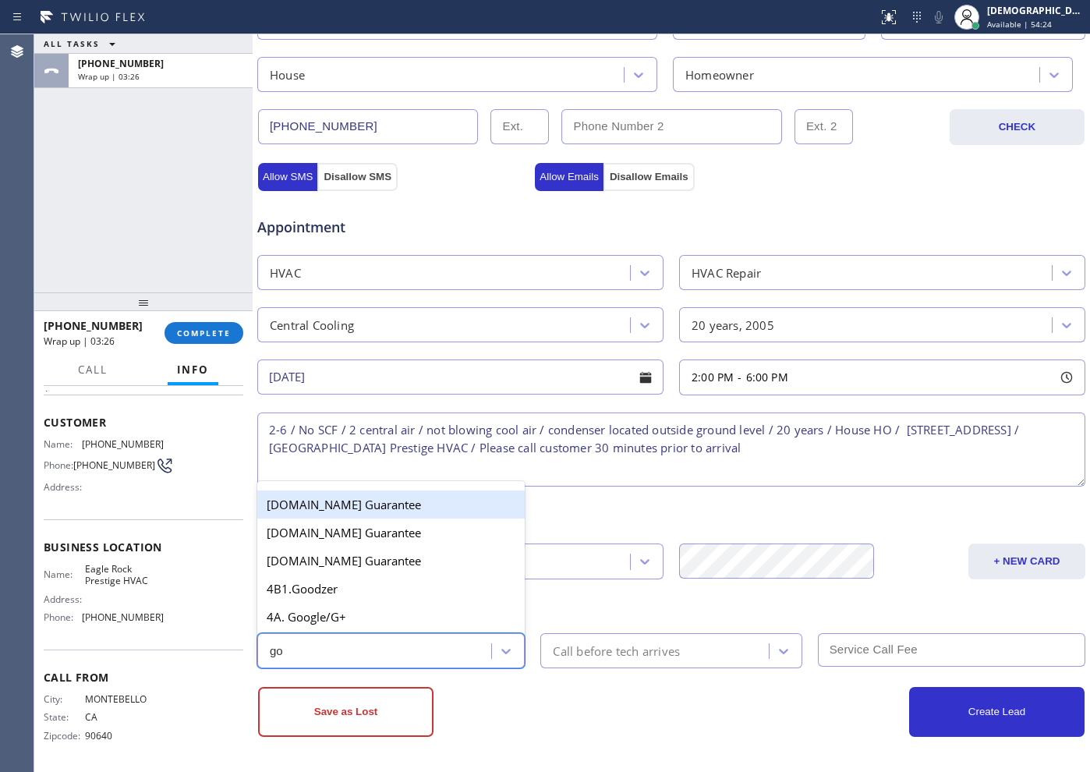
type input "goo"
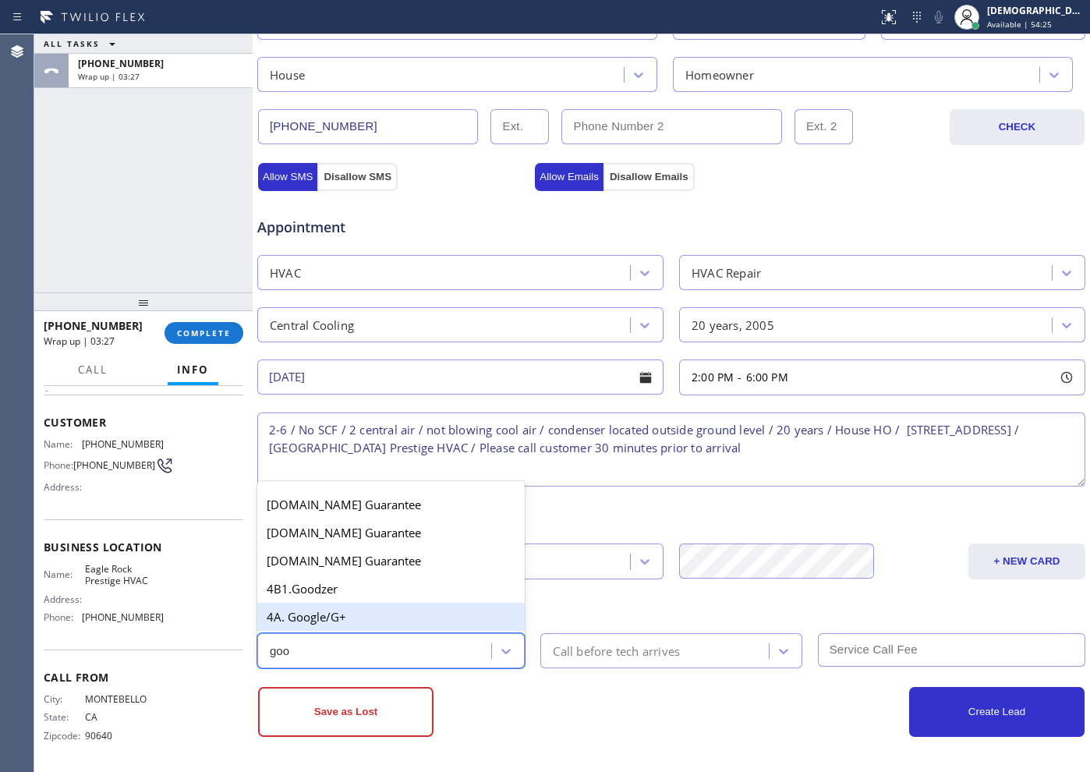
click at [374, 612] on div "4A. Google/G+" at bounding box center [391, 617] width 268 height 28
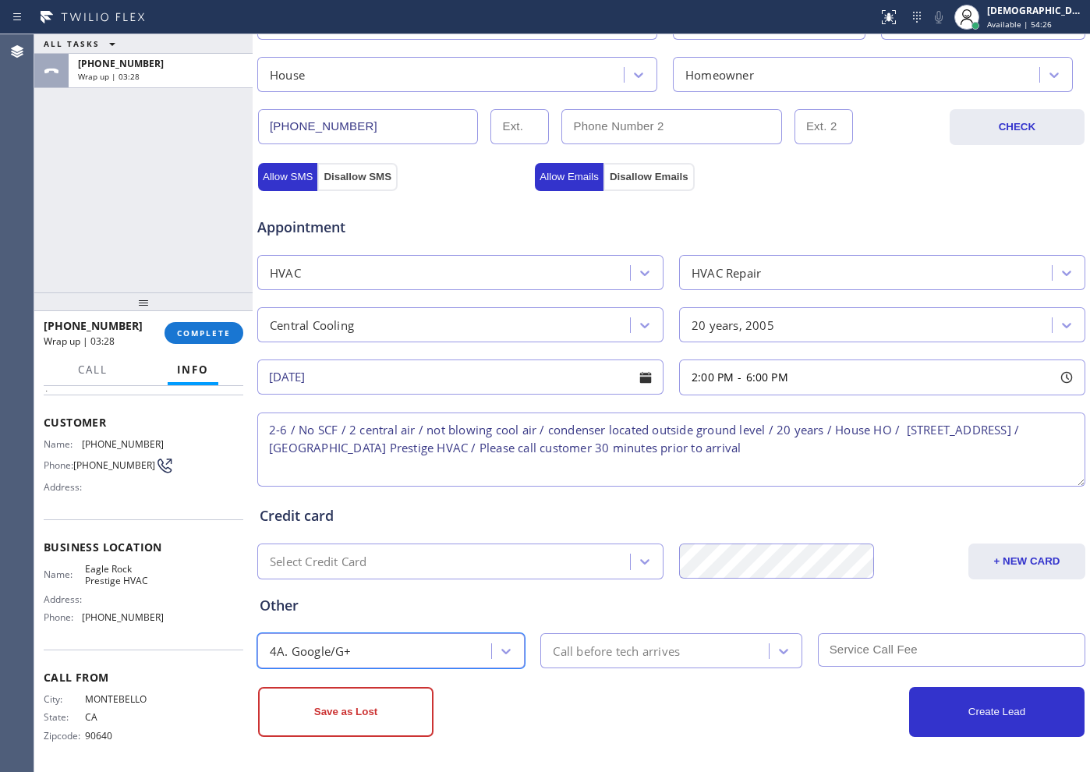
click at [658, 617] on div "Call before tech arrives" at bounding box center [616, 651] width 127 height 18
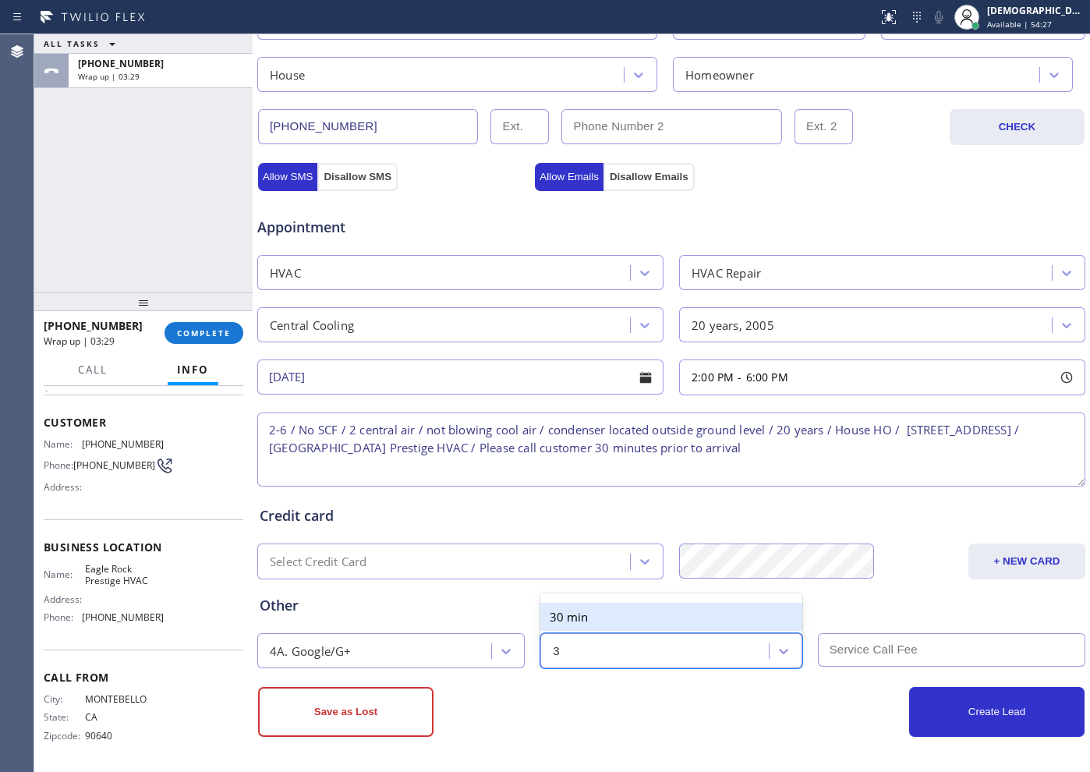
type input "30"
click at [624, 617] on div "30 min" at bounding box center [671, 617] width 261 height 28
click at [871, 617] on input "text" at bounding box center [952, 650] width 268 height 34
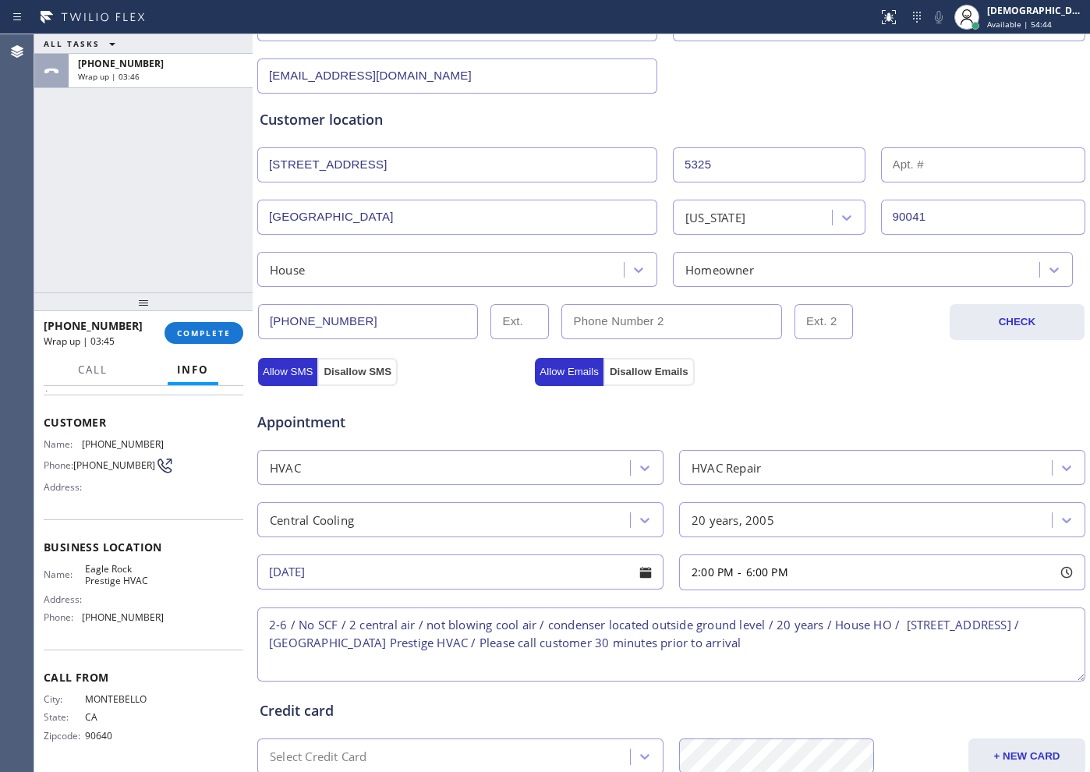
scroll to position [144, 0]
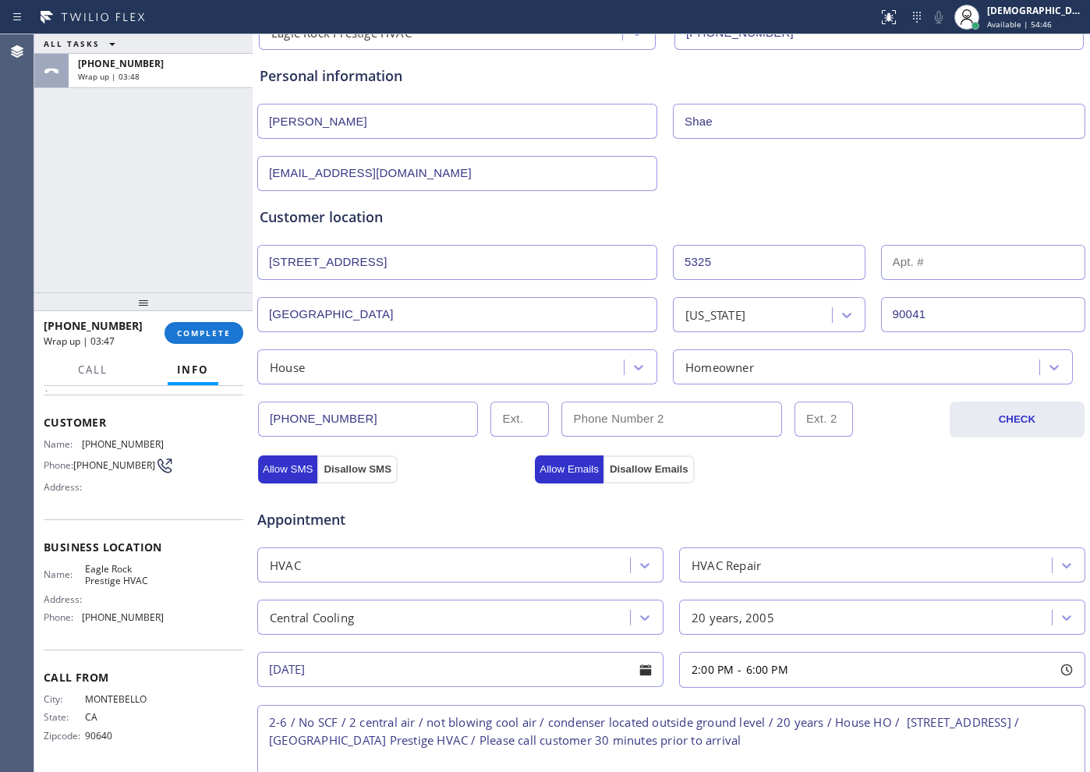
type input "0"
drag, startPoint x: 299, startPoint y: 175, endPoint x: 239, endPoint y: 173, distance: 60.9
click at [239, 173] on div "ALL TASKS ALL TASKS ACTIVE TASKS TASKS IN WRAP UP [PHONE_NUMBER] Wrap up | 03:5…" at bounding box center [562, 403] width 1056 height 738
paste input "lawrenceshea@hoty"
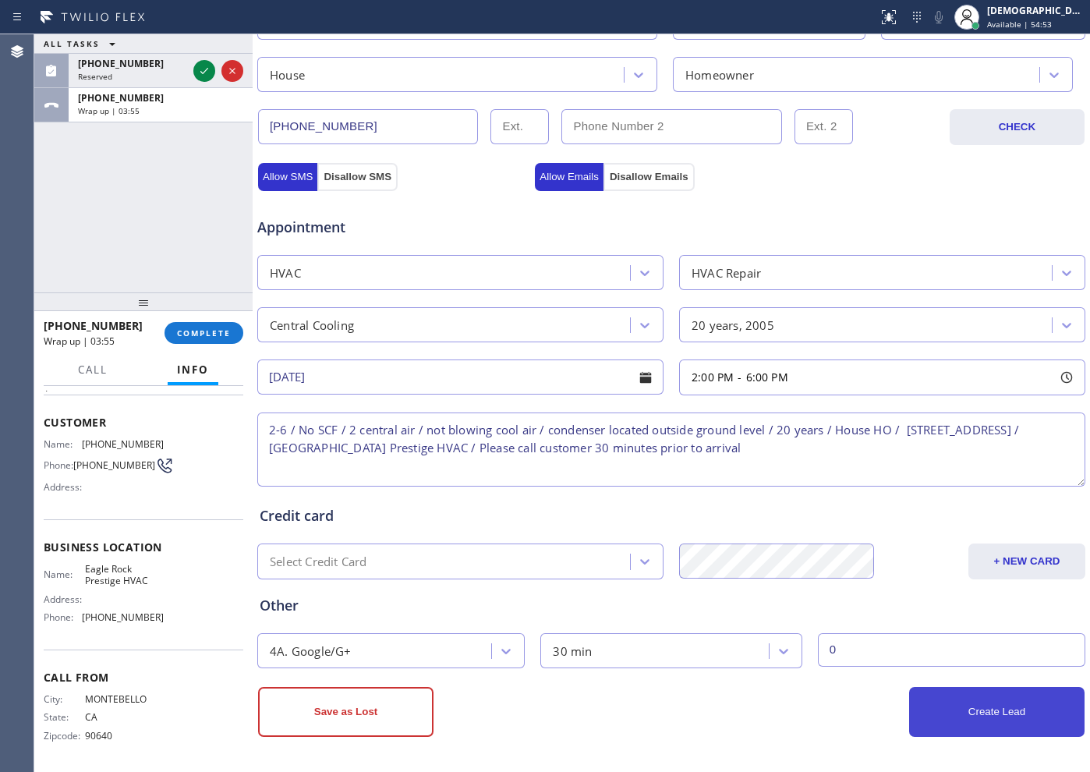
type input "[EMAIL_ADDRESS][DOMAIN_NAME]"
click at [871, 617] on button "Create Lead" at bounding box center [996, 712] width 175 height 50
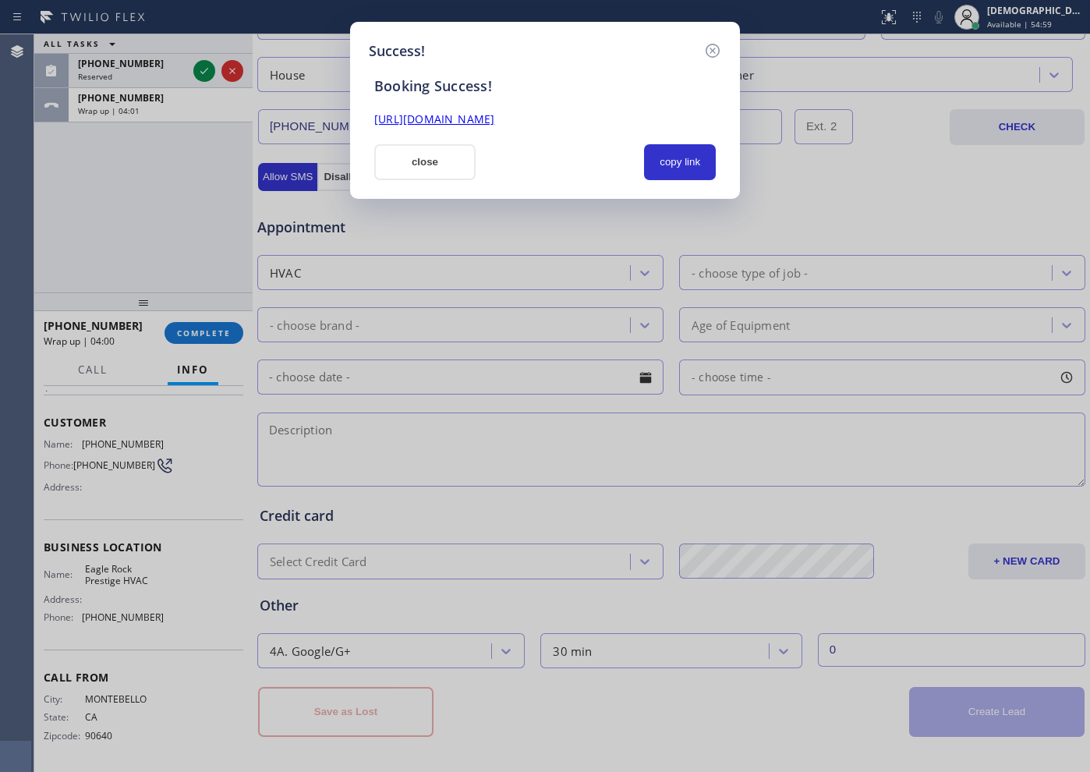
click at [679, 136] on div "Booking Success! [URL][DOMAIN_NAME] close copy link" at bounding box center [545, 121] width 353 height 119
click at [678, 160] on button "copy link" at bounding box center [680, 162] width 72 height 36
click at [494, 118] on link "[URL][DOMAIN_NAME]" at bounding box center [434, 119] width 120 height 15
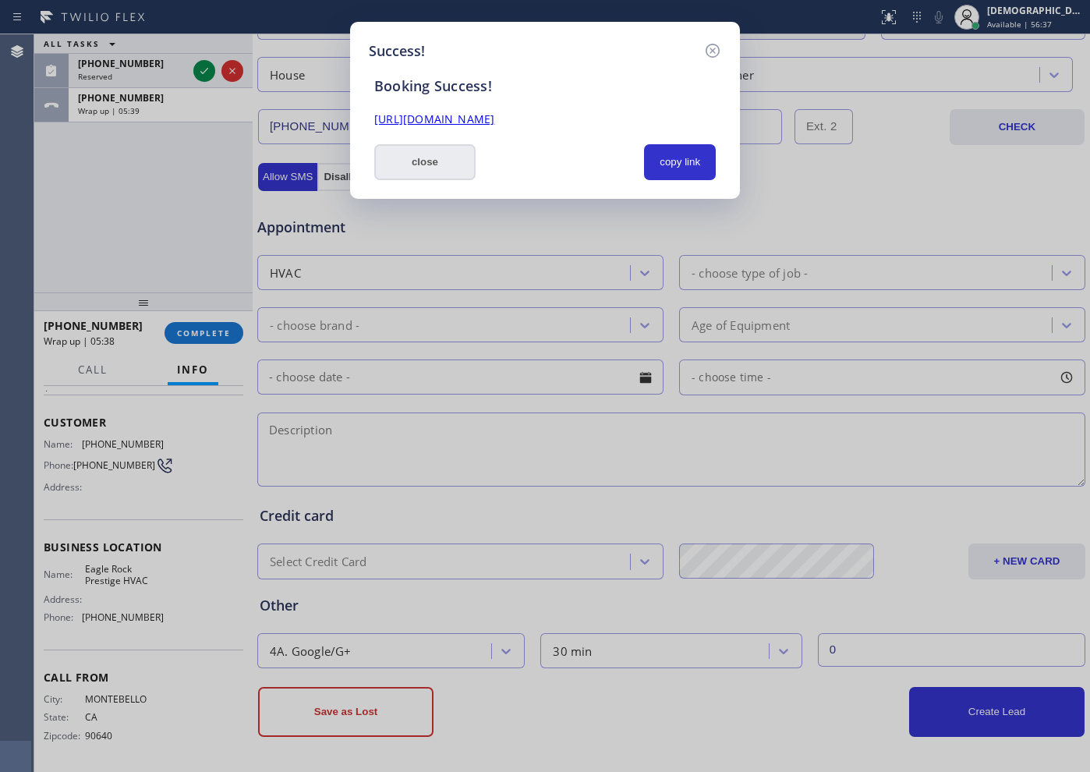
click at [424, 154] on button "close" at bounding box center [424, 162] width 101 height 36
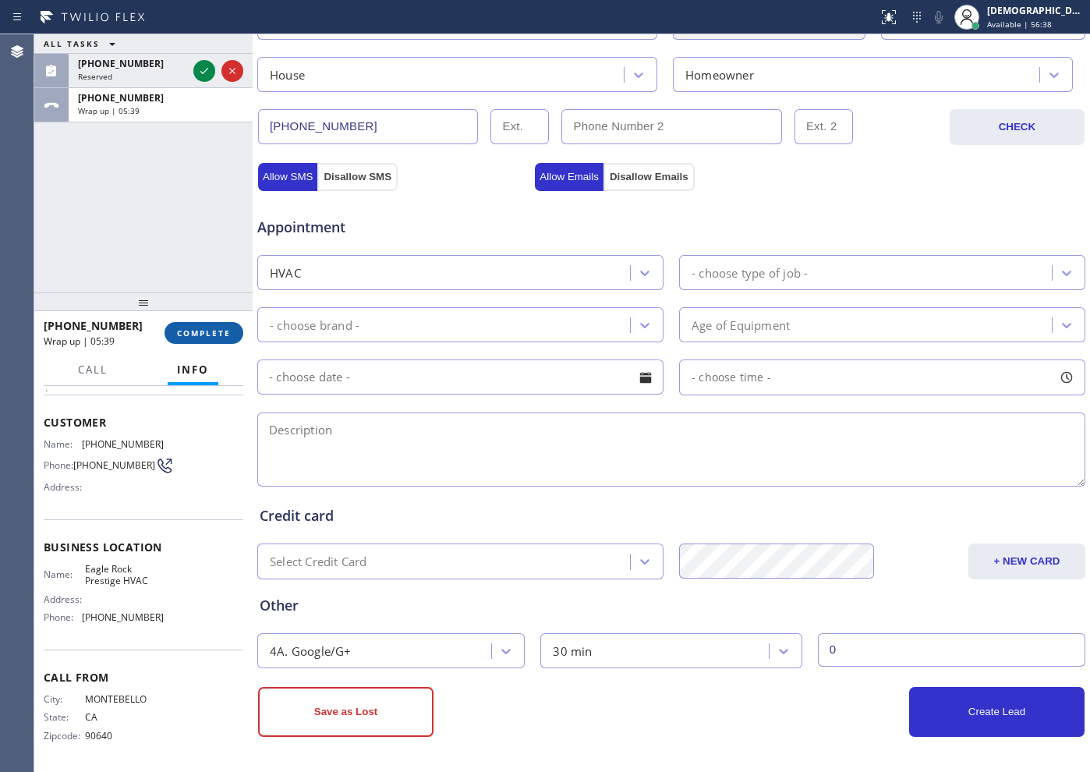
click at [219, 339] on button "COMPLETE" at bounding box center [204, 333] width 79 height 22
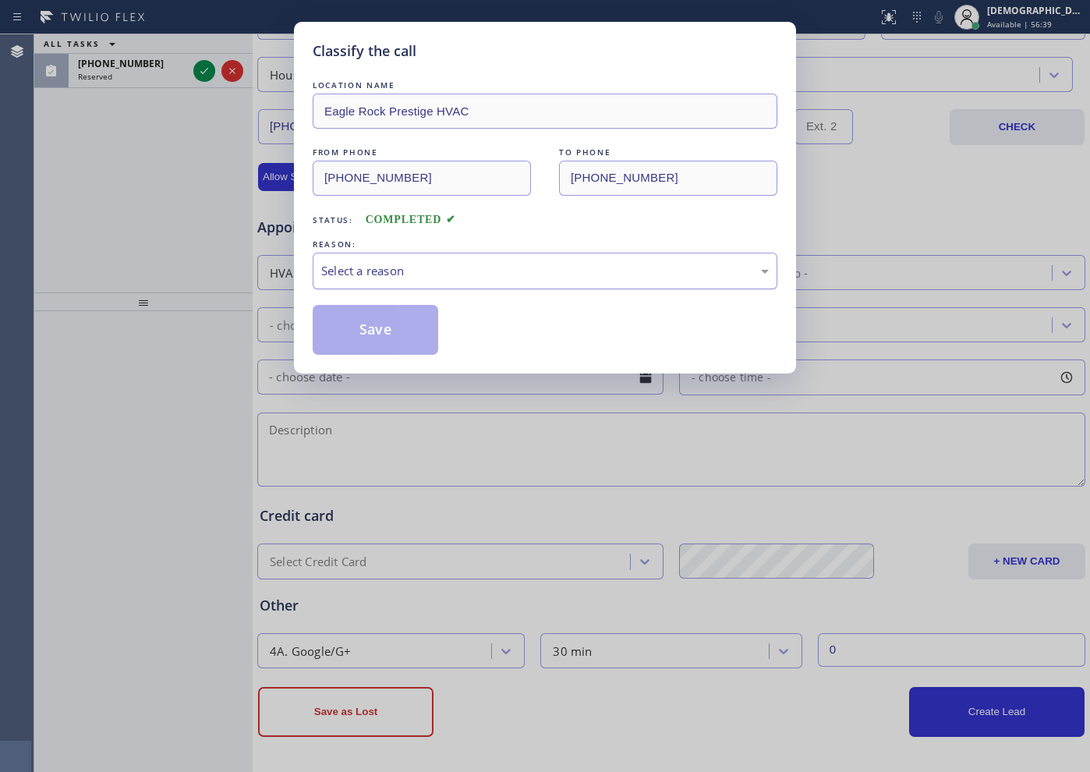
click at [483, 262] on div "Select a reason" at bounding box center [545, 271] width 448 height 18
drag, startPoint x: 384, startPoint y: 328, endPoint x: 516, endPoint y: 326, distance: 132.6
click at [516, 326] on div "Save" at bounding box center [545, 330] width 465 height 50
click at [432, 267] on div "Not Booked - All other reasons" at bounding box center [545, 271] width 448 height 18
click at [378, 328] on button "Save" at bounding box center [376, 330] width 126 height 50
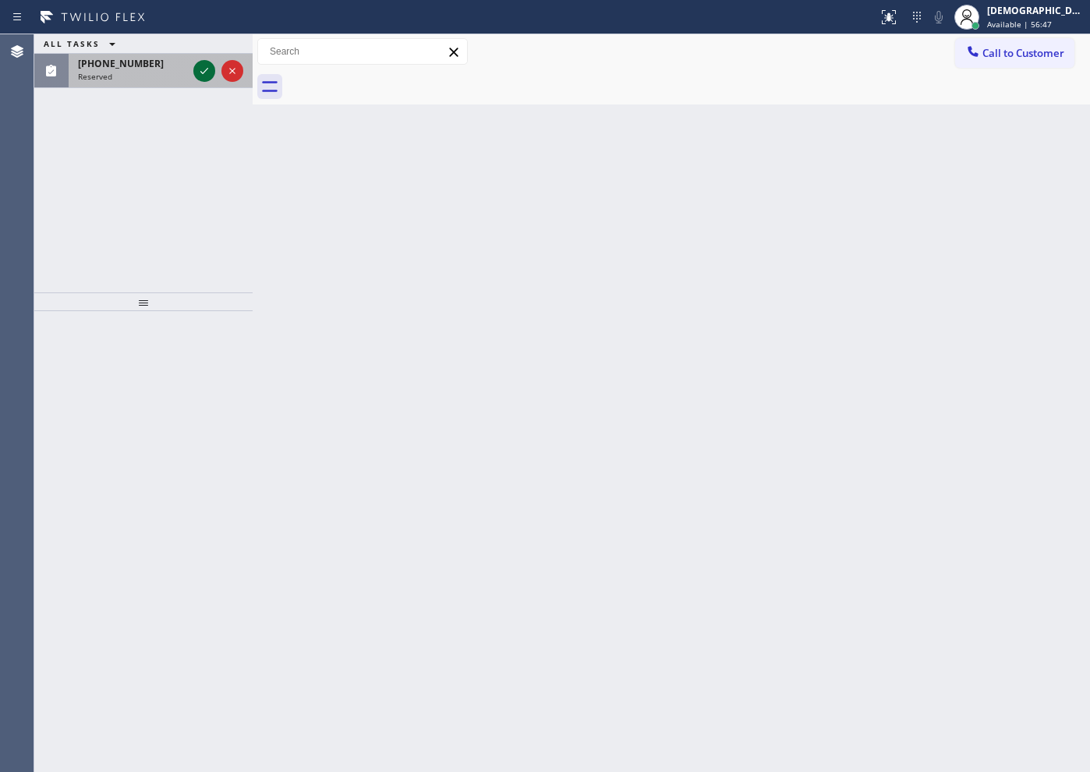
click at [197, 73] on icon at bounding box center [204, 71] width 19 height 19
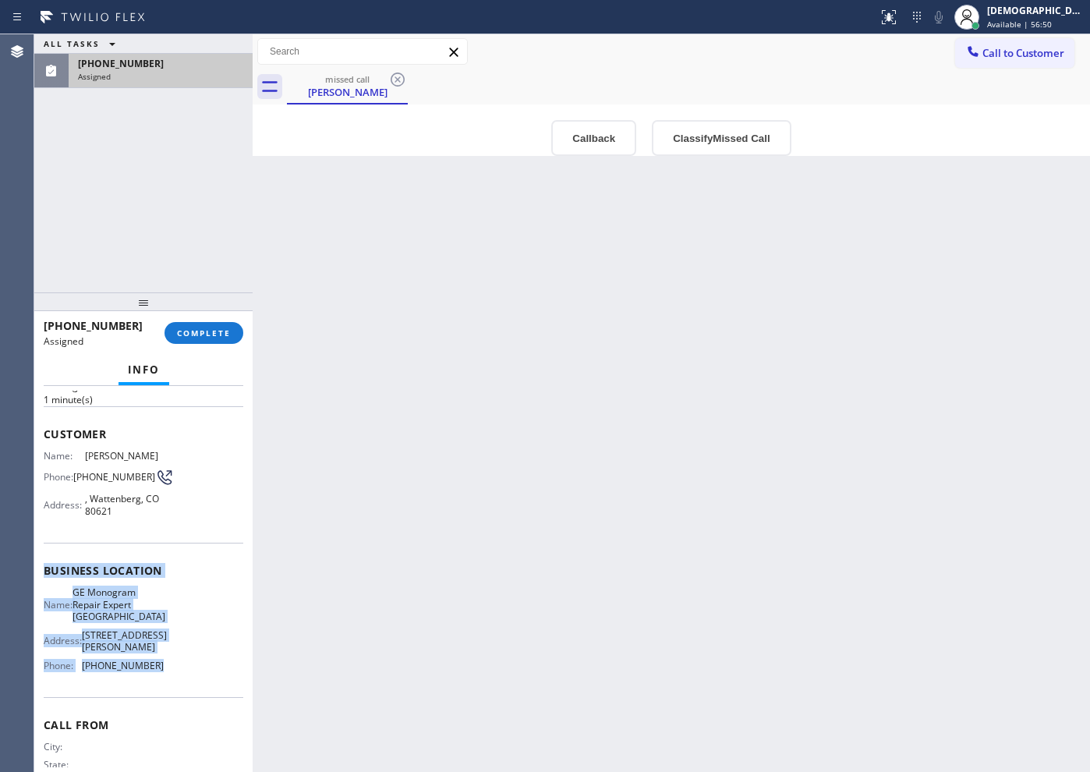
scroll to position [33, 0]
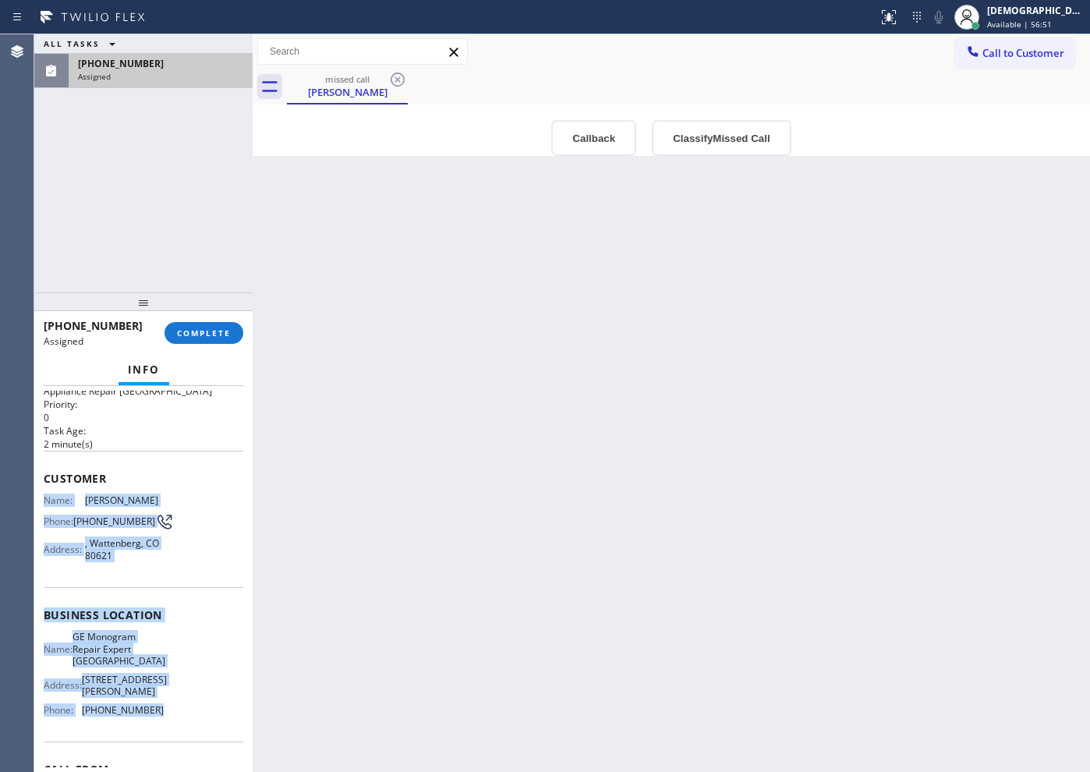
drag, startPoint x: 172, startPoint y: 608, endPoint x: 37, endPoint y: 499, distance: 174.2
click at [37, 499] on div "Context Queue: Appliance Repair High End Priority: 0 Task Age: [DEMOGRAPHIC_DAT…" at bounding box center [143, 579] width 218 height 386
click at [186, 331] on span "COMPLETE" at bounding box center [204, 333] width 54 height 11
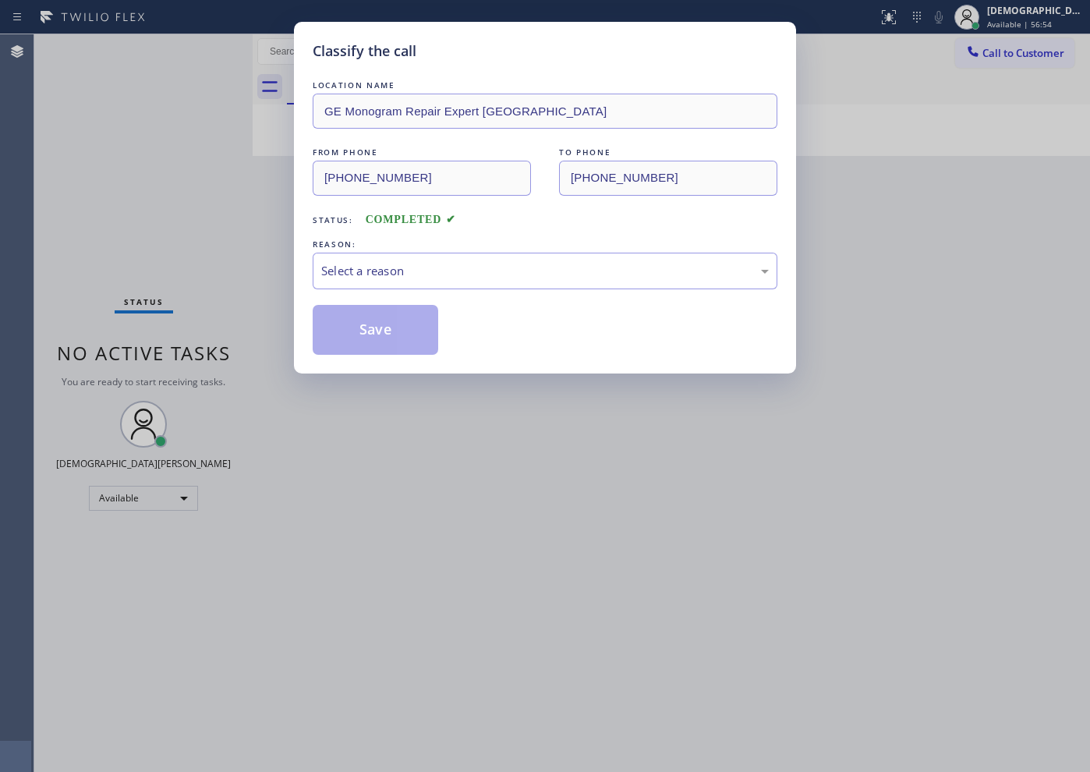
click at [409, 243] on div "REASON:" at bounding box center [545, 244] width 465 height 16
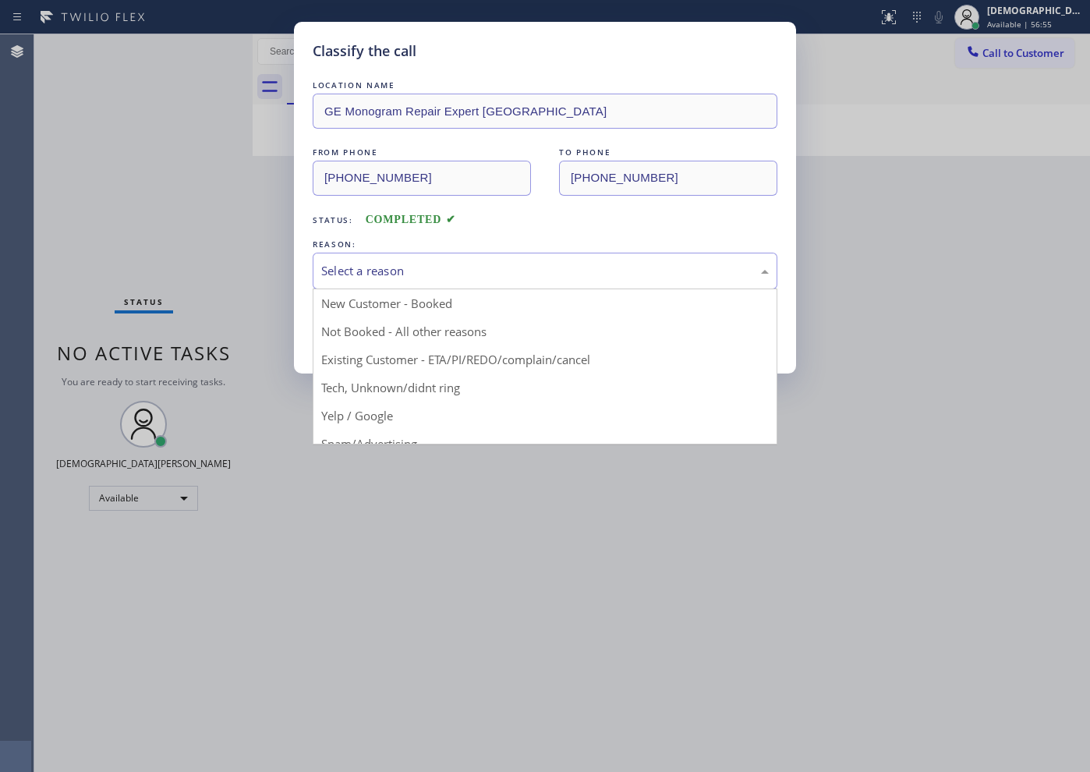
click at [393, 273] on div "Select a reason" at bounding box center [545, 271] width 448 height 18
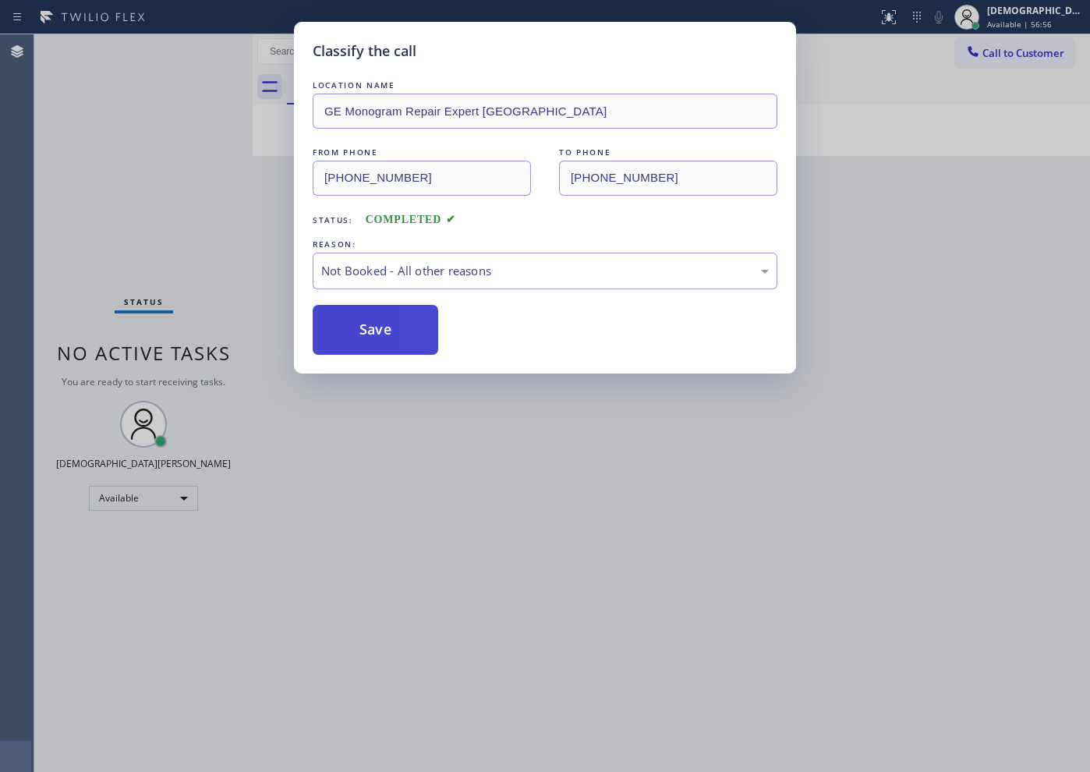
click at [364, 335] on button "Save" at bounding box center [376, 330] width 126 height 50
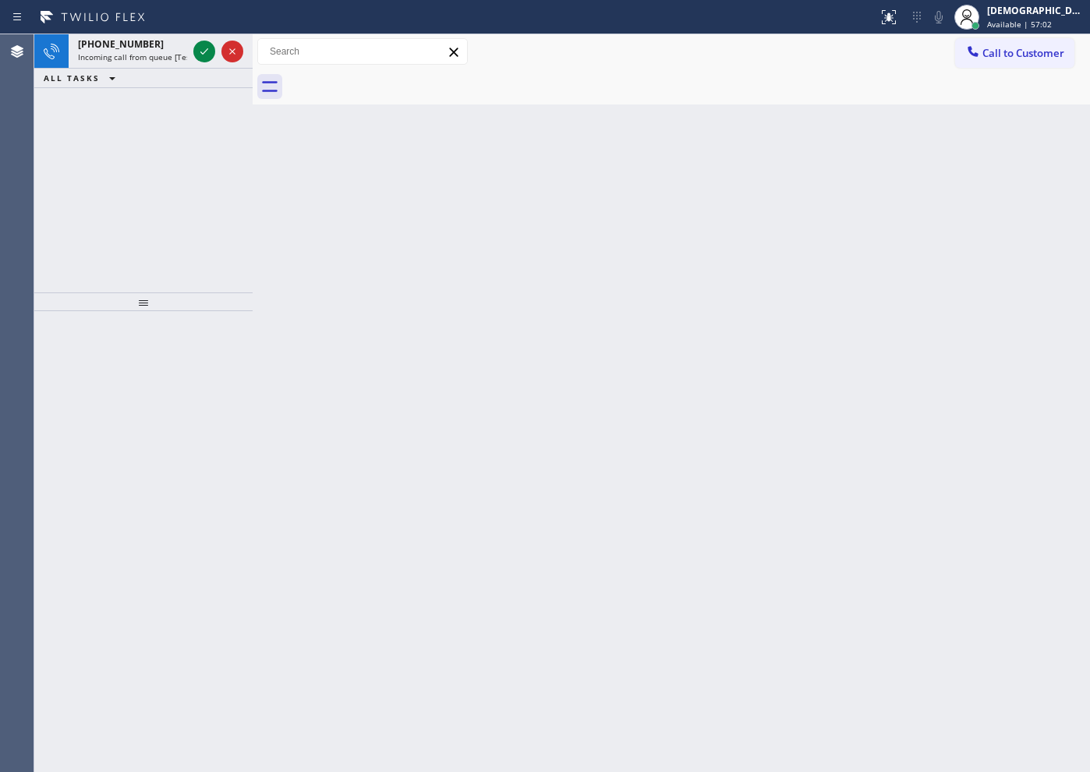
drag, startPoint x: 83, startPoint y: 186, endPoint x: 179, endPoint y: 80, distance: 143.5
click at [84, 182] on div "[PHONE_NUMBER] Incoming call from queue [Test] All ALL TASKS ALL TASKS ACTIVE T…" at bounding box center [143, 163] width 218 height 258
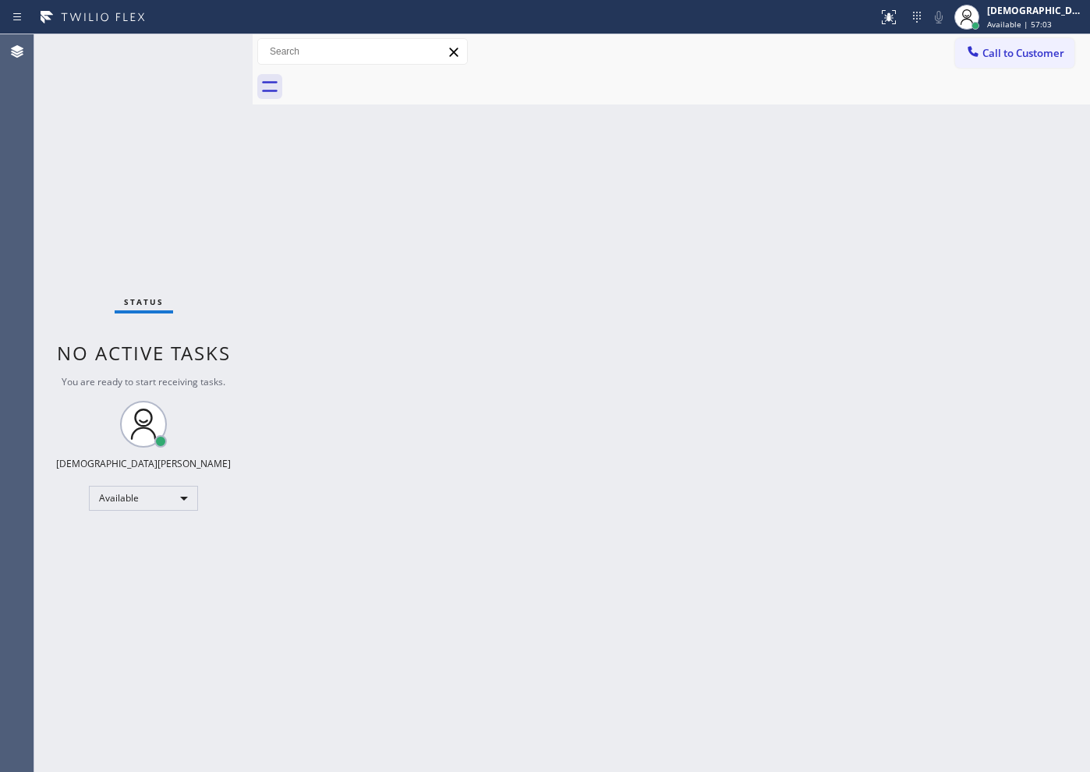
click at [200, 50] on div "Status No active tasks You are ready to start receiving tasks. Christian Cinco …" at bounding box center [143, 403] width 218 height 738
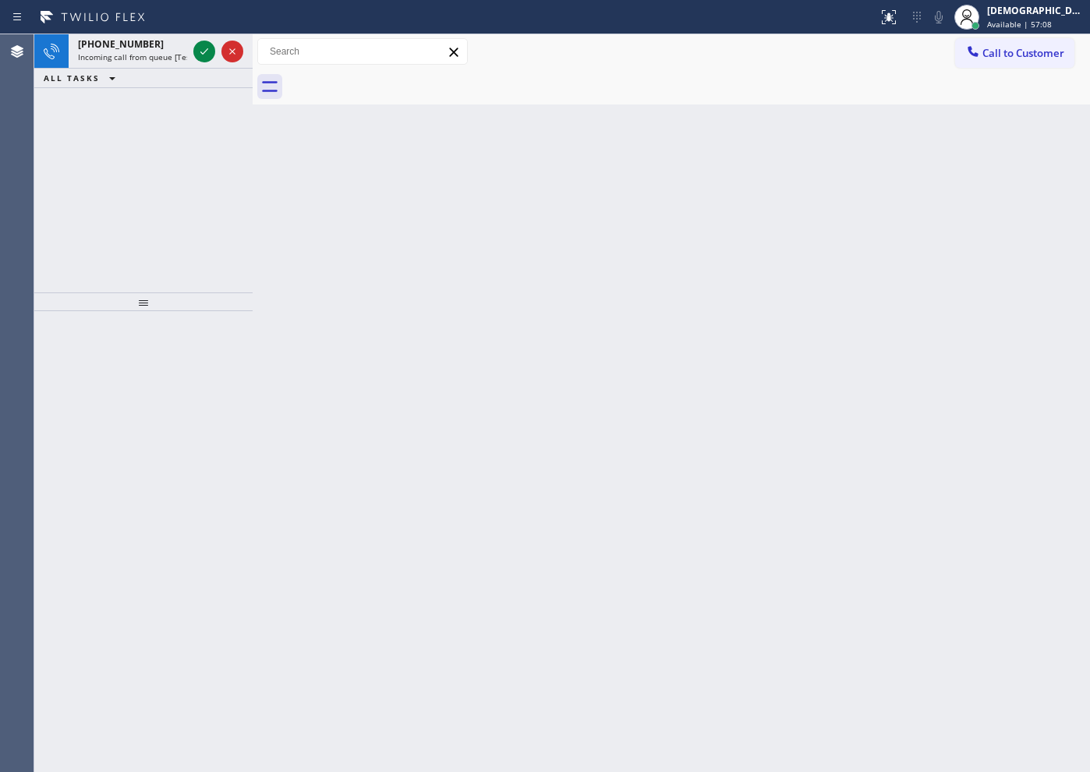
drag, startPoint x: 26, startPoint y: 166, endPoint x: 92, endPoint y: 121, distance: 80.3
click at [26, 165] on div "Agent Desktop" at bounding box center [17, 403] width 34 height 738
click at [198, 55] on icon at bounding box center [204, 51] width 19 height 19
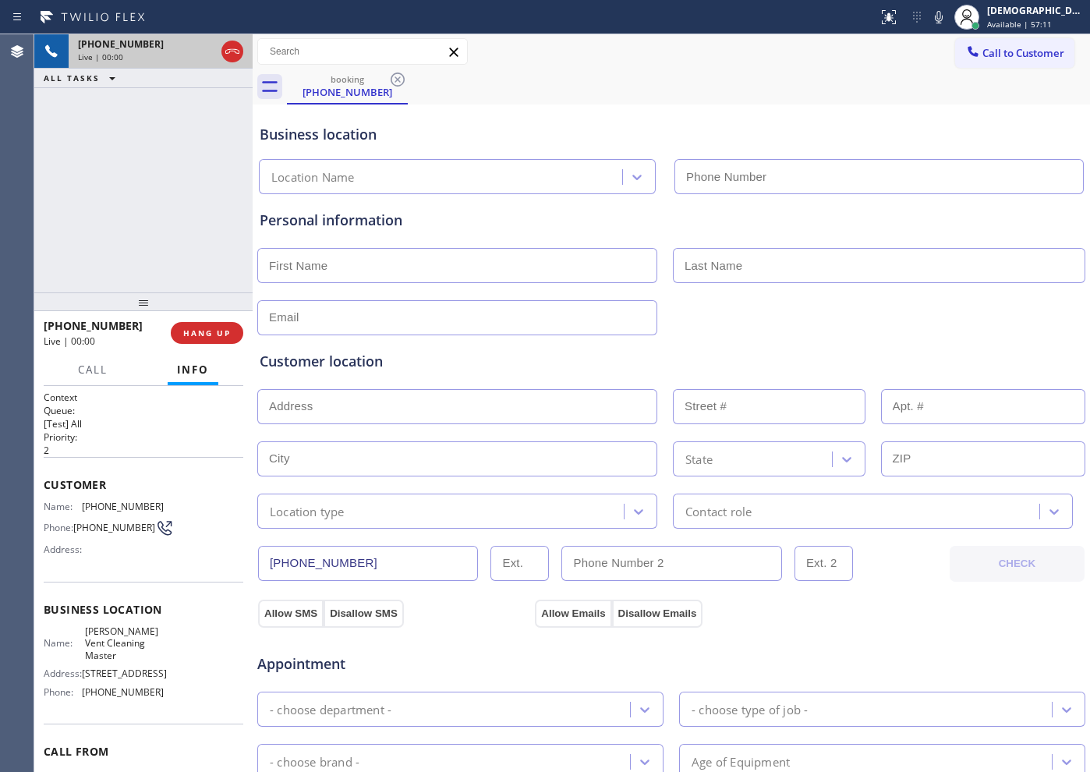
type input "[PHONE_NUMBER]"
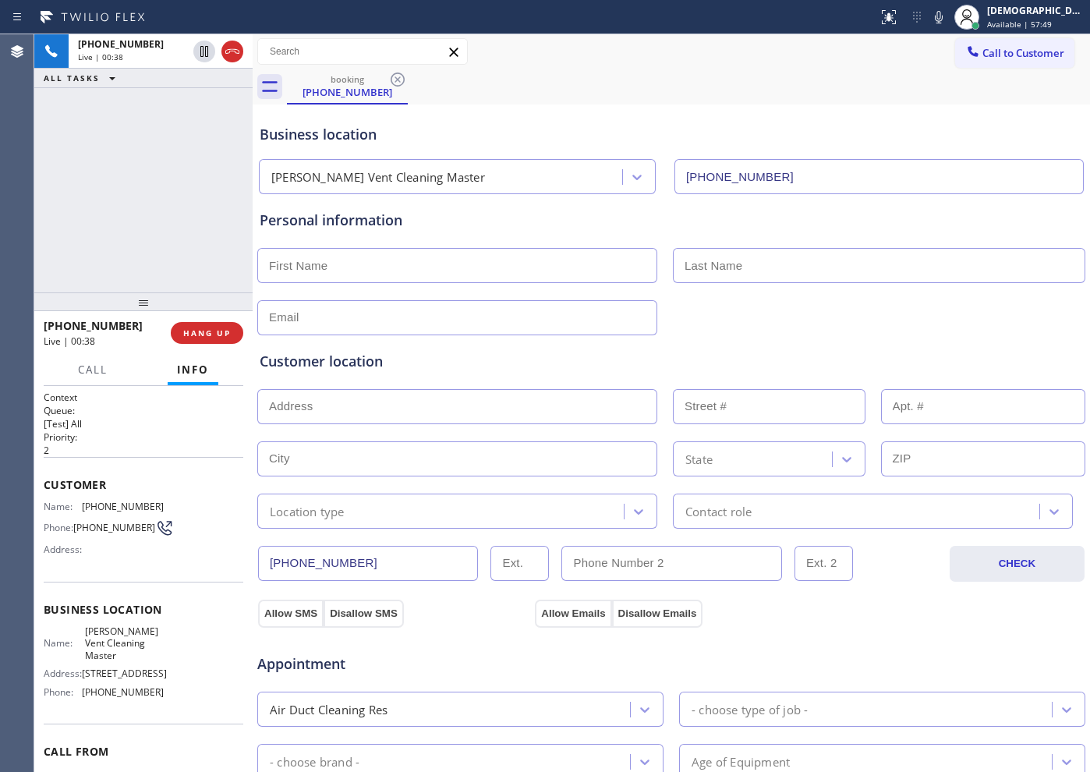
drag, startPoint x: 239, startPoint y: 48, endPoint x: 443, endPoint y: 66, distance: 205.2
click at [248, 48] on div "[PHONE_NUMBER] Live | 00:38" at bounding box center [143, 51] width 218 height 34
click at [236, 51] on icon at bounding box center [232, 51] width 14 height 5
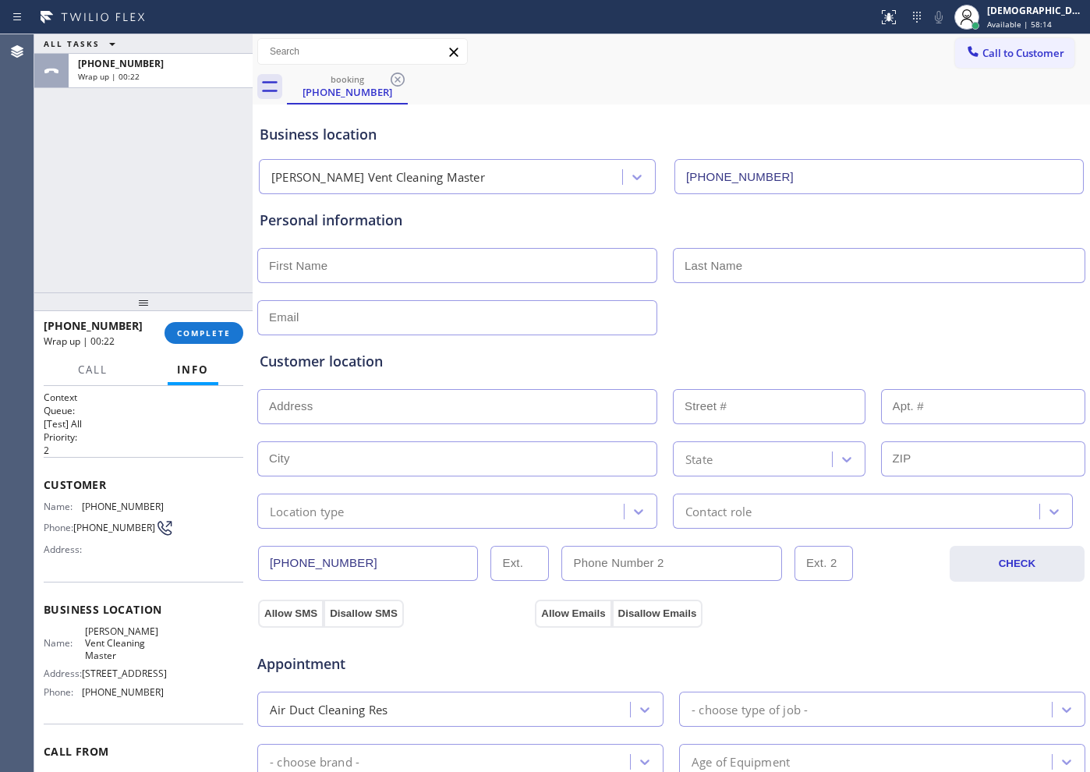
click at [90, 196] on div "ALL TASKS ALL TASKS ACTIVE TASKS TASKS IN WRAP UP [PHONE_NUMBER] Wrap up | 00:22" at bounding box center [143, 163] width 218 height 258
click at [189, 322] on button "COMPLETE" at bounding box center [204, 333] width 79 height 22
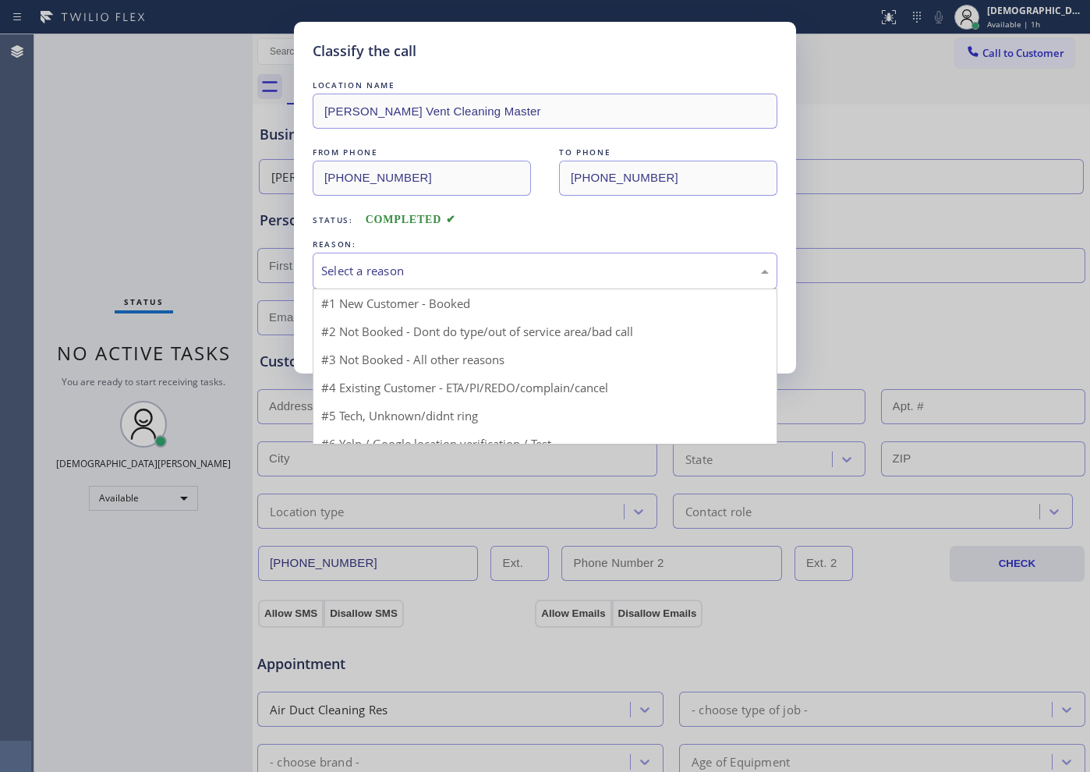
click at [402, 271] on div "Select a reason" at bounding box center [545, 271] width 448 height 18
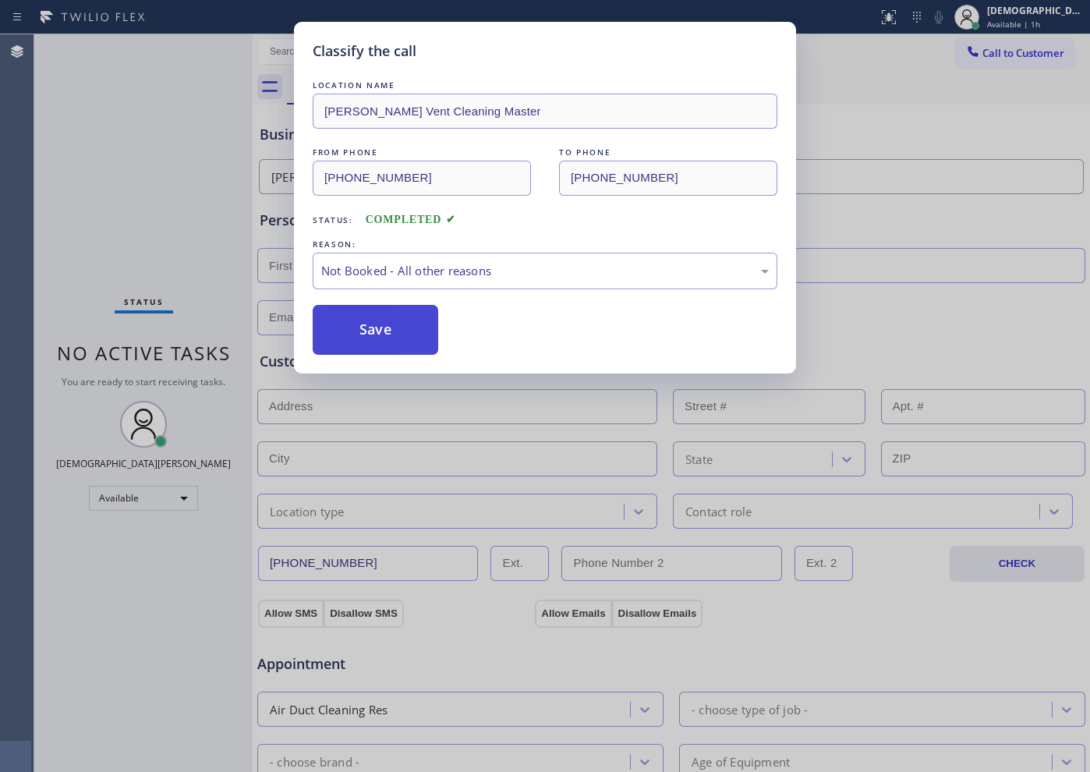
click at [383, 330] on button "Save" at bounding box center [376, 330] width 126 height 50
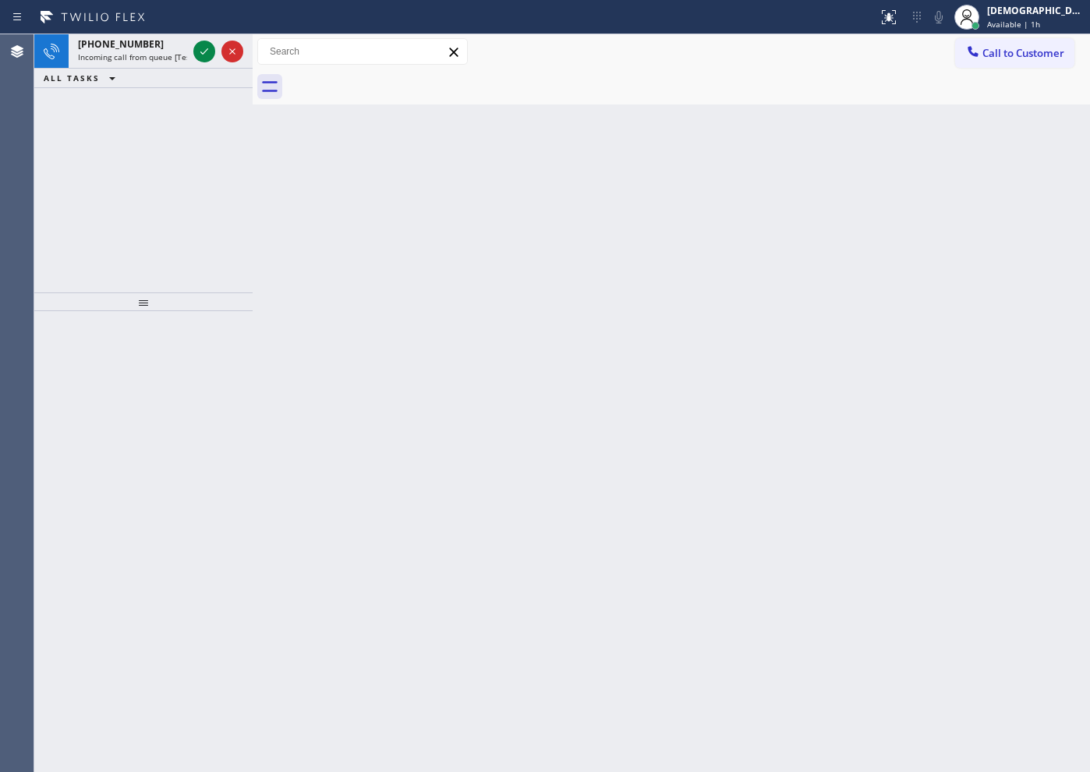
click at [108, 147] on div "[PHONE_NUMBER] Incoming call from queue [Test] All ALL TASKS ALL TASKS ACTIVE T…" at bounding box center [143, 163] width 218 height 258
click at [205, 51] on icon at bounding box center [204, 51] width 8 height 6
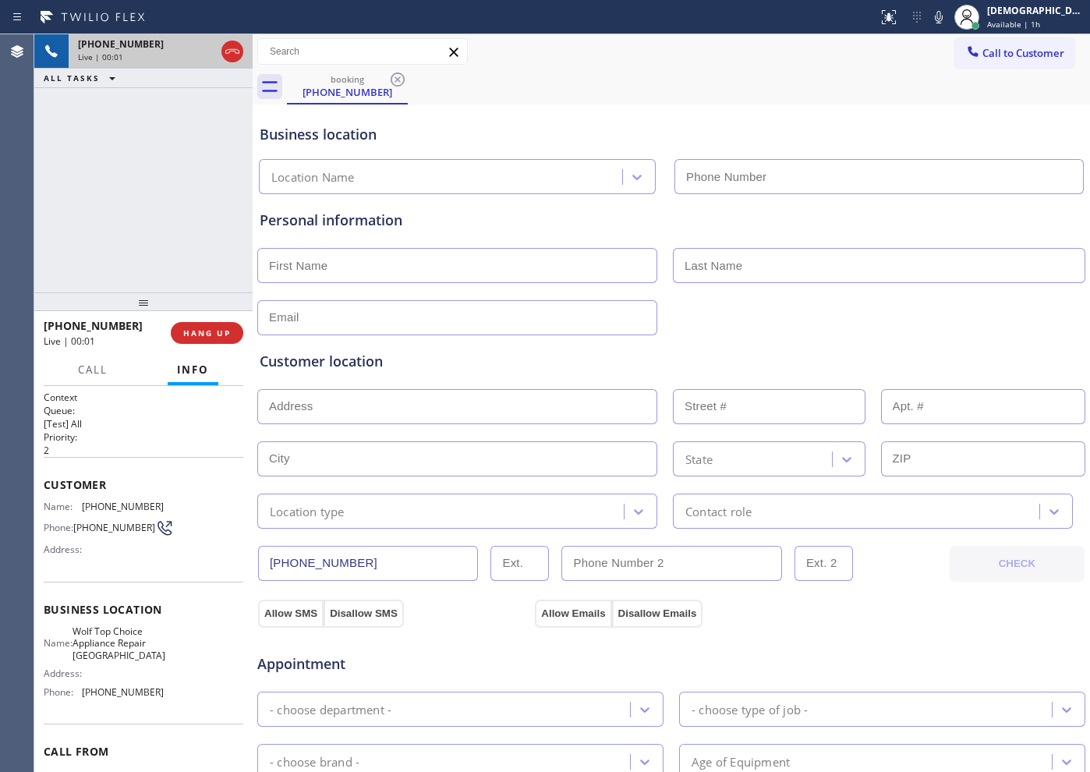
type input "[PHONE_NUMBER]"
drag, startPoint x: 236, startPoint y: 51, endPoint x: 242, endPoint y: 57, distance: 8.3
click at [236, 51] on icon at bounding box center [232, 51] width 19 height 19
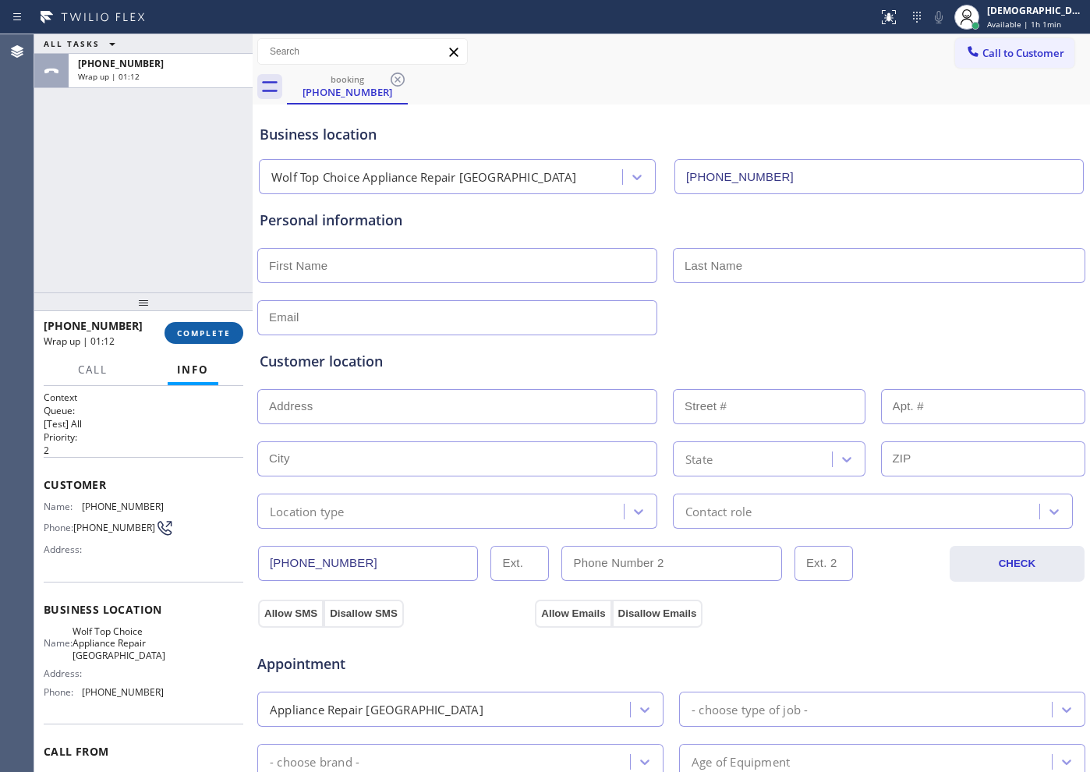
click at [218, 326] on button "COMPLETE" at bounding box center [204, 333] width 79 height 22
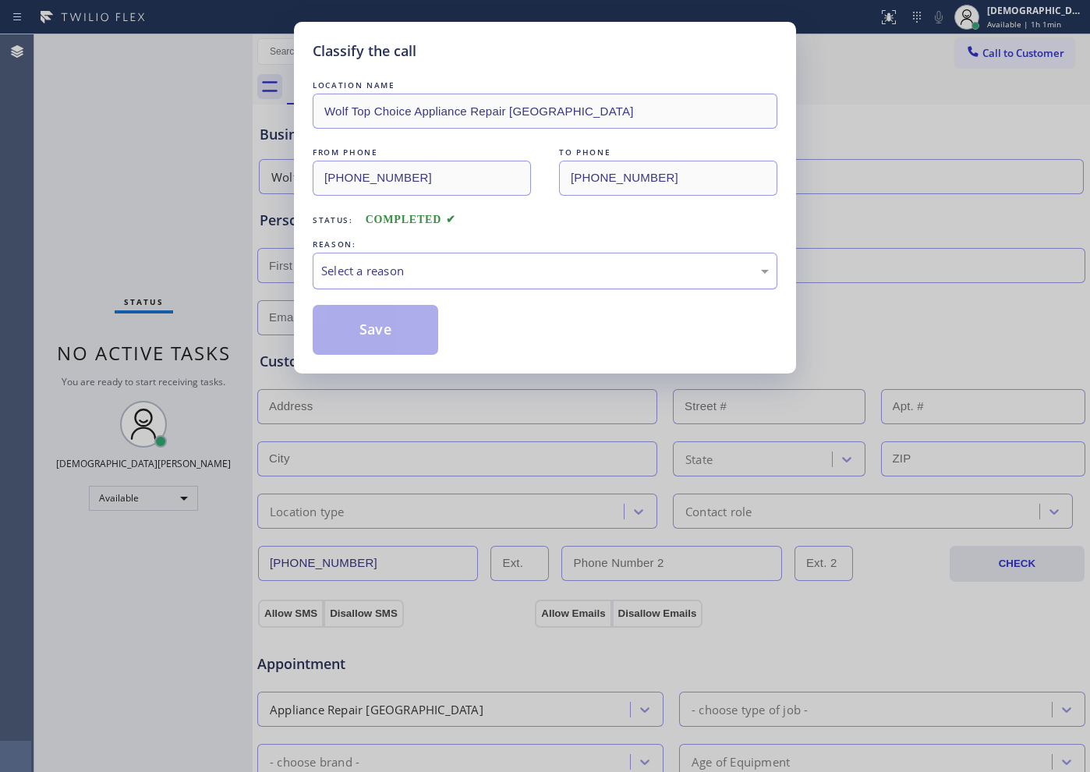
click at [368, 271] on div "Select a reason" at bounding box center [545, 271] width 448 height 18
click at [375, 321] on button "Save" at bounding box center [376, 330] width 126 height 50
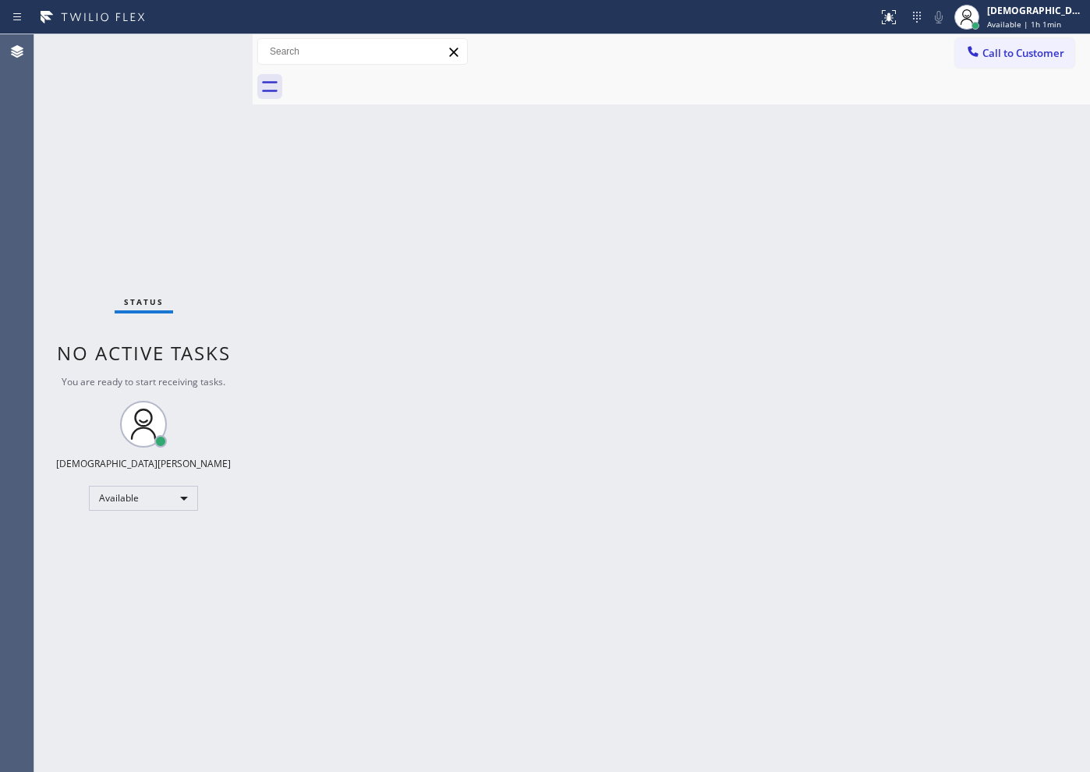
drag, startPoint x: 375, startPoint y: 321, endPoint x: 431, endPoint y: 319, distance: 56.2
click at [431, 319] on div "Classify the call LOCATION NAME Dacor Appliance Repair Team Greenwich FROM PHON…" at bounding box center [562, 403] width 1056 height 738
click at [76, 181] on div "Status No active tasks You are ready to start receiving tasks. Christian Cinco …" at bounding box center [143, 403] width 218 height 738
click at [153, 502] on div "Available" at bounding box center [143, 498] width 109 height 25
click at [123, 581] on li "Break" at bounding box center [143, 578] width 106 height 19
